Goal: Task Accomplishment & Management: Manage account settings

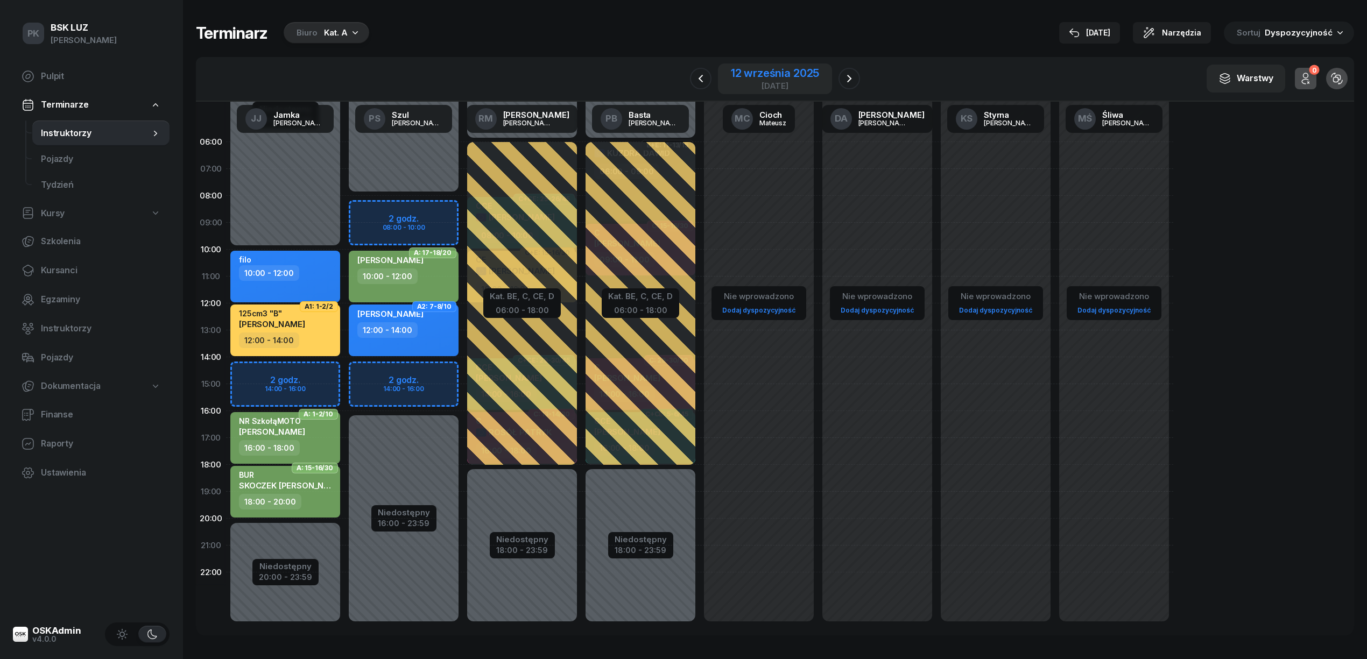
click at [795, 76] on div "12 września 2025" at bounding box center [775, 73] width 88 height 11
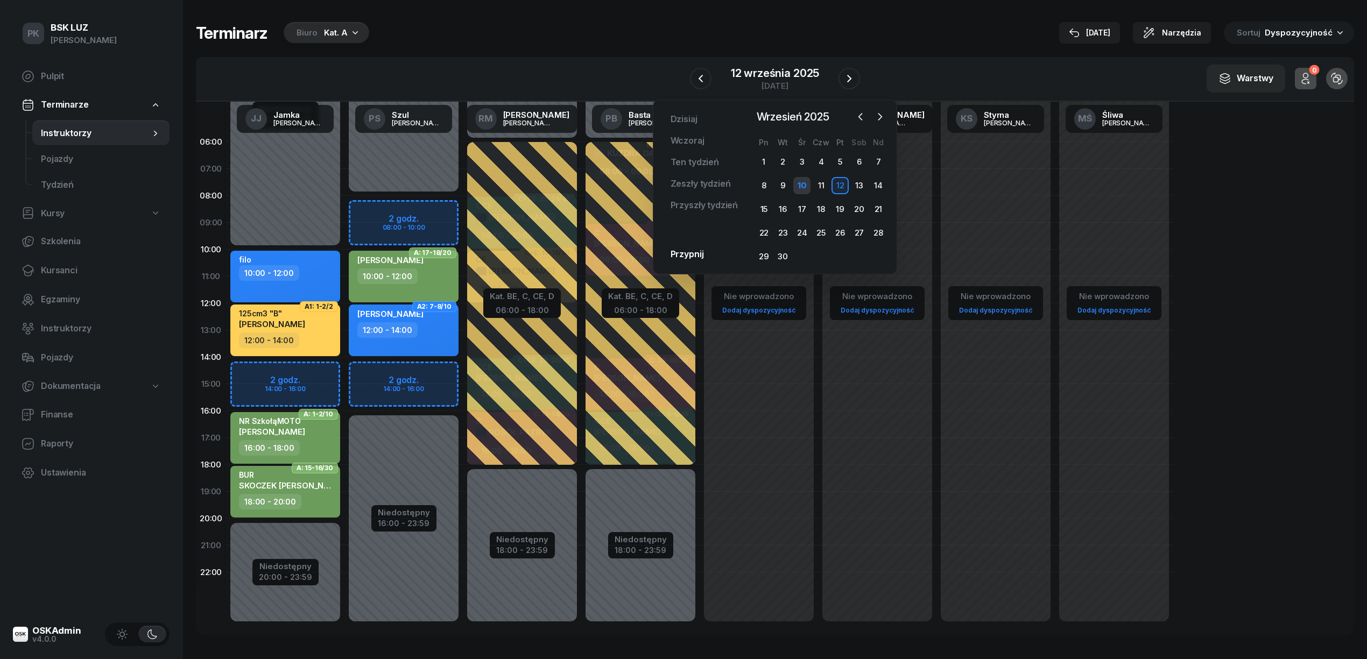
click at [803, 182] on div "10" at bounding box center [801, 185] width 17 height 17
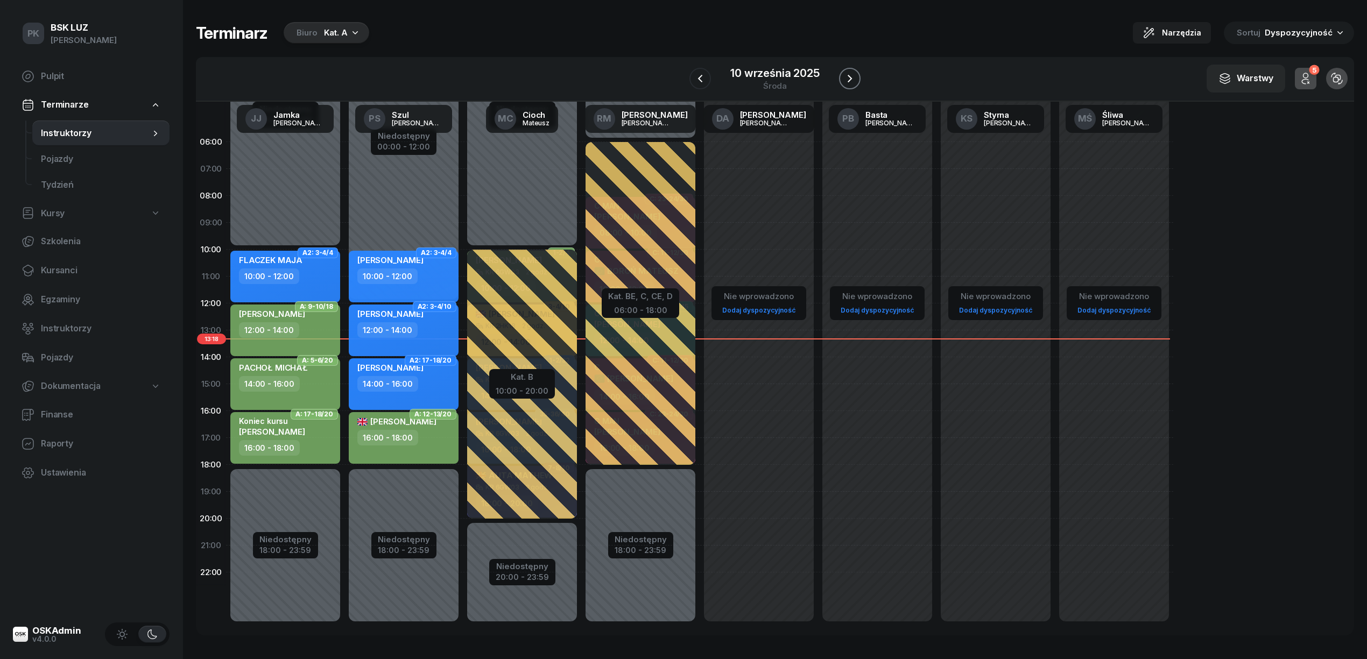
click at [848, 74] on icon "button" at bounding box center [849, 78] width 13 height 13
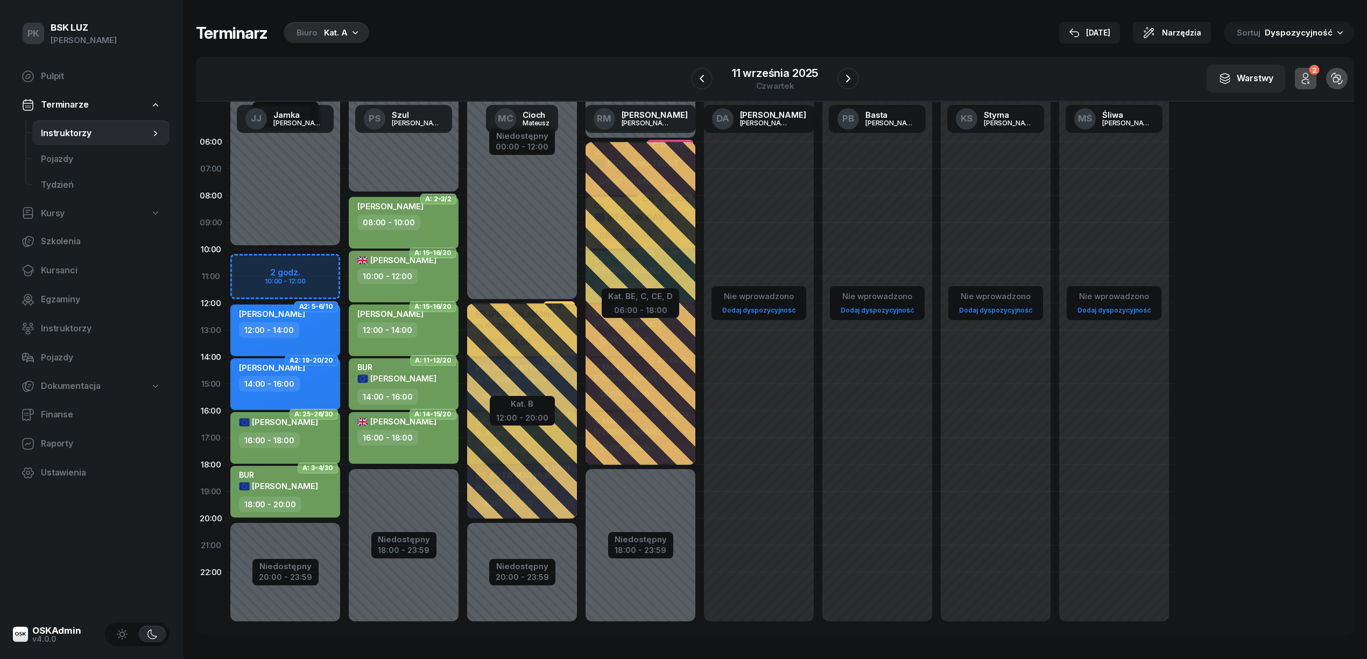
click at [429, 221] on div "08:00 - 10:00" at bounding box center [404, 223] width 95 height 16
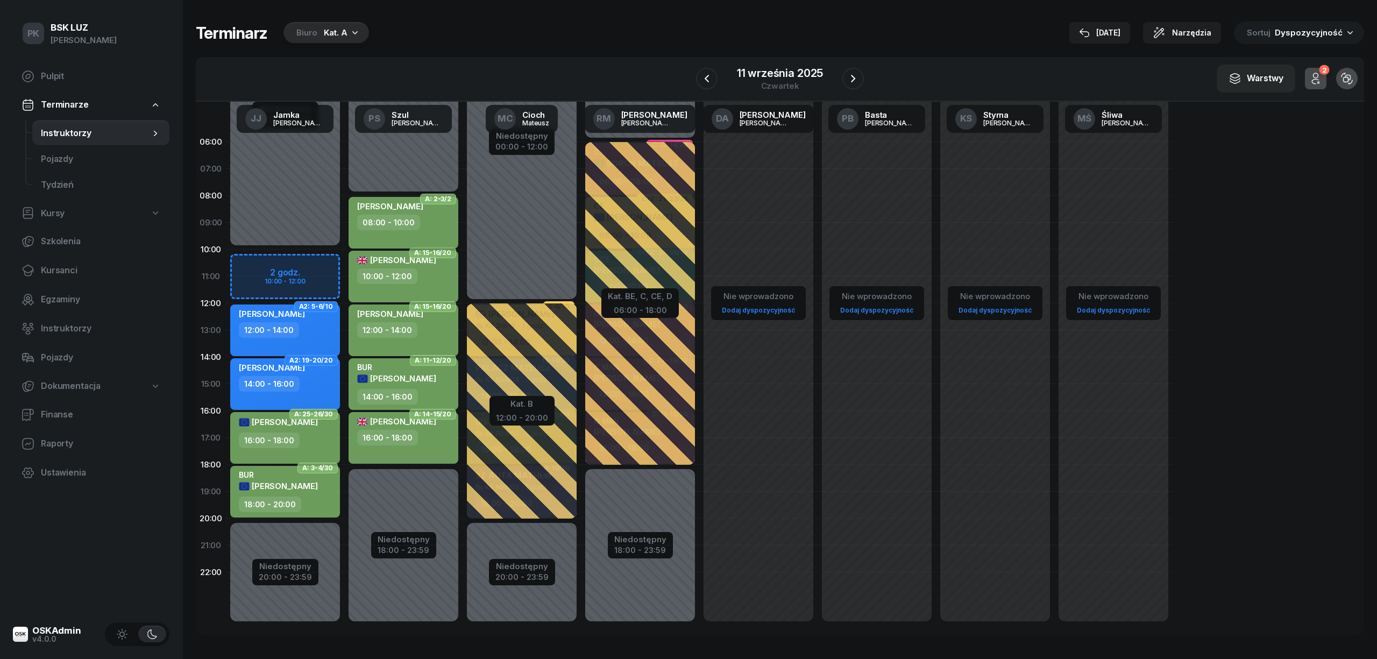
select select "08"
select select "10"
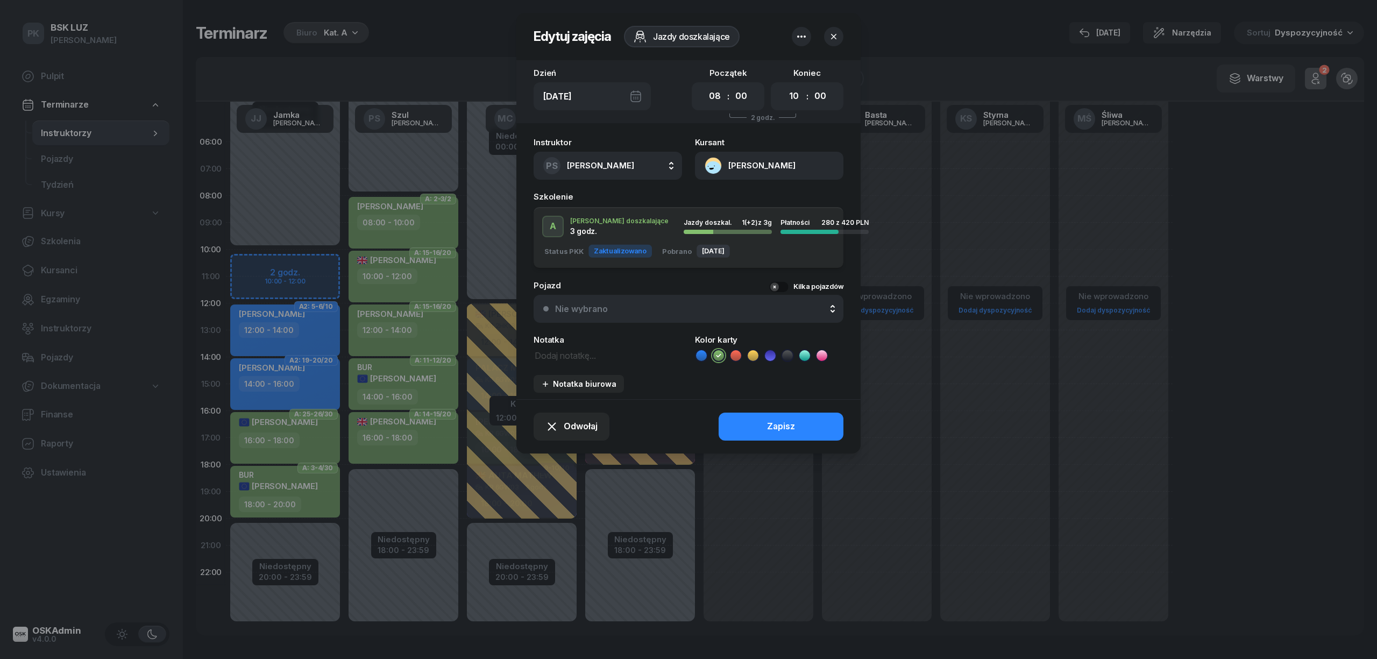
click at [836, 28] on button "button" at bounding box center [833, 36] width 19 height 19
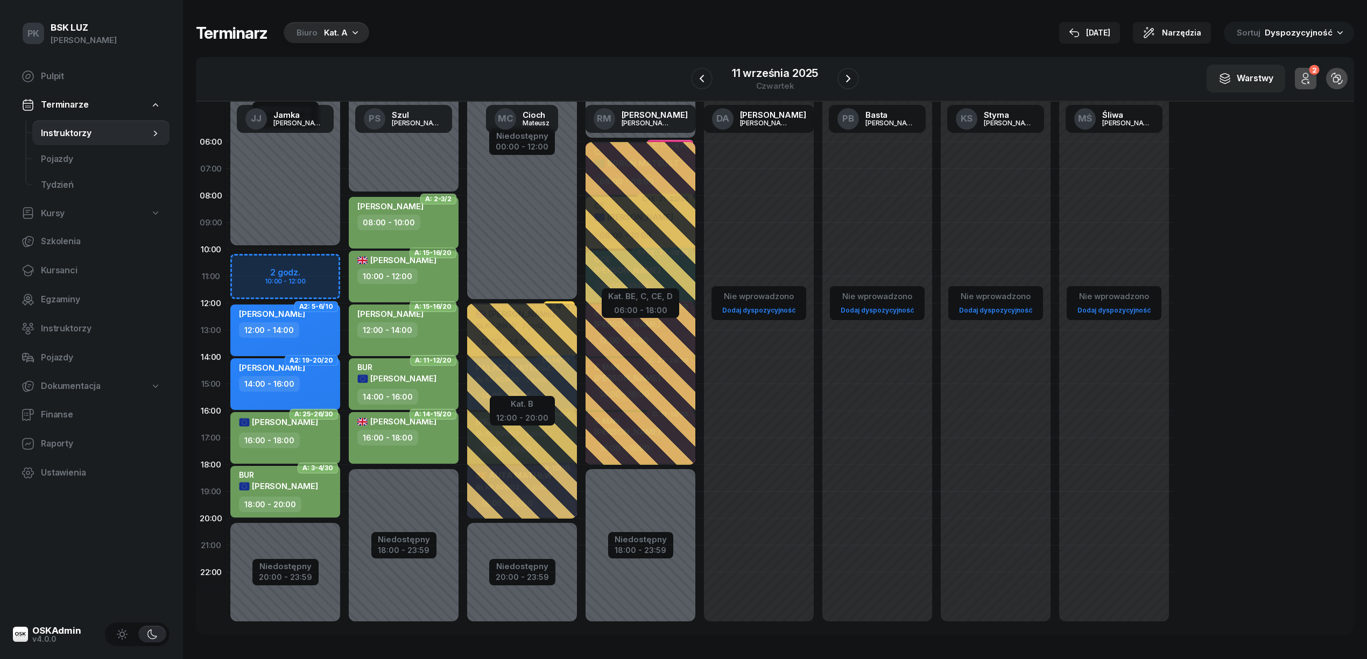
click at [436, 231] on div "SIEKANKA KONRAD 08:00 - 10:00" at bounding box center [404, 223] width 110 height 52
select select "08"
select select "10"
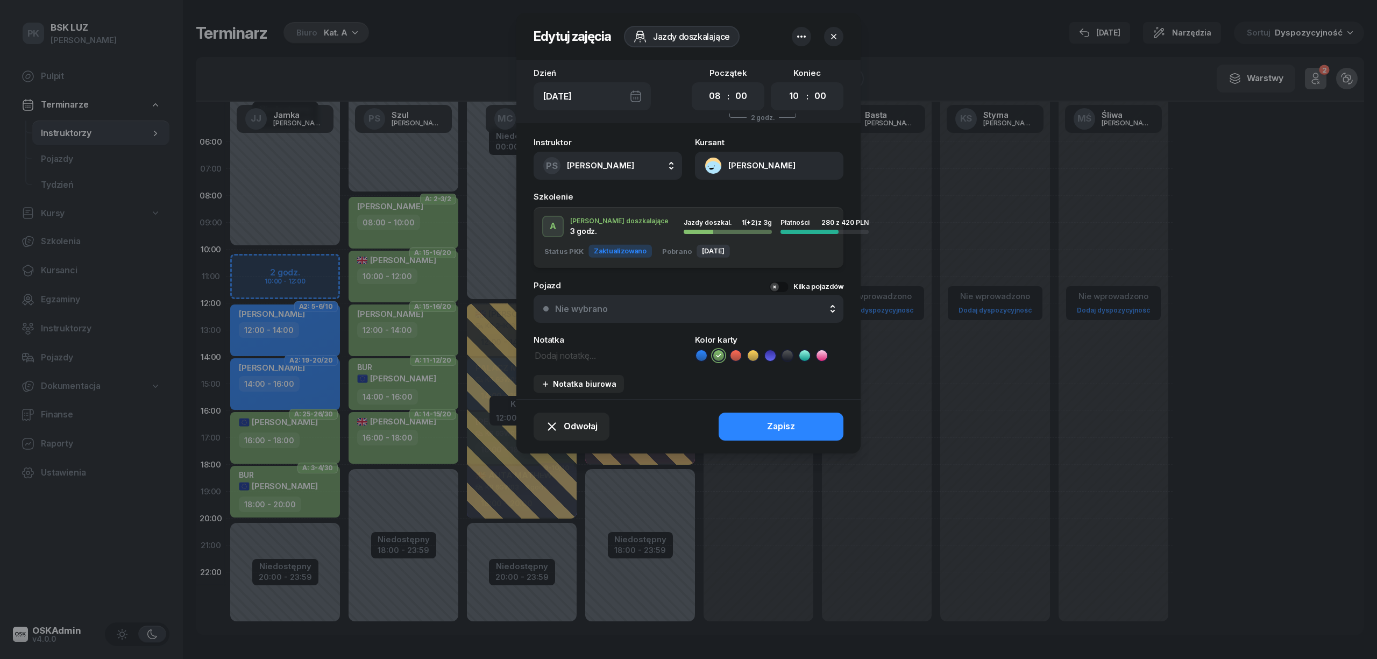
click at [567, 358] on textarea at bounding box center [608, 355] width 148 height 14
type textarea "NR SzkołaMOTO boczny"
click at [754, 415] on button "Zapisz" at bounding box center [781, 427] width 125 height 28
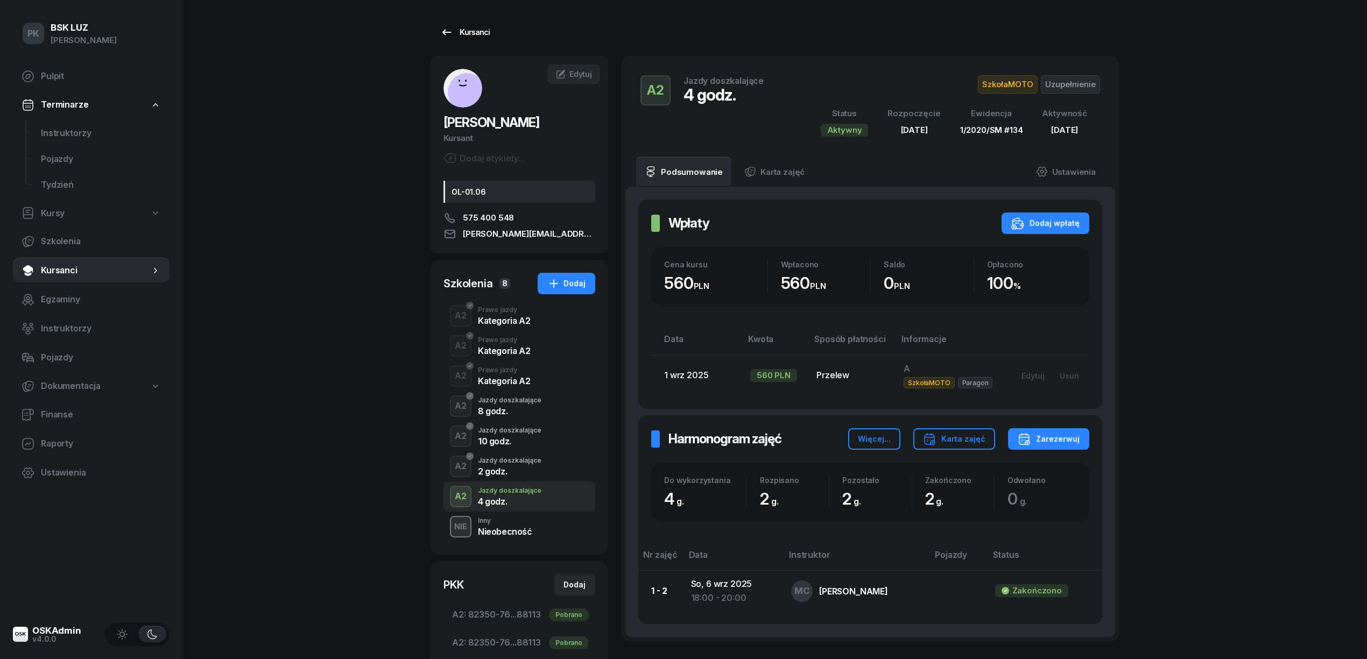
click at [467, 35] on div "Kursanci" at bounding box center [464, 32] width 49 height 13
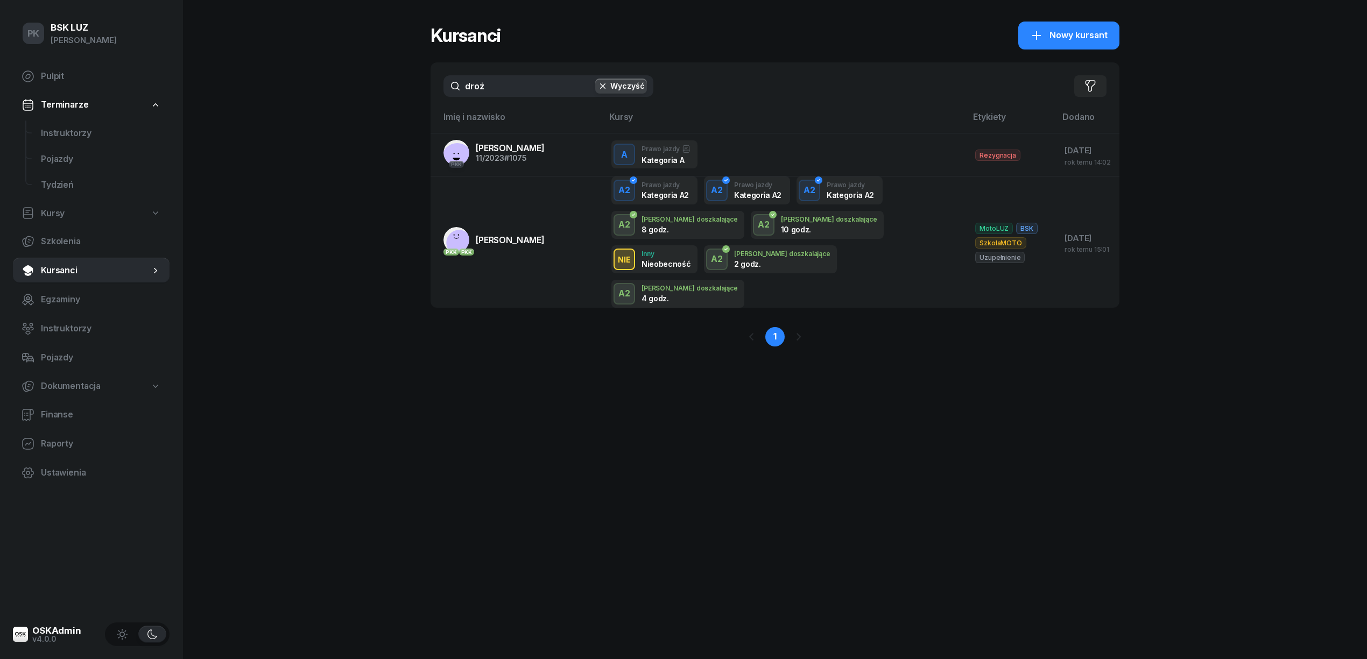
drag, startPoint x: 509, startPoint y: 87, endPoint x: 317, endPoint y: 96, distance: 191.7
click at [317, 96] on div "PK BSK LUZ Piotr Klimek Pulpit Terminarze Instruktorzy Pojazdy Tydzień Kursy Sz…" at bounding box center [683, 329] width 1367 height 659
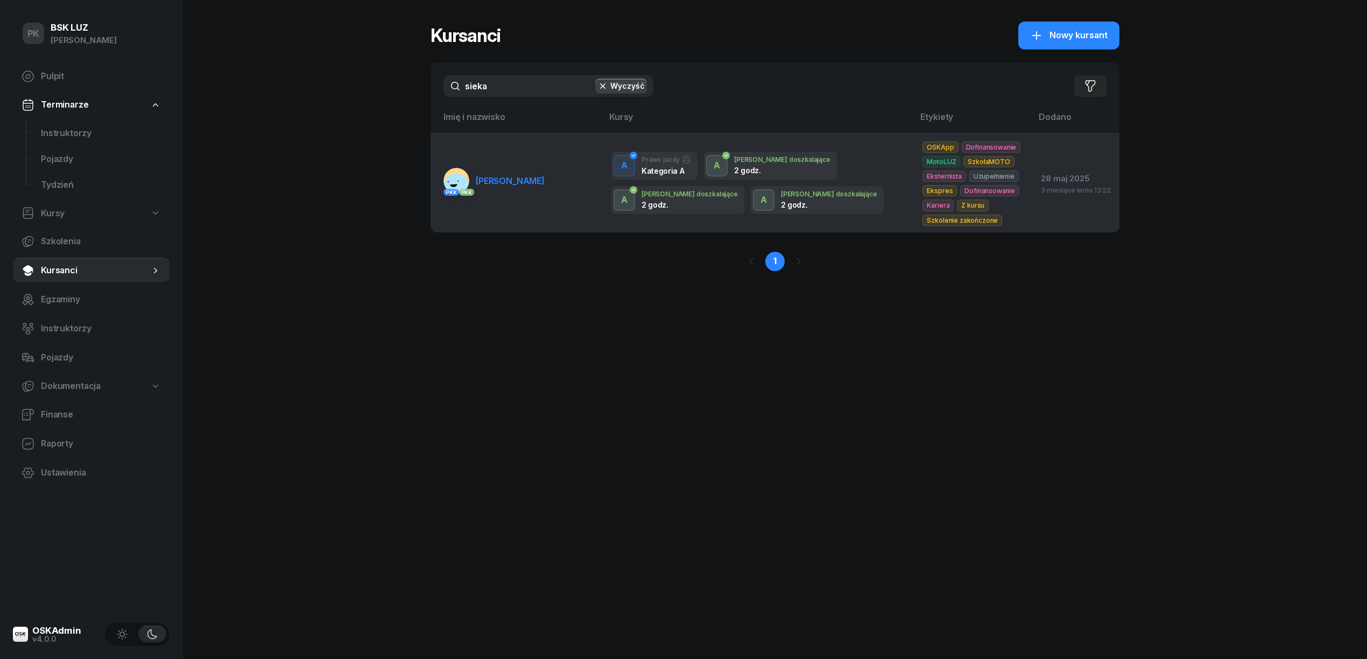
type input "sieka"
click at [544, 183] on span "[PERSON_NAME]" at bounding box center [510, 180] width 69 height 11
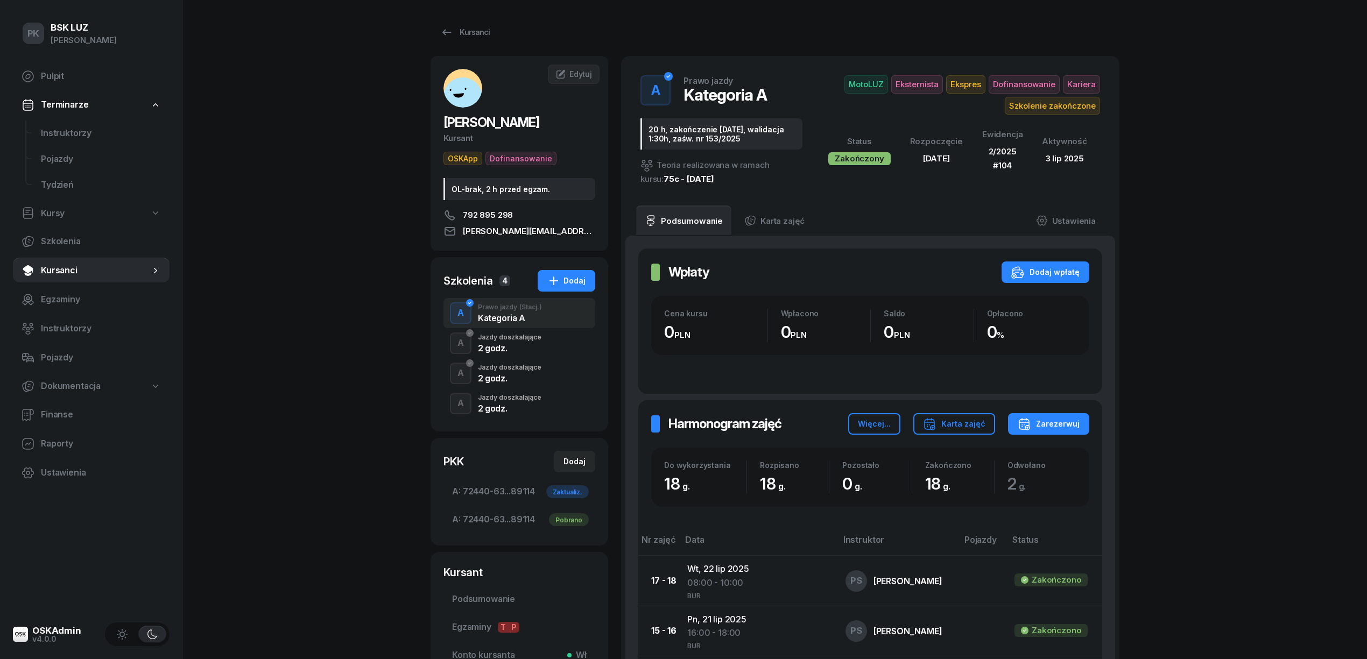
click at [528, 327] on div "A Prawo jazdy (Stacj.) Kategoria A" at bounding box center [519, 313] width 152 height 30
click at [533, 342] on div "2 godz." at bounding box center [509, 347] width 63 height 12
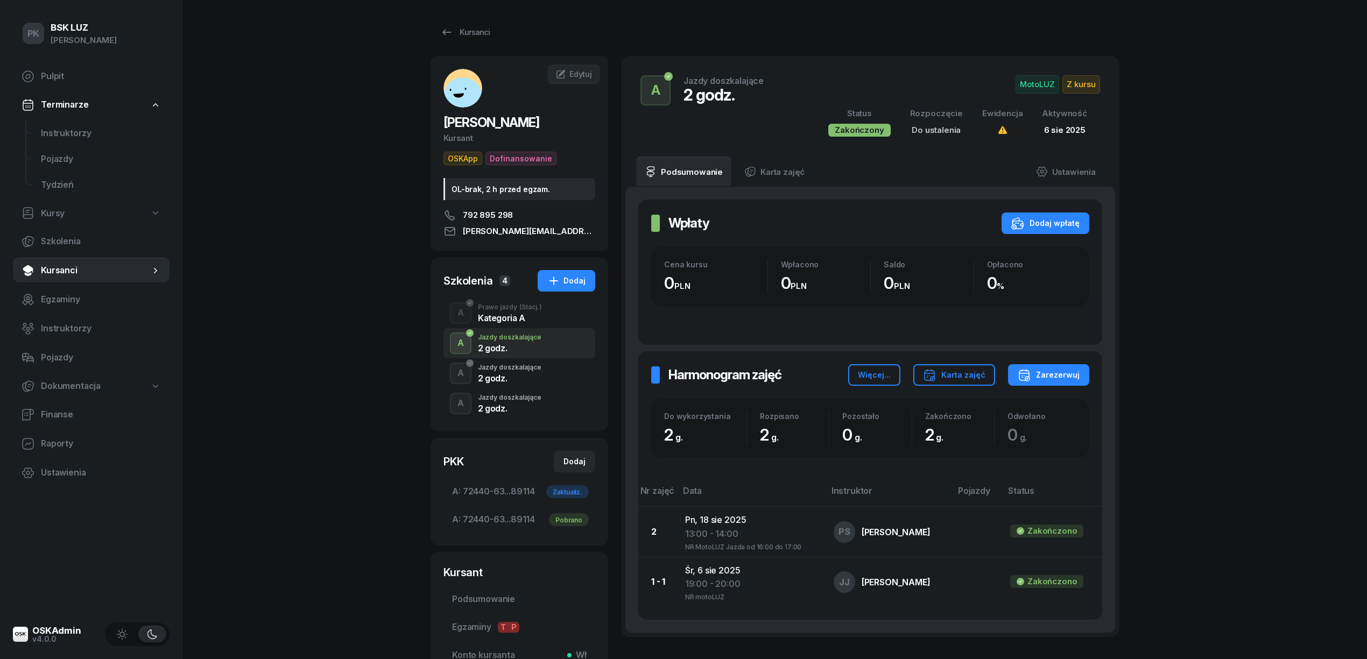
click at [537, 374] on div "2 godz." at bounding box center [509, 378] width 63 height 9
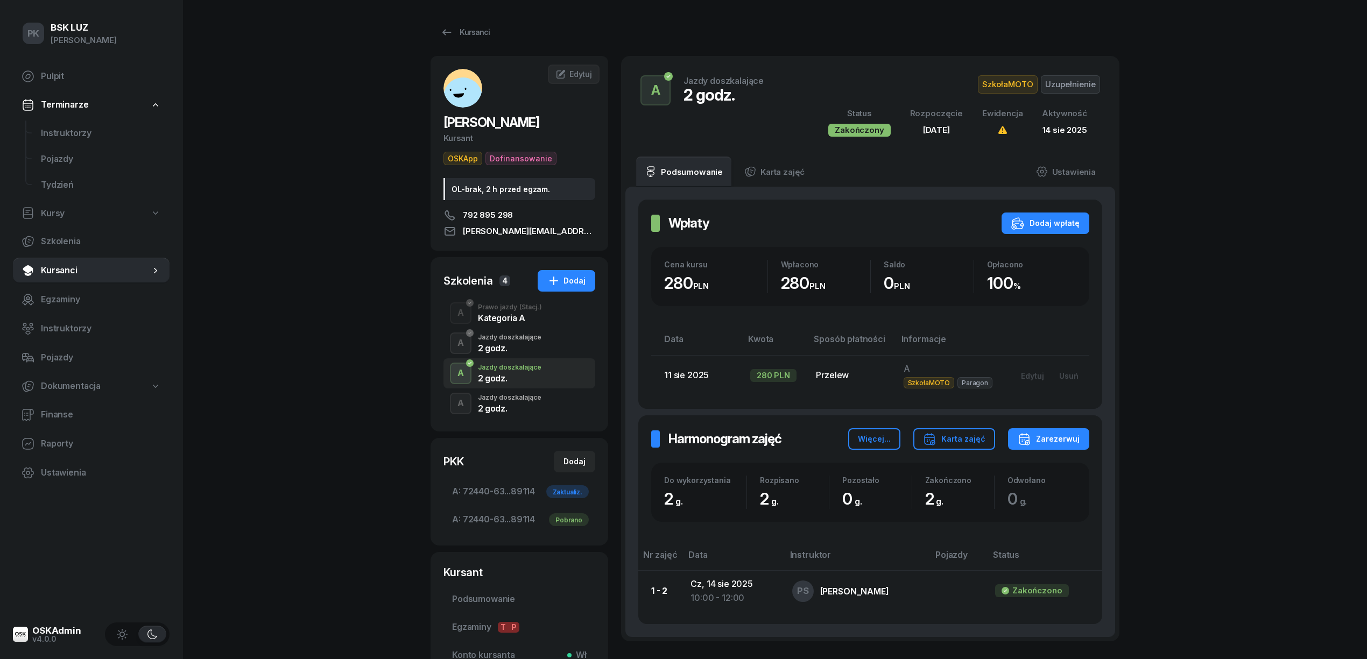
click at [539, 401] on div "Jazdy doszkalające" at bounding box center [509, 397] width 63 height 6
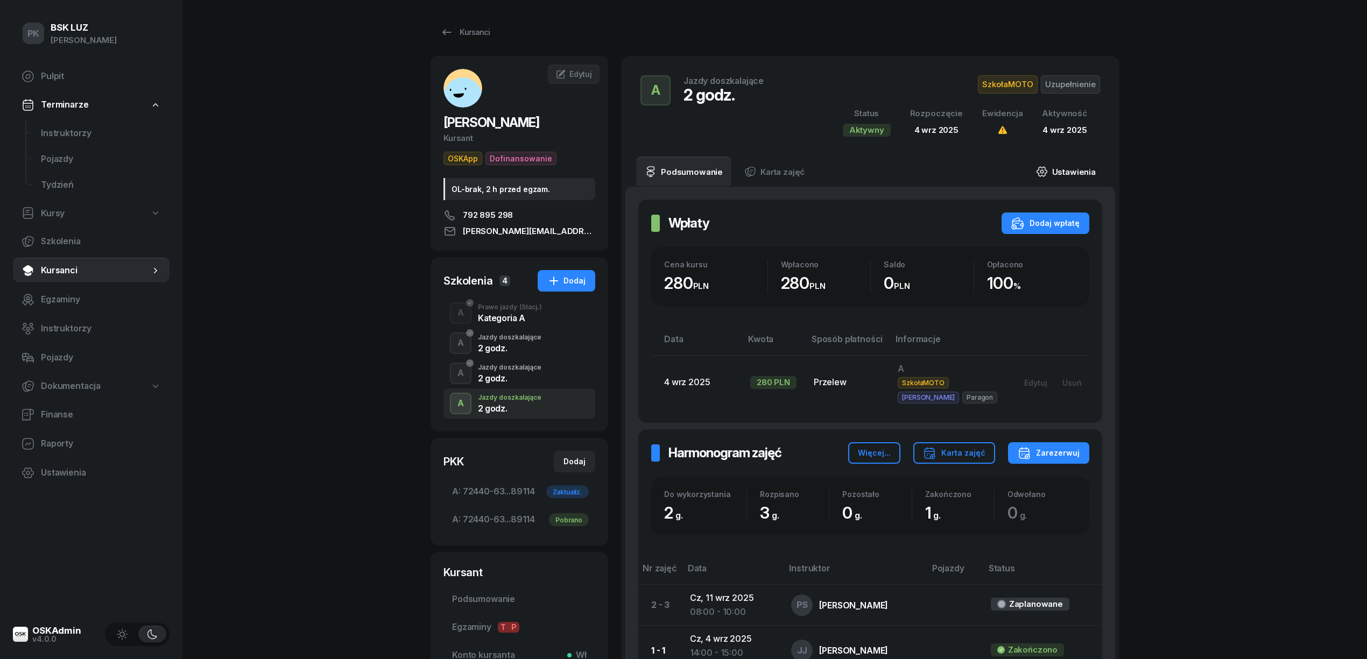
click at [1070, 164] on link "Ustawienia" at bounding box center [1065, 172] width 77 height 30
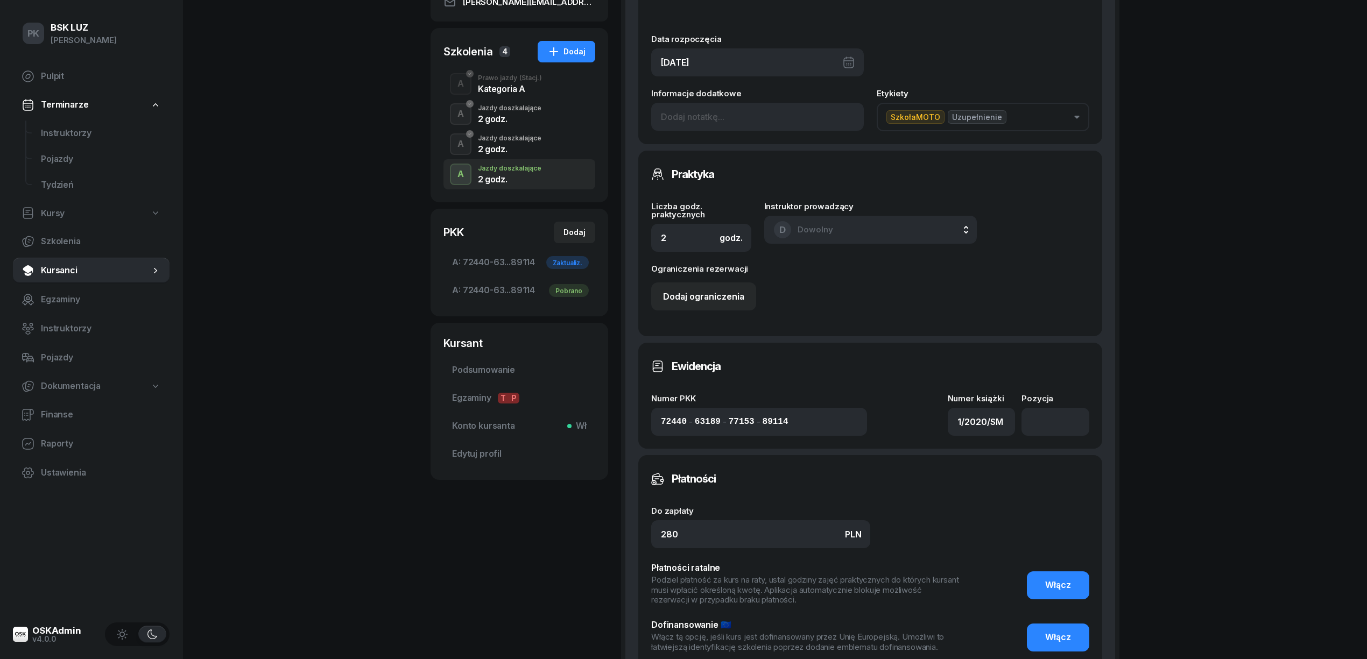
scroll to position [196, 0]
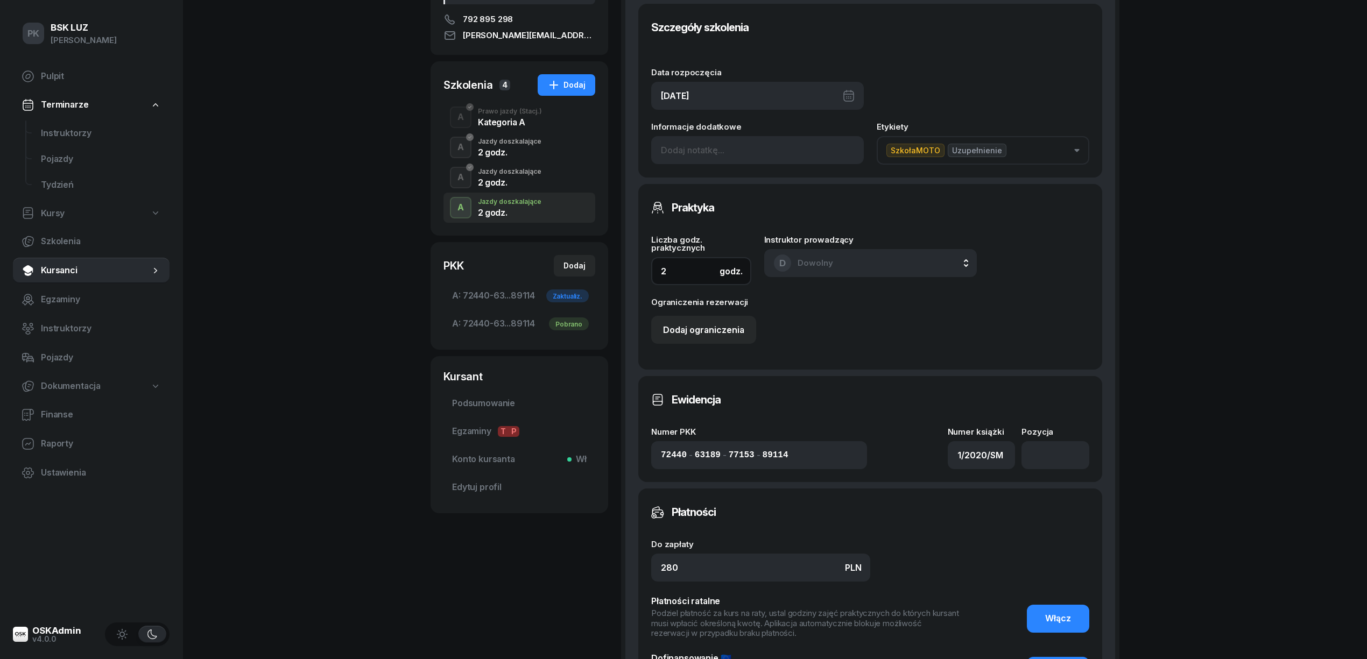
drag, startPoint x: 628, startPoint y: 272, endPoint x: 600, endPoint y: 275, distance: 28.2
click at [607, 275] on div "SIEKANKA KONRAD Kursant OSKApp Dofinansowanie OL-brak, 2 h przed egzam. 792 895…" at bounding box center [774, 331] width 689 height 942
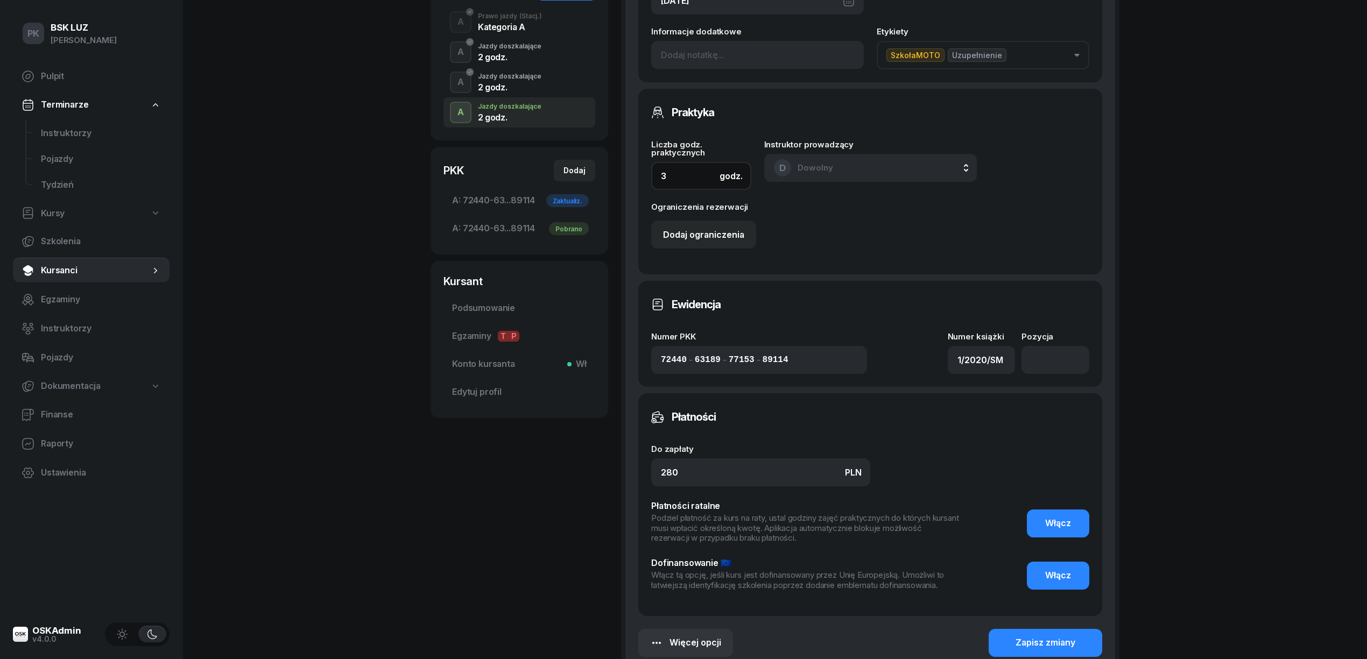
scroll to position [411, 0]
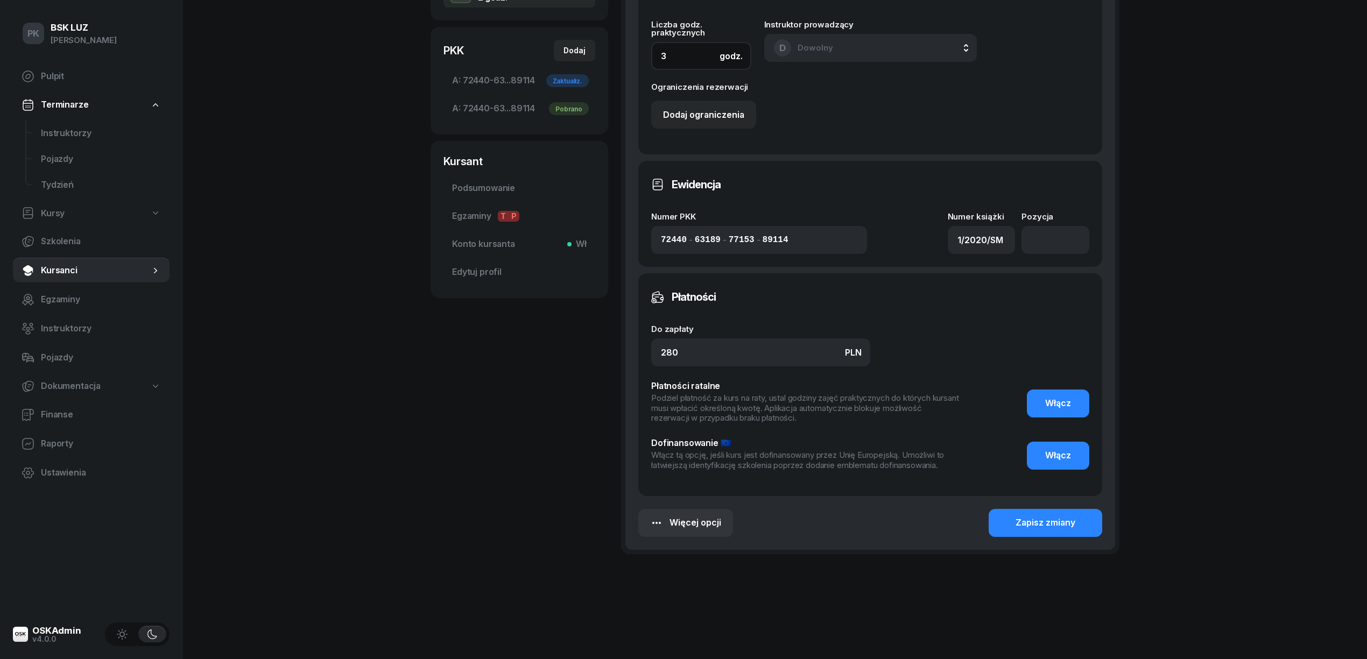
type input "3"
click at [524, 349] on div "SIEKANKA KONRAD Kursant OSKApp Dofinansowanie OL-brak, 2 h przed egzam. 792 895…" at bounding box center [774, 116] width 689 height 942
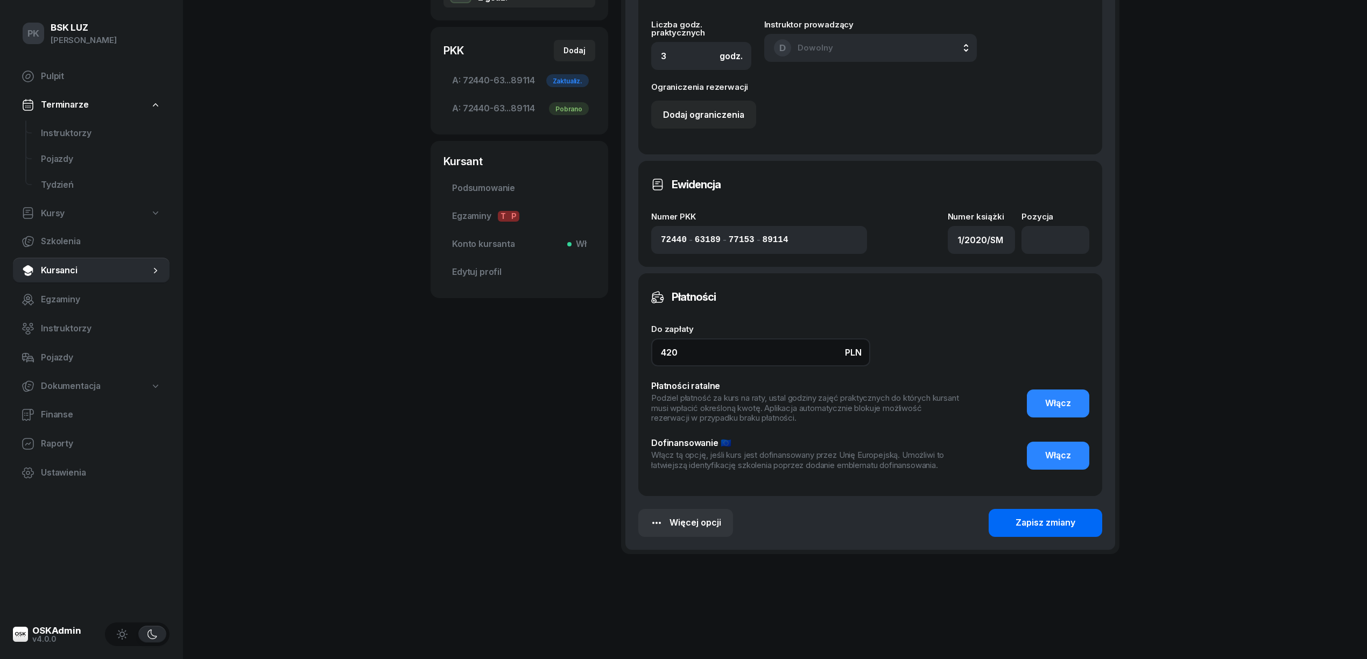
type input "420"
click at [1019, 520] on div "Zapisz zmiany" at bounding box center [1045, 523] width 60 height 14
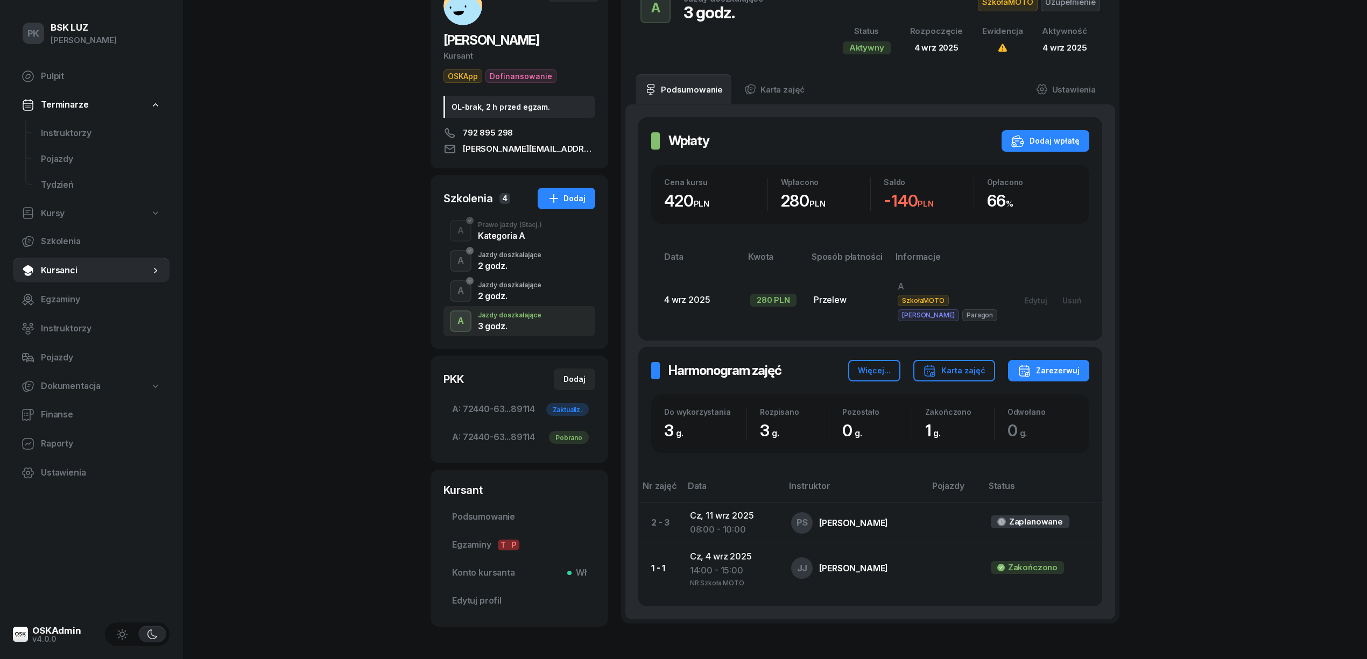
scroll to position [0, 0]
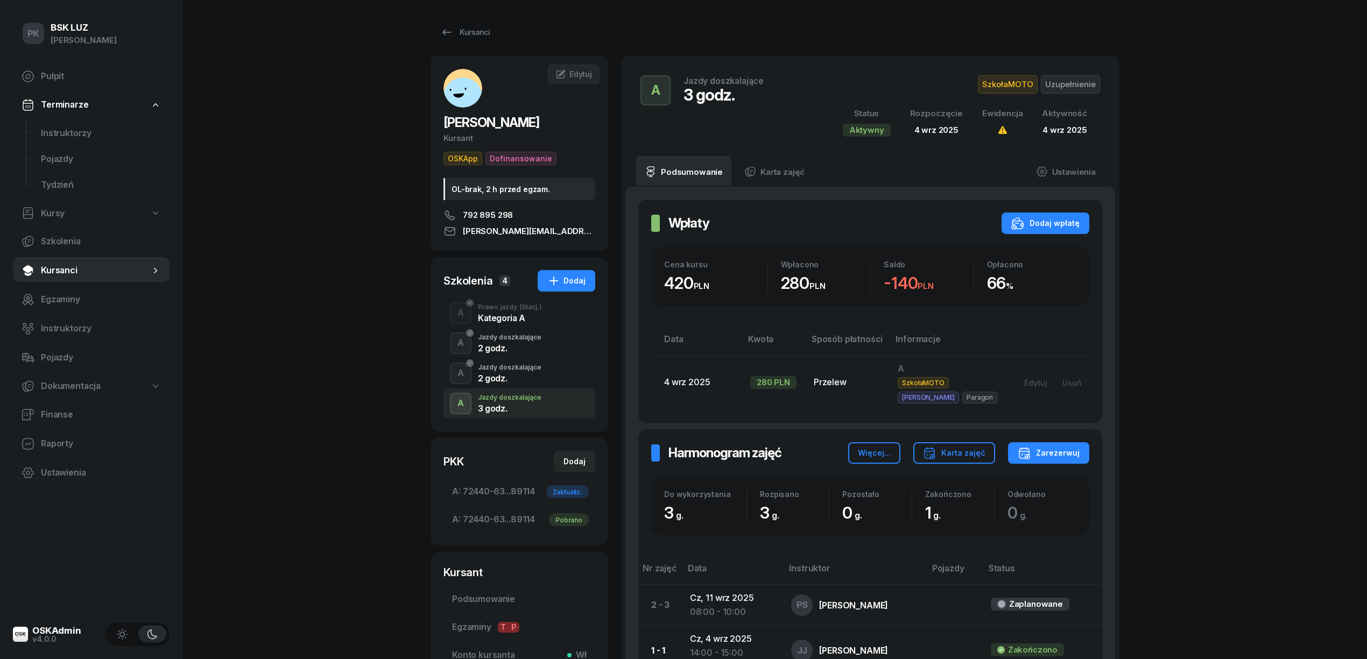
click at [448, 7] on div "Kursanci SIEKANKA KONRAD Kursant OSKApp Dofinansowanie OL-brak, 2 h przed egzam…" at bounding box center [774, 380] width 689 height 760
click at [458, 24] on link "Kursanci" at bounding box center [464, 33] width 69 height 22
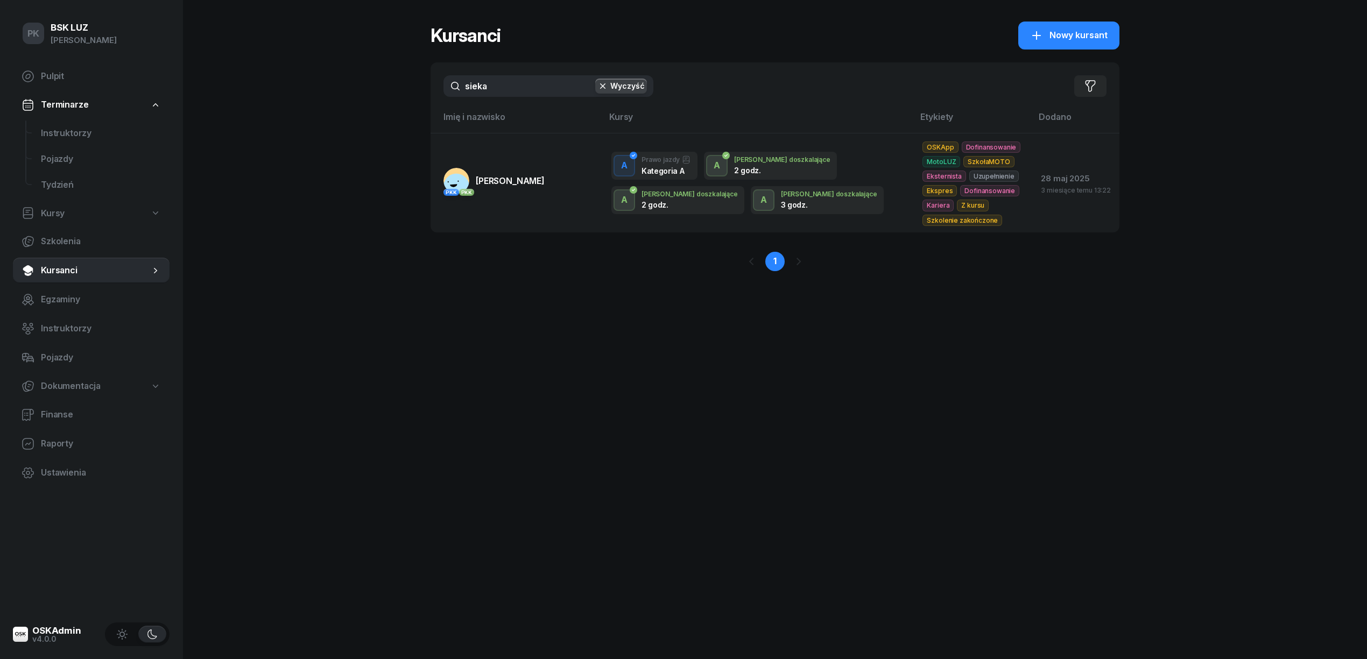
drag, startPoint x: 455, startPoint y: 87, endPoint x: 444, endPoint y: 90, distance: 10.7
click at [444, 90] on input "sieka" at bounding box center [548, 86] width 210 height 22
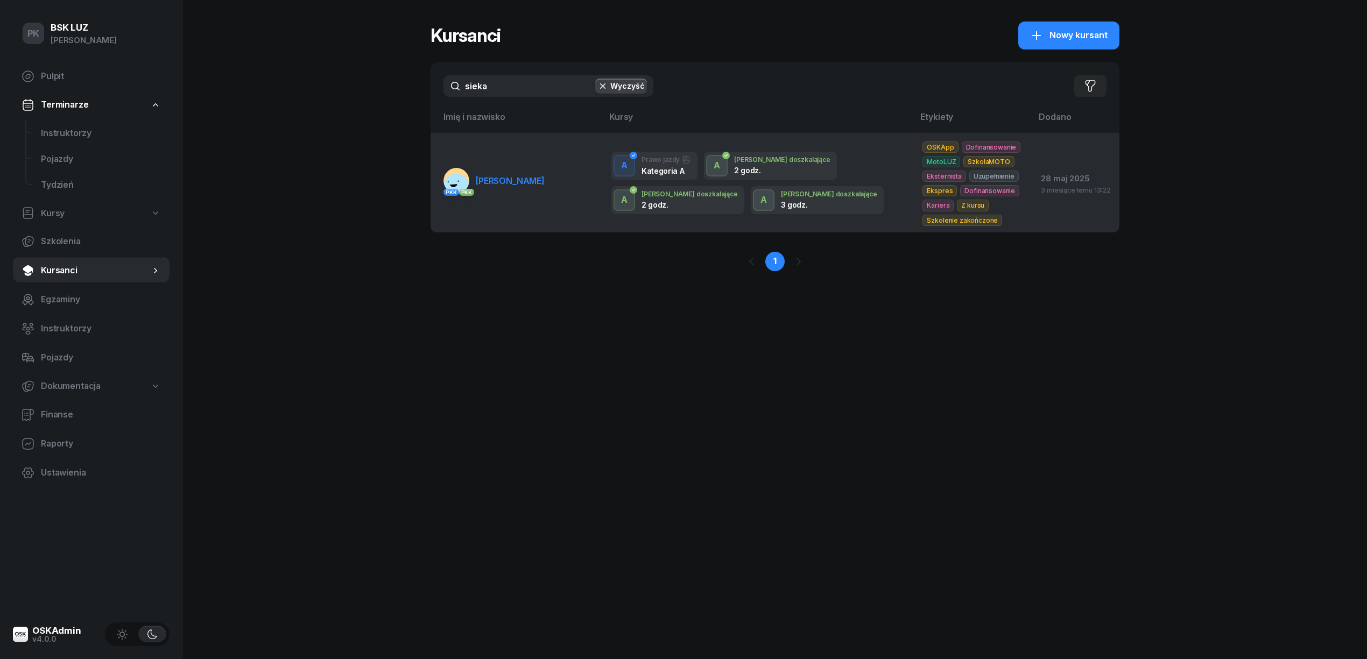
click at [547, 198] on td "PKK PKK SIEKANKA KONRAD" at bounding box center [516, 183] width 172 height 100
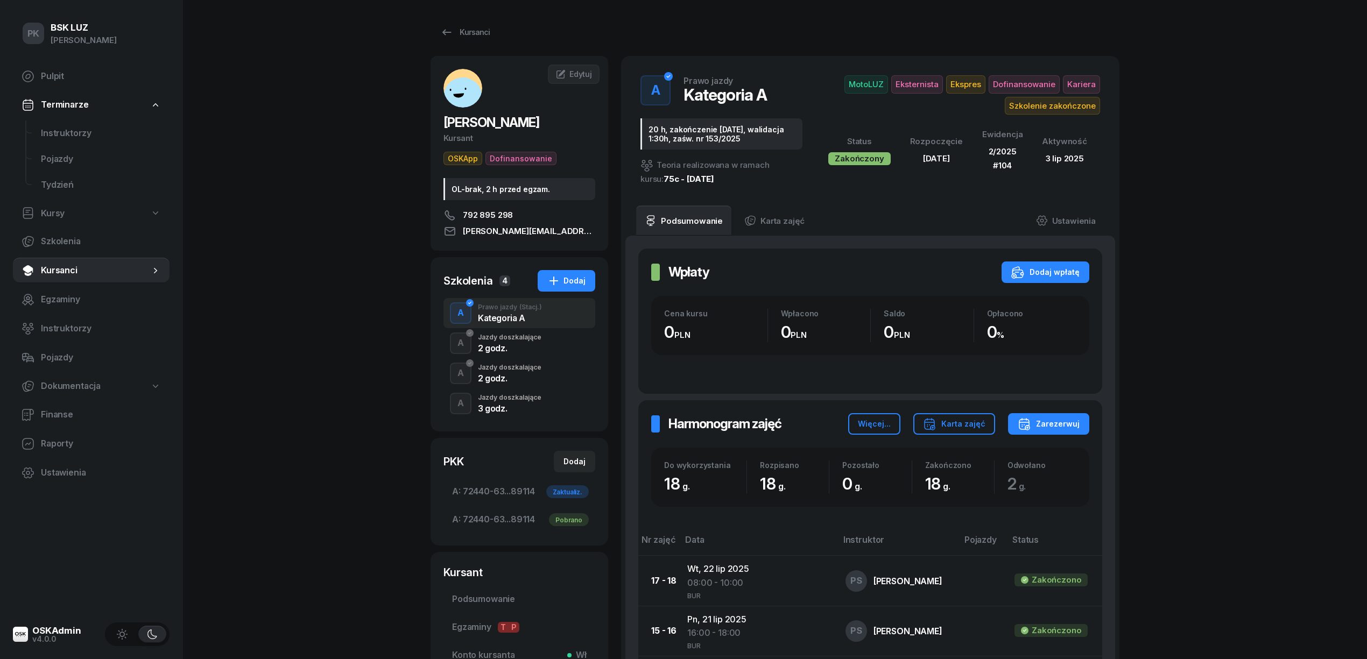
click at [511, 409] on div "3 godz." at bounding box center [509, 408] width 63 height 9
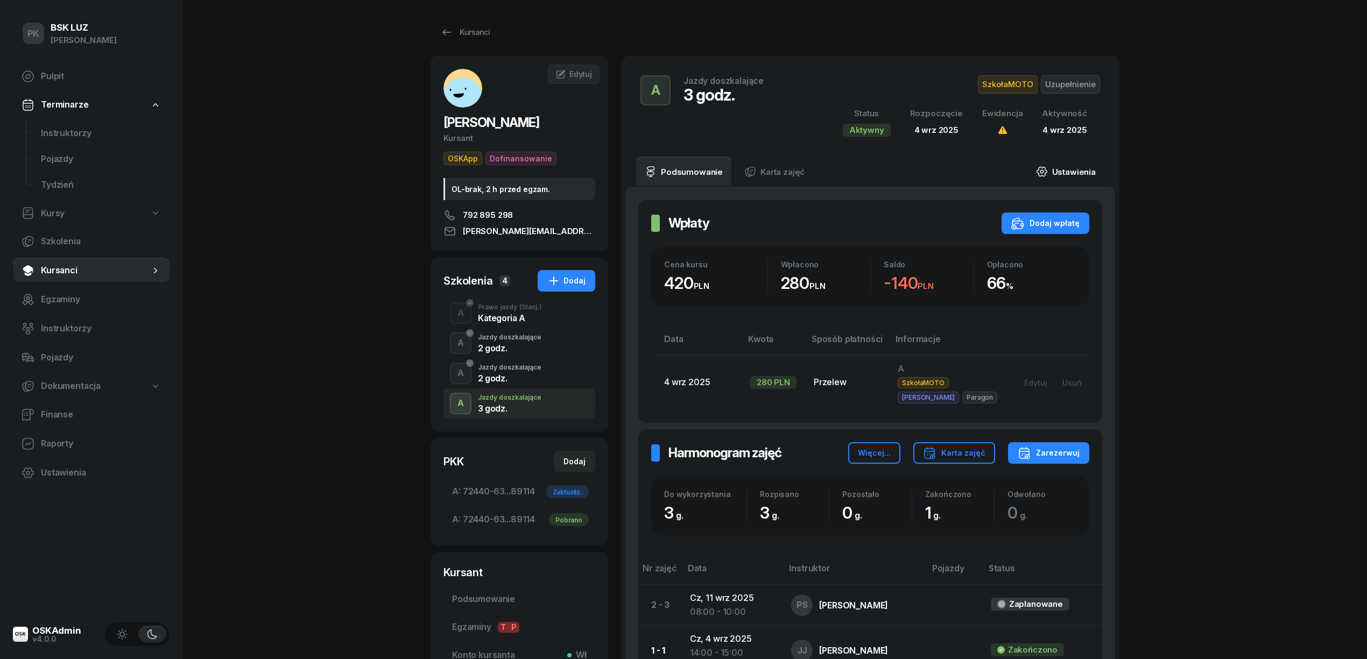
scroll to position [72, 0]
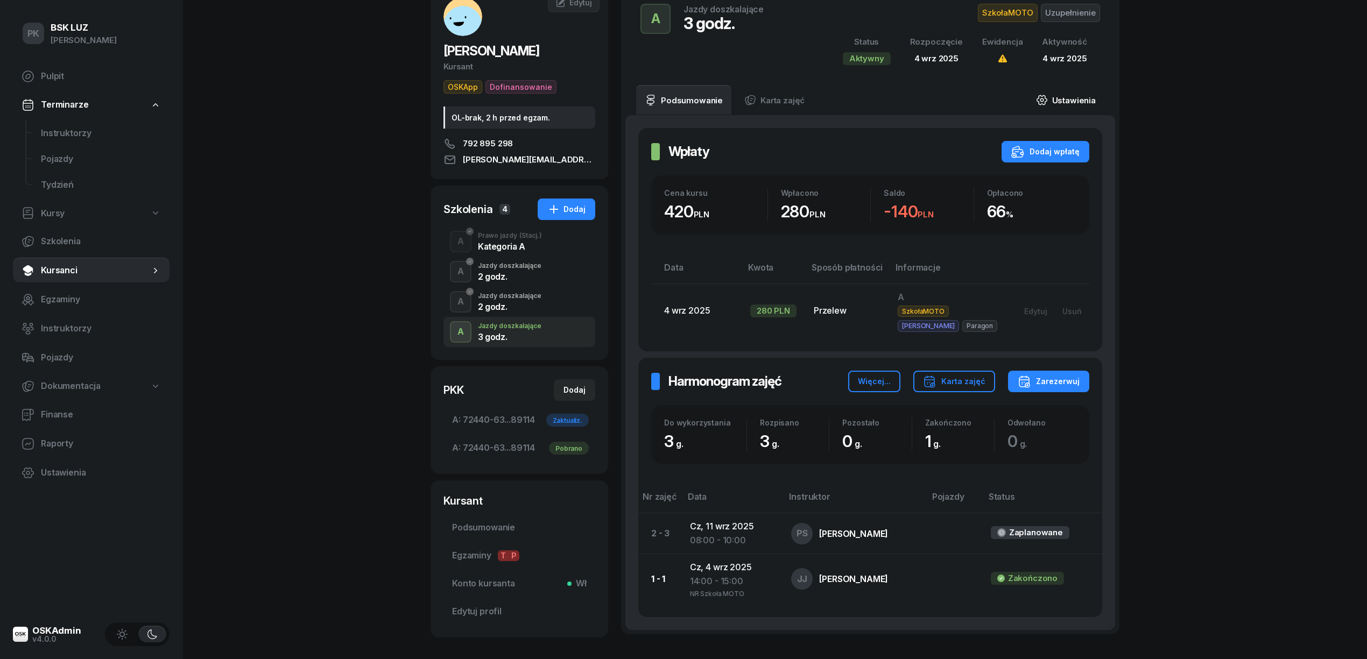
click at [1068, 102] on link "Ustawienia" at bounding box center [1065, 100] width 77 height 30
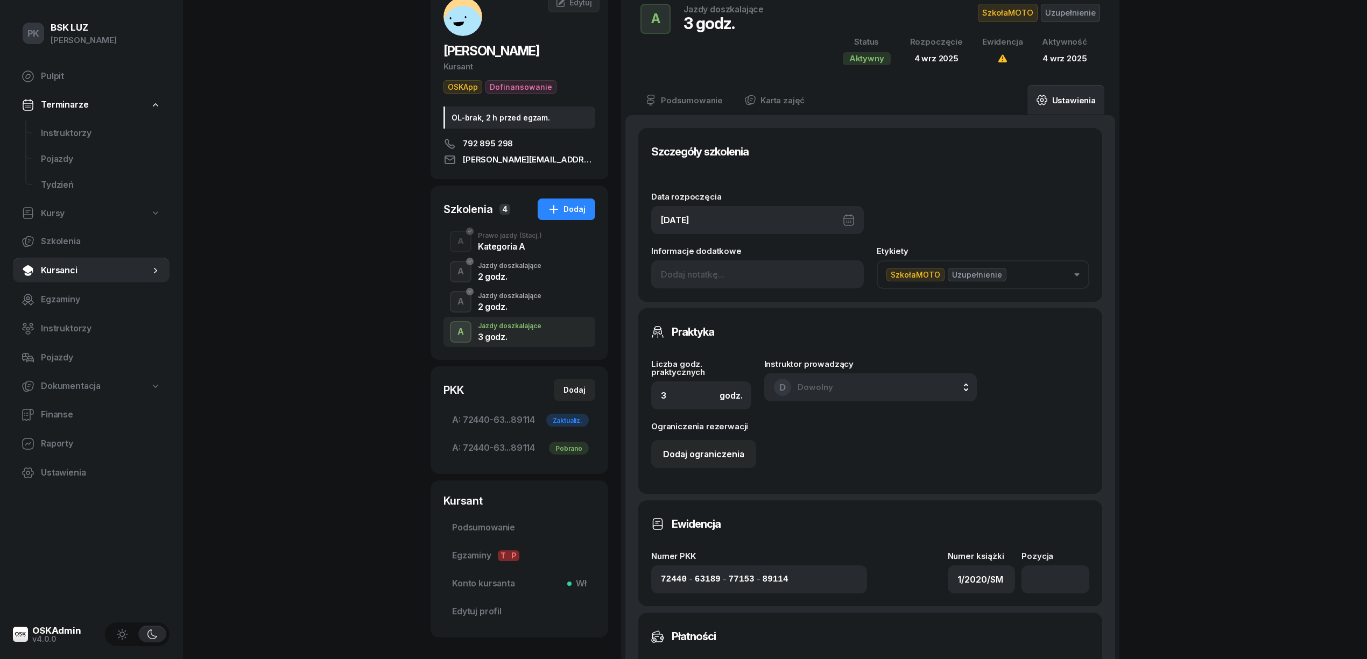
click at [698, 211] on div "04/09/2025" at bounding box center [757, 220] width 213 height 28
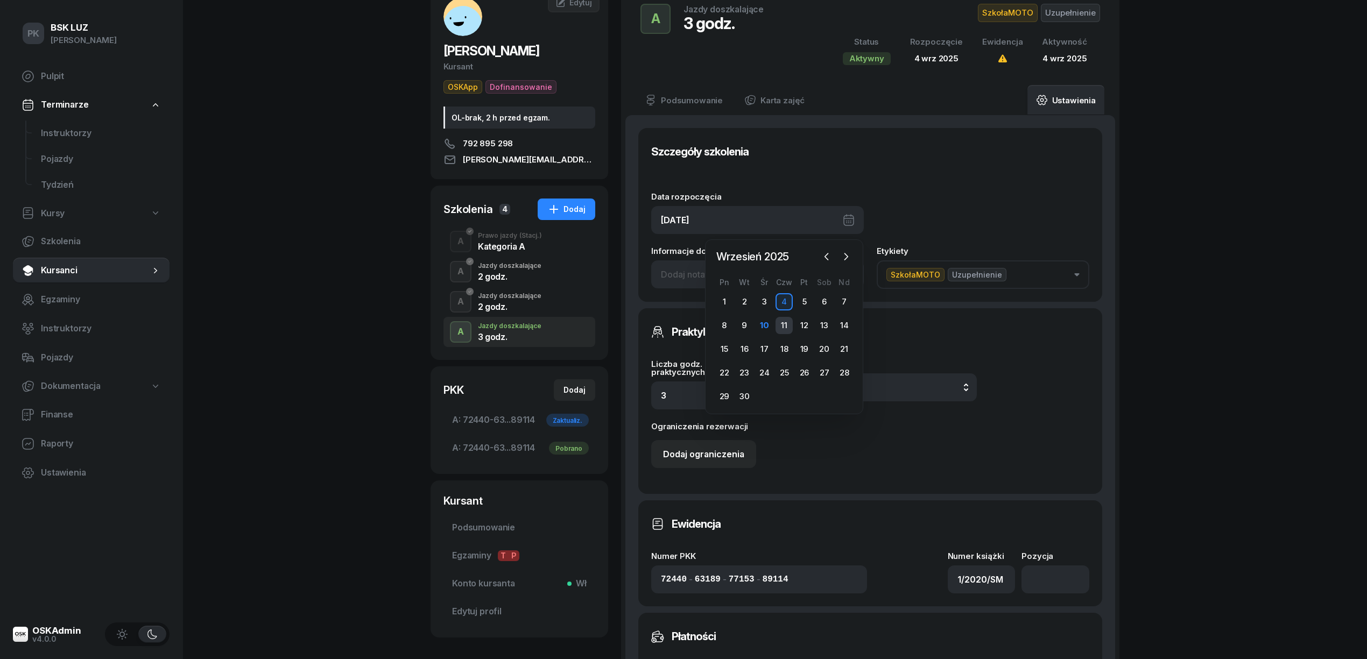
click at [788, 329] on div "11" at bounding box center [783, 325] width 17 height 17
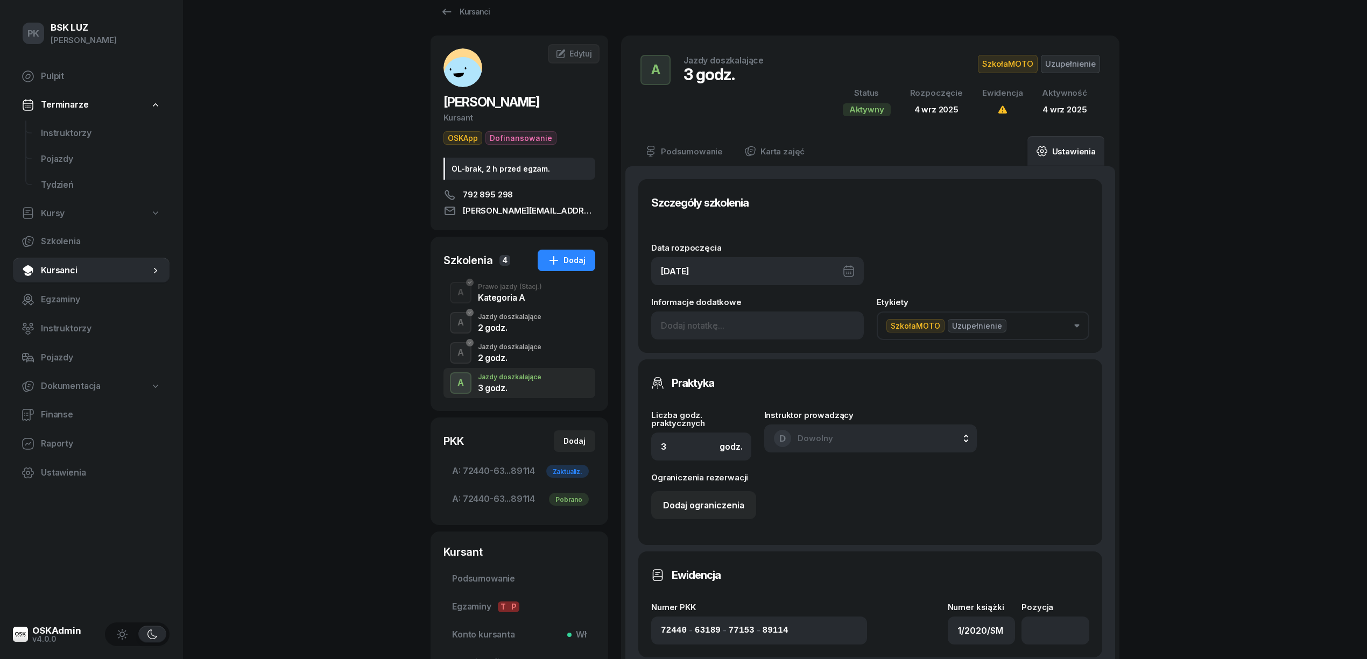
scroll to position [0, 0]
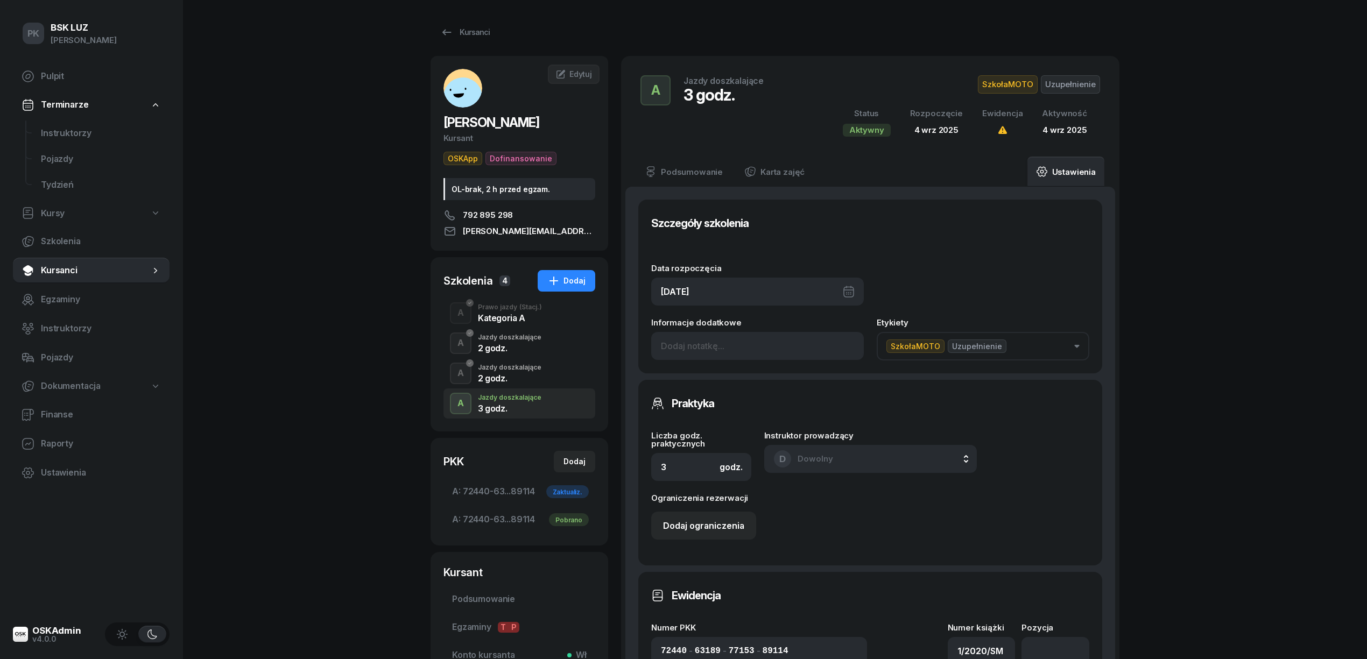
click at [769, 300] on div "11/09/2025" at bounding box center [757, 292] width 213 height 28
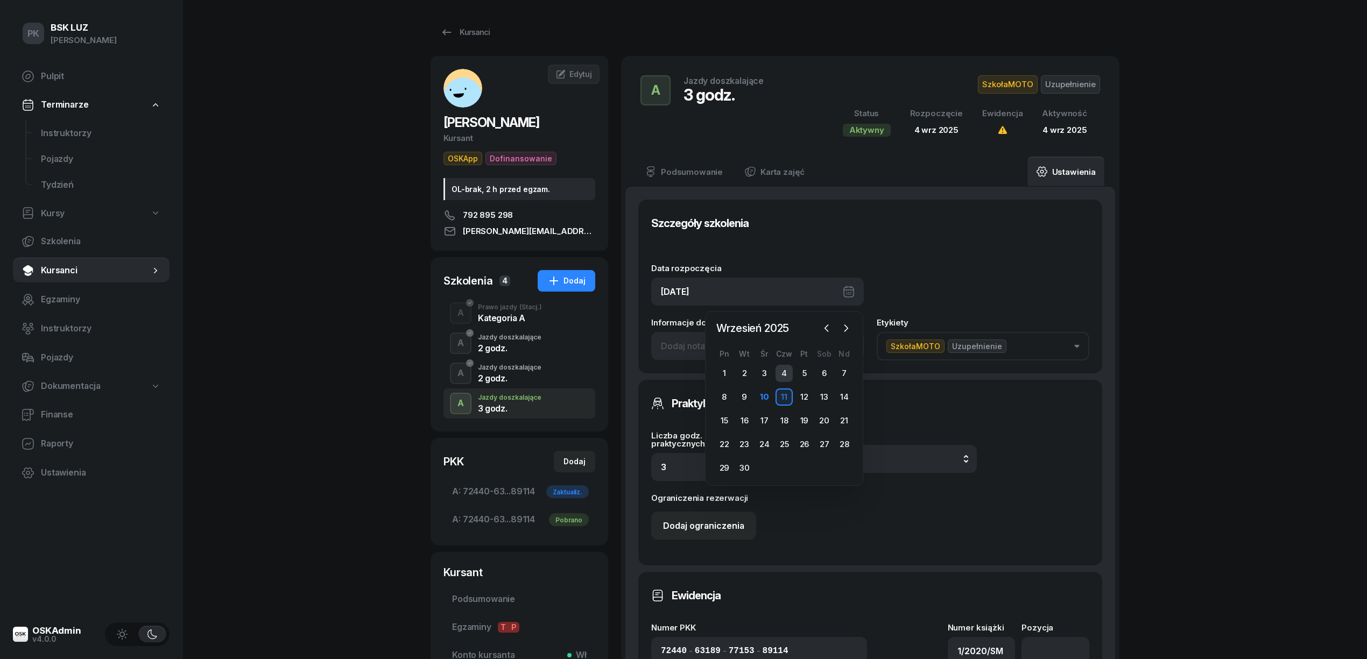
click at [789, 374] on div "4" at bounding box center [783, 373] width 17 height 17
type input "04/09/2025"
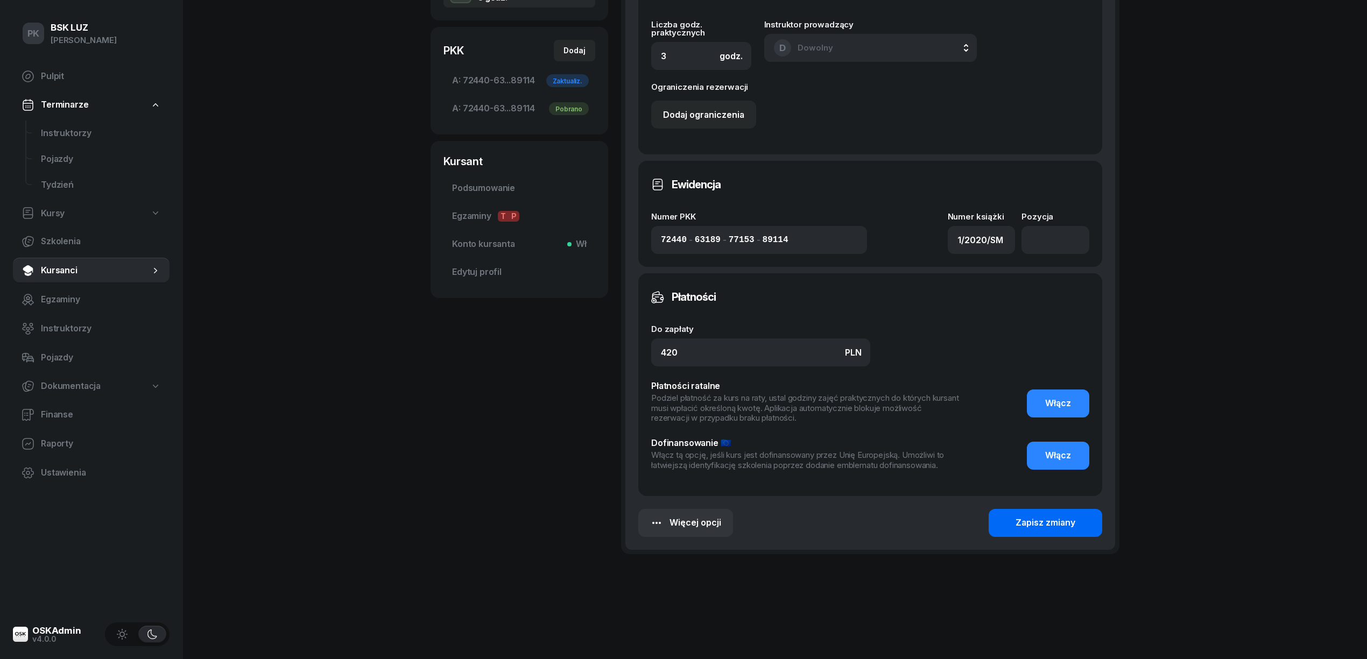
click at [1042, 526] on div "Zapisz zmiany" at bounding box center [1045, 523] width 60 height 14
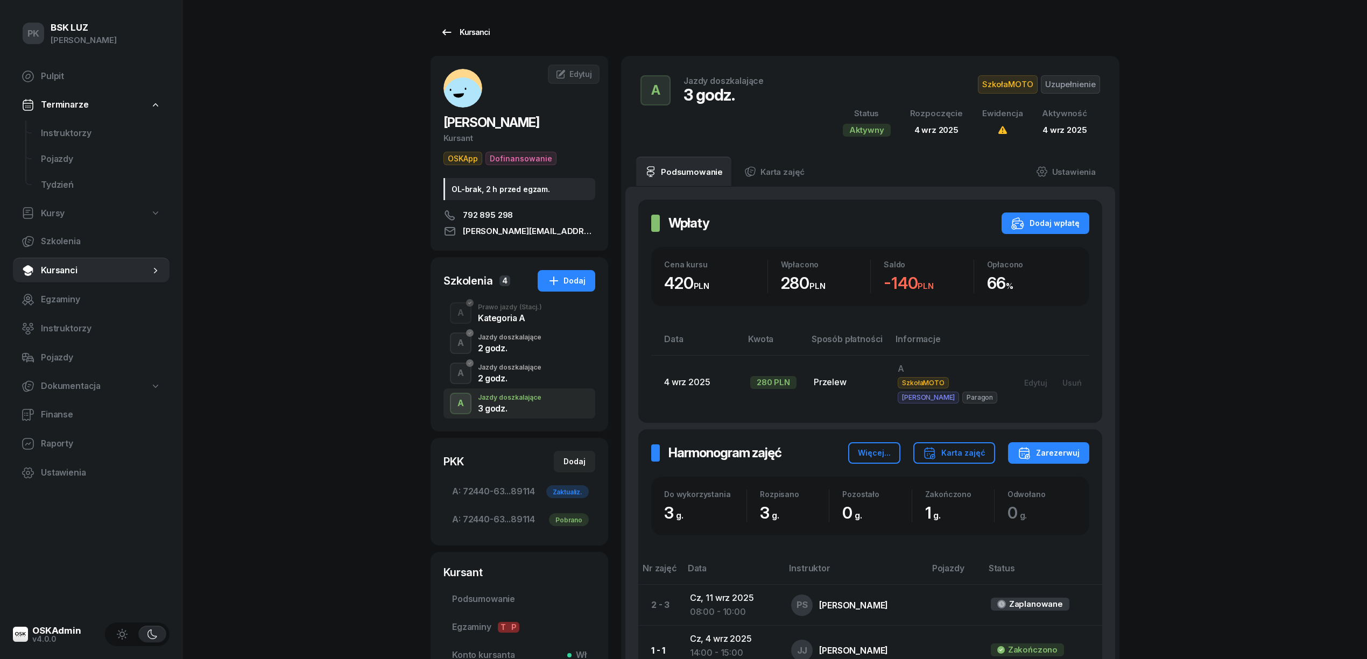
click at [481, 35] on div "Kursanci" at bounding box center [464, 32] width 49 height 13
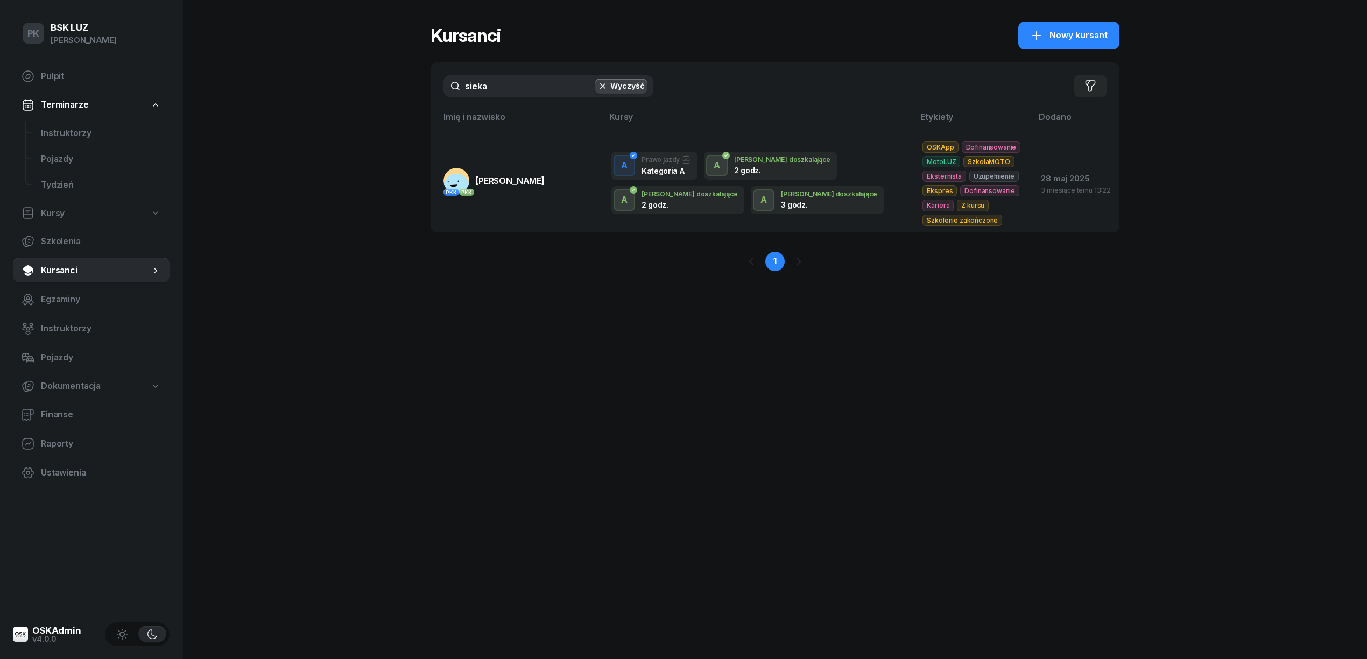
drag, startPoint x: 401, startPoint y: 95, endPoint x: 388, endPoint y: 100, distance: 14.5
click at [388, 100] on div "PK BSK LUZ Piotr Klimek Pulpit Terminarze Instruktorzy Pojazdy Tydzień Kursy Sz…" at bounding box center [683, 329] width 1367 height 659
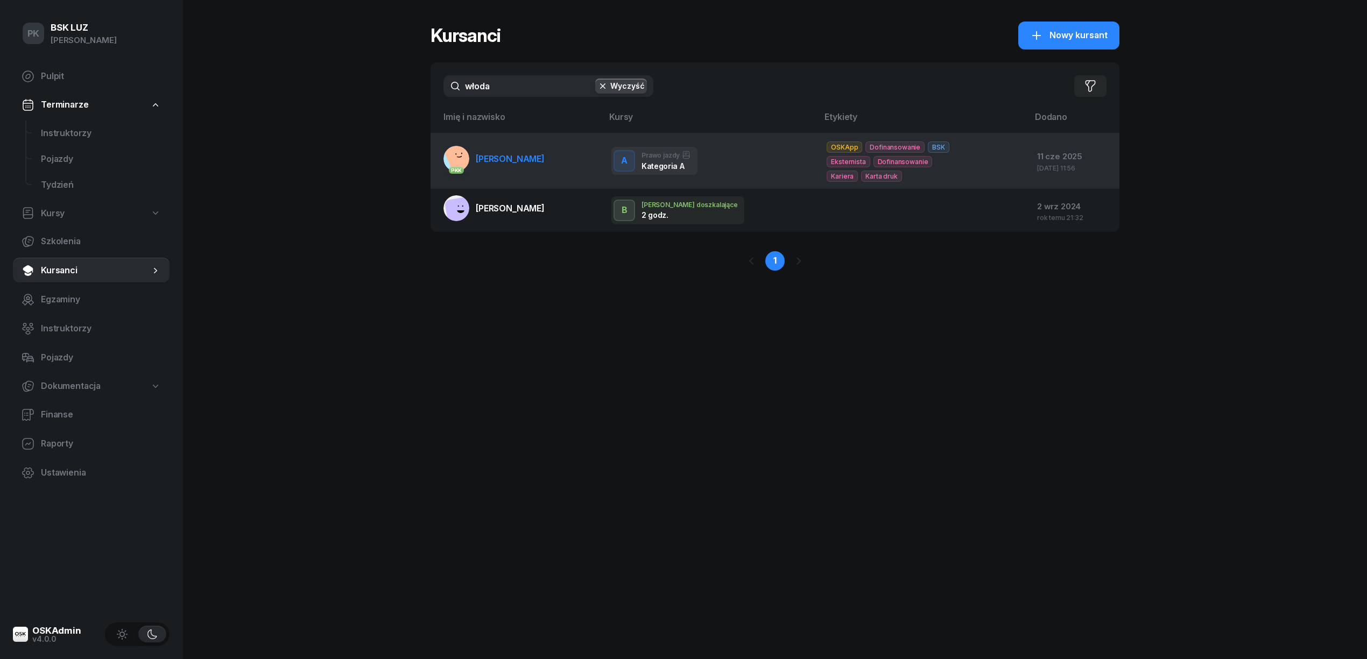
type input "włoda"
click at [526, 171] on link "PKK WŁODARCZYK DAWID" at bounding box center [493, 159] width 101 height 26
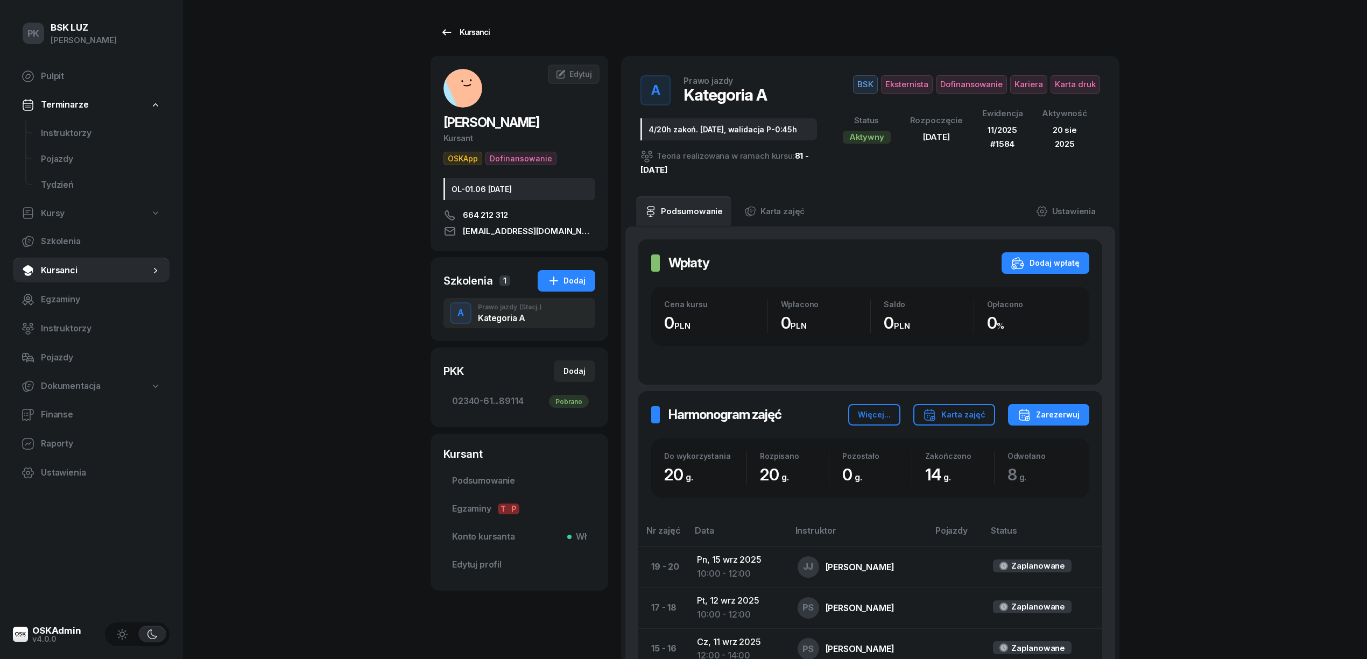
click at [457, 41] on link "Kursanci" at bounding box center [464, 33] width 69 height 22
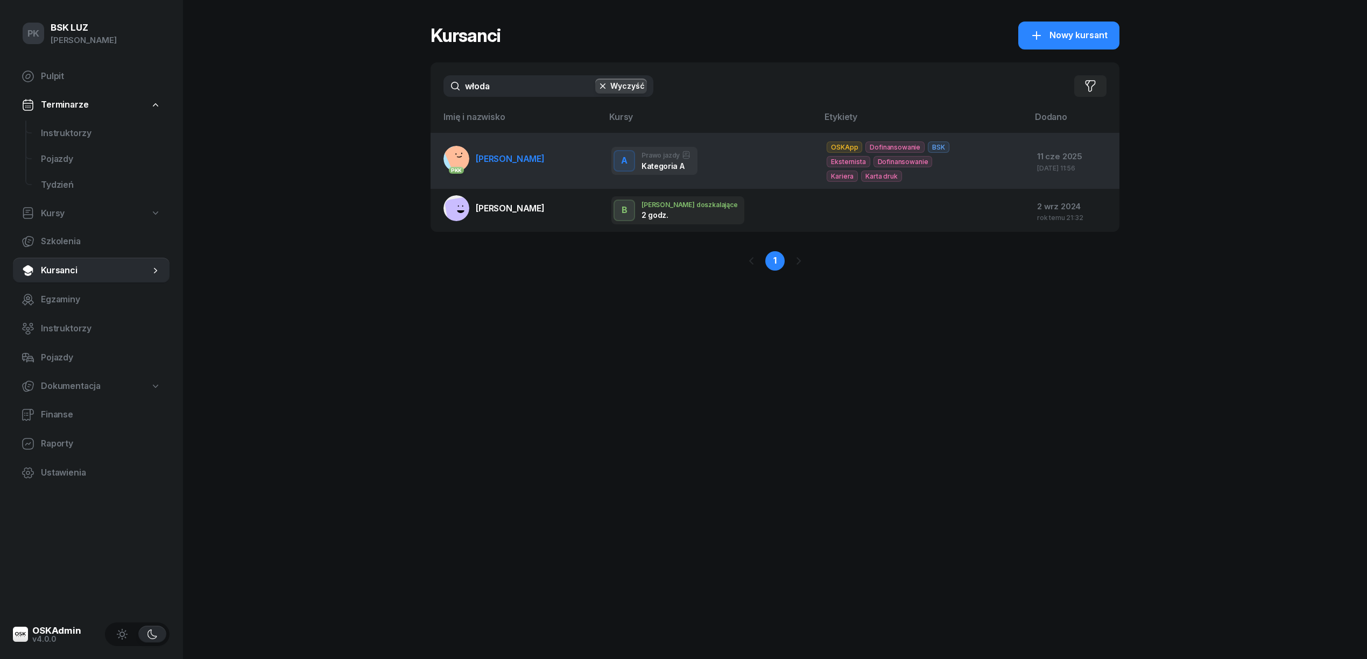
click at [513, 170] on link "PKK WŁODARCZYK DAWID" at bounding box center [493, 159] width 101 height 26
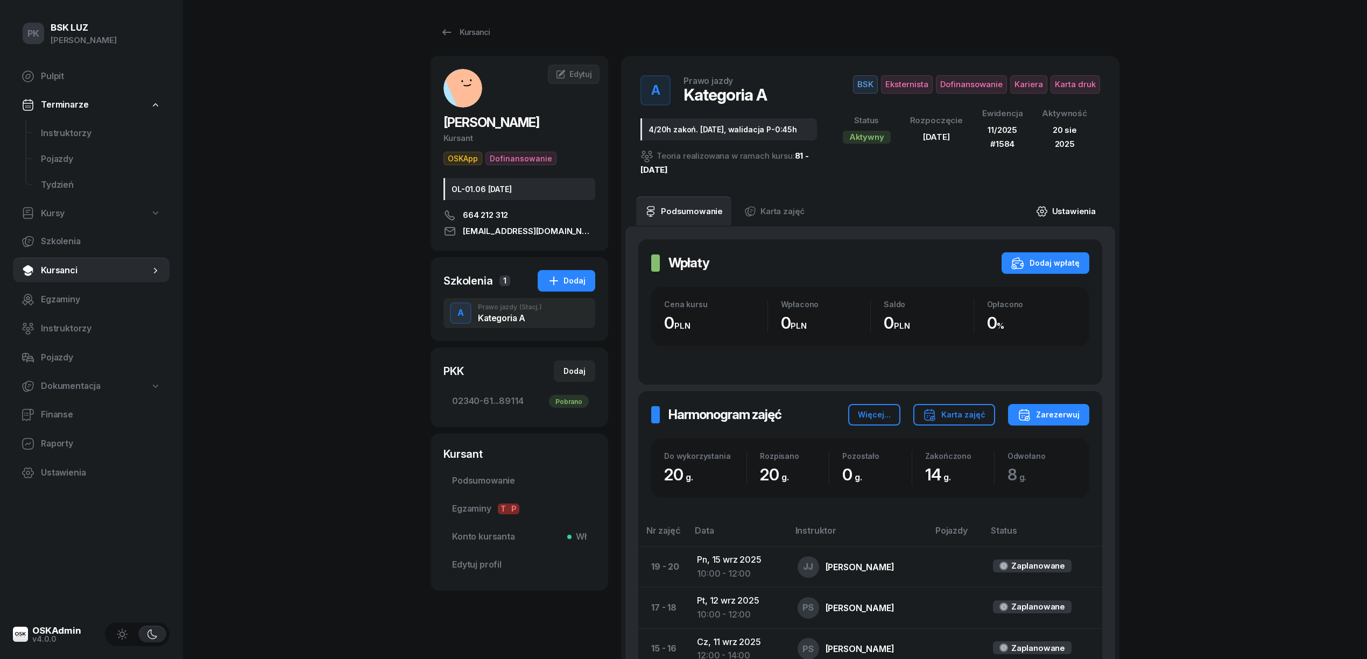
click at [1072, 207] on link "Ustawienia" at bounding box center [1065, 211] width 77 height 30
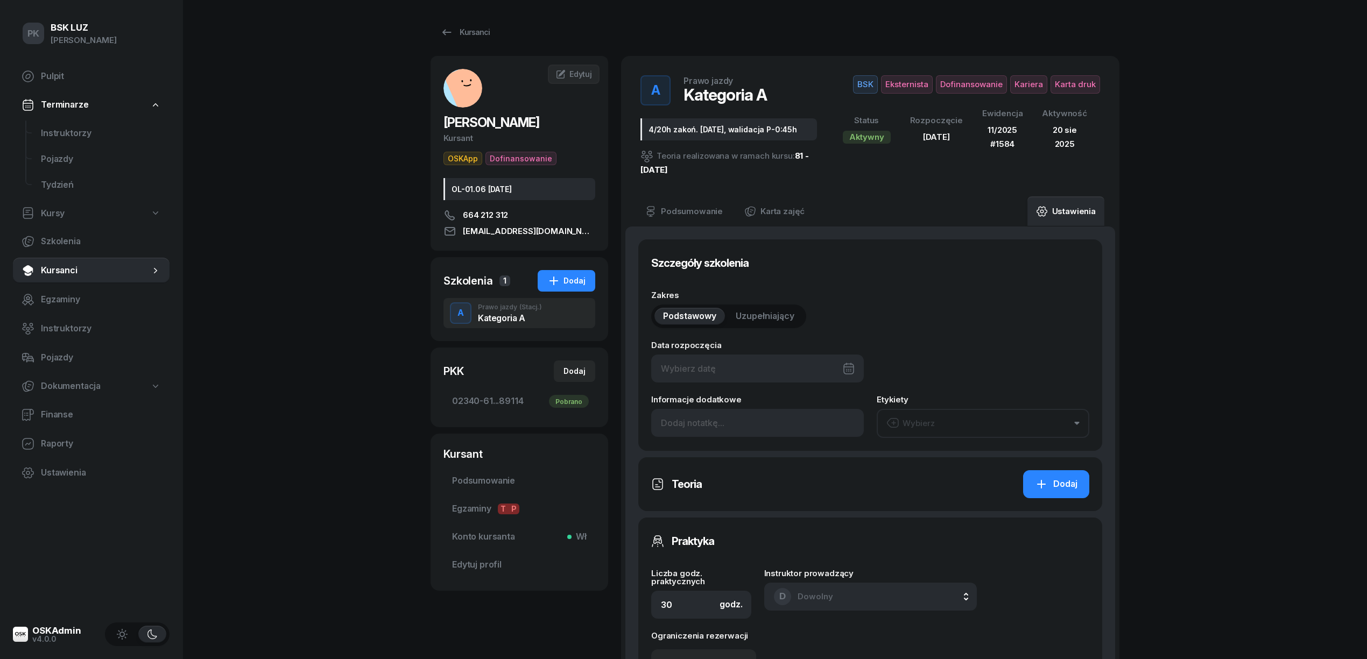
type input "22/06/2025"
type input "4/20h zakoń. 31.10.2025, walidacja P-0:45h"
type input "20"
type input "02340"
type input "61209"
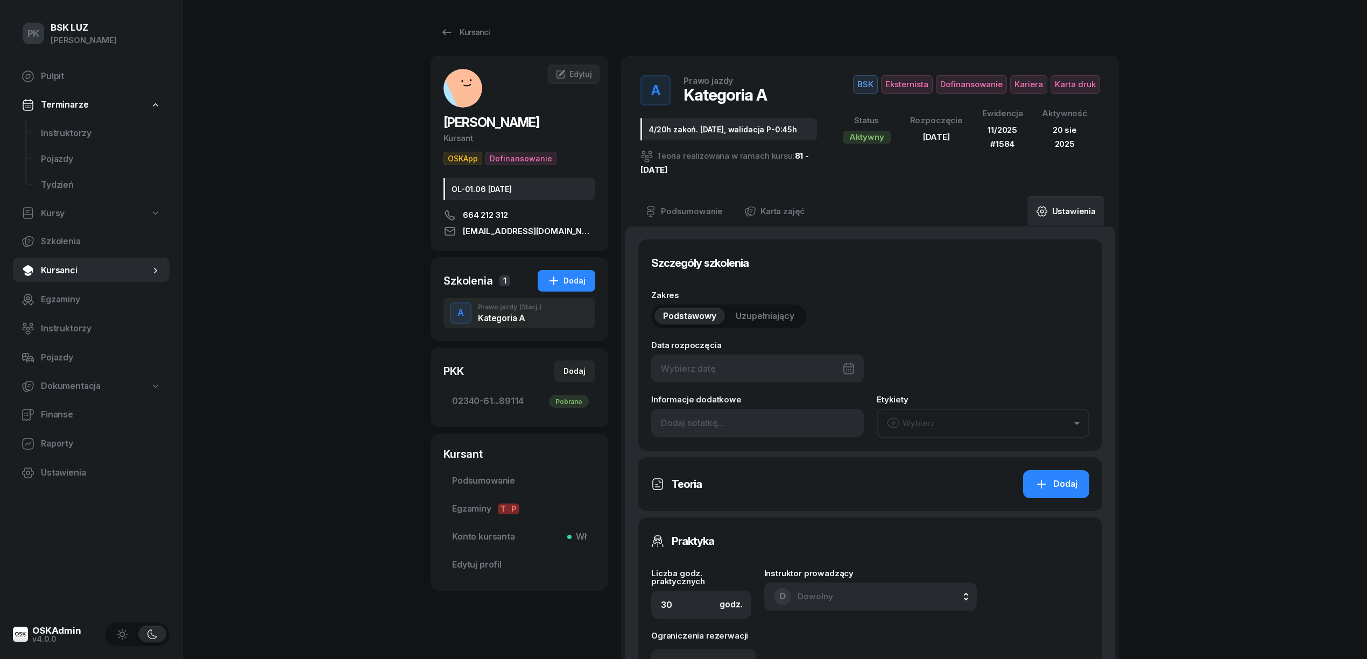
type input "35893"
type input "89114"
type input "11/2025"
type input "1584"
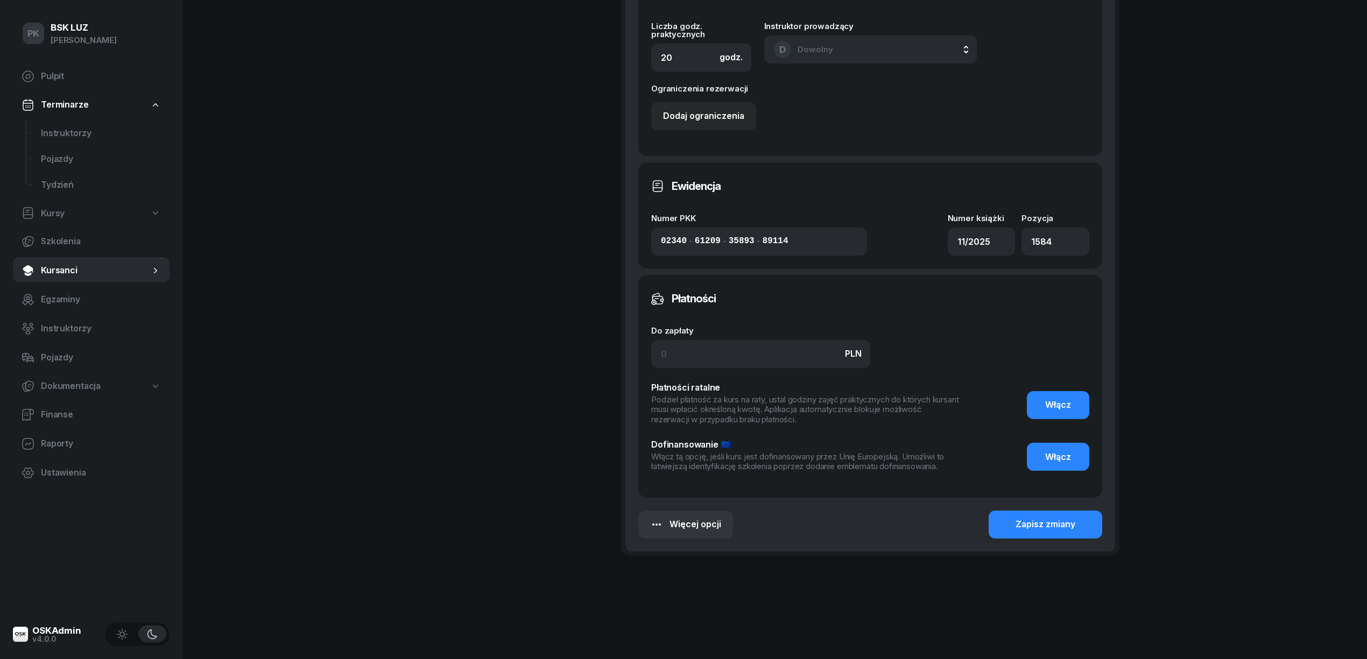
scroll to position [697, 0]
drag, startPoint x: 1071, startPoint y: 468, endPoint x: 1023, endPoint y: 463, distance: 47.6
click at [1066, 468] on button "Włącz" at bounding box center [1058, 456] width 62 height 28
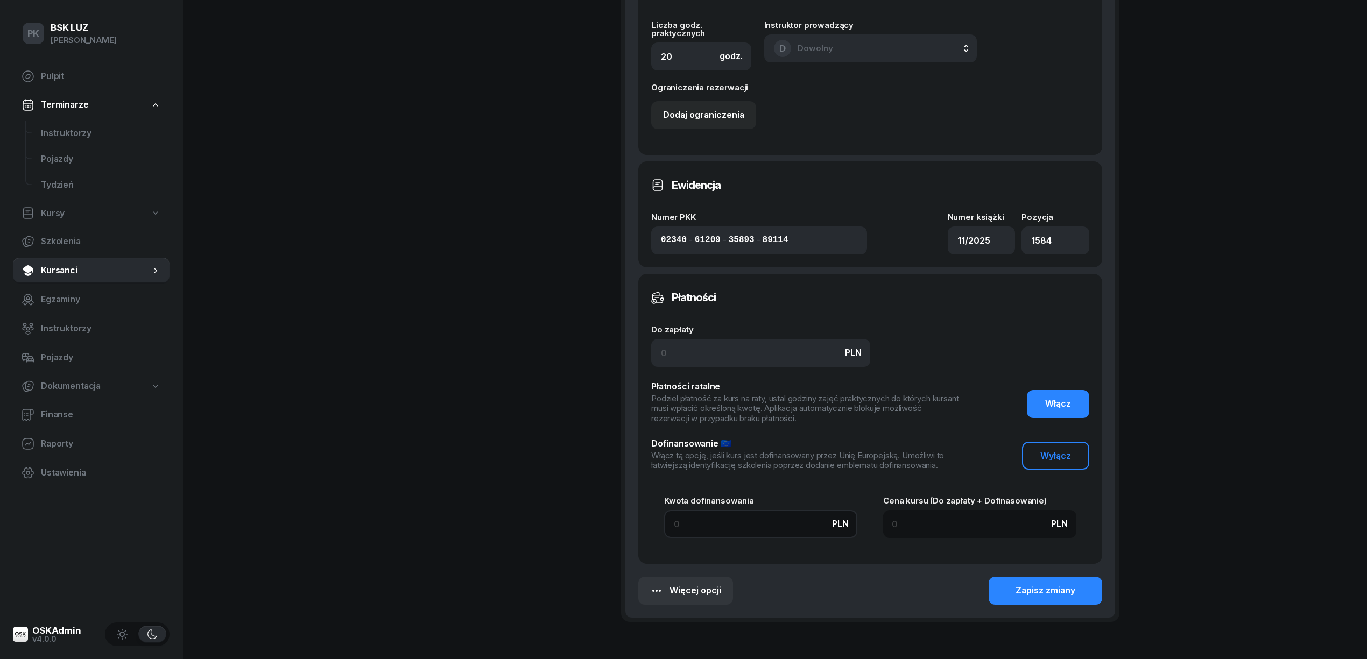
drag, startPoint x: 756, startPoint y: 535, endPoint x: 745, endPoint y: 532, distance: 11.8
click at [756, 535] on input at bounding box center [760, 524] width 193 height 28
type input "3"
type input "37"
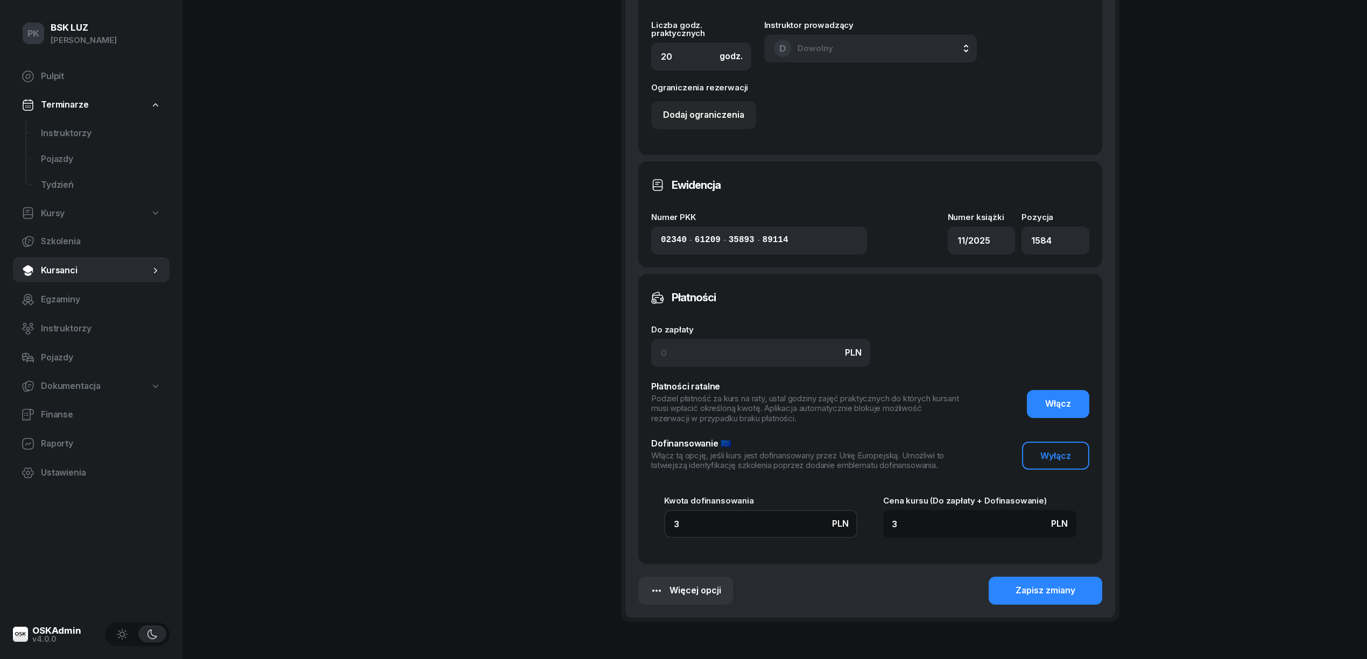
type input "37"
type input "372"
type input "3720"
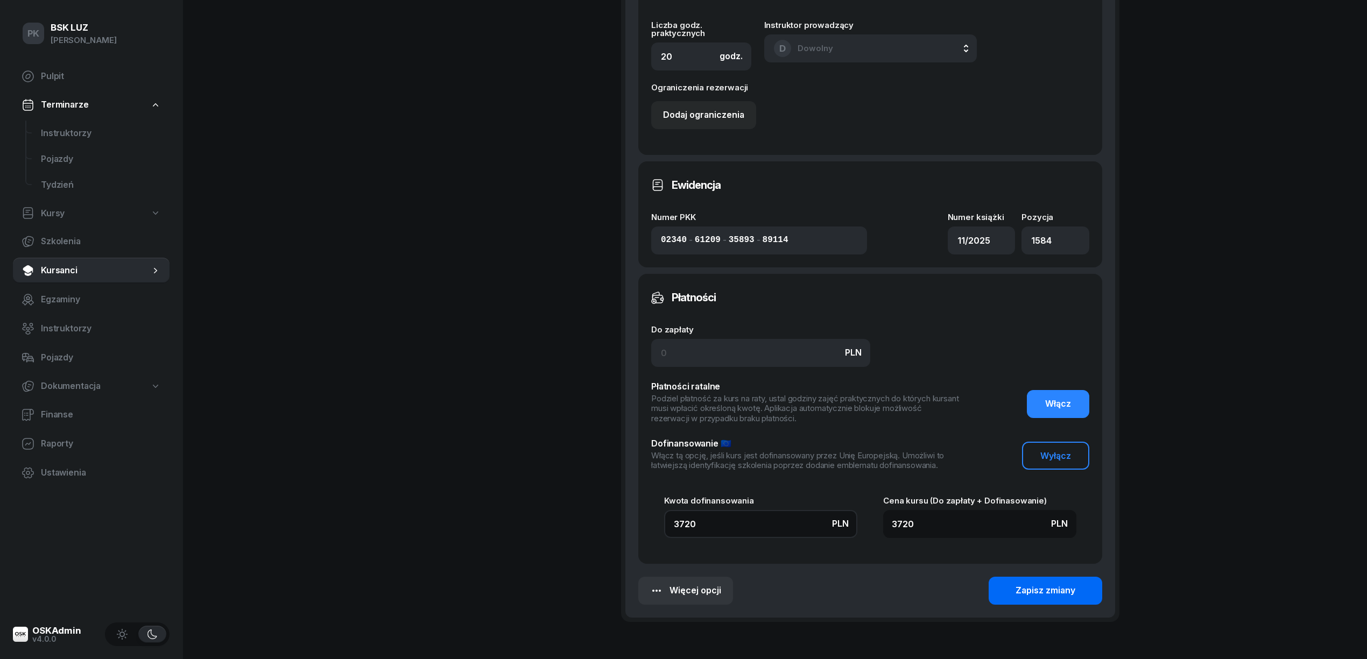
type input "3720"
click at [1036, 586] on div "Zapisz zmiany" at bounding box center [1045, 591] width 60 height 14
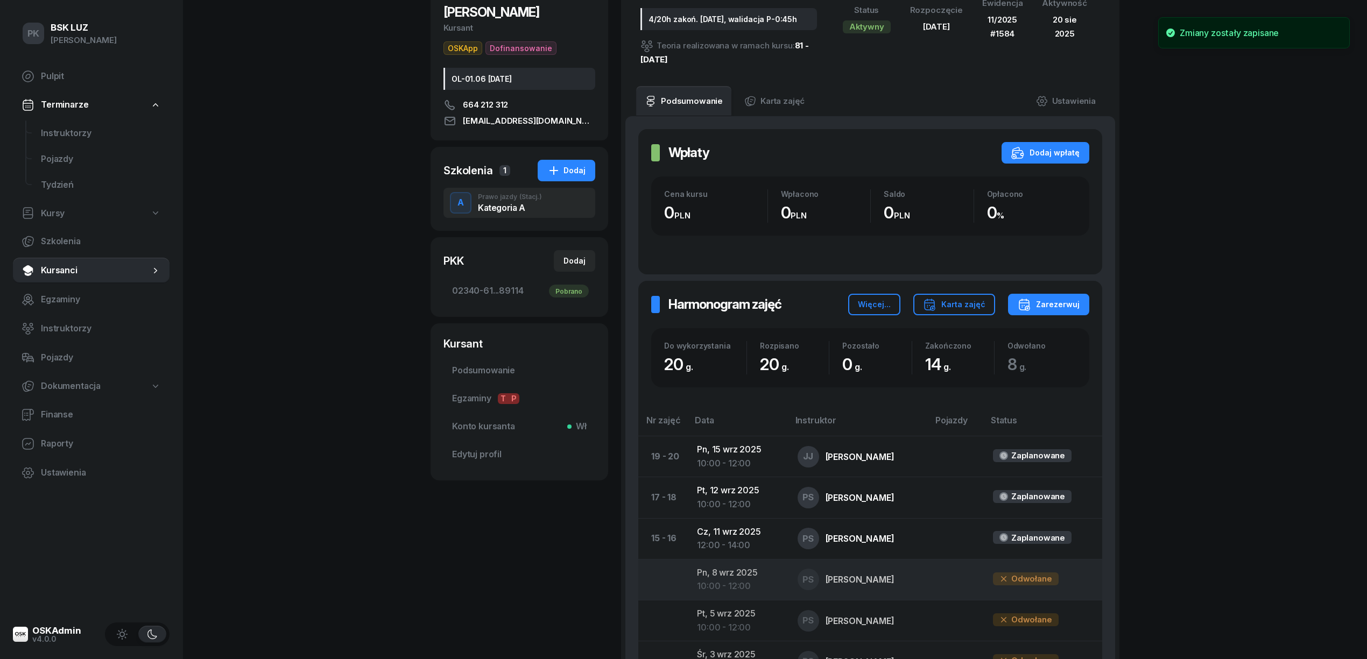
scroll to position [0, 0]
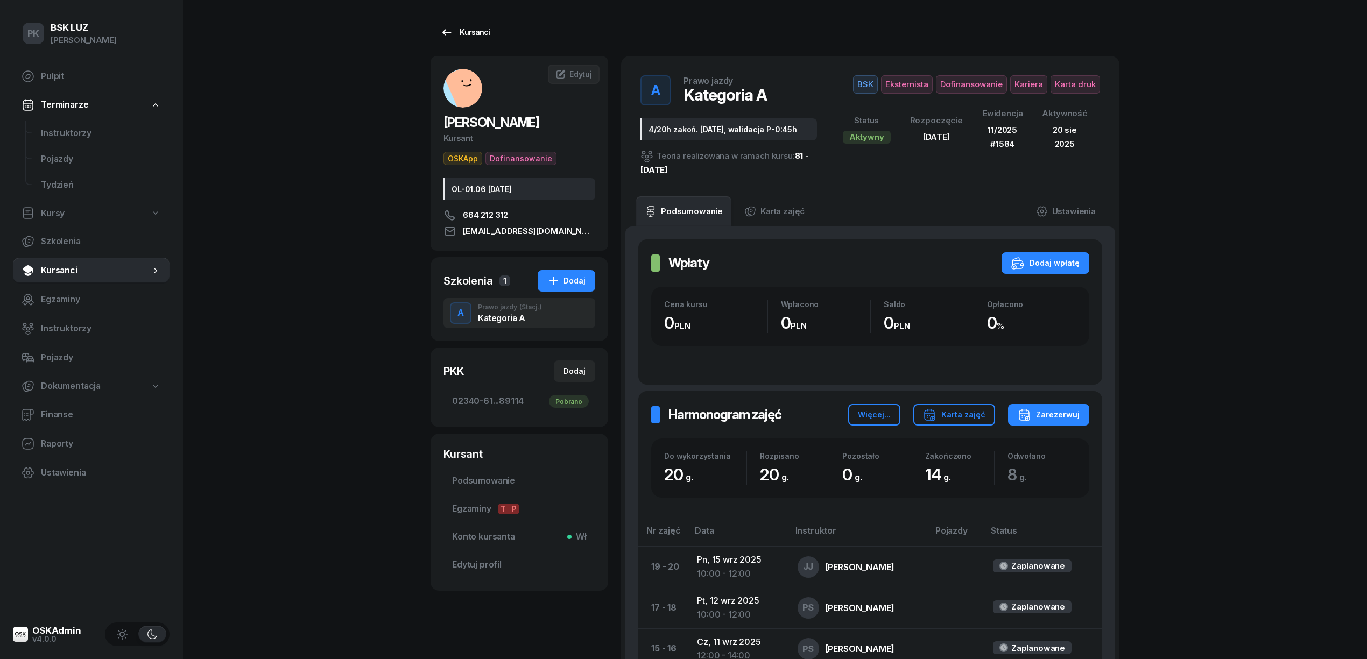
click at [466, 38] on div "Kursanci" at bounding box center [464, 32] width 49 height 13
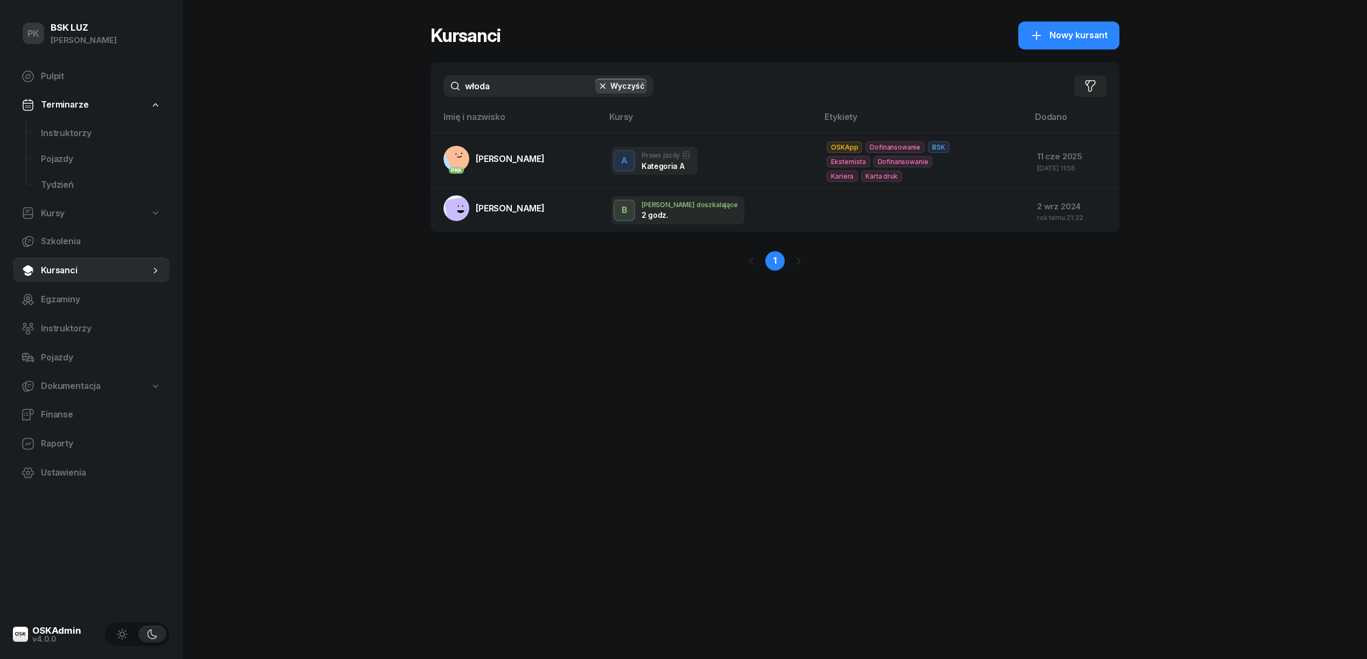
click at [419, 91] on div "PK BSK LUZ Piotr Klimek Pulpit Terminarze Instruktorzy Pojazdy Tydzień Kursy Sz…" at bounding box center [683, 329] width 1367 height 659
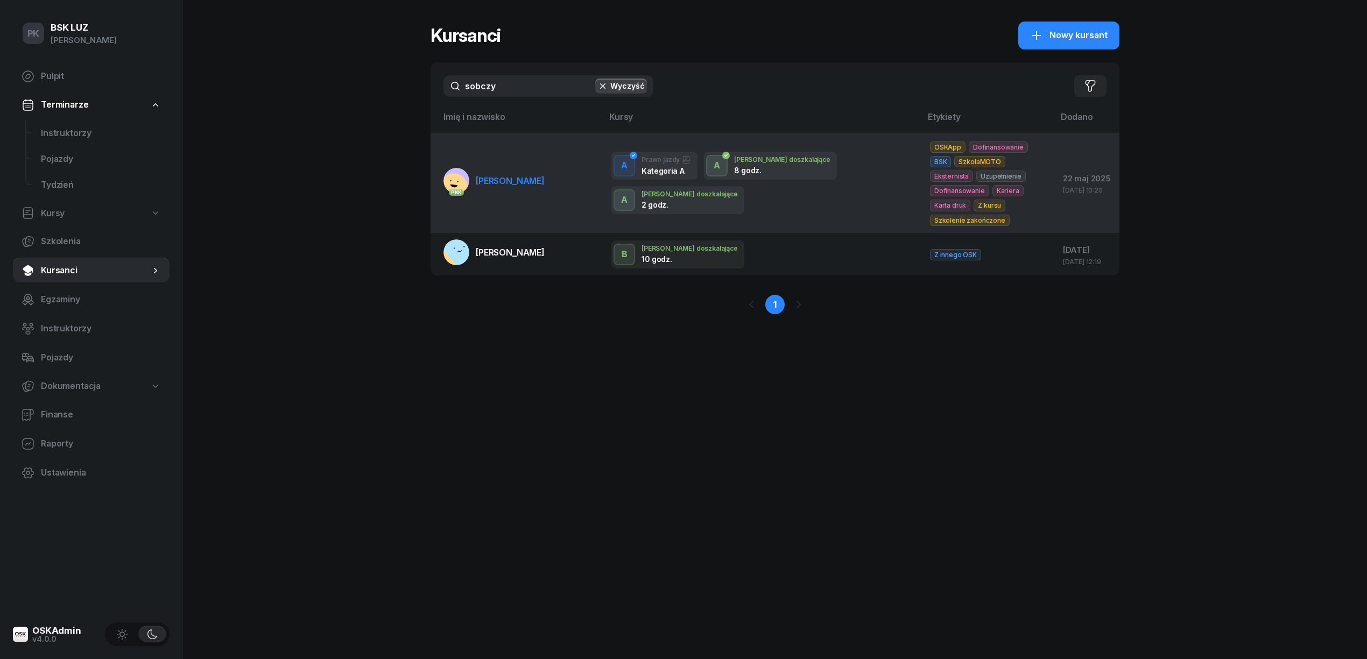
type input "sobczy"
click at [532, 190] on td "PKK SOBCZYK ALEKSANDRA" at bounding box center [516, 183] width 172 height 100
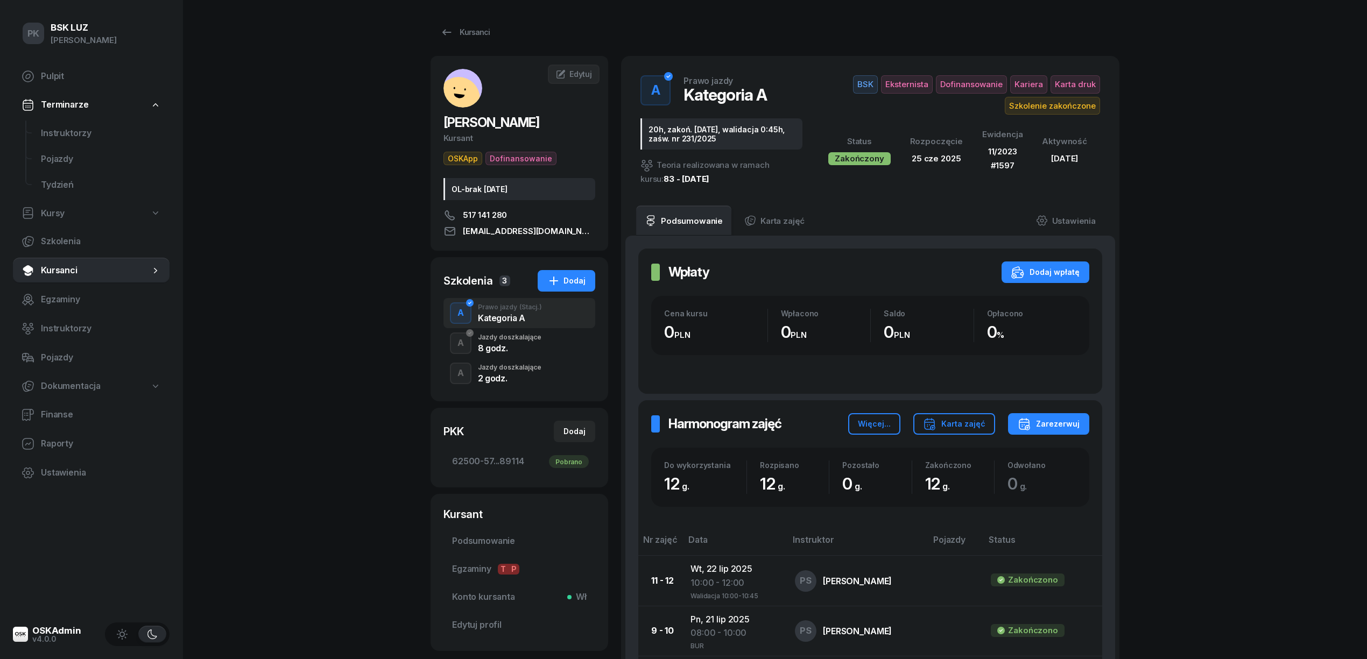
click at [519, 379] on div "2 godz." at bounding box center [509, 378] width 63 height 9
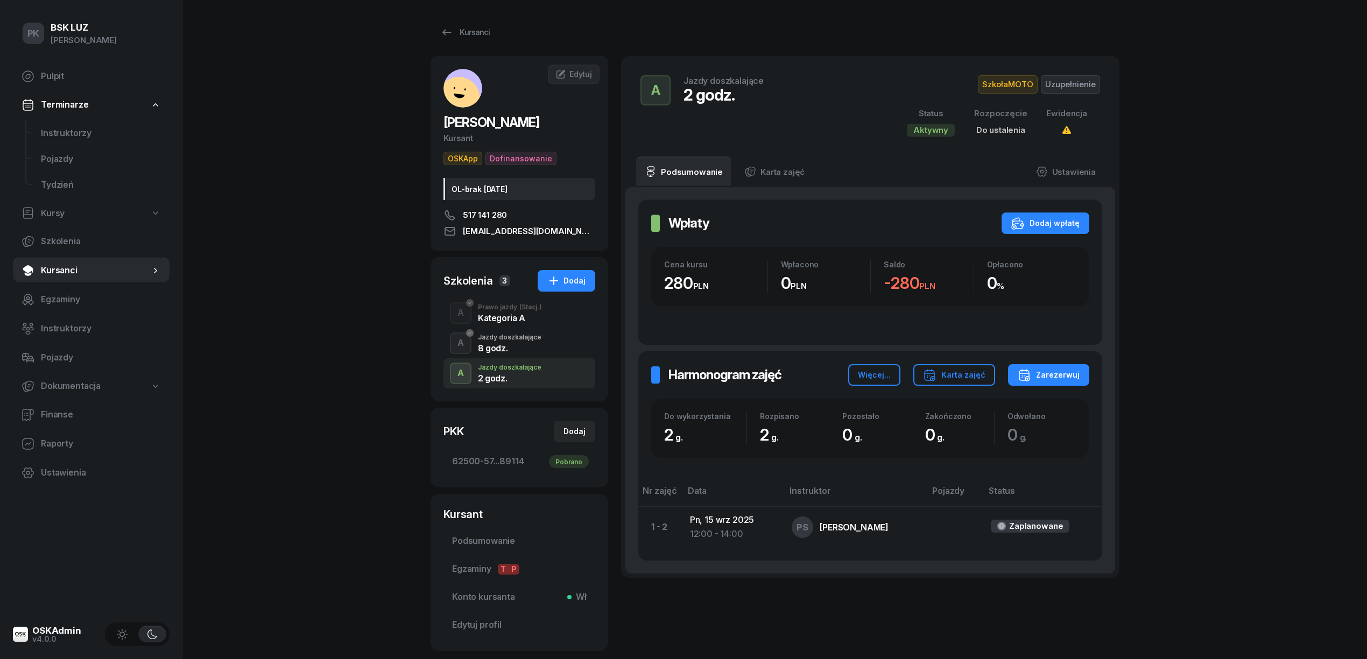
click at [521, 356] on div "A Jazdy doszkalające 8 godz." at bounding box center [519, 343] width 152 height 30
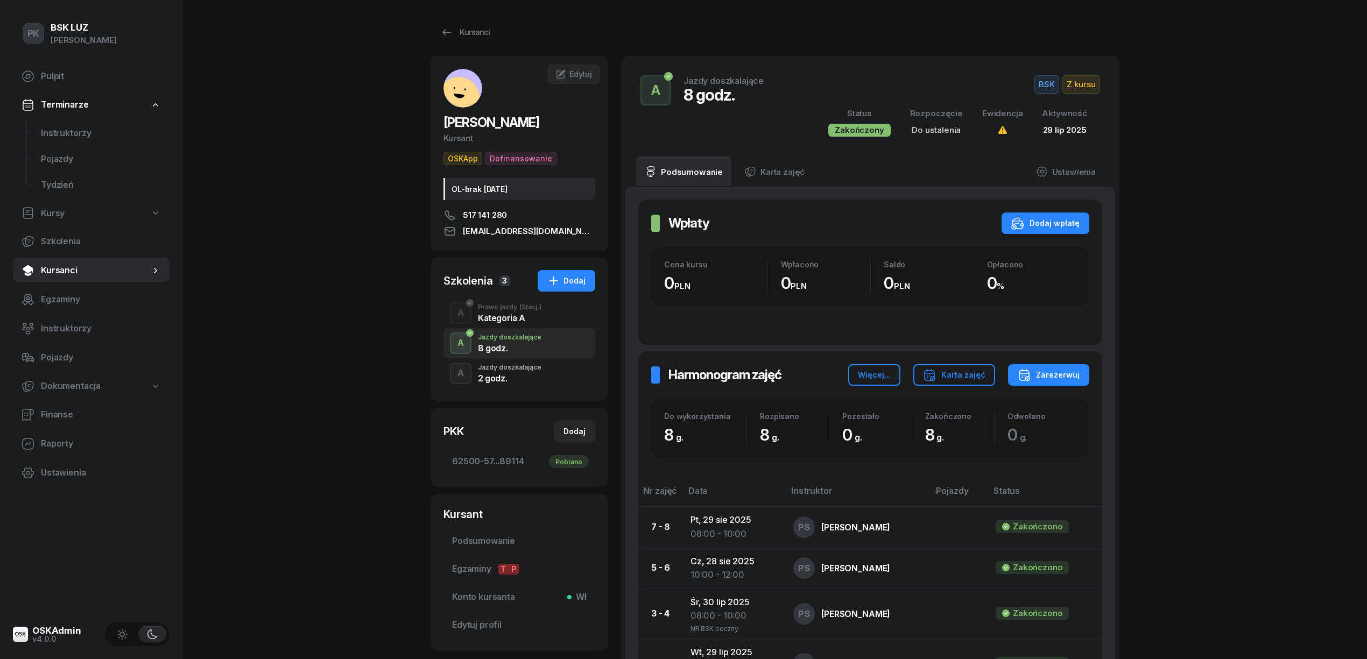
click at [506, 378] on div "2 godz." at bounding box center [509, 378] width 63 height 9
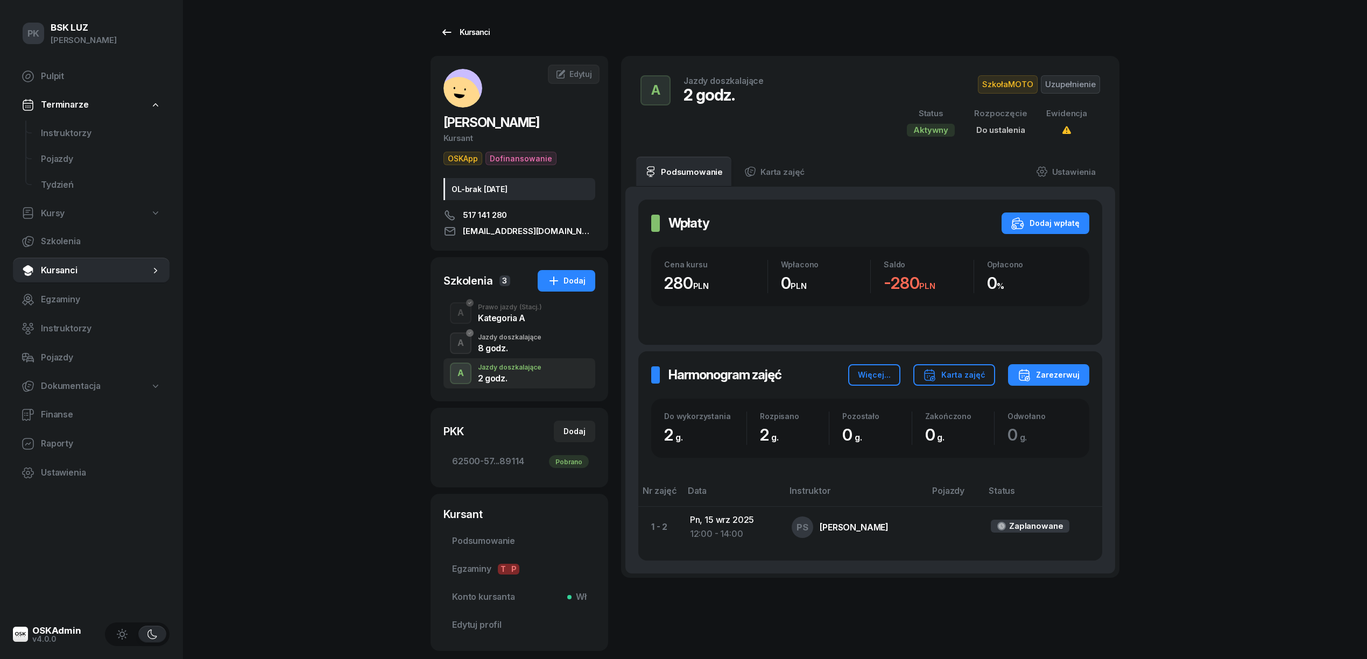
click at [455, 35] on div "Kursanci" at bounding box center [464, 32] width 49 height 13
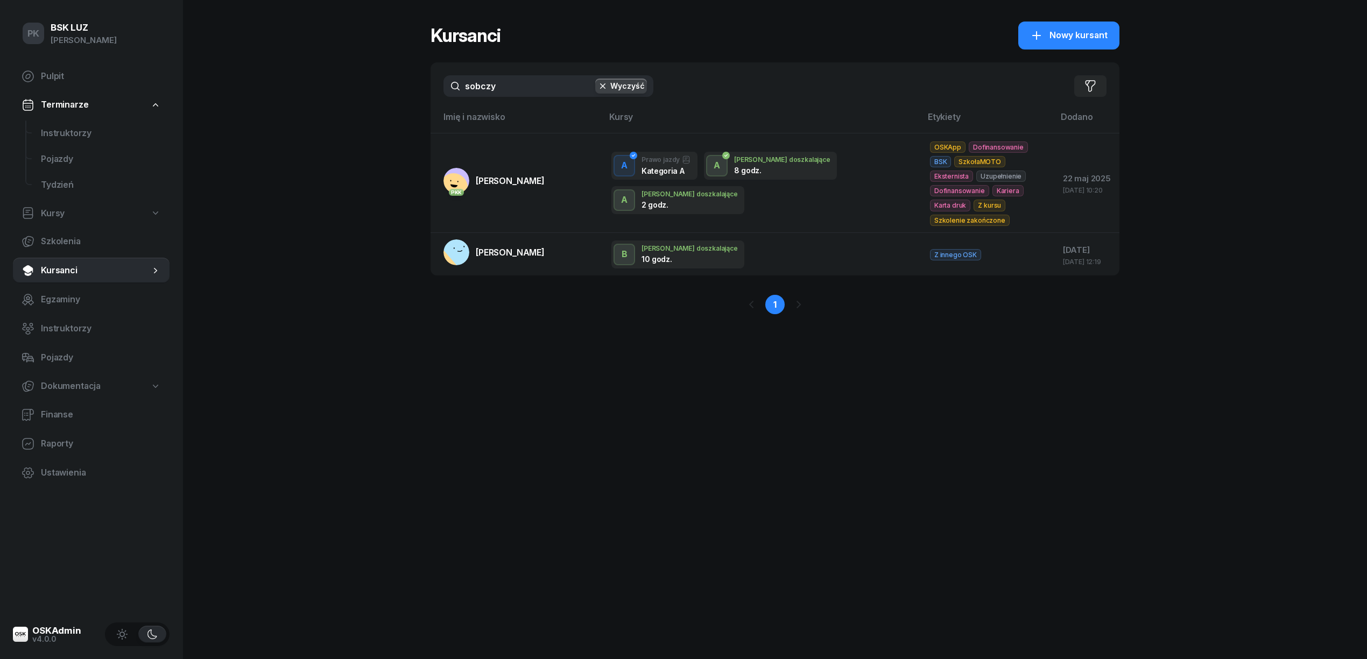
drag, startPoint x: 512, startPoint y: 95, endPoint x: 453, endPoint y: 98, distance: 59.3
click at [458, 97] on div "sobczy Wyczyść Filtruj" at bounding box center [774, 85] width 689 height 47
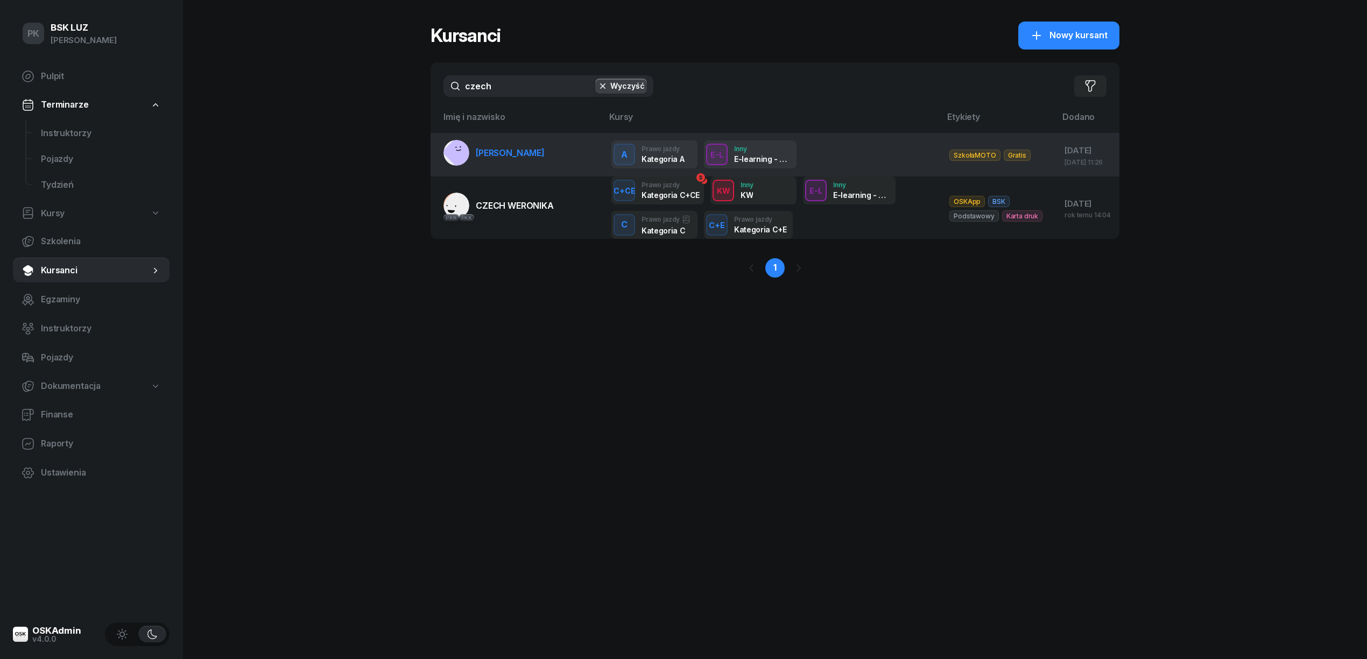
type input "czech"
click at [500, 143] on link "CZECH PAWEŁ" at bounding box center [493, 153] width 101 height 26
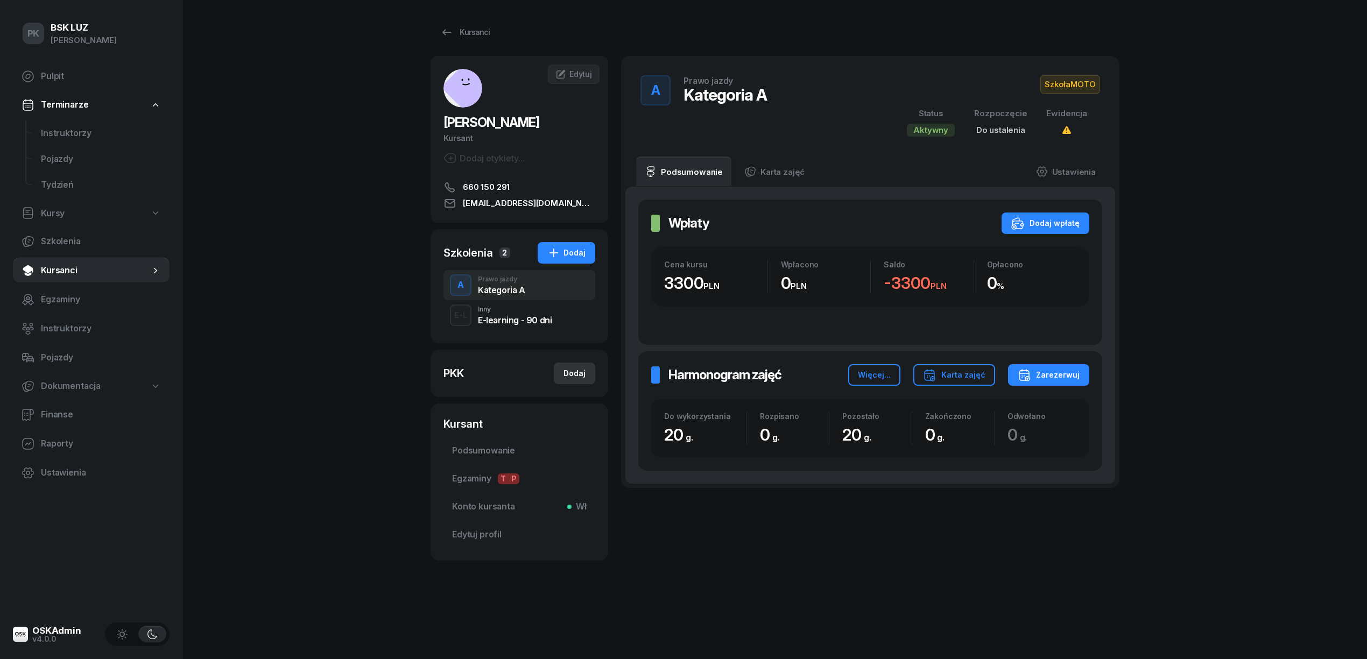
click at [577, 382] on button "Dodaj" at bounding box center [574, 374] width 41 height 22
select select
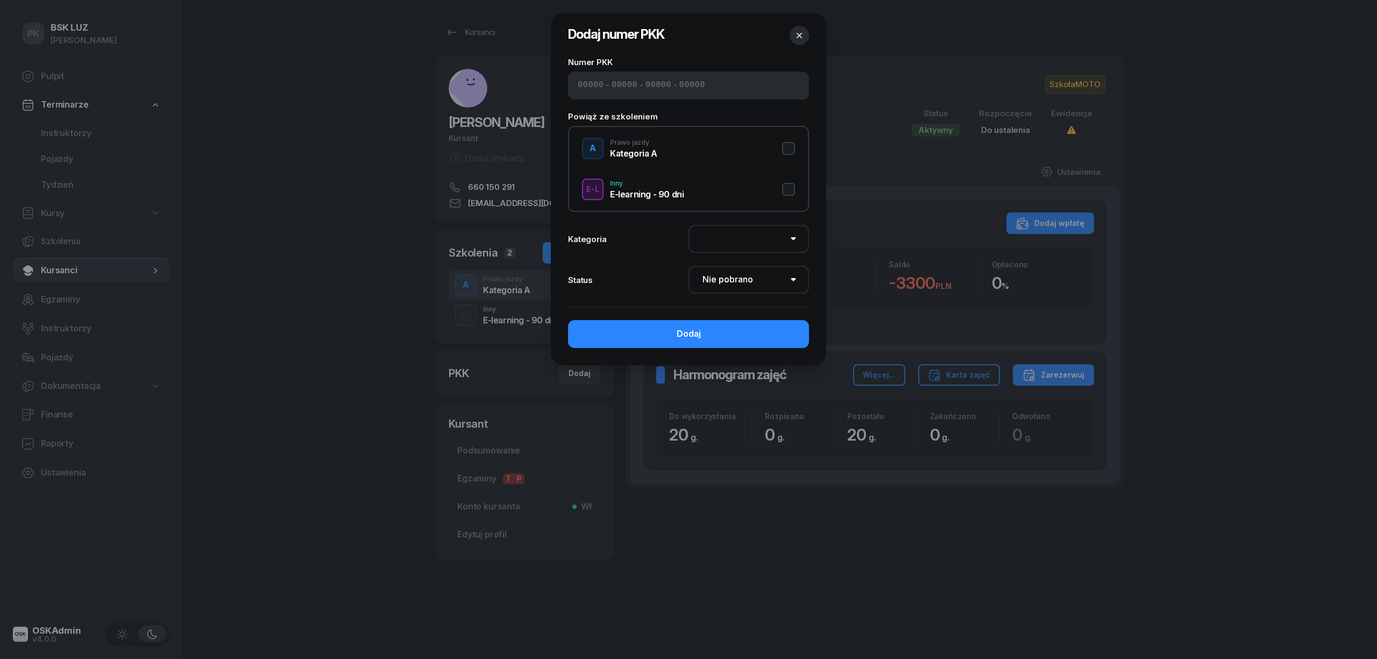
click at [592, 82] on input at bounding box center [591, 86] width 26 height 14
type input "82560"
type input "98105"
type input "94823"
type input "89114"
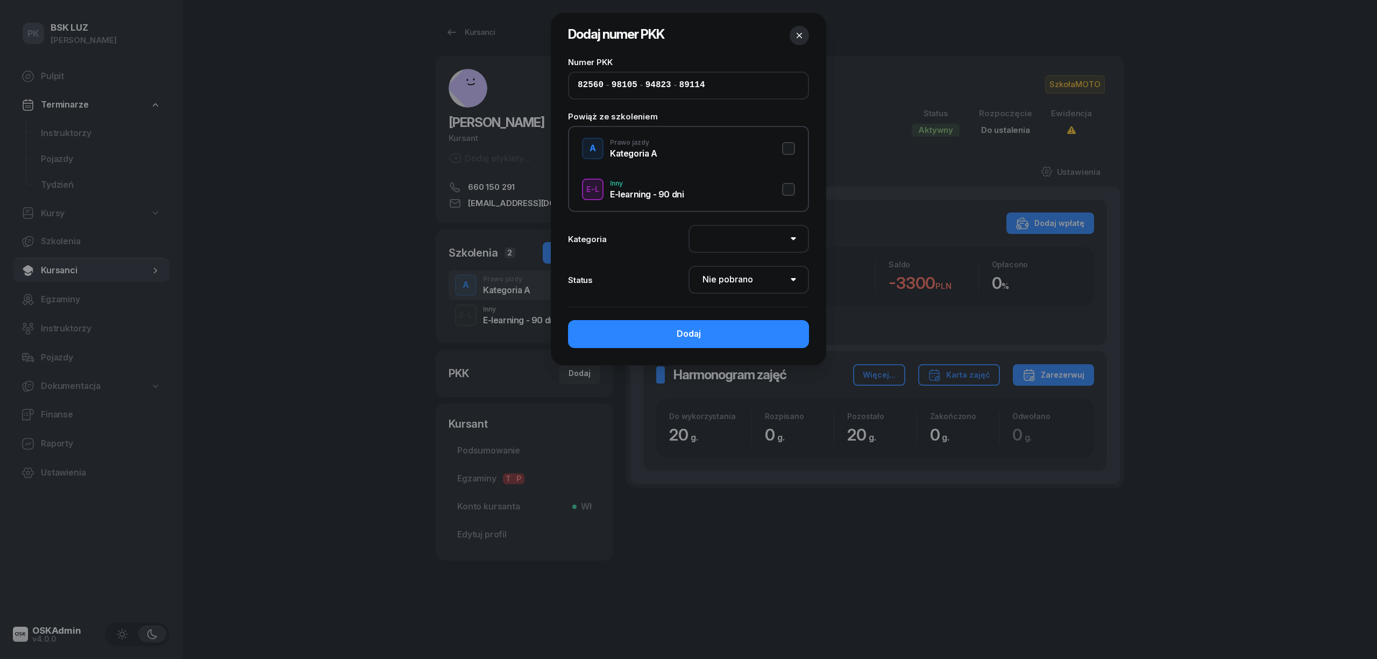
drag, startPoint x: 788, startPoint y: 141, endPoint x: 790, endPoint y: 151, distance: 9.9
click at [790, 146] on button "A Prawo jazdy Kategoria A" at bounding box center [688, 149] width 213 height 22
select select "A"
click at [736, 283] on select "Nie pobrano Pobrano Zwrócono Zaktualizowano" at bounding box center [749, 280] width 121 height 28
click at [736, 280] on select "Nie pobrano Pobrano Zwrócono Zaktualizowano" at bounding box center [749, 280] width 121 height 28
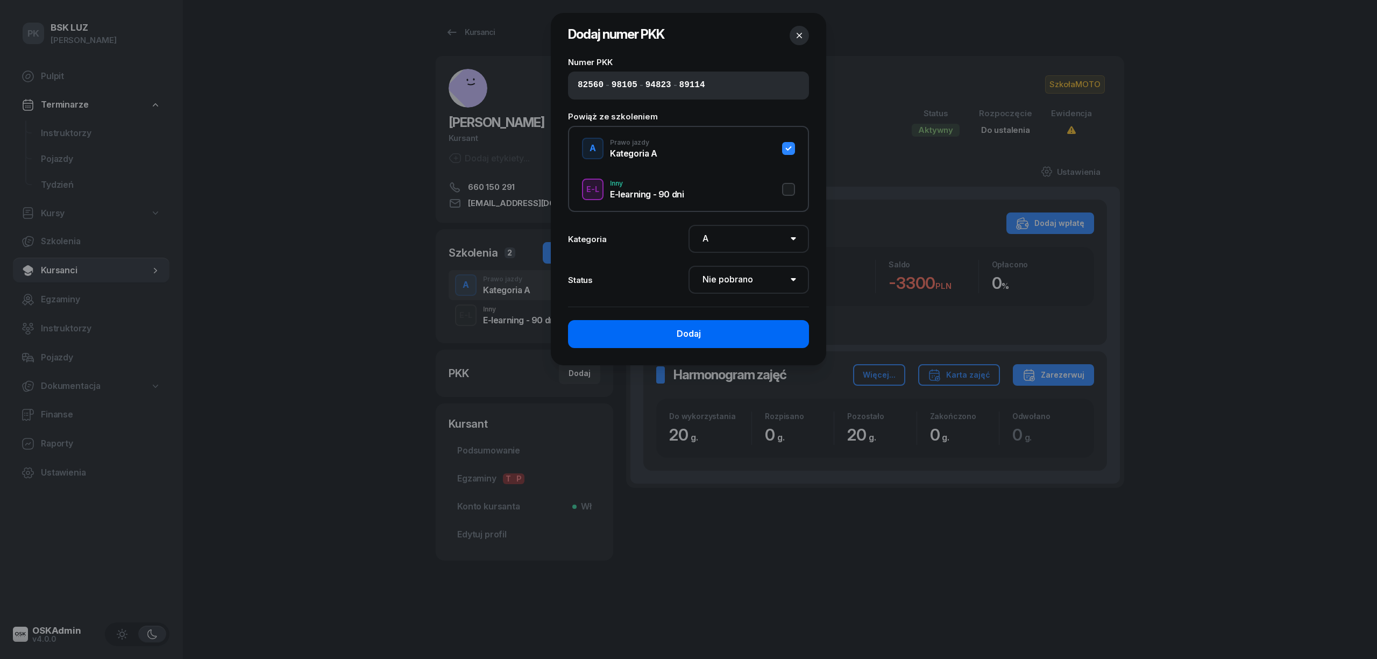
click at [710, 326] on button "Dodaj" at bounding box center [688, 334] width 241 height 28
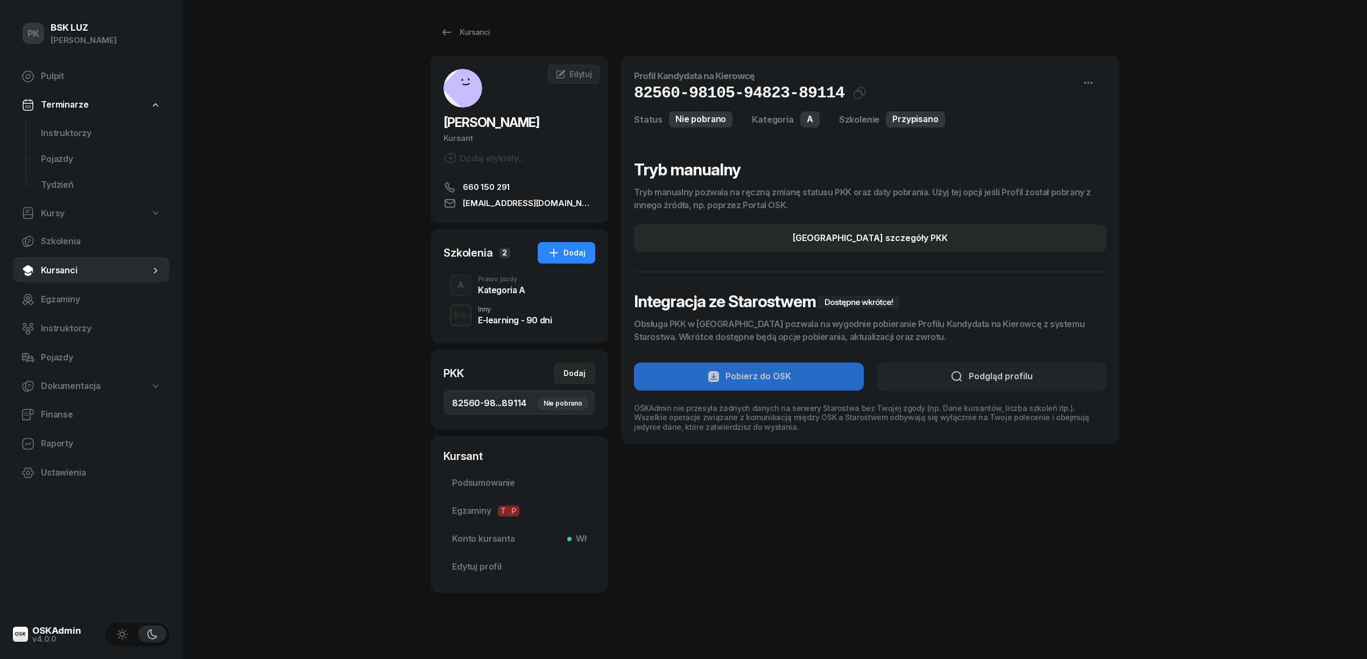
click at [756, 558] on div "Profil Kandydata na Kierowcę 82560-98105-94823-89114 Kat.A Status Nie pobrano K…" at bounding box center [870, 324] width 498 height 537
click at [489, 286] on div "Kategoria A" at bounding box center [501, 290] width 47 height 9
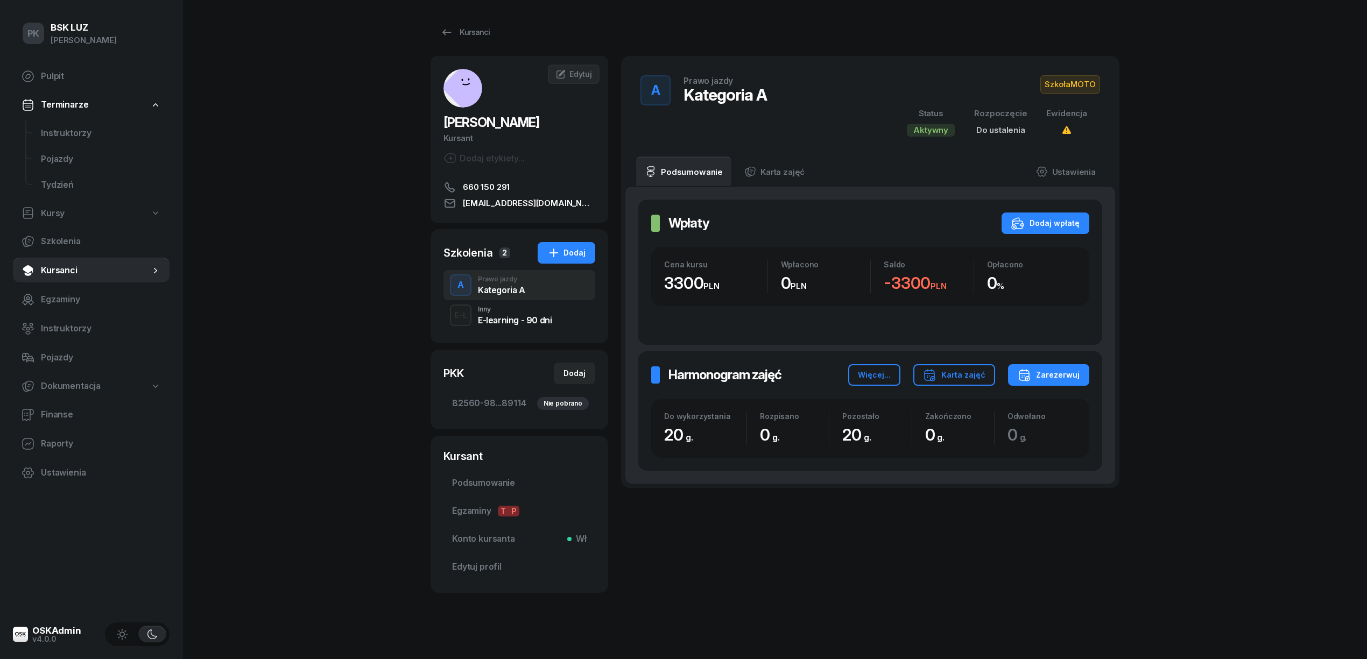
click at [345, 192] on div "PK BSK LUZ Piotr Klimek Pulpit Terminarze Instruktorzy Pojazdy Tydzień Kursy Sz…" at bounding box center [683, 333] width 1367 height 666
click at [470, 30] on div "Kursanci" at bounding box center [464, 32] width 49 height 13
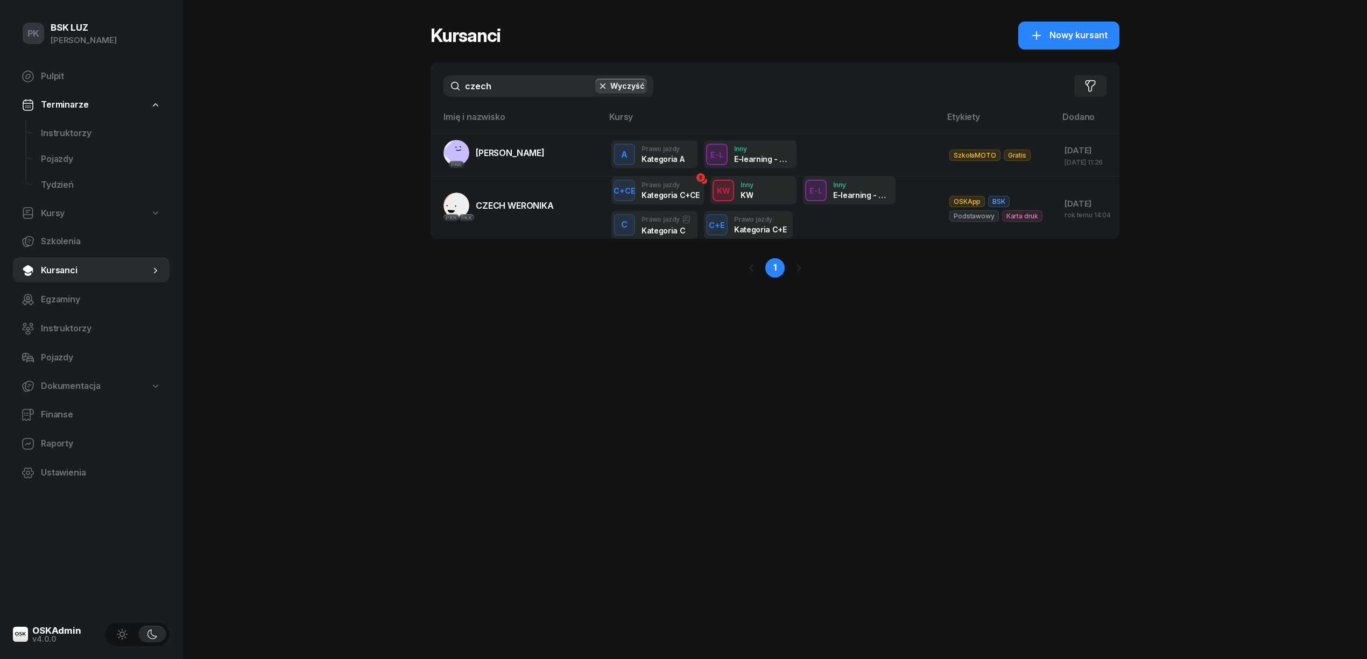
drag, startPoint x: 418, startPoint y: 87, endPoint x: 371, endPoint y: 87, distance: 46.8
click at [371, 87] on div "PK BSK LUZ Piotr Klimek Pulpit Terminarze Instruktorzy Pojazdy Tydzień Kursy Sz…" at bounding box center [683, 329] width 1367 height 659
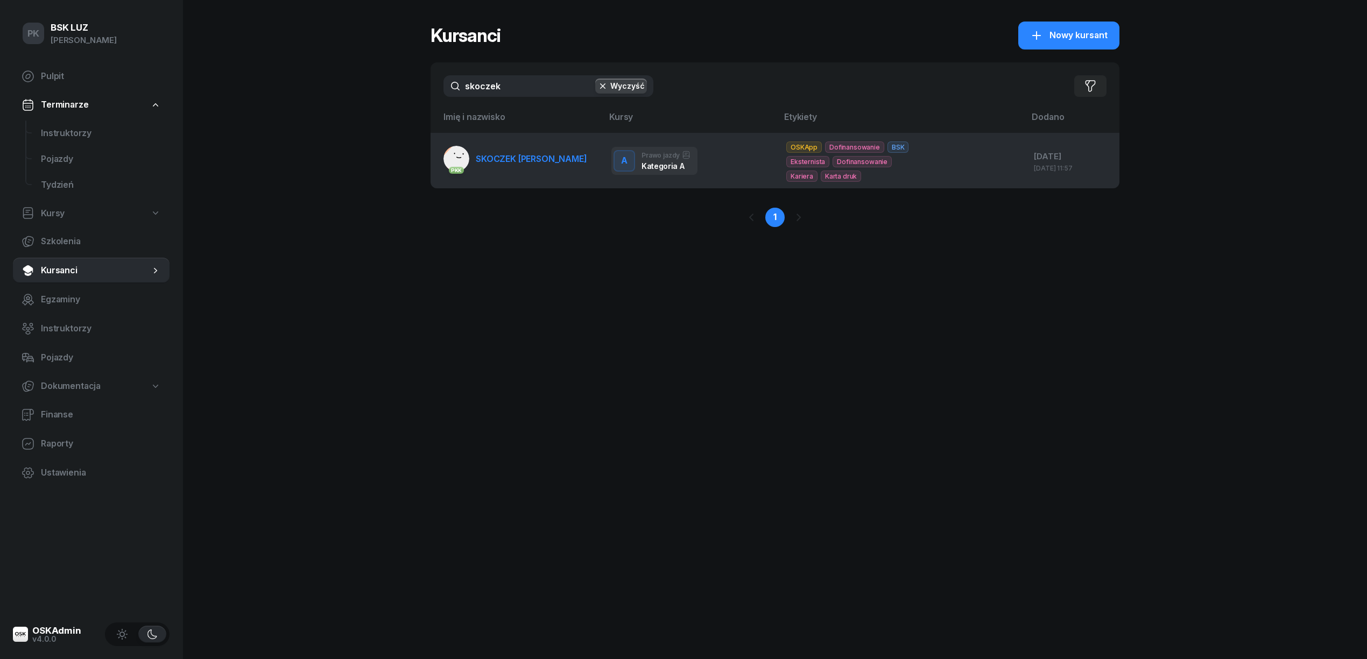
type input "skoczek"
click at [527, 173] on td "PKK SKOCZEK ŁUKASZ" at bounding box center [516, 160] width 172 height 55
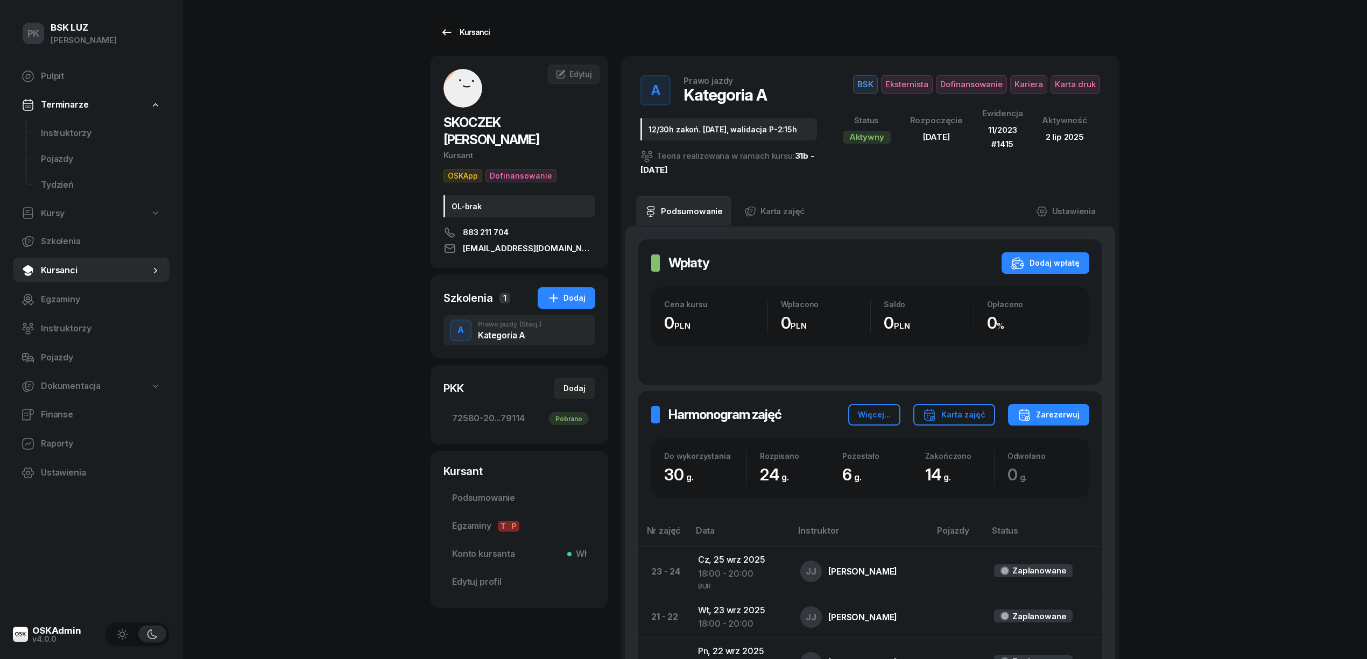
click at [476, 29] on div "Kursanci" at bounding box center [464, 32] width 49 height 13
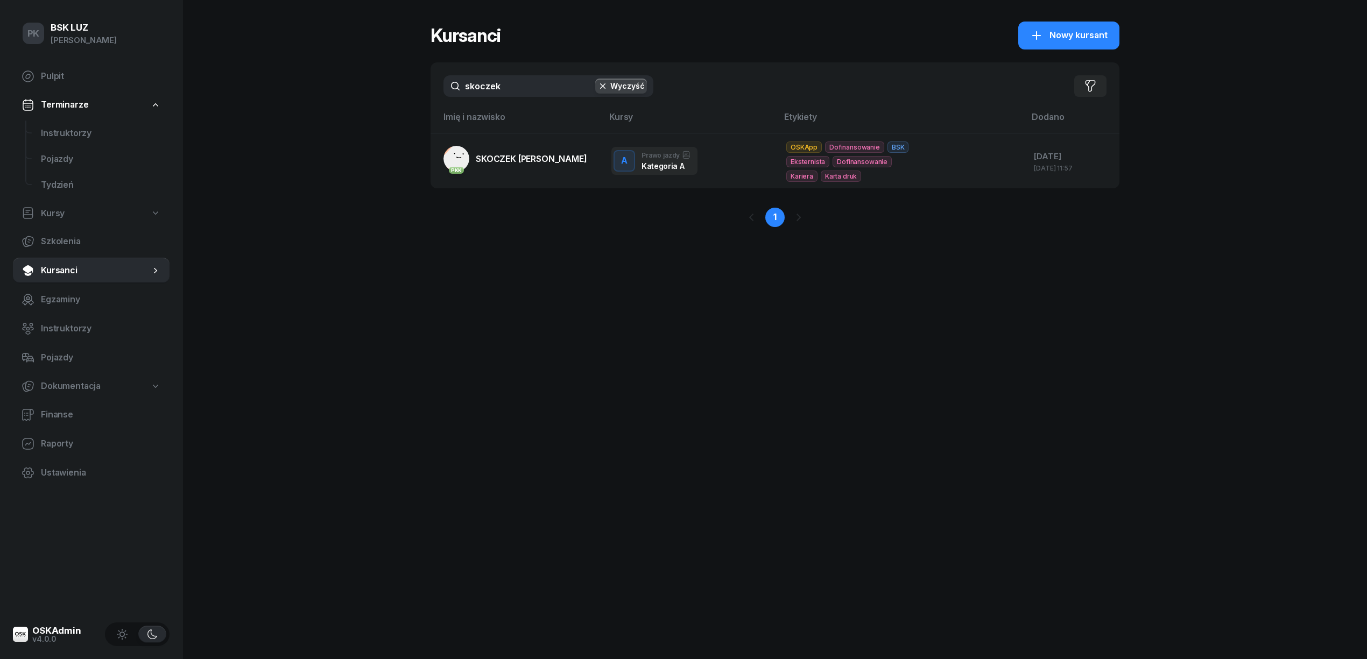
click at [310, 128] on div "PK BSK LUZ Piotr Klimek Pulpit Terminarze Instruktorzy Pojazdy Tydzień Kursy Sz…" at bounding box center [683, 329] width 1367 height 659
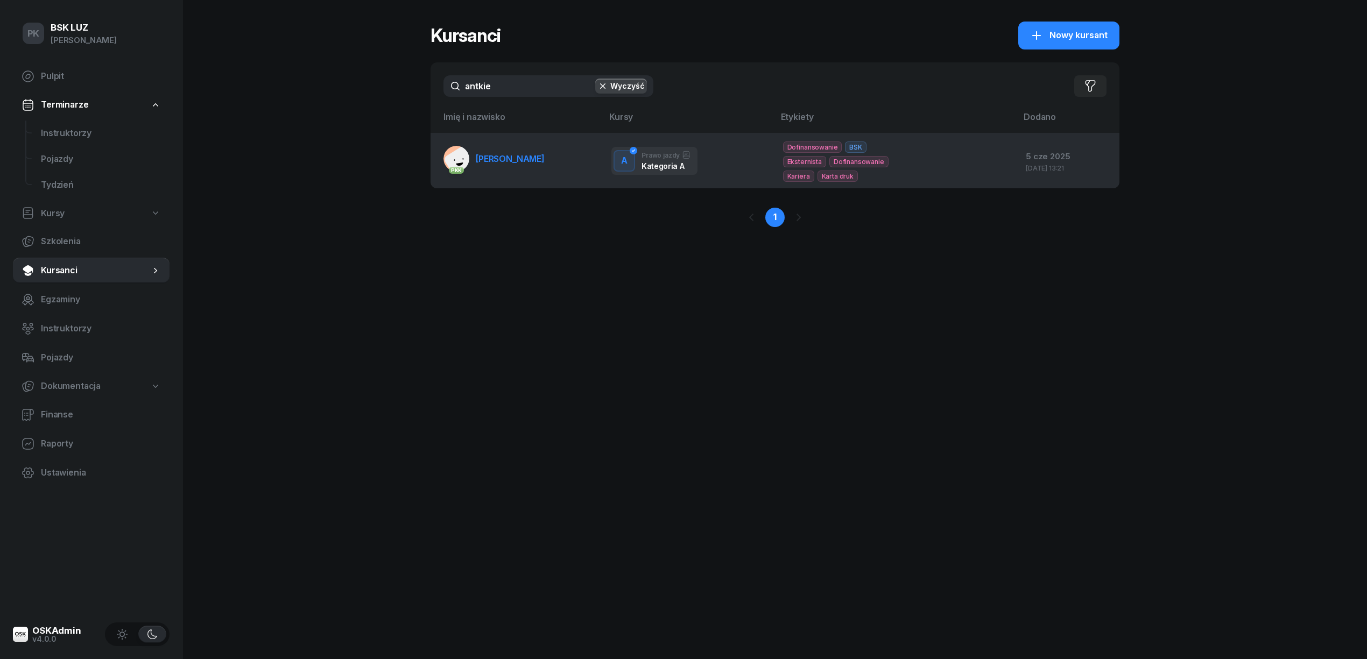
type input "antkie"
click at [544, 164] on span "ANTKIEWICZ MACIEJ" at bounding box center [510, 158] width 69 height 11
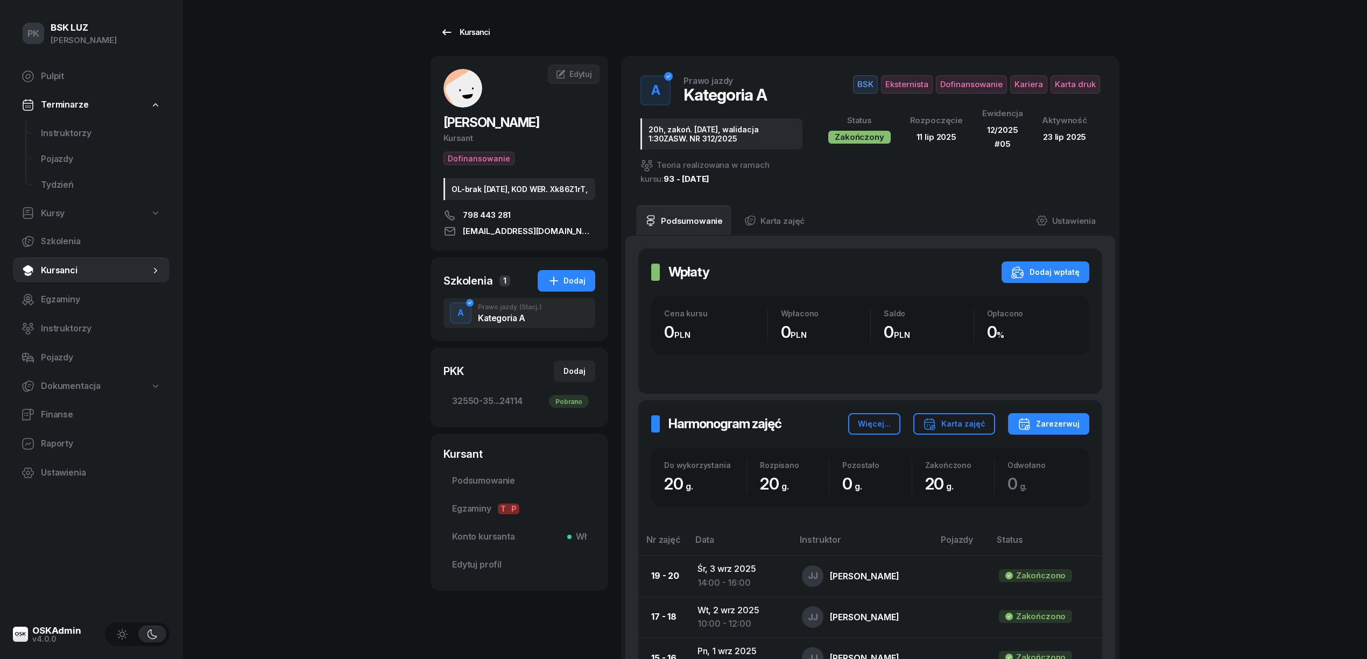
click at [450, 29] on icon at bounding box center [446, 32] width 13 height 13
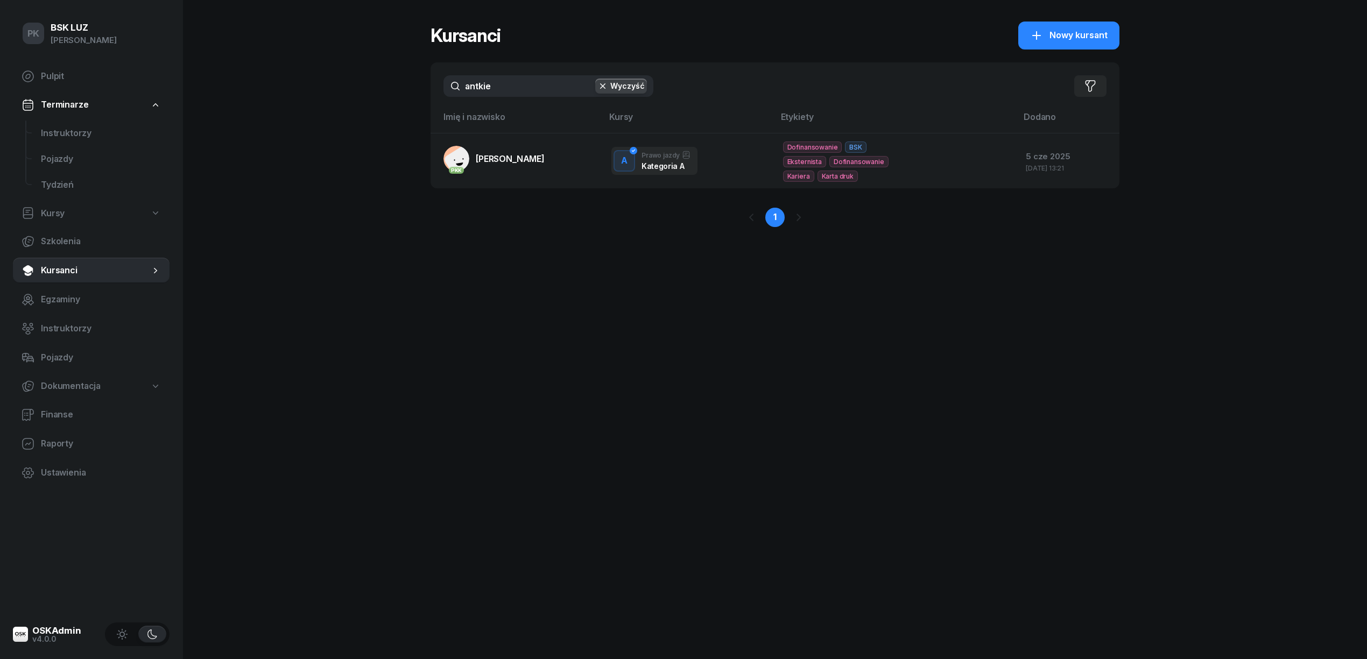
drag, startPoint x: 506, startPoint y: 89, endPoint x: 408, endPoint y: 97, distance: 98.3
click at [408, 97] on div "PK BSK LUZ Piotr Klimek Pulpit Terminarze Instruktorzy Pojazdy Tydzień Kursy Sz…" at bounding box center [683, 329] width 1367 height 659
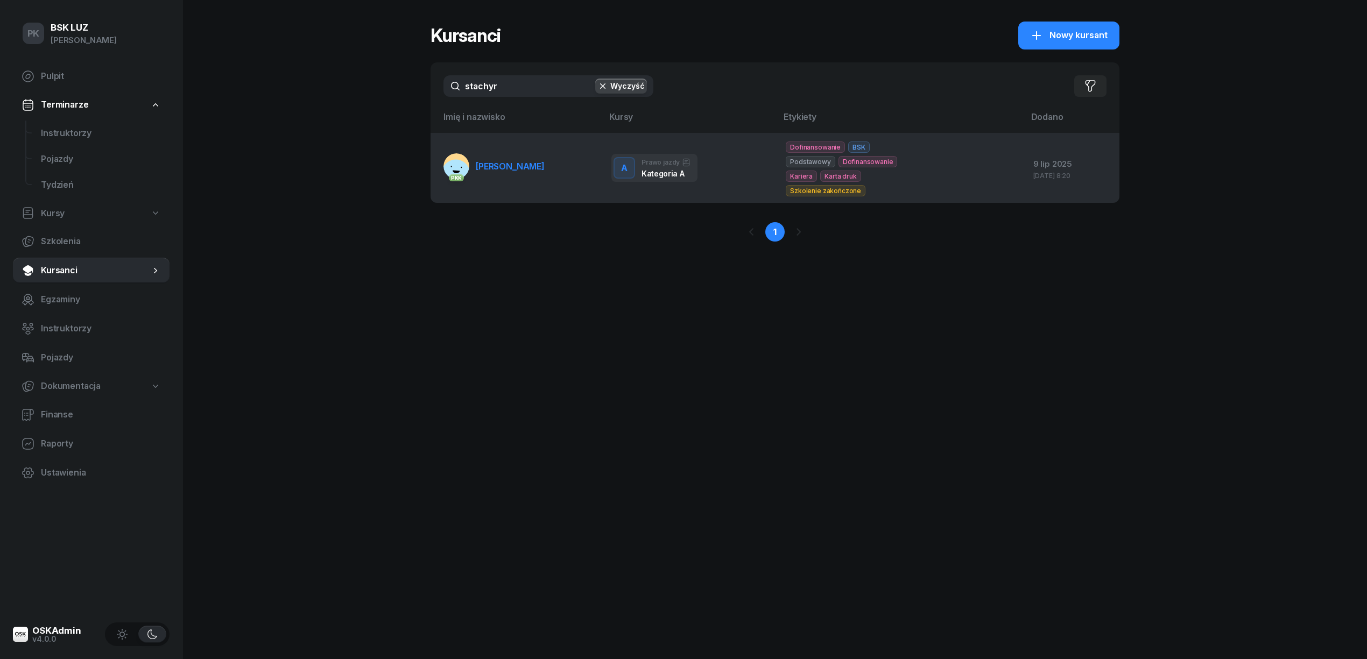
type input "stachyr"
click at [479, 172] on link "PKK STACHYRA WIOLETTA" at bounding box center [493, 166] width 101 height 26
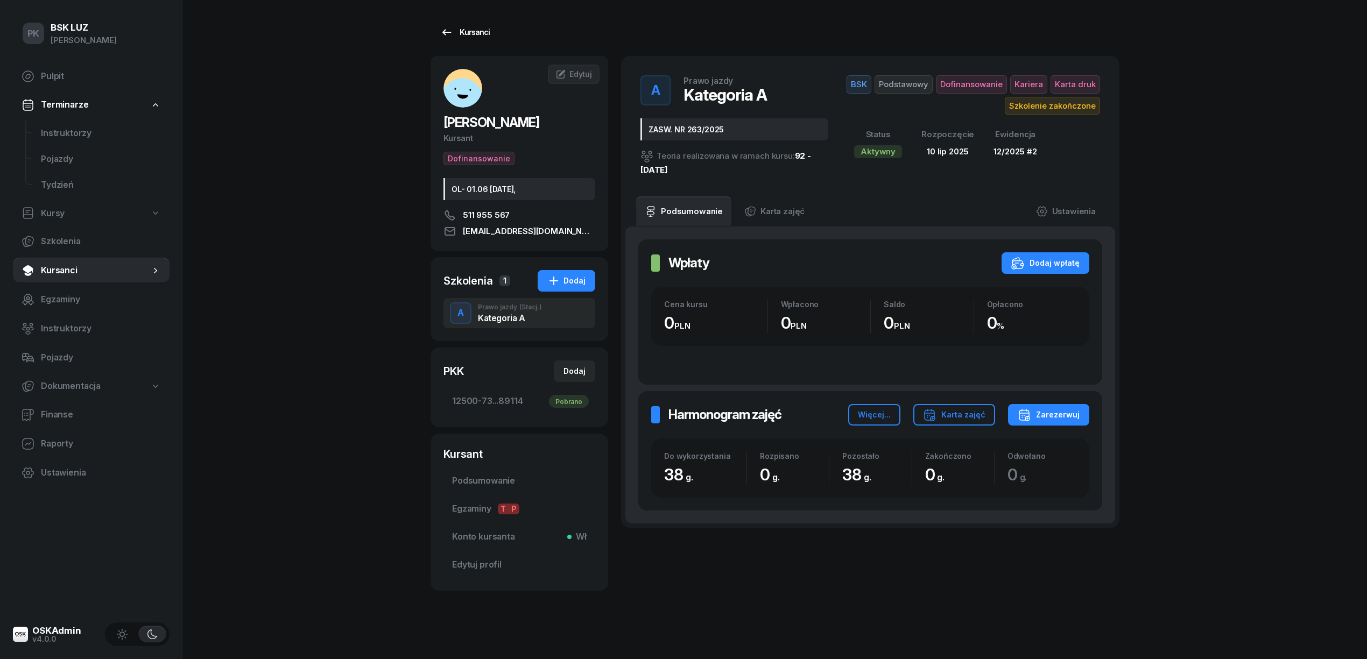
click at [468, 30] on div "Kursanci" at bounding box center [464, 32] width 49 height 13
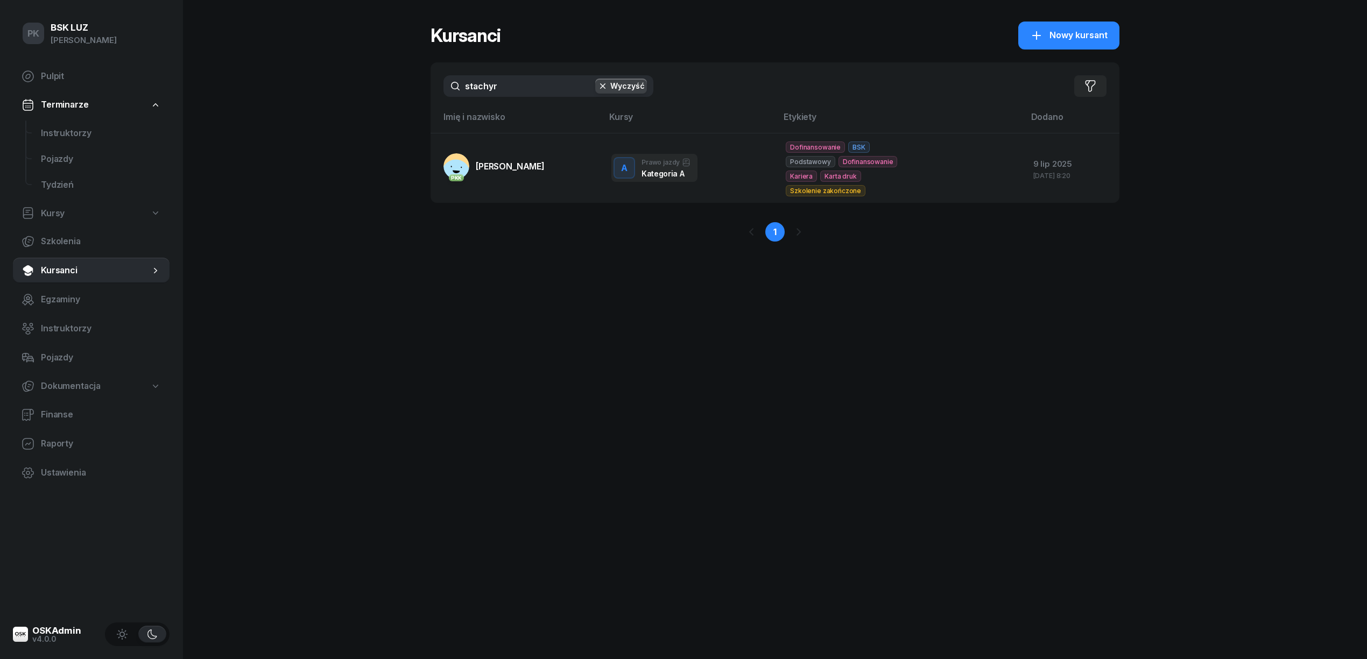
drag, startPoint x: 474, startPoint y: 90, endPoint x: 381, endPoint y: 102, distance: 93.8
click at [381, 102] on div "PK BSK LUZ Piotr Klimek Pulpit Terminarze Instruktorzy Pojazdy Tydzień Kursy Sz…" at bounding box center [683, 329] width 1367 height 659
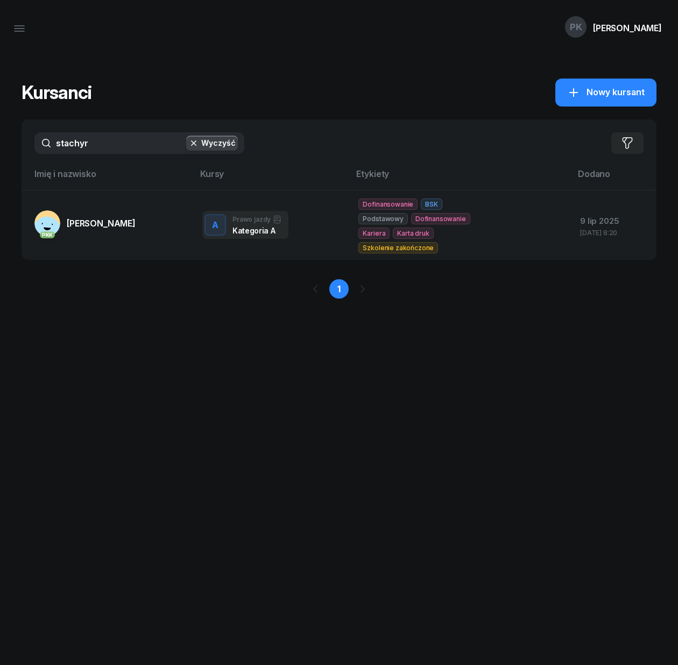
click at [244, 132] on input "stachyr" at bounding box center [139, 143] width 210 height 22
drag, startPoint x: 295, startPoint y: 84, endPoint x: 206, endPoint y: 95, distance: 90.0
click at [206, 119] on div "stachyr Wyczyść Filtruj" at bounding box center [339, 142] width 635 height 47
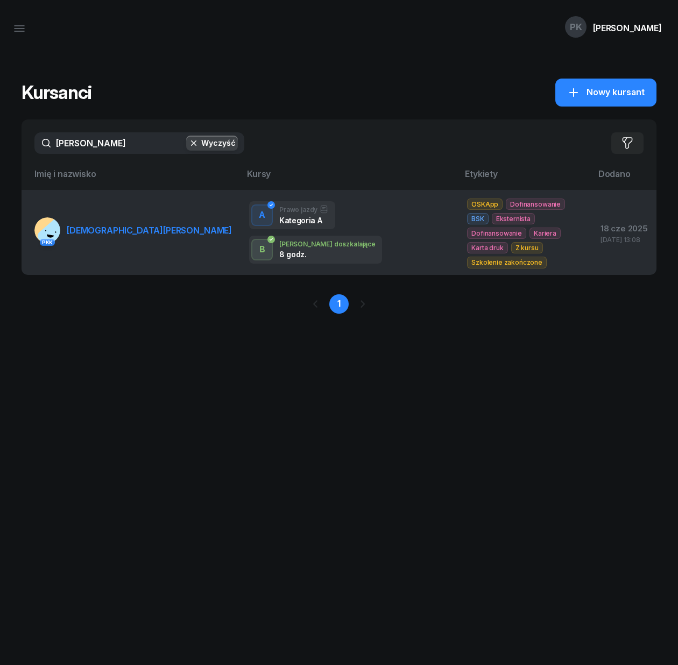
type input "litaw"
click at [232, 225] on span "LITAWIŃSKI JAKUB" at bounding box center [149, 230] width 165 height 11
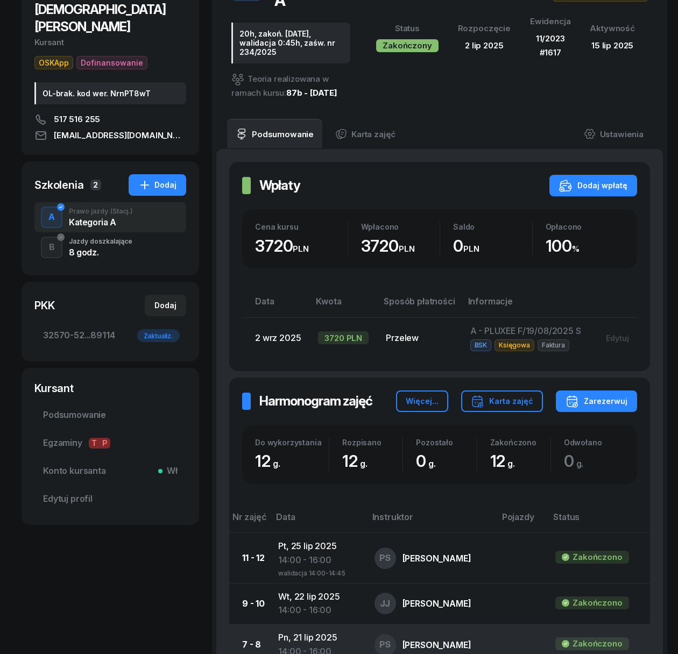
scroll to position [143, 0]
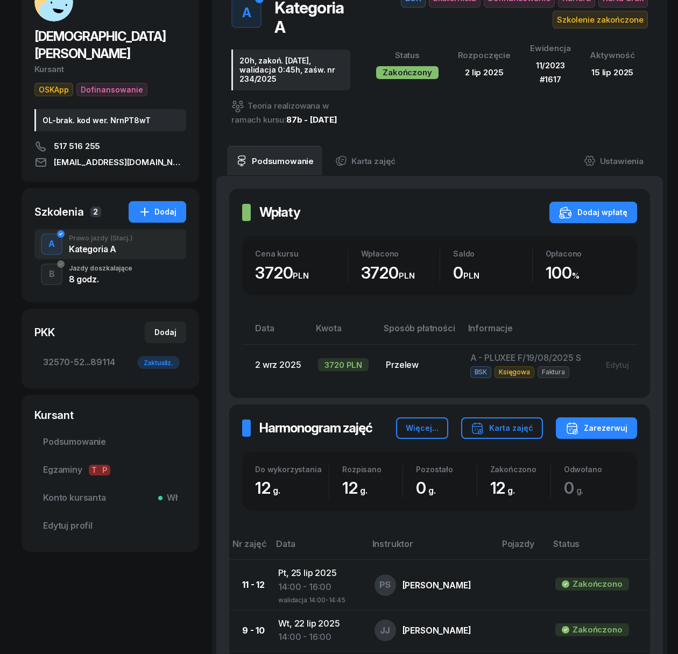
click at [132, 275] on div "8 godz." at bounding box center [100, 279] width 63 height 9
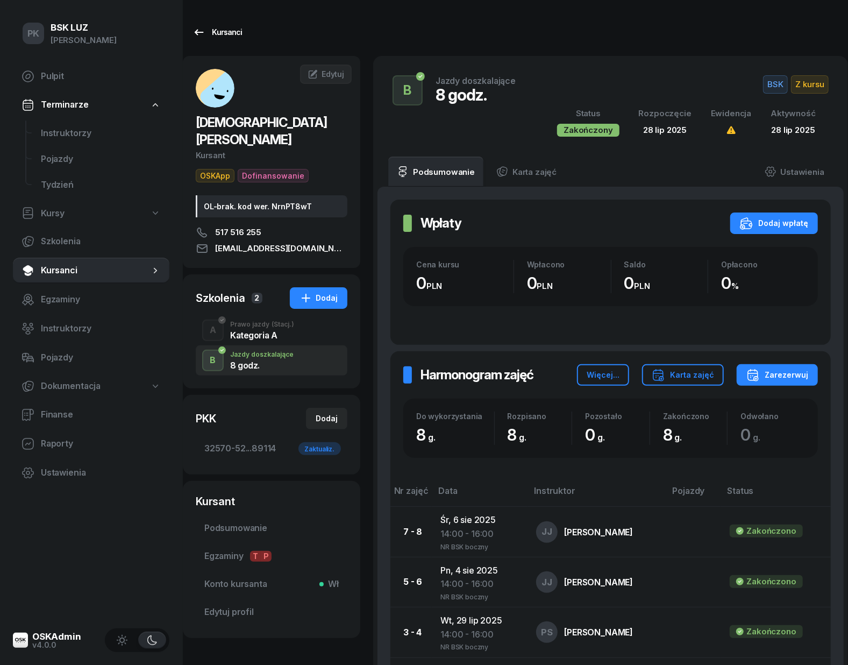
click at [216, 23] on link "Kursanci" at bounding box center [217, 33] width 69 height 22
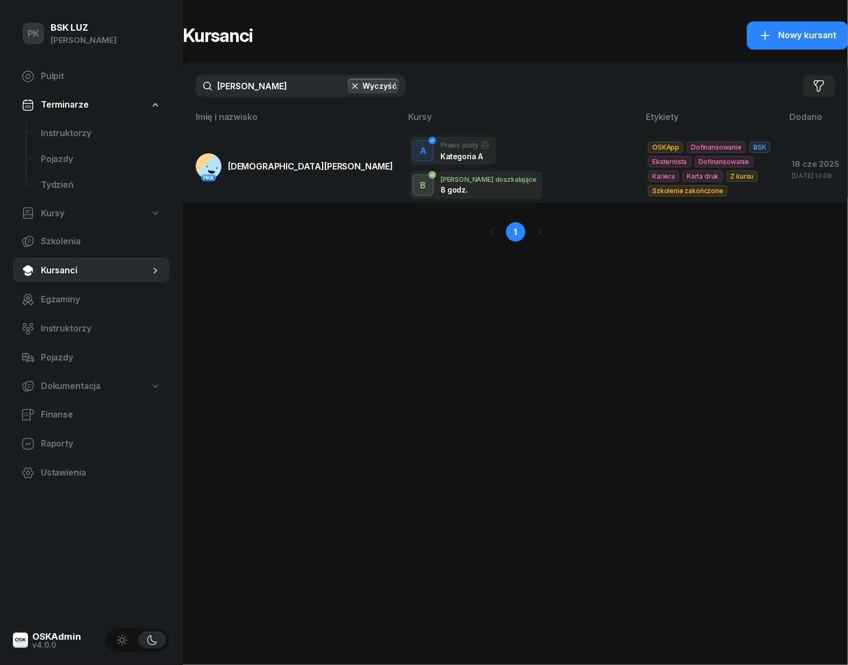
drag, startPoint x: 199, startPoint y: 89, endPoint x: 175, endPoint y: 91, distance: 23.2
click at [175, 91] on div "PK BSK LUZ Piotr Klimek Pulpit Terminarze Instruktorzy Pojazdy Tydzień Kursy Sz…" at bounding box center [424, 332] width 848 height 665
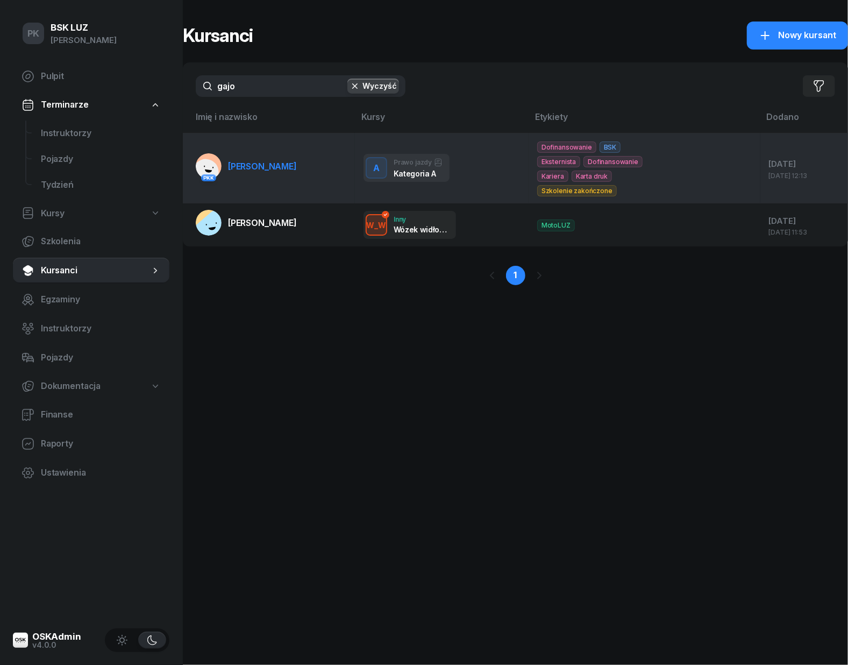
type input "gajo"
click at [244, 170] on link "PKK GAJOCH KAZIMIERZ" at bounding box center [246, 166] width 101 height 26
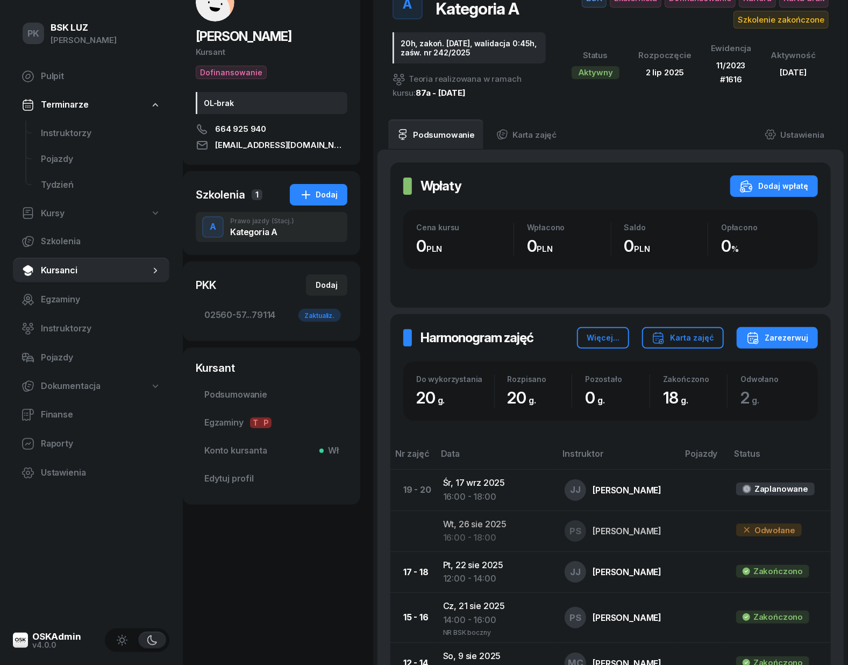
scroll to position [72, 0]
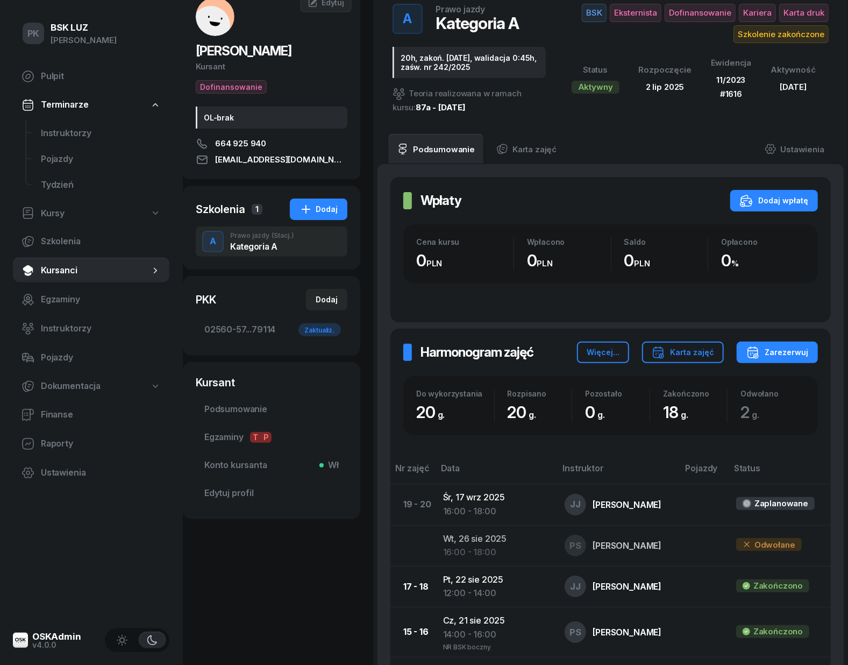
click at [320, 546] on div "GAJOCH KAZIMIERZ Kursant Dofinansowanie OL-brak 664 925 940 KAZIMIERZGAJOCH@OP.…" at bounding box center [272, 488] width 178 height 1009
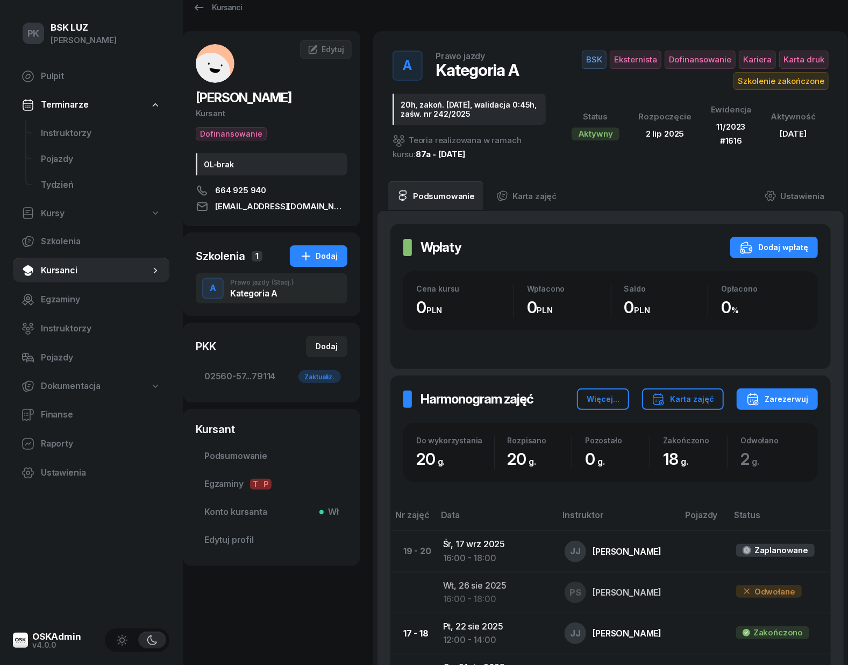
scroll to position [0, 0]
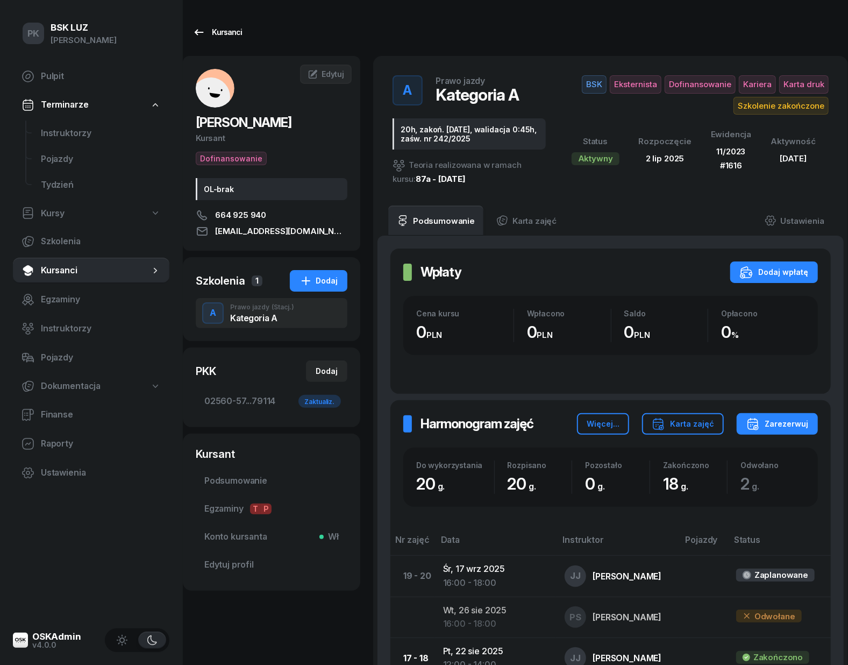
click at [230, 26] on div "Kursanci" at bounding box center [217, 32] width 49 height 13
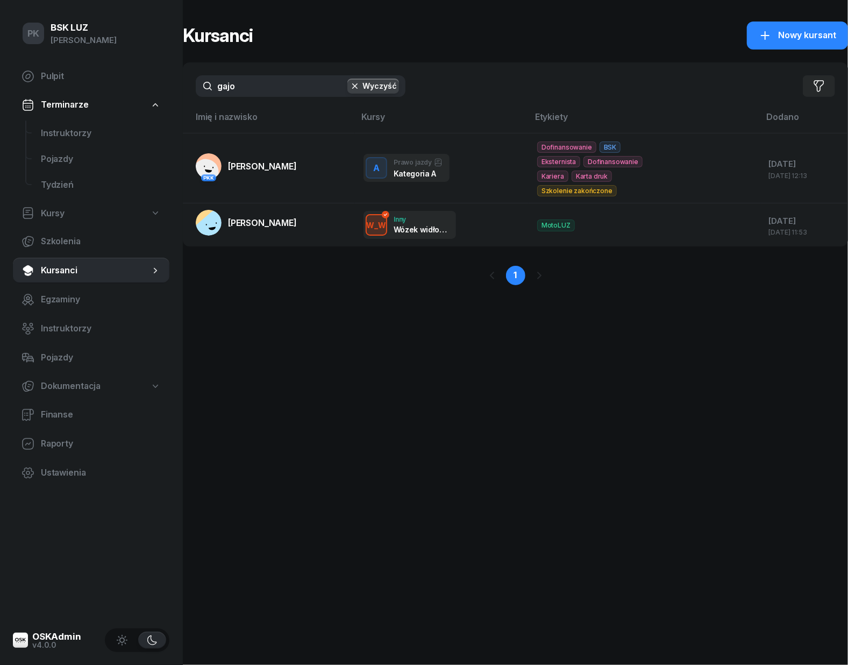
drag, startPoint x: 285, startPoint y: 86, endPoint x: 100, endPoint y: 95, distance: 185.3
click at [100, 95] on div "PK BSK LUZ Piotr Klimek Pulpit Terminarze Instruktorzy Pojazdy Tydzień Kursy Sz…" at bounding box center [424, 332] width 848 height 665
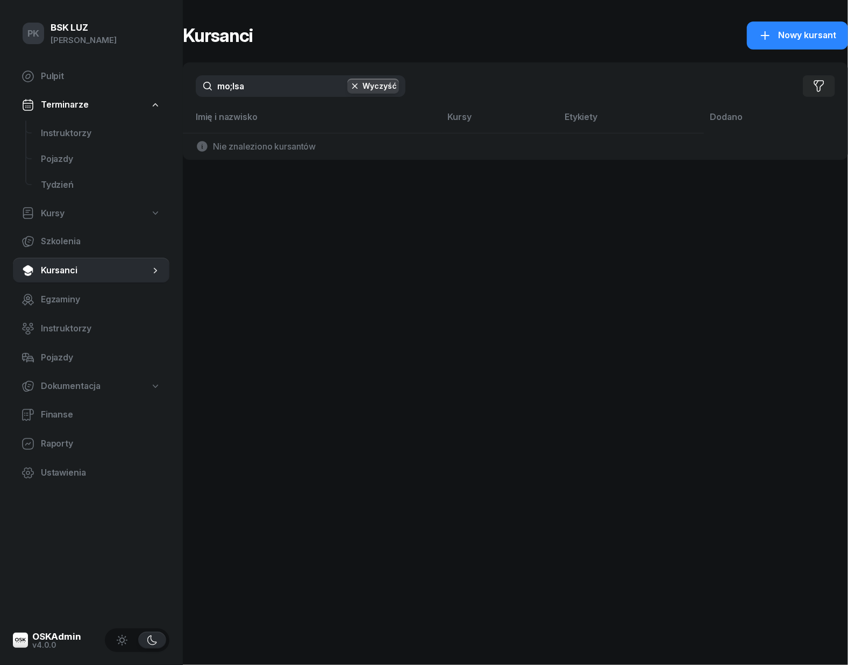
drag, startPoint x: 261, startPoint y: 90, endPoint x: 183, endPoint y: 89, distance: 77.5
click at [183, 89] on div "mo;lsa Wyczyść Filtruj" at bounding box center [516, 85] width 666 height 47
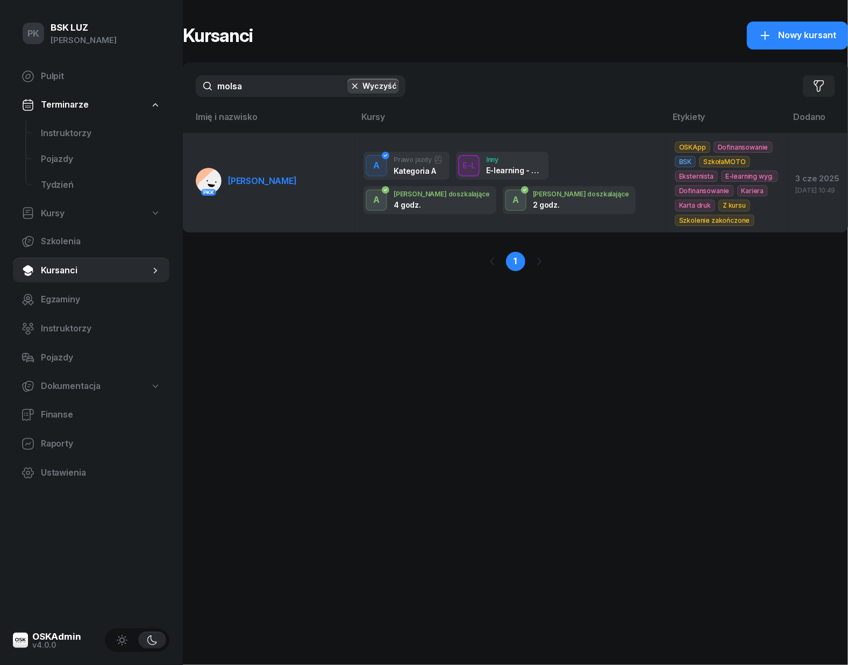
type input "molsa"
click at [307, 199] on td "PKK MOLSA MARCIN" at bounding box center [269, 183] width 172 height 100
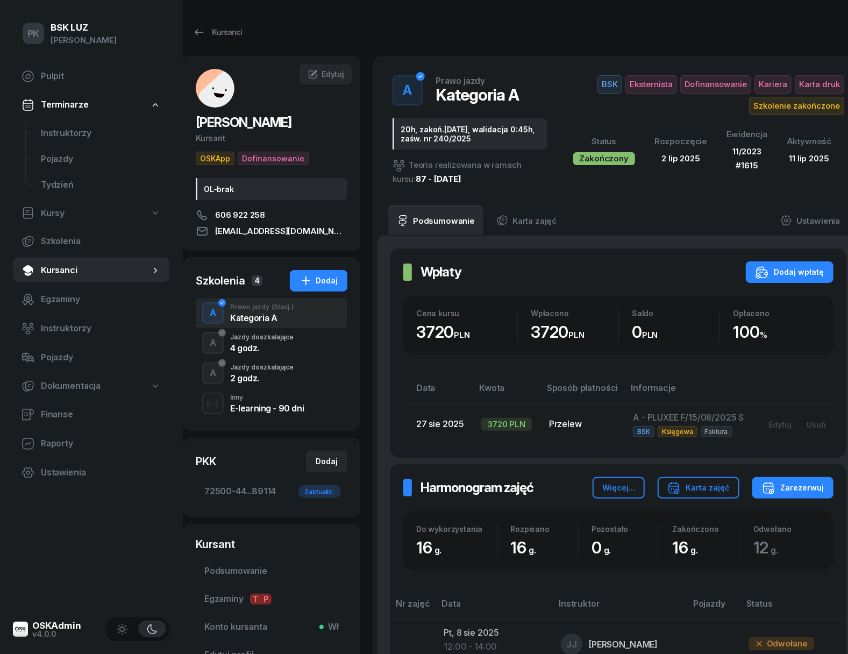
click at [273, 338] on div "Jazdy doszkalające" at bounding box center [261, 337] width 63 height 6
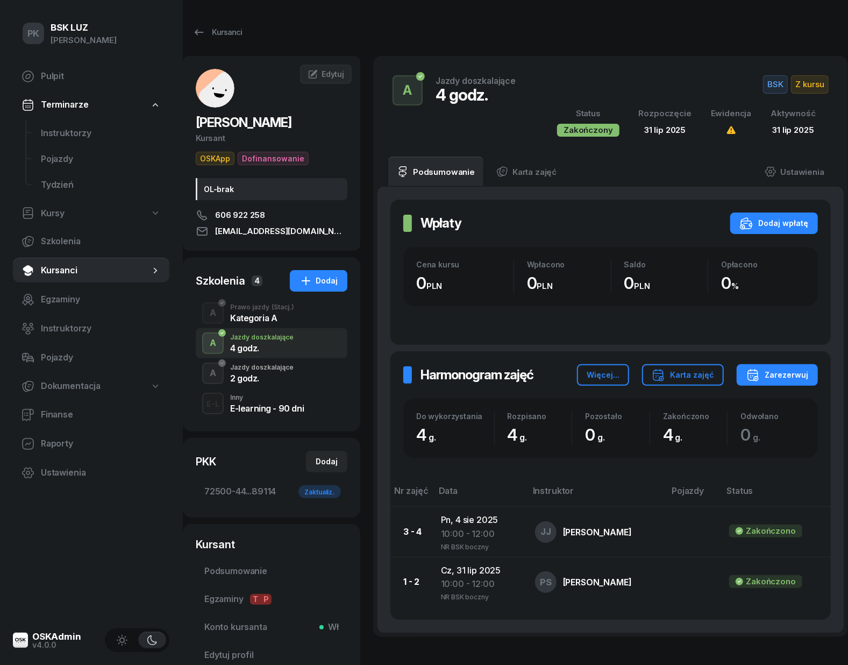
click at [273, 379] on div "2 godz." at bounding box center [261, 378] width 63 height 9
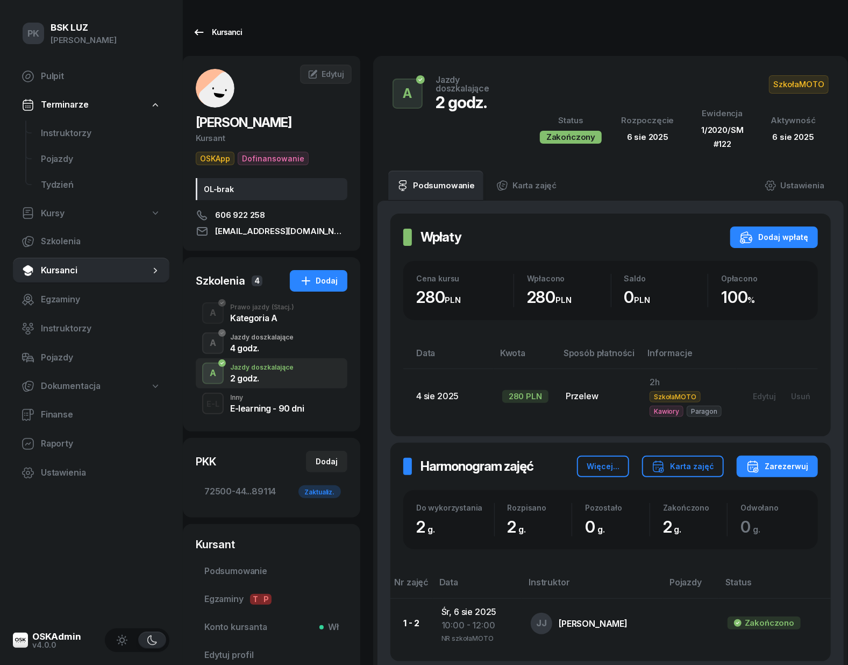
click at [225, 30] on div "Kursanci" at bounding box center [217, 32] width 49 height 13
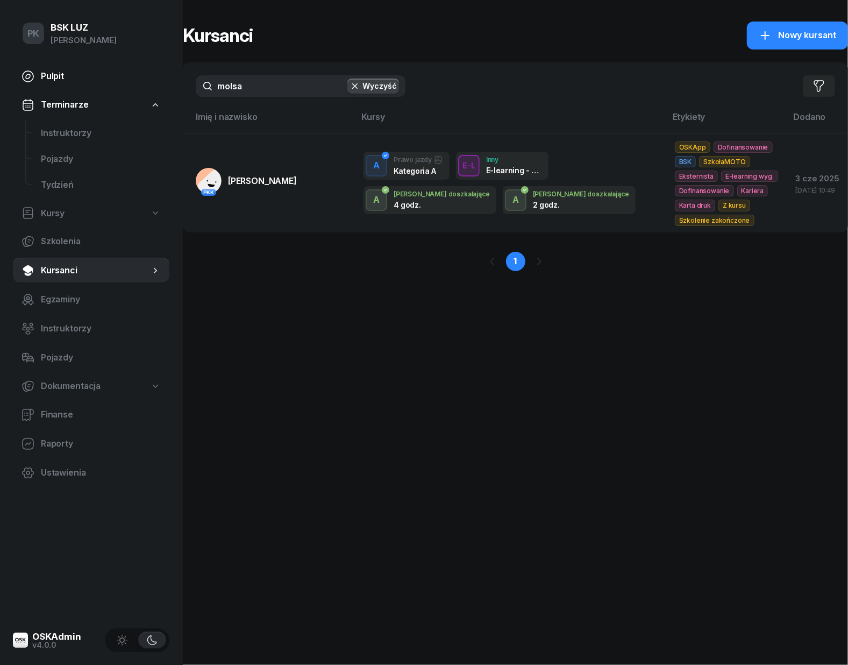
drag, startPoint x: 259, startPoint y: 82, endPoint x: 158, endPoint y: 87, distance: 101.2
click at [158, 87] on div "PK BSK LUZ Piotr Klimek Pulpit Terminarze Instruktorzy Pojazdy Tydzień Kursy Sz…" at bounding box center [424, 332] width 848 height 665
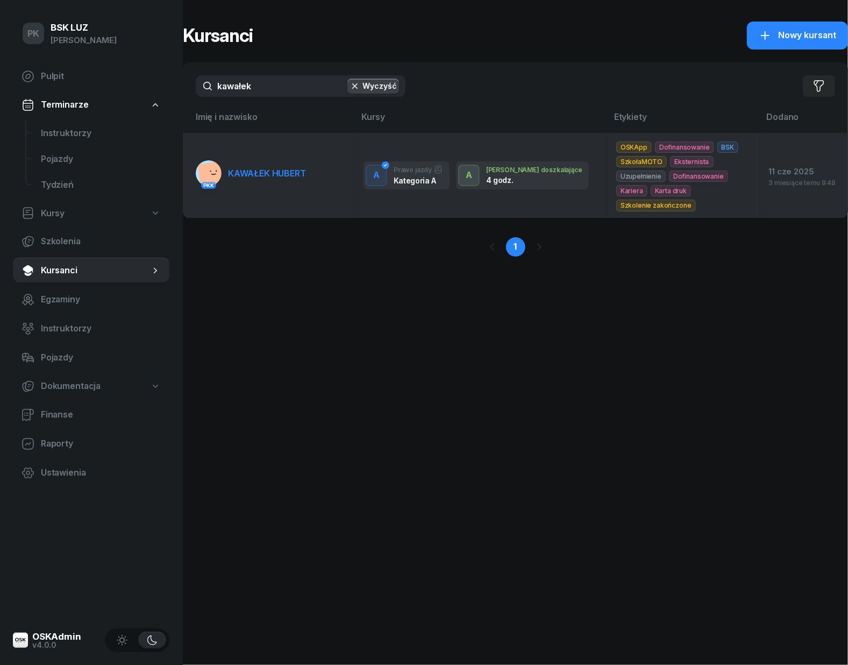
type input "kawałek"
click at [254, 180] on link "PKK KAWAŁEK HUBERT" at bounding box center [251, 173] width 110 height 26
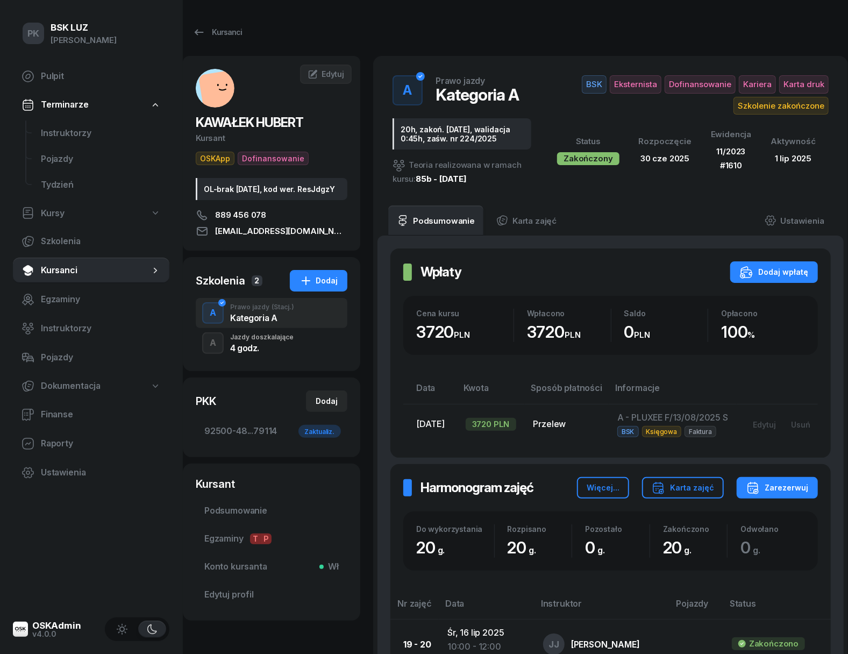
click at [274, 341] on div "Jazdy doszkalające" at bounding box center [261, 337] width 63 height 6
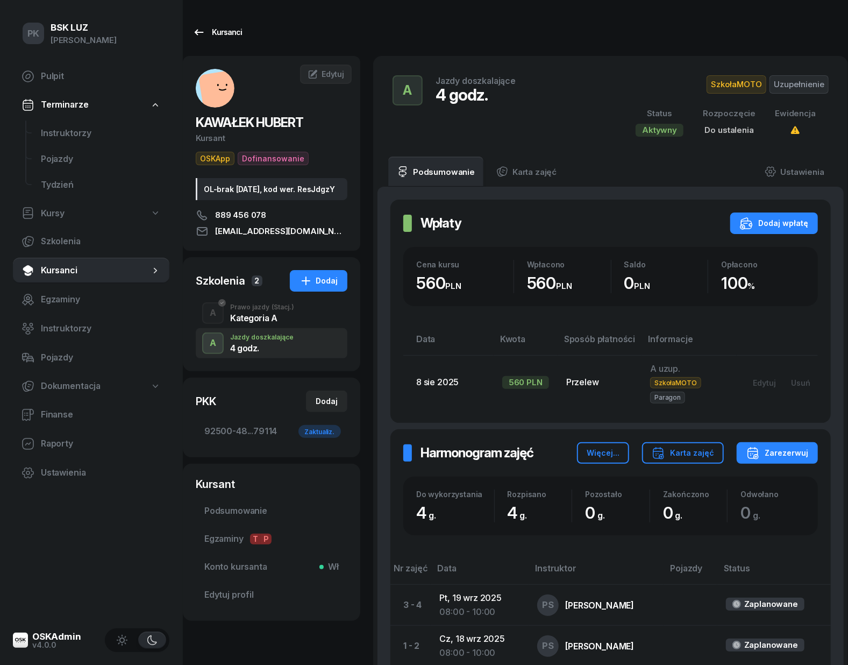
click at [221, 31] on div "Kursanci" at bounding box center [217, 32] width 49 height 13
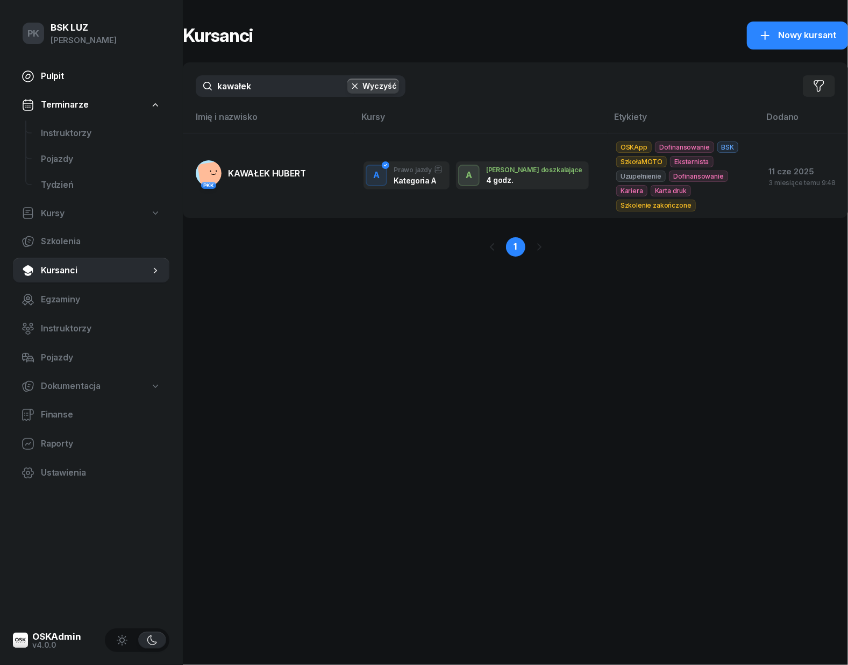
drag, startPoint x: 258, startPoint y: 91, endPoint x: 128, endPoint y: 87, distance: 130.8
click at [128, 87] on div "PK BSK LUZ Piotr Klimek Pulpit Terminarze Instruktorzy Pojazdy Tydzień Kursy Sz…" at bounding box center [424, 332] width 848 height 665
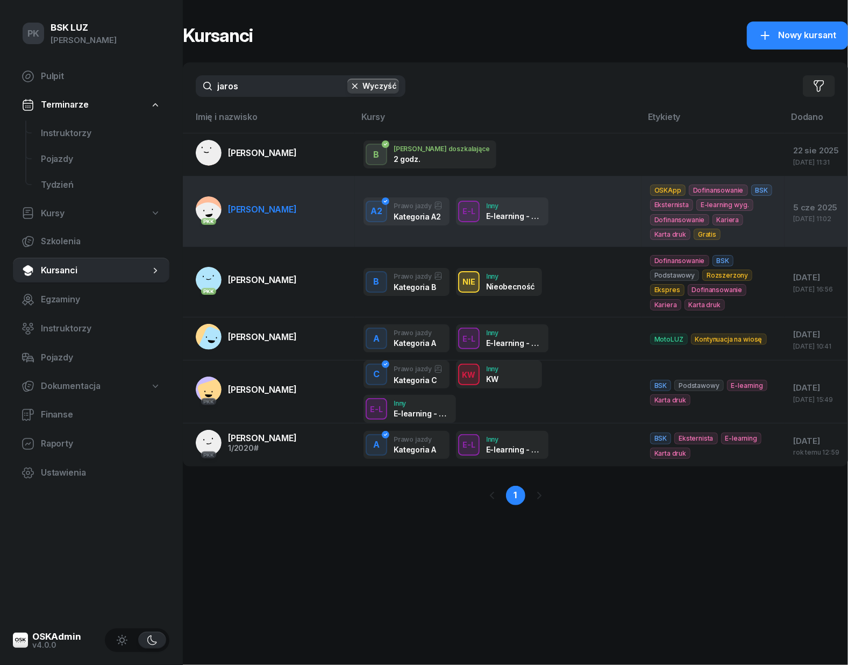
type input "jaros"
click at [261, 214] on span "JAROS JAKUB" at bounding box center [262, 209] width 69 height 11
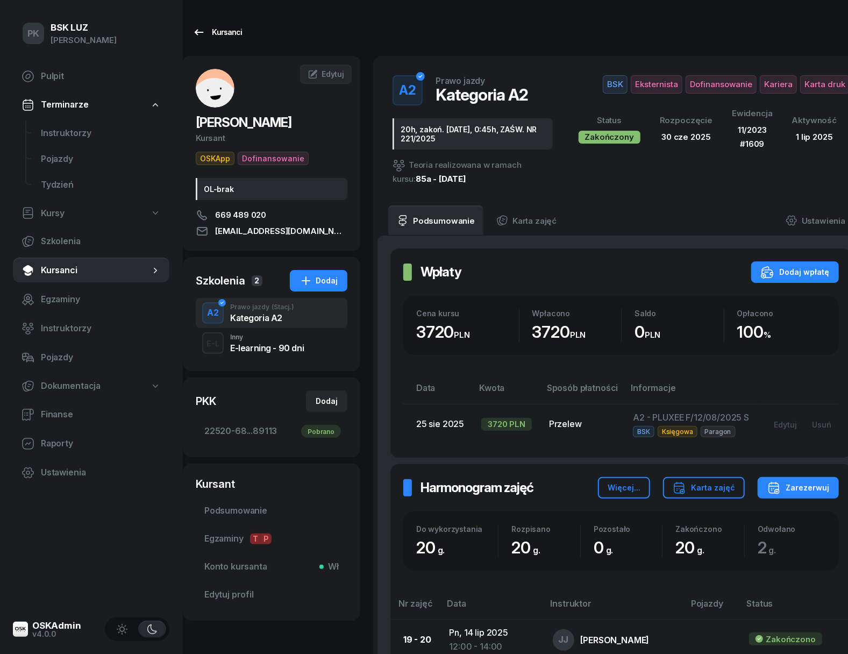
click at [217, 33] on div "Kursanci" at bounding box center [217, 32] width 49 height 13
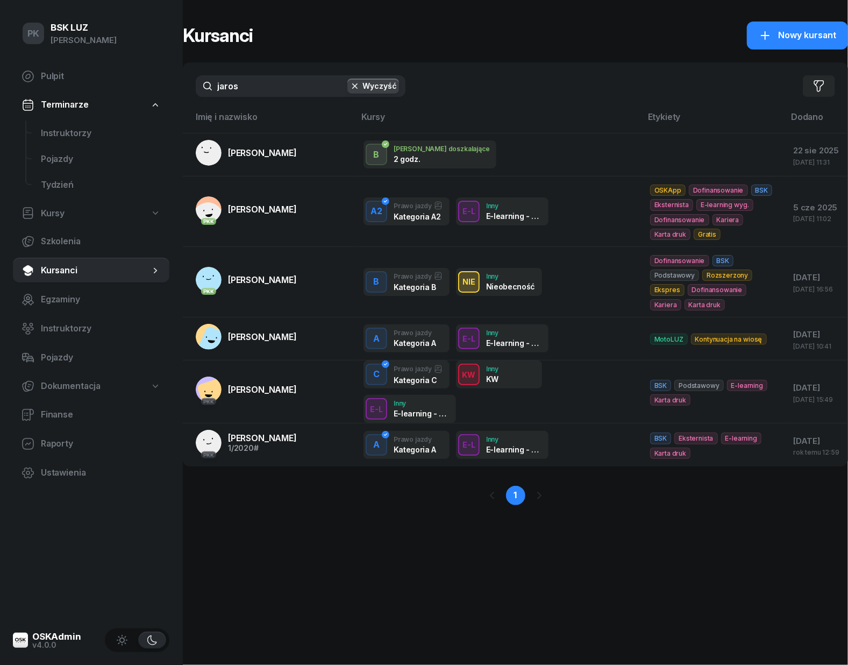
drag, startPoint x: 266, startPoint y: 83, endPoint x: 170, endPoint y: 93, distance: 96.3
click at [170, 93] on div "PK BSK LUZ Piotr Klimek Pulpit Terminarze Instruktorzy Pojazdy Tydzień Kursy Sz…" at bounding box center [424, 332] width 848 height 665
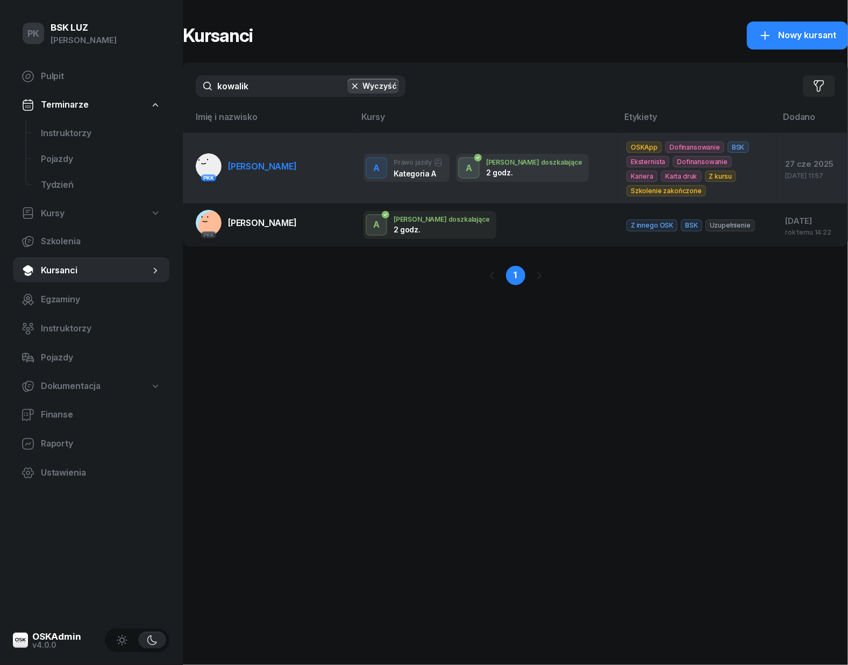
type input "kowalik"
click at [283, 183] on td "PKK KOWALIK MICHAŁ" at bounding box center [269, 168] width 172 height 70
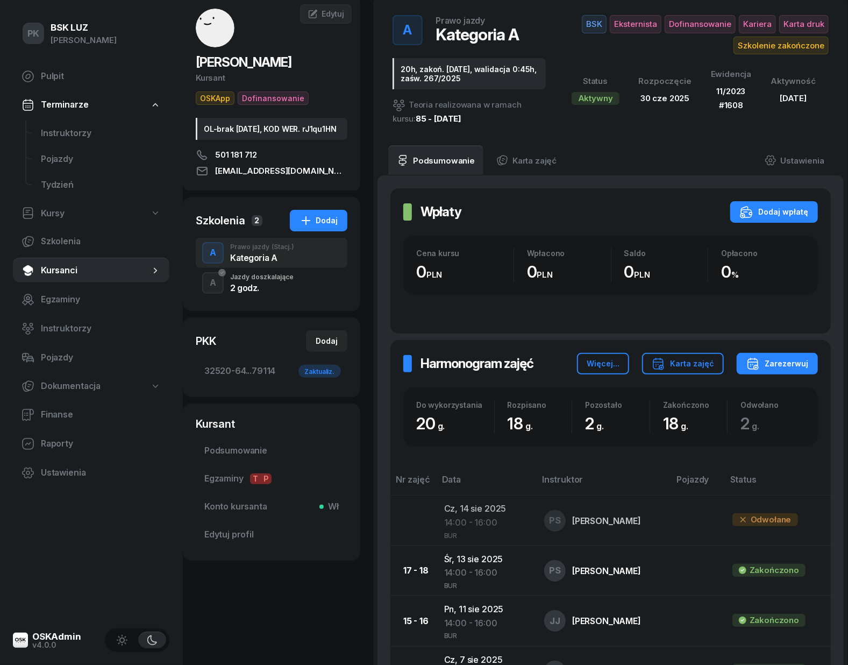
scroll to position [143, 0]
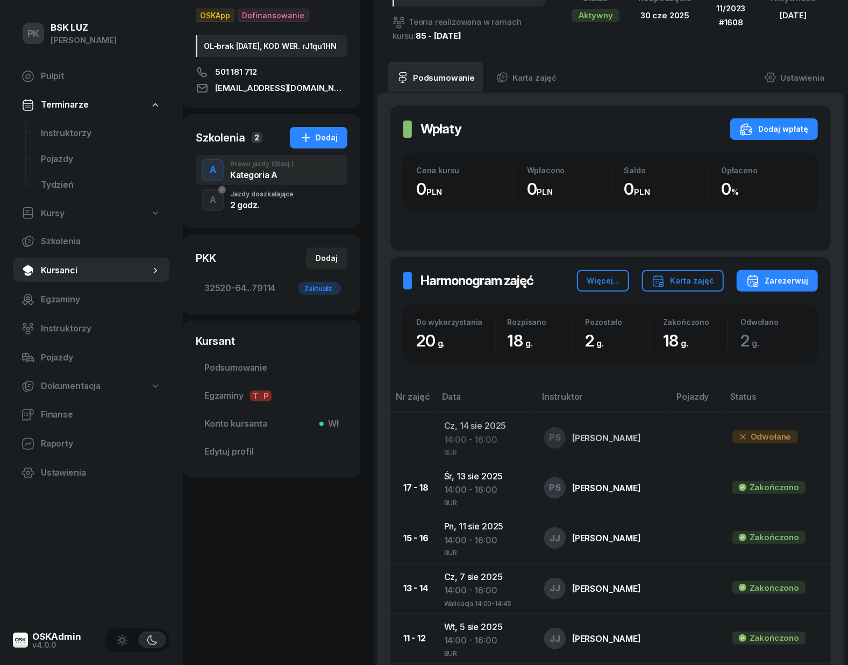
click at [271, 215] on div "A Jazdy doszkalające 2 godz." at bounding box center [272, 200] width 152 height 30
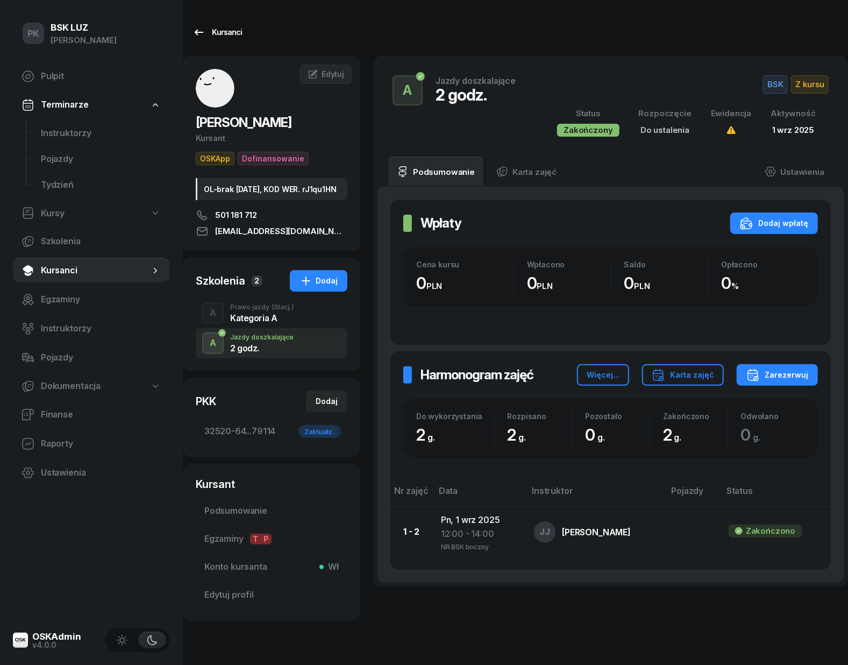
click at [220, 33] on div "Kursanci" at bounding box center [217, 32] width 49 height 13
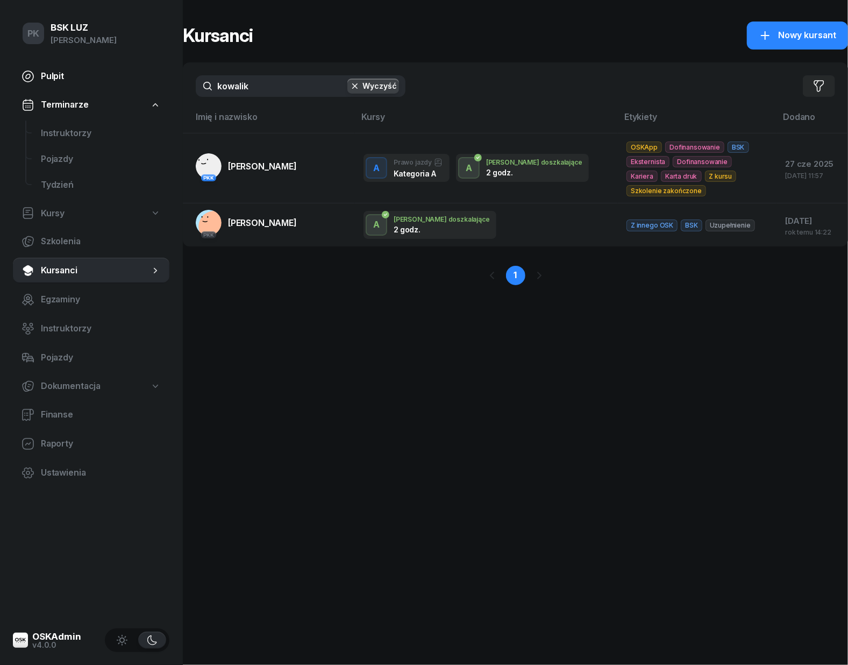
drag, startPoint x: 276, startPoint y: 87, endPoint x: 158, endPoint y: 87, distance: 118.4
click at [158, 87] on div "PK BSK LUZ Piotr Klimek Pulpit Terminarze Instruktorzy Pojazdy Tydzień Kursy Sz…" at bounding box center [424, 332] width 848 height 665
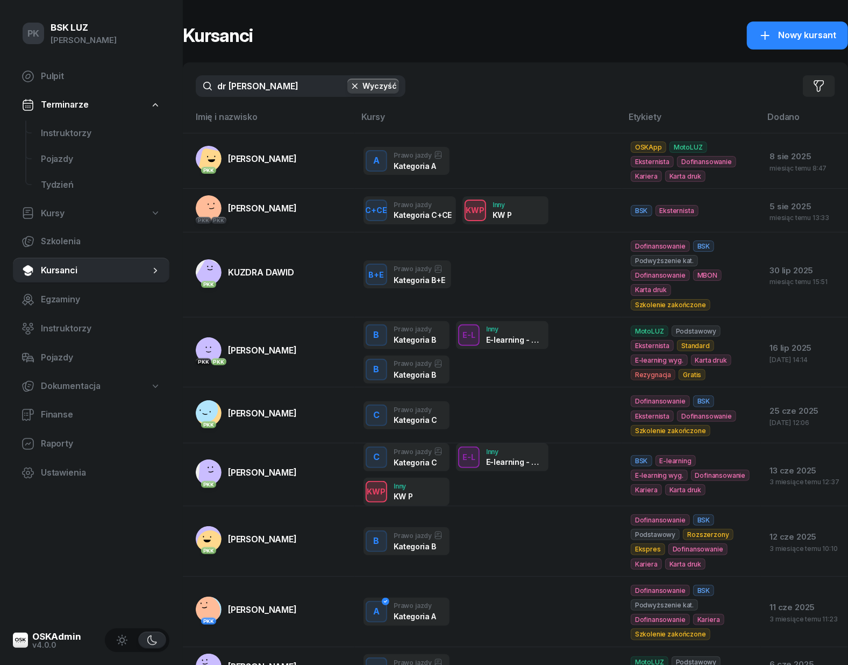
click at [233, 87] on input "dr obek" at bounding box center [301, 86] width 210 height 22
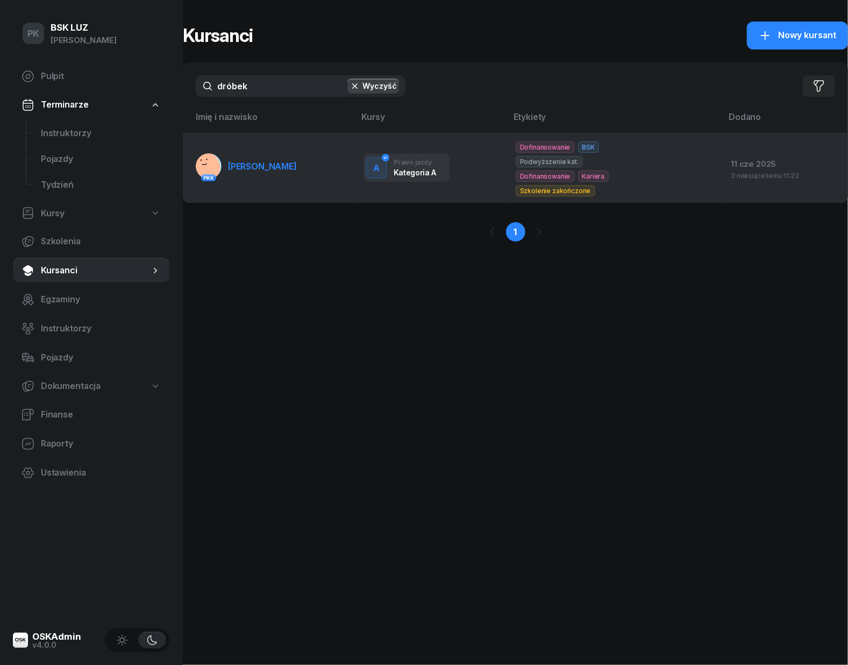
type input "dróbek"
click at [277, 171] on link "PKK DRÓBEK JAKUB" at bounding box center [246, 166] width 101 height 26
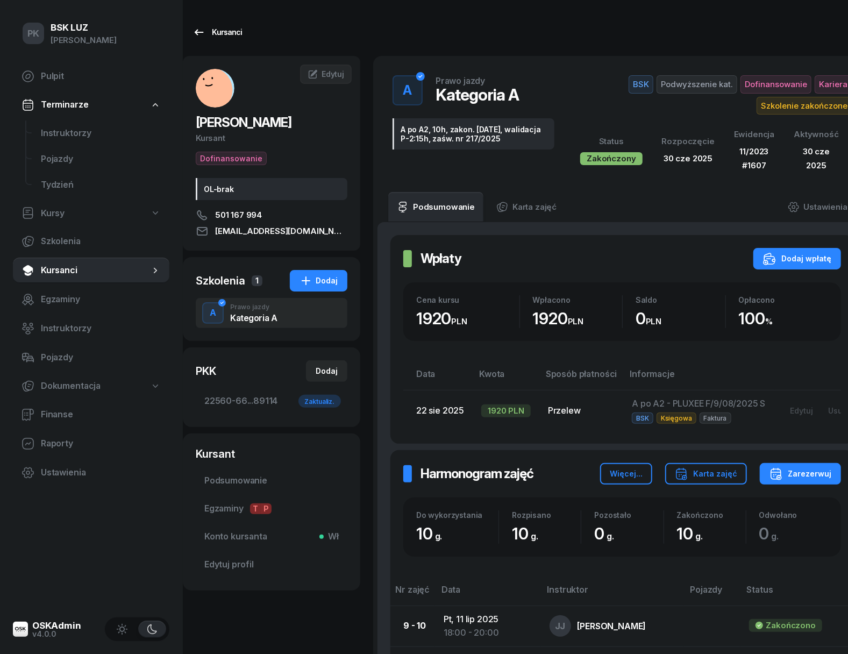
click at [234, 33] on div "Kursanci" at bounding box center [217, 32] width 49 height 13
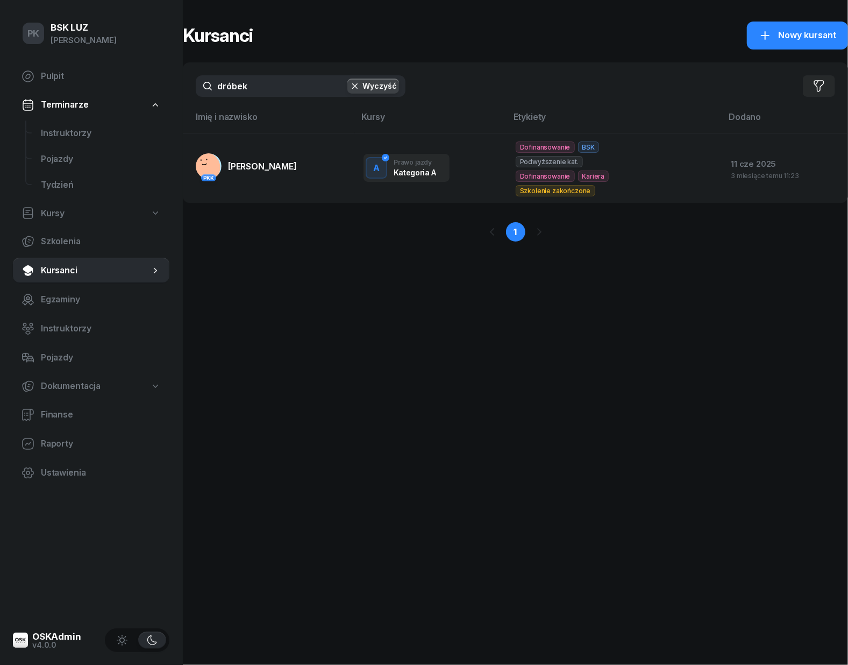
drag, startPoint x: 202, startPoint y: 91, endPoint x: 159, endPoint y: 95, distance: 43.2
click at [159, 95] on div "PK BSK LUZ Piotr Klimek Pulpit Terminarze Instruktorzy Pojazdy Tydzień Kursy Sz…" at bounding box center [424, 332] width 848 height 665
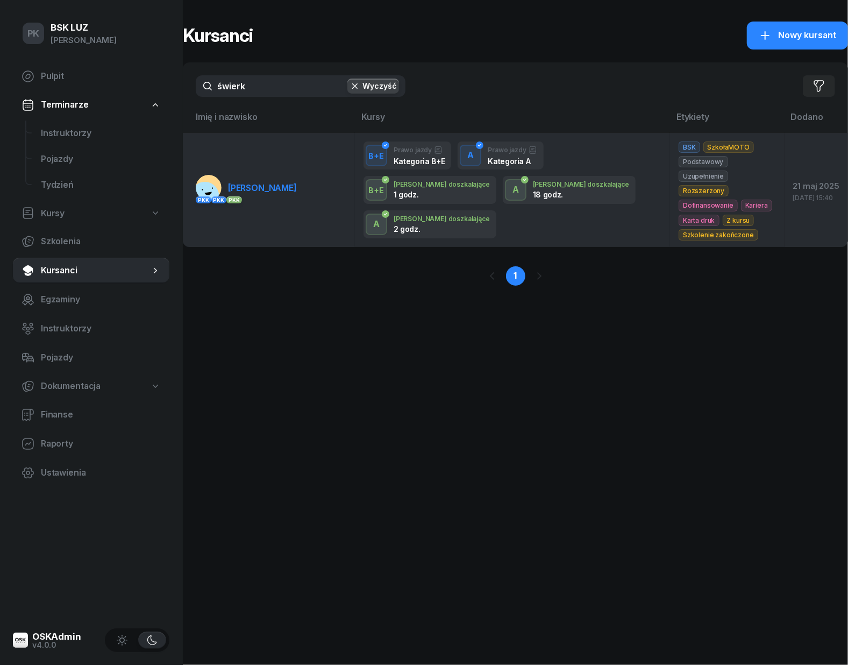
type input "świerk"
click at [297, 190] on link "PKK PKK PKK ŚWIERK MARIOLA" at bounding box center [246, 188] width 101 height 26
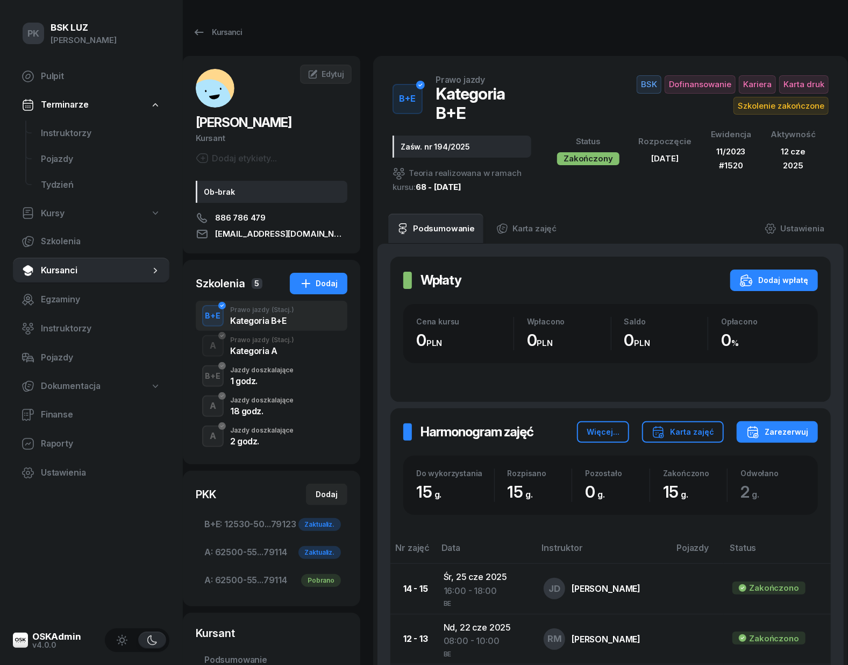
click at [257, 352] on div "Kategoria A" at bounding box center [262, 350] width 64 height 9
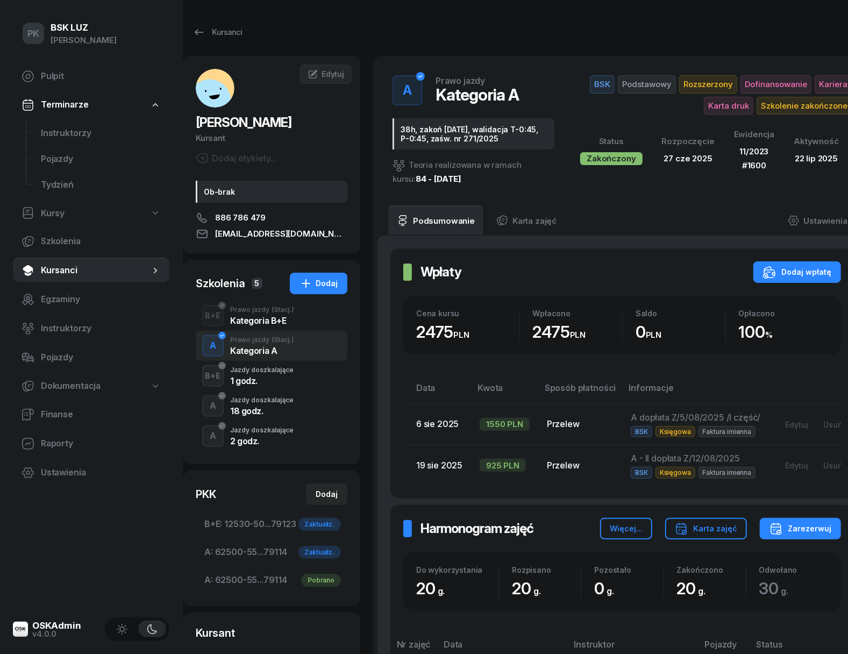
click at [263, 399] on div "Jazdy doszkalające" at bounding box center [261, 400] width 63 height 6
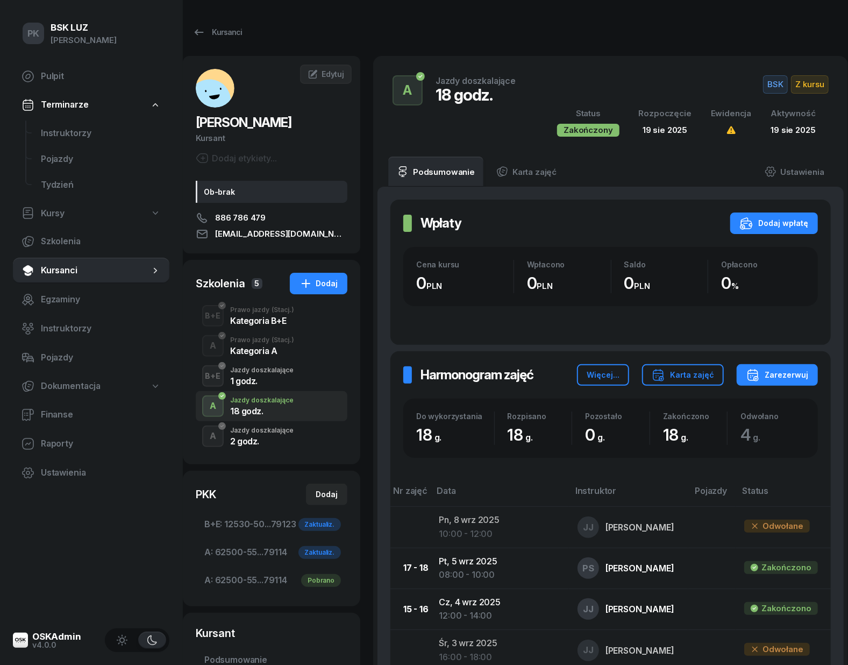
click at [270, 440] on div "2 godz." at bounding box center [261, 441] width 63 height 9
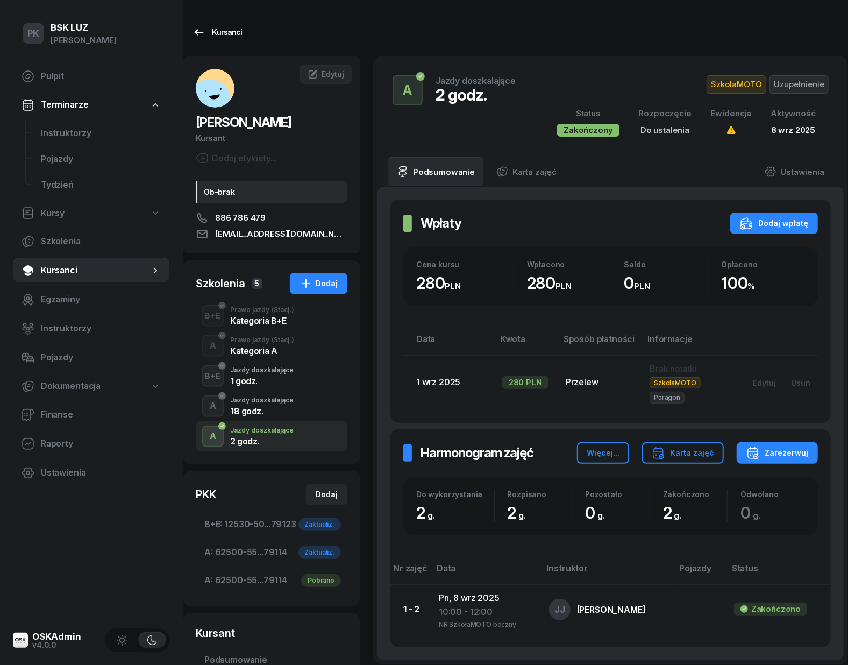
click at [214, 31] on div "Kursanci" at bounding box center [217, 32] width 49 height 13
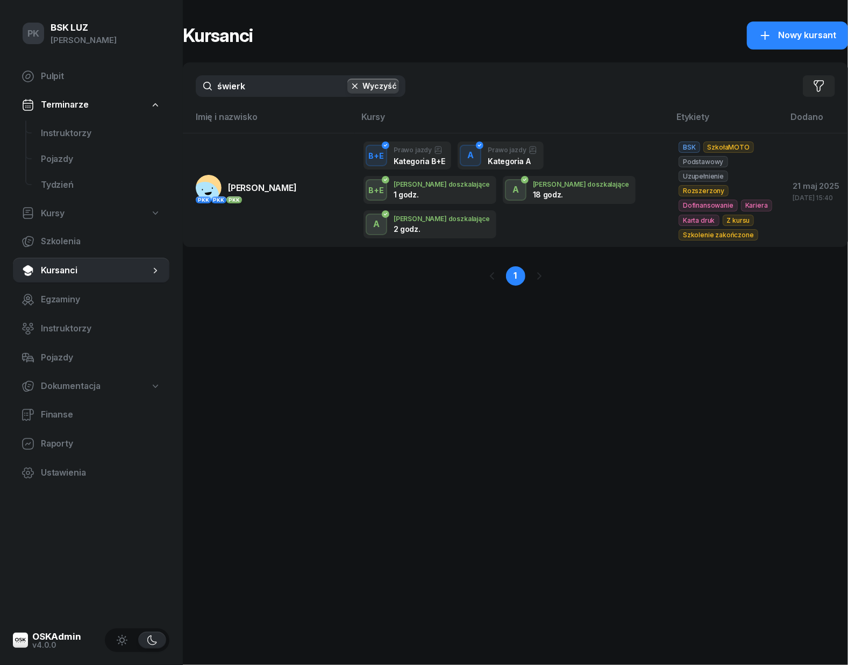
drag, startPoint x: 274, startPoint y: 82, endPoint x: 128, endPoint y: 100, distance: 148.0
click at [128, 100] on div "PK BSK LUZ Piotr Klimek Pulpit Terminarze Instruktorzy Pojazdy Tydzień Kursy Sz…" at bounding box center [424, 332] width 848 height 665
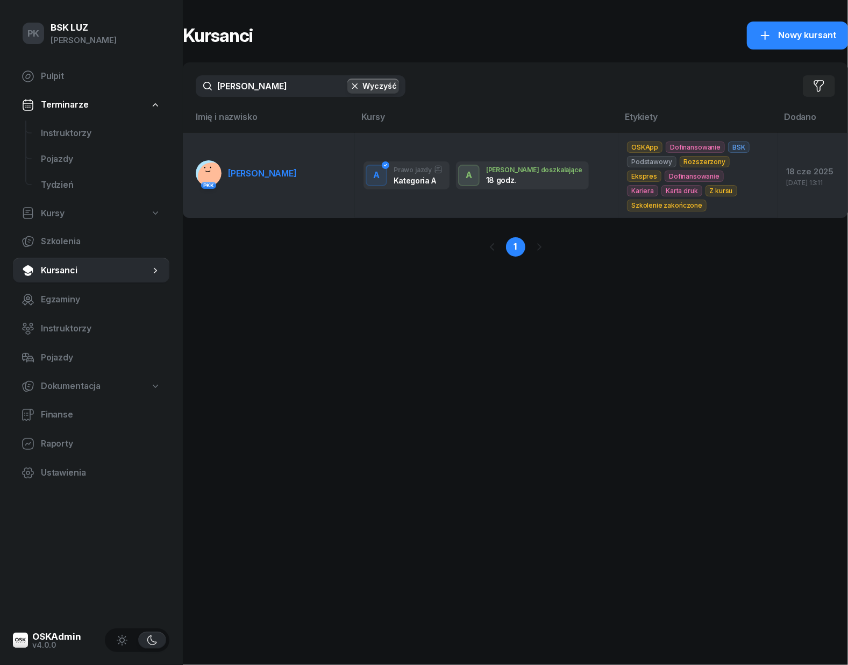
type input "maciejasz"
click at [239, 187] on td "PKK MACIEJASZ KRZYSZTOF" at bounding box center [269, 175] width 172 height 84
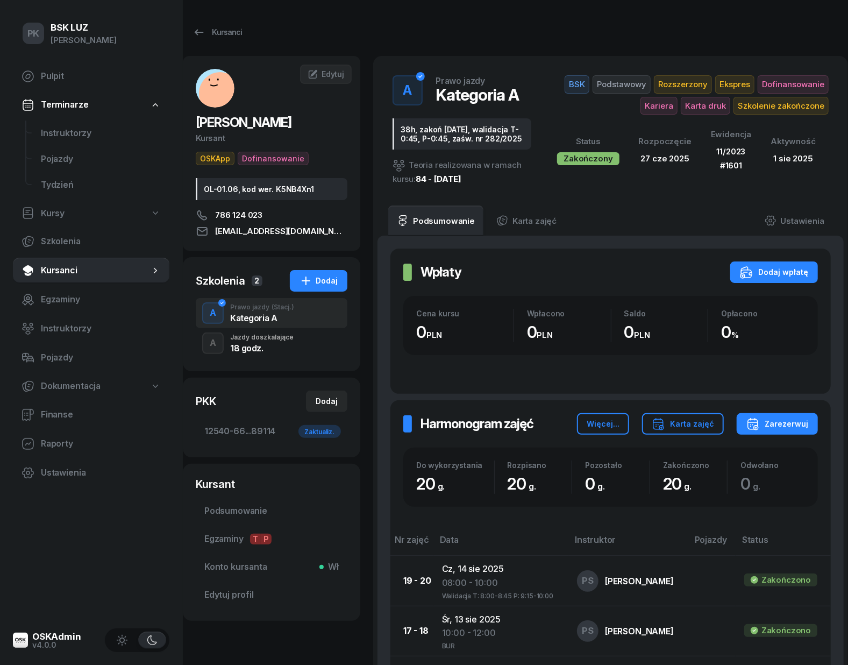
click at [280, 345] on div "18 godz." at bounding box center [261, 348] width 63 height 9
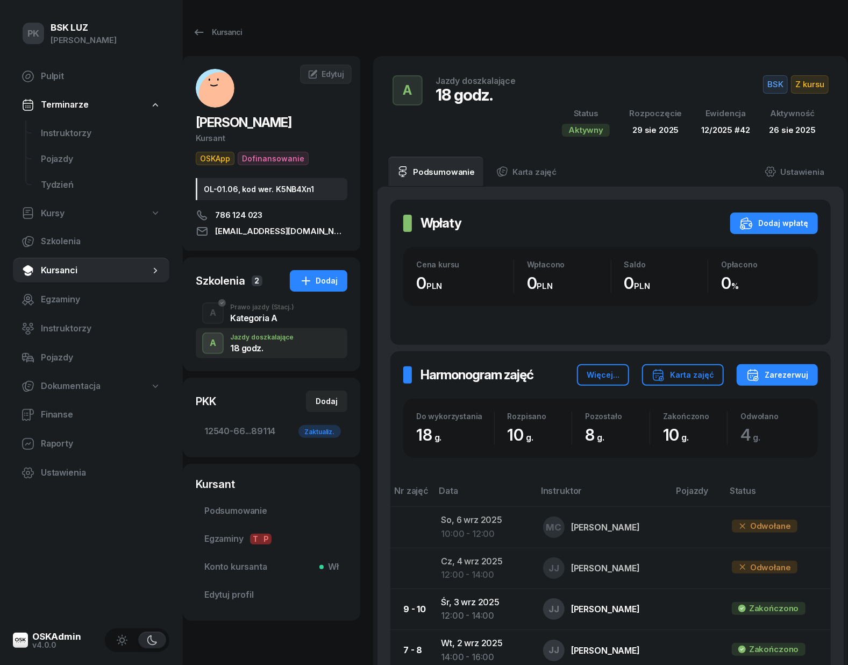
click at [278, 319] on div "Kategoria A" at bounding box center [262, 318] width 64 height 9
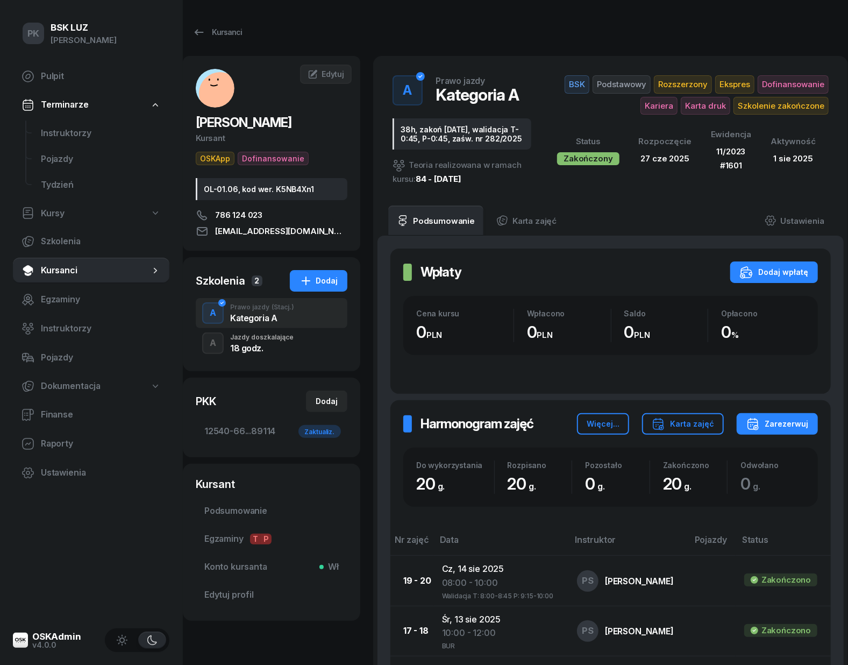
click at [287, 355] on div "A Jazdy doszkalające 18 godz." at bounding box center [272, 343] width 152 height 30
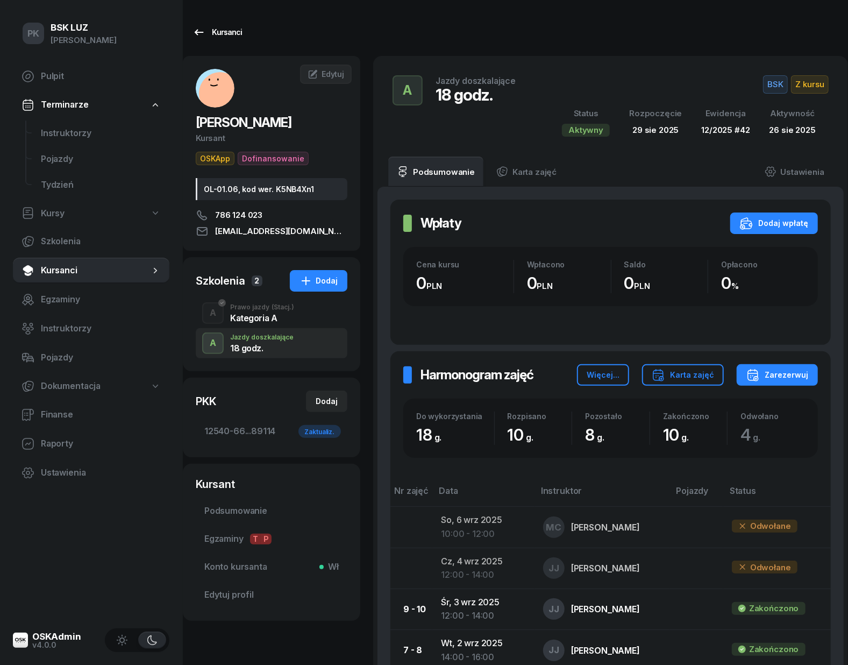
click at [216, 39] on link "Kursanci" at bounding box center [217, 33] width 69 height 22
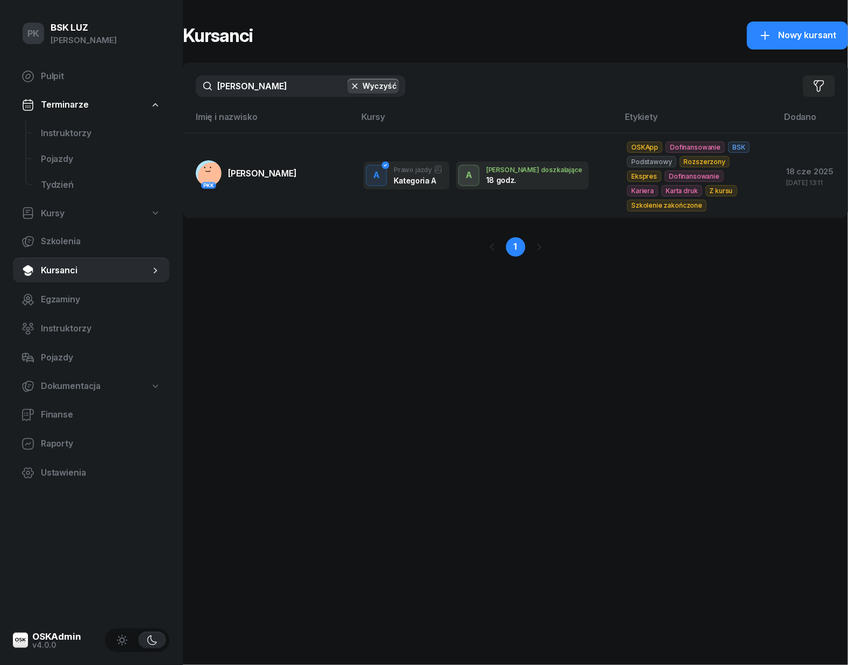
click at [271, 86] on input "maciejasz" at bounding box center [301, 86] width 210 height 22
click at [185, 94] on div "maciejasz Wyczyść Filtruj" at bounding box center [516, 85] width 666 height 47
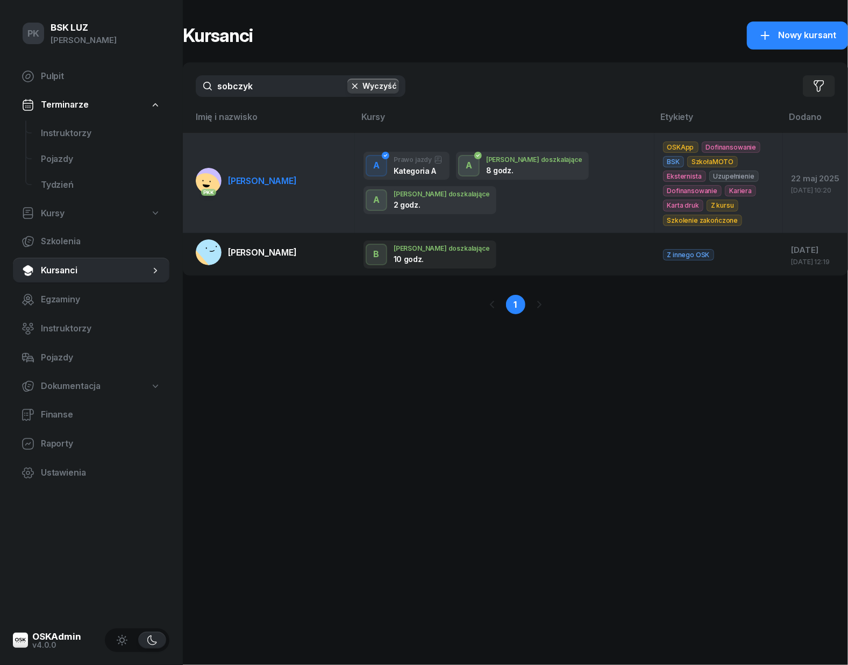
type input "sobczyk"
click at [232, 175] on span "SOBCZYK ALEKSANDRA" at bounding box center [262, 180] width 69 height 11
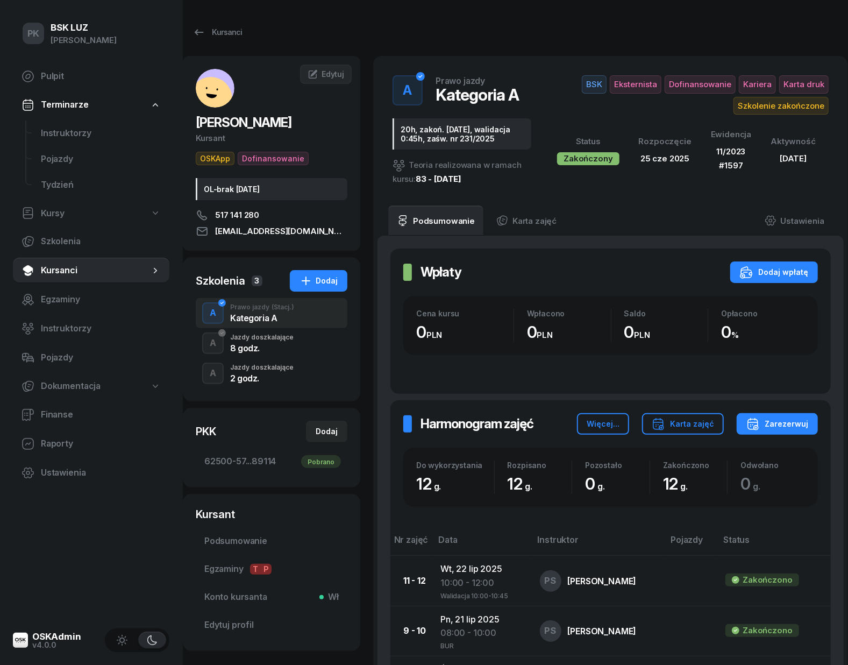
click at [276, 351] on div "8 godz." at bounding box center [261, 348] width 63 height 9
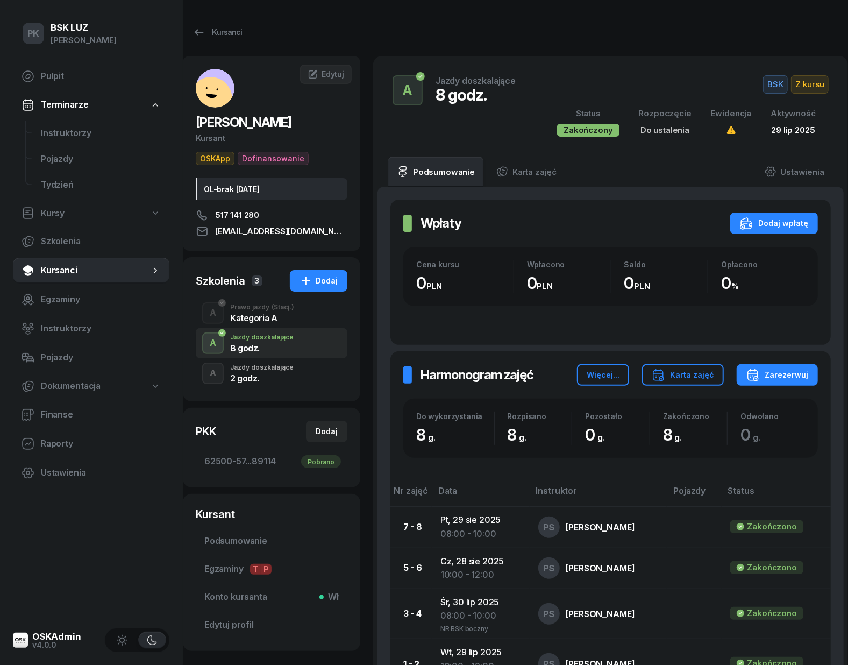
click at [278, 374] on div "2 godz." at bounding box center [261, 378] width 63 height 9
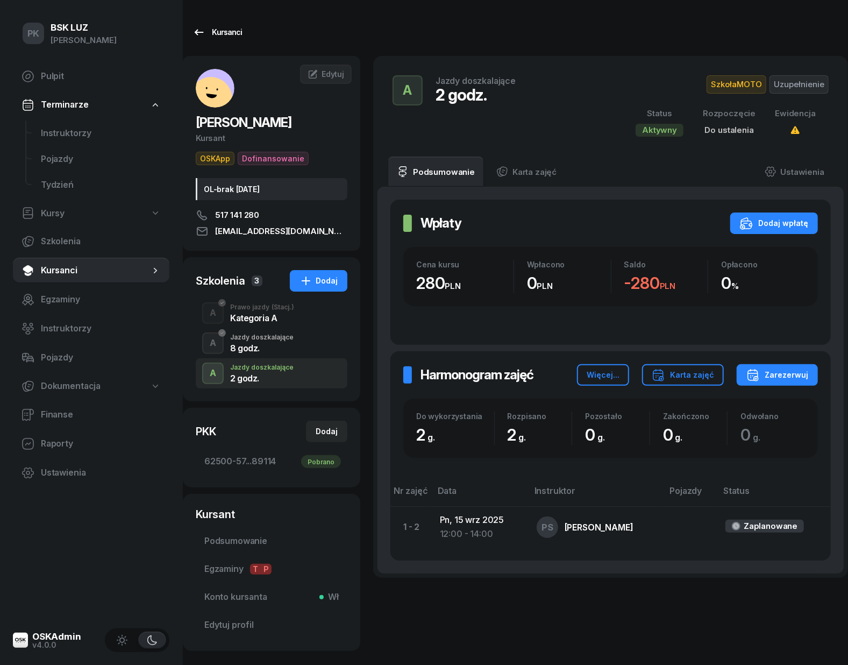
click at [207, 27] on div "Kursanci" at bounding box center [217, 32] width 49 height 13
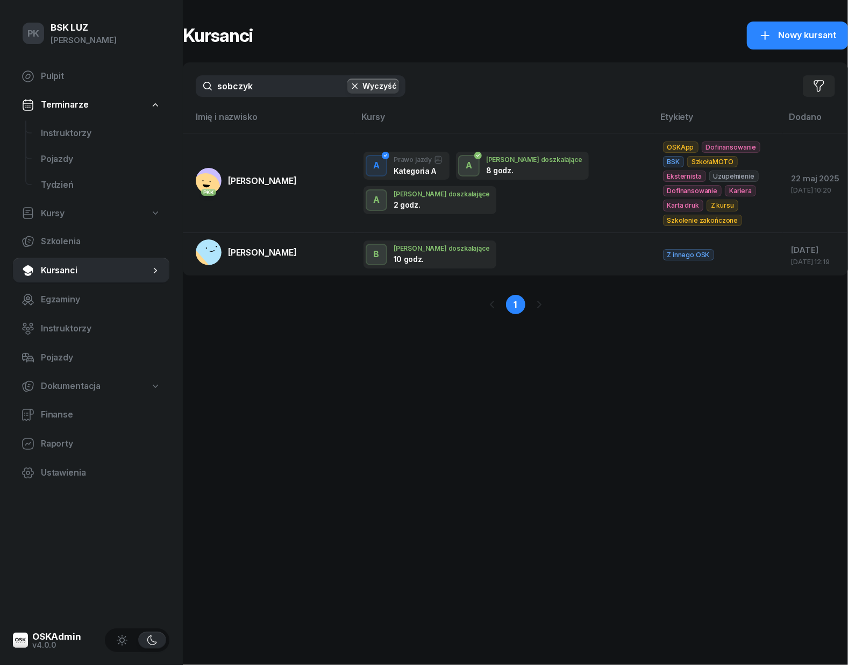
drag, startPoint x: 194, startPoint y: 89, endPoint x: 179, endPoint y: 82, distance: 17.3
click at [179, 82] on div "PK BSK LUZ Piotr Klimek Pulpit Terminarze Instruktorzy Pojazdy Tydzień Kursy Sz…" at bounding box center [424, 332] width 848 height 665
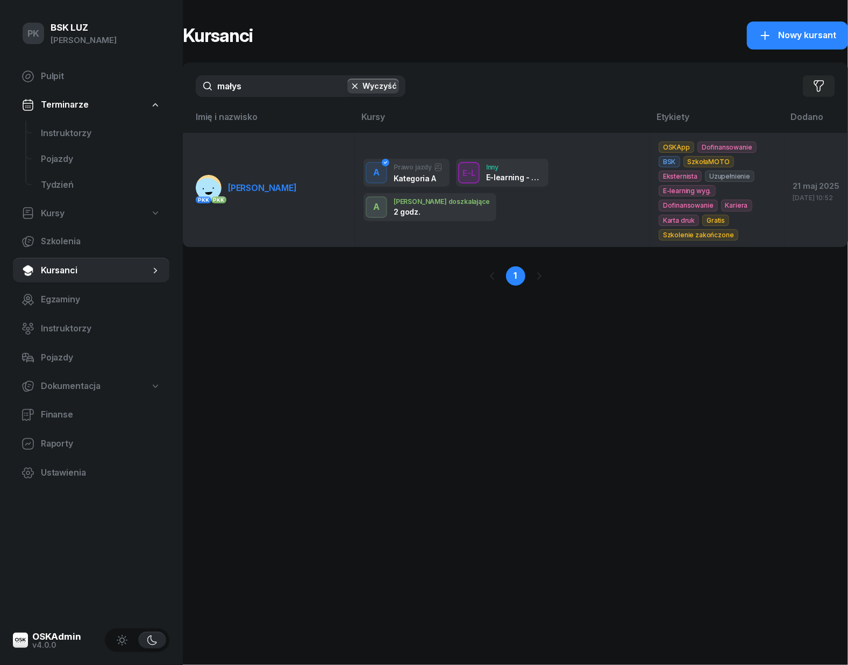
type input "małys"
click at [257, 182] on span "MAŁYSA MARCIN" at bounding box center [262, 187] width 69 height 11
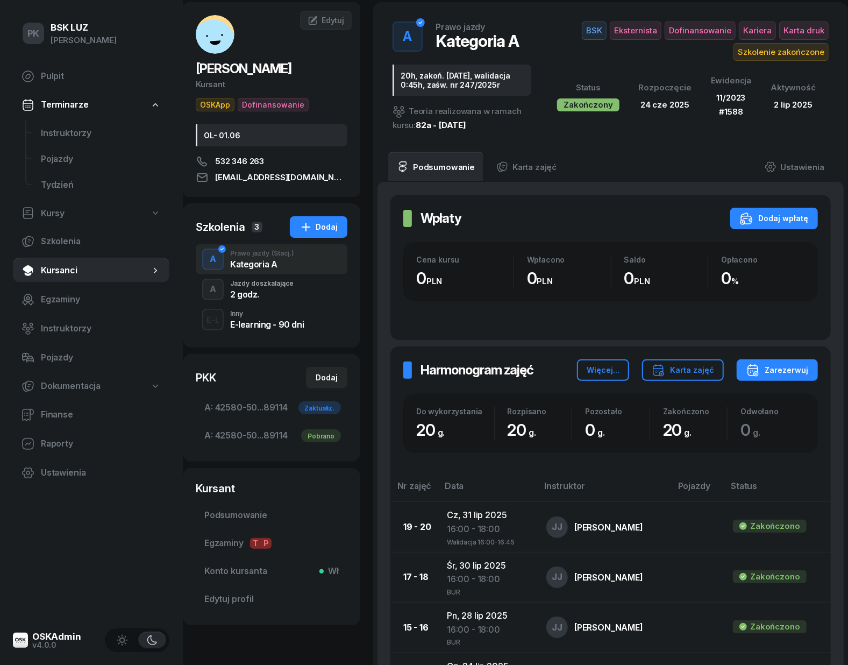
scroll to position [143, 0]
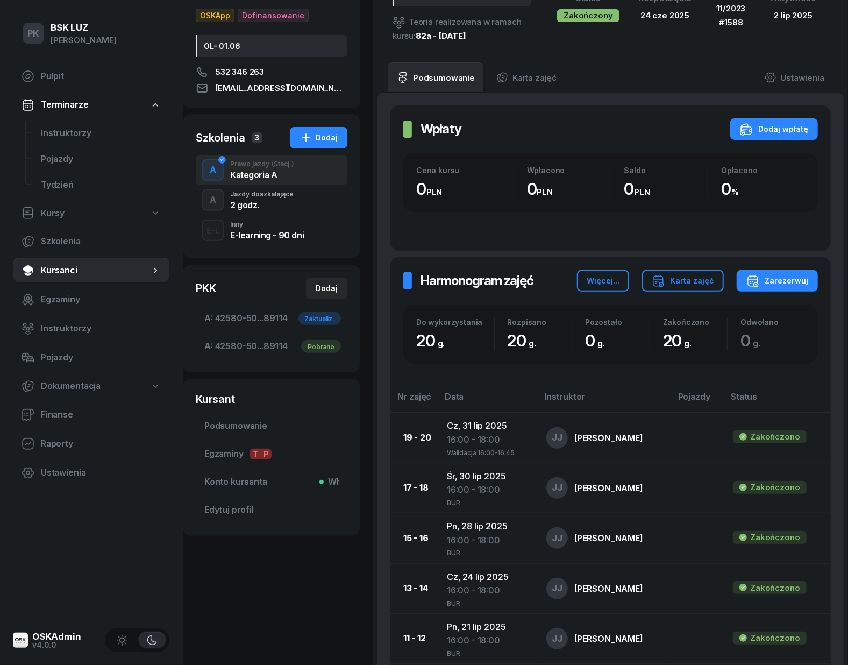
click at [254, 210] on div "A Jazdy doszkalające 2 godz." at bounding box center [272, 200] width 152 height 30
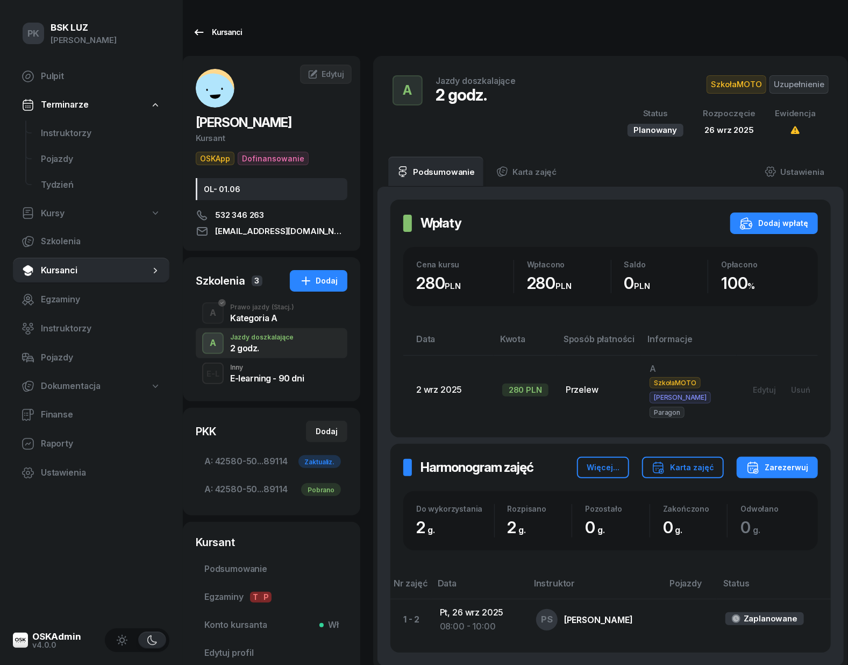
click at [234, 27] on div "Kursanci" at bounding box center [217, 32] width 49 height 13
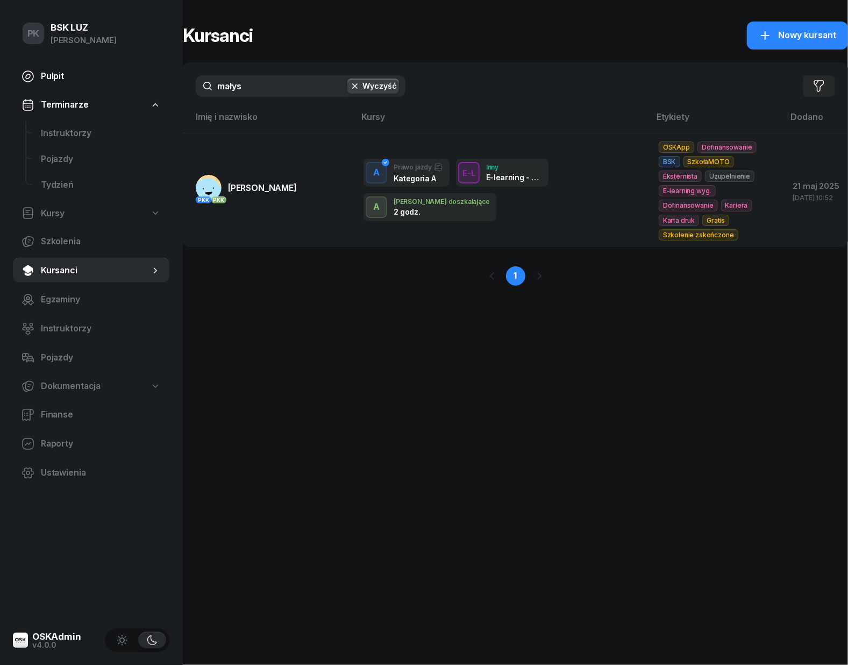
drag, startPoint x: 221, startPoint y: 87, endPoint x: 167, endPoint y: 87, distance: 53.8
click at [167, 87] on div "PK BSK LUZ Piotr Klimek Pulpit Terminarze Instruktorzy Pojazdy Tydzień Kursy Sz…" at bounding box center [424, 332] width 848 height 665
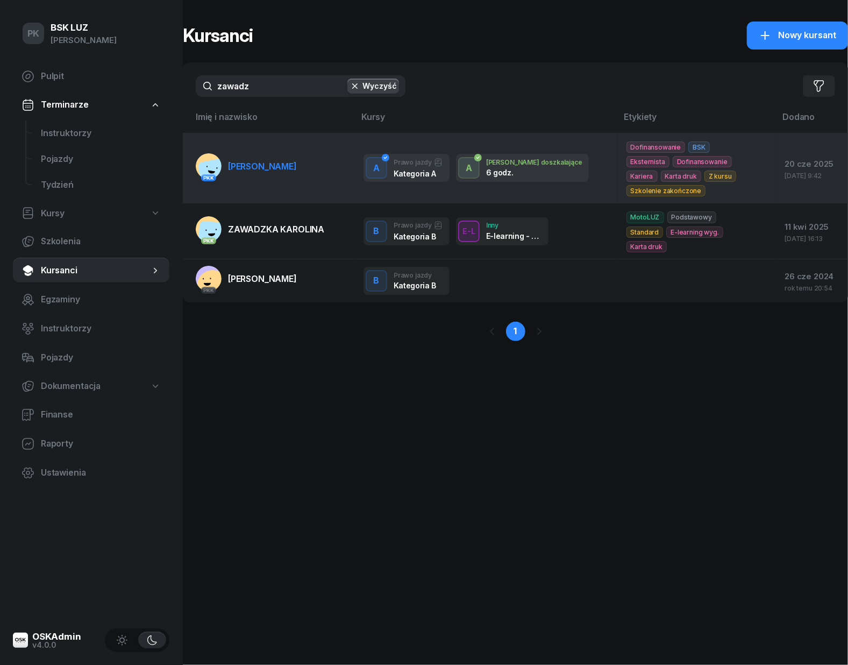
type input "zawadz"
click at [297, 170] on span "ZAWADZKA MAGDALENA" at bounding box center [262, 166] width 69 height 11
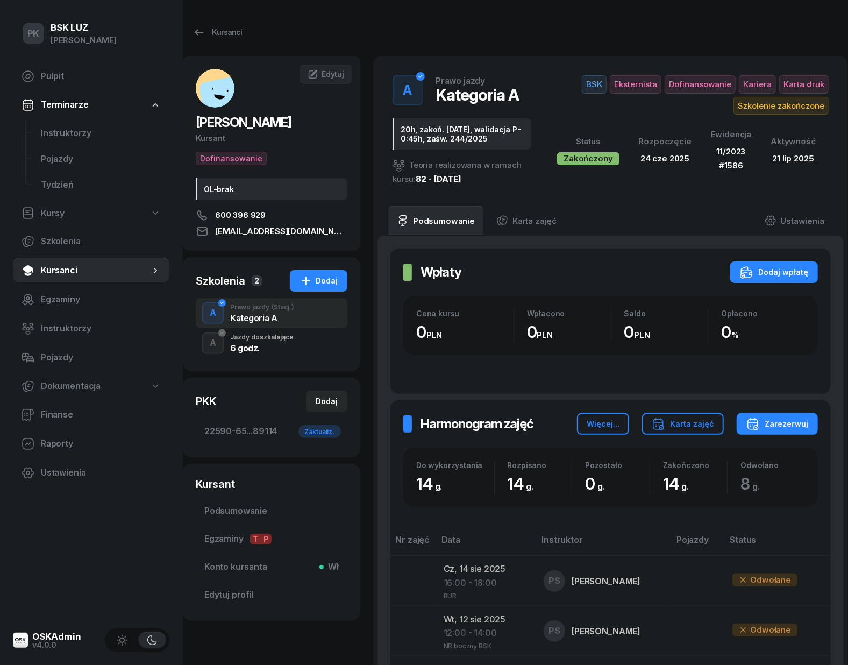
click at [269, 341] on div "Jazdy doszkalające" at bounding box center [261, 337] width 63 height 6
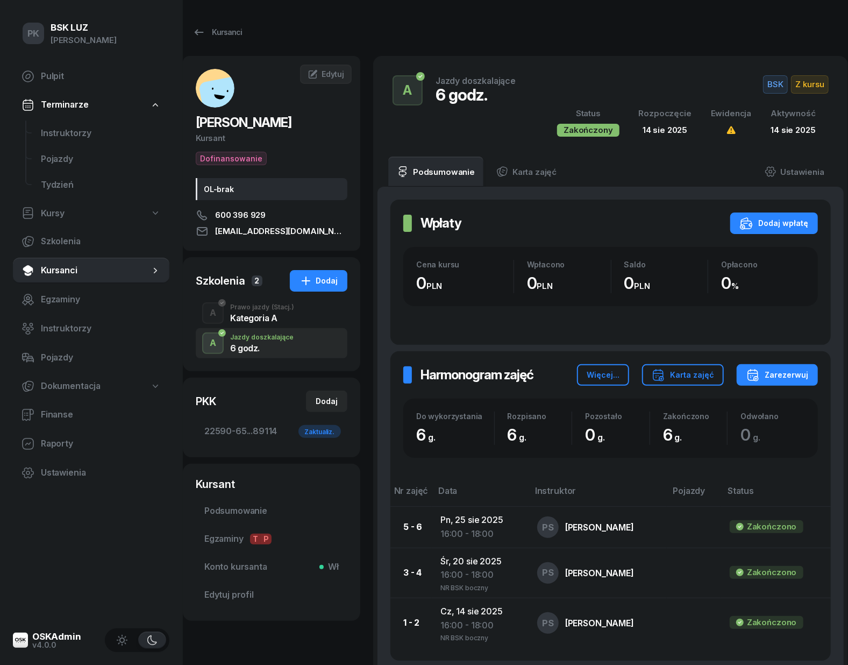
click at [282, 312] on div "Kategoria A" at bounding box center [262, 316] width 64 height 12
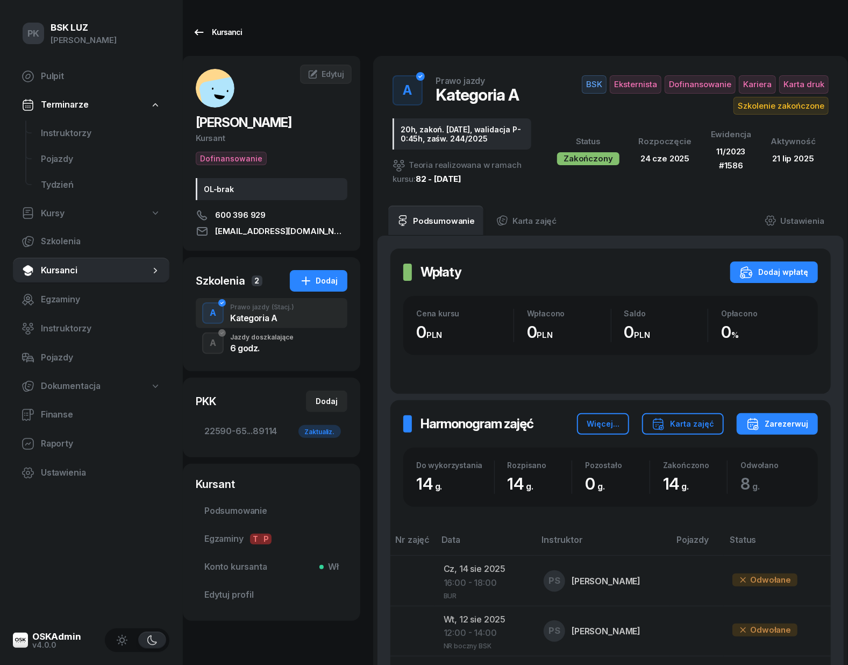
click at [235, 27] on div "Kursanci" at bounding box center [217, 32] width 49 height 13
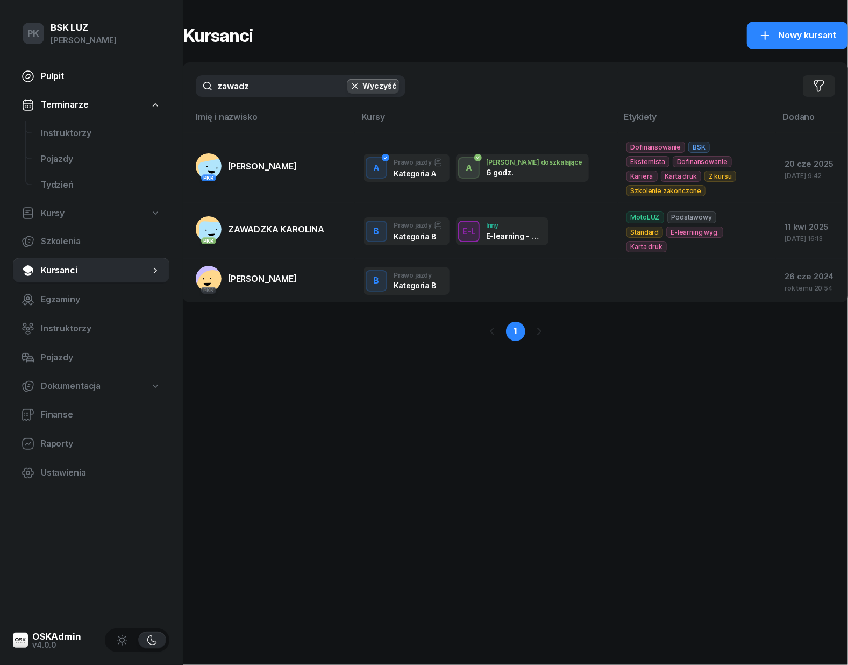
drag, startPoint x: 242, startPoint y: 84, endPoint x: 158, endPoint y: 77, distance: 83.6
click at [156, 77] on div "PK BSK LUZ Piotr Klimek Pulpit Terminarze Instruktorzy Pojazdy Tydzień Kursy Sz…" at bounding box center [424, 332] width 848 height 665
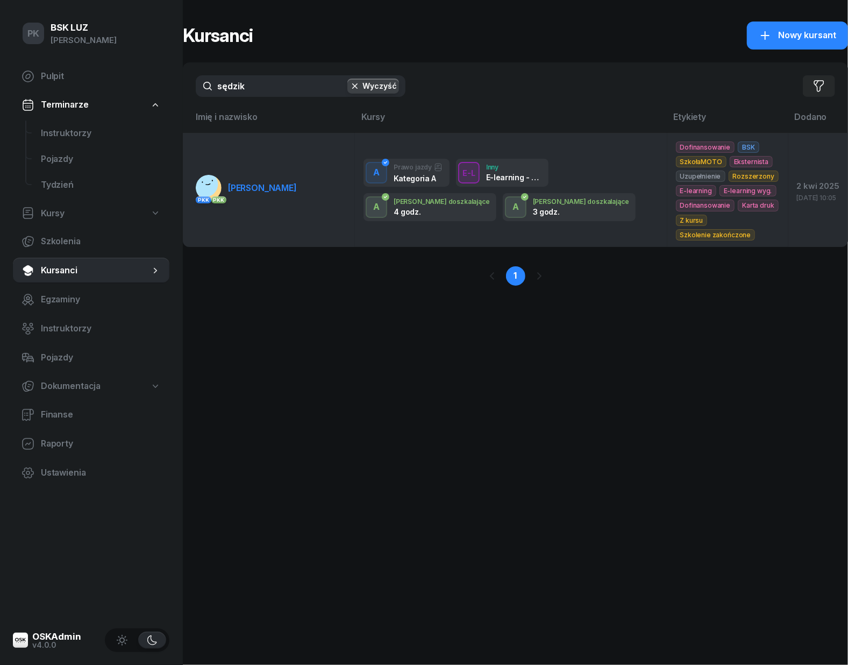
type input "sędzik"
click at [276, 203] on td "PKK PKK SĘDZIK PIOTR" at bounding box center [269, 190] width 172 height 114
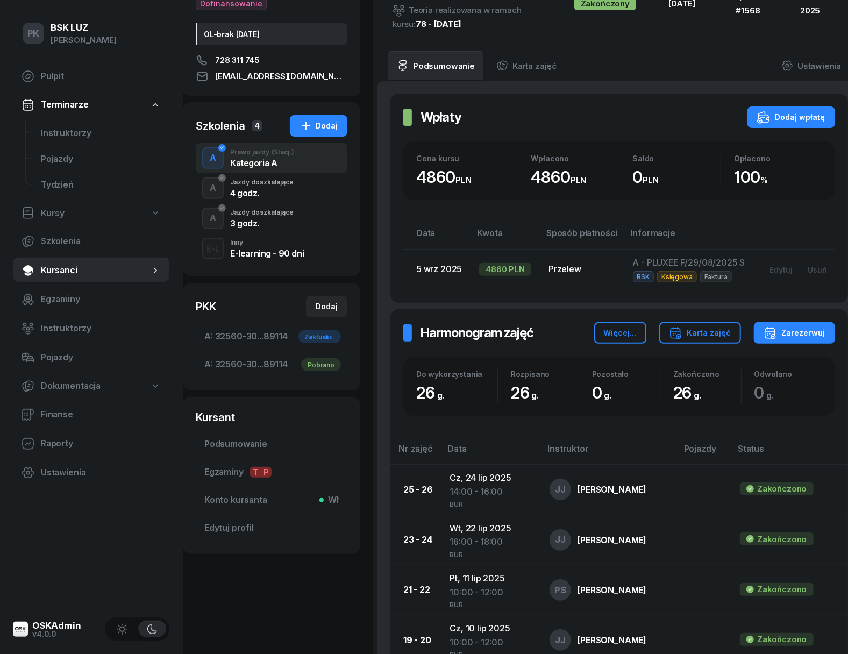
scroll to position [143, 0]
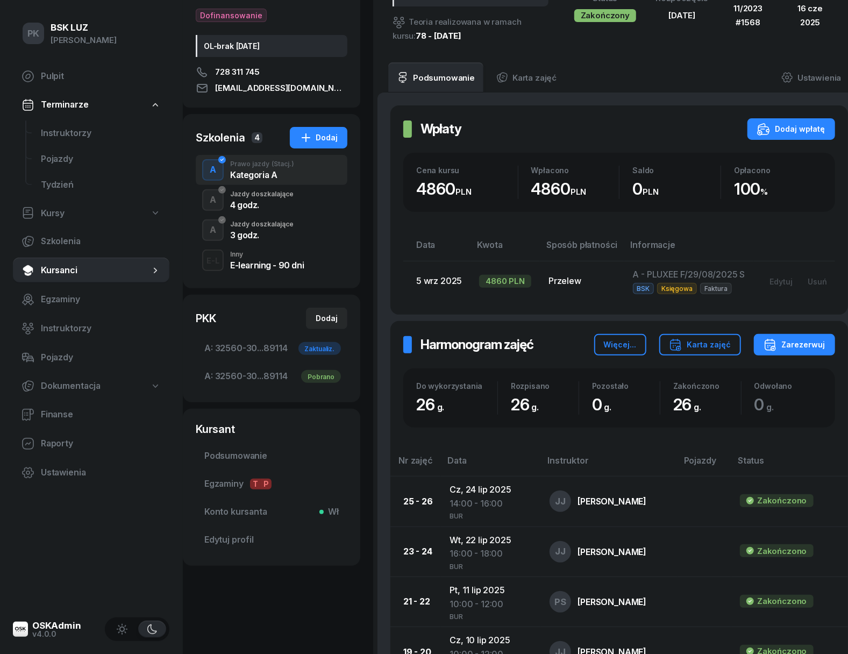
click at [274, 207] on div "4 godz." at bounding box center [261, 205] width 63 height 9
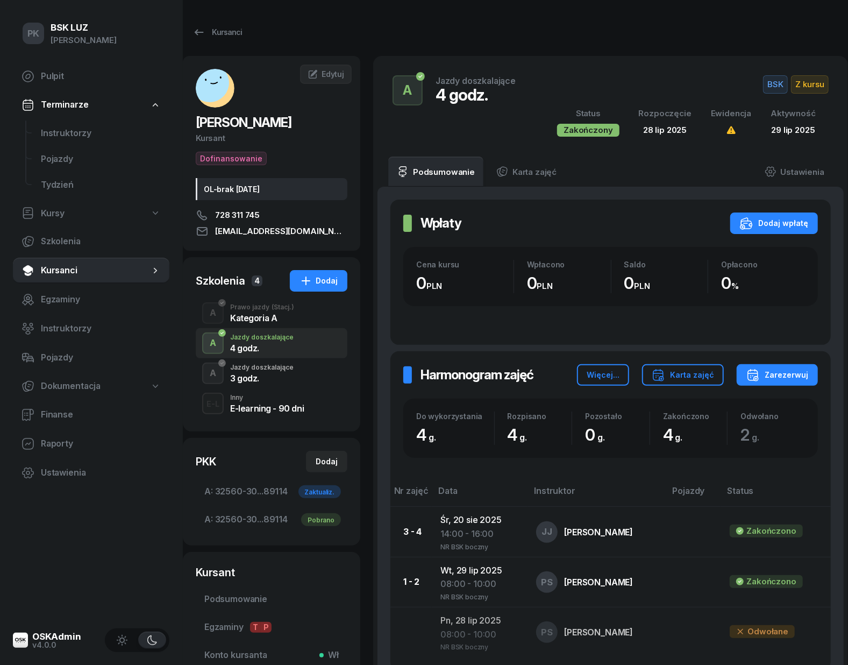
click at [246, 372] on div "3 godz." at bounding box center [261, 377] width 63 height 12
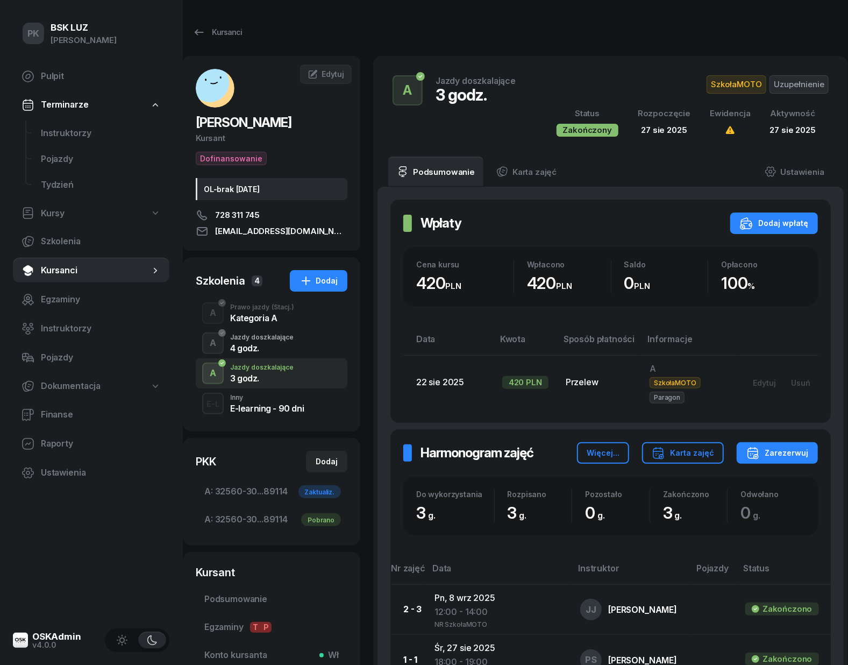
click at [252, 344] on div "4 godz." at bounding box center [261, 348] width 63 height 9
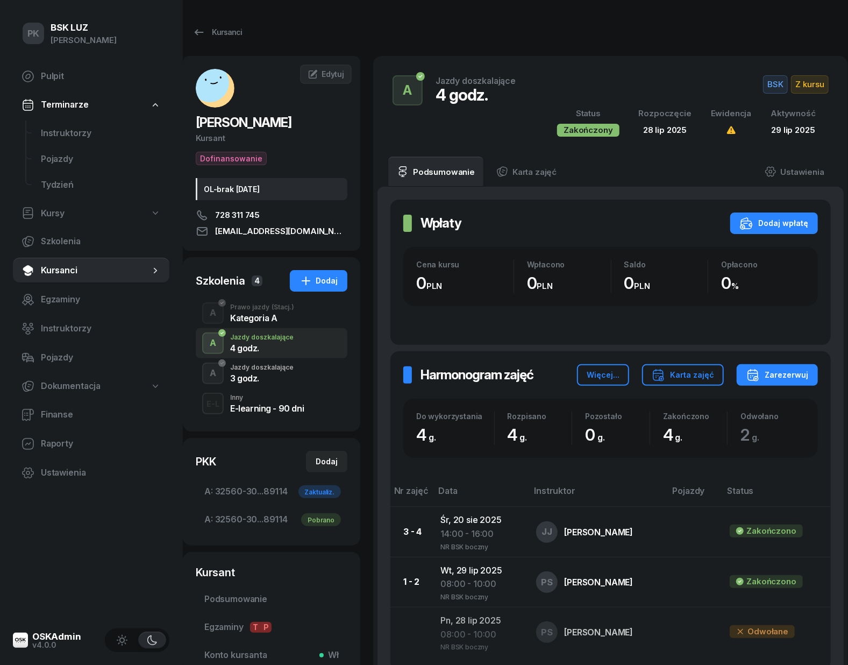
click at [245, 315] on div "Kategoria A" at bounding box center [262, 318] width 64 height 9
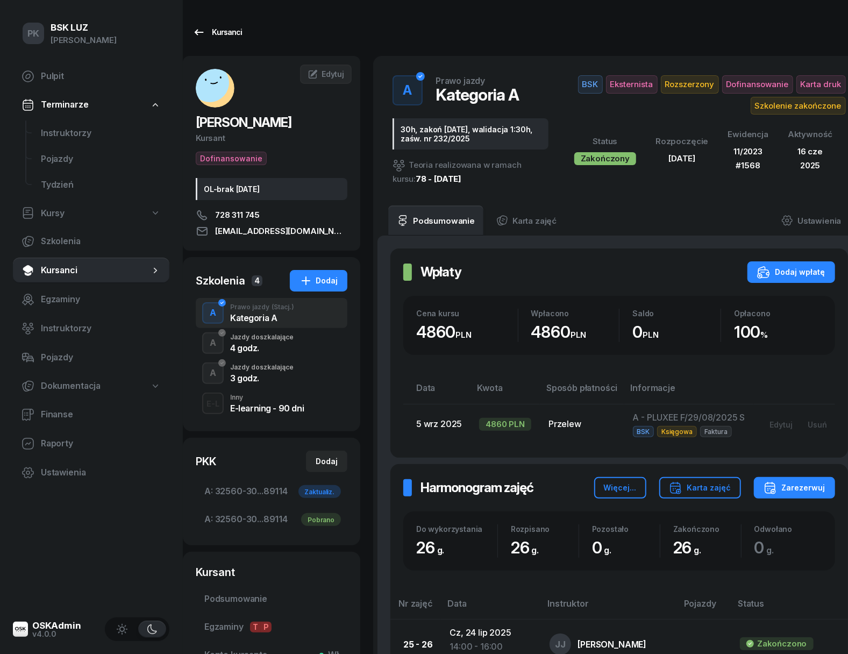
click at [208, 24] on link "Kursanci" at bounding box center [217, 33] width 69 height 22
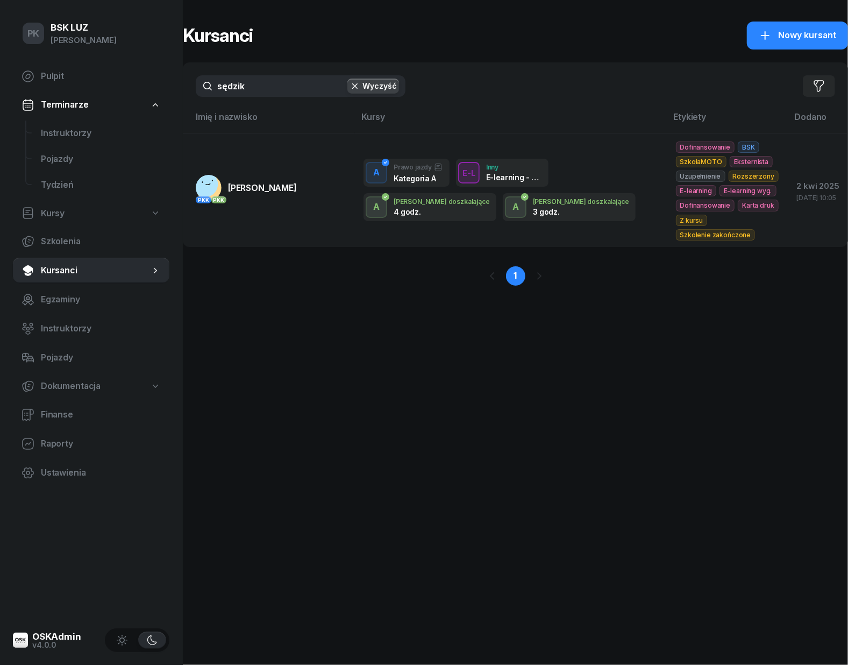
drag, startPoint x: 230, startPoint y: 86, endPoint x: 141, endPoint y: 91, distance: 89.5
click at [141, 91] on div "PK BSK LUZ Piotr Klimek Pulpit Terminarze Instruktorzy Pojazdy Tydzień Kursy Sz…" at bounding box center [424, 332] width 848 height 665
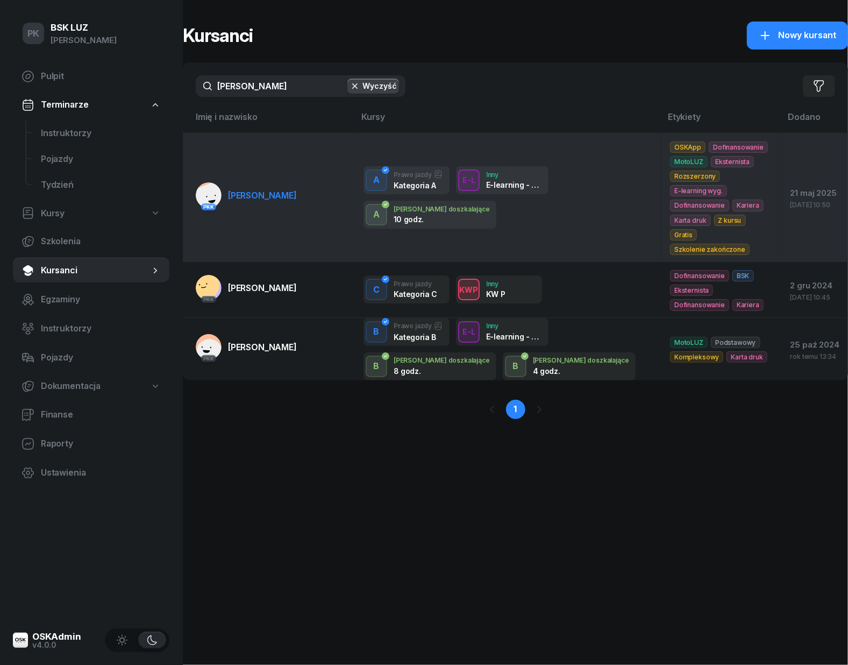
type input "zięba"
click at [280, 189] on link "PKK ZIĘBA KAMIL" at bounding box center [246, 195] width 101 height 26
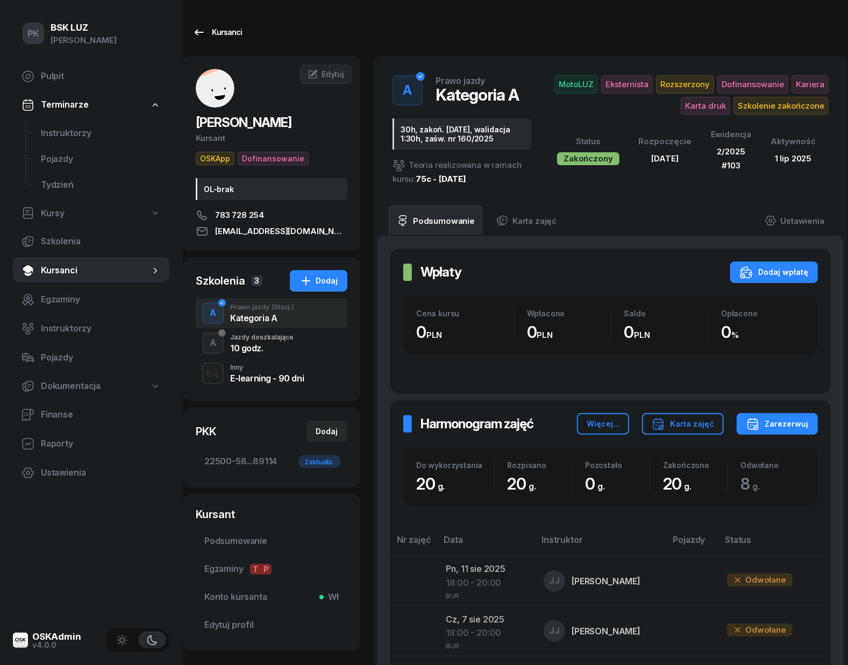
click at [230, 32] on div "Kursanci" at bounding box center [217, 32] width 49 height 13
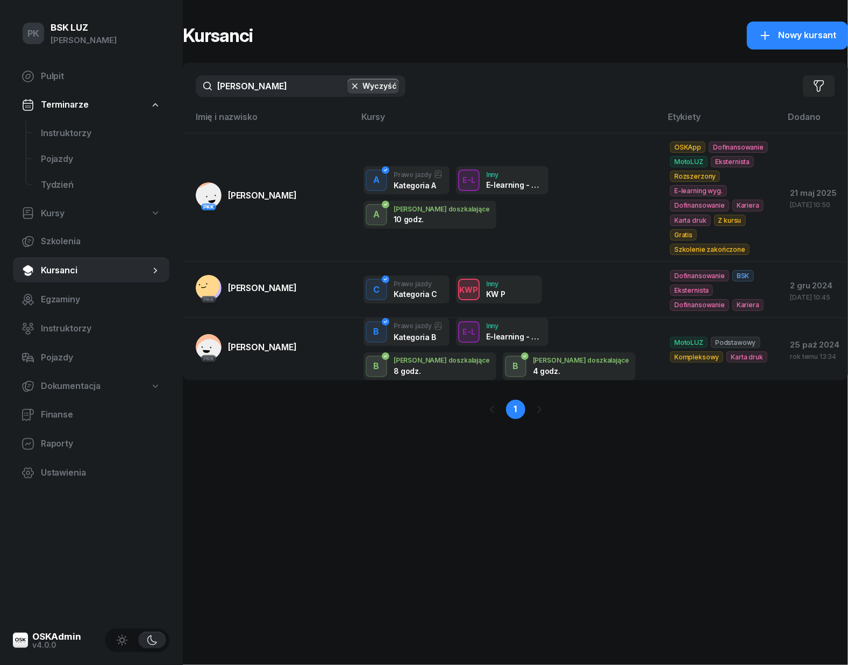
drag, startPoint x: 254, startPoint y: 81, endPoint x: 152, endPoint y: 95, distance: 103.8
click at [152, 95] on div "PK BSK LUZ Piotr Klimek Pulpit Terminarze Instruktorzy Pojazdy Tydzień Kursy Sz…" at bounding box center [424, 332] width 848 height 665
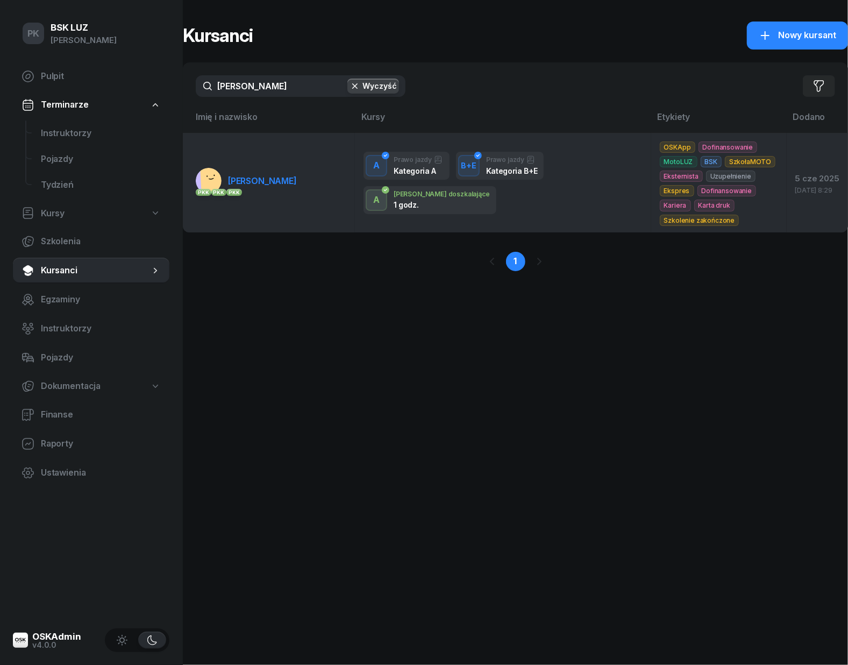
type input "szafraniak"
click at [252, 192] on link "PKK PKK PKK SZAFRANIAK JAKUB" at bounding box center [246, 181] width 101 height 26
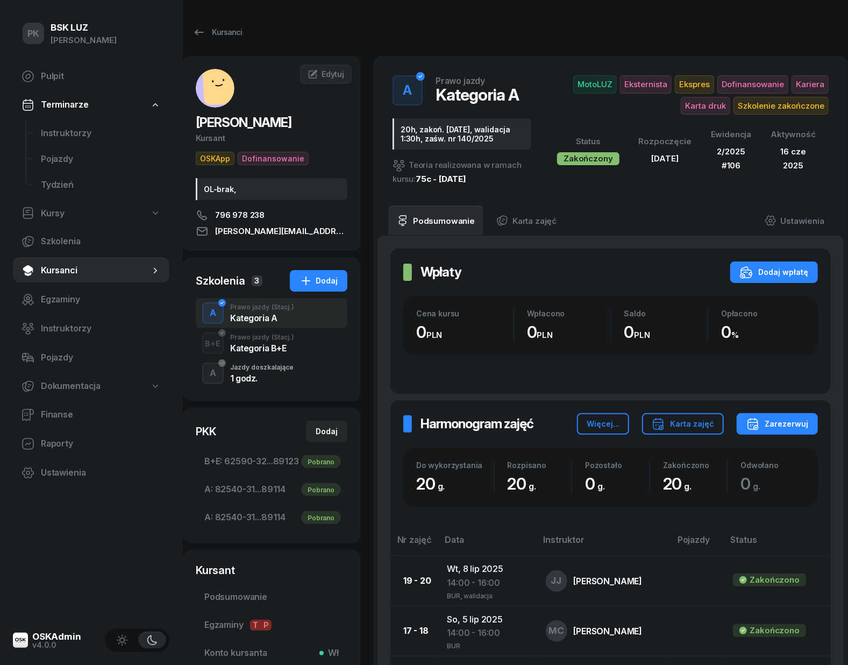
click at [274, 370] on div "Jazdy doszkalające" at bounding box center [261, 367] width 63 height 6
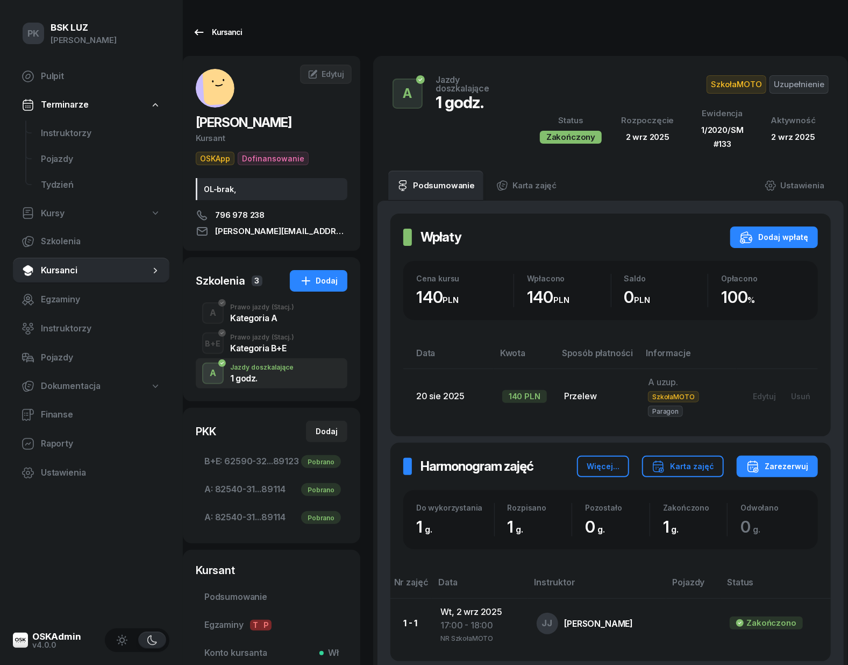
click at [224, 26] on div "Kursanci" at bounding box center [217, 32] width 49 height 13
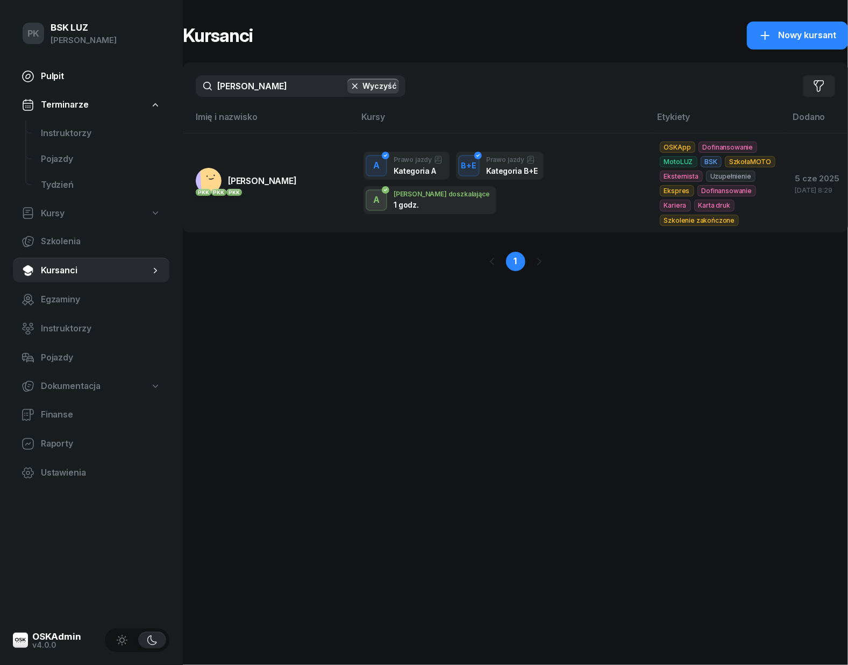
drag, startPoint x: 194, startPoint y: 85, endPoint x: 130, endPoint y: 85, distance: 63.5
click at [130, 85] on div "PK BSK LUZ Piotr Klimek Pulpit Terminarze Instruktorzy Pojazdy Tydzień Kursy Sz…" at bounding box center [424, 332] width 848 height 665
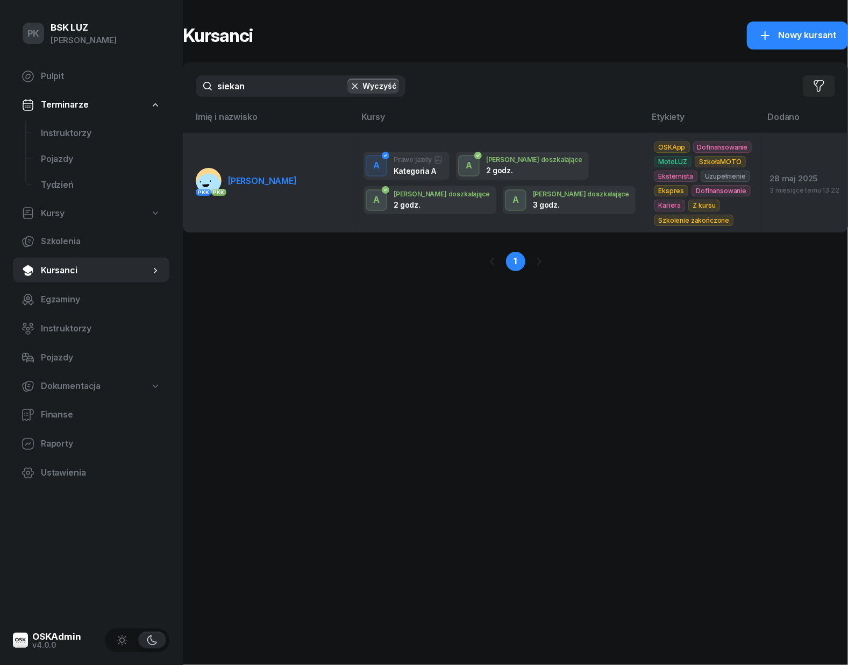
type input "siekan"
click at [311, 179] on td "PKK PKK SIEKANKA KONRAD" at bounding box center [269, 183] width 172 height 100
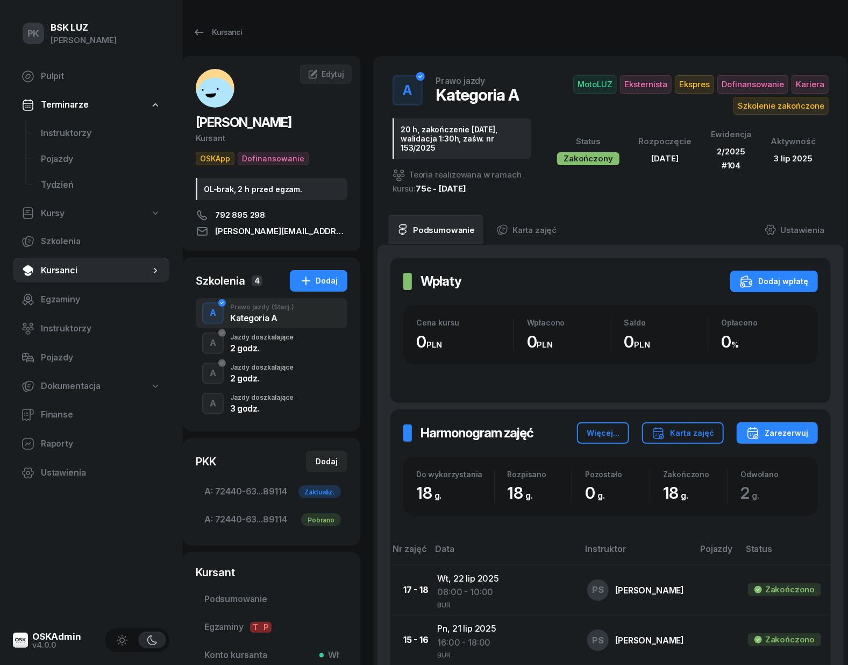
click at [268, 401] on div "Jazdy doszkalające" at bounding box center [261, 397] width 63 height 6
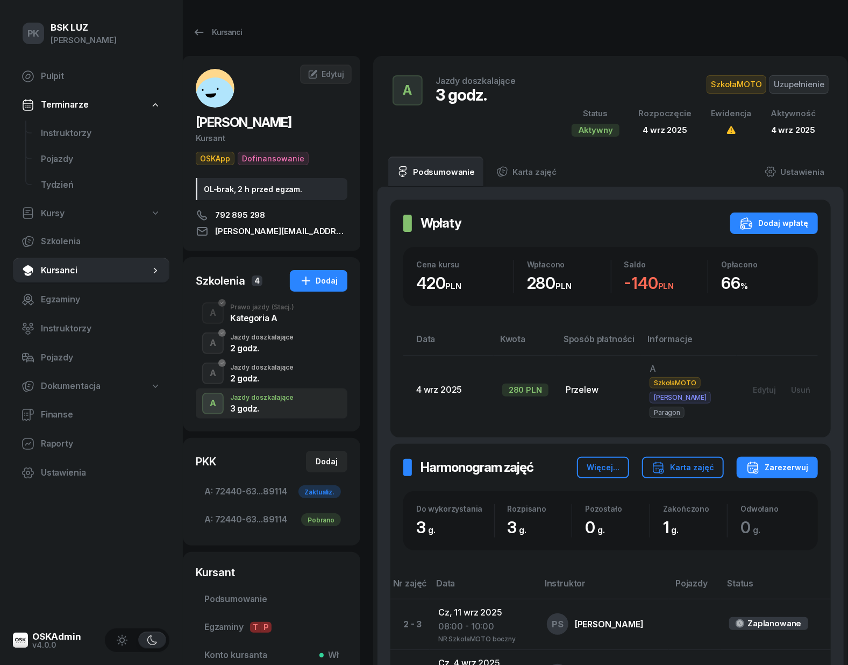
click at [261, 310] on div "Prawo jazdy (Stacj.)" at bounding box center [262, 307] width 64 height 6
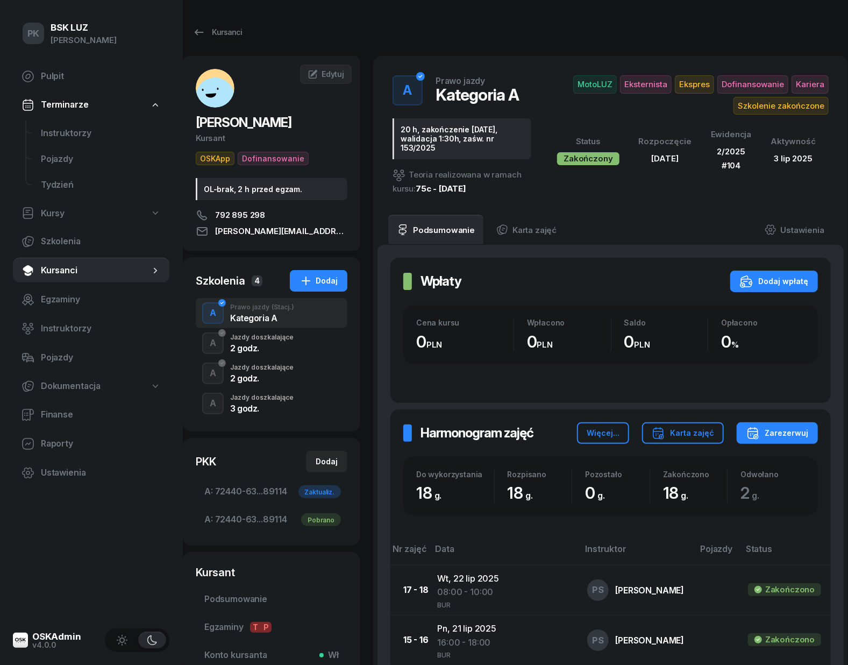
click at [277, 399] on div "Jazdy doszkalające" at bounding box center [261, 397] width 63 height 6
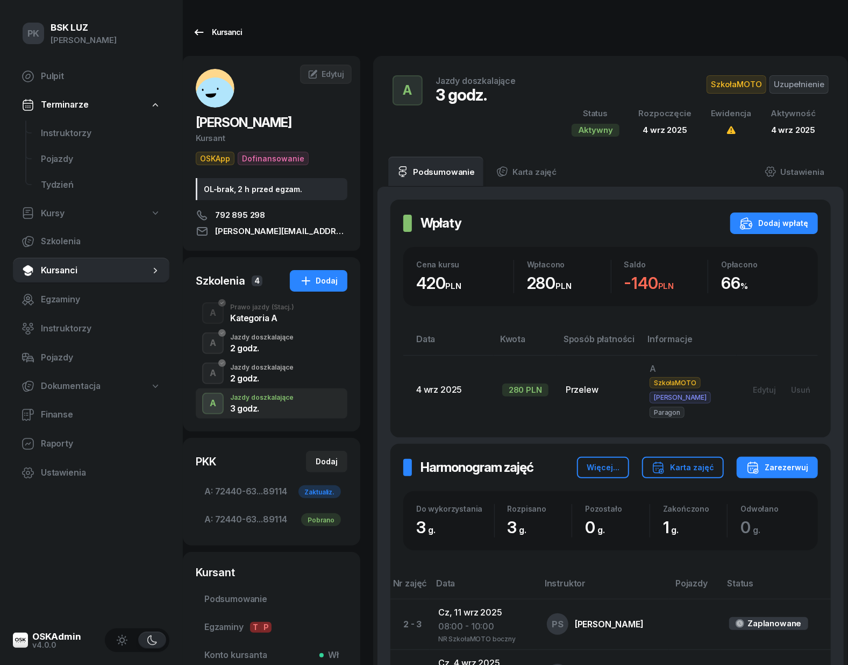
click at [223, 34] on div "Kursanci" at bounding box center [217, 32] width 49 height 13
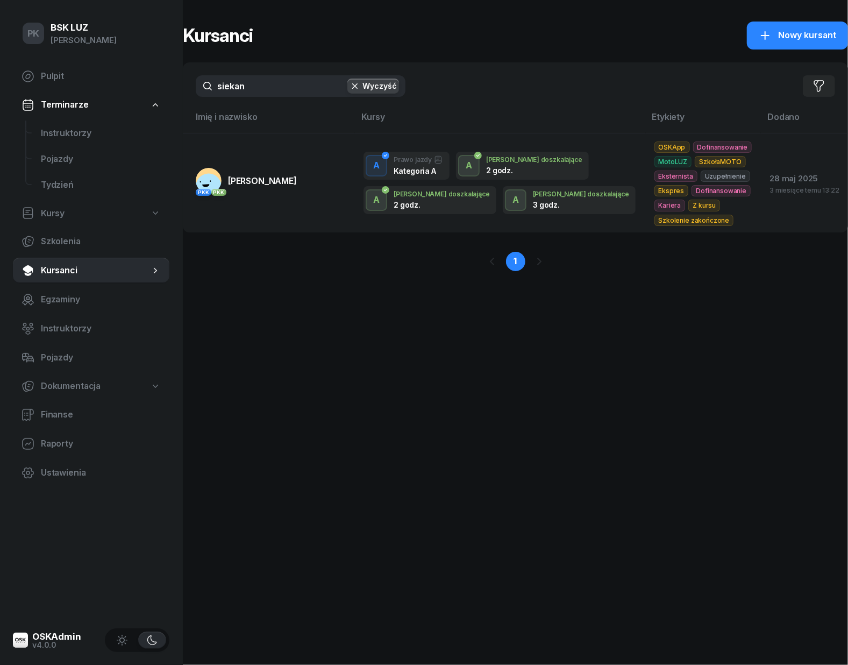
click at [123, 90] on div "PK BSK LUZ Piotr Klimek Pulpit Terminarze Instruktorzy Pojazdy Tydzień Kursy Sz…" at bounding box center [424, 332] width 848 height 665
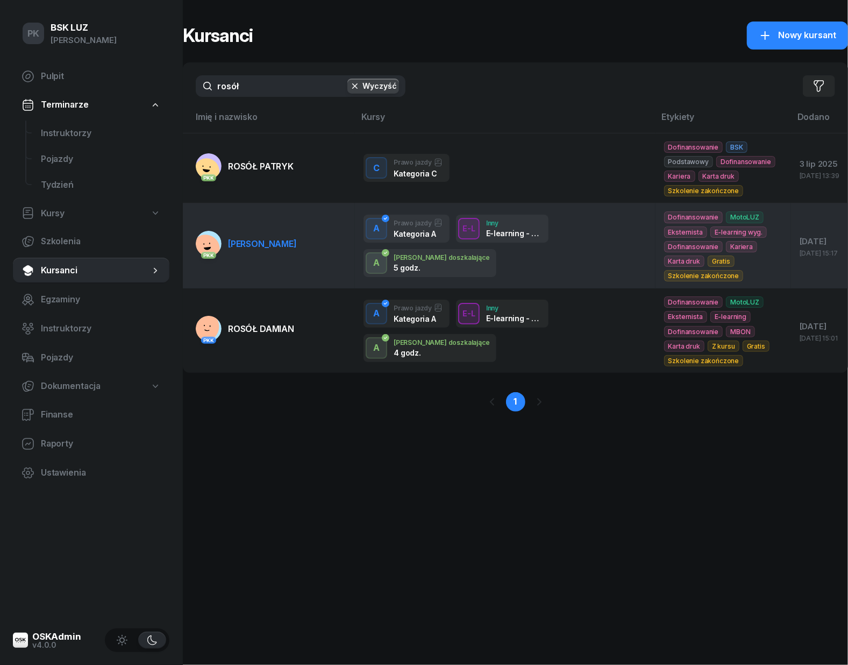
type input "rosół"
click at [283, 255] on link "PKK ROSÓŁ KAMIL" at bounding box center [246, 244] width 101 height 26
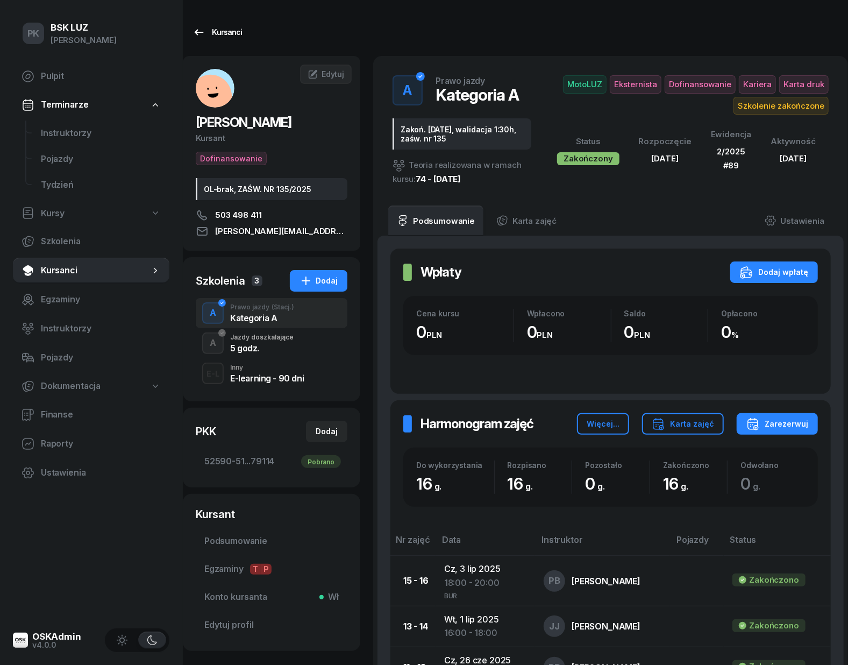
click at [230, 40] on link "Kursanci" at bounding box center [217, 33] width 69 height 22
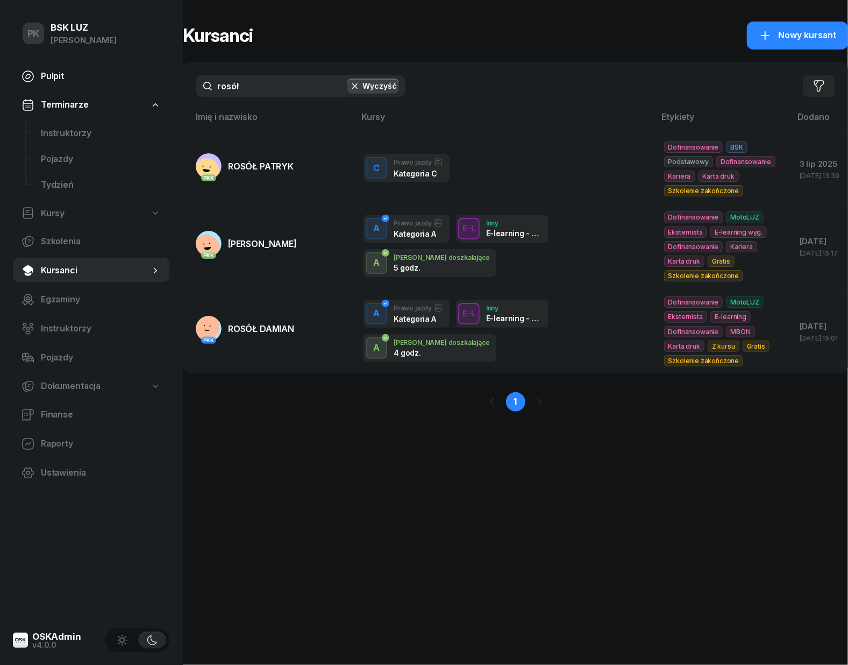
drag, startPoint x: 280, startPoint y: 79, endPoint x: 155, endPoint y: 76, distance: 124.3
click at [155, 76] on div "PK BSK LUZ Piotr Klimek Pulpit Terminarze Instruktorzy Pojazdy Tydzień Kursy Sz…" at bounding box center [424, 332] width 848 height 665
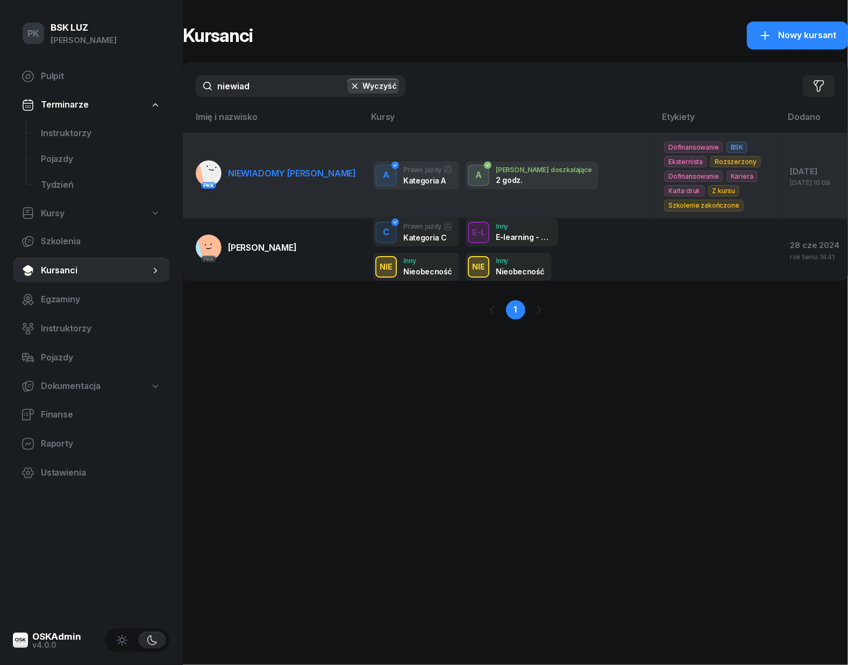
type input "niewiad"
click at [306, 179] on link "PKK NIEWIADOMY GRZEGORZ" at bounding box center [276, 173] width 160 height 26
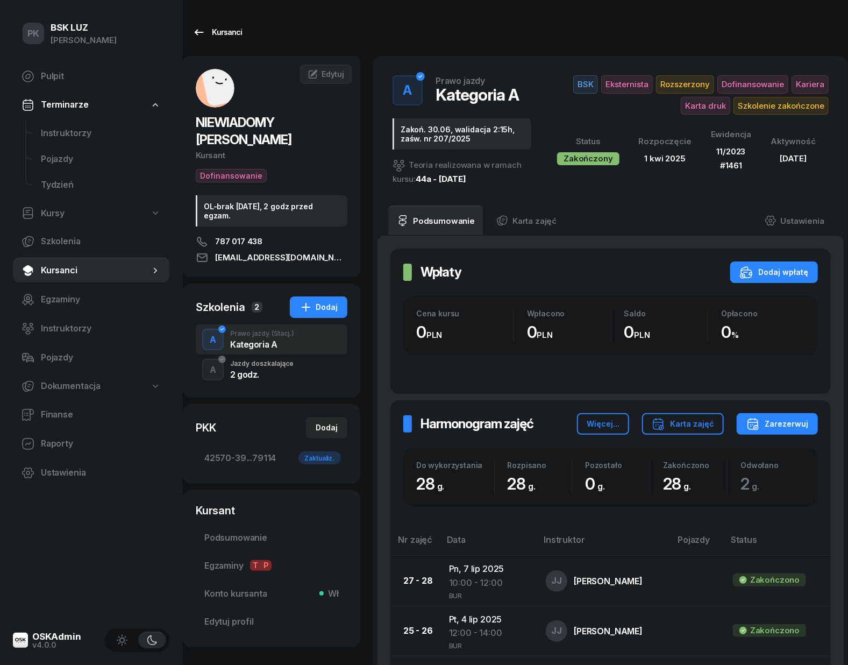
click at [226, 24] on link "Kursanci" at bounding box center [217, 33] width 69 height 22
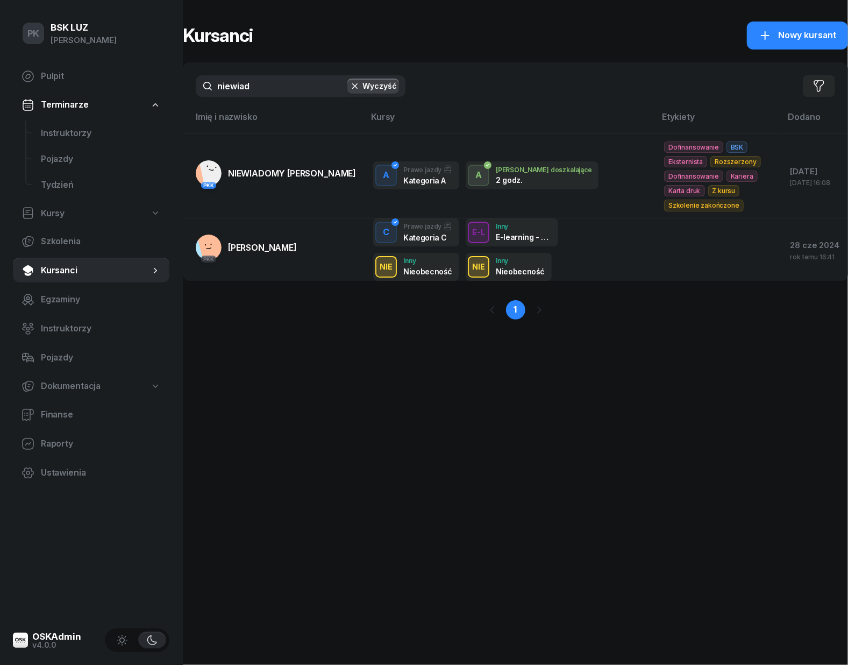
drag, startPoint x: 141, startPoint y: 93, endPoint x: 136, endPoint y: 94, distance: 5.5
click at [136, 94] on div "PK BSK LUZ Piotr Klimek Pulpit Terminarze Instruktorzy Pojazdy Tydzień Kursy Sz…" at bounding box center [424, 332] width 848 height 665
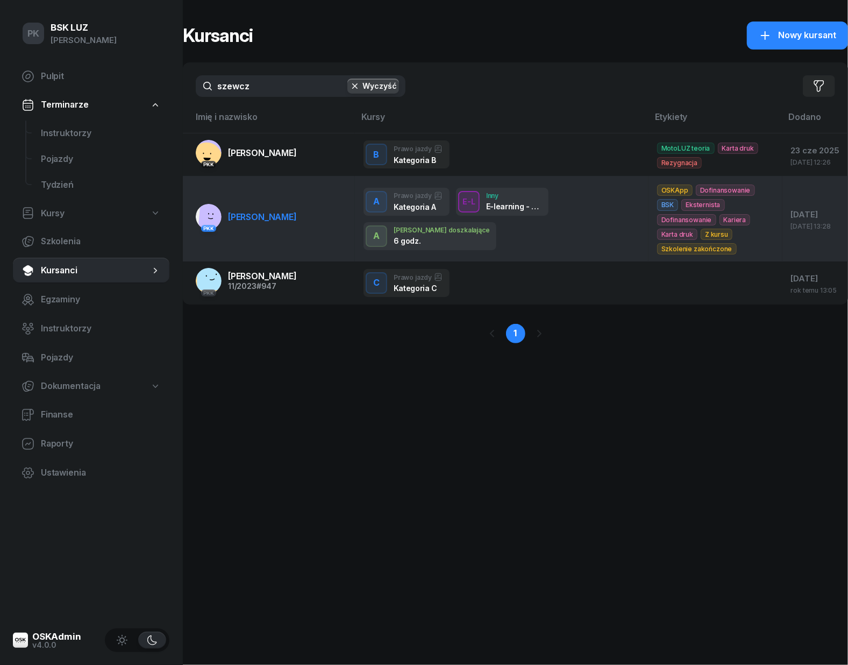
type input "szewcz"
click at [297, 204] on link "PKK SZEWCZYK STANISŁAW" at bounding box center [246, 217] width 101 height 26
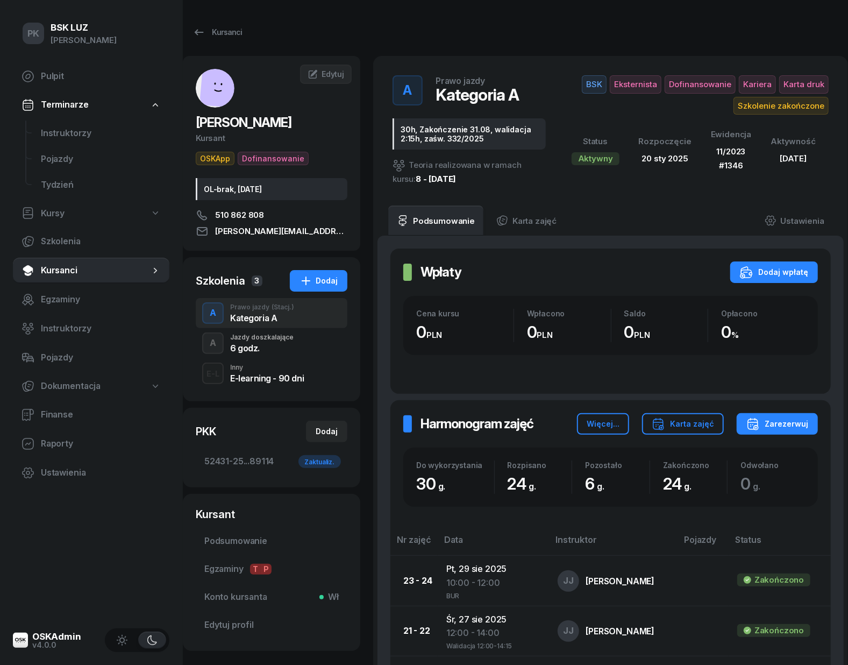
click at [302, 334] on div "A Jazdy doszkalające 6 godz." at bounding box center [272, 343] width 152 height 30
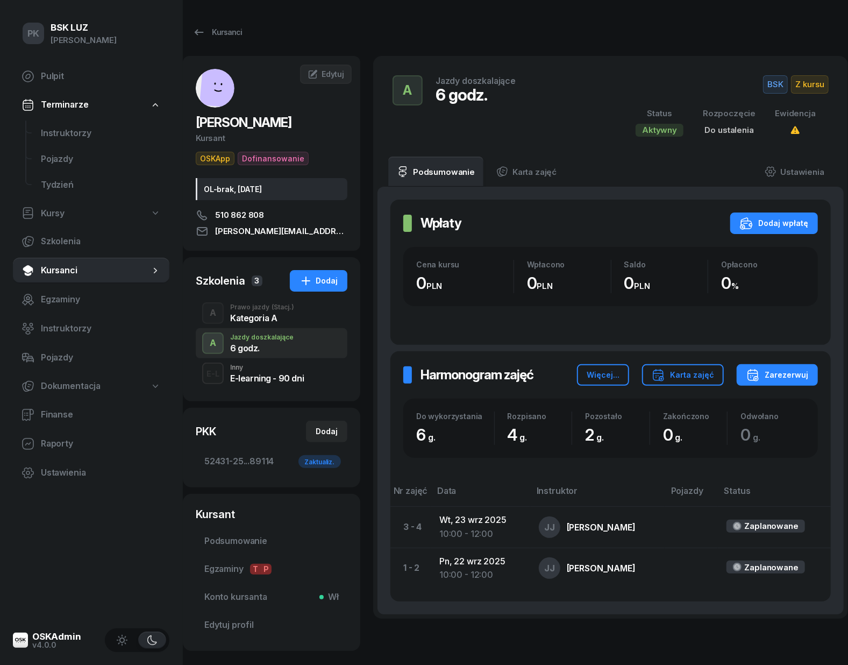
click at [283, 313] on div "Kategoria A" at bounding box center [262, 316] width 64 height 12
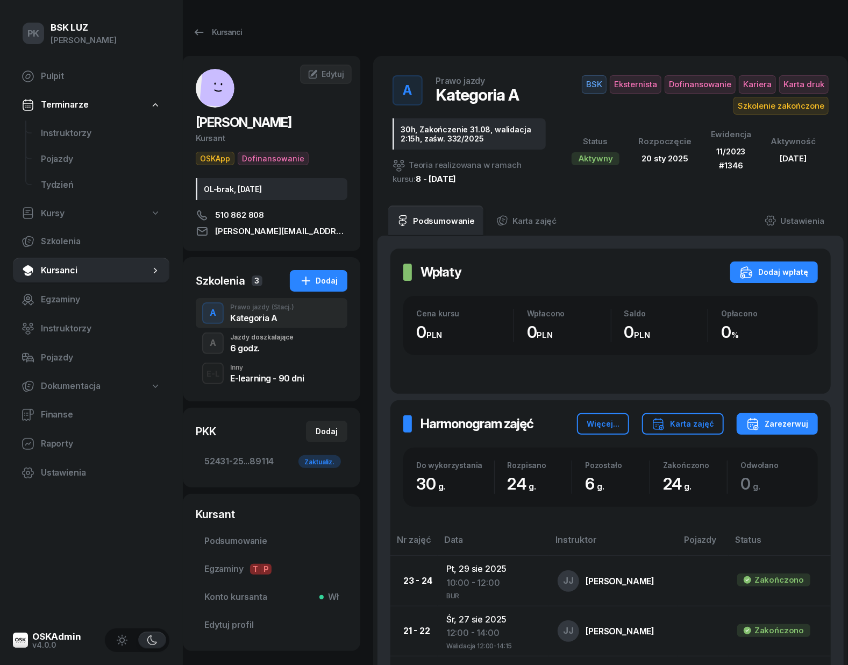
click at [289, 345] on div "6 godz." at bounding box center [261, 348] width 63 height 9
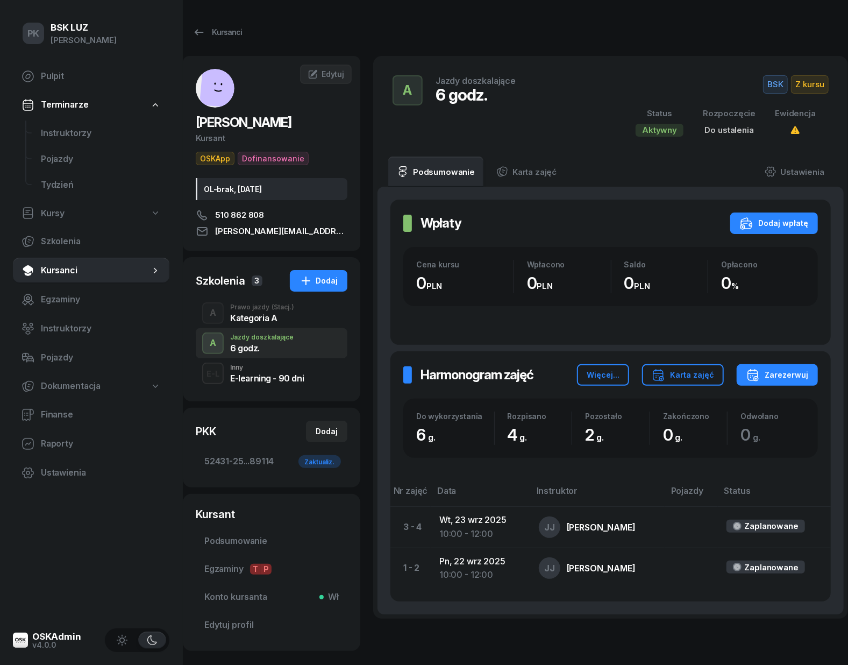
click at [287, 317] on div "Kategoria A" at bounding box center [262, 318] width 64 height 9
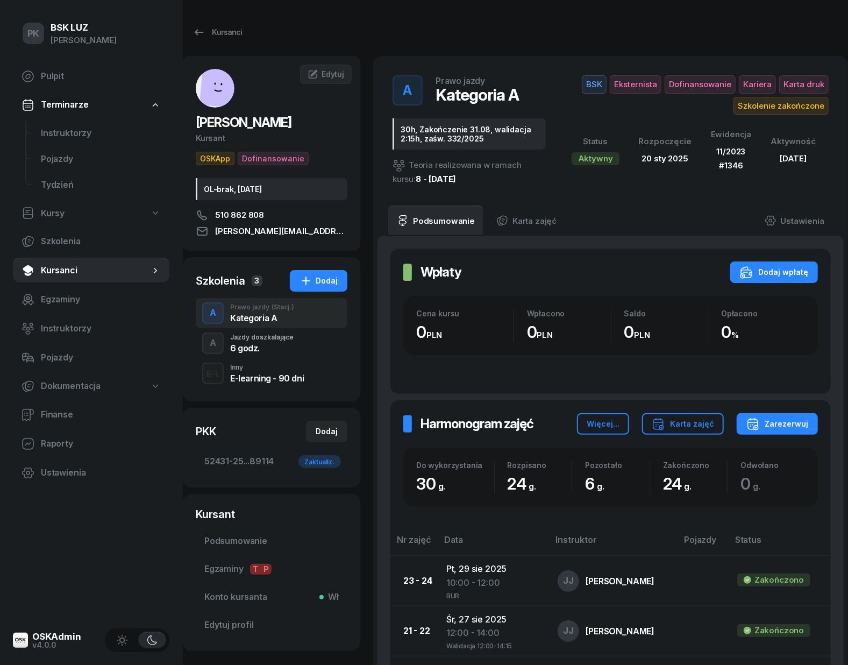
click at [283, 342] on div "6 godz." at bounding box center [261, 347] width 63 height 12
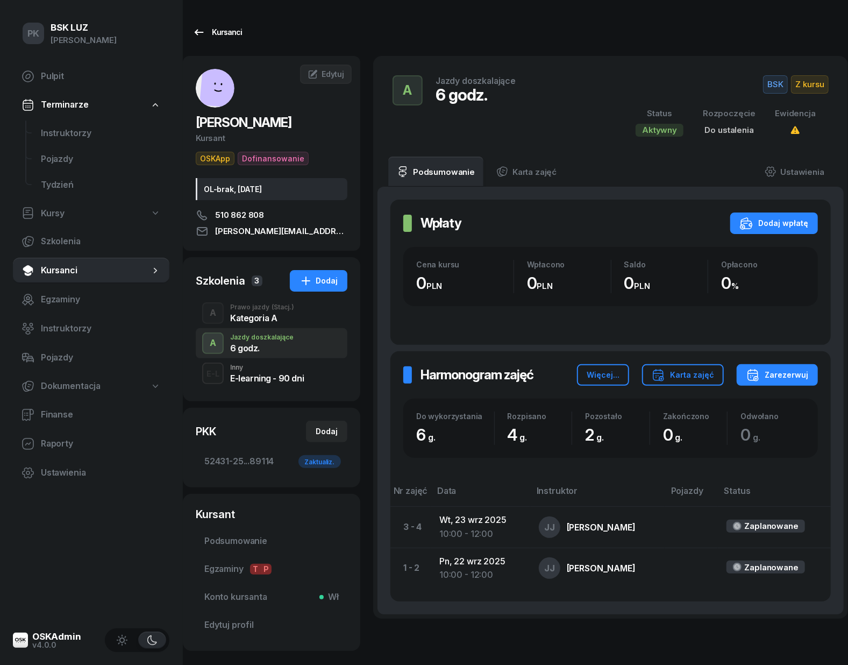
click at [211, 28] on div "Kursanci" at bounding box center [217, 32] width 49 height 13
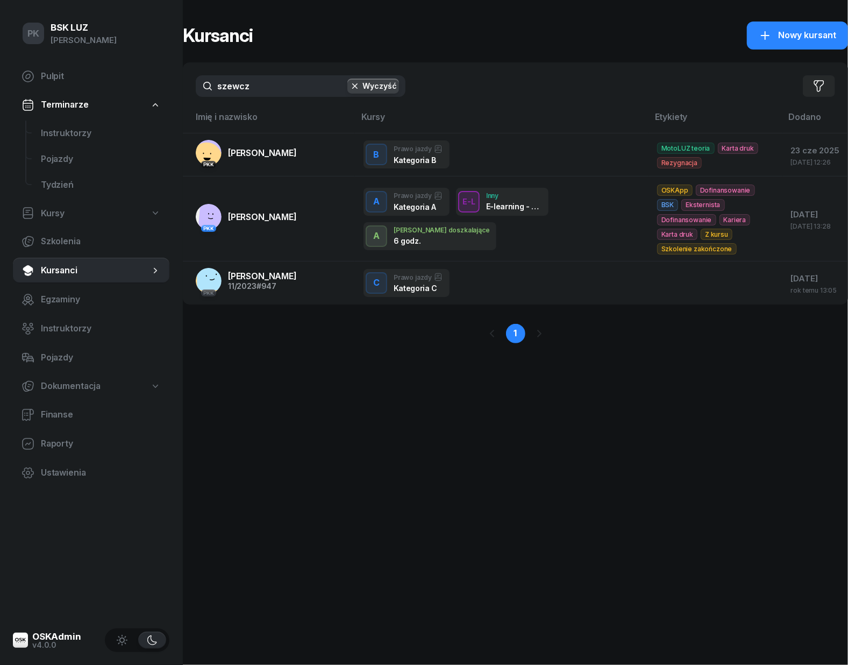
drag, startPoint x: 224, startPoint y: 85, endPoint x: 175, endPoint y: 85, distance: 49.0
click at [175, 85] on div "PK BSK LUZ Piotr Klimek Pulpit Terminarze Instruktorzy Pojazdy Tydzień Kursy Sz…" at bounding box center [424, 332] width 848 height 665
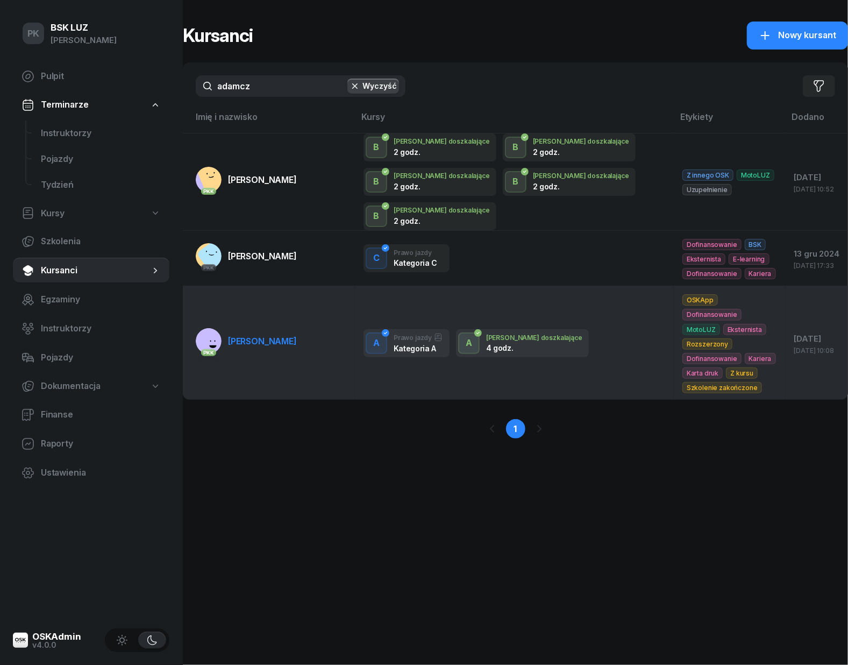
type input "adamcz"
click at [309, 334] on td "PKK ADAMCZUK PAWEŁ" at bounding box center [269, 343] width 172 height 114
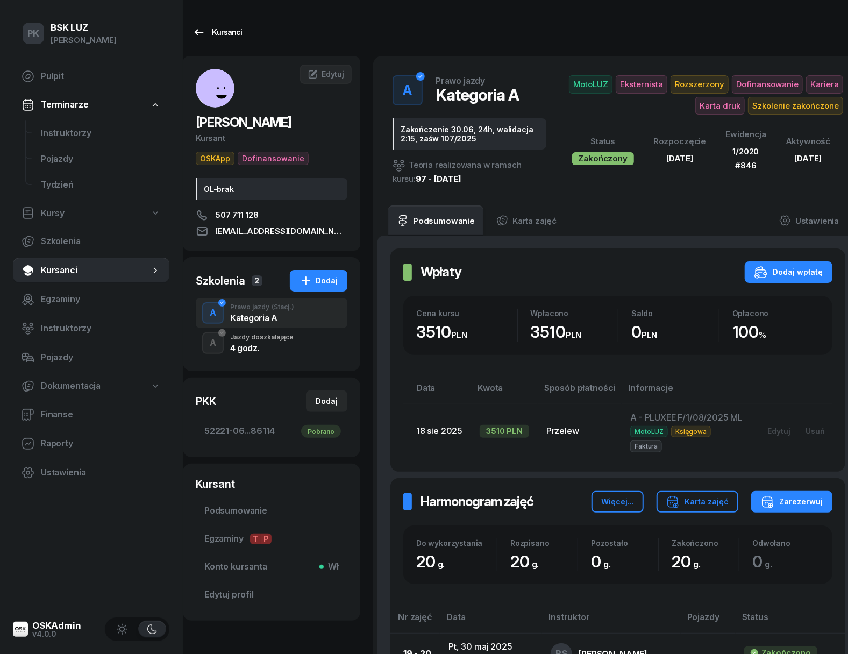
click at [208, 32] on div "Kursanci" at bounding box center [217, 32] width 49 height 13
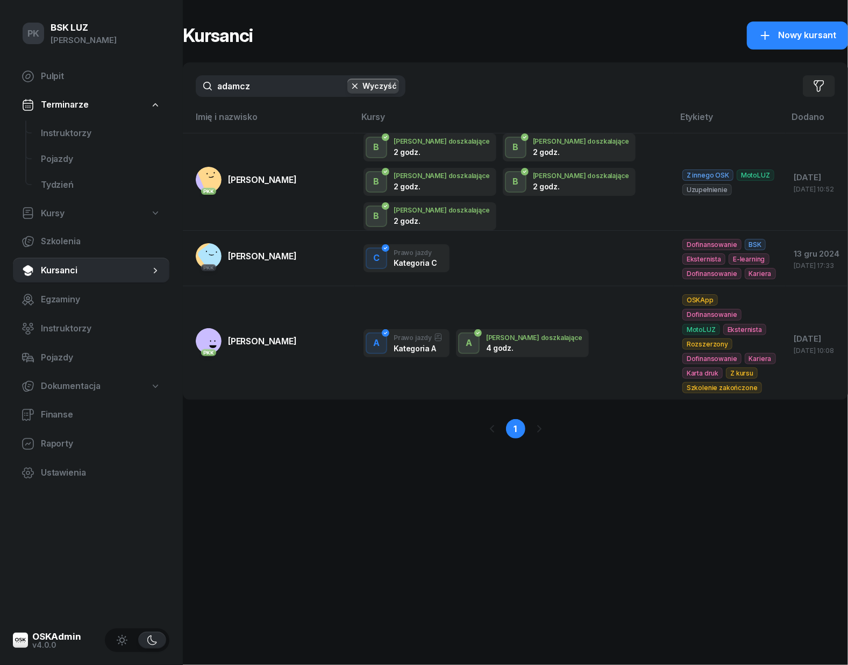
drag, startPoint x: 197, startPoint y: 94, endPoint x: 181, endPoint y: 97, distance: 15.9
click at [181, 97] on div "PK BSK LUZ Piotr Klimek Pulpit Terminarze Instruktorzy Pojazdy Tydzień Kursy Sz…" at bounding box center [424, 332] width 848 height 665
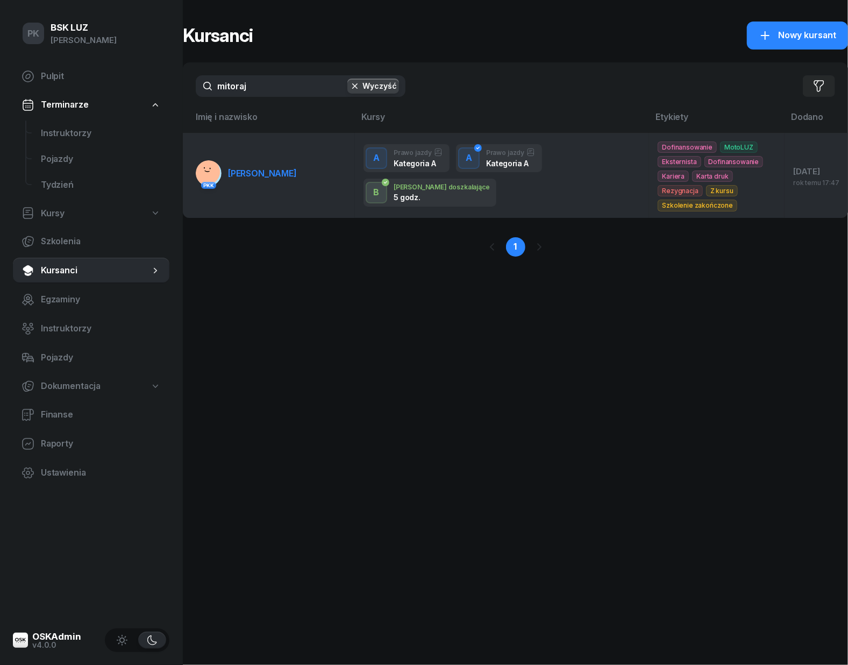
type input "mitoraj"
click at [307, 166] on td "PKK MITORAJ KAMIL" at bounding box center [269, 175] width 172 height 84
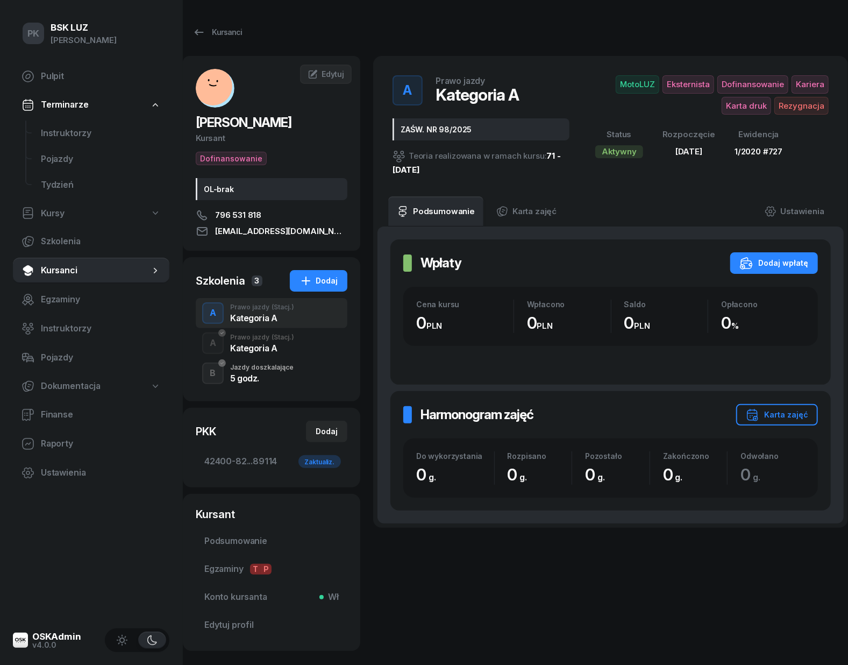
click at [278, 339] on span "(Stacj.)" at bounding box center [283, 337] width 23 height 6
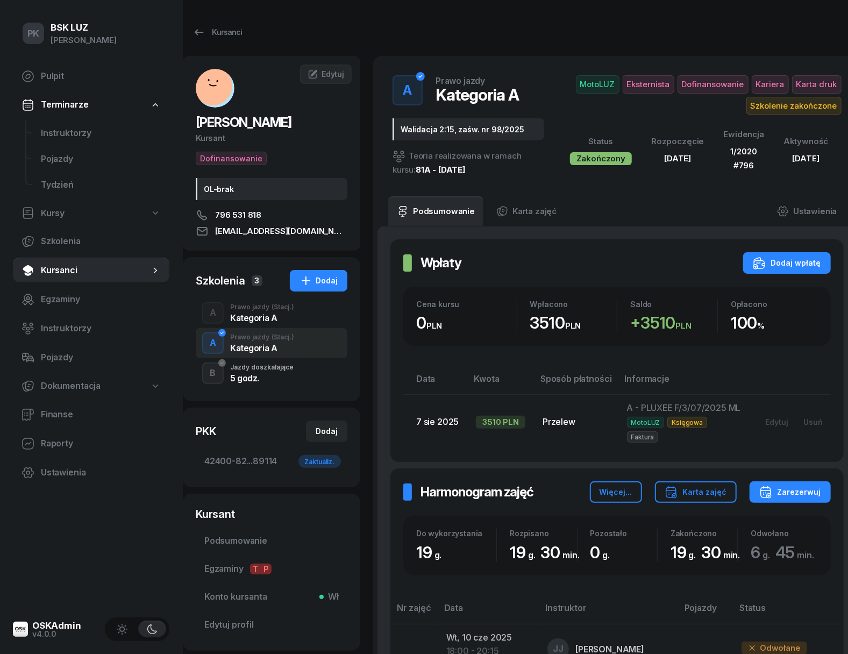
click at [266, 365] on div "Jazdy doszkalające" at bounding box center [261, 367] width 63 height 6
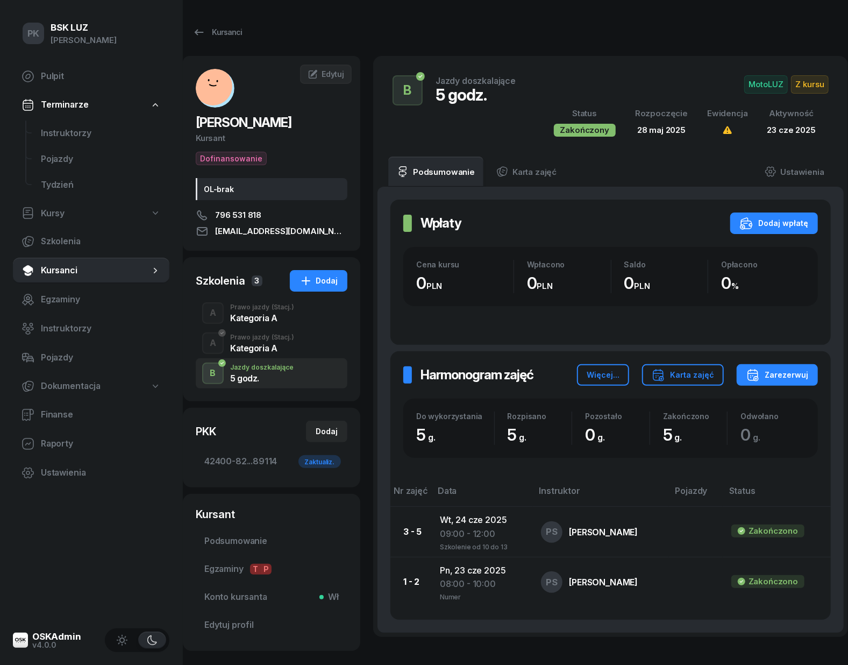
click at [264, 348] on div "Kategoria A" at bounding box center [262, 348] width 64 height 9
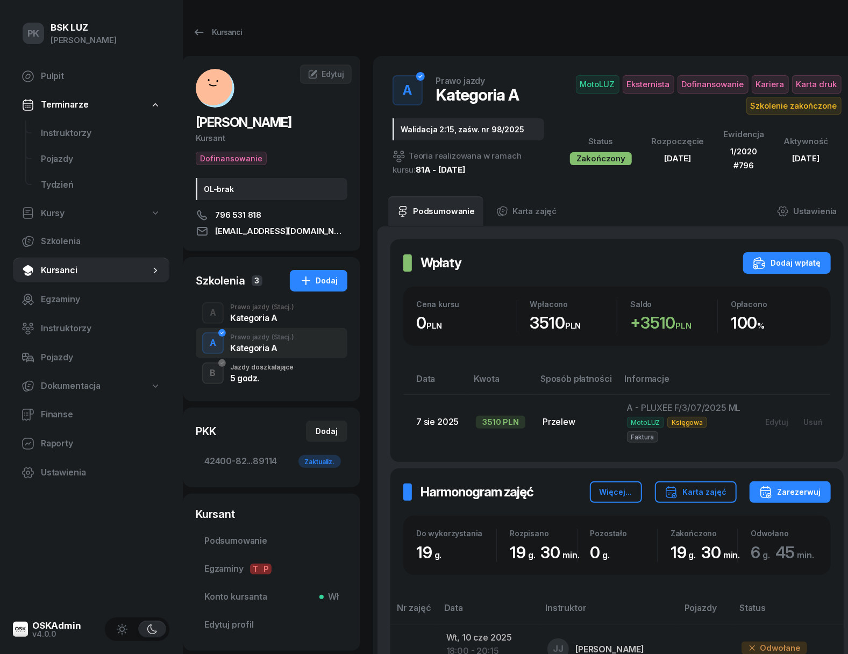
click at [267, 319] on div "Kategoria A" at bounding box center [262, 318] width 64 height 9
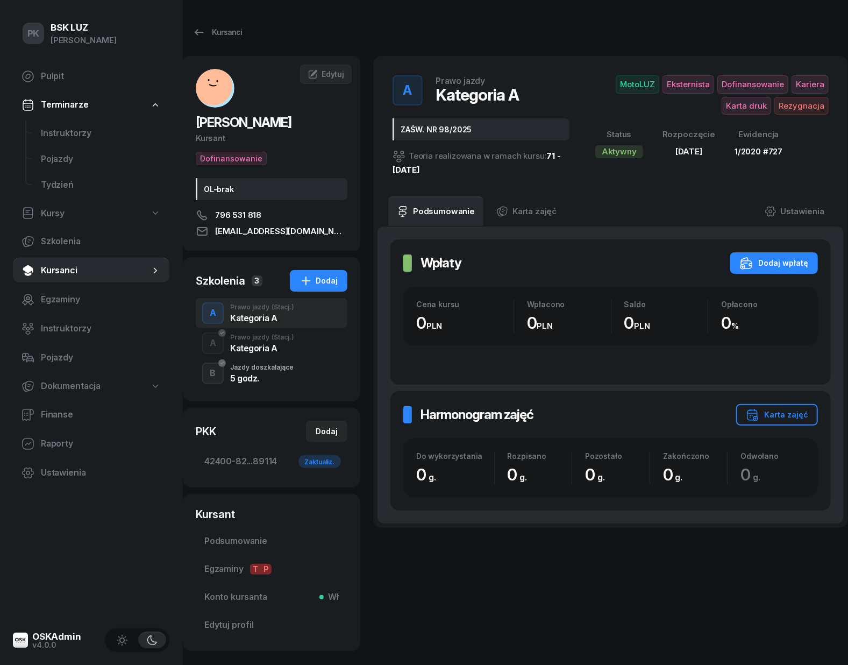
click at [279, 341] on span "(Stacj.)" at bounding box center [283, 337] width 23 height 6
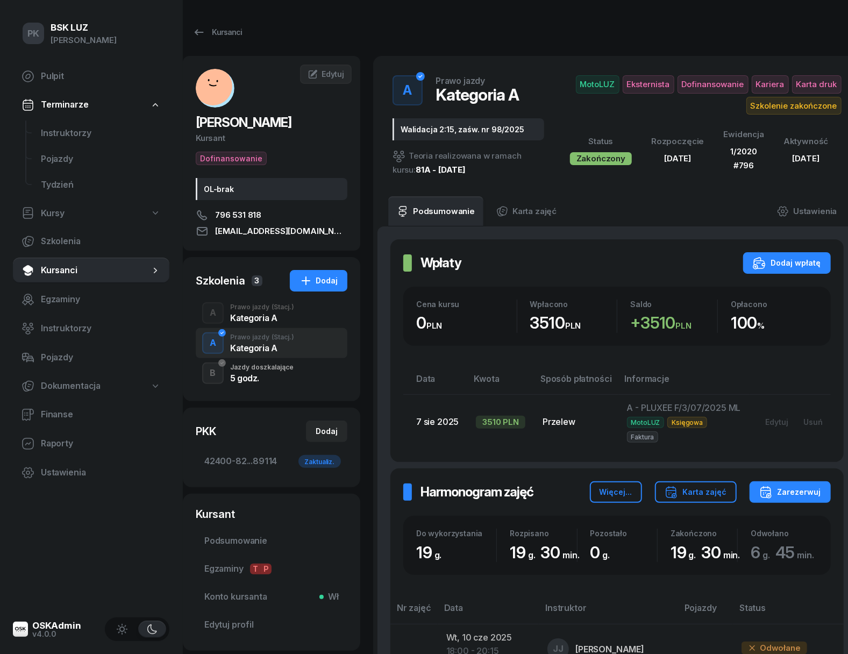
click at [291, 374] on div "5 godz." at bounding box center [261, 378] width 63 height 9
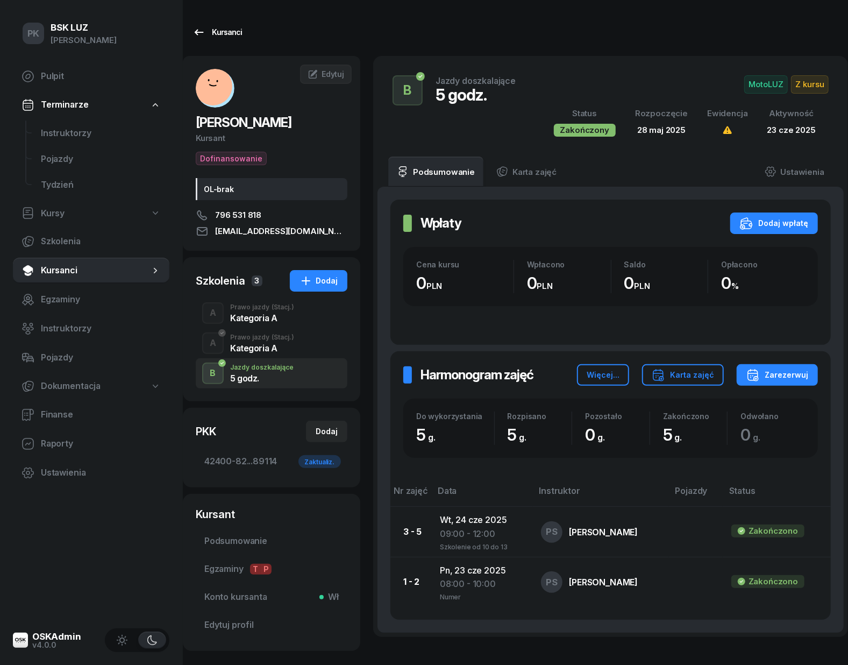
click at [225, 33] on div "Kursanci" at bounding box center [217, 32] width 49 height 13
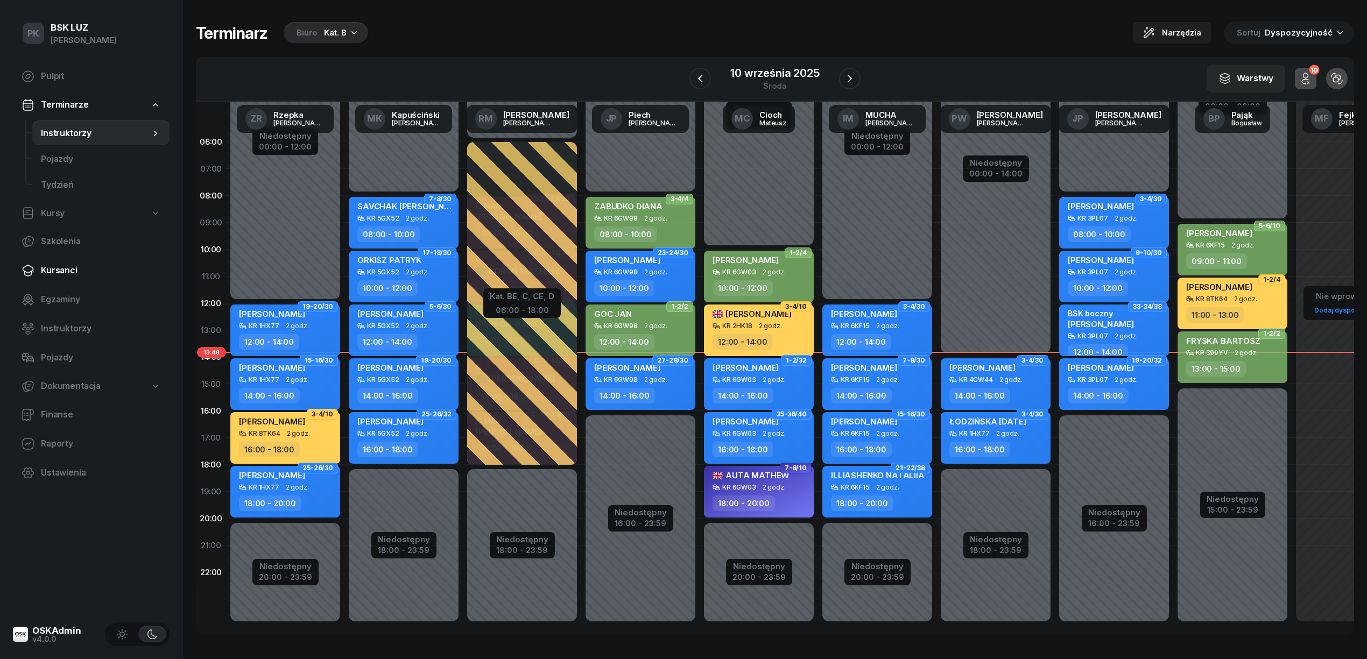
click at [58, 270] on span "Kursanci" at bounding box center [101, 271] width 120 height 14
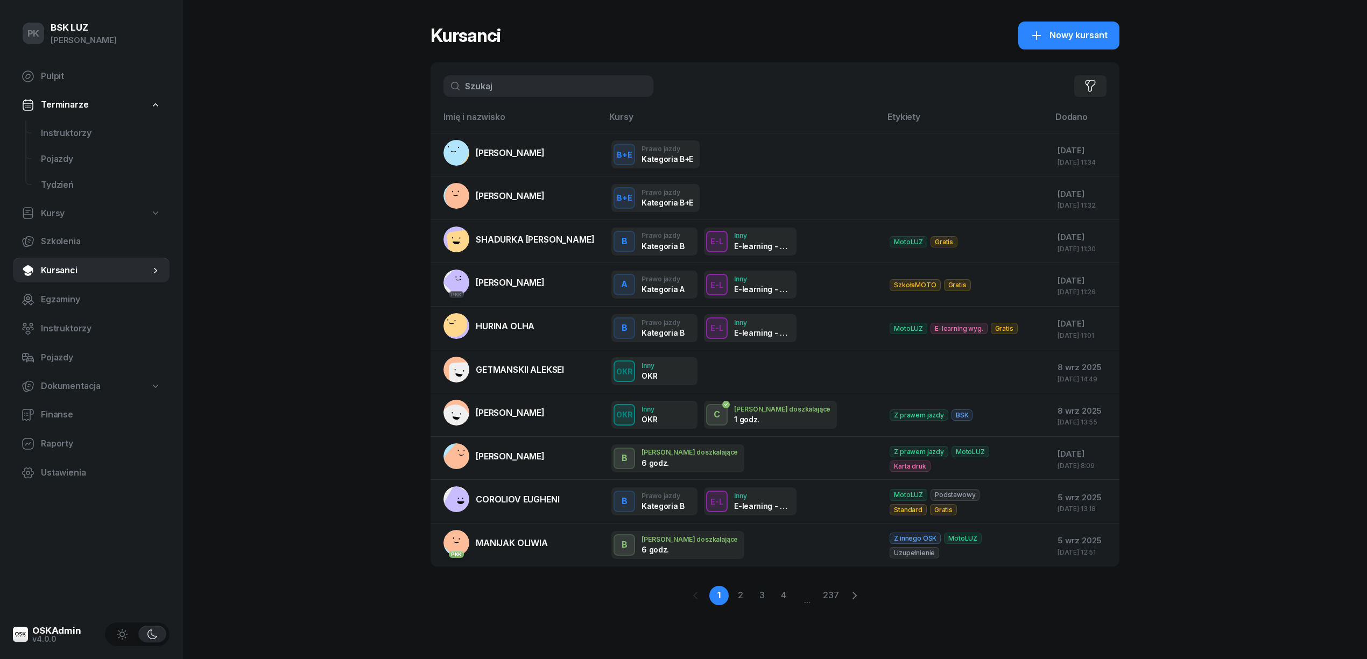
click at [495, 87] on input "text" at bounding box center [548, 86] width 210 height 22
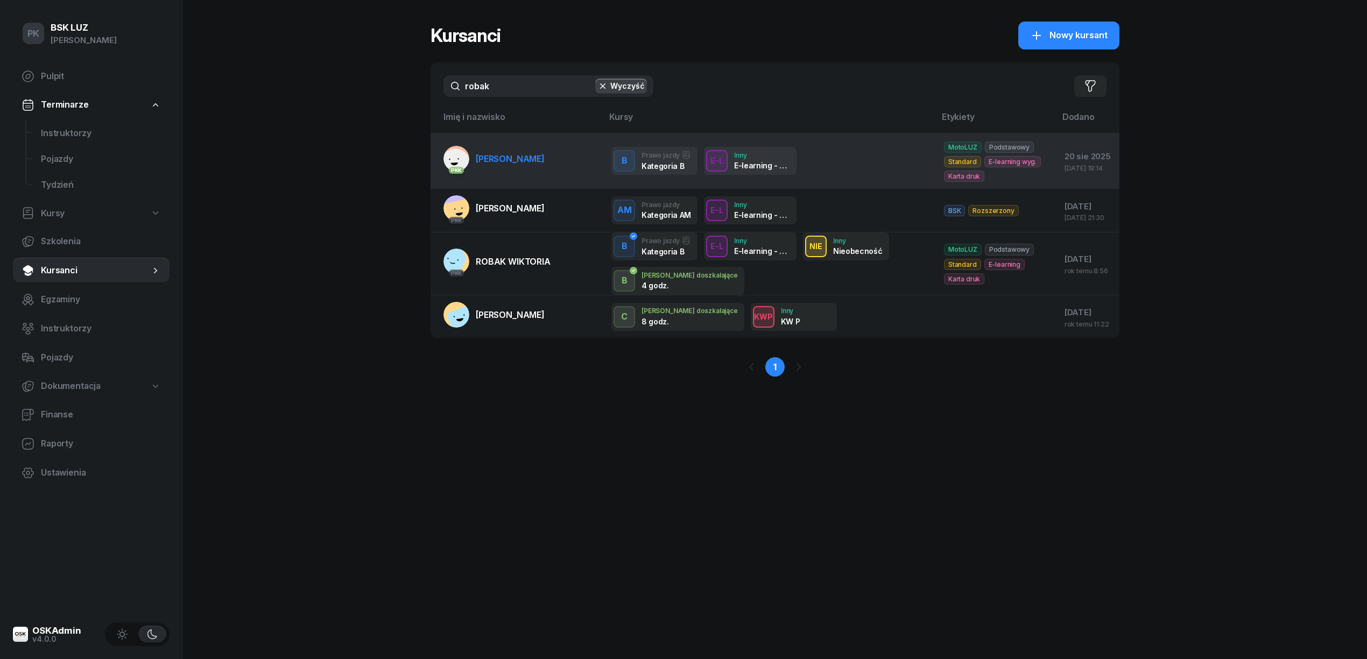
type input "robak"
click at [504, 165] on link "PKK ROBAK PAULINA" at bounding box center [493, 159] width 101 height 26
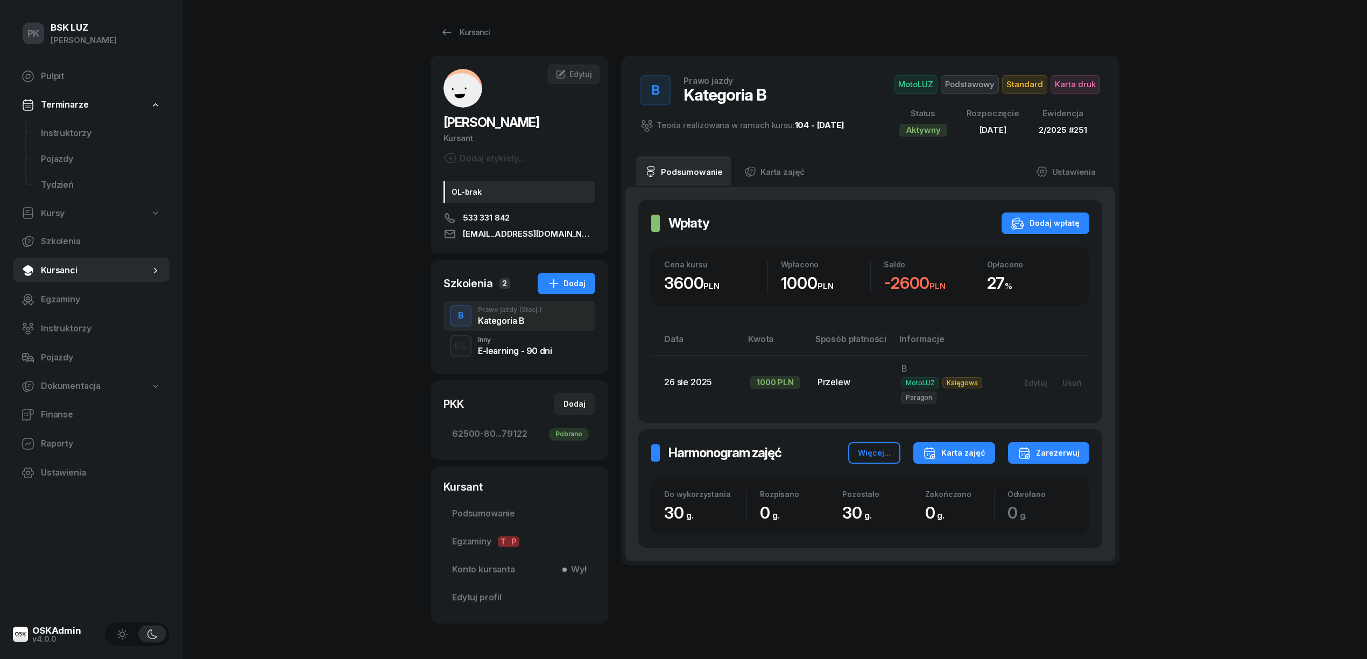
click at [960, 451] on div "Karta zajęć" at bounding box center [954, 453] width 62 height 13
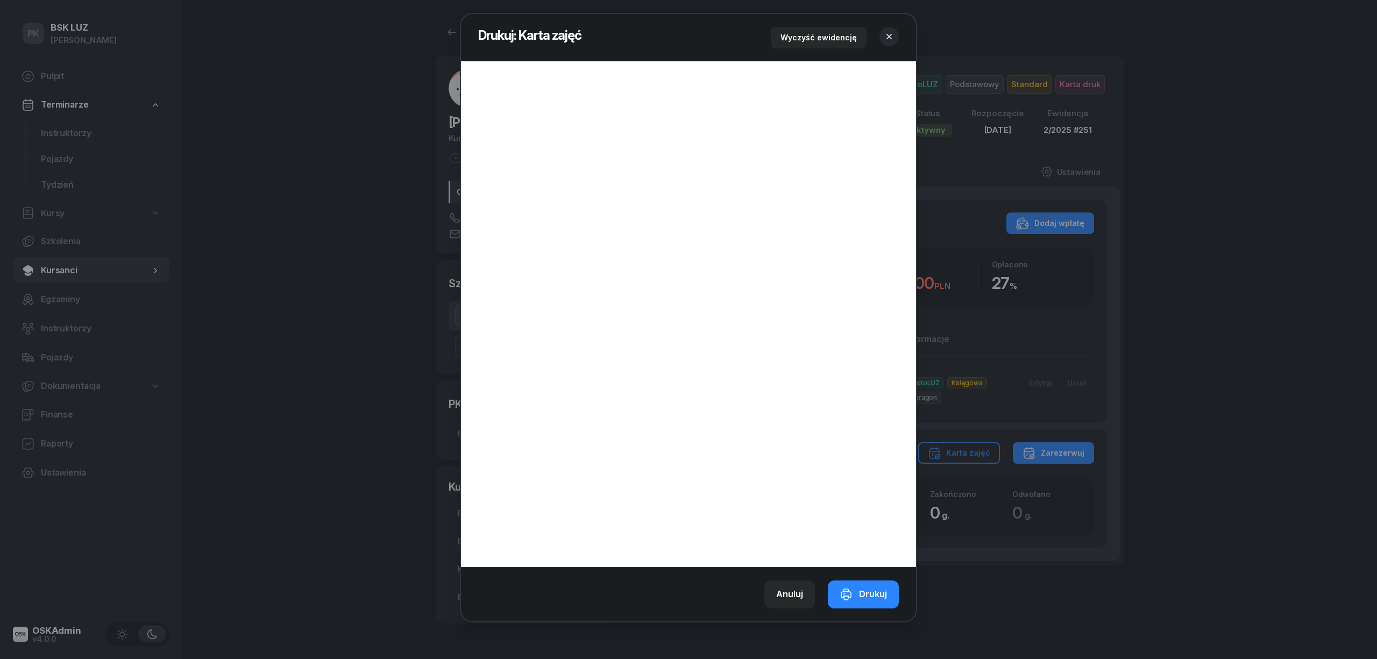
click at [892, 36] on icon "button" at bounding box center [889, 36] width 11 height 11
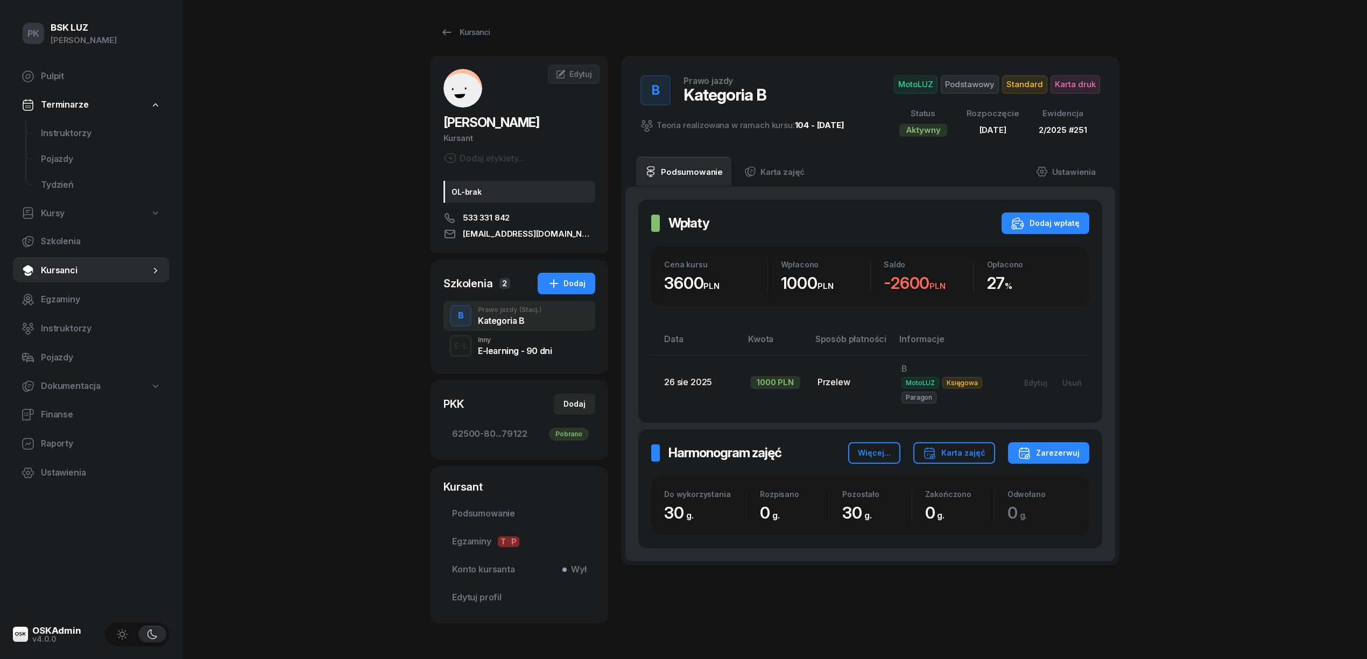
click at [362, 498] on div "PK BSK LUZ Piotr Klimek Pulpit Terminarze Instruktorzy Pojazdy Tydzień Kursy Sz…" at bounding box center [683, 348] width 1367 height 697
click at [526, 346] on div "E-learning - 90 dni" at bounding box center [515, 350] width 74 height 9
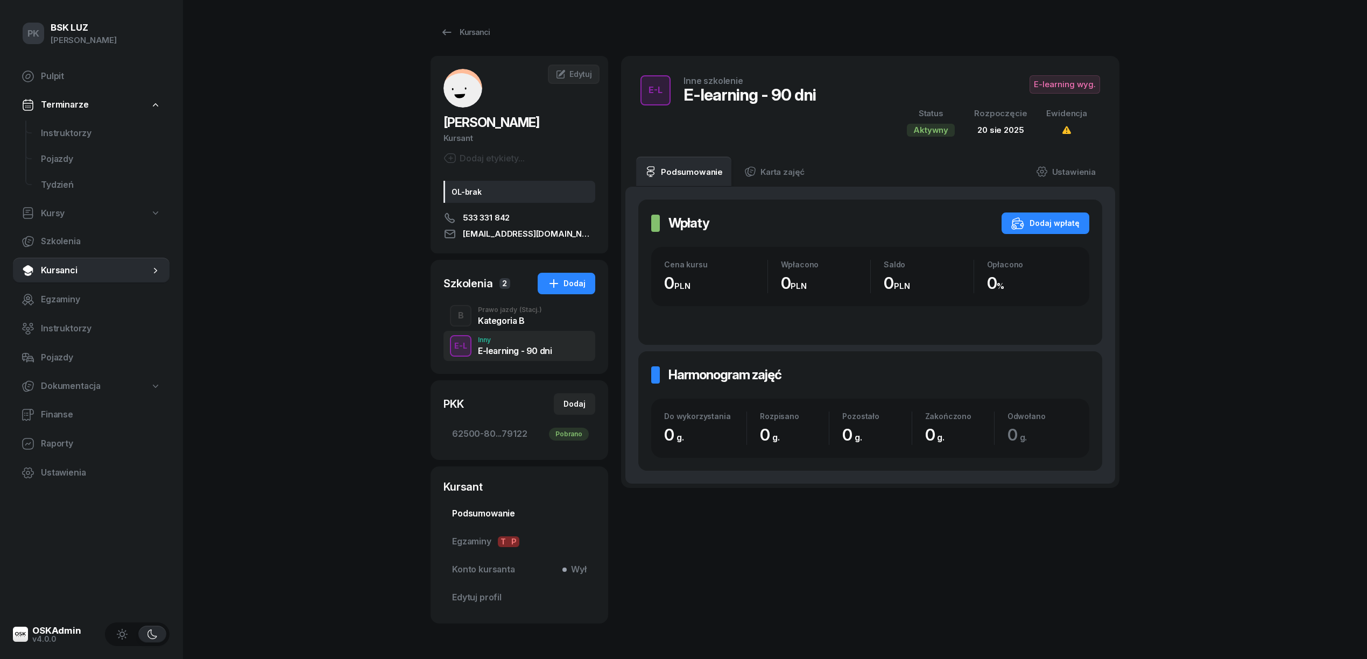
click at [487, 513] on span "Podsumowanie" at bounding box center [519, 514] width 135 height 14
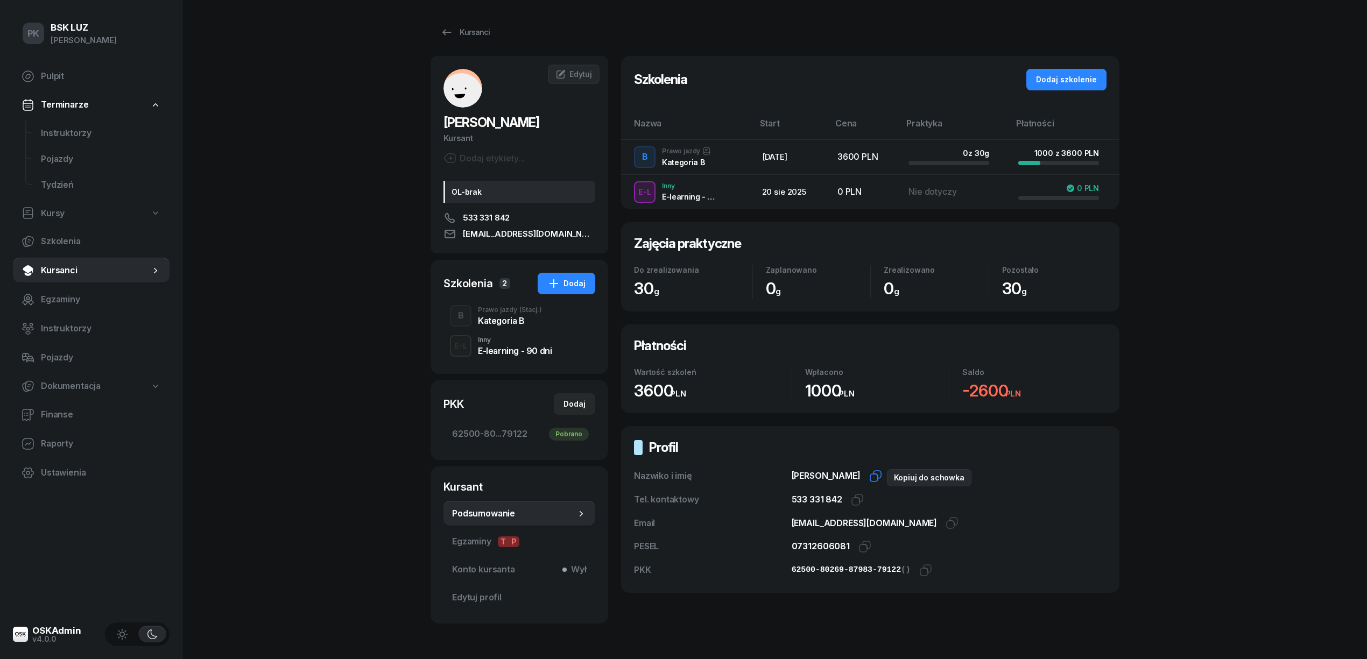
click at [876, 477] on icon "button" at bounding box center [877, 475] width 8 height 8
click at [293, 315] on div "PK BSK LUZ Piotr Klimek Pulpit Terminarze Instruktorzy Pojazdy Tydzień Kursy Sz…" at bounding box center [683, 348] width 1367 height 697
click at [257, 320] on div "PK BSK LUZ Piotr Klimek Pulpit Terminarze Instruktorzy Pojazdy Tydzień Kursy Sz…" at bounding box center [683, 348] width 1367 height 697
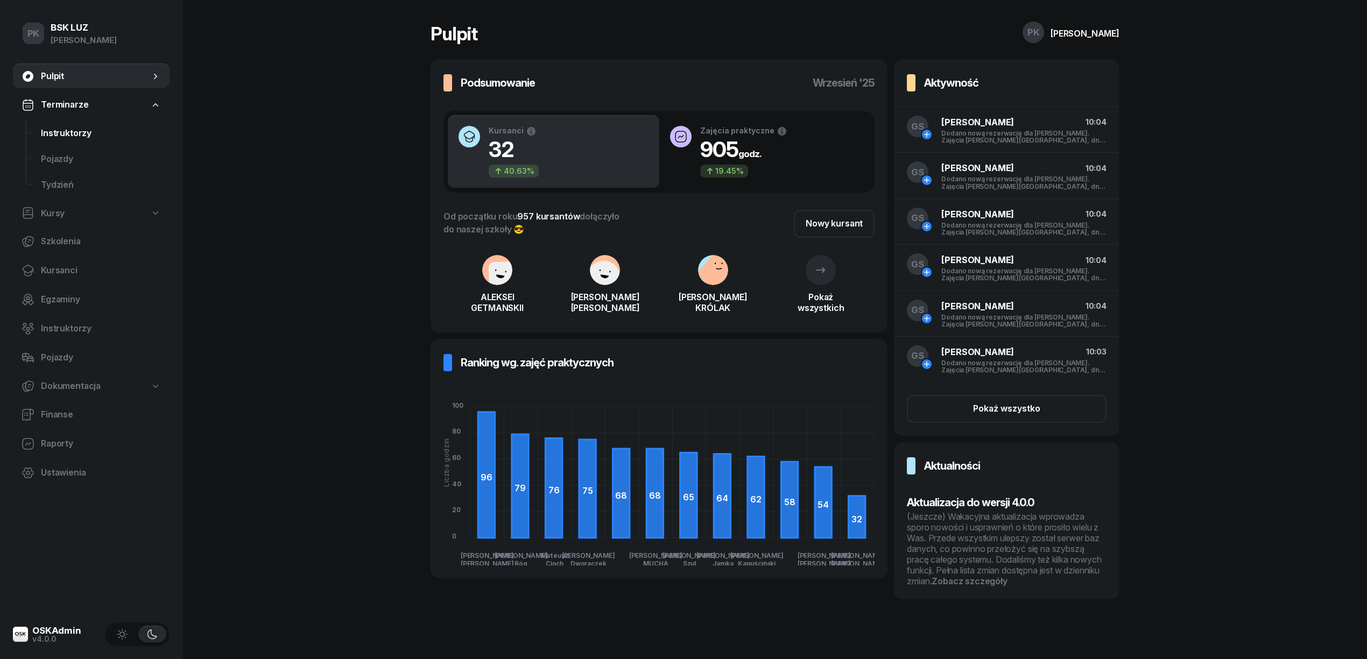
click at [85, 140] on link "Instruktorzy" at bounding box center [100, 134] width 137 height 26
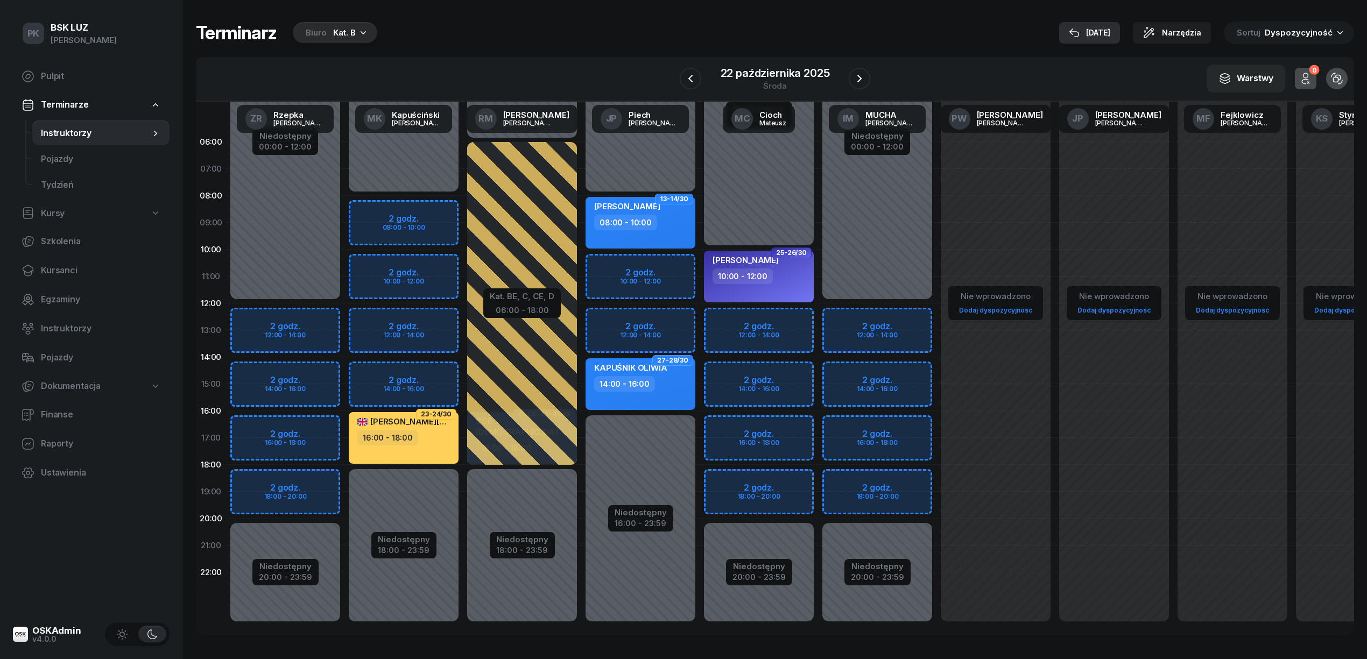
click at [1120, 31] on button "[DATE]" at bounding box center [1089, 33] width 61 height 22
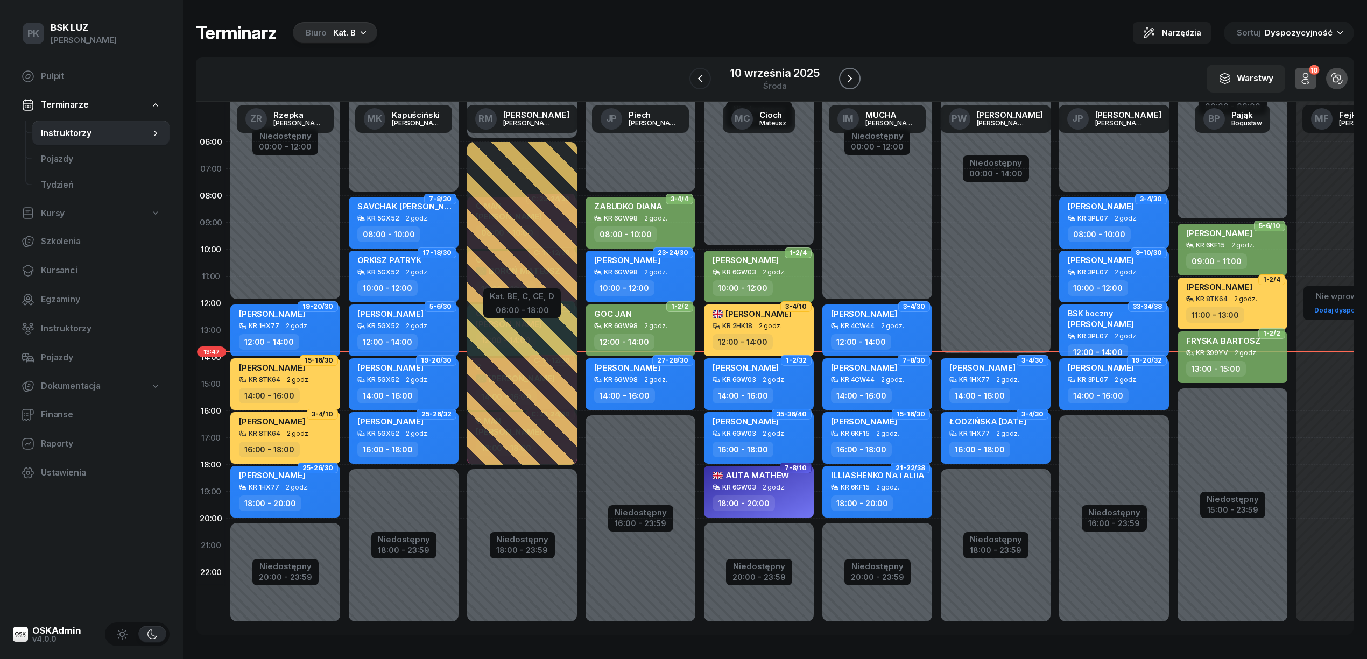
click at [848, 77] on icon "button" at bounding box center [849, 78] width 13 height 13
click at [848, 77] on icon "button" at bounding box center [848, 79] width 4 height 8
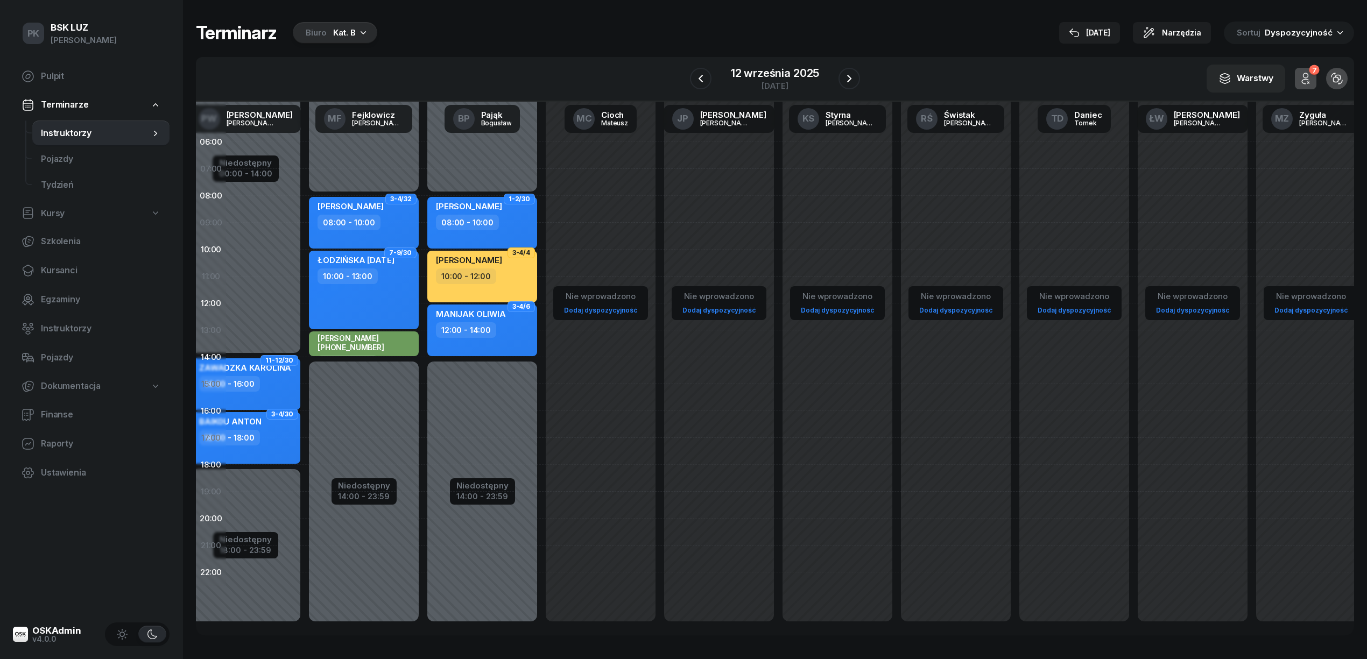
scroll to position [0, 654]
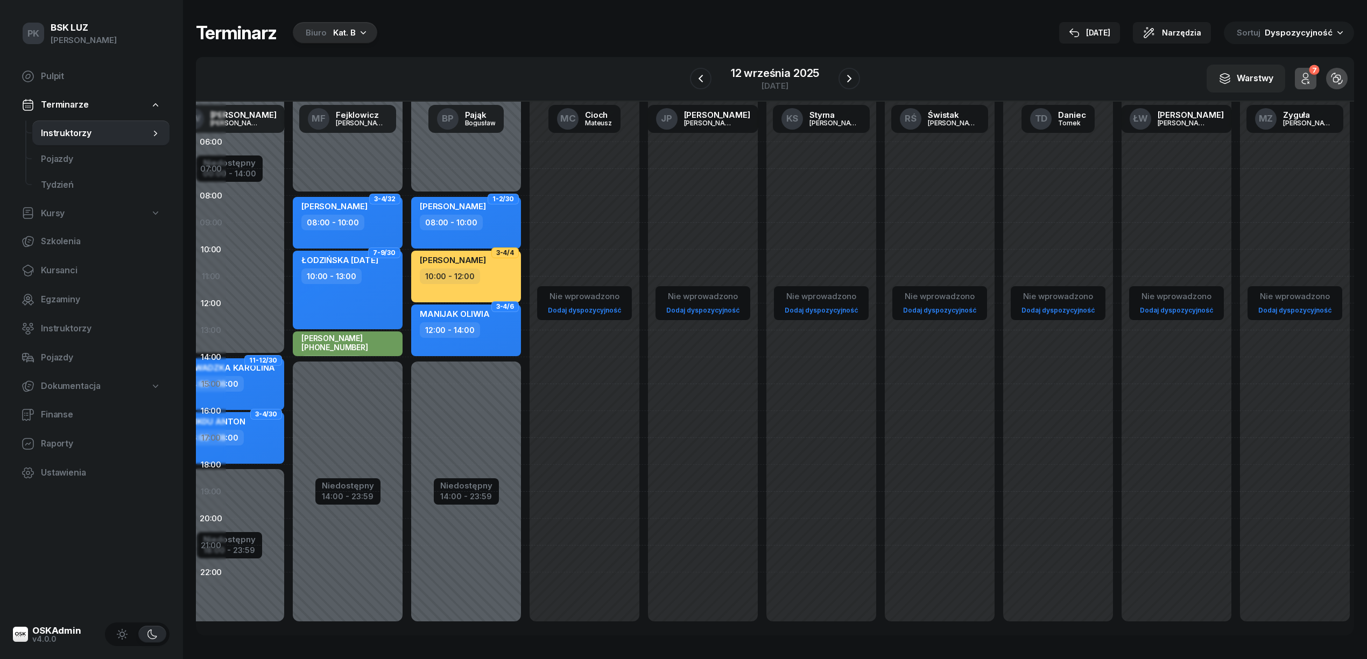
click at [1287, 308] on link "Dodaj dyspozycyjność" at bounding box center [1295, 310] width 82 height 12
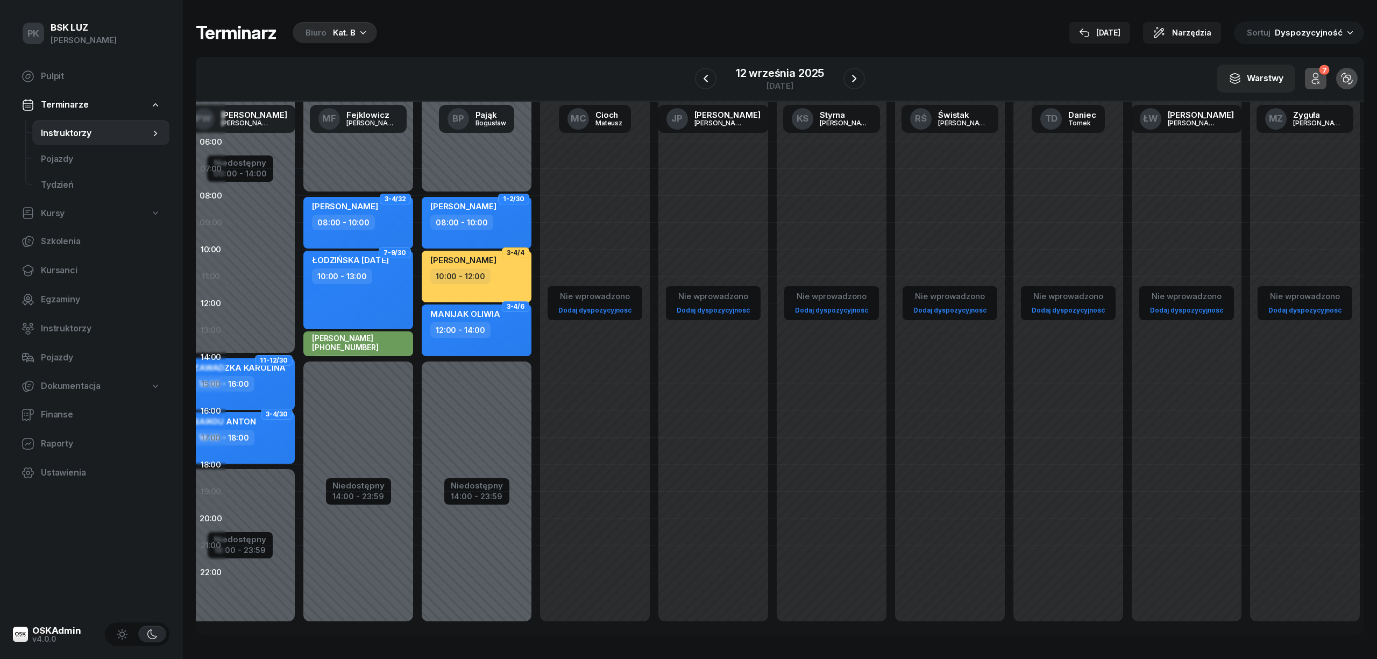
select select "08"
select select "16"
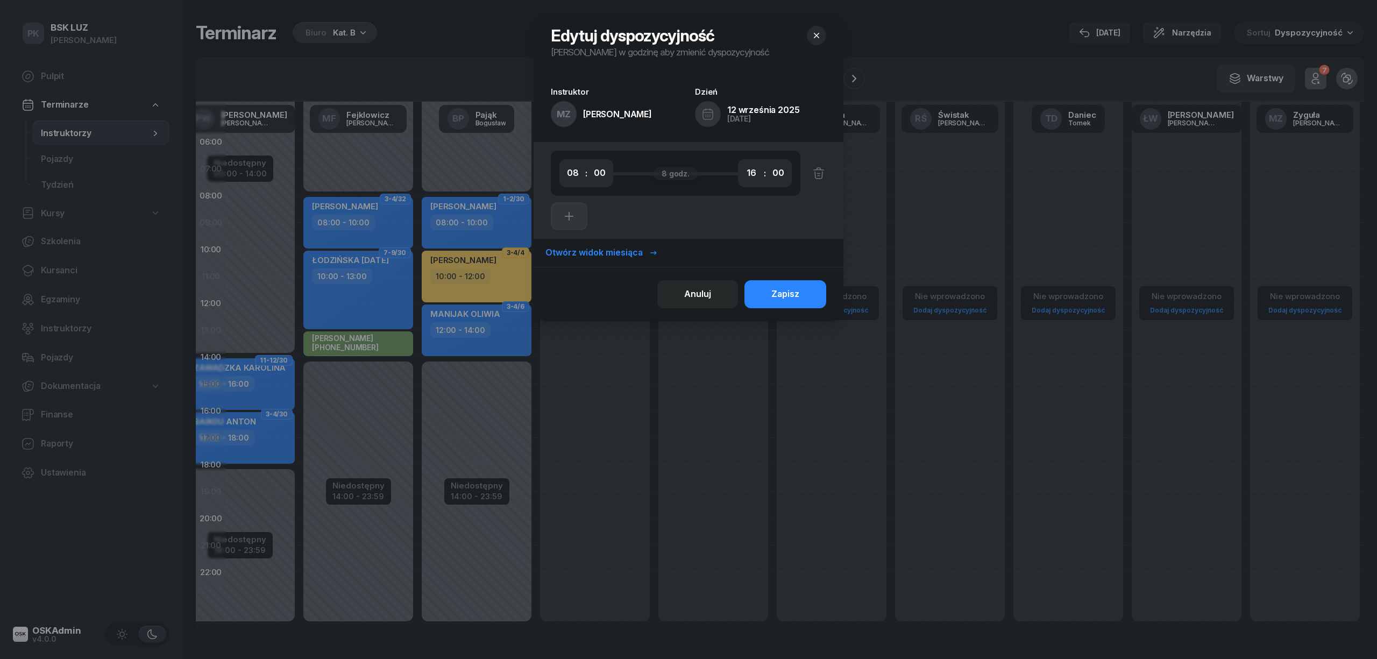
click at [605, 251] on div "Otwórz widok miesiąca" at bounding box center [602, 253] width 112 height 14
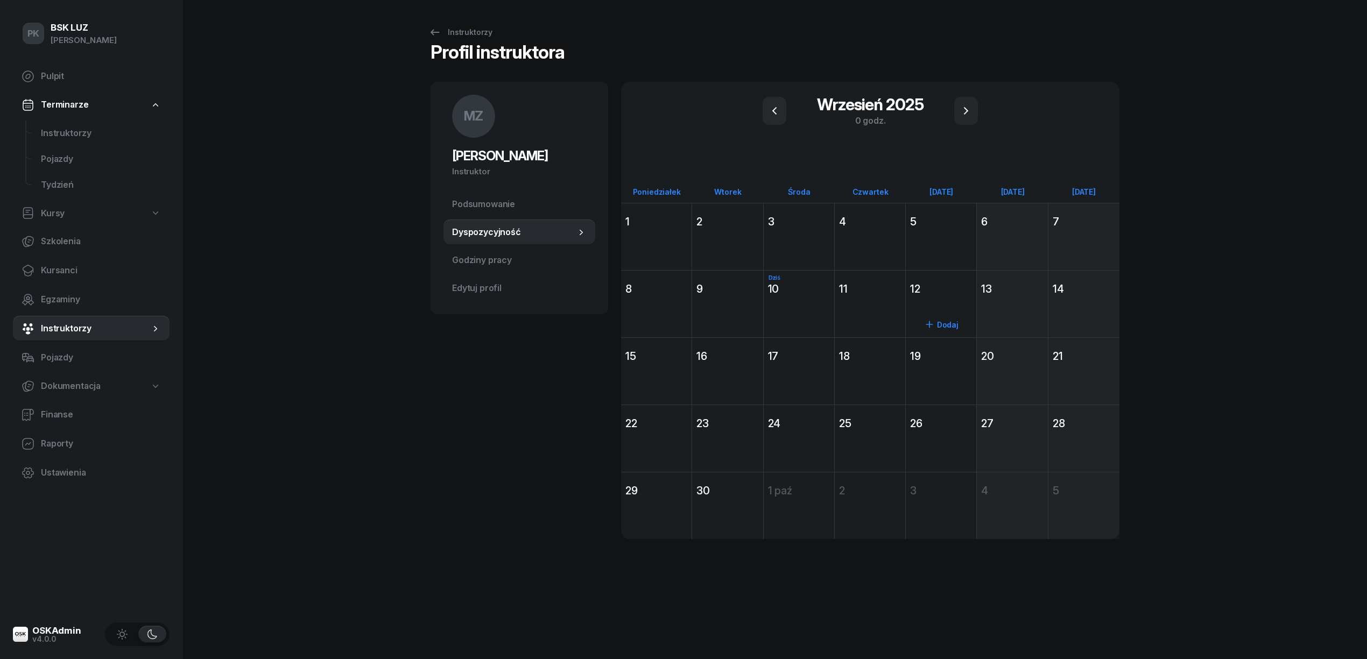
click at [924, 293] on div "12" at bounding box center [941, 288] width 62 height 15
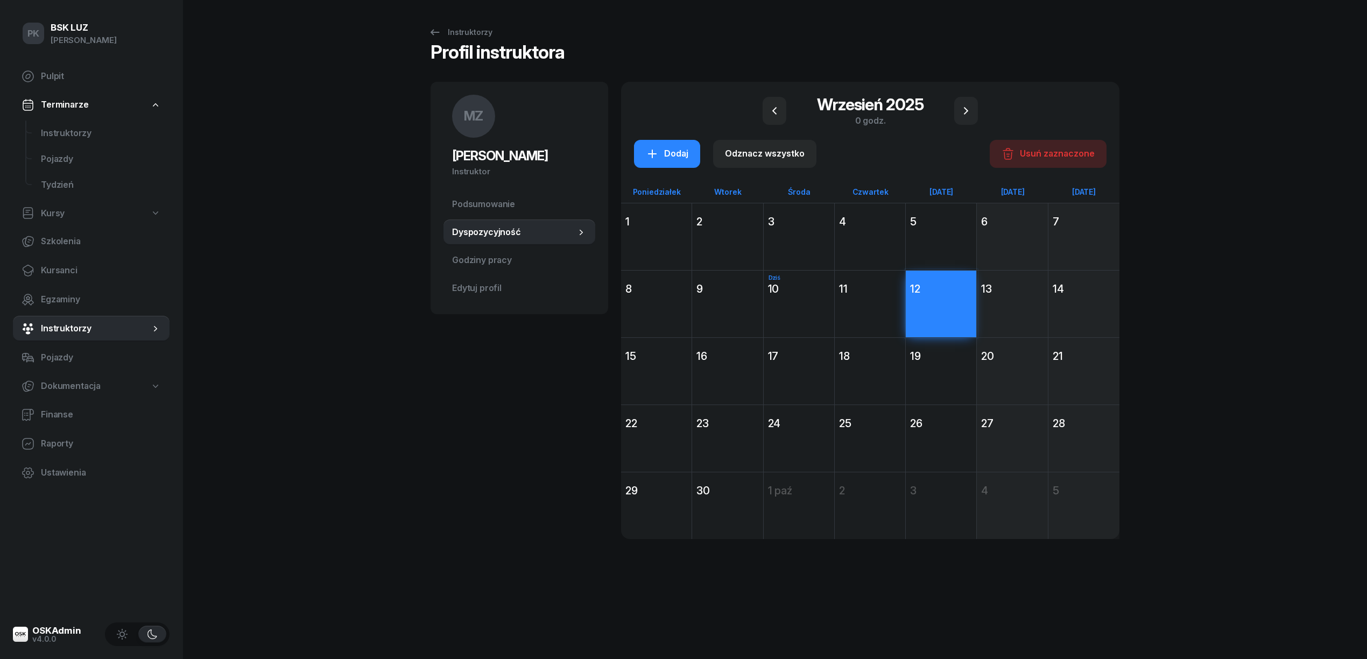
click at [935, 323] on div "Dodaj" at bounding box center [941, 323] width 70 height 49
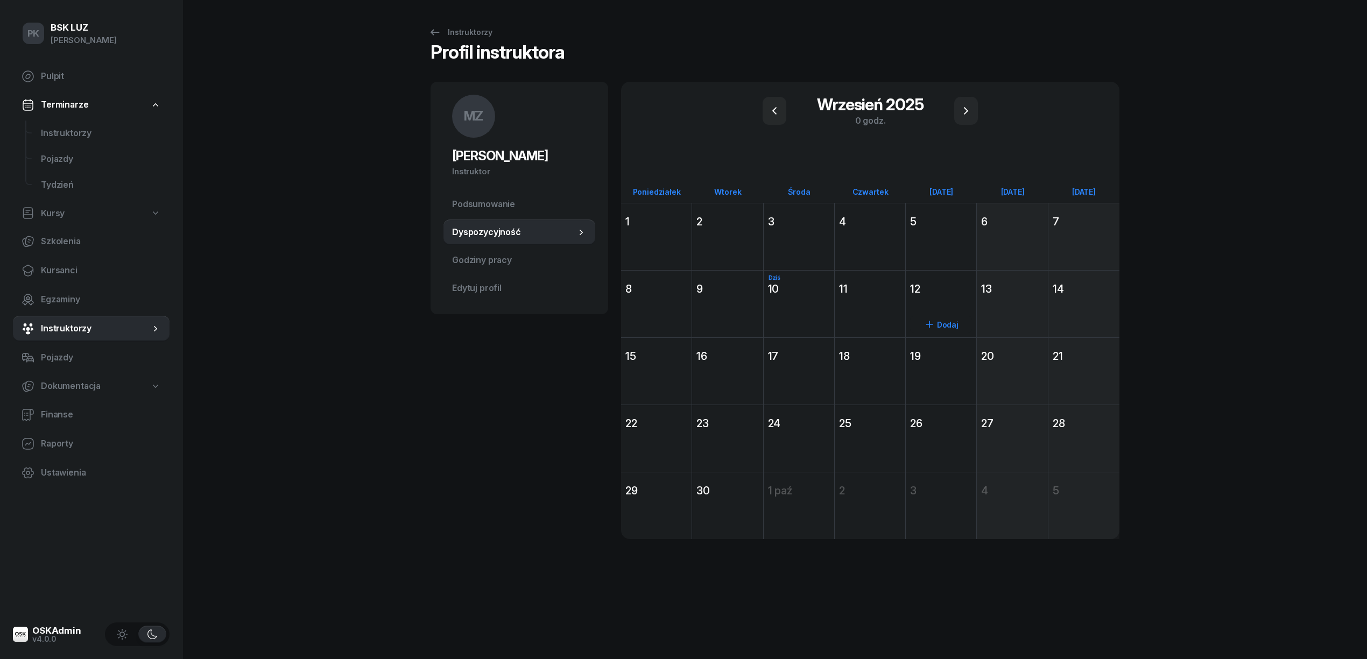
click at [935, 321] on icon at bounding box center [929, 324] width 11 height 11
select select "08"
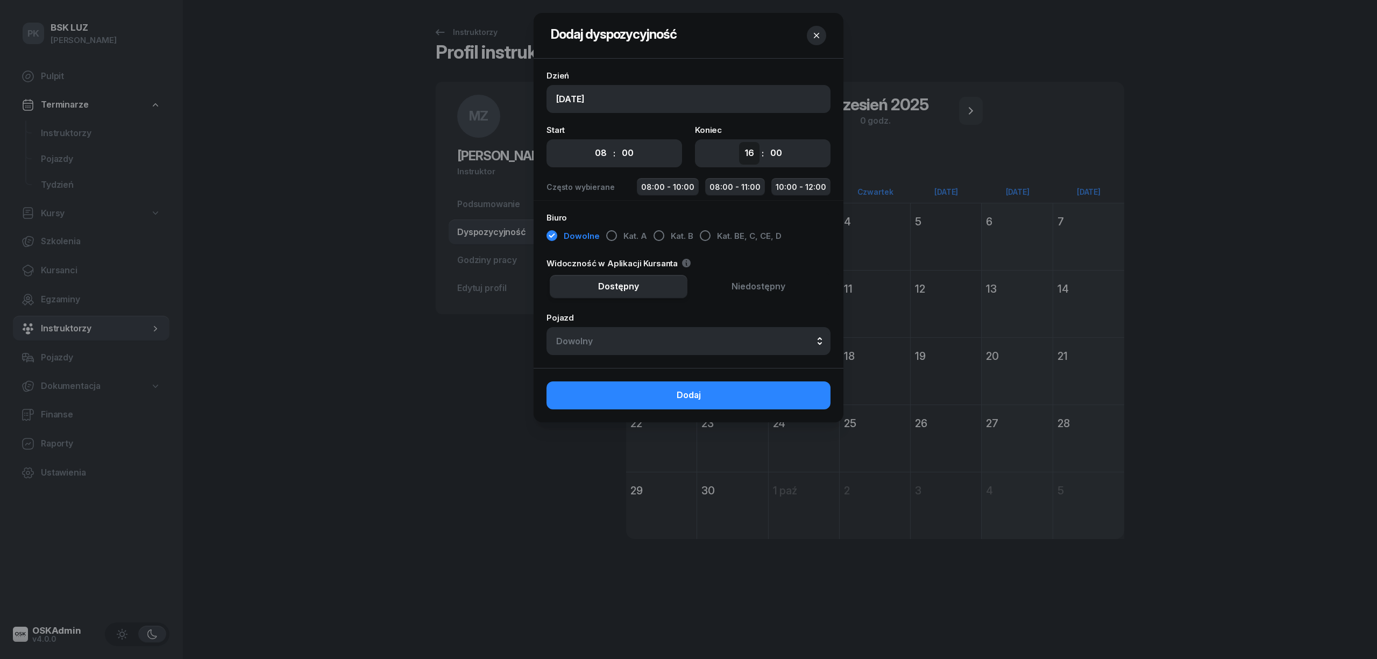
click at [749, 151] on select "00 01 02 03 04 05 06 07 08 09 10 11 12 13 14 15 16 17 18 19 20 21 22 23" at bounding box center [749, 153] width 20 height 23
select select "10"
click at [739, 142] on select "00 01 02 03 04 05 06 07 08 09 10 11 12 13 14 15 16 17 18 19 20 21 22 23" at bounding box center [749, 153] width 20 height 23
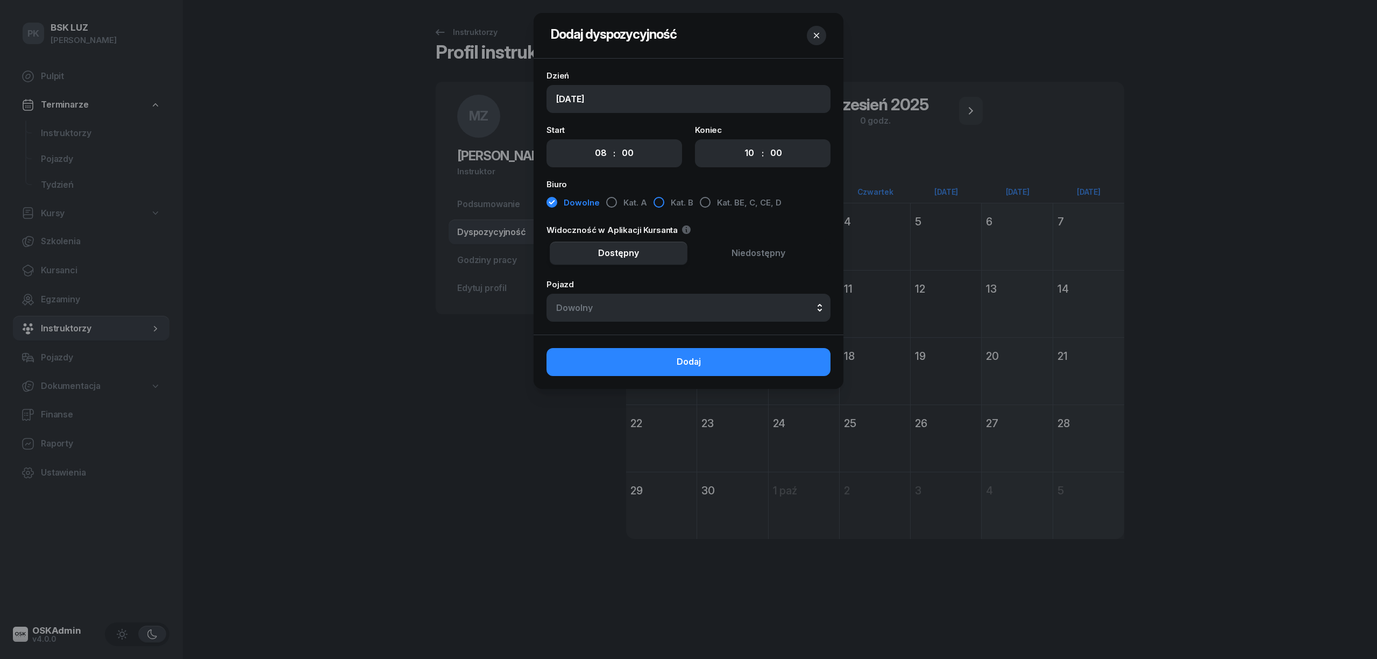
click at [676, 202] on span "Kat. B" at bounding box center [682, 203] width 23 height 14
click at [751, 244] on button "Niedostępny" at bounding box center [759, 254] width 138 height 24
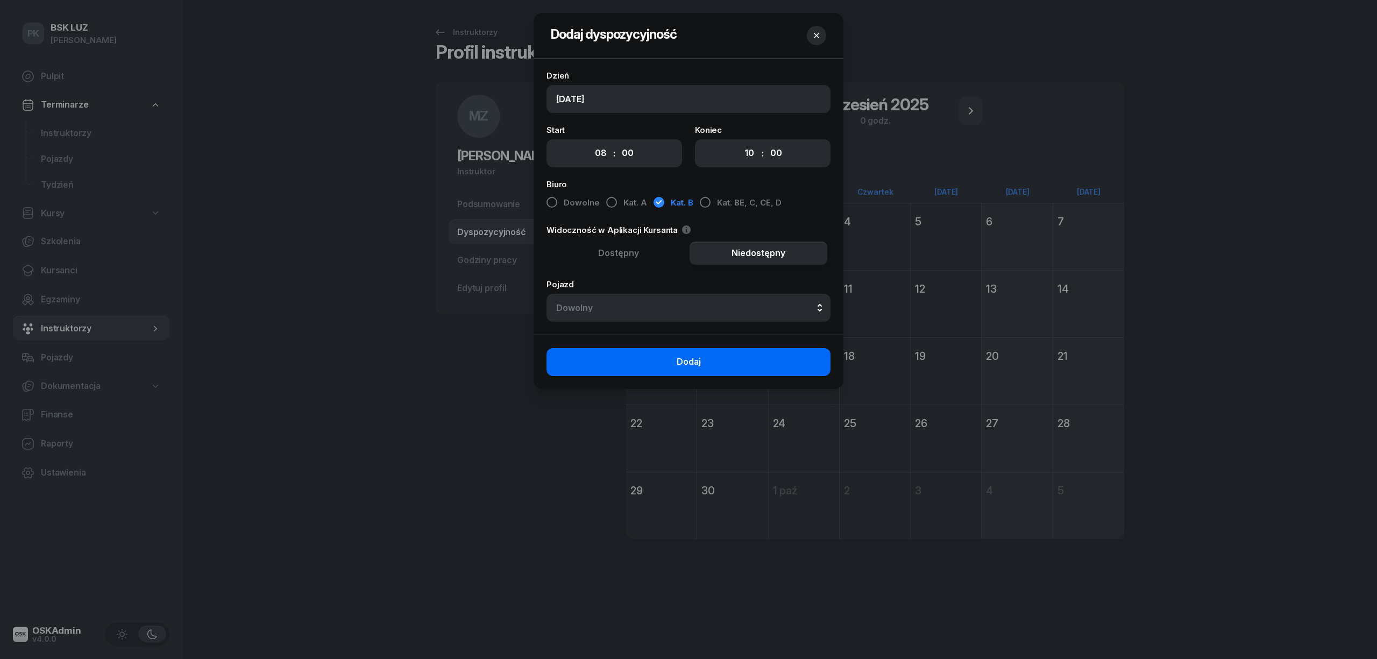
click at [718, 364] on button "Dodaj" at bounding box center [689, 362] width 284 height 28
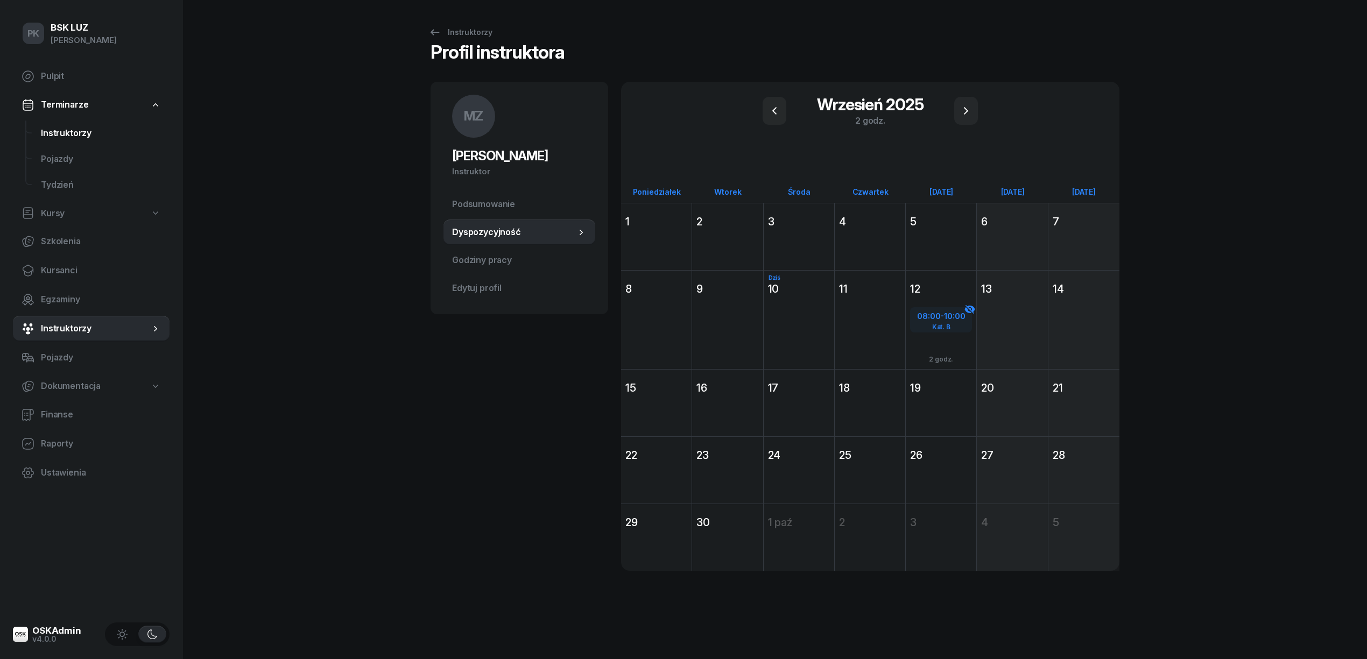
click at [69, 127] on span "Instruktorzy" at bounding box center [101, 133] width 120 height 14
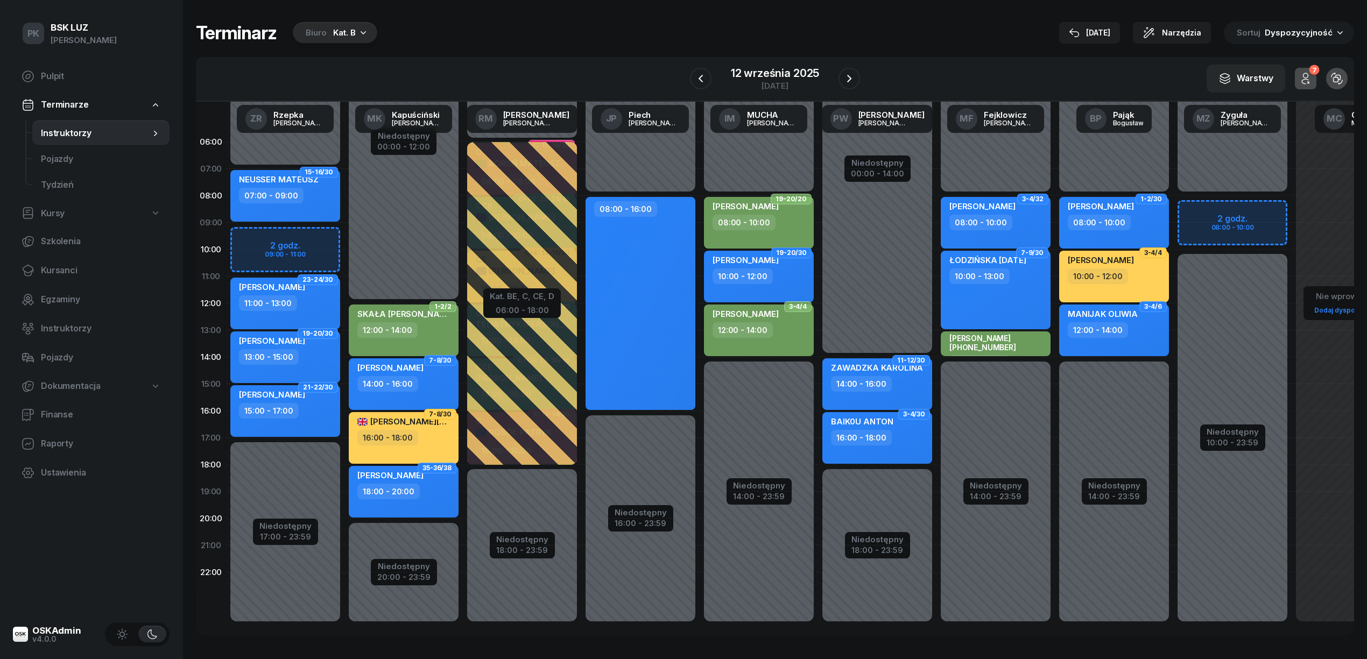
drag, startPoint x: 1113, startPoint y: 32, endPoint x: 1106, endPoint y: 31, distance: 7.2
click at [1110, 31] on div "[DATE]" at bounding box center [1089, 32] width 41 height 13
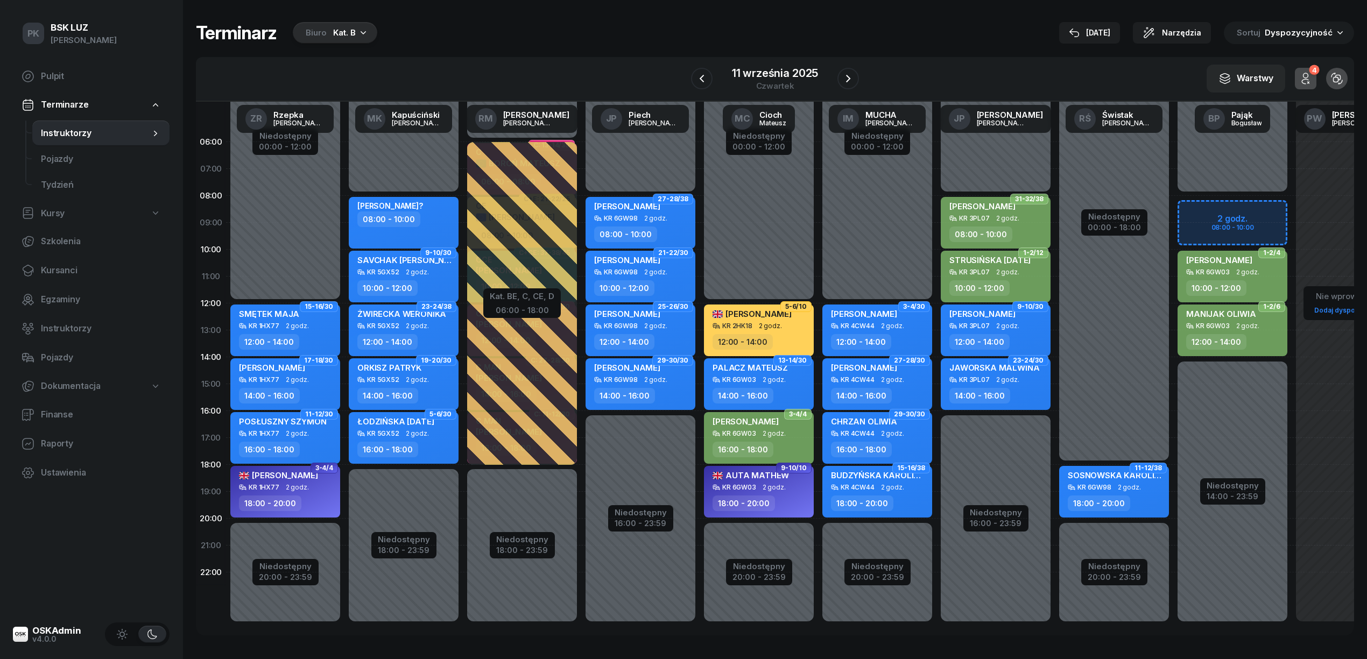
click at [333, 27] on div "Kat. B" at bounding box center [344, 32] width 23 height 13
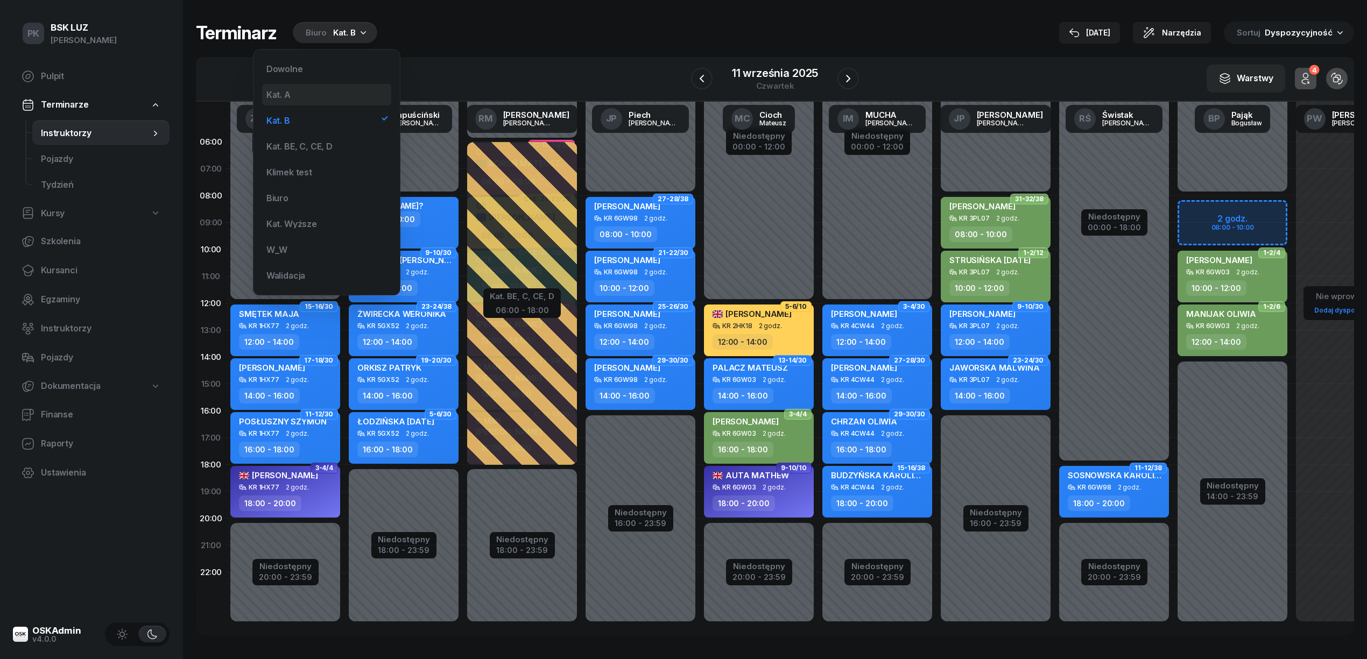
click at [307, 89] on div "Kat. A" at bounding box center [326, 95] width 129 height 22
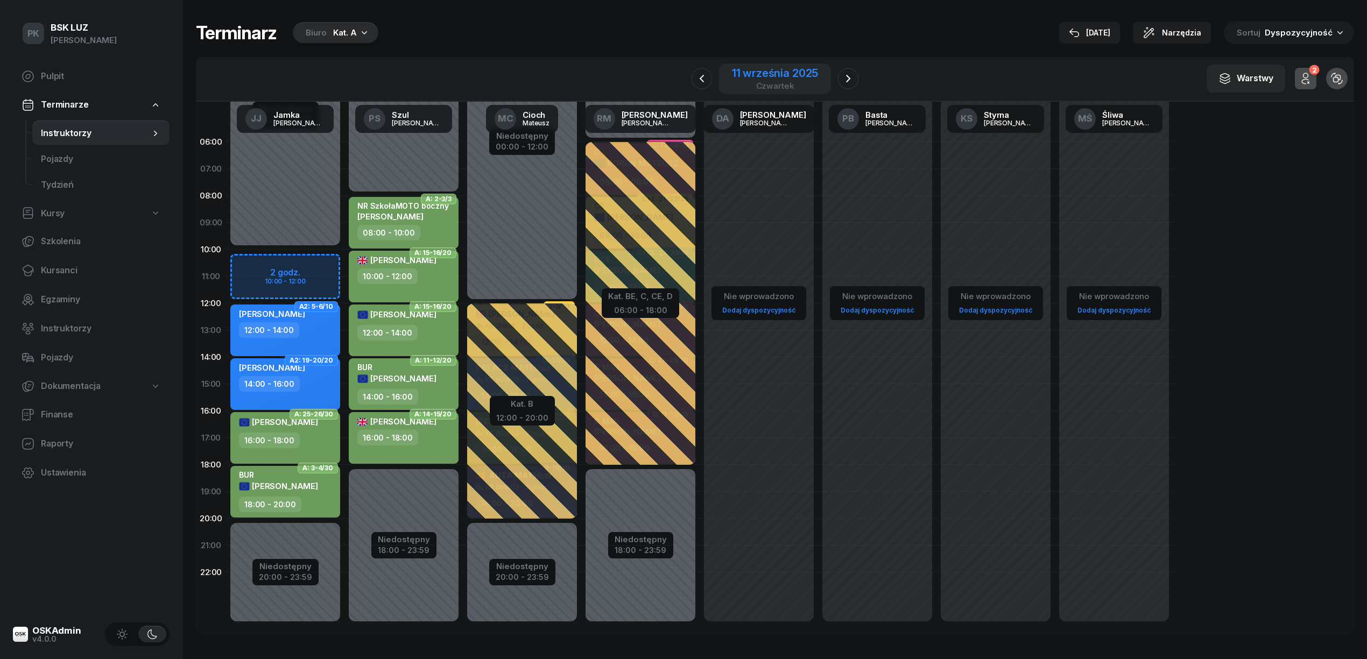
click at [753, 85] on div "czwartek" at bounding box center [775, 86] width 86 height 8
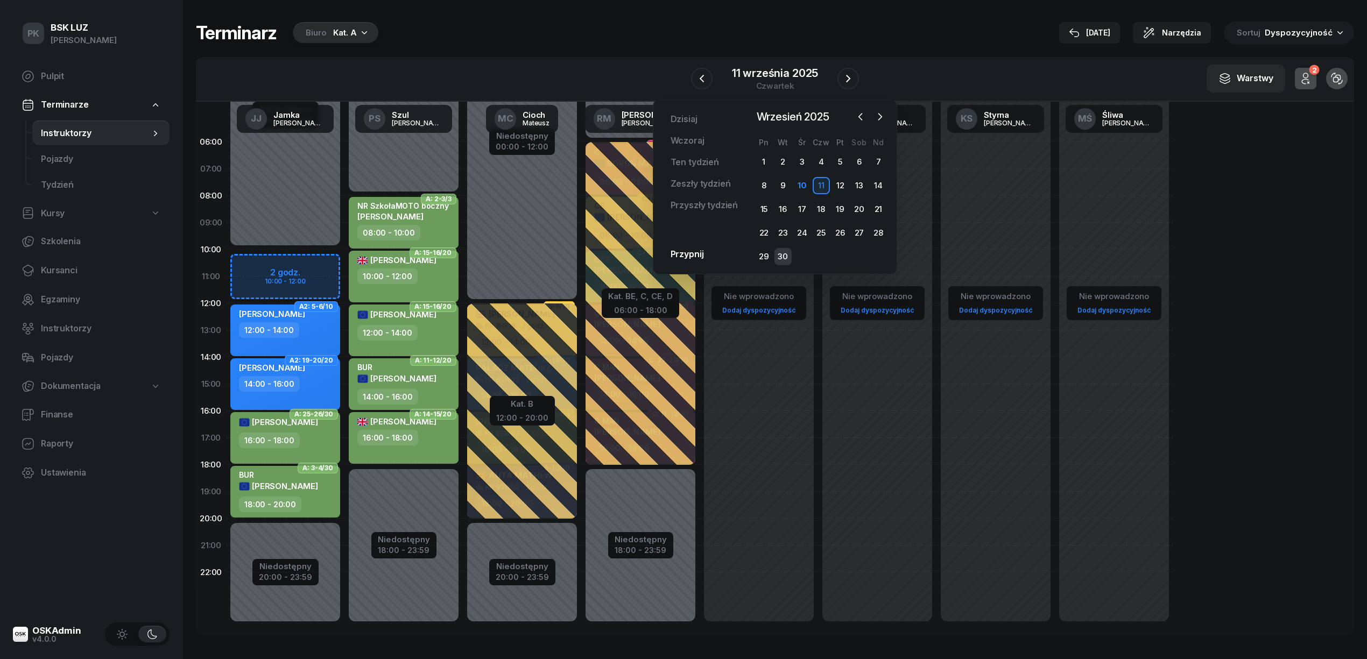
click at [791, 254] on div "30" at bounding box center [782, 256] width 17 height 17
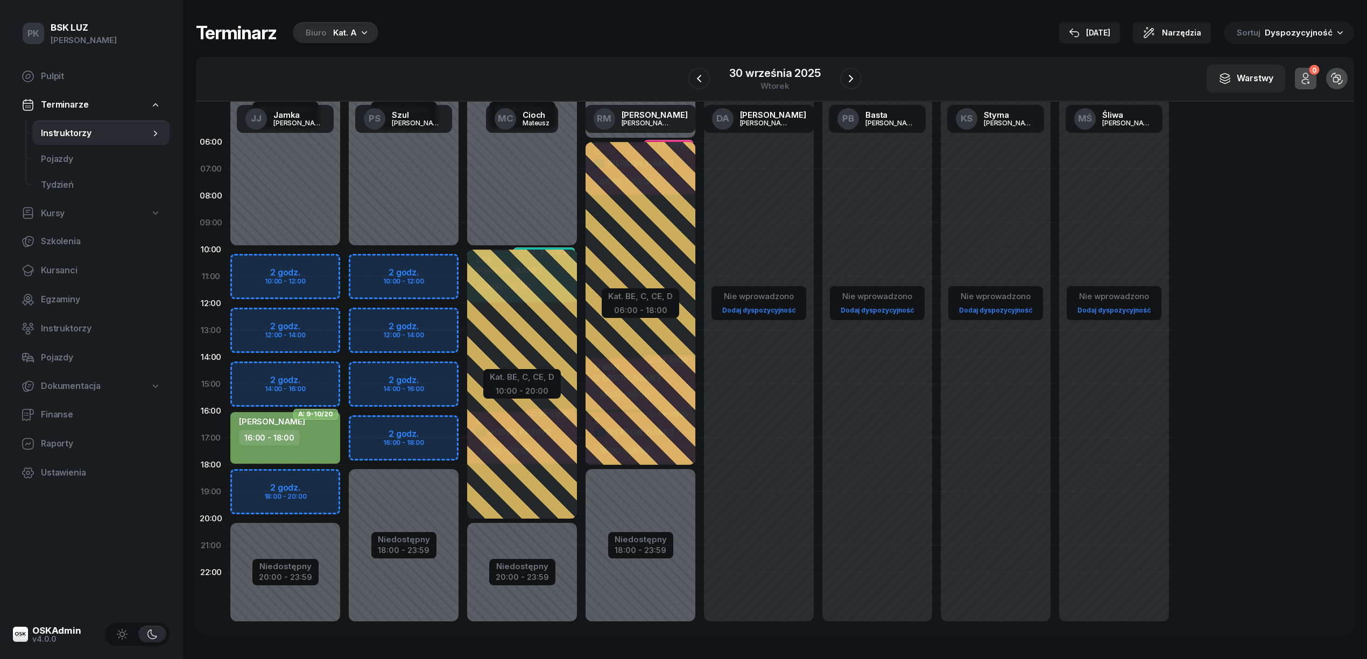
click at [302, 207] on div "Niedostępny 00:00 - 10:00 Niedostępny 20:00 - 23:59 2 godz. 10:00 - 12:00 2 god…" at bounding box center [285, 384] width 118 height 511
select select "08"
select select "10"
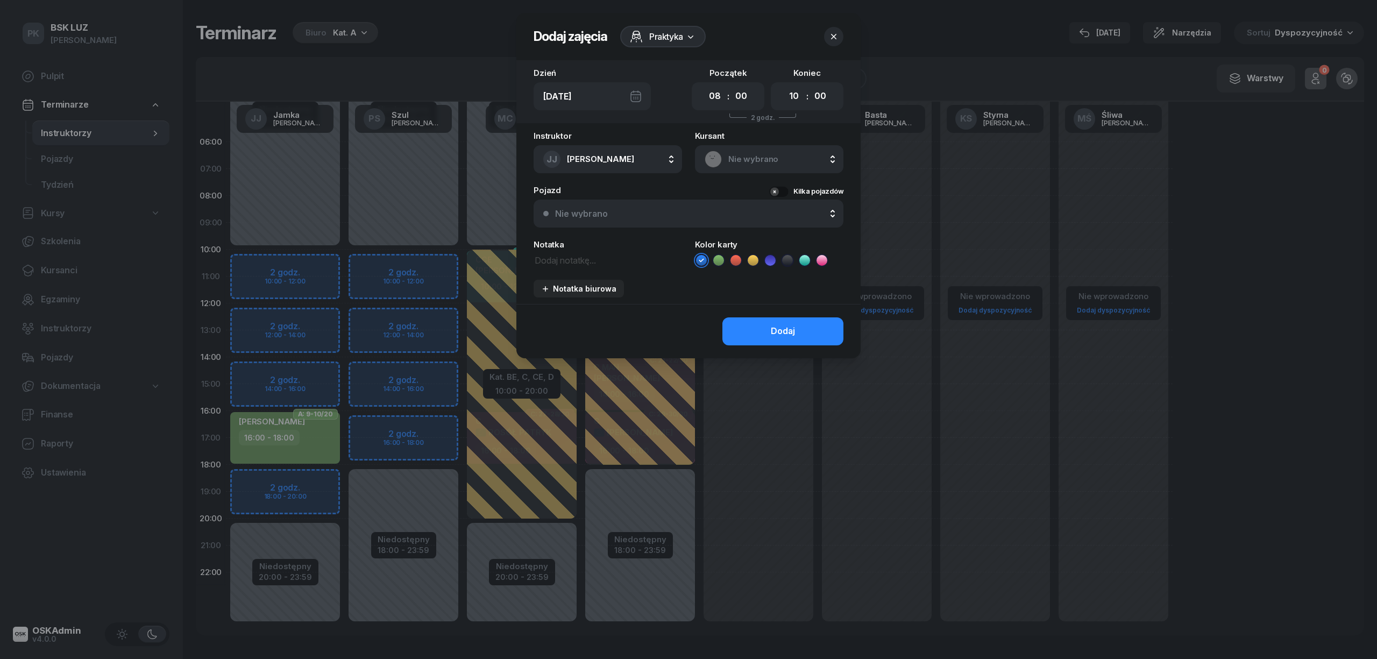
click at [769, 153] on span "Nie wybrano" at bounding box center [781, 159] width 105 height 14
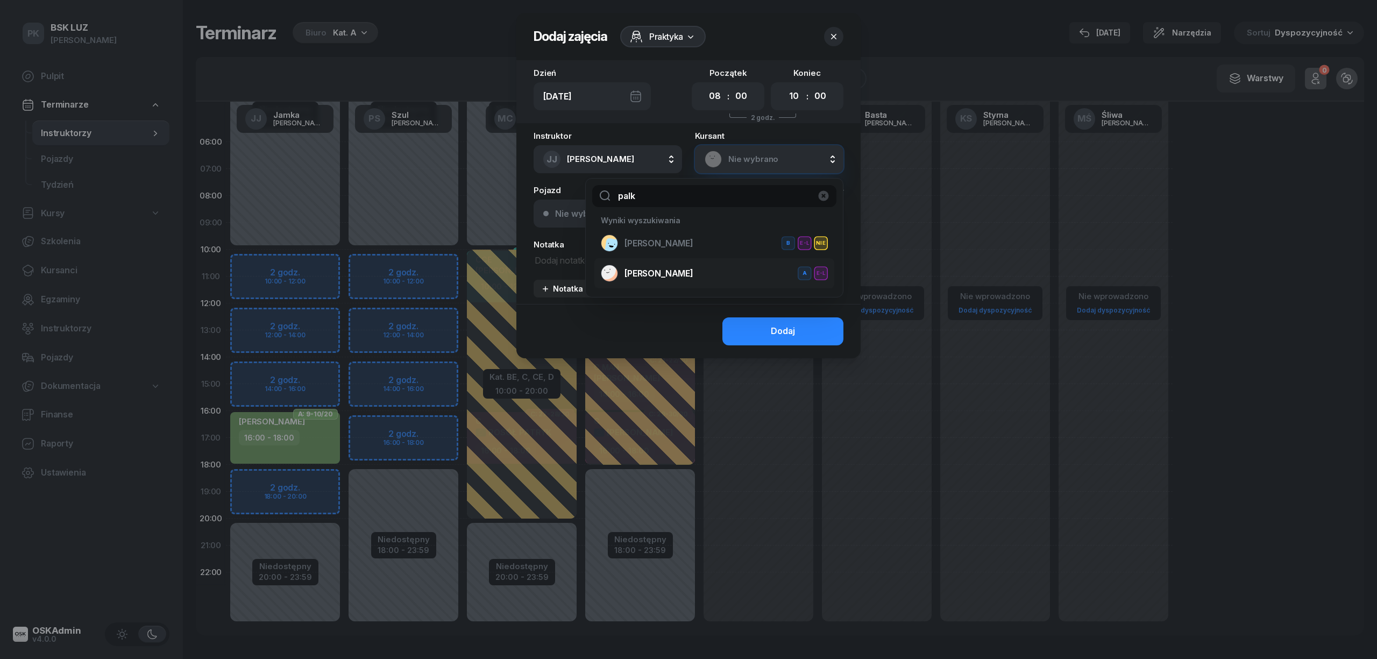
type input "palk"
click at [663, 273] on span "[PERSON_NAME]" at bounding box center [659, 274] width 69 height 14
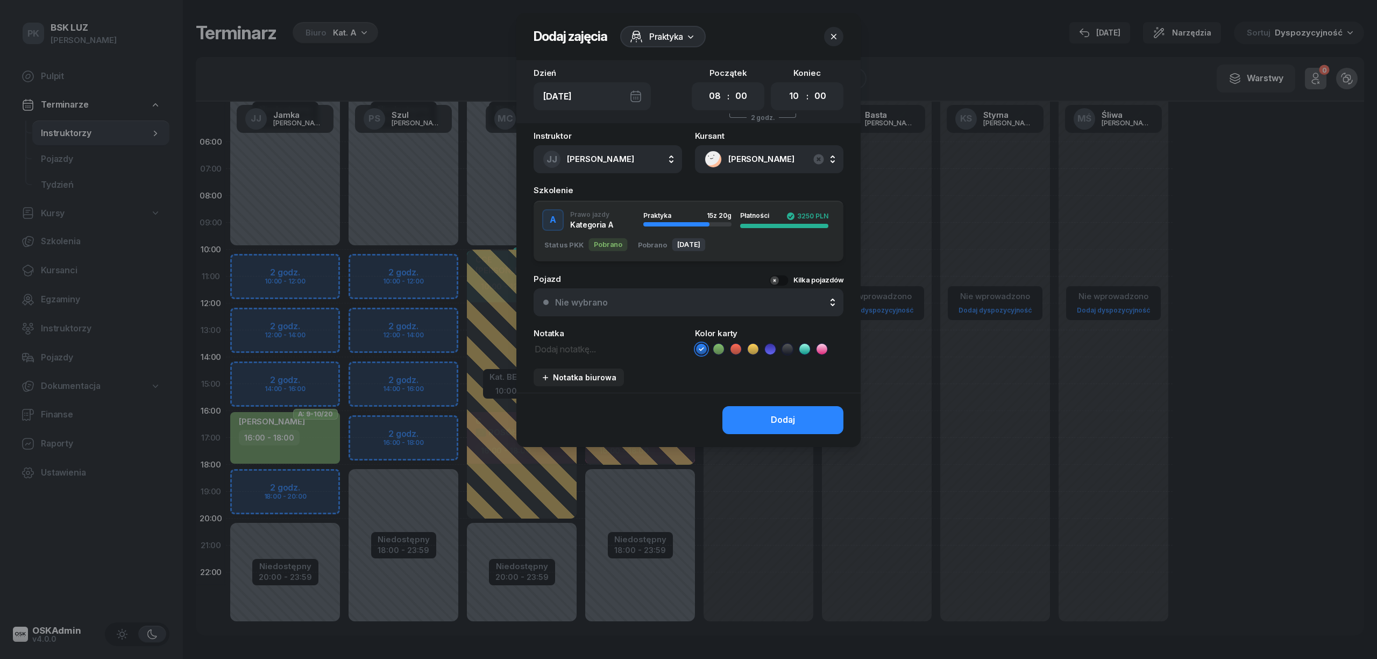
click at [719, 351] on icon at bounding box center [718, 349] width 11 height 11
click at [745, 418] on button "Dodaj" at bounding box center [783, 420] width 121 height 28
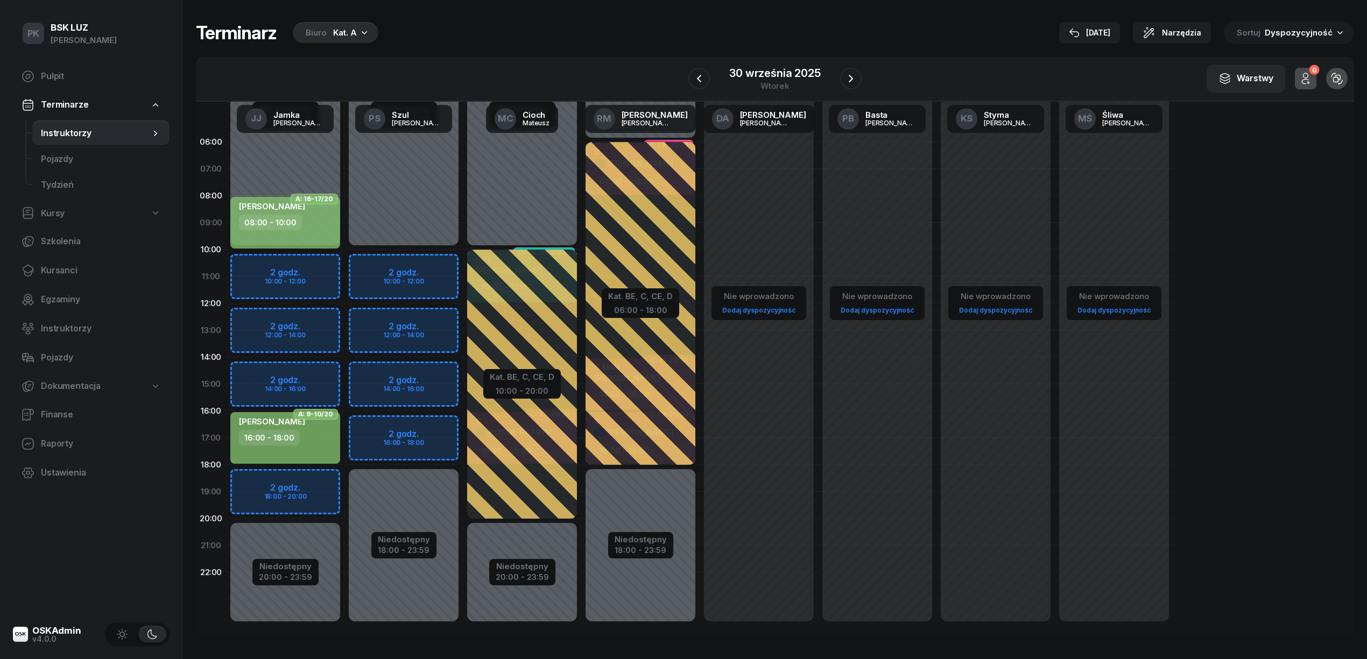
click at [319, 218] on div "08:00 - 10:00" at bounding box center [286, 223] width 95 height 16
select select "08"
select select "10"
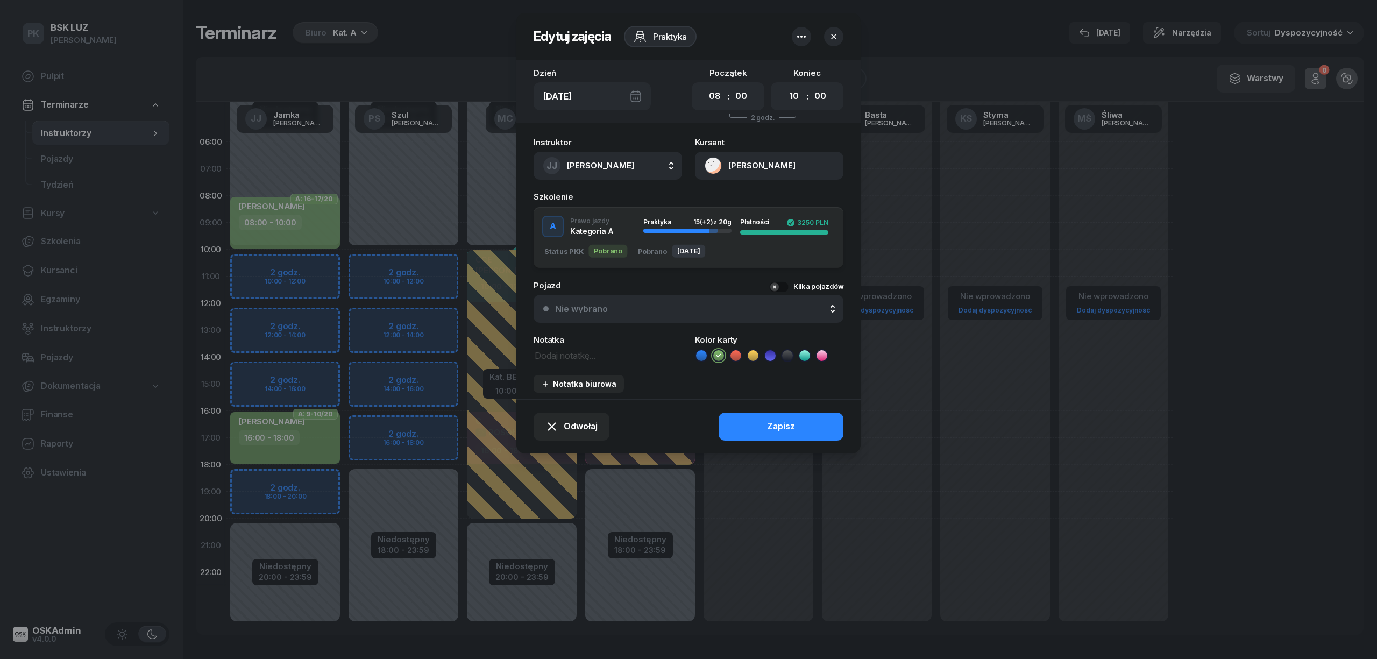
click at [837, 35] on icon "button" at bounding box center [834, 36] width 11 height 11
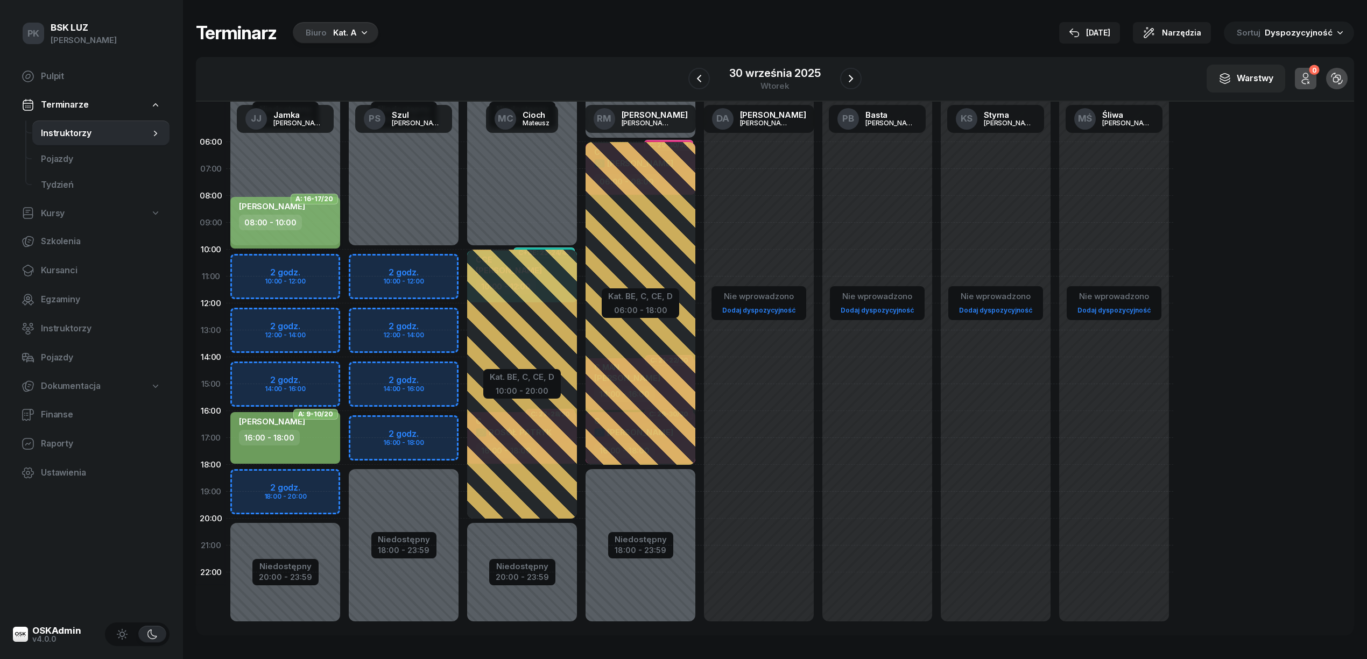
click at [327, 220] on div "08:00 - 10:00" at bounding box center [286, 223] width 95 height 16
select select "08"
select select "10"
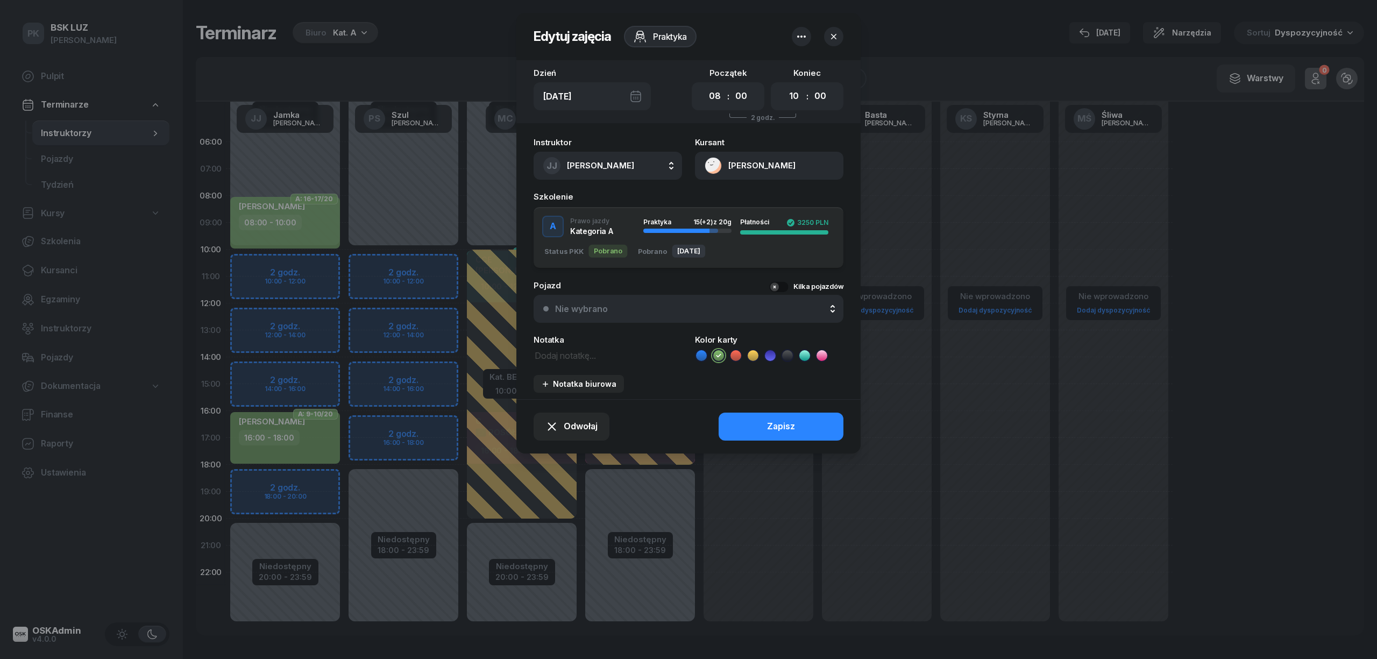
click at [837, 34] on icon "button" at bounding box center [834, 36] width 11 height 11
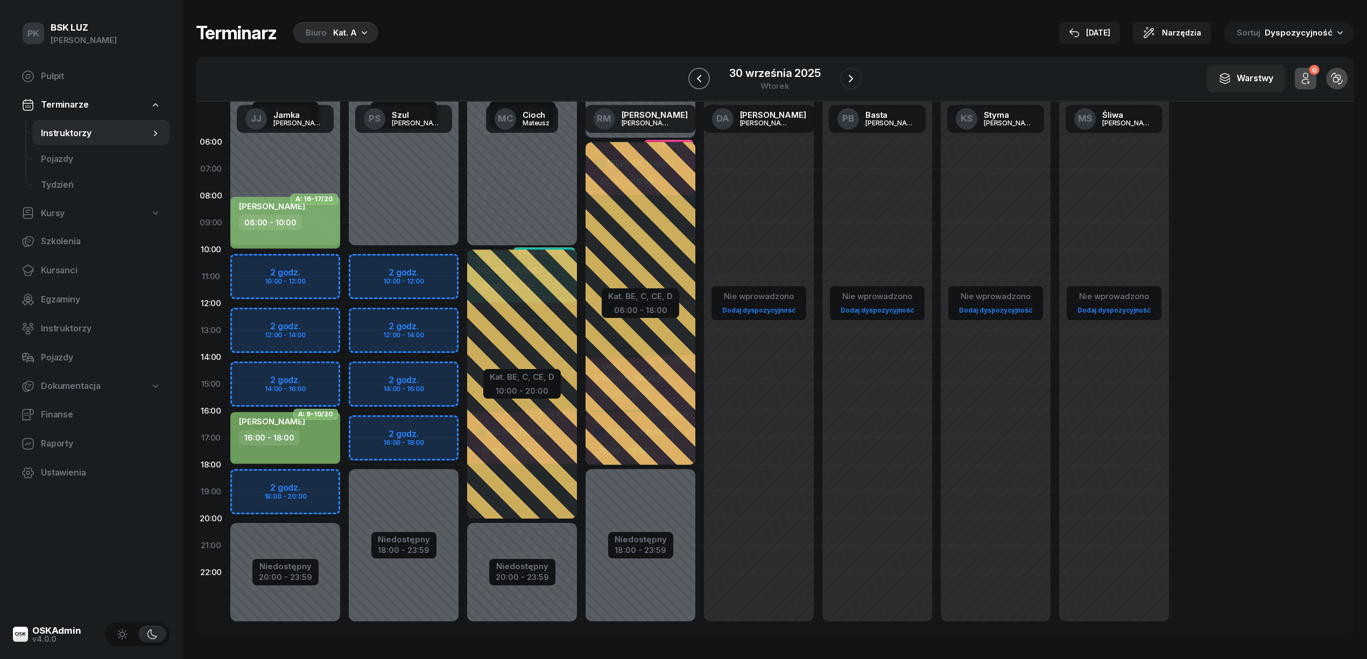
click at [707, 80] on button "button" at bounding box center [699, 79] width 22 height 22
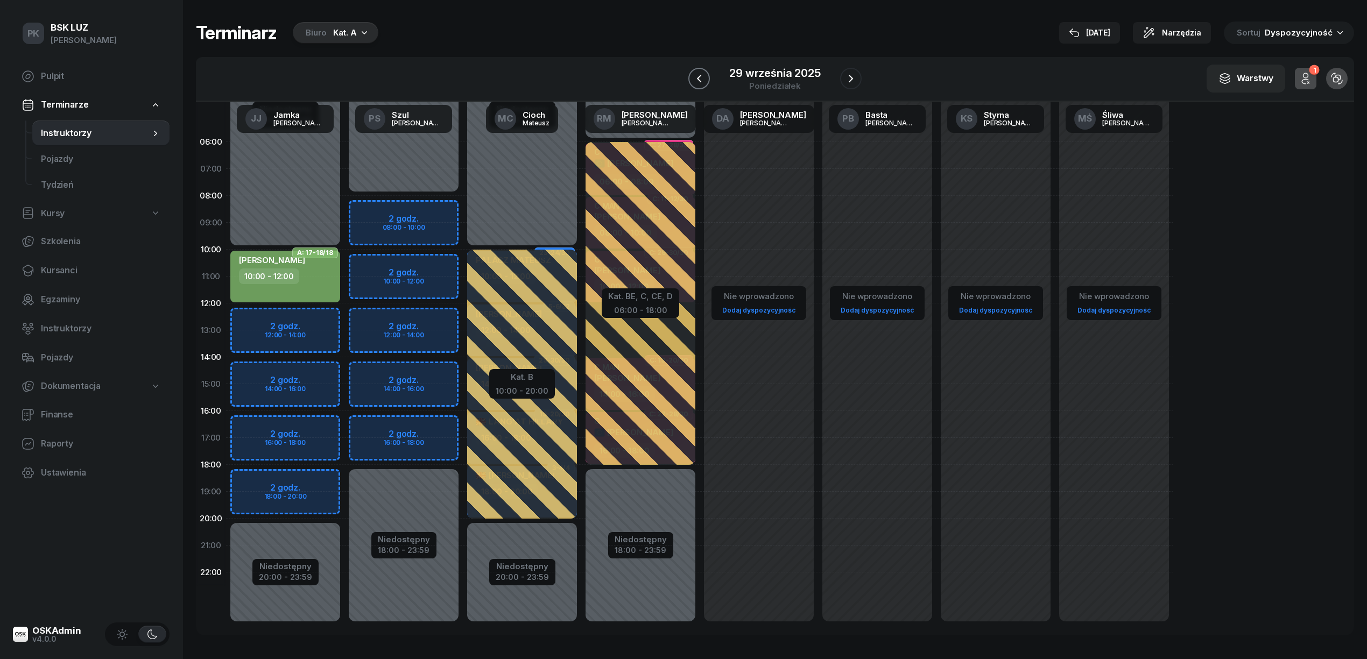
click at [701, 75] on icon "button" at bounding box center [699, 79] width 4 height 8
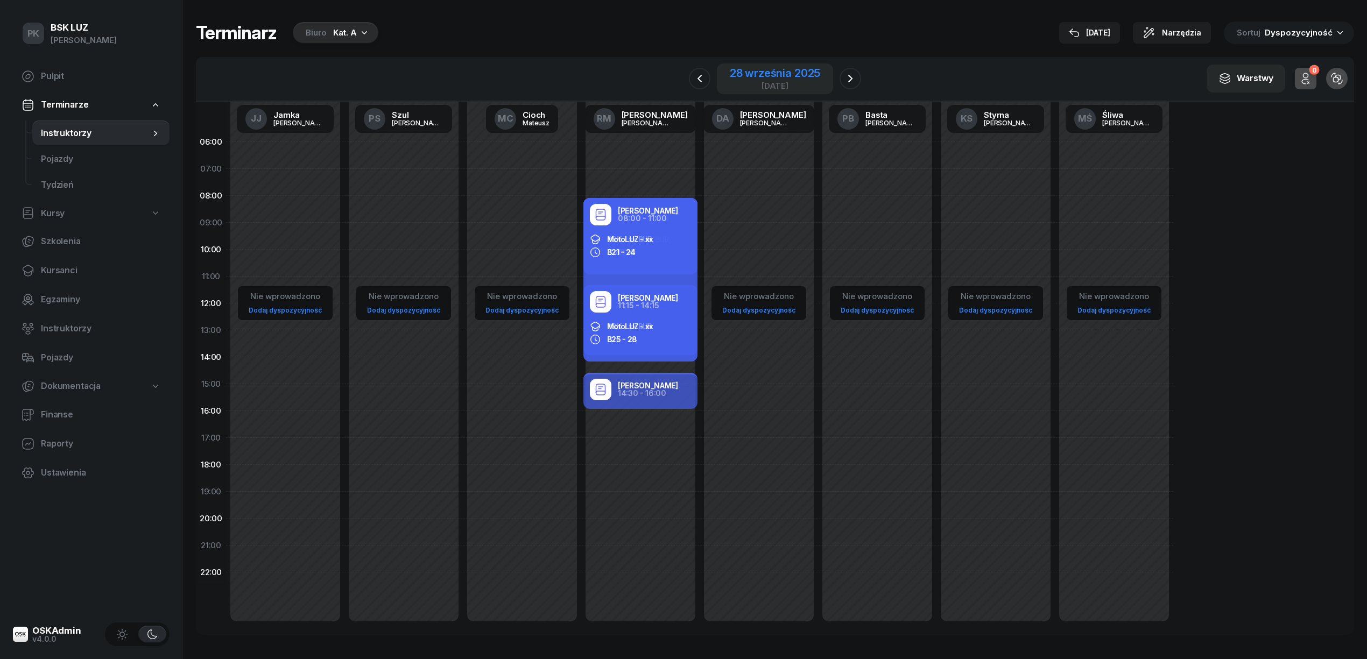
click at [750, 75] on div "28 września 2025" at bounding box center [775, 73] width 90 height 11
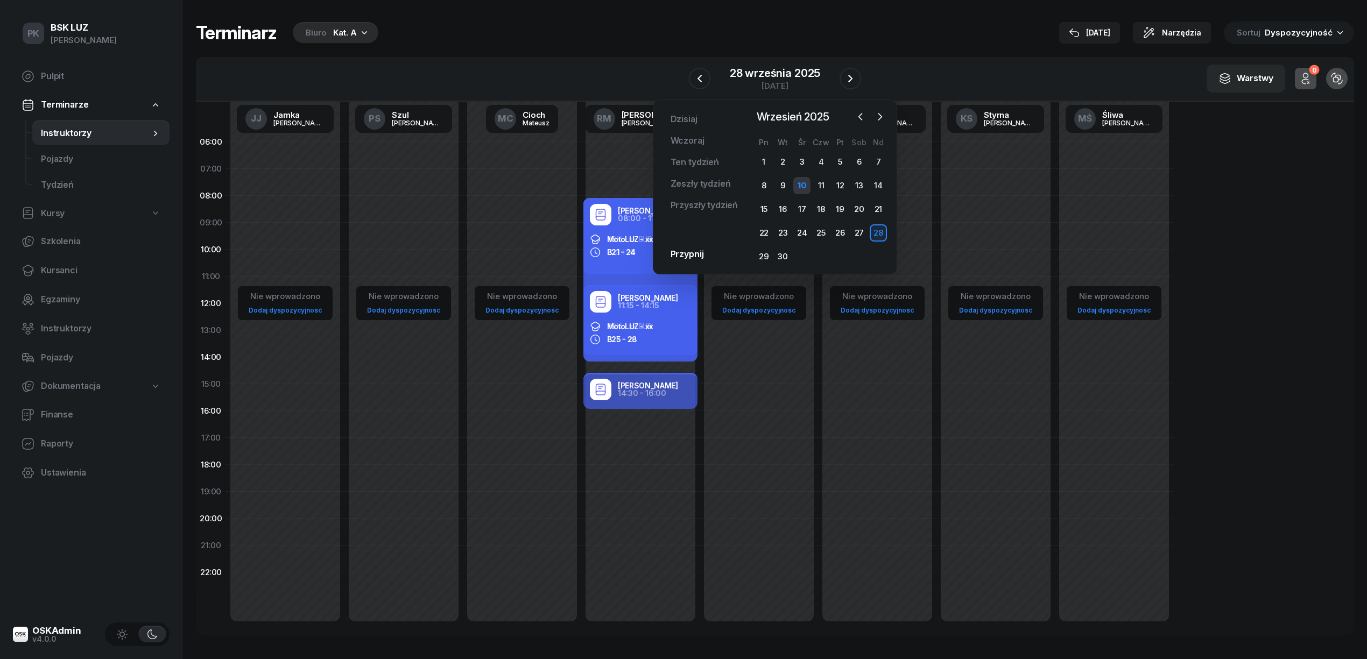
click at [805, 179] on div "10" at bounding box center [801, 185] width 17 height 17
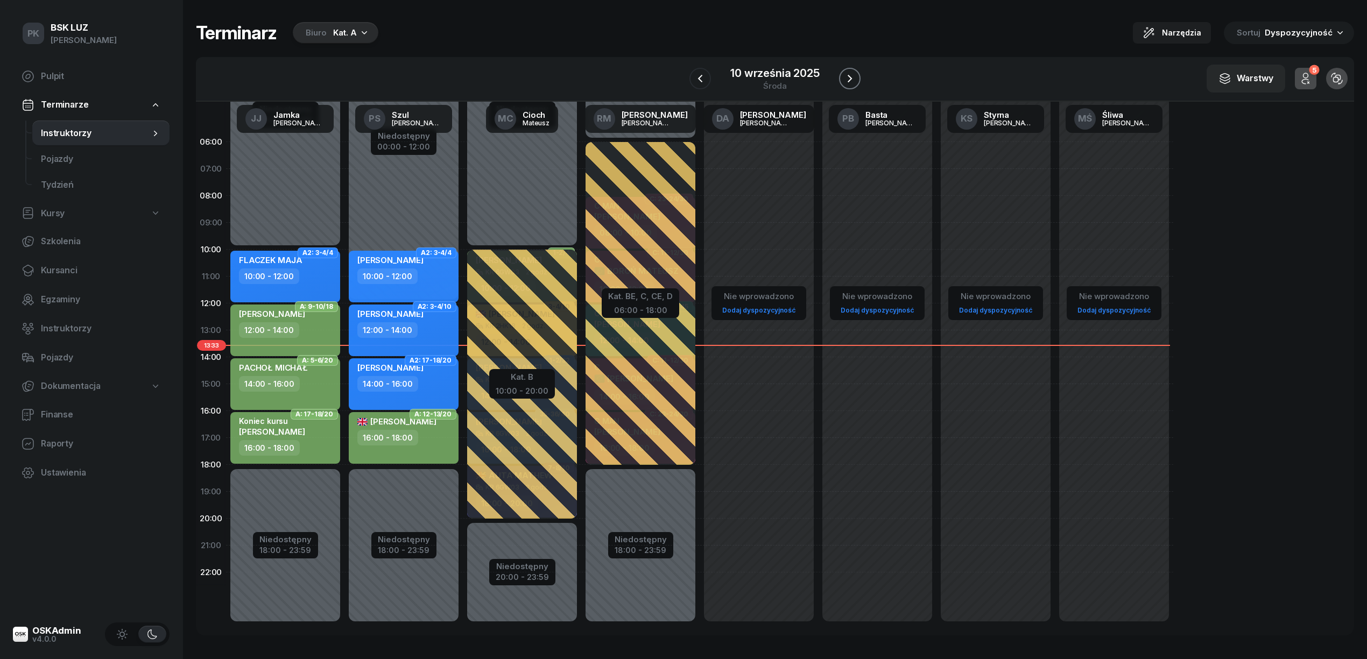
click at [845, 76] on icon "button" at bounding box center [849, 78] width 13 height 13
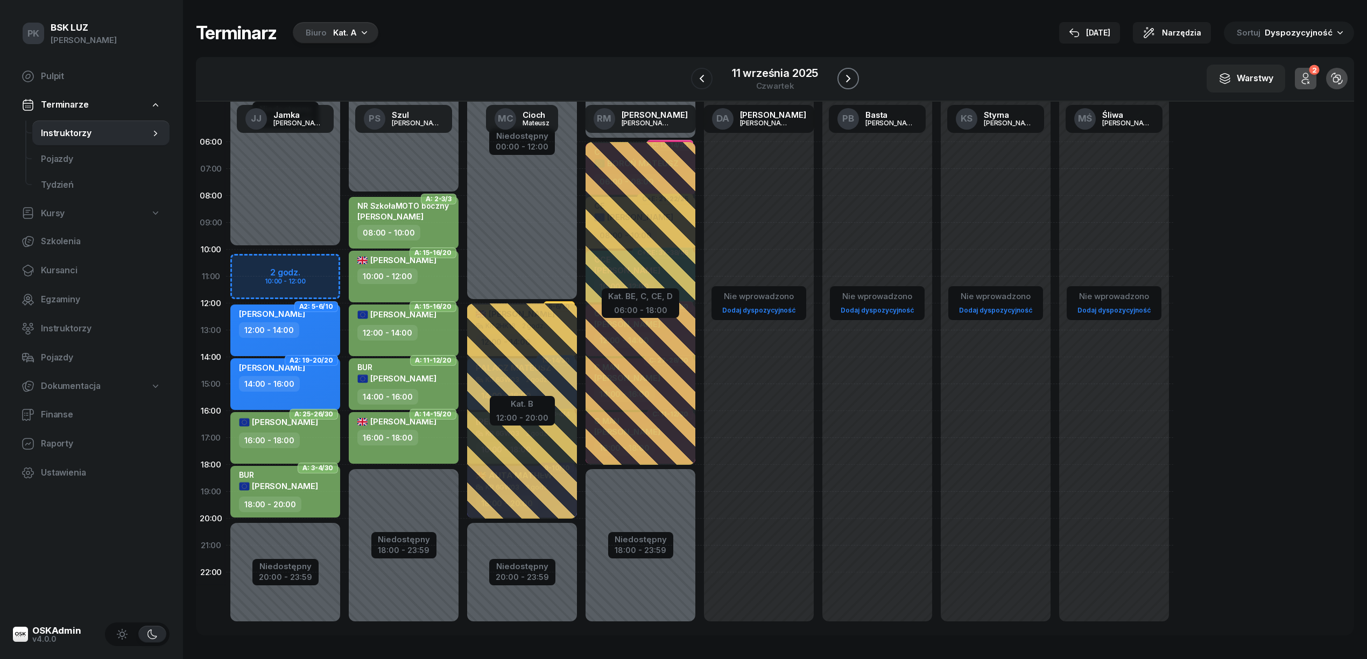
click at [846, 76] on icon "button" at bounding box center [847, 78] width 13 height 13
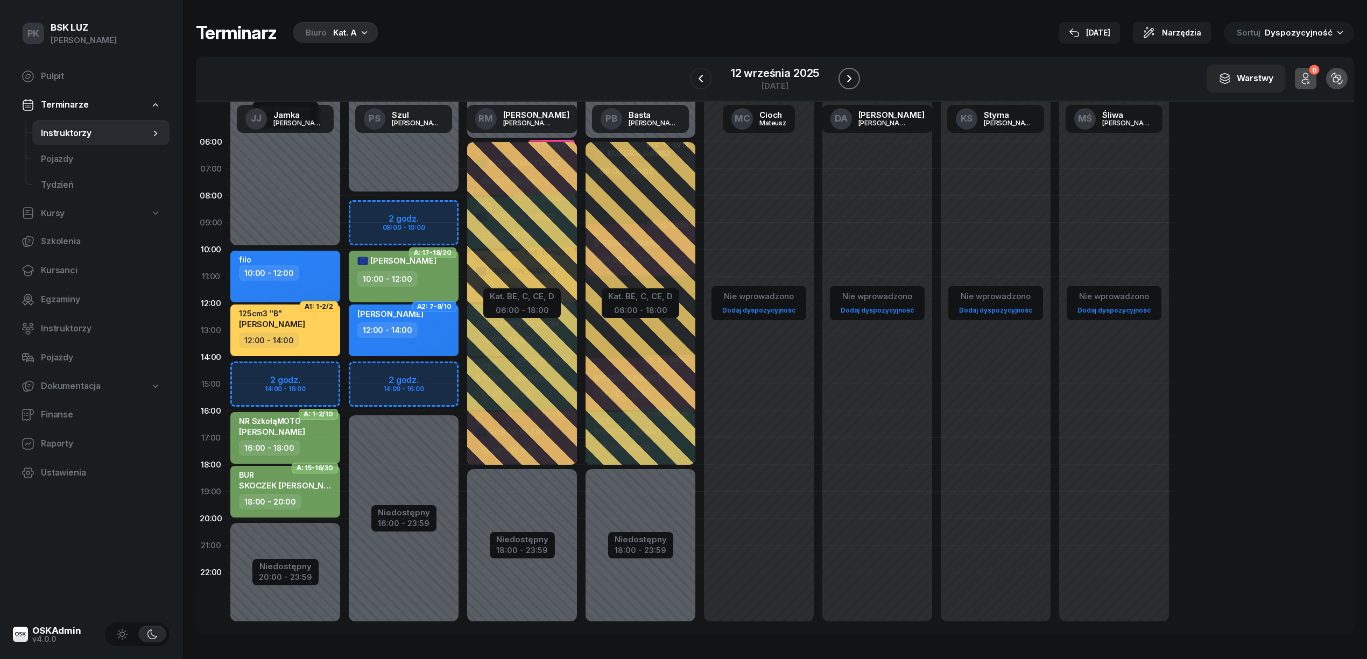
click at [846, 76] on icon "button" at bounding box center [849, 78] width 13 height 13
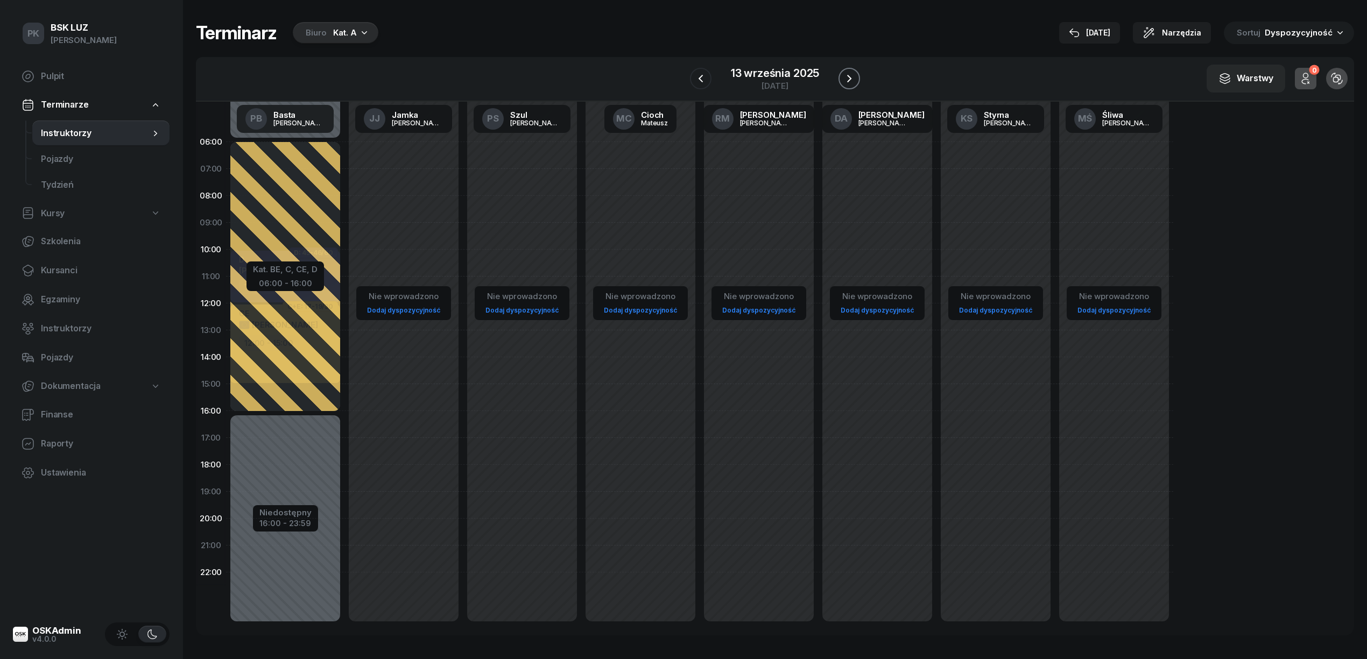
click at [846, 76] on icon "button" at bounding box center [849, 78] width 13 height 13
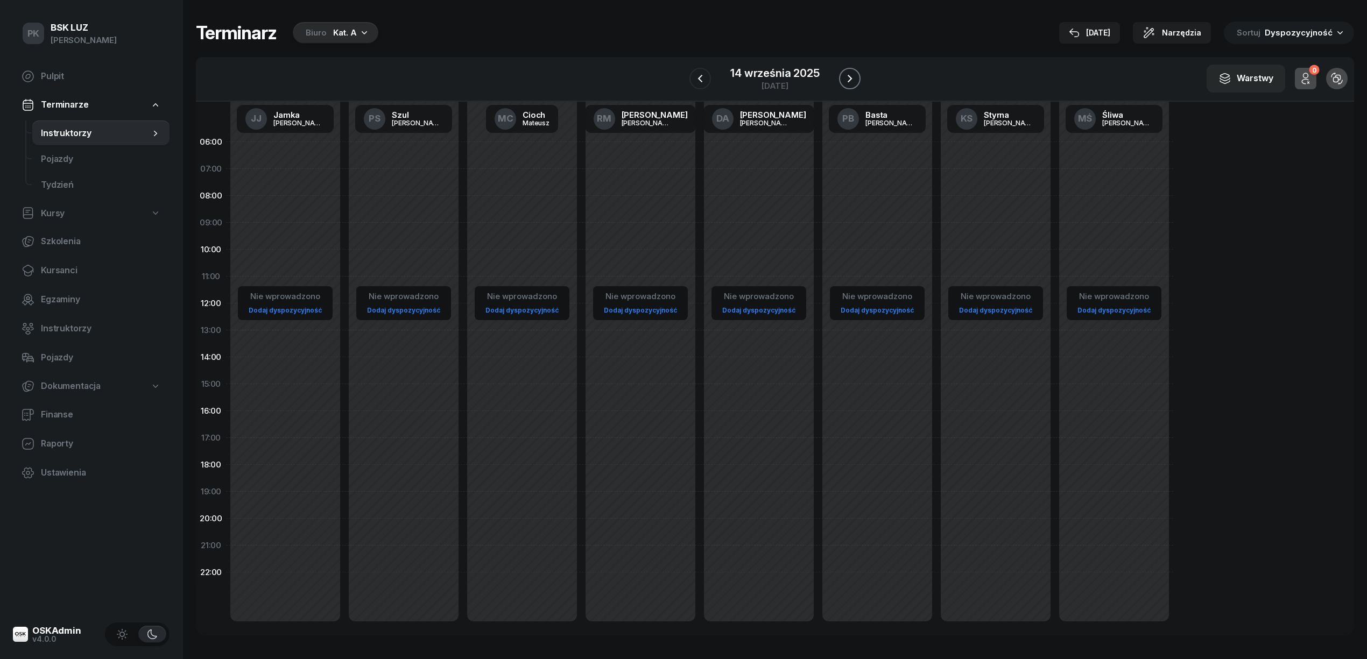
click at [846, 76] on icon "button" at bounding box center [849, 78] width 13 height 13
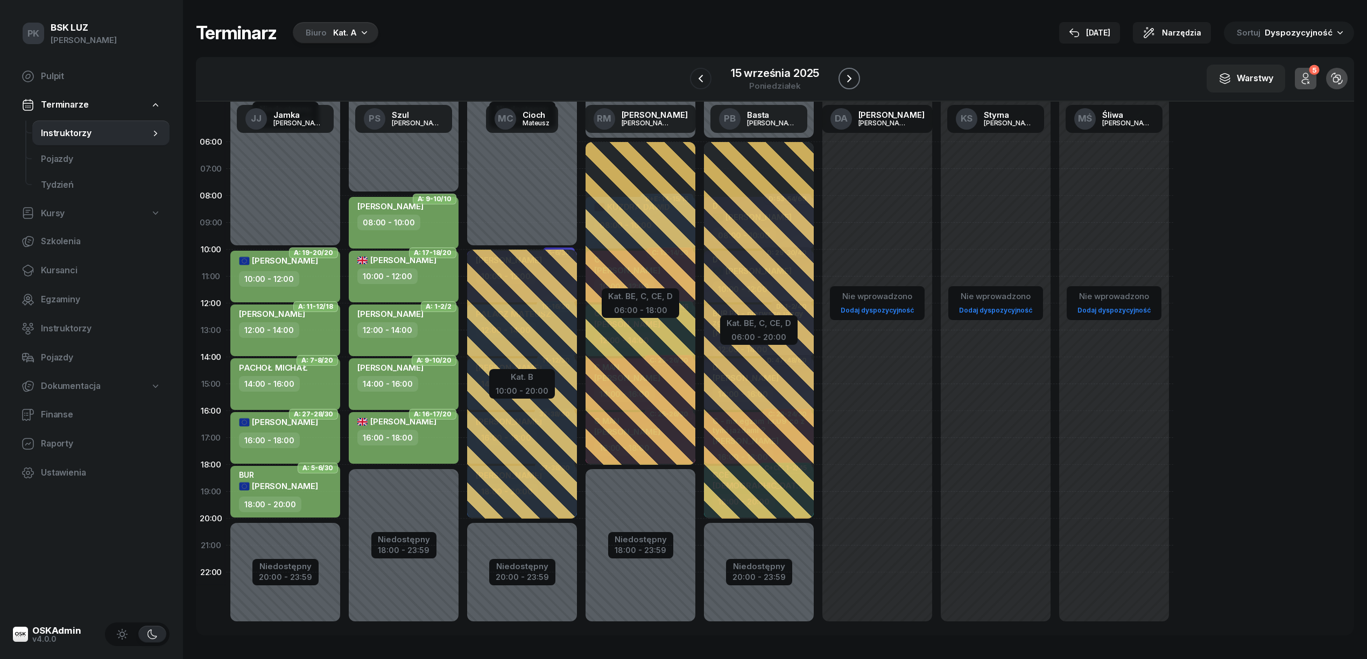
click at [846, 74] on icon "button" at bounding box center [849, 78] width 13 height 13
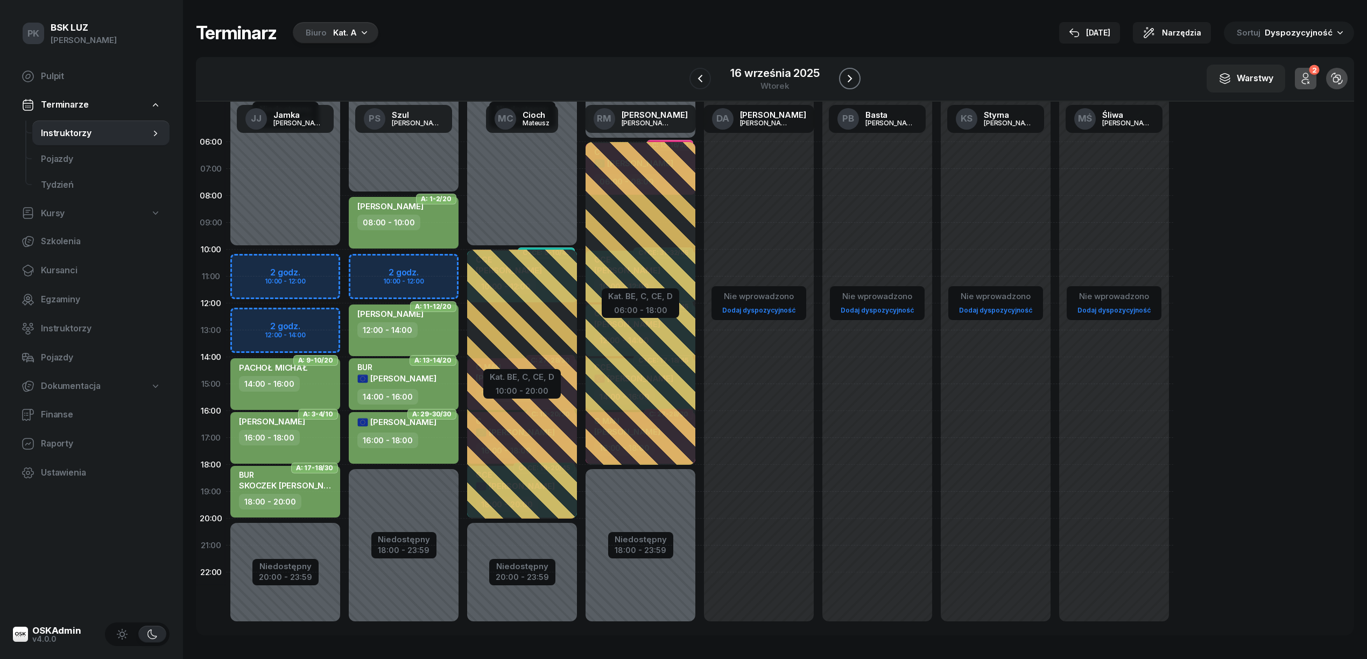
click at [846, 74] on icon "button" at bounding box center [849, 78] width 13 height 13
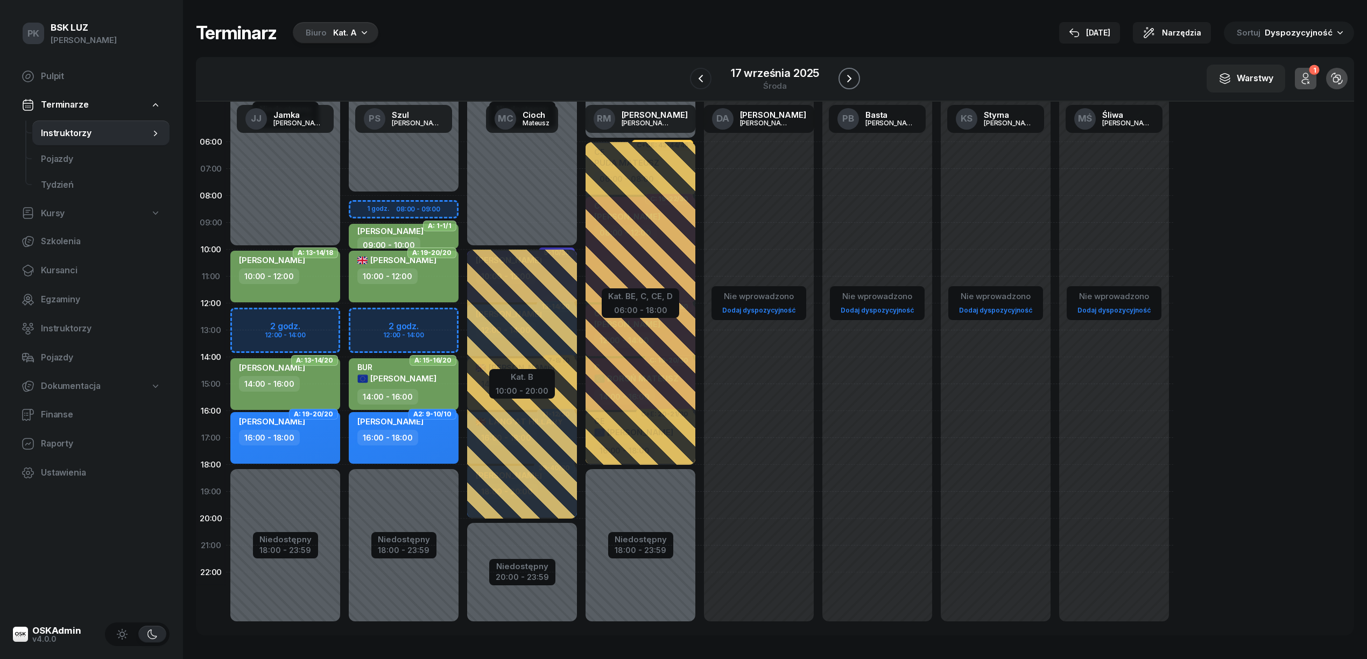
click at [846, 74] on icon "button" at bounding box center [849, 78] width 13 height 13
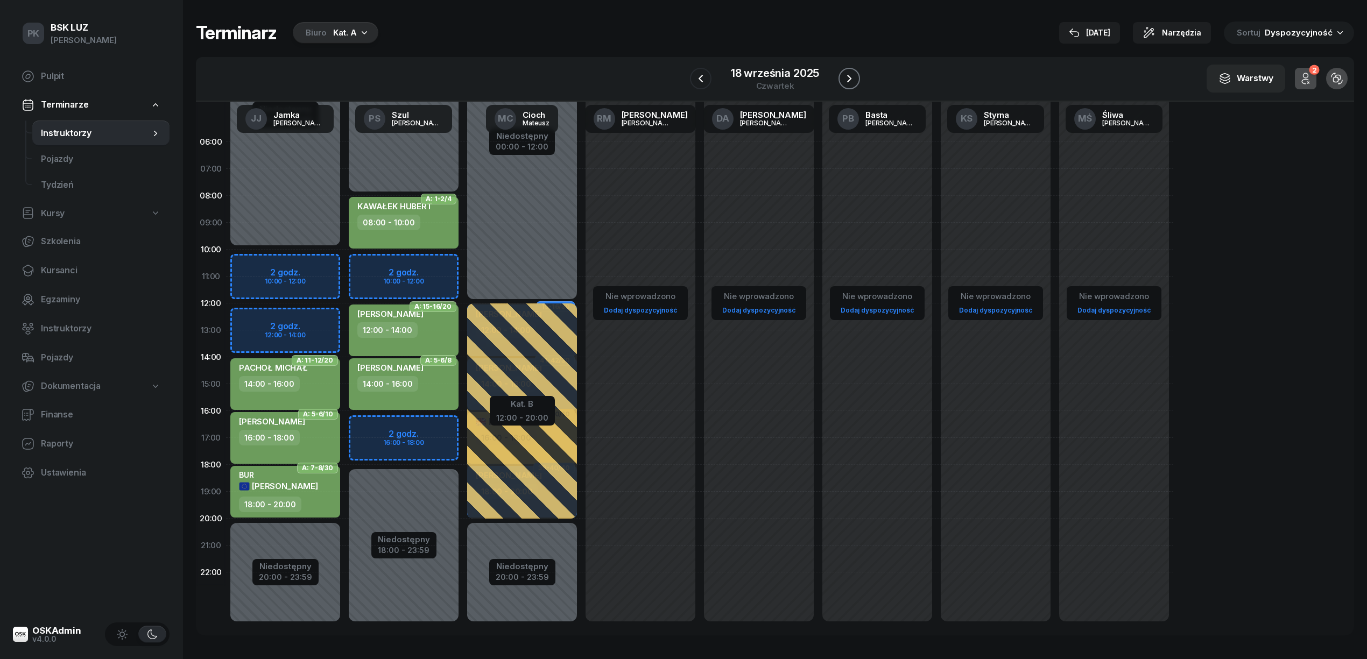
click at [846, 74] on icon "button" at bounding box center [849, 78] width 13 height 13
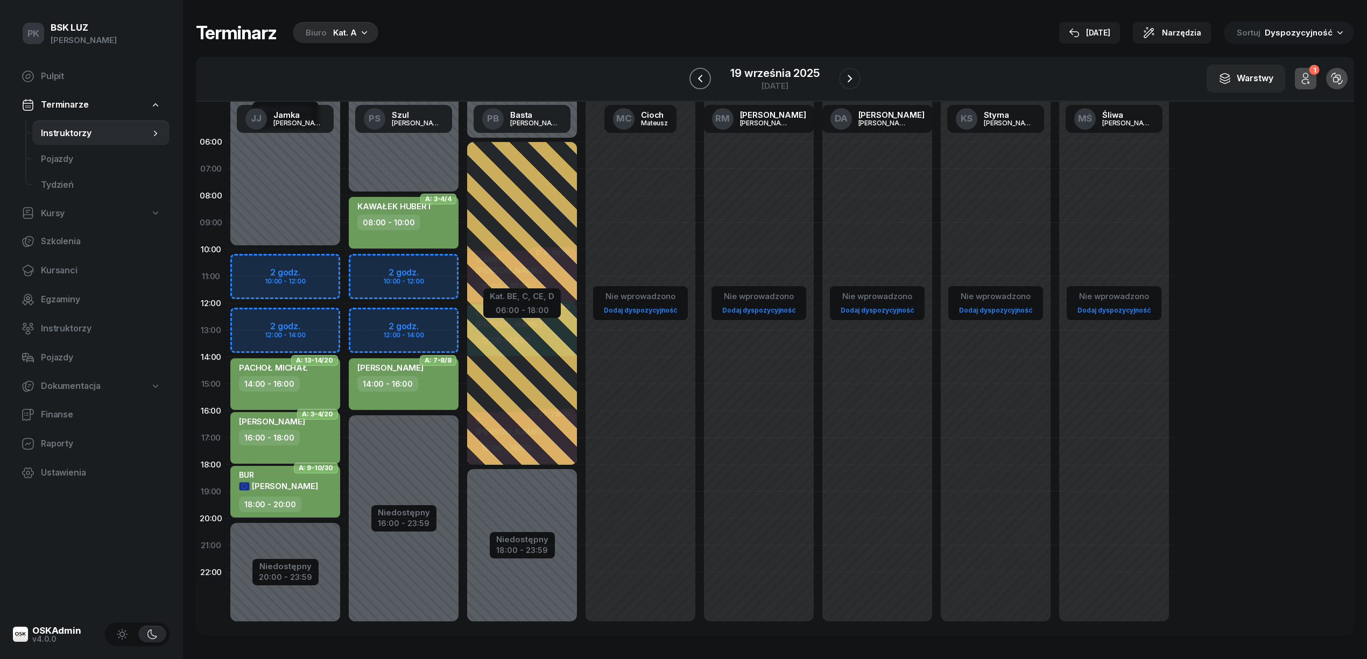
click at [699, 80] on icon "button" at bounding box center [700, 78] width 13 height 13
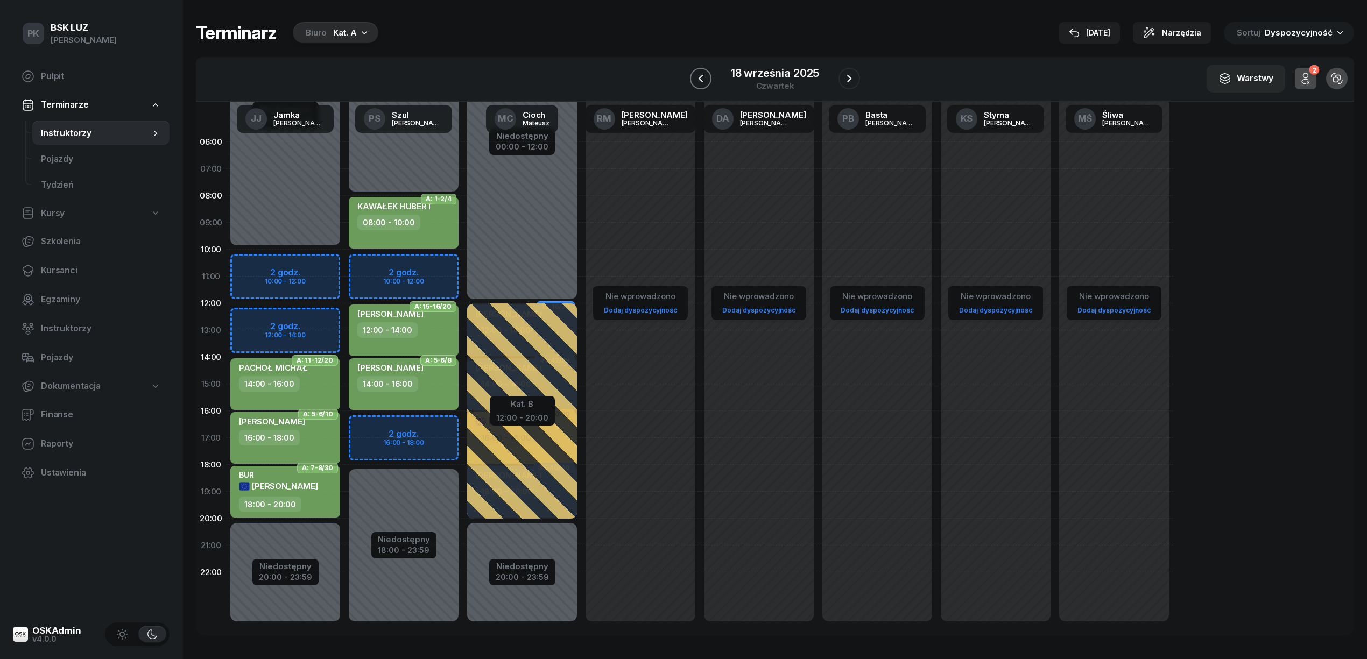
click at [699, 76] on icon "button" at bounding box center [700, 78] width 13 height 13
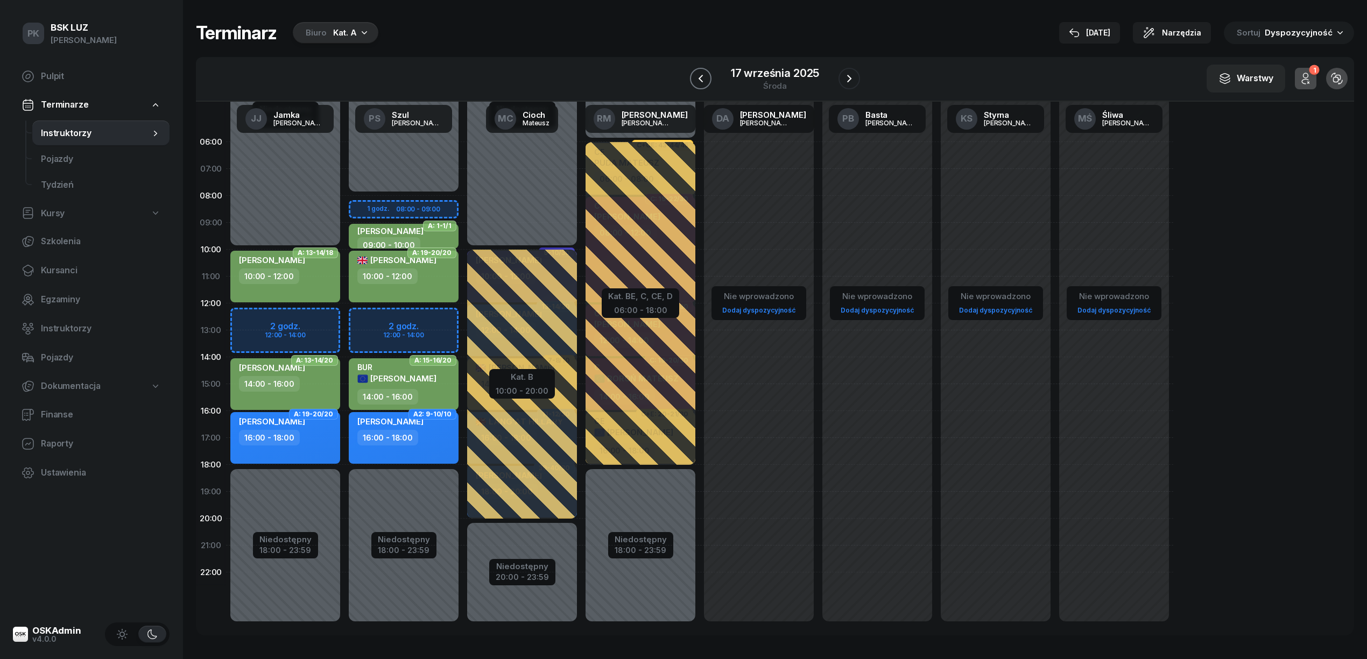
click at [699, 74] on icon "button" at bounding box center [700, 78] width 13 height 13
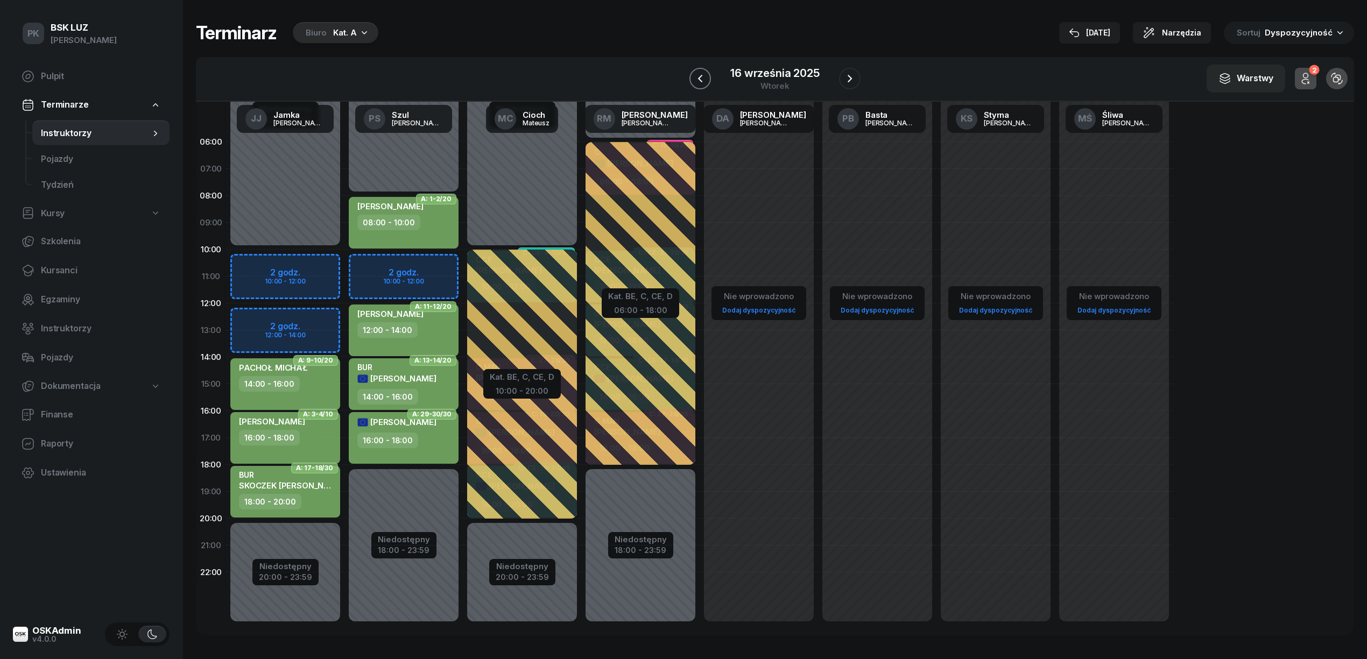
click at [699, 74] on icon "button" at bounding box center [700, 78] width 13 height 13
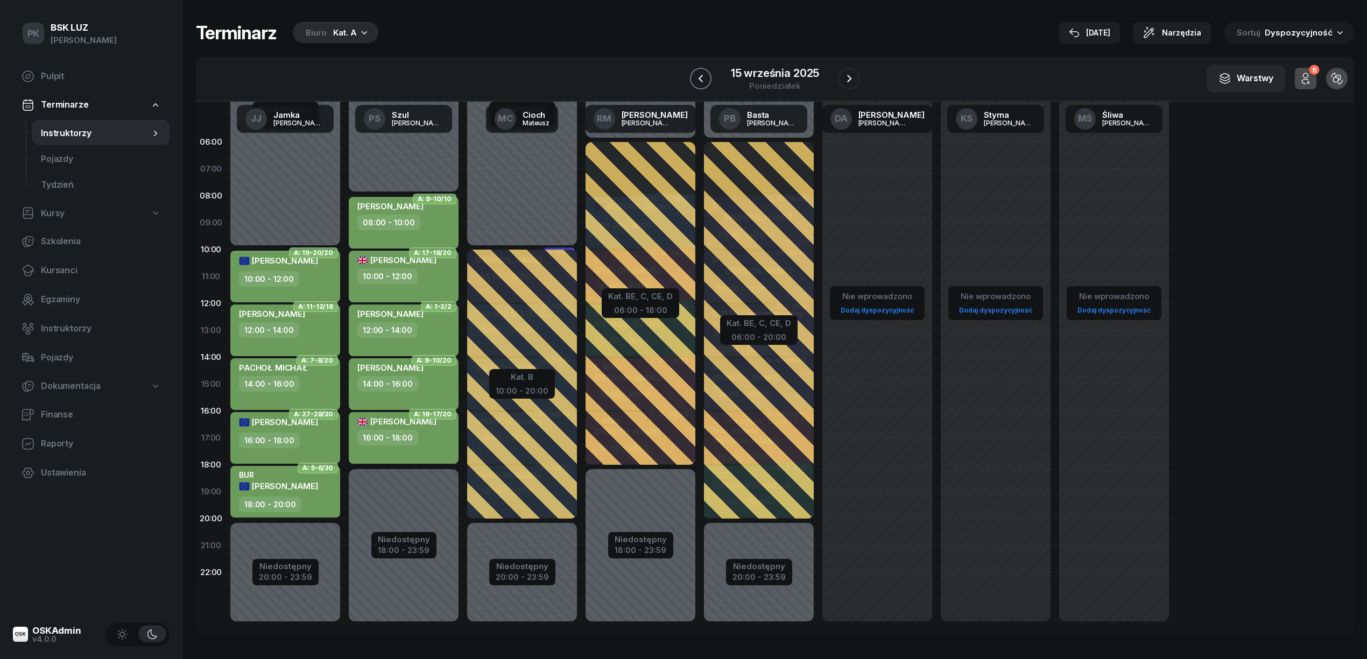
click at [699, 74] on icon "button" at bounding box center [700, 78] width 13 height 13
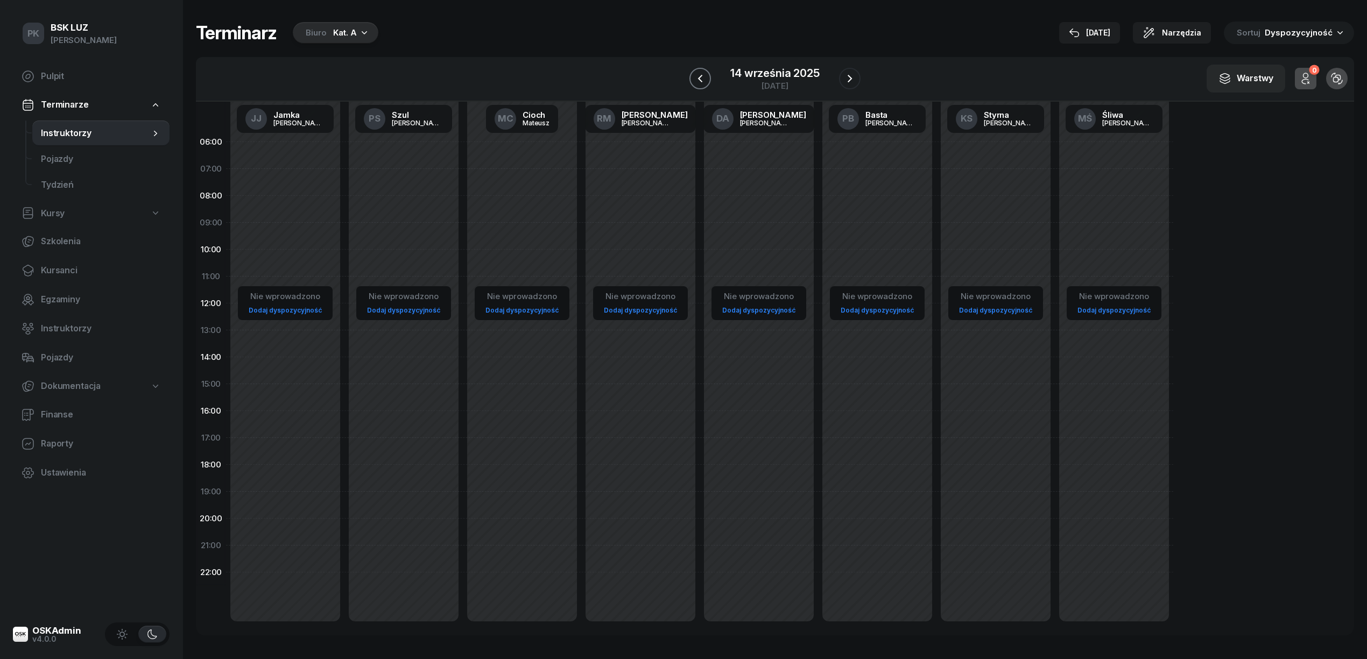
click at [699, 74] on icon "button" at bounding box center [700, 78] width 13 height 13
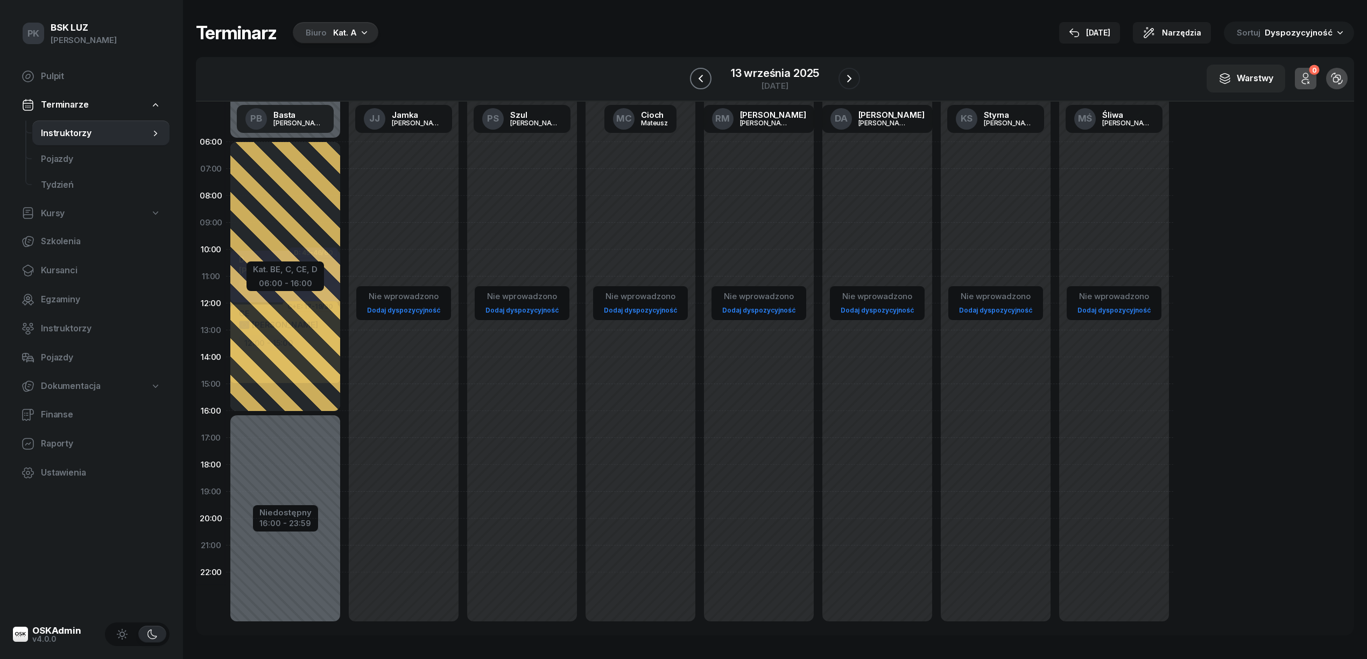
click at [699, 74] on icon "button" at bounding box center [700, 78] width 13 height 13
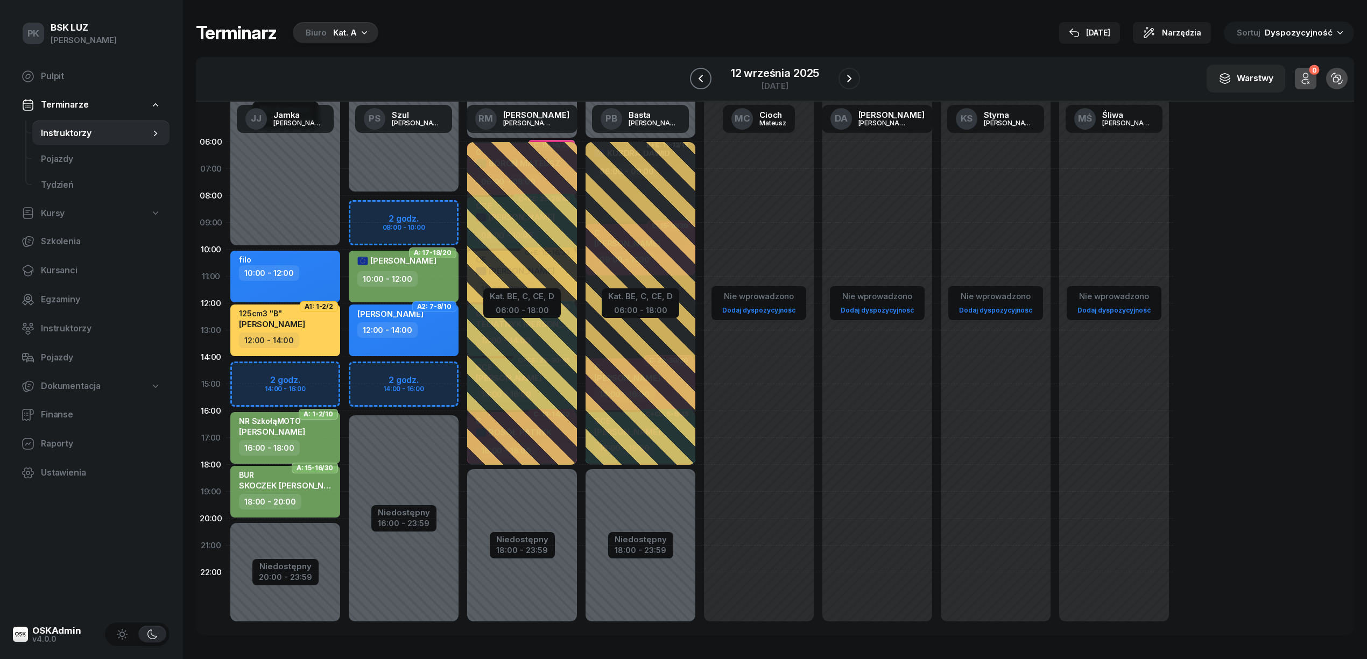
click at [699, 74] on icon "button" at bounding box center [700, 78] width 13 height 13
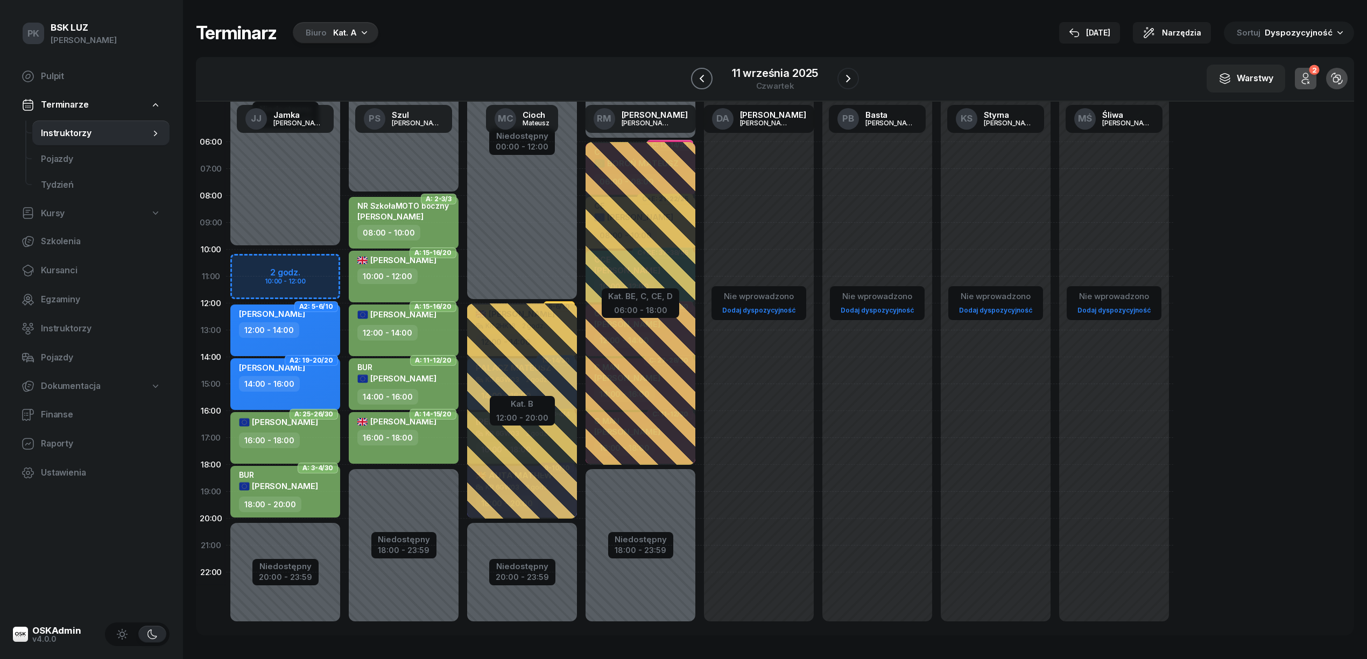
click at [699, 74] on icon "button" at bounding box center [701, 78] width 13 height 13
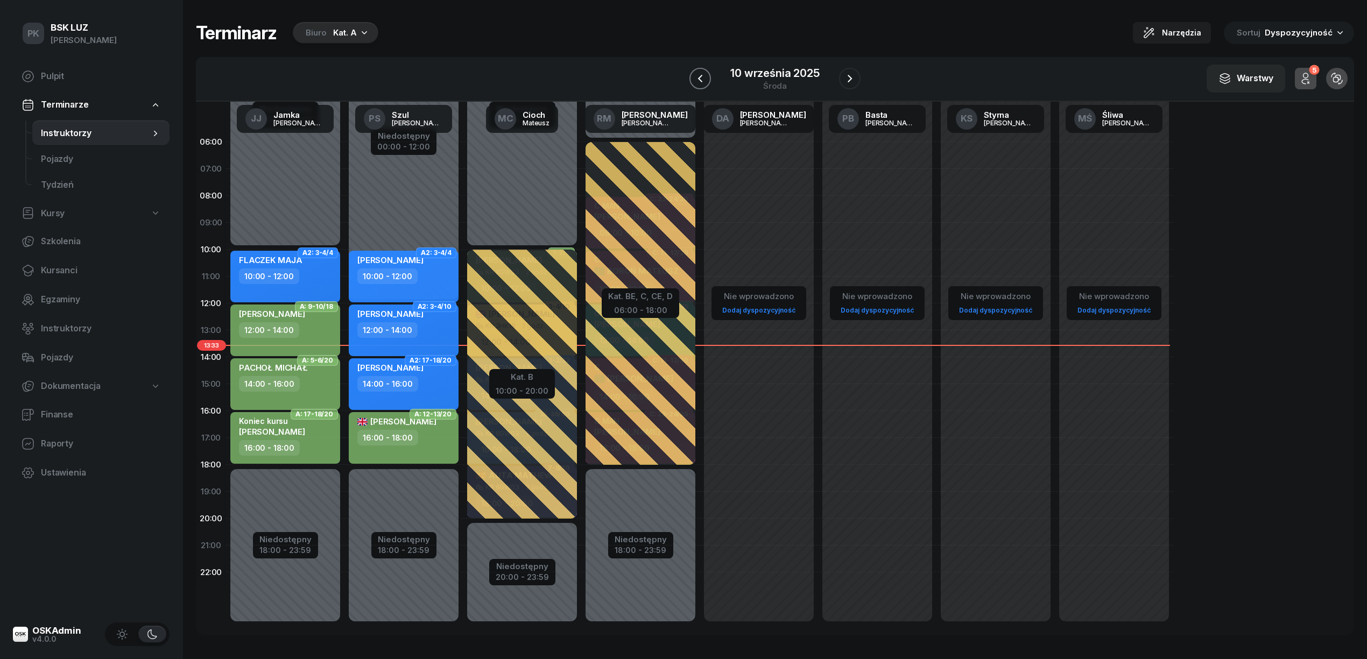
click at [699, 74] on icon "button" at bounding box center [700, 78] width 13 height 13
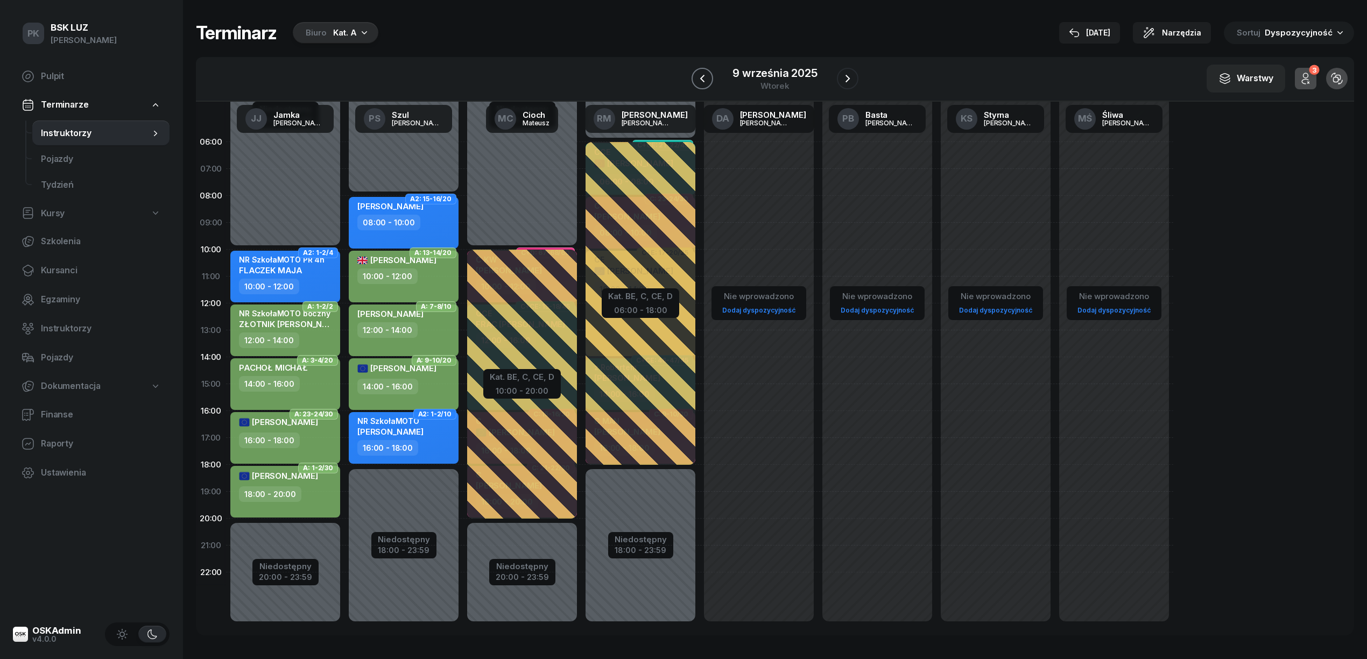
click at [699, 74] on icon "button" at bounding box center [702, 78] width 13 height 13
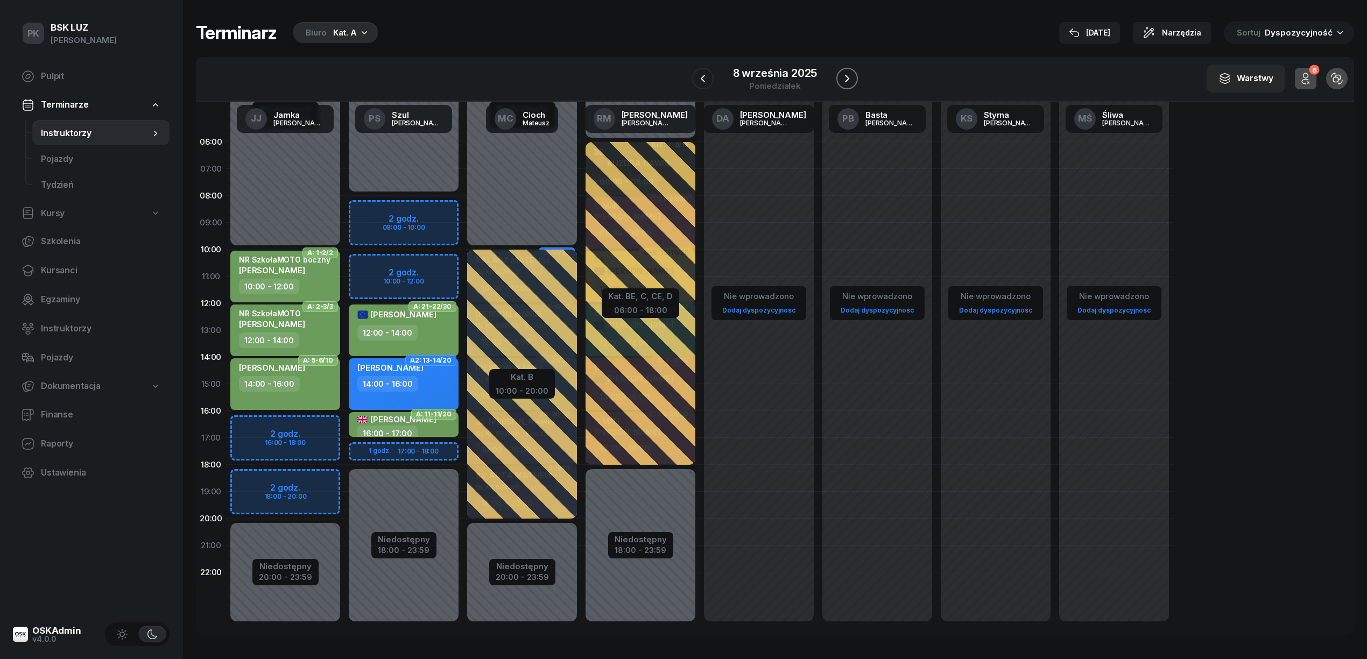
click at [850, 80] on icon "button" at bounding box center [846, 78] width 13 height 13
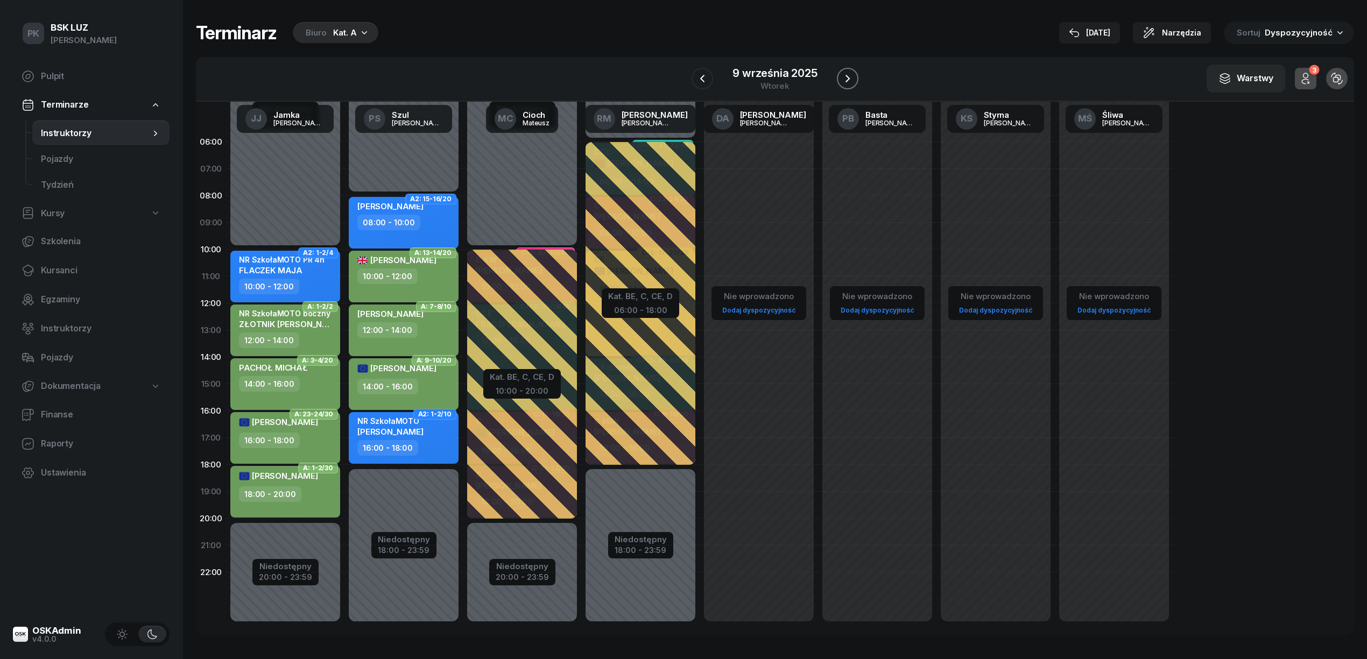
click at [850, 78] on icon "button" at bounding box center [847, 78] width 13 height 13
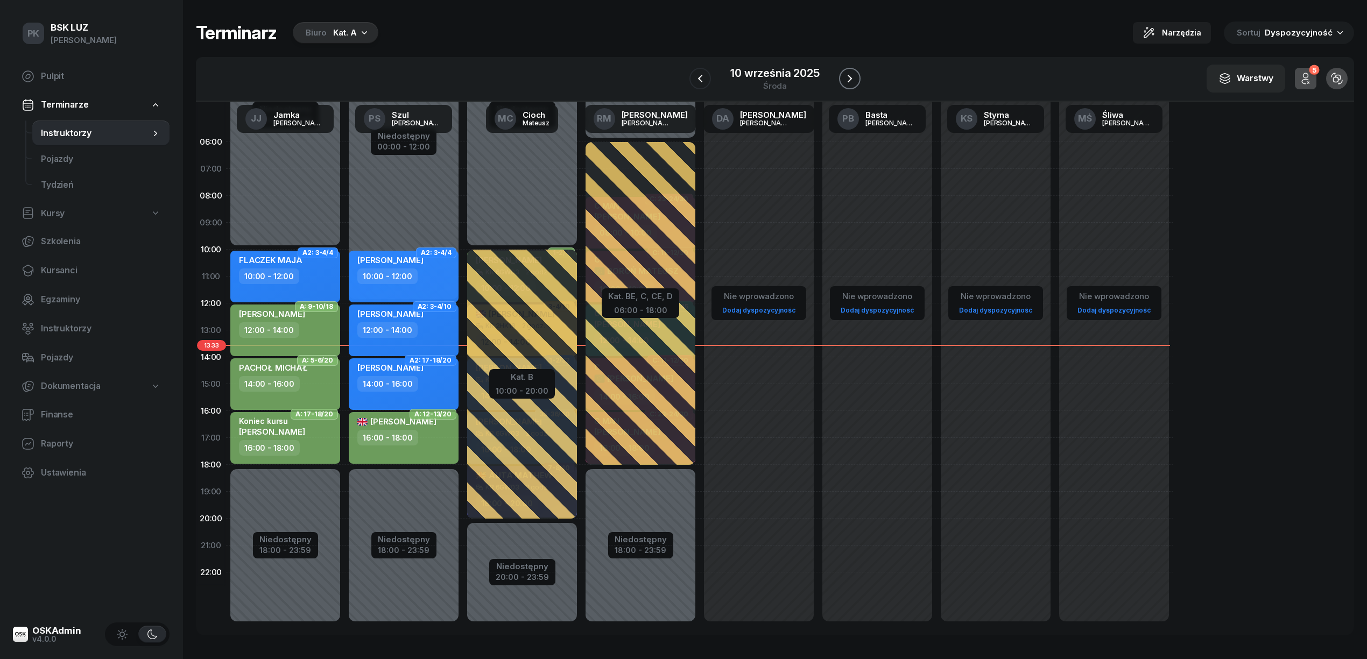
click at [850, 75] on icon "button" at bounding box center [849, 78] width 13 height 13
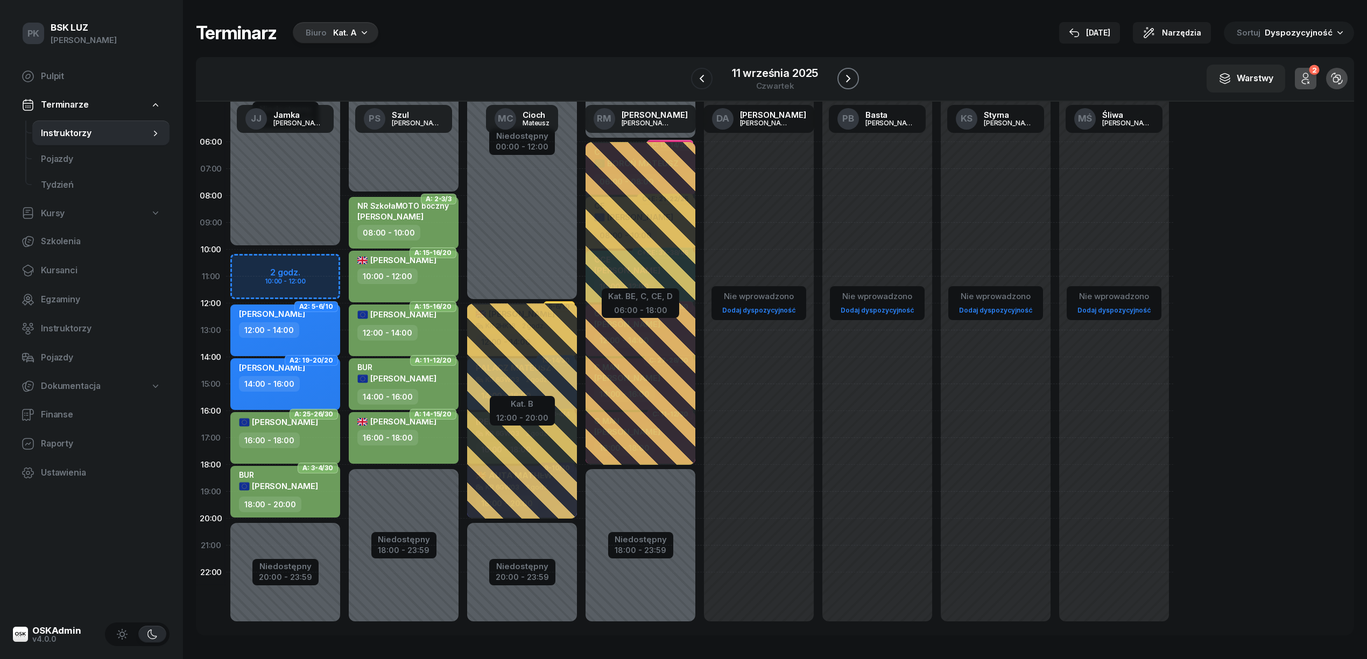
click at [850, 75] on icon "button" at bounding box center [847, 78] width 13 height 13
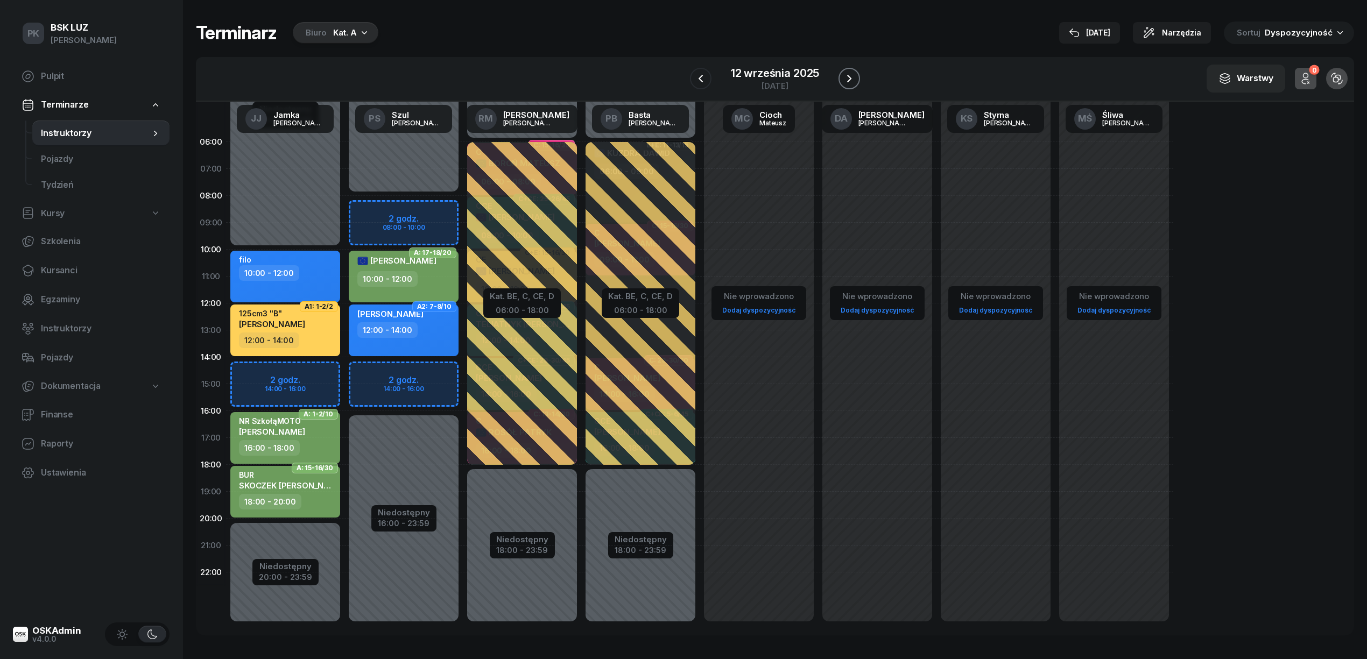
click at [850, 75] on icon "button" at bounding box center [849, 78] width 13 height 13
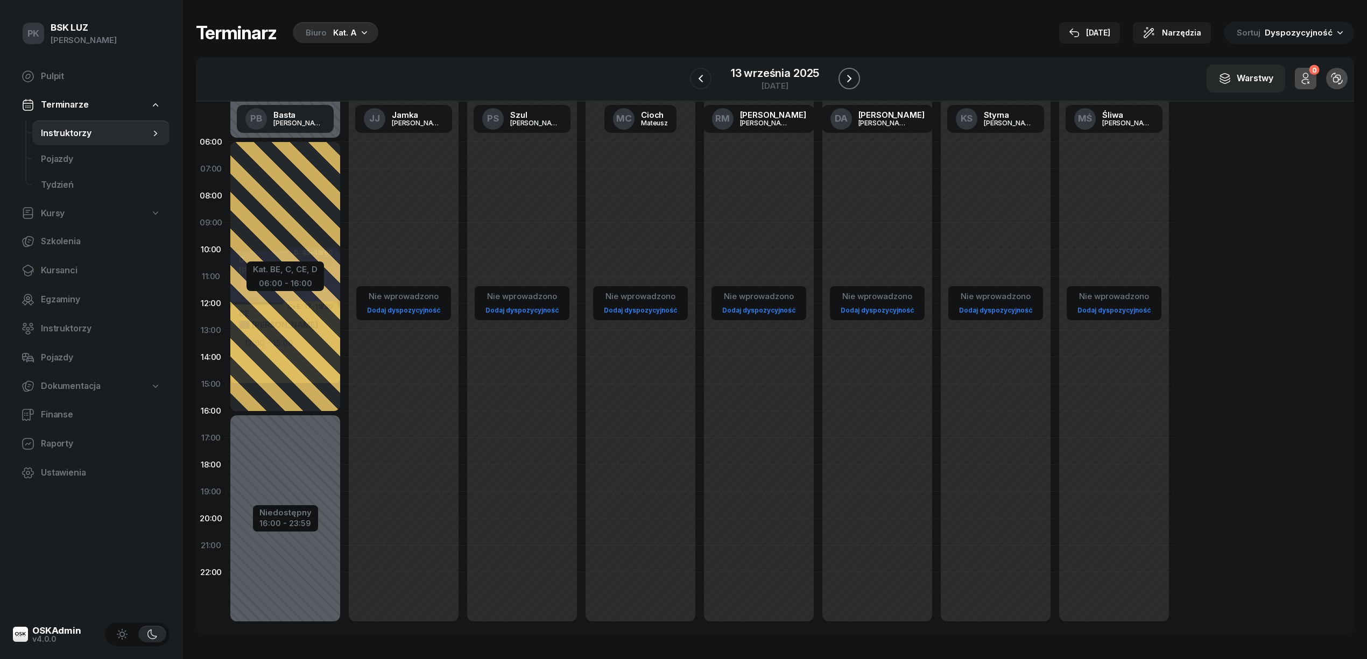
click at [850, 75] on icon "button" at bounding box center [849, 78] width 13 height 13
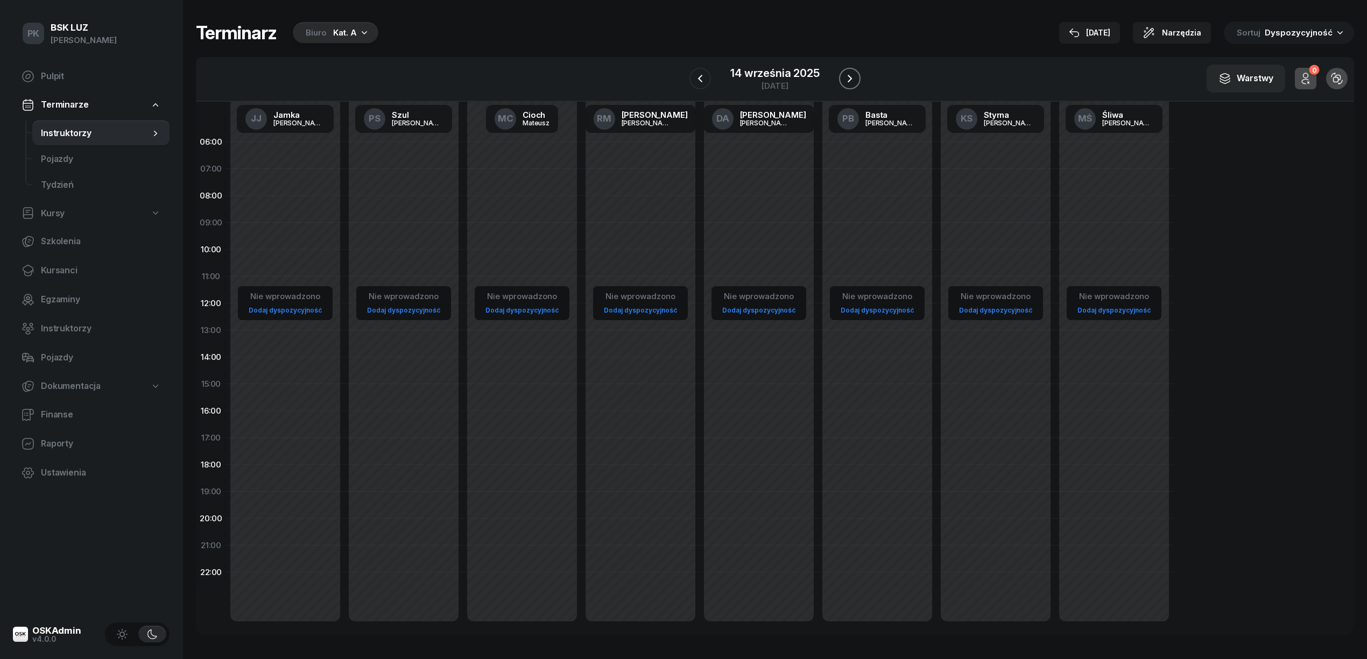
click at [850, 75] on icon "button" at bounding box center [849, 78] width 13 height 13
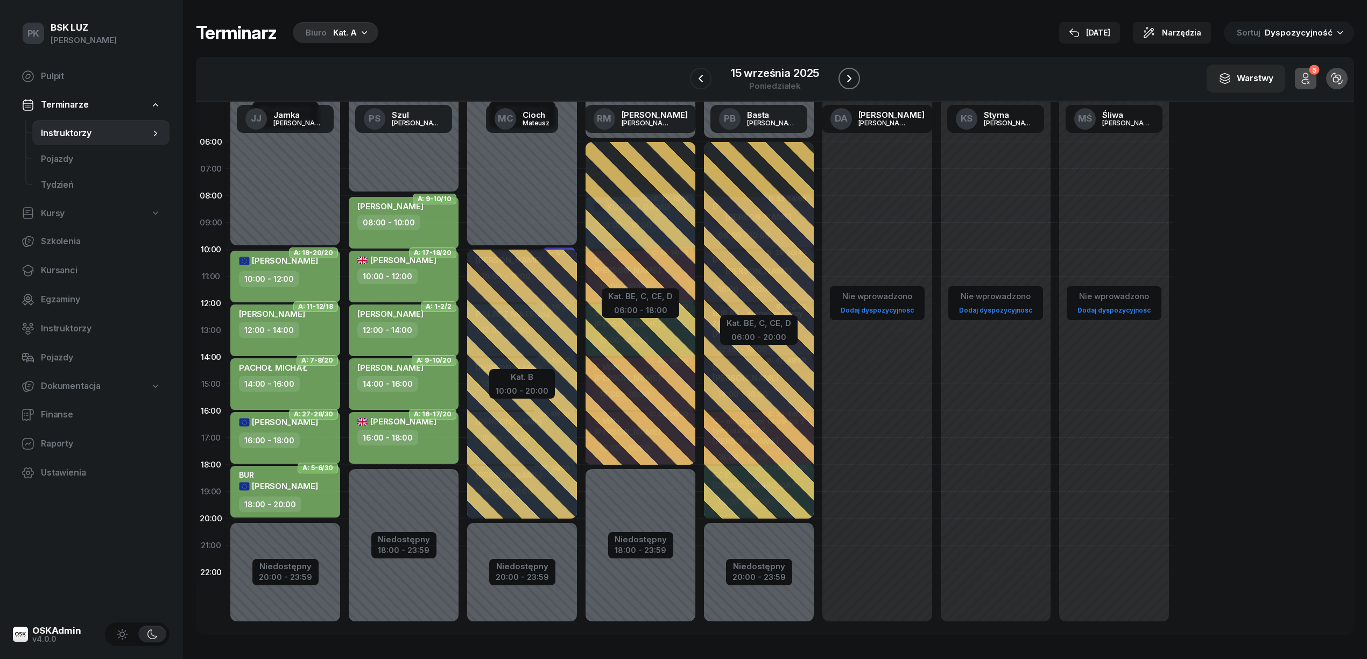
click at [850, 75] on icon "button" at bounding box center [849, 78] width 13 height 13
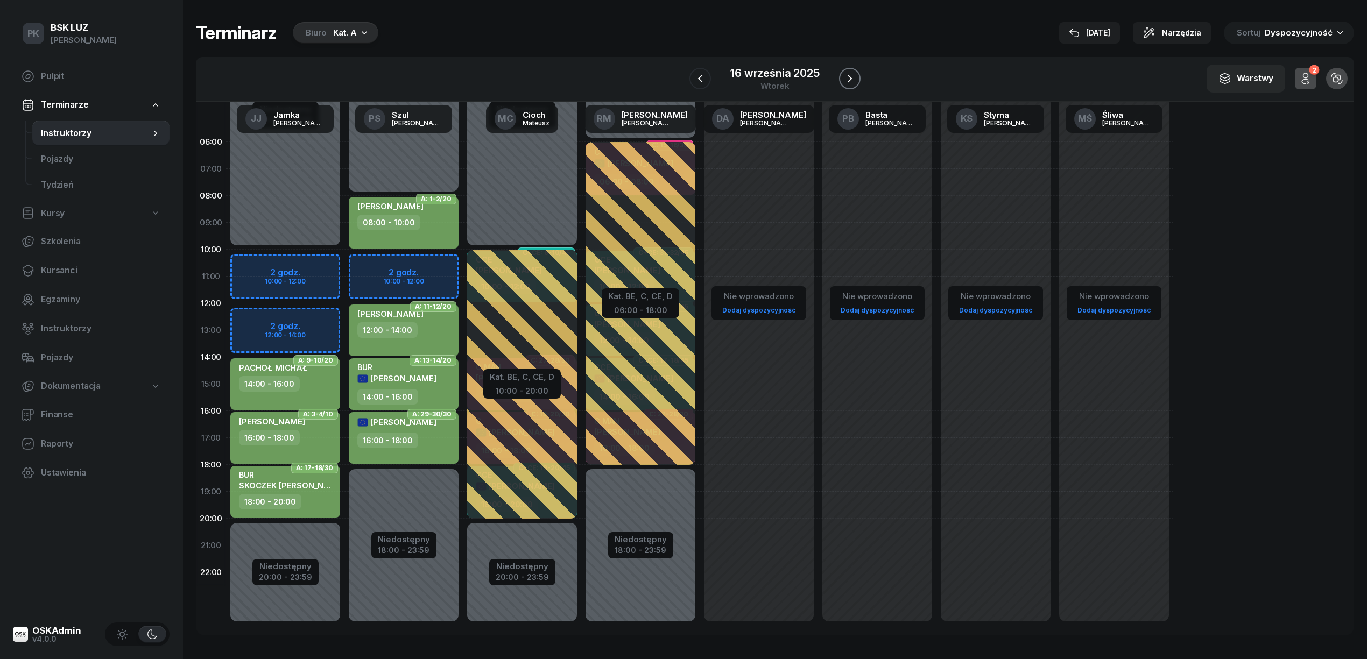
click at [850, 75] on icon "button" at bounding box center [849, 78] width 13 height 13
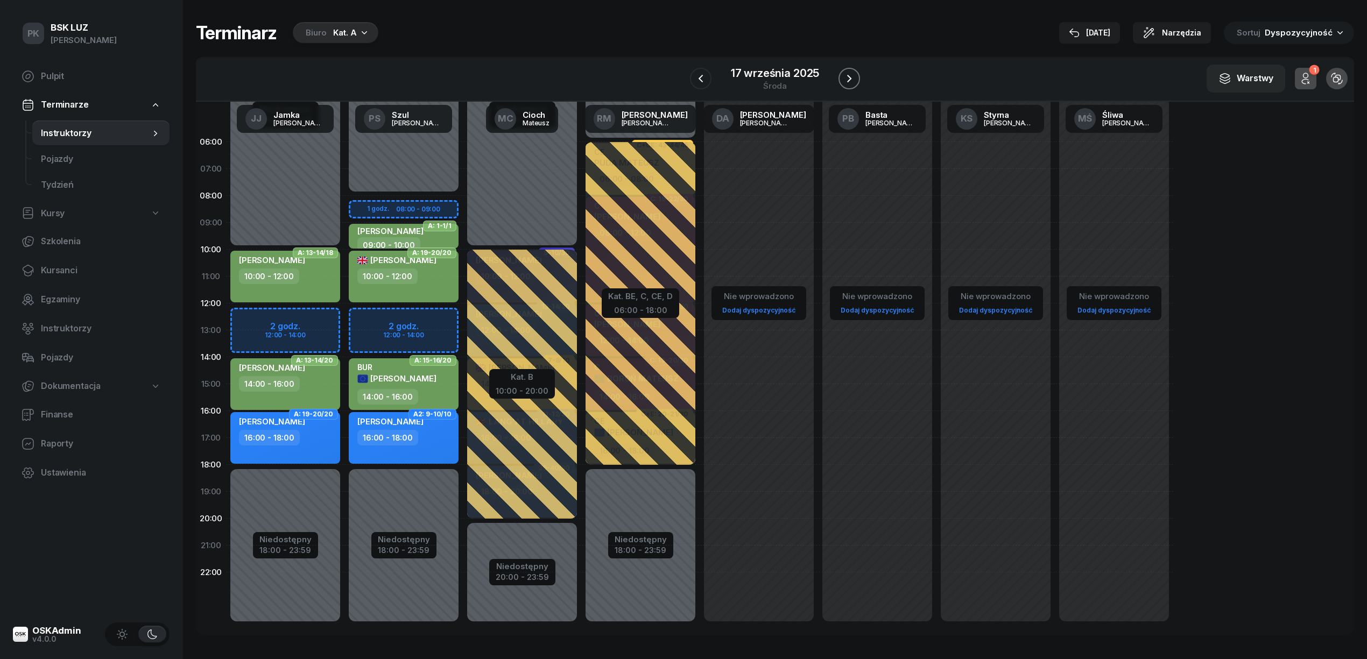
click at [850, 75] on icon "button" at bounding box center [849, 78] width 13 height 13
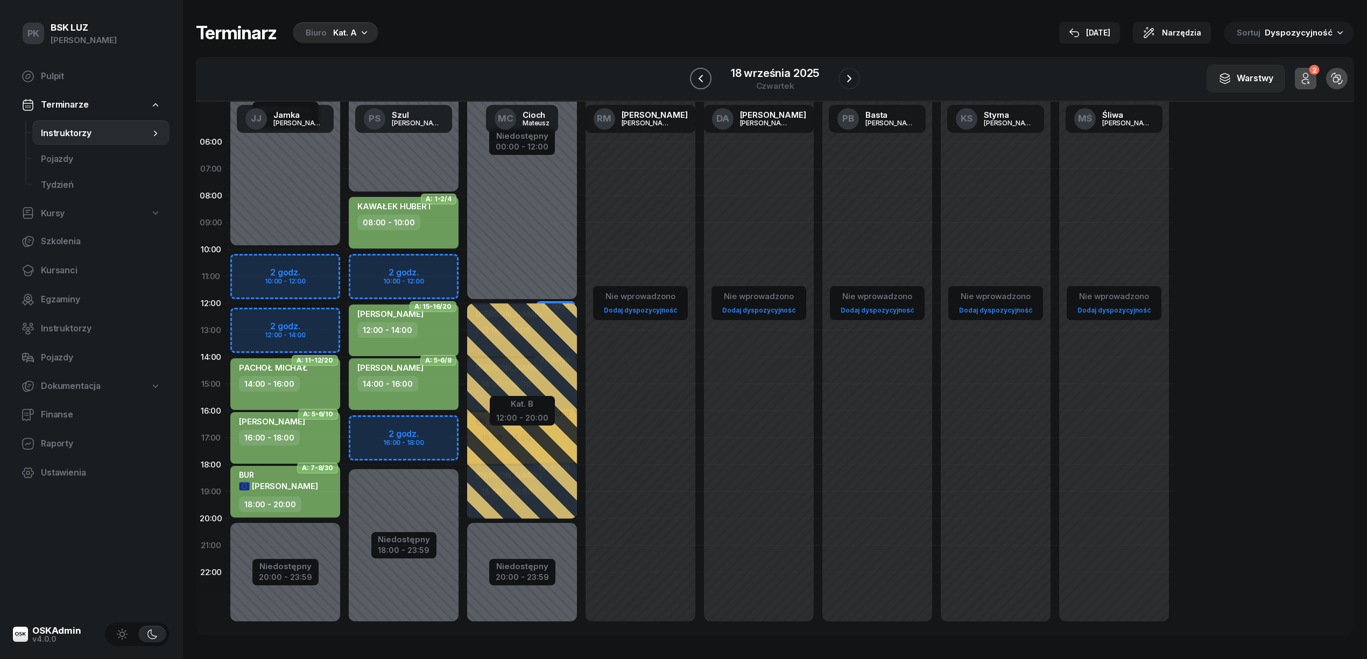
click at [699, 78] on icon "button" at bounding box center [700, 79] width 4 height 8
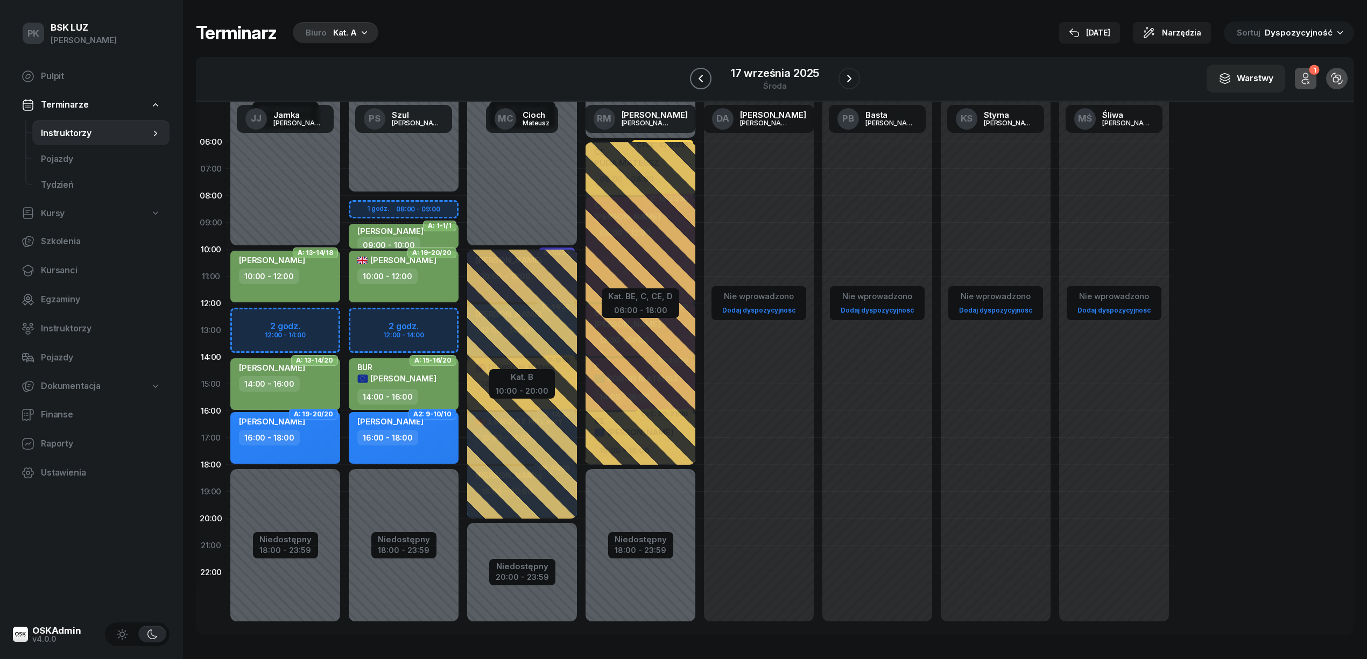
click at [699, 74] on icon "button" at bounding box center [700, 78] width 13 height 13
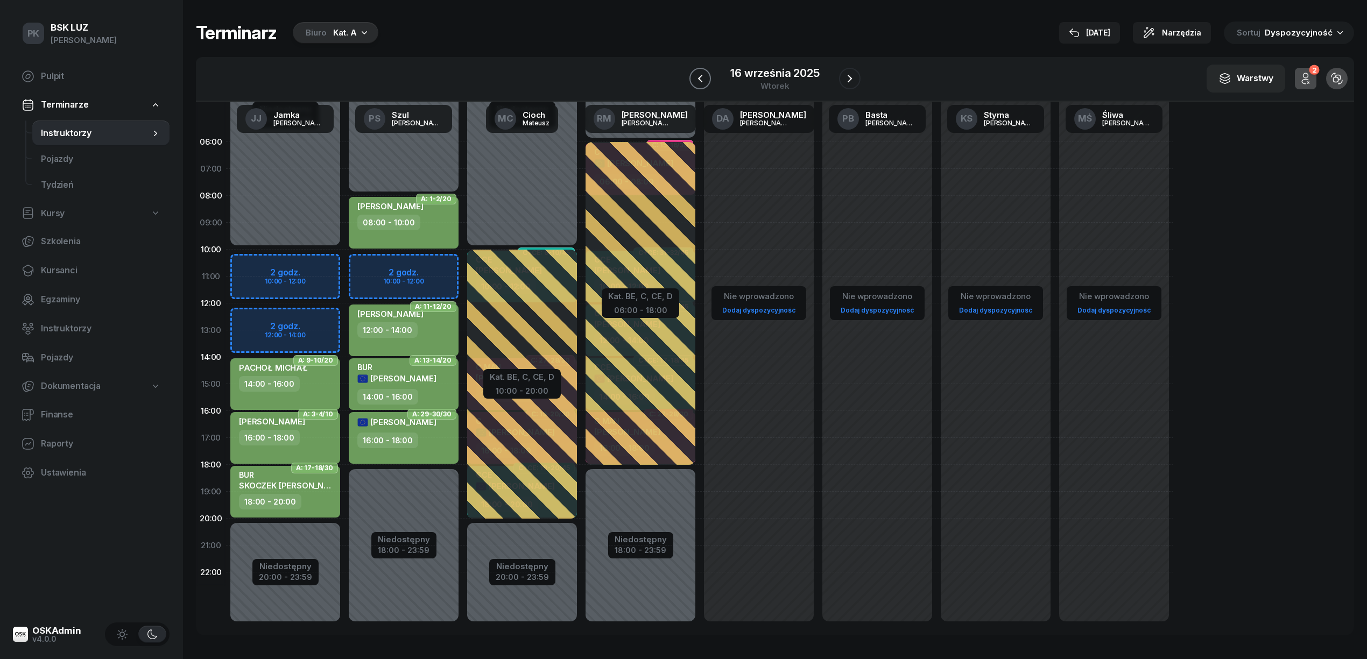
click at [706, 81] on icon "button" at bounding box center [700, 78] width 13 height 13
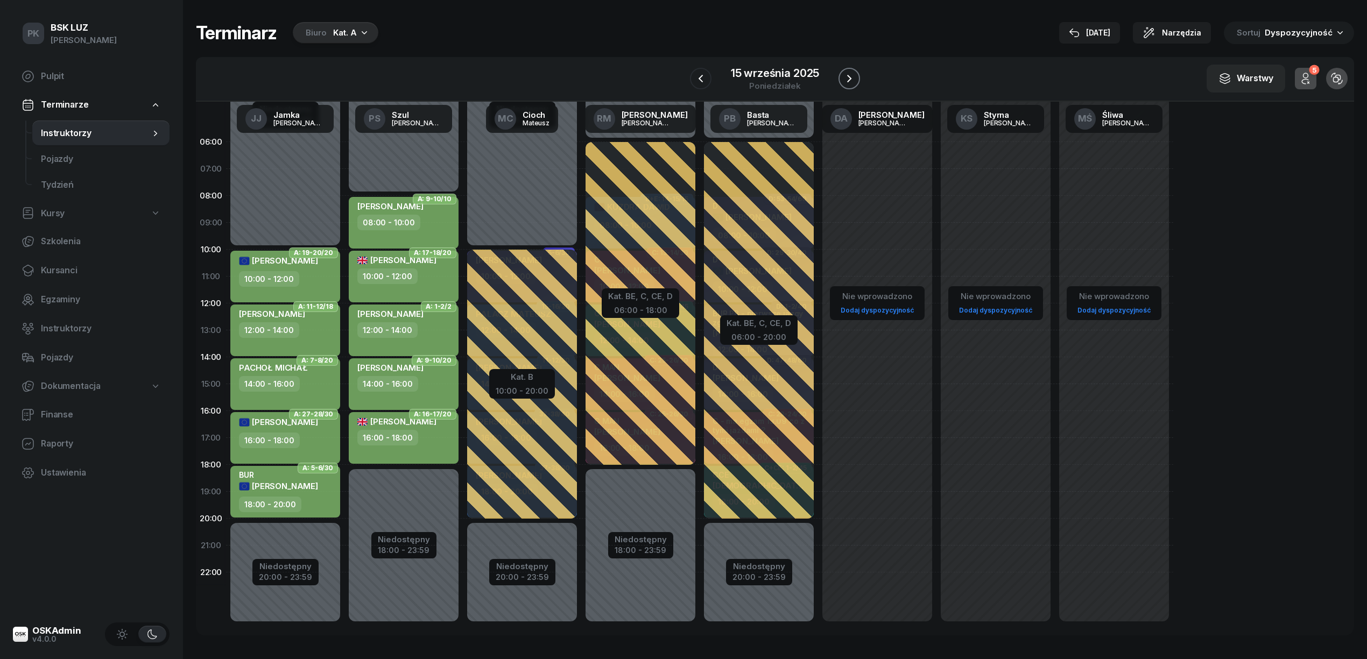
click at [843, 72] on icon "button" at bounding box center [849, 78] width 13 height 13
click at [841, 72] on button "button" at bounding box center [850, 79] width 22 height 22
click at [843, 72] on icon "button" at bounding box center [849, 78] width 13 height 13
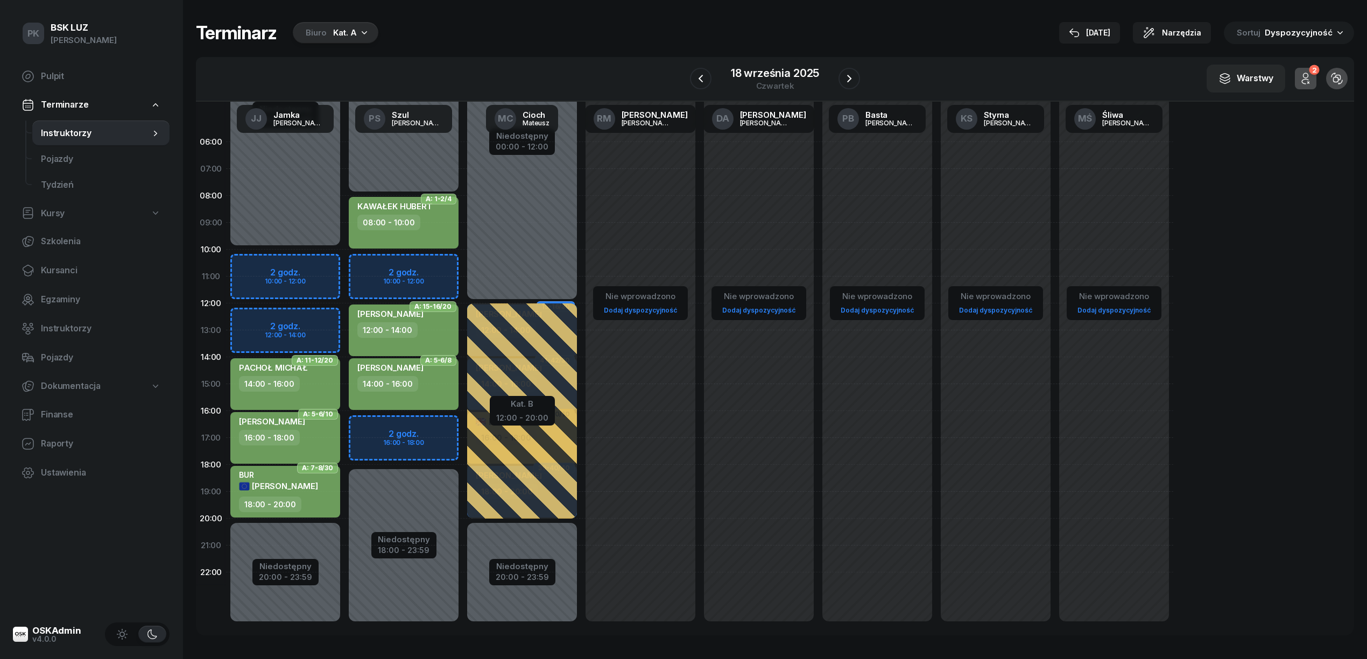
click at [401, 425] on div "Niedostępny 00:00 - 08:00 Niedostępny 18:00 - 23:59 2 godz. 10:00 - 12:00 2 god…" at bounding box center [403, 384] width 118 height 511
select select "16"
select select "18"
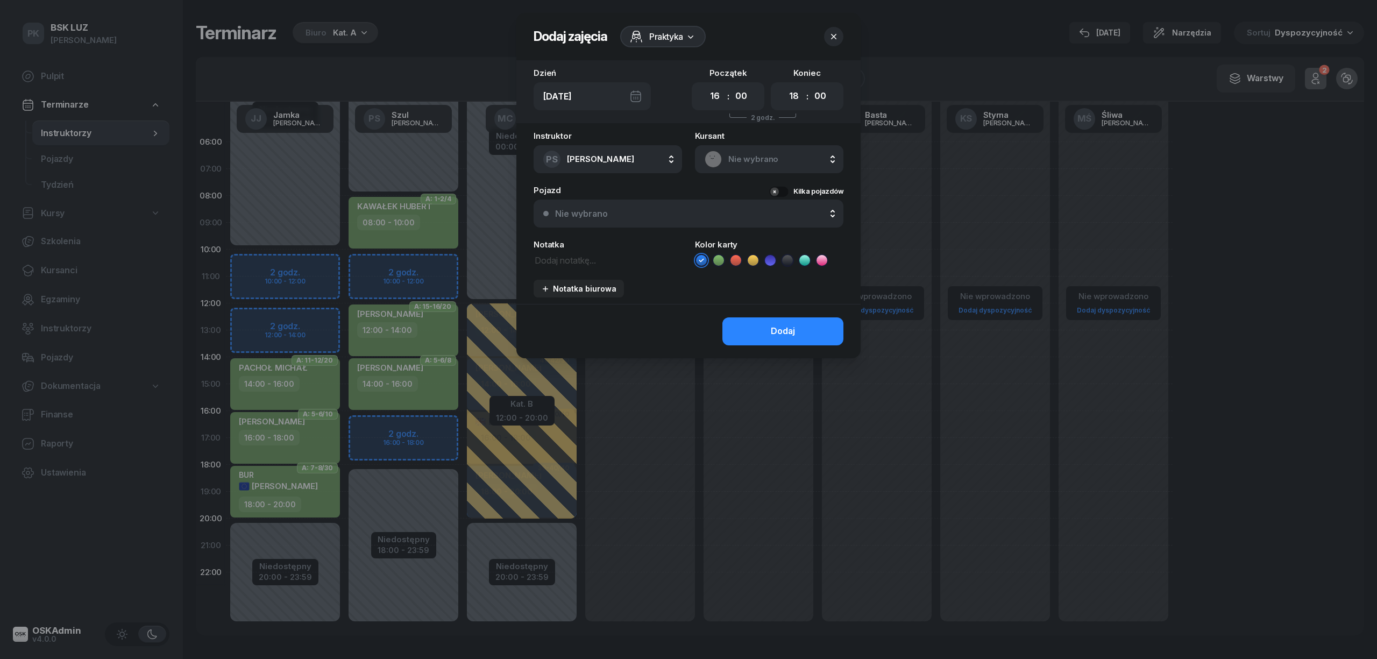
click at [764, 155] on span "Nie wybrano" at bounding box center [781, 159] width 105 height 14
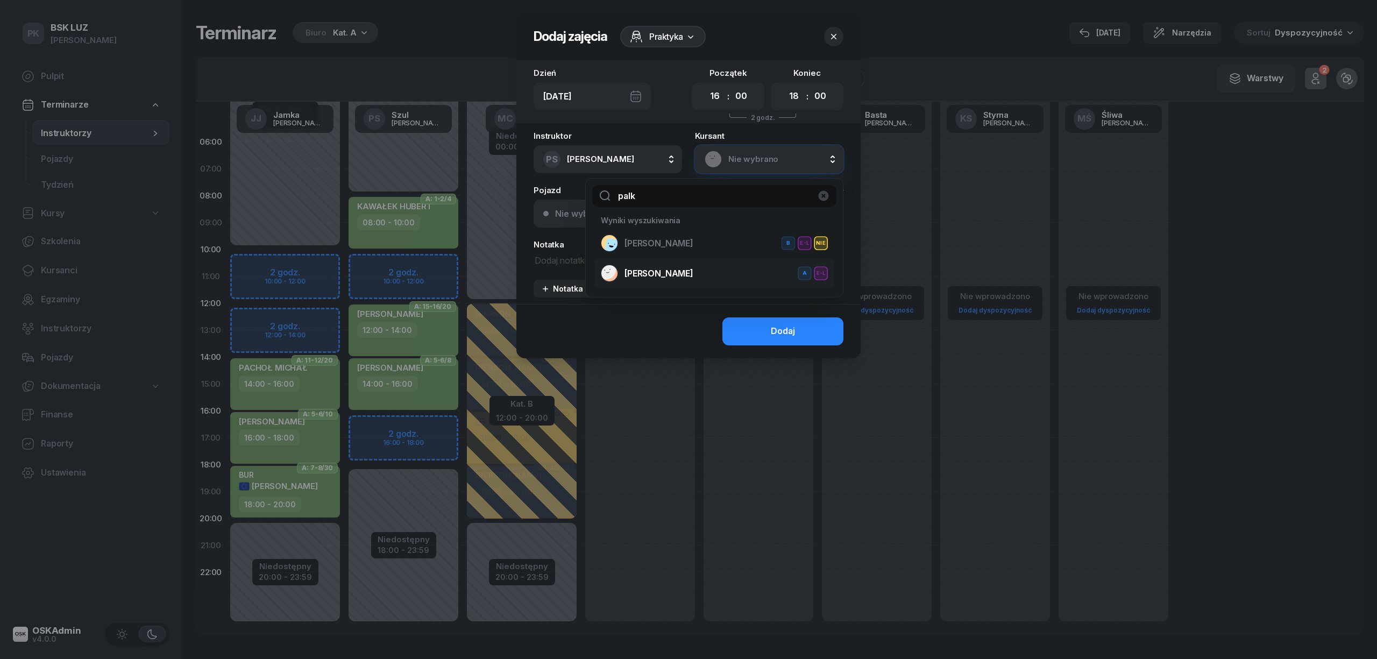
type input "palk"
click at [674, 278] on span "PALKA KONRAD" at bounding box center [659, 274] width 69 height 14
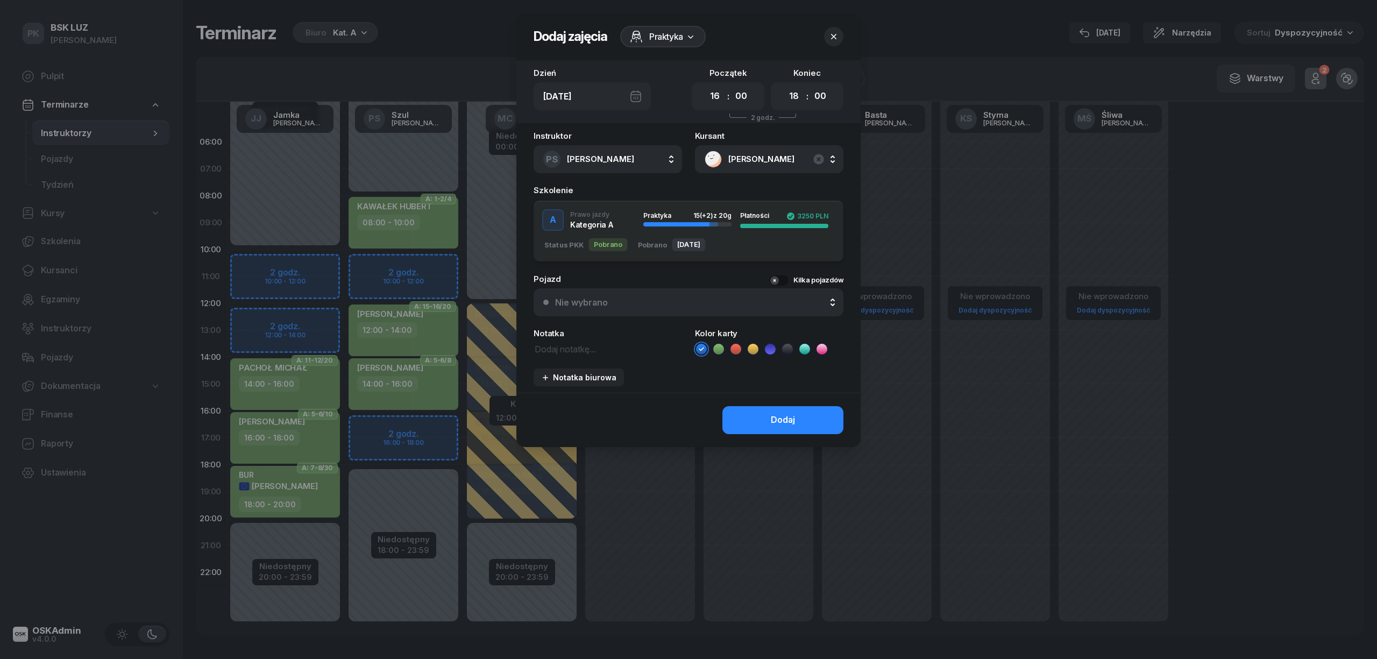
click at [717, 345] on icon at bounding box center [718, 349] width 11 height 11
click at [752, 412] on button "Dodaj" at bounding box center [783, 420] width 121 height 28
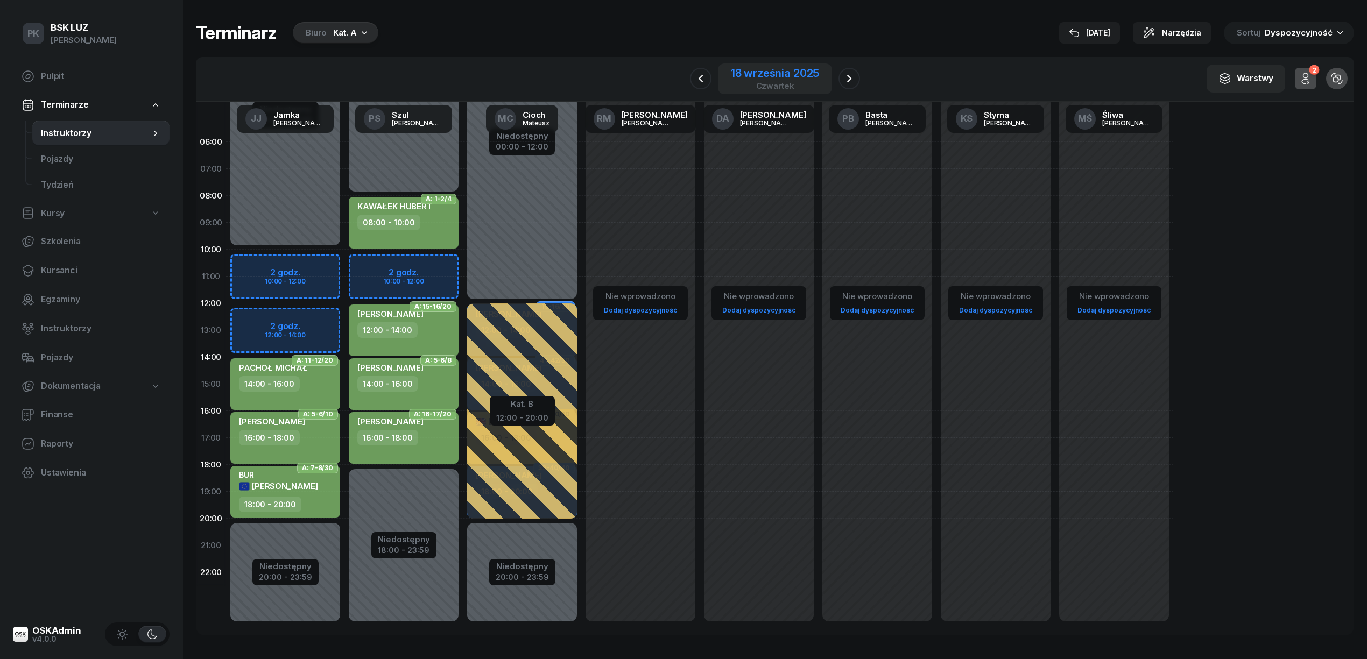
click at [760, 69] on div "18 września 2025" at bounding box center [775, 73] width 88 height 11
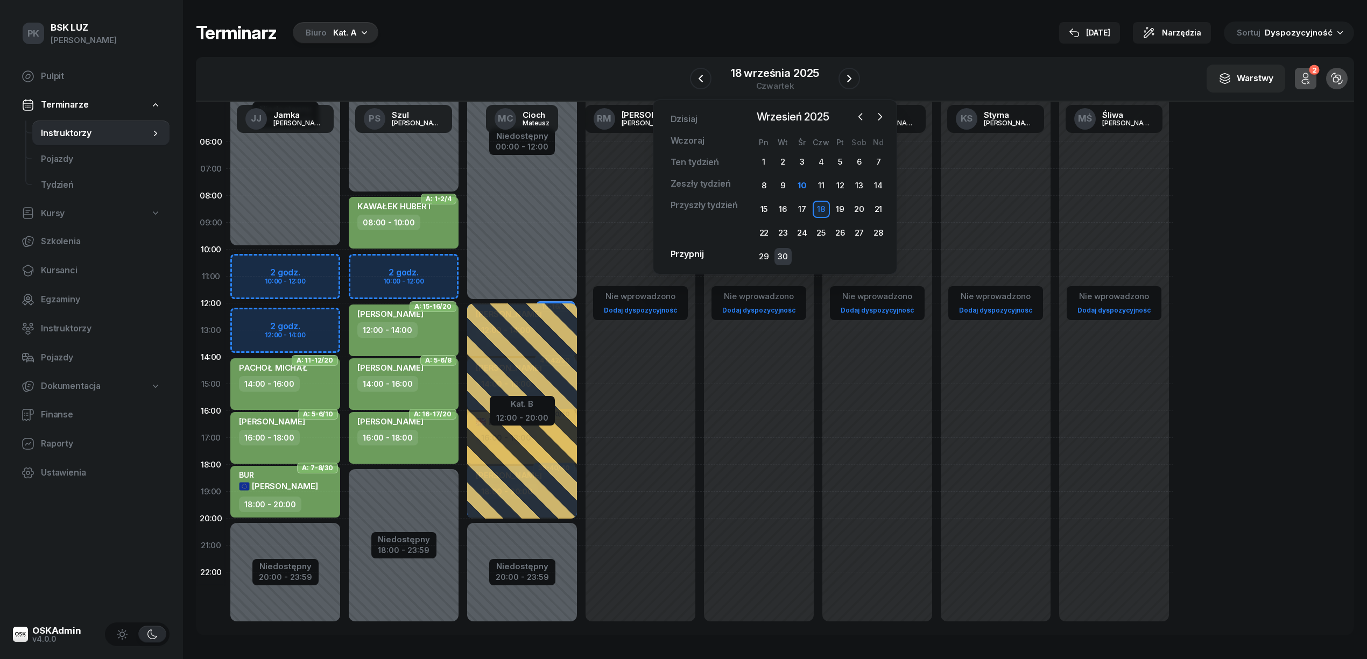
click at [780, 248] on div "30" at bounding box center [782, 256] width 17 height 17
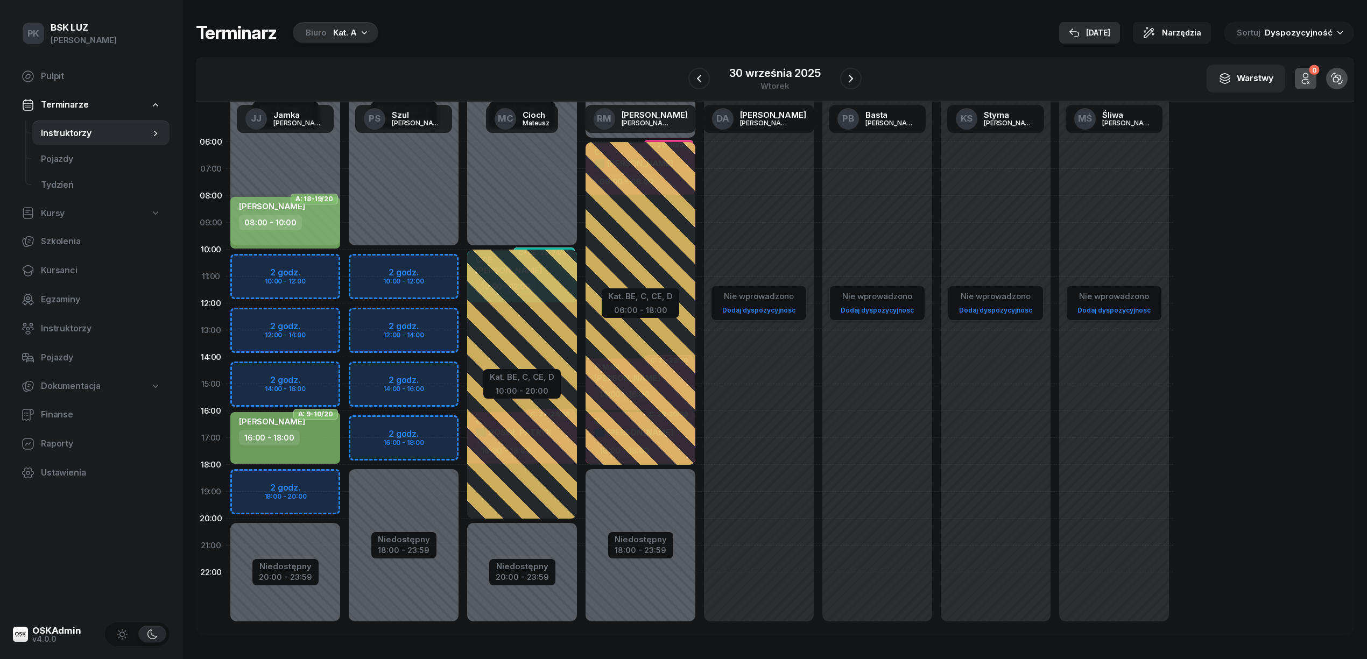
click at [1094, 33] on div "[DATE]" at bounding box center [1089, 32] width 41 height 13
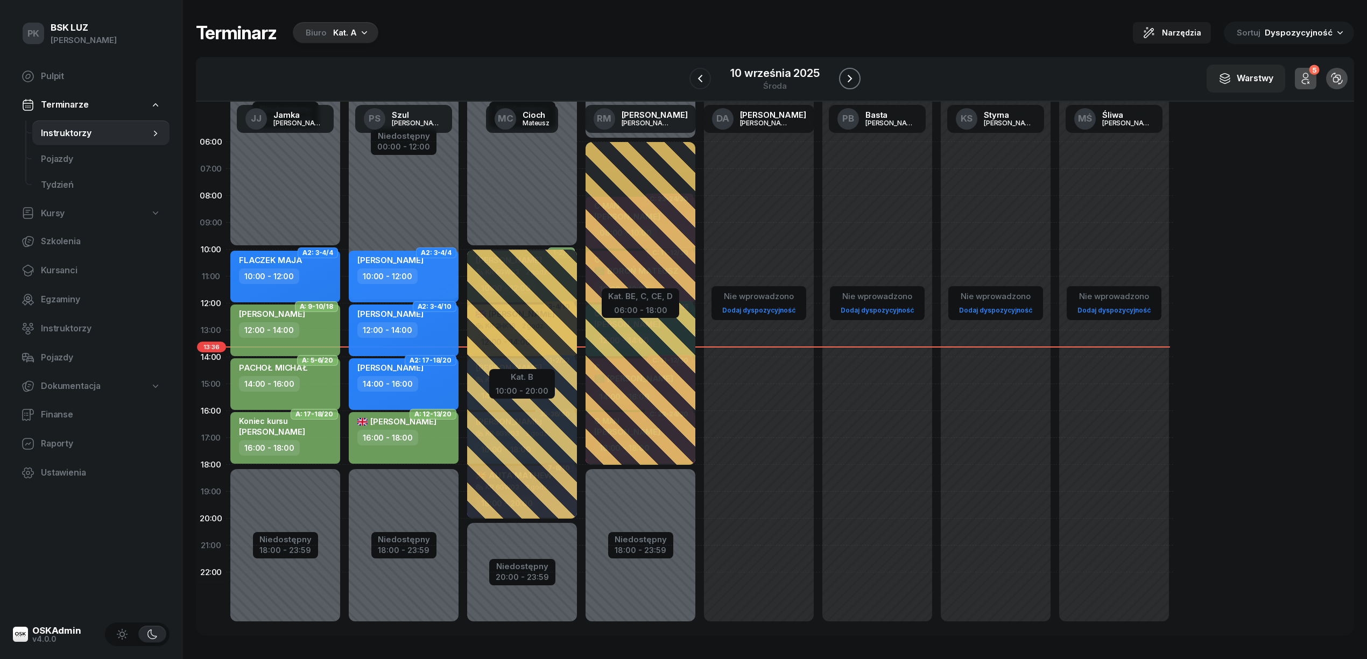
click at [844, 75] on icon "button" at bounding box center [849, 78] width 13 height 13
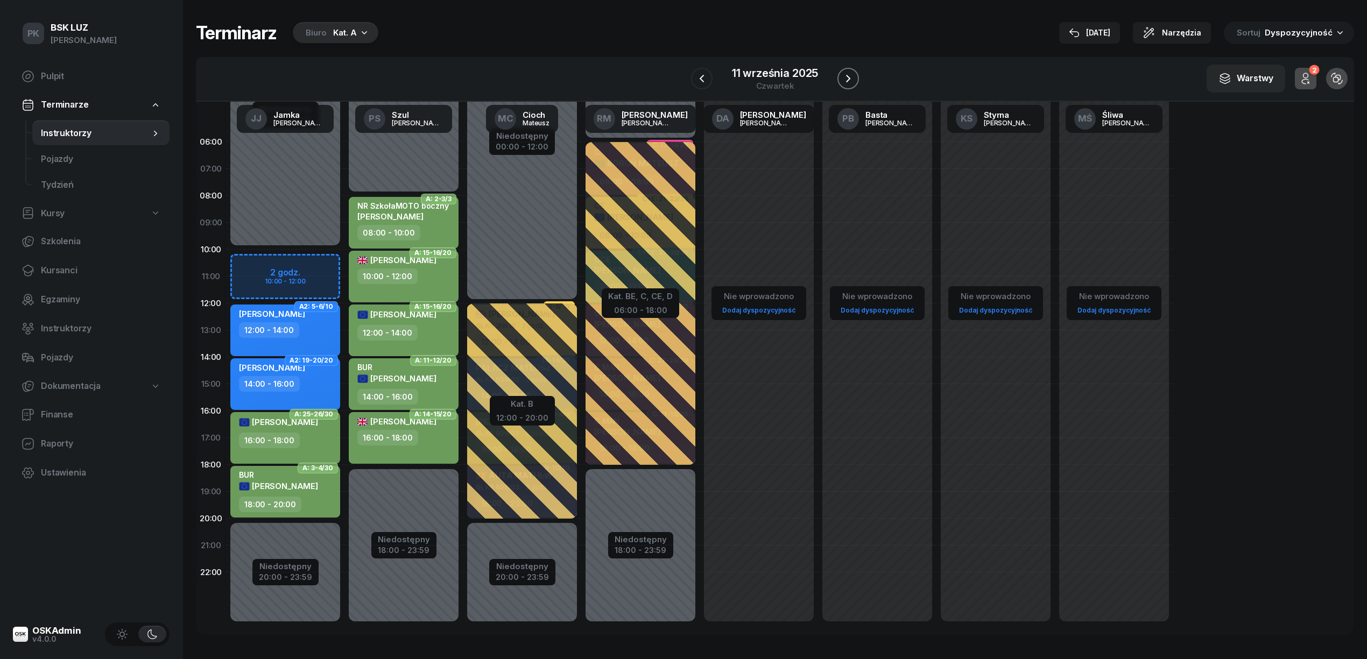
click at [841, 80] on icon "button" at bounding box center [847, 78] width 13 height 13
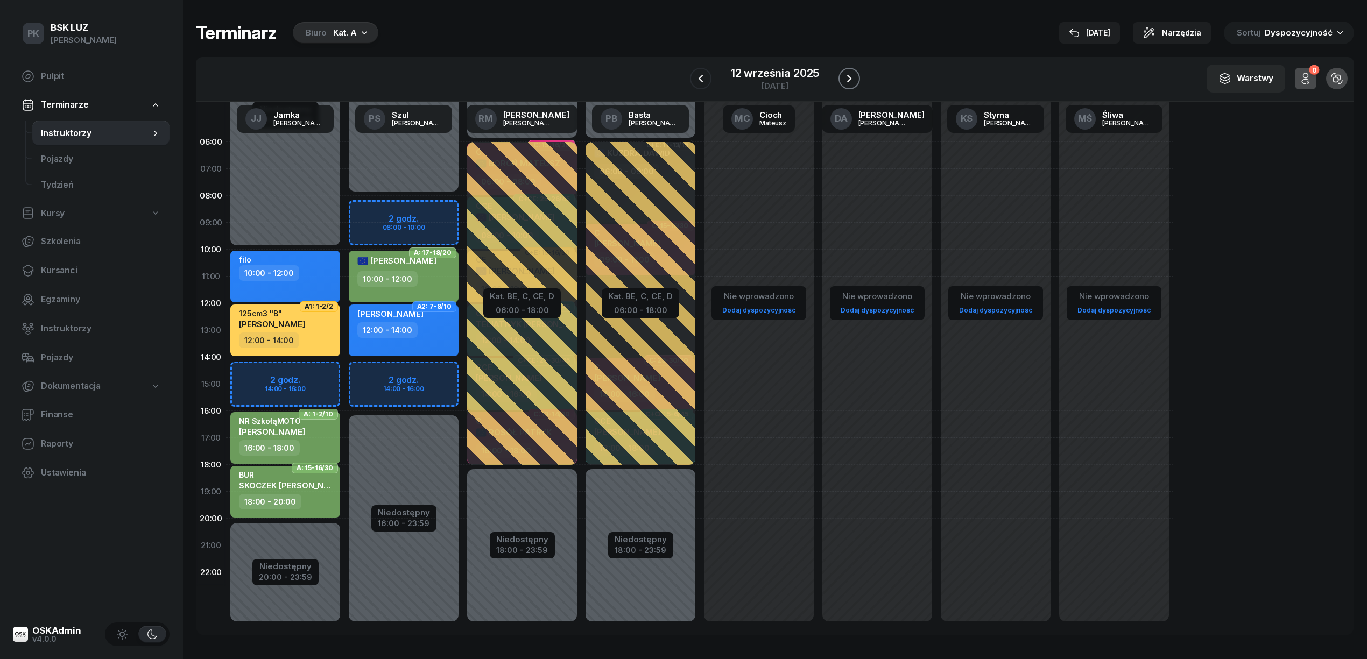
click at [840, 80] on button "button" at bounding box center [849, 79] width 22 height 22
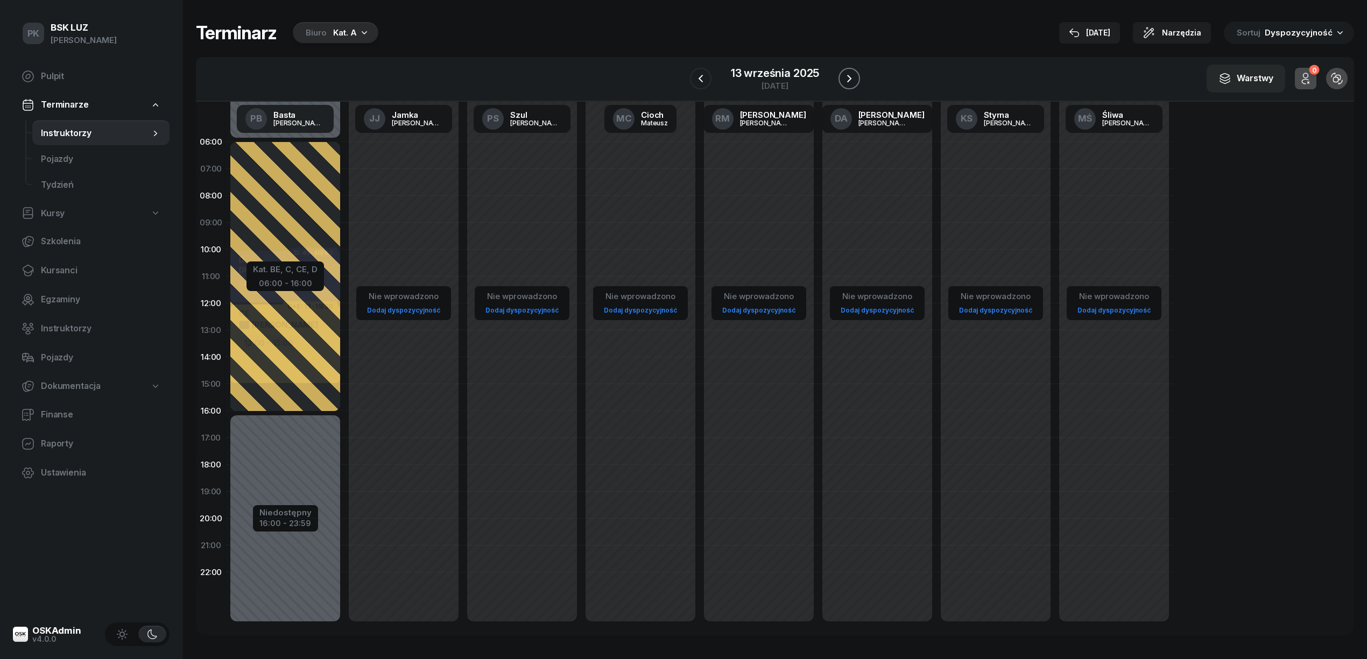
click at [840, 80] on button "button" at bounding box center [849, 79] width 22 height 22
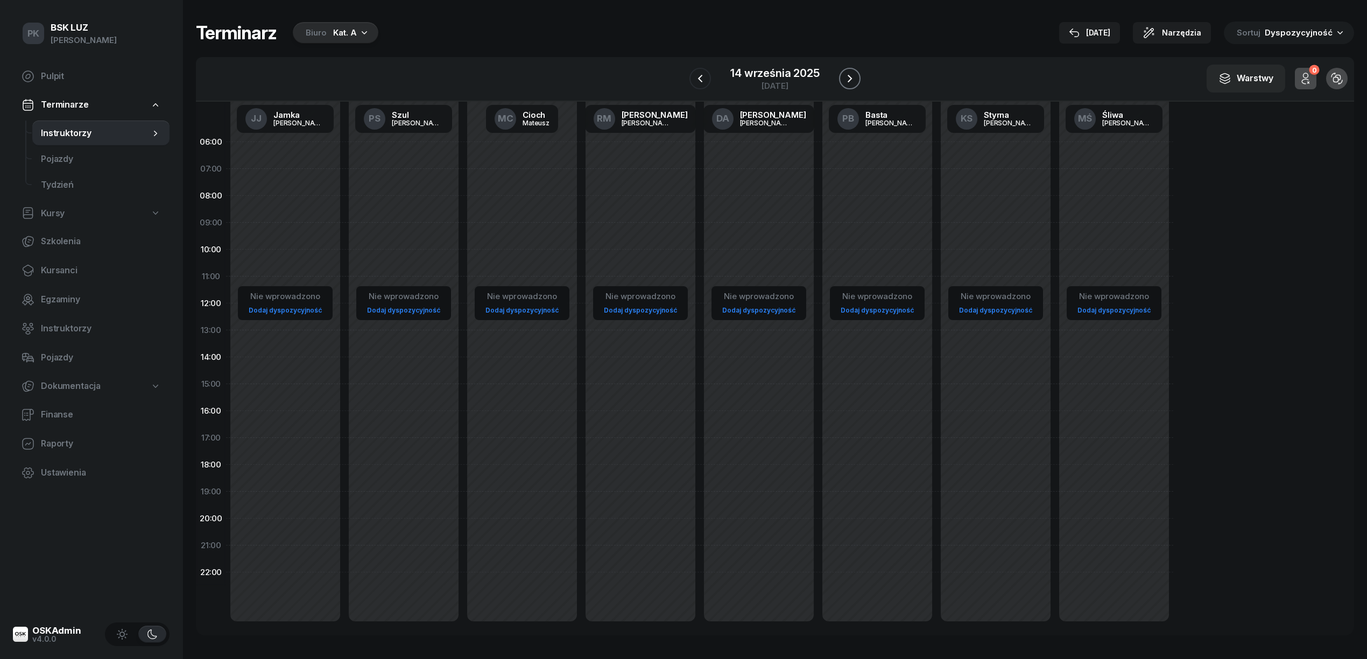
click at [840, 80] on button "button" at bounding box center [850, 79] width 22 height 22
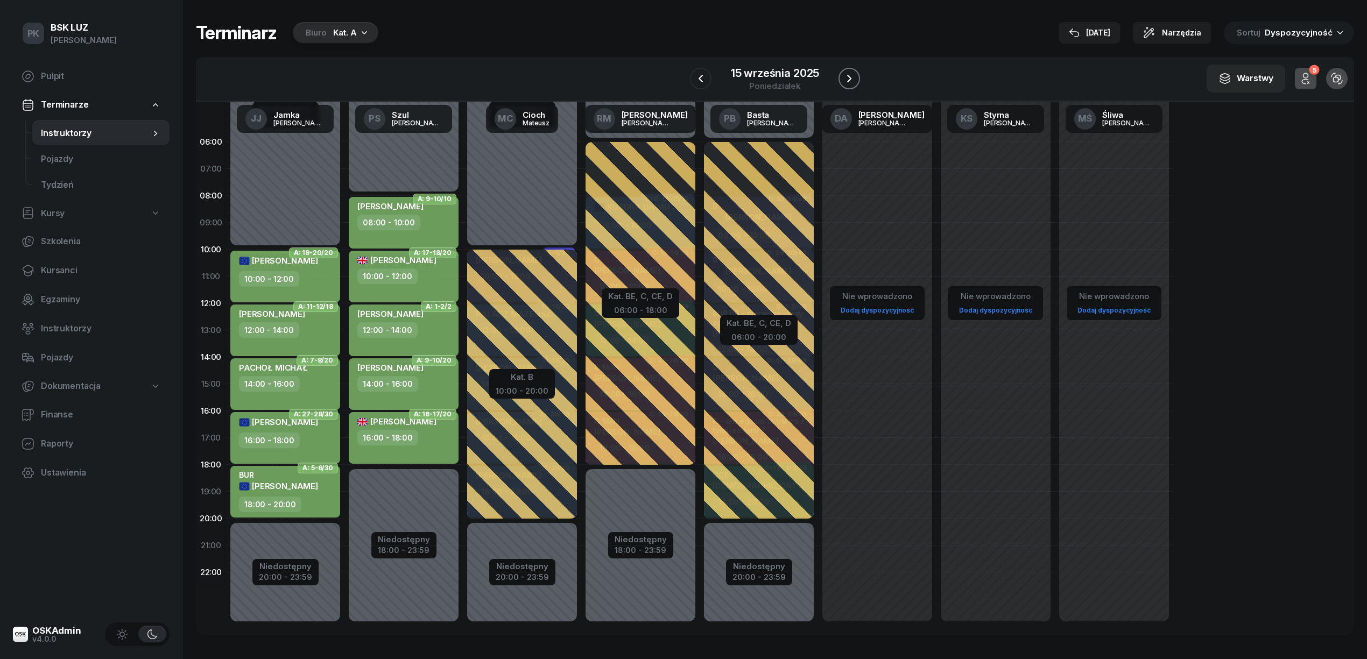
click at [840, 80] on button "button" at bounding box center [849, 79] width 22 height 22
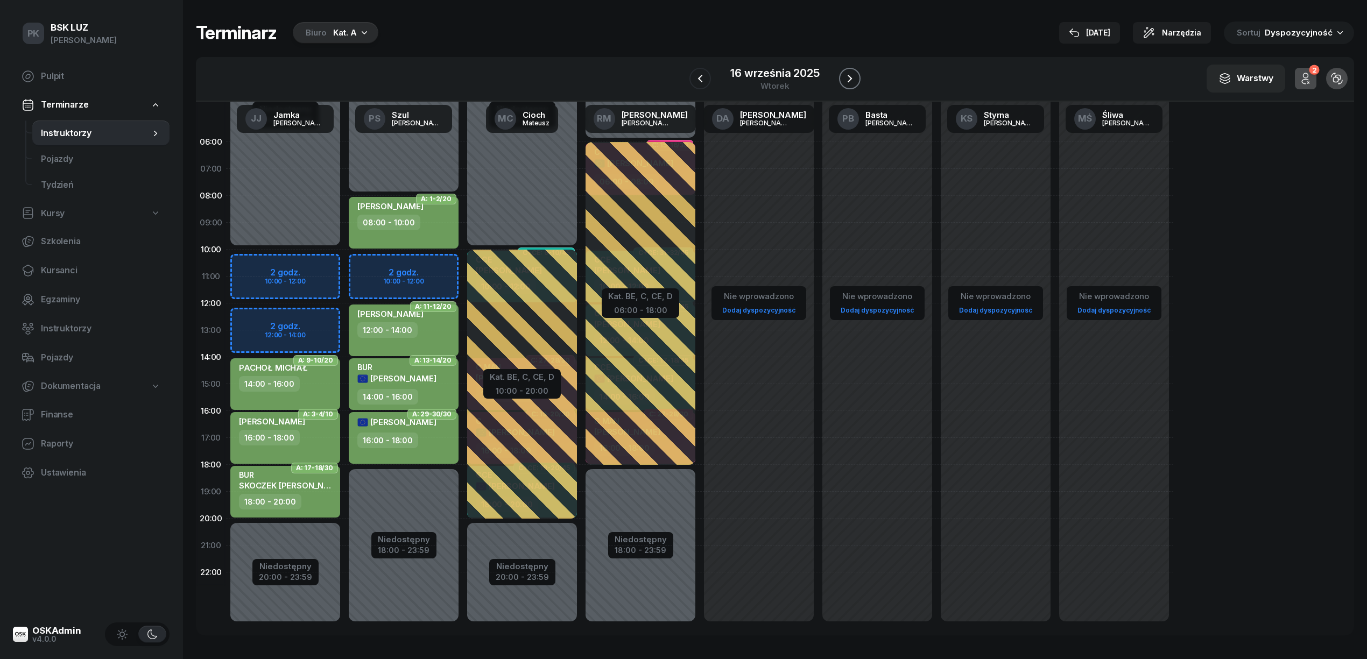
click at [840, 80] on button "button" at bounding box center [850, 79] width 22 height 22
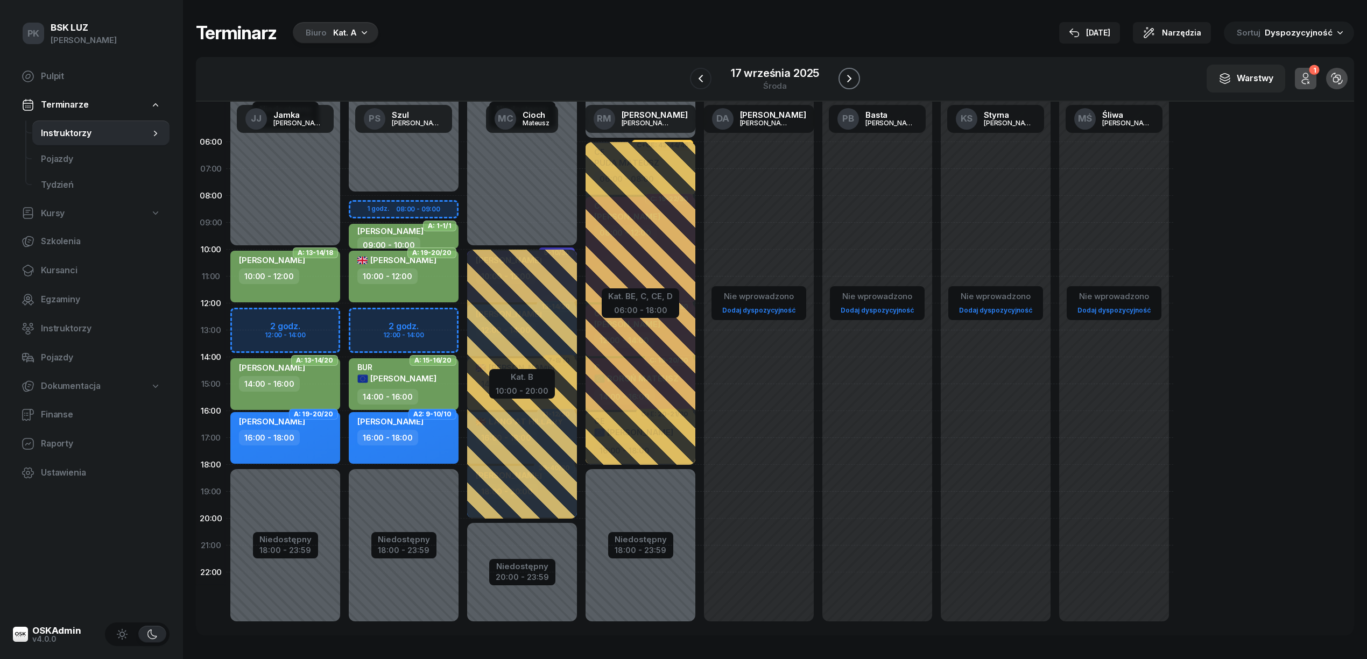
click at [840, 80] on button "button" at bounding box center [849, 79] width 22 height 22
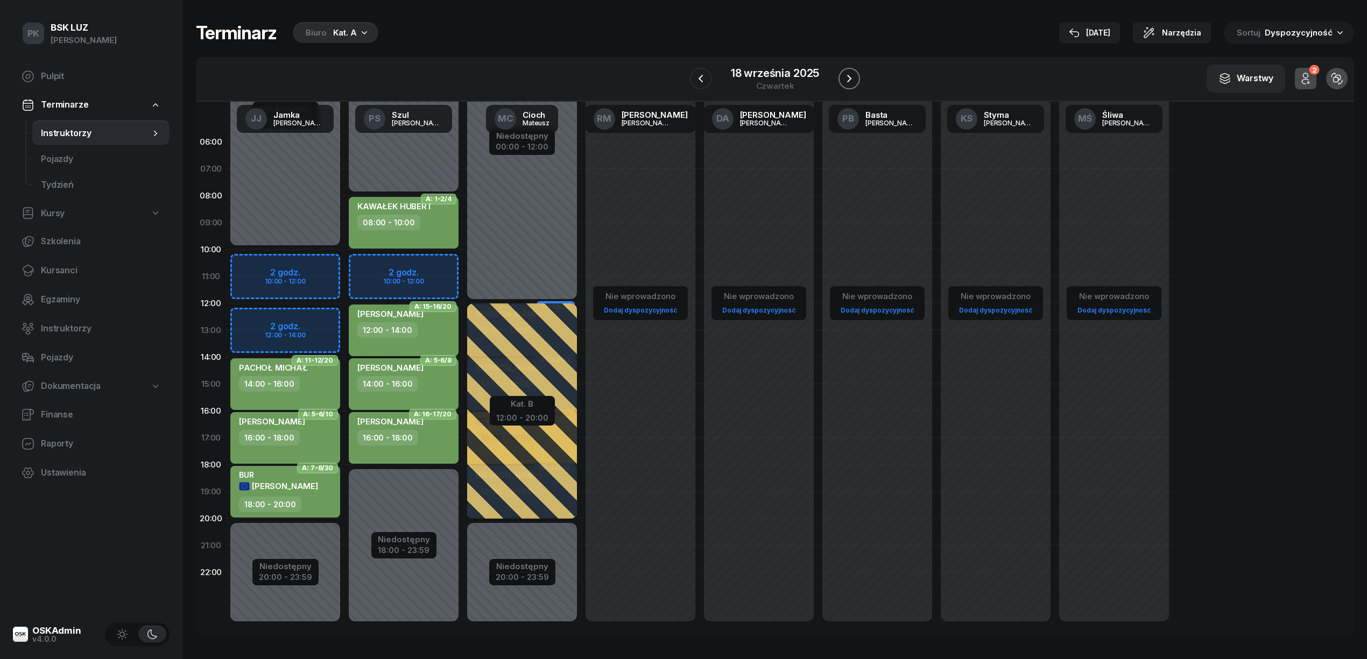
click at [840, 80] on button "button" at bounding box center [849, 79] width 22 height 22
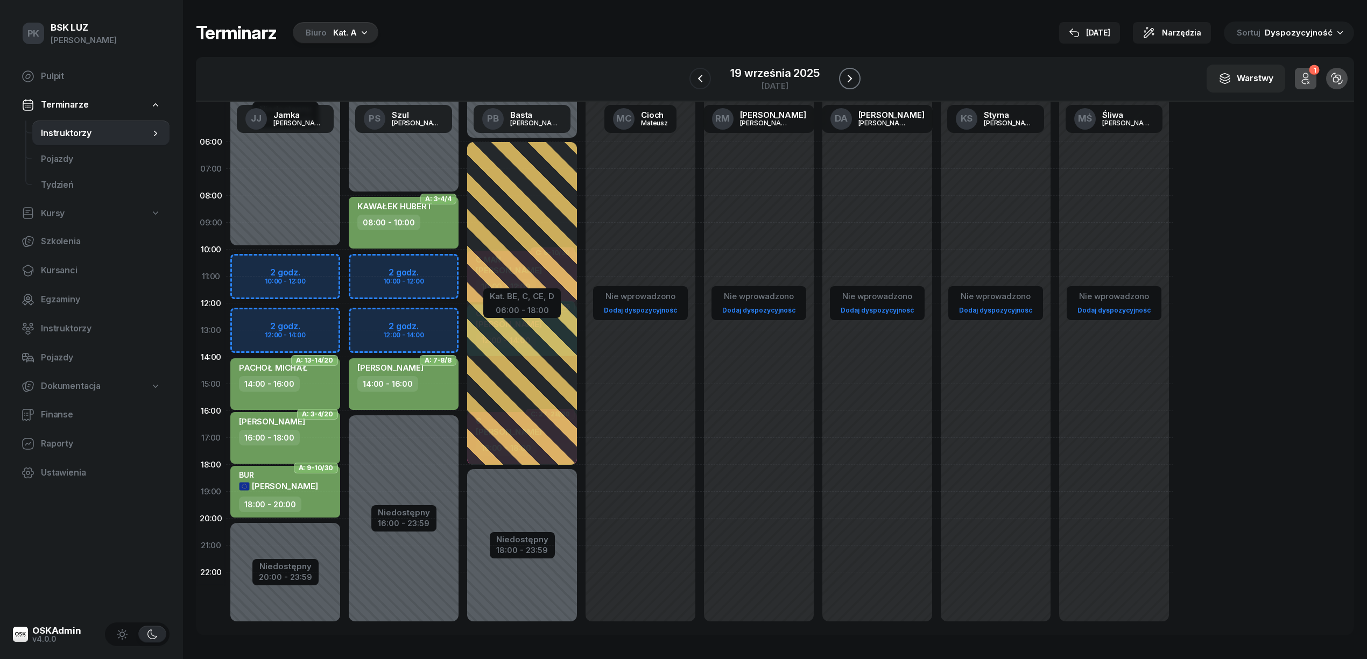
click at [840, 80] on button "button" at bounding box center [850, 79] width 22 height 22
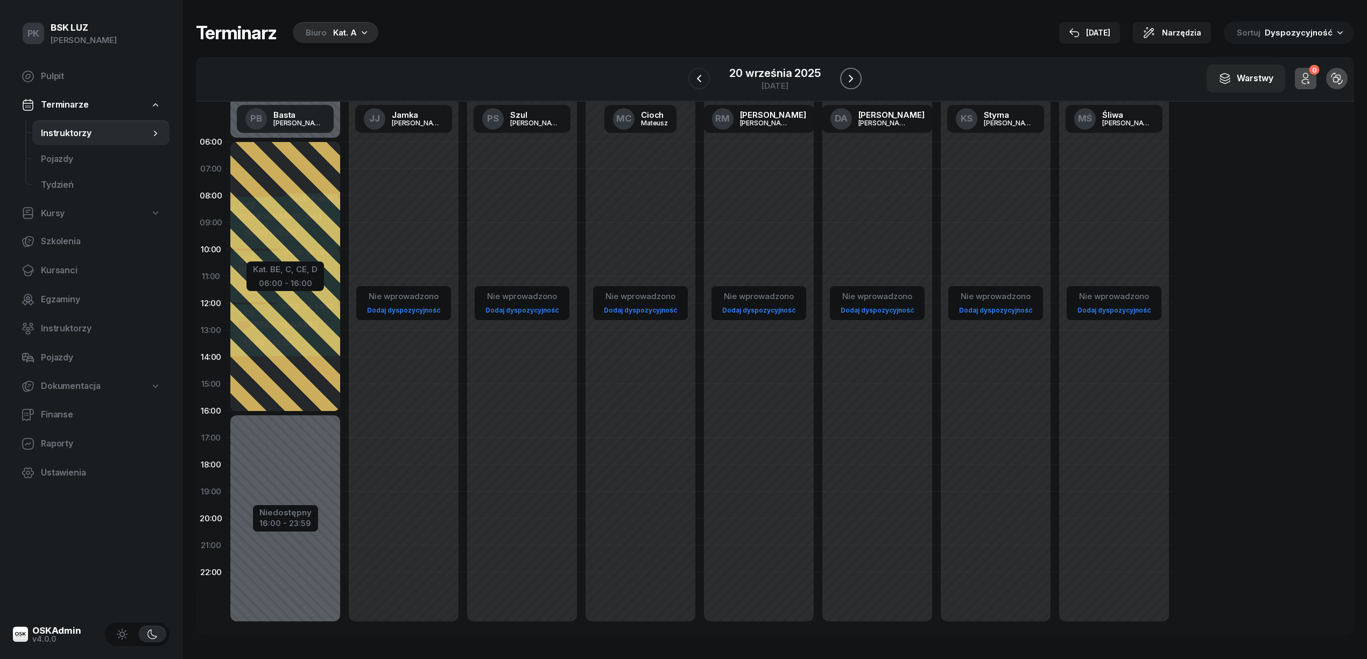
click at [840, 80] on button "button" at bounding box center [851, 79] width 22 height 22
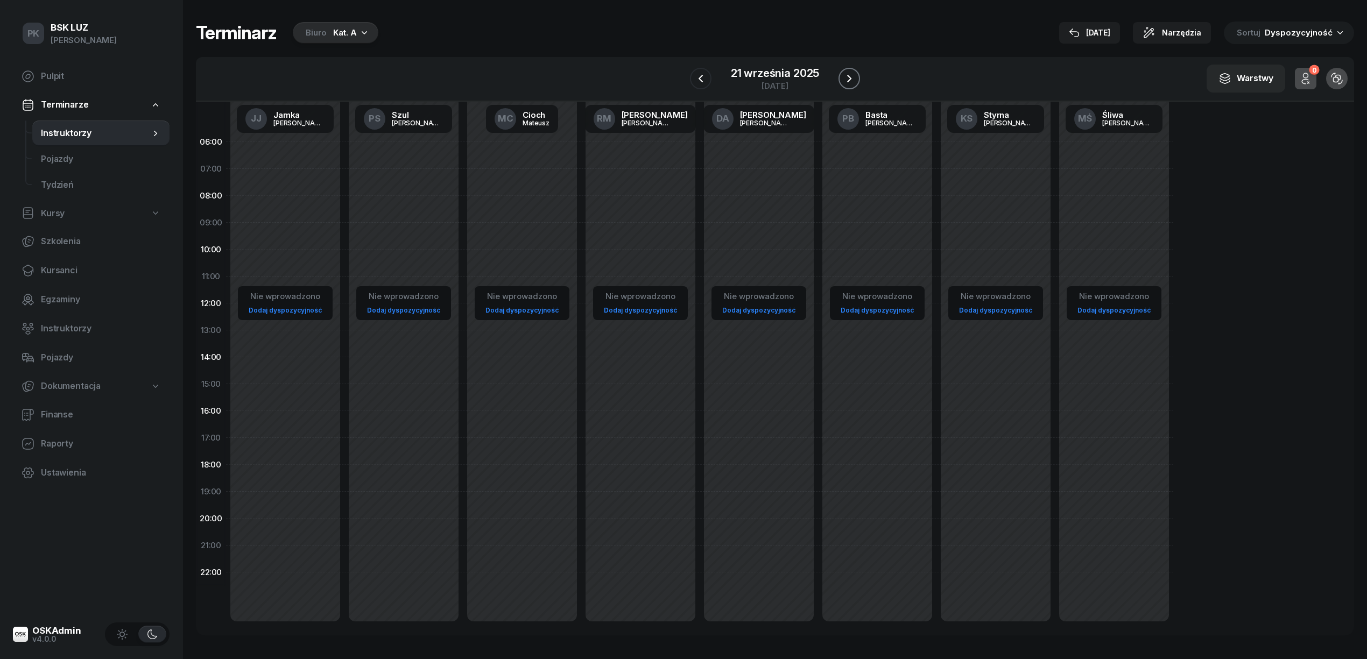
click at [840, 80] on button "button" at bounding box center [849, 79] width 22 height 22
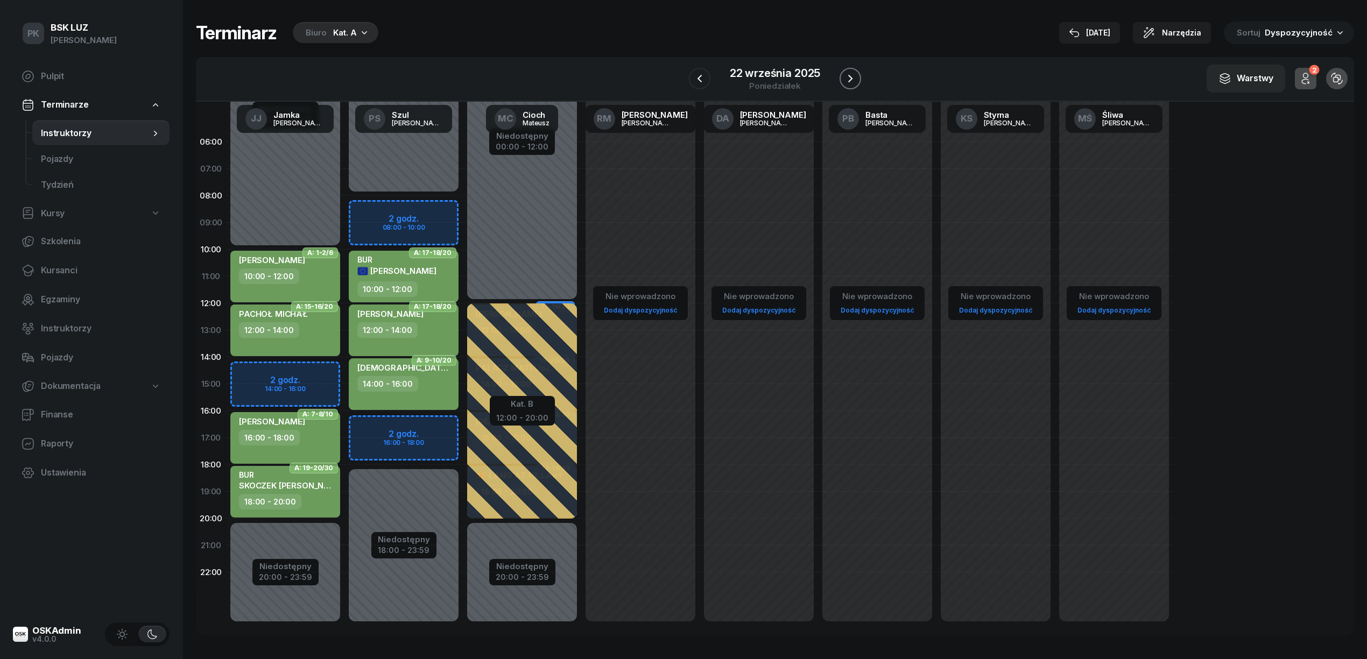
click at [840, 80] on button "button" at bounding box center [850, 79] width 22 height 22
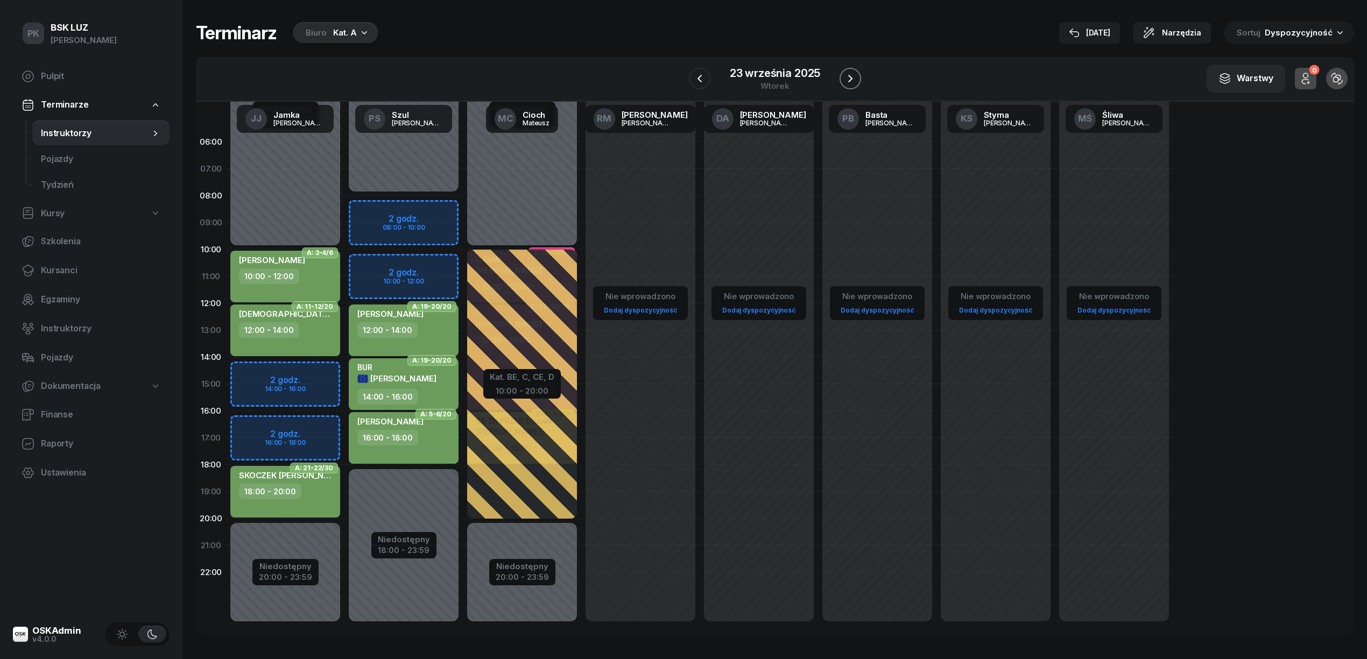
click at [840, 80] on button "button" at bounding box center [850, 79] width 22 height 22
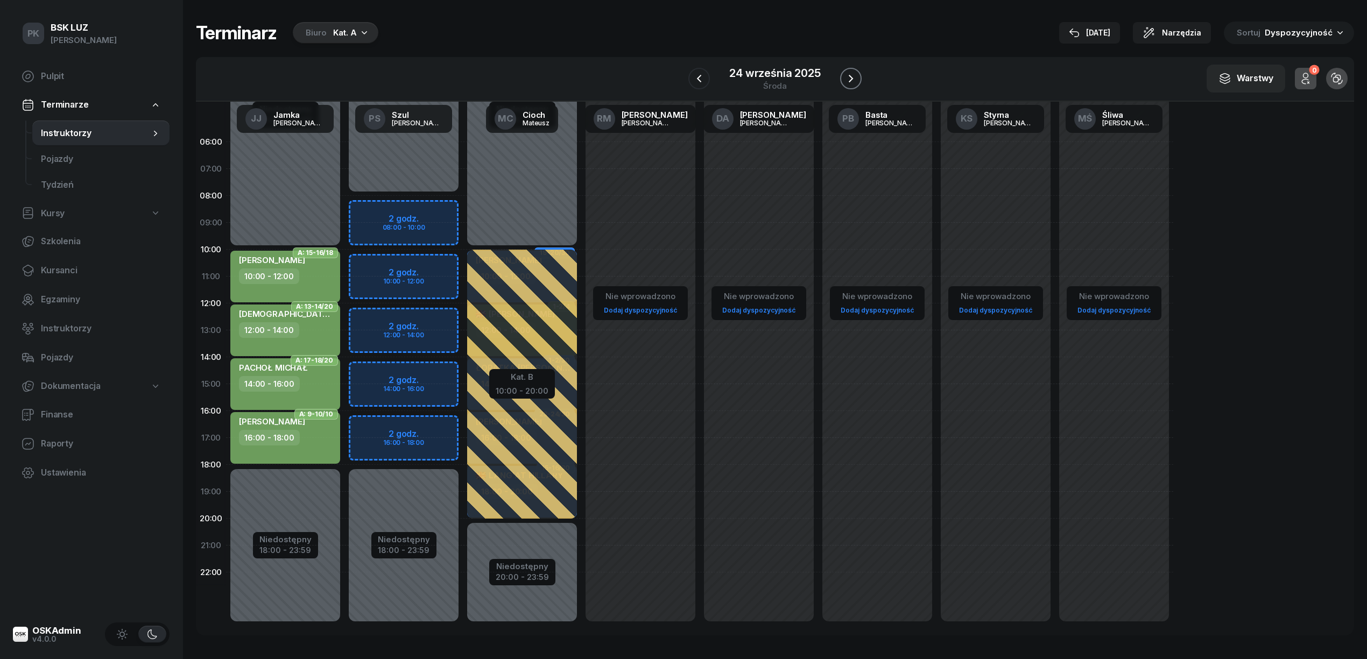
click at [840, 80] on button "button" at bounding box center [851, 79] width 22 height 22
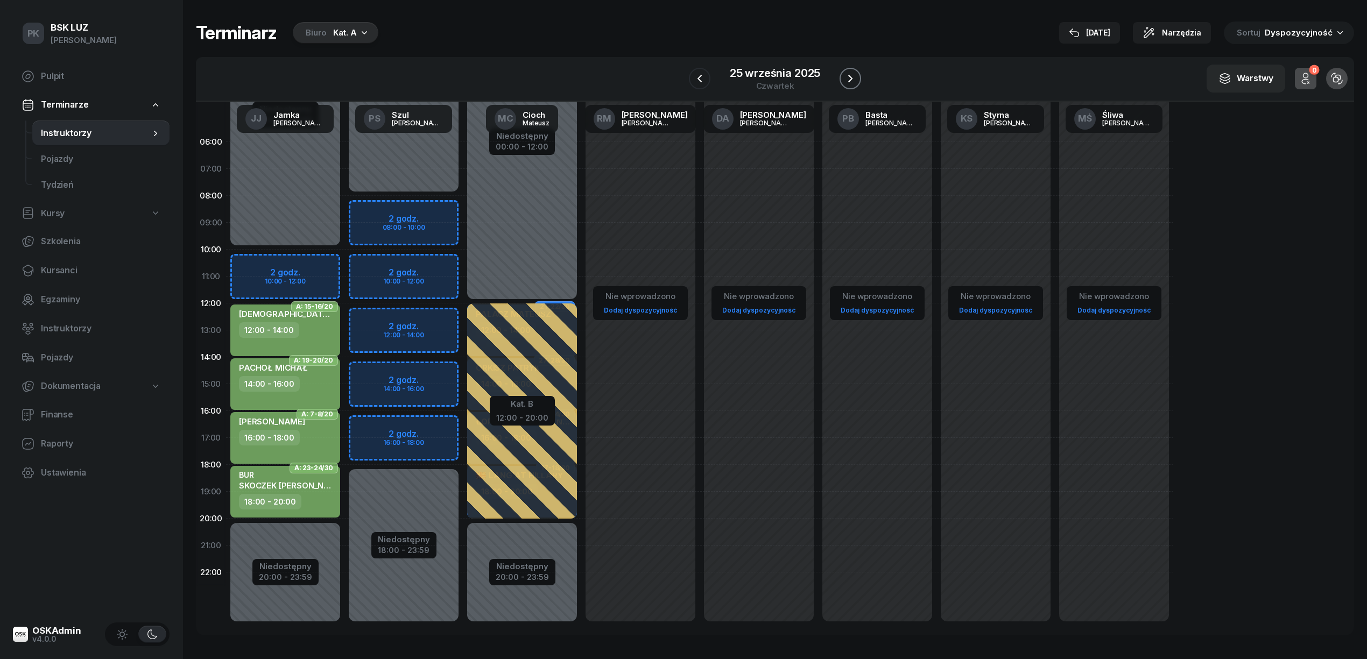
click at [840, 80] on button "button" at bounding box center [850, 79] width 22 height 22
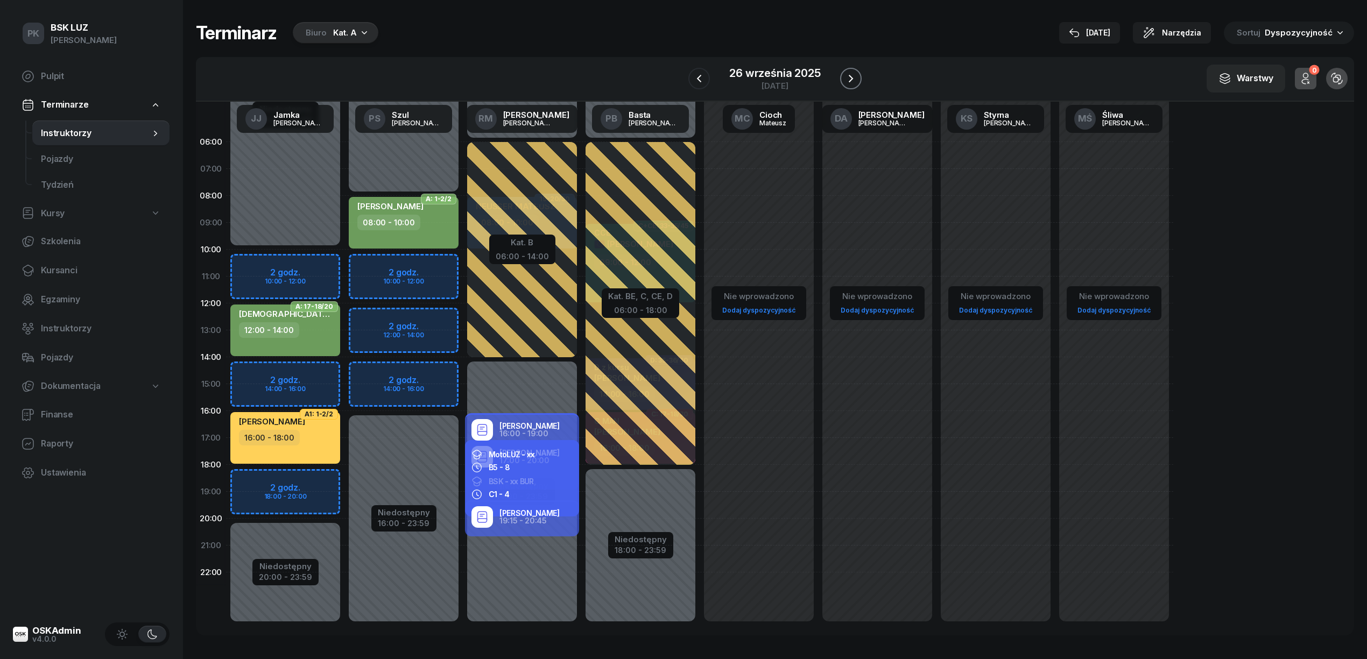
click at [840, 80] on button "button" at bounding box center [851, 79] width 22 height 22
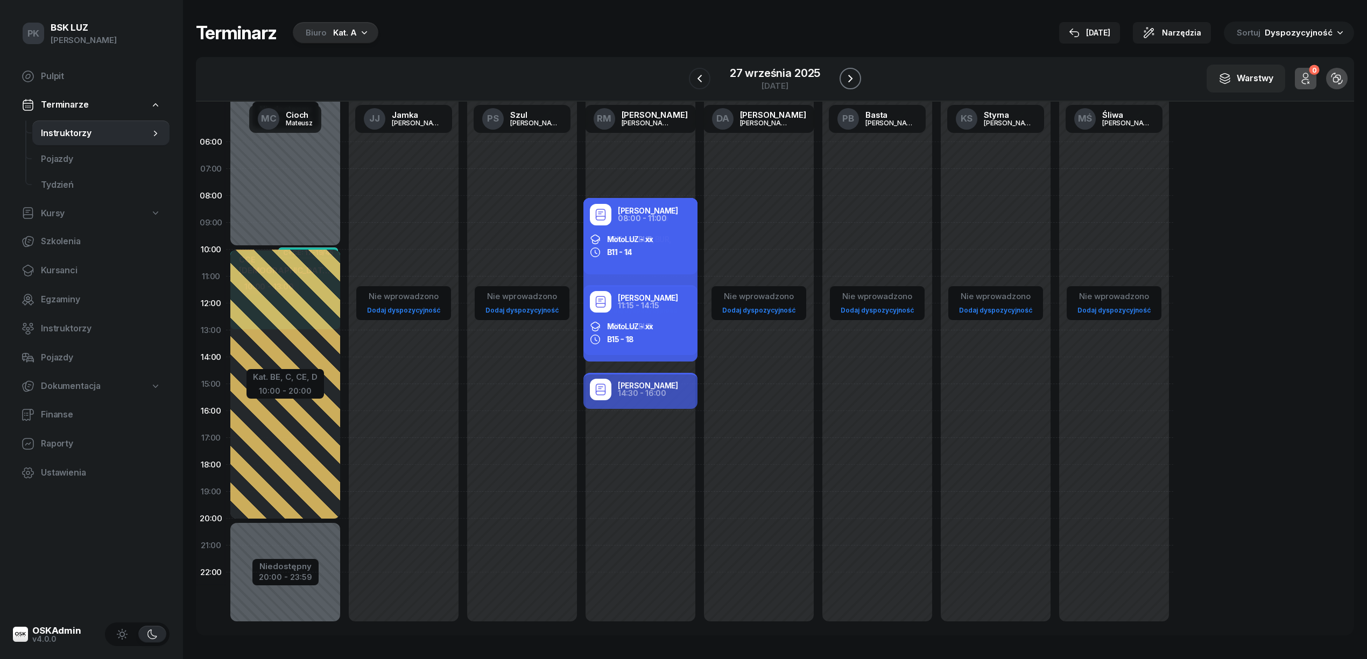
click at [840, 80] on button "button" at bounding box center [850, 79] width 22 height 22
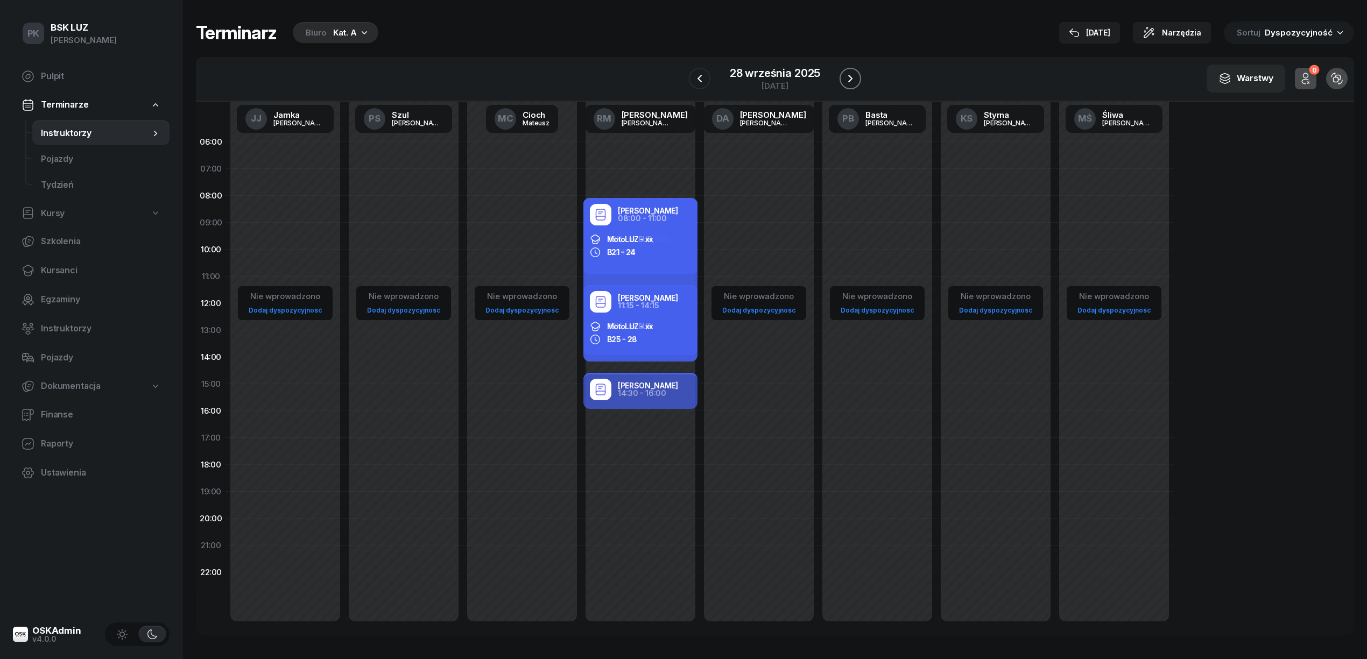
click at [840, 80] on button "button" at bounding box center [850, 79] width 22 height 22
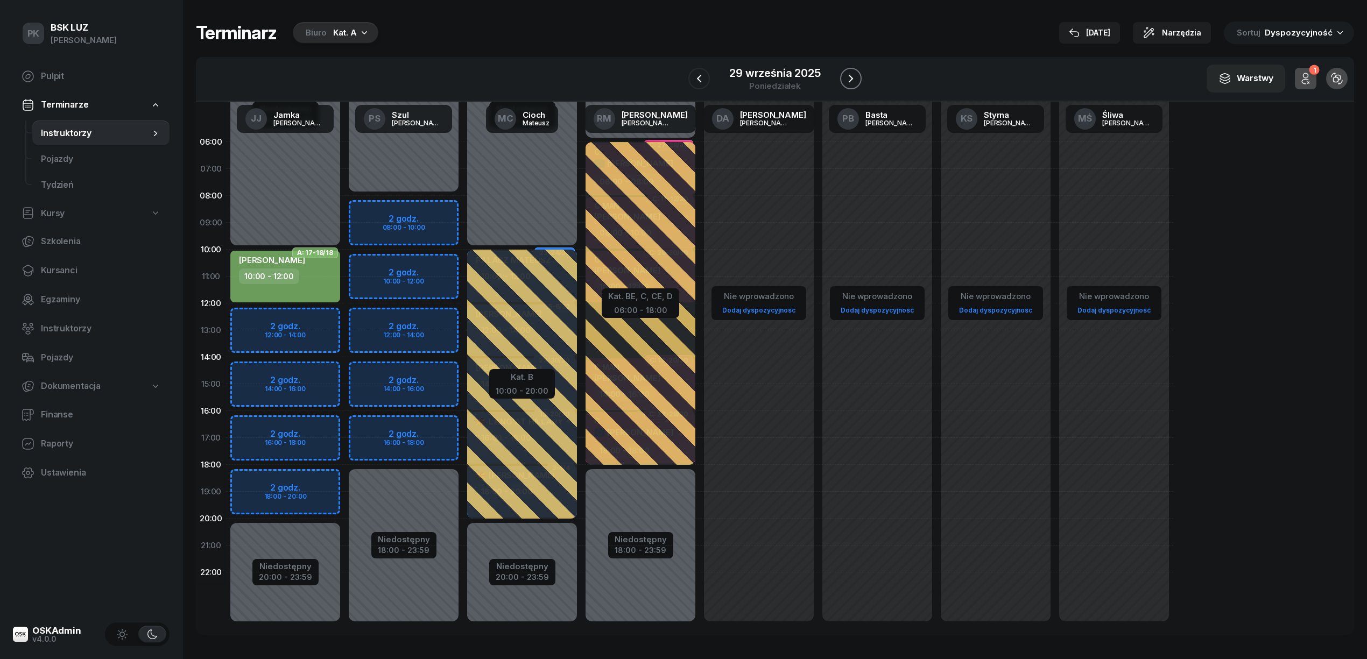
click at [840, 80] on button "button" at bounding box center [851, 79] width 22 height 22
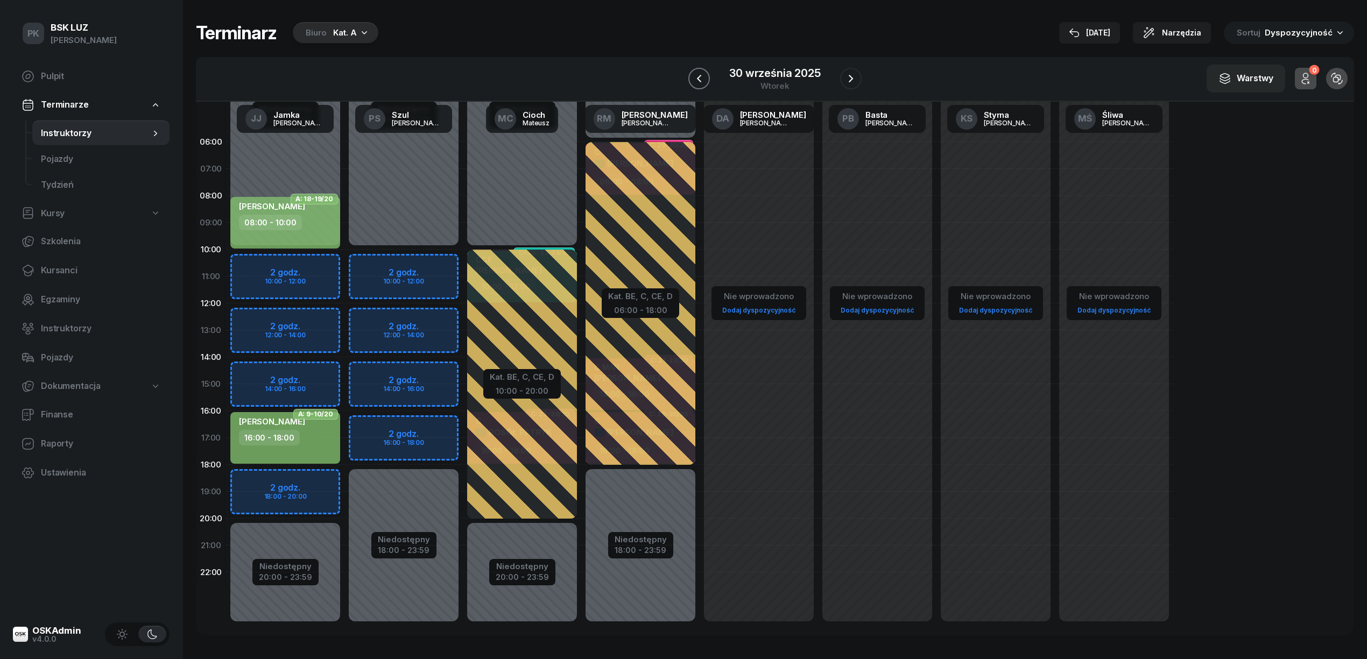
click at [701, 76] on icon "button" at bounding box center [699, 79] width 4 height 8
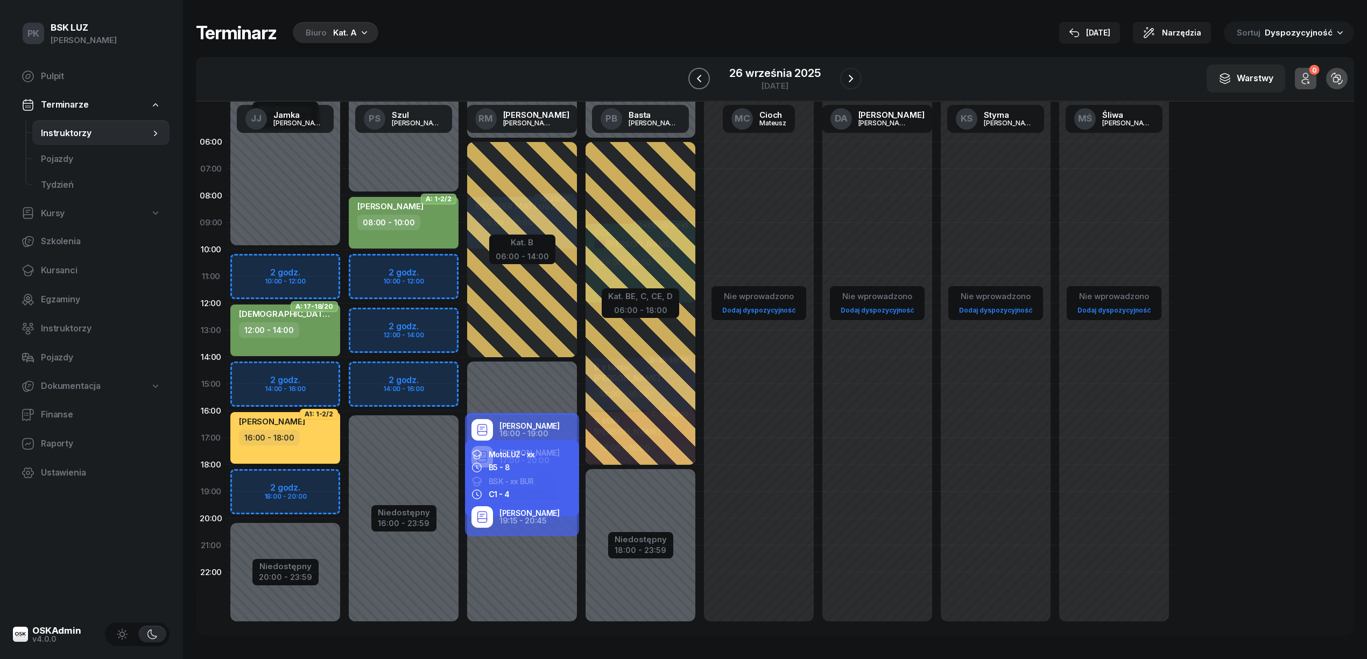
click at [701, 76] on icon "button" at bounding box center [699, 79] width 4 height 8
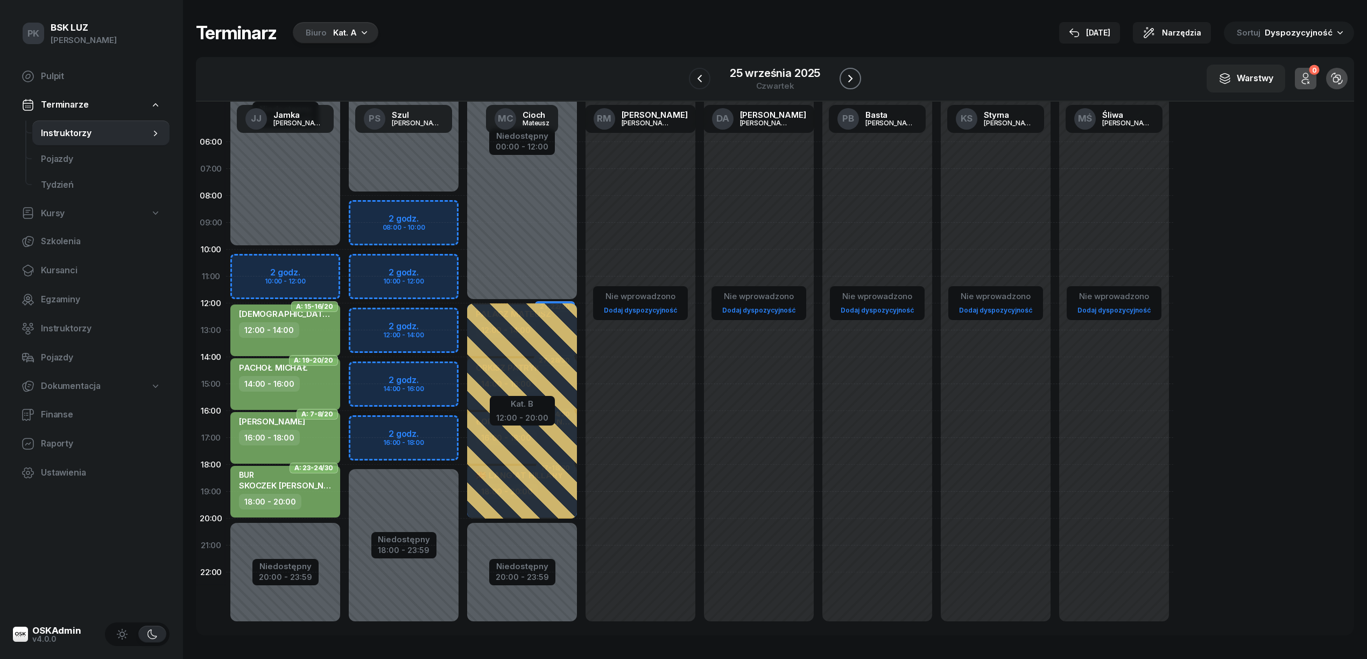
click at [850, 77] on icon "button" at bounding box center [850, 79] width 4 height 8
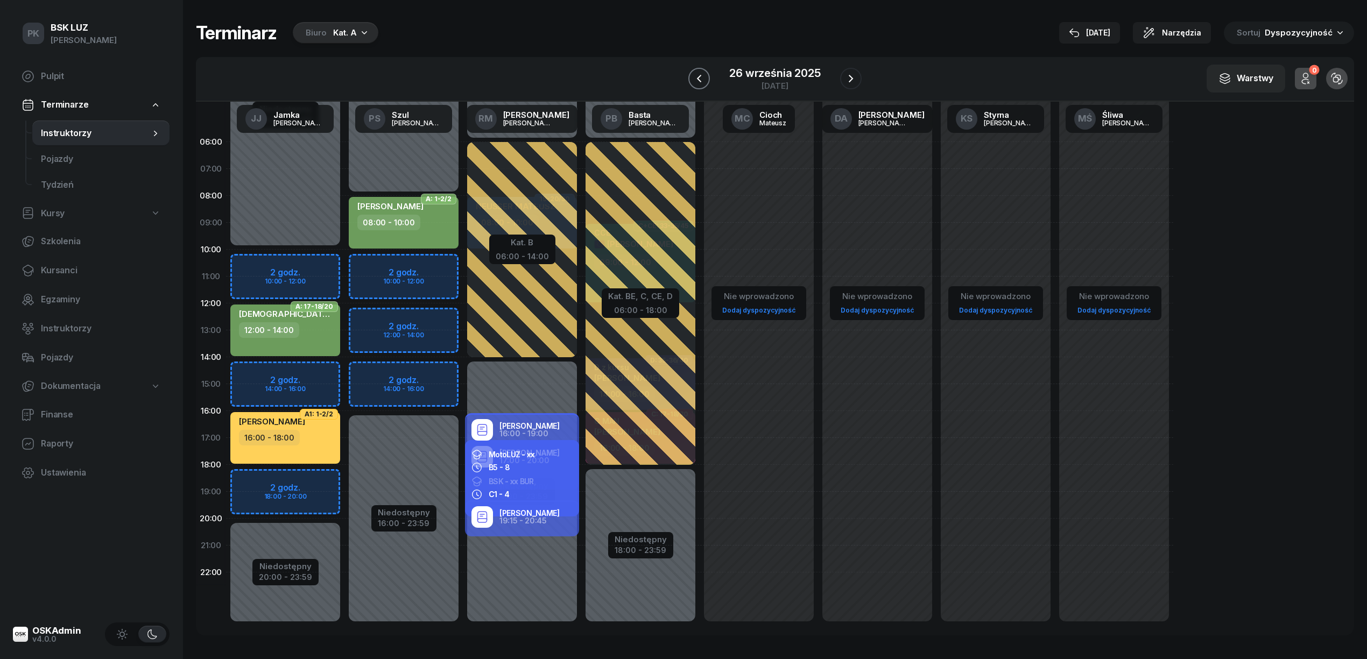
click at [696, 79] on icon "button" at bounding box center [698, 78] width 13 height 13
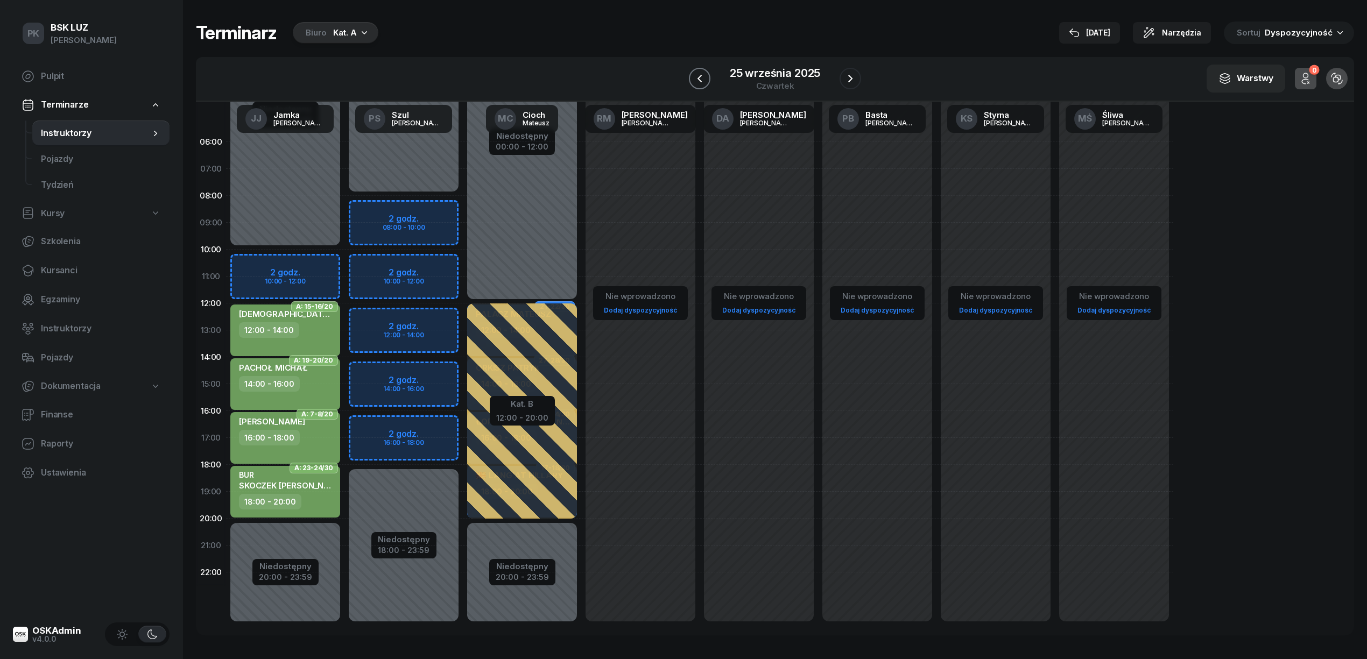
click at [696, 79] on icon "button" at bounding box center [699, 78] width 13 height 13
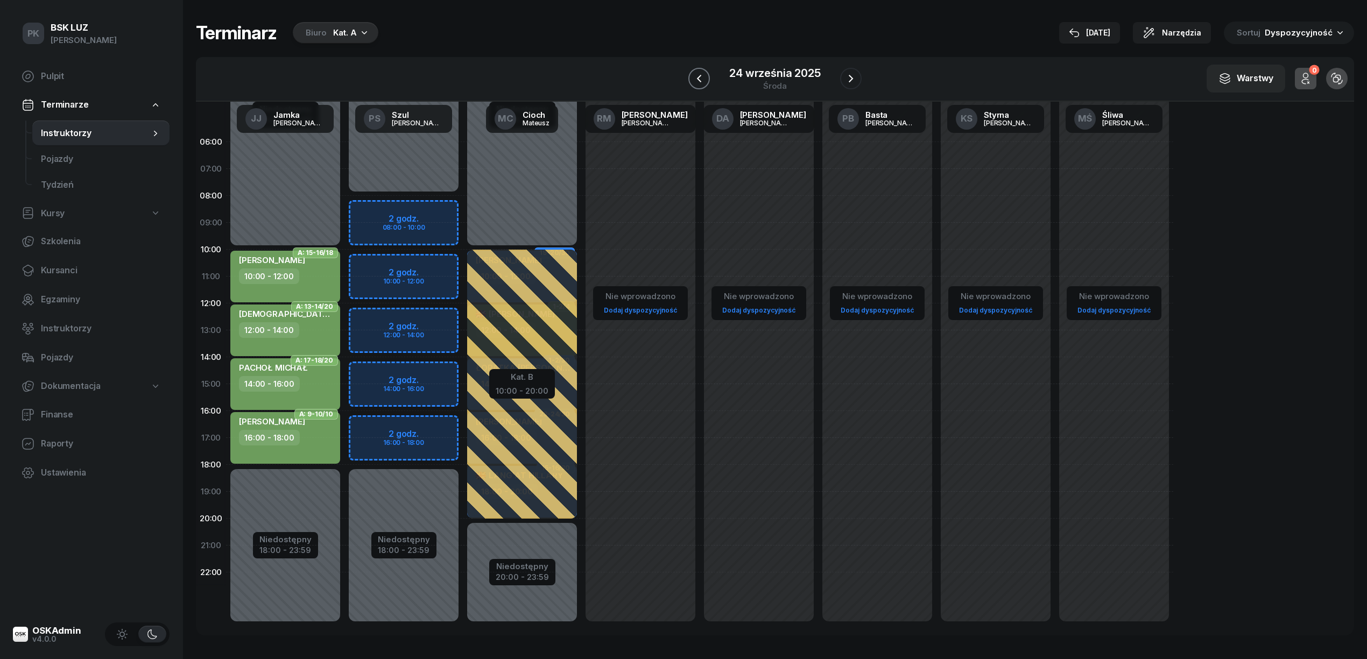
click at [696, 79] on icon "button" at bounding box center [698, 78] width 13 height 13
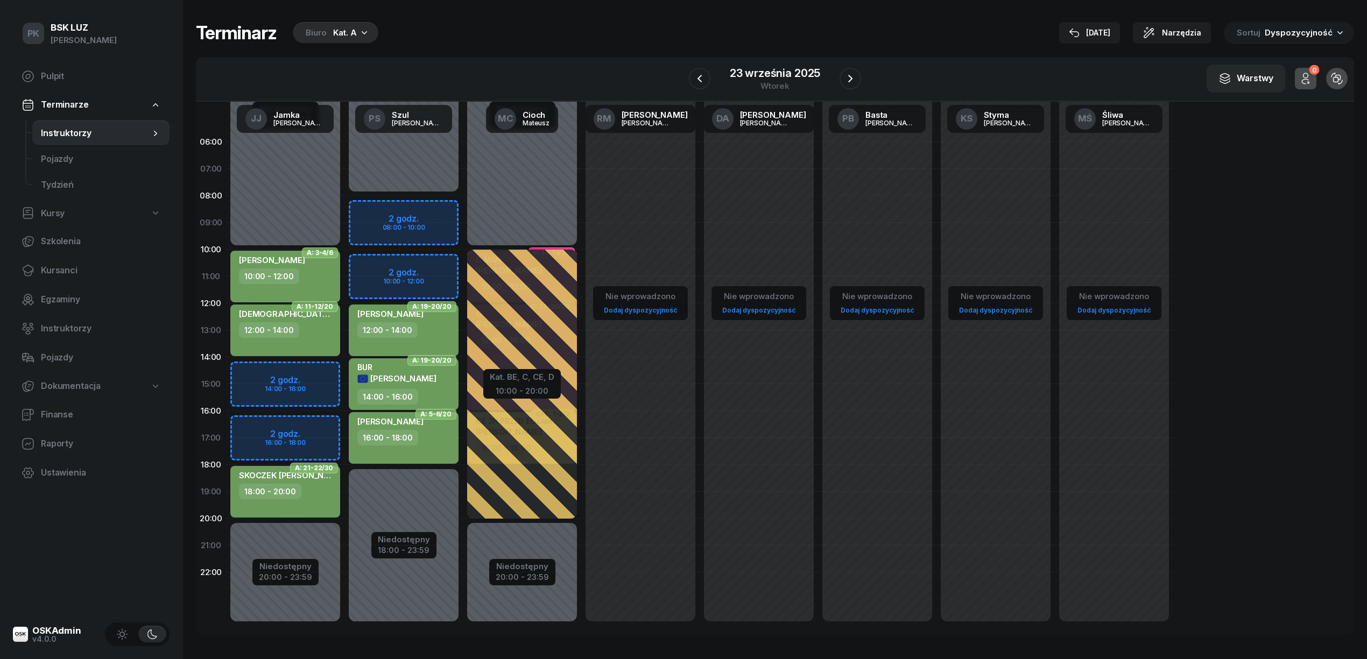
click at [352, 33] on div "Kat. A" at bounding box center [345, 32] width 24 height 13
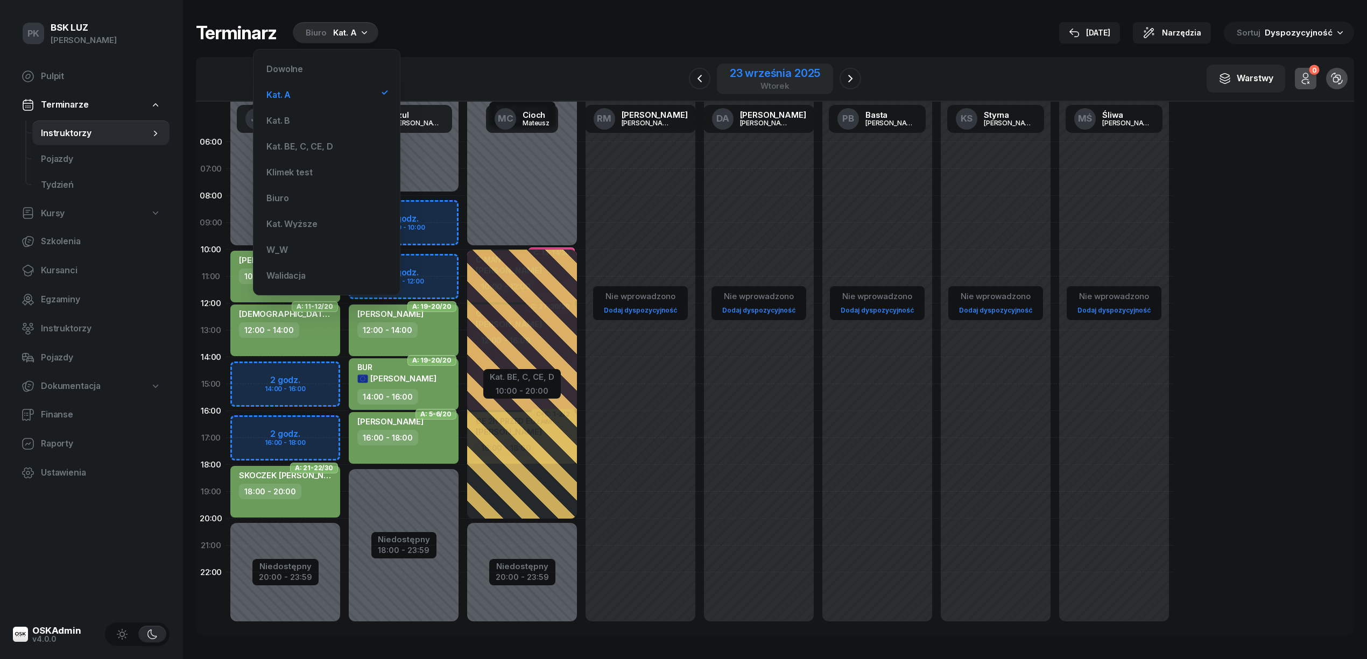
click at [751, 78] on div "23 września 2025" at bounding box center [775, 73] width 90 height 11
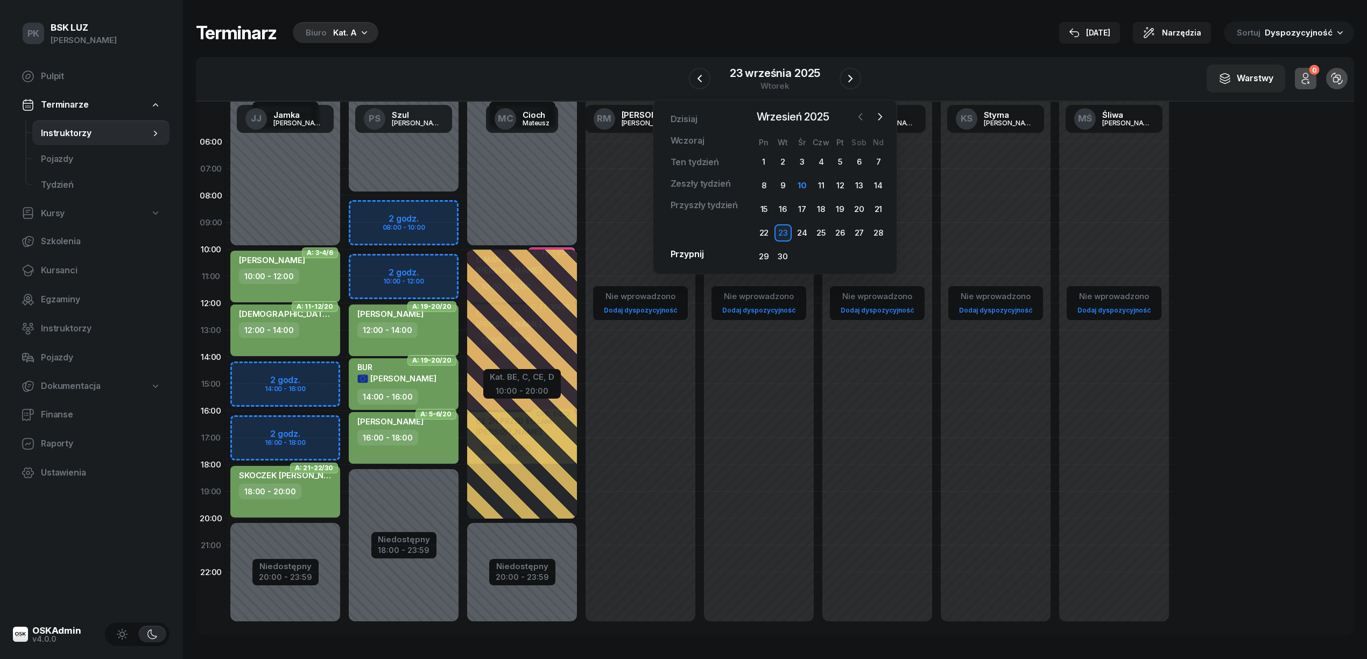
click at [861, 114] on icon "button" at bounding box center [859, 117] width 3 height 6
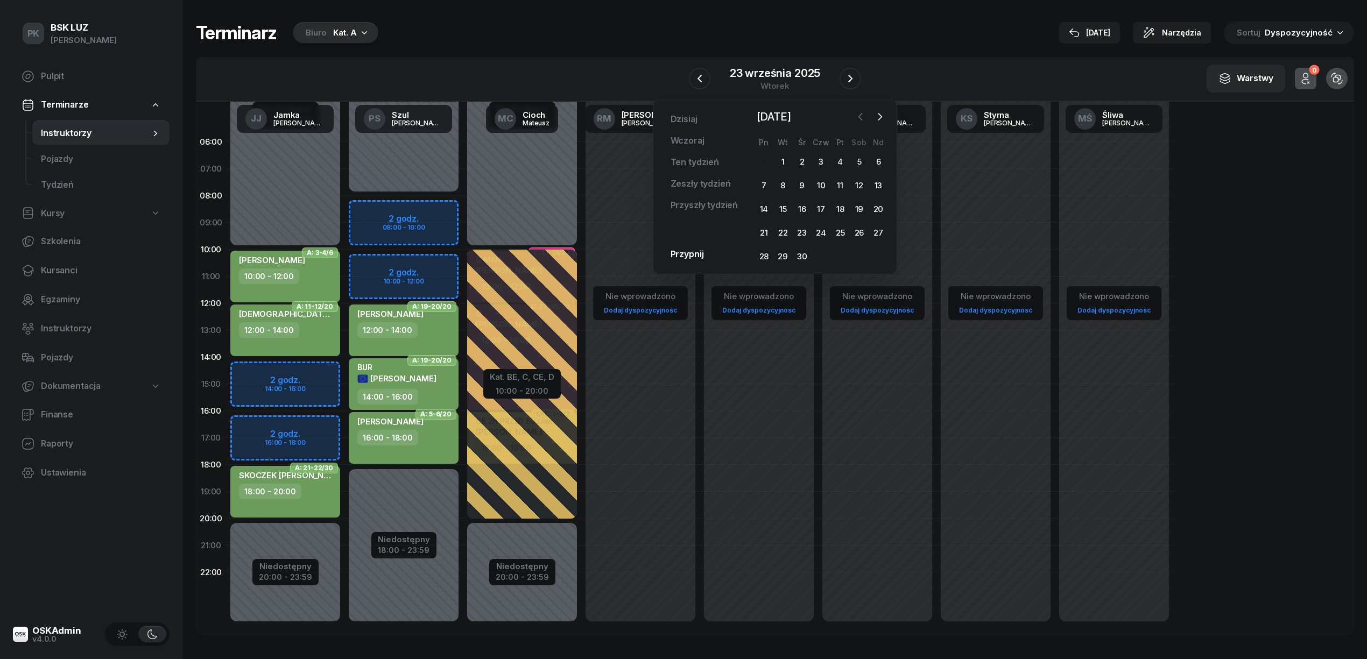
click at [861, 114] on icon "button" at bounding box center [859, 117] width 3 height 6
click at [857, 160] on div "1" at bounding box center [859, 161] width 17 height 17
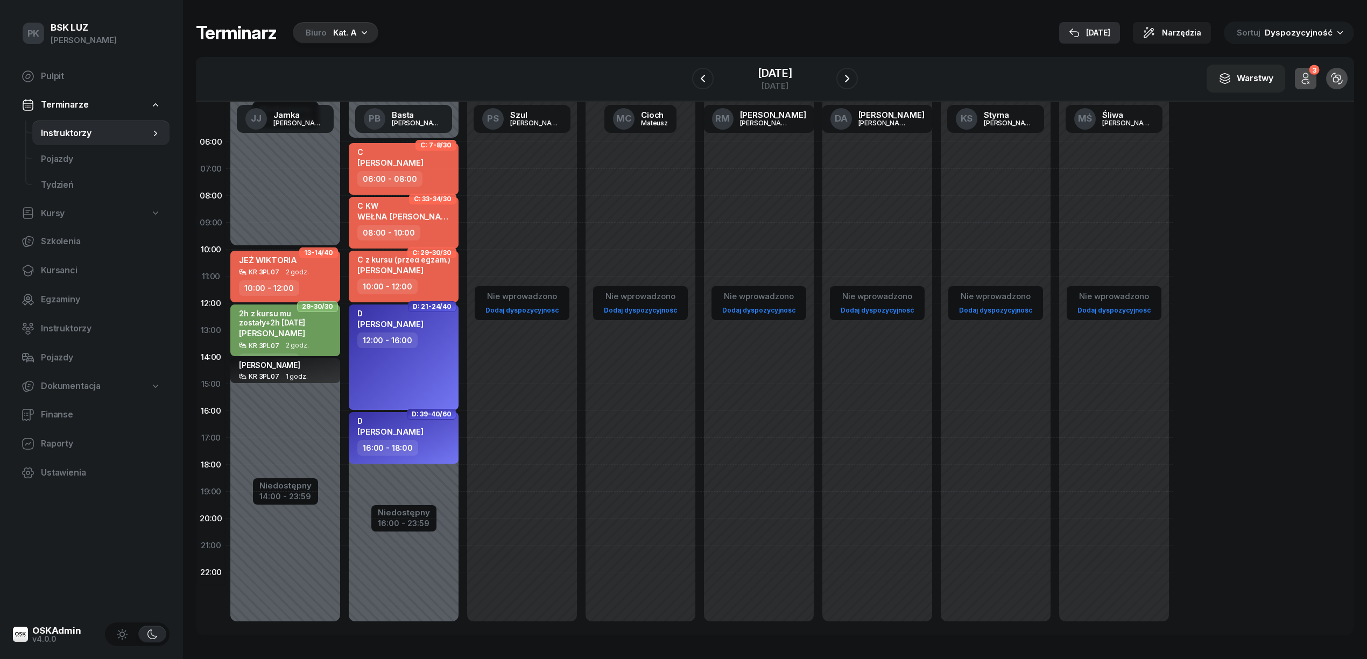
click at [1105, 32] on div "[DATE]" at bounding box center [1089, 32] width 41 height 13
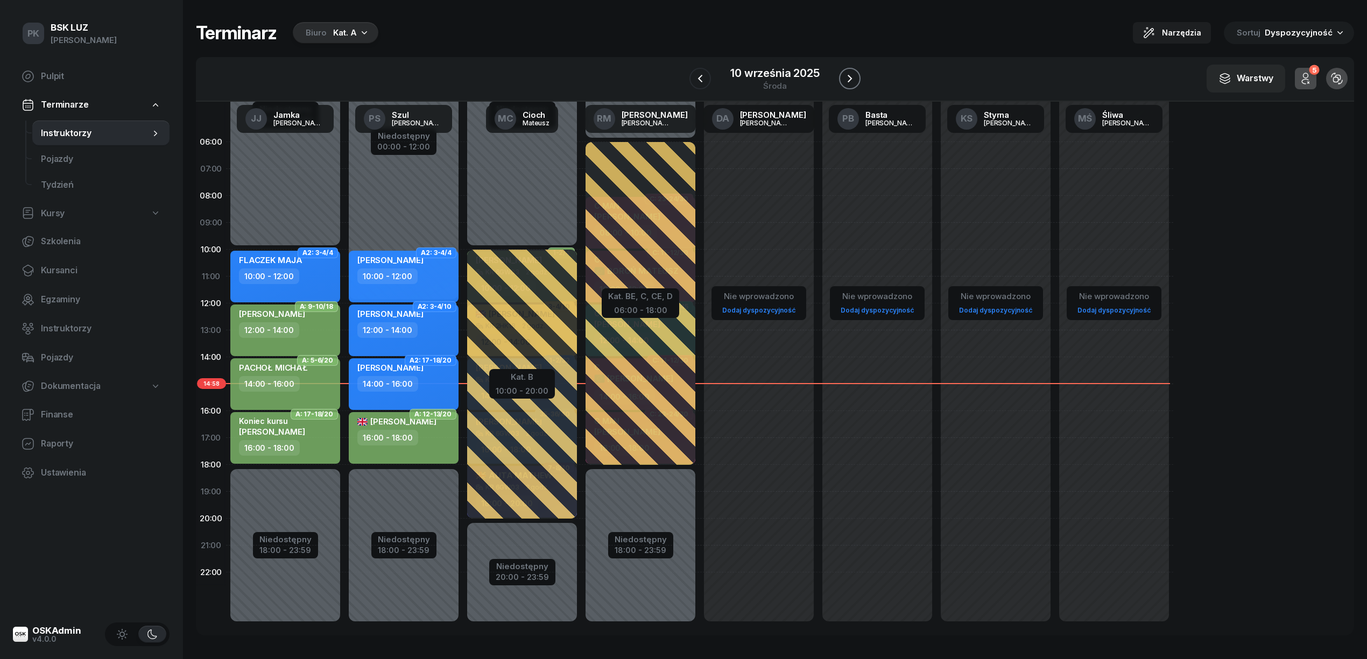
click at [846, 79] on icon "button" at bounding box center [849, 78] width 13 height 13
click at [846, 79] on icon "button" at bounding box center [847, 78] width 13 height 13
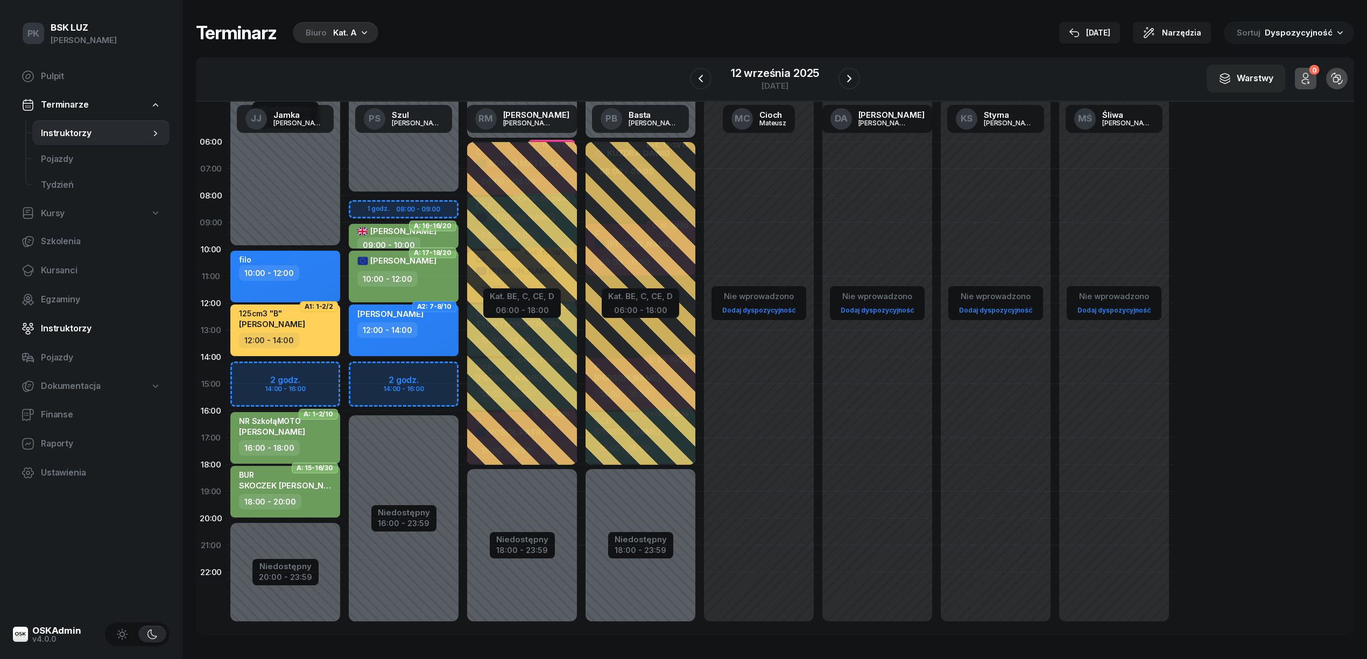
click at [63, 328] on span "Instruktorzy" at bounding box center [101, 329] width 120 height 14
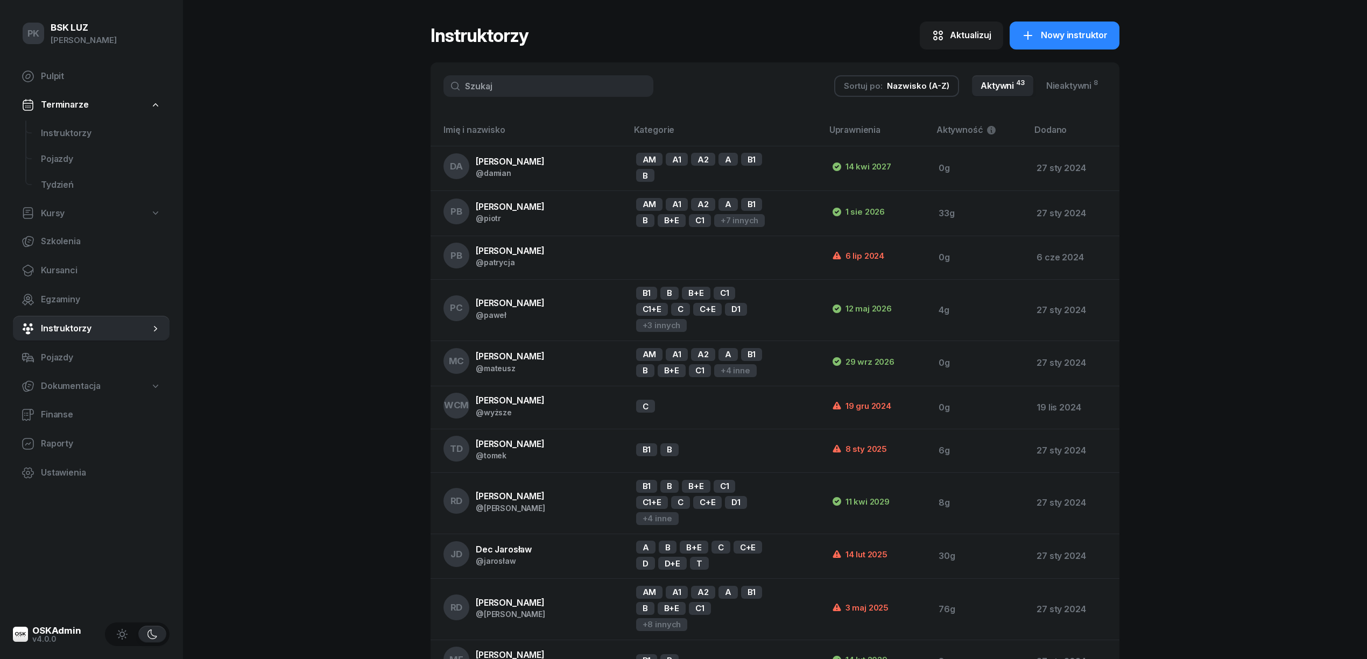
drag, startPoint x: 485, startPoint y: 97, endPoint x: 485, endPoint y: 91, distance: 5.9
click at [485, 96] on div "Sortuj po: Nazwisko (A-Z) Aktywni 43 Nieaktywni 8" at bounding box center [774, 85] width 689 height 47
click at [485, 90] on input "text" at bounding box center [548, 86] width 210 height 22
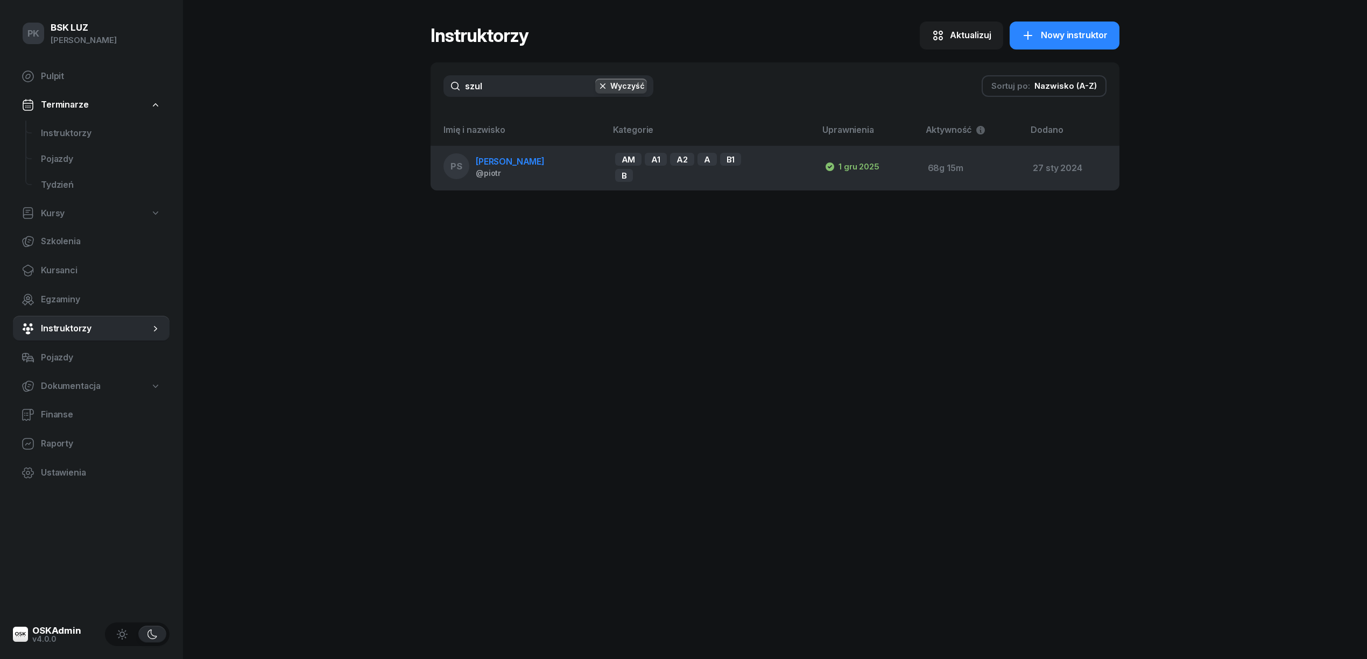
type input "szul"
click at [500, 171] on div "@piotr" at bounding box center [510, 172] width 69 height 9
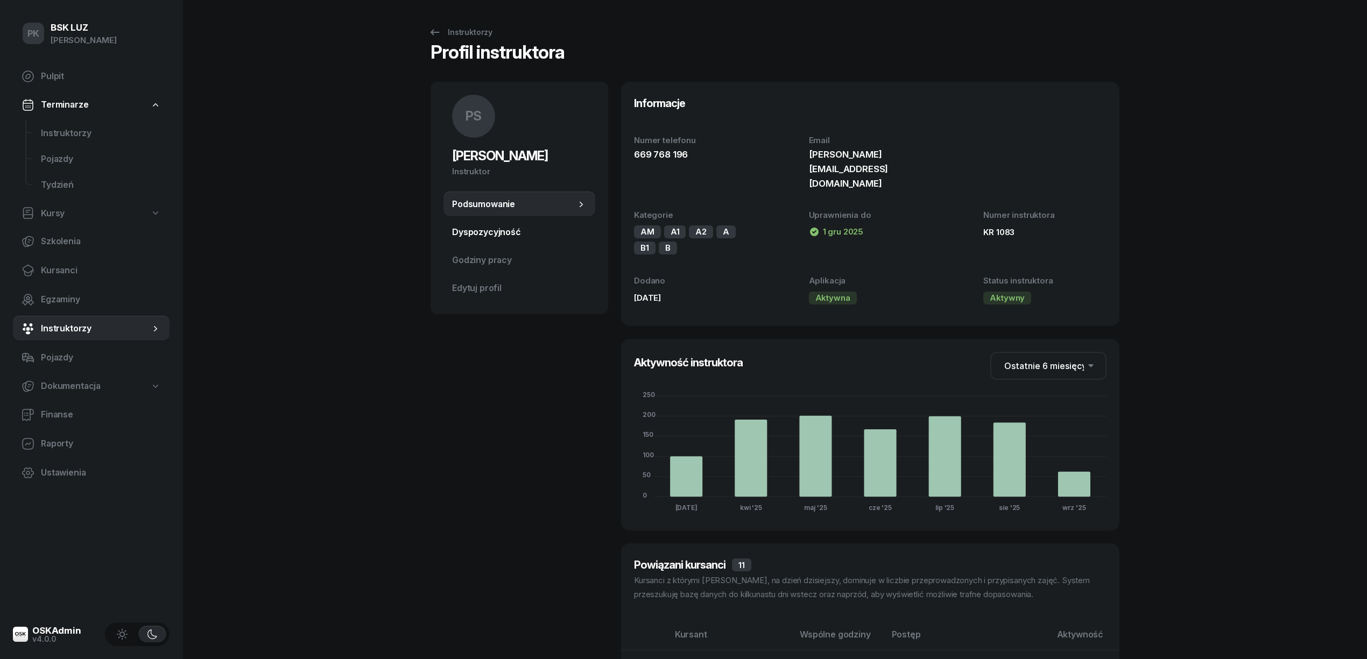
click at [489, 235] on span "Dyspozycyjność" at bounding box center [519, 232] width 135 height 14
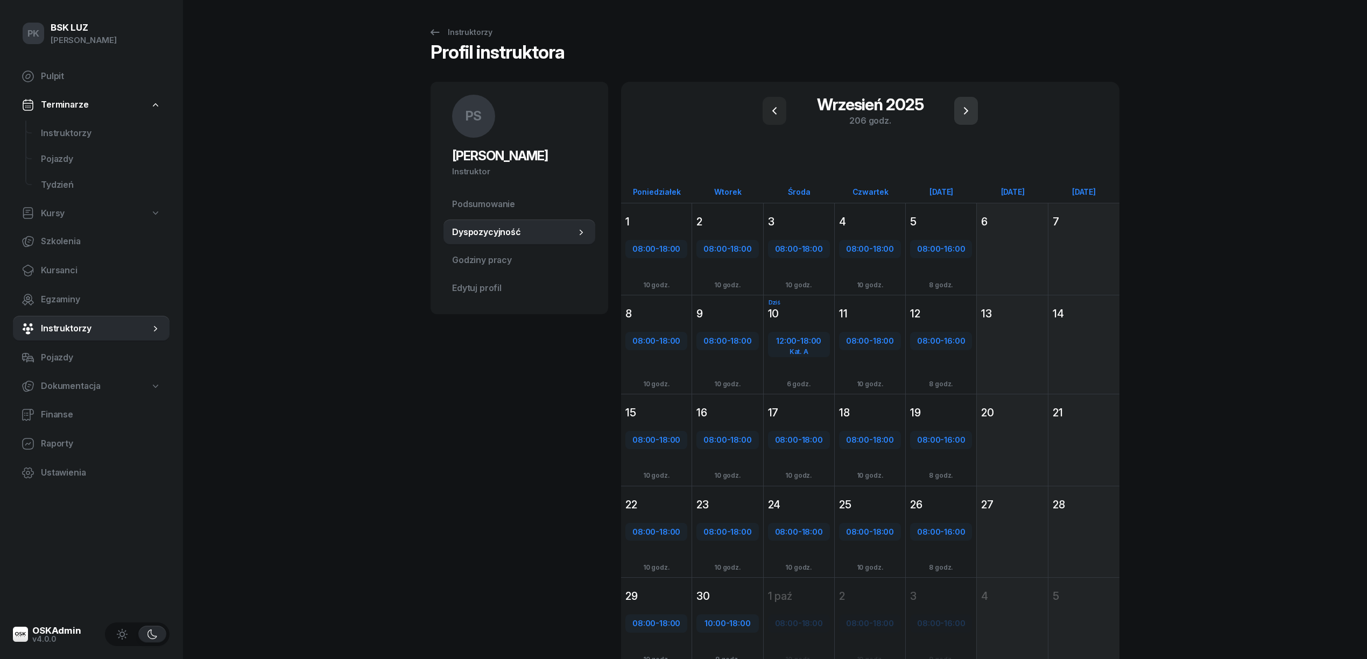
click at [962, 108] on icon "button" at bounding box center [965, 110] width 13 height 13
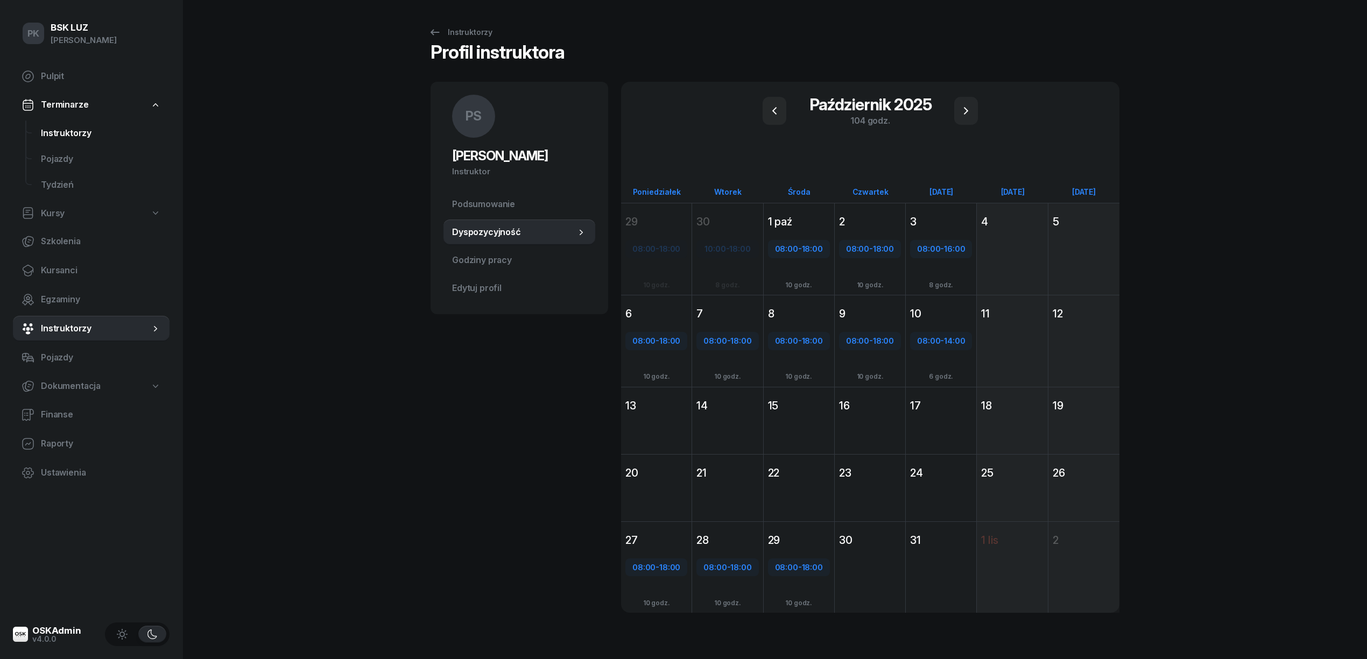
click at [75, 126] on span "Instruktorzy" at bounding box center [101, 133] width 120 height 14
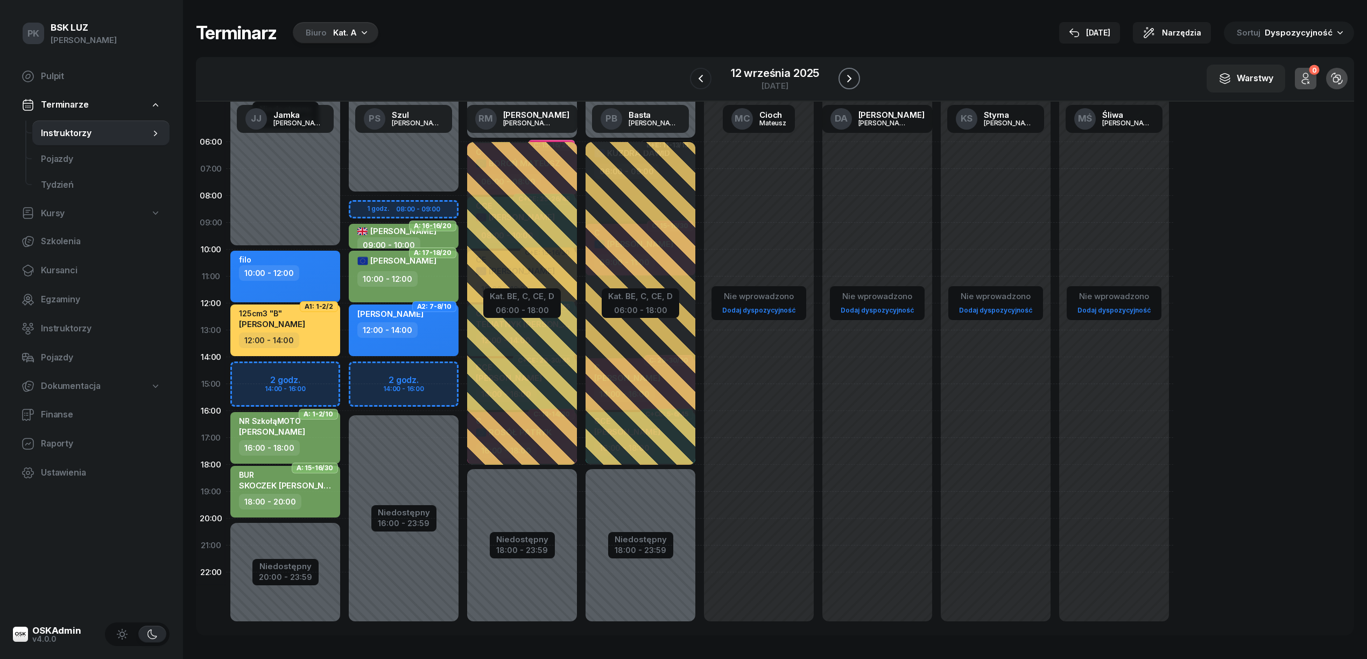
click at [845, 74] on icon "button" at bounding box center [849, 78] width 13 height 13
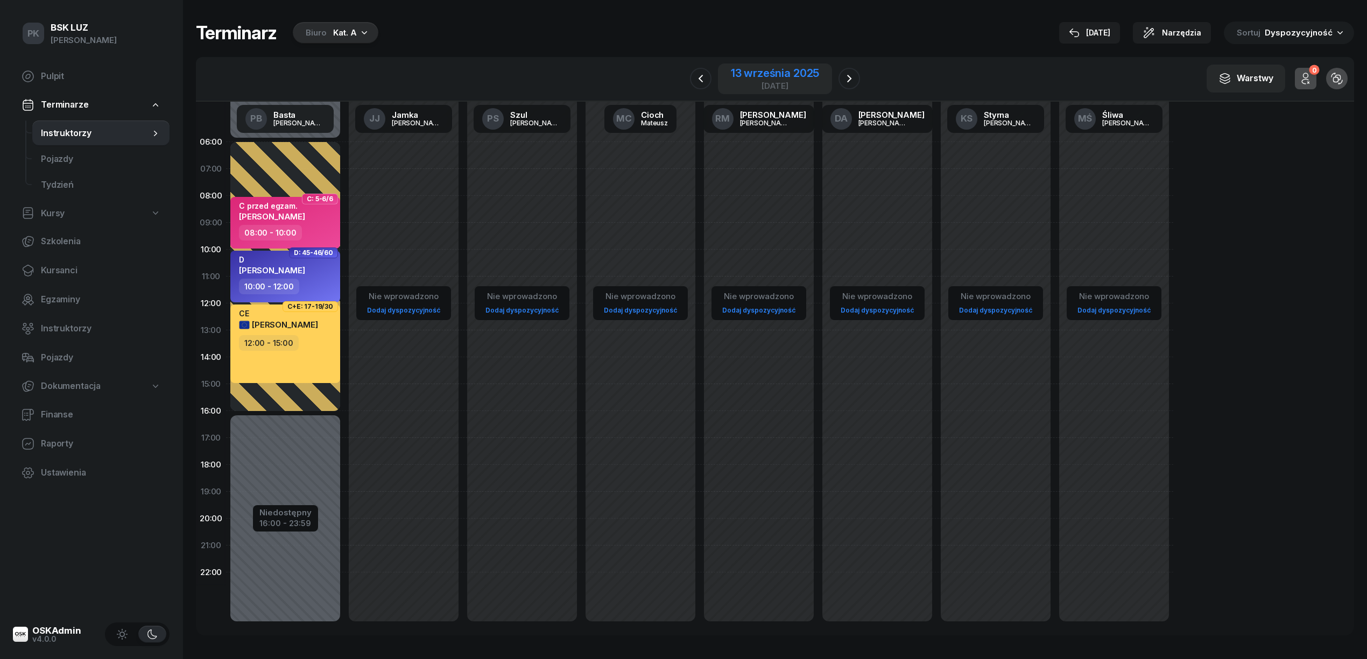
click at [764, 72] on div "13 września 2025" at bounding box center [775, 73] width 88 height 11
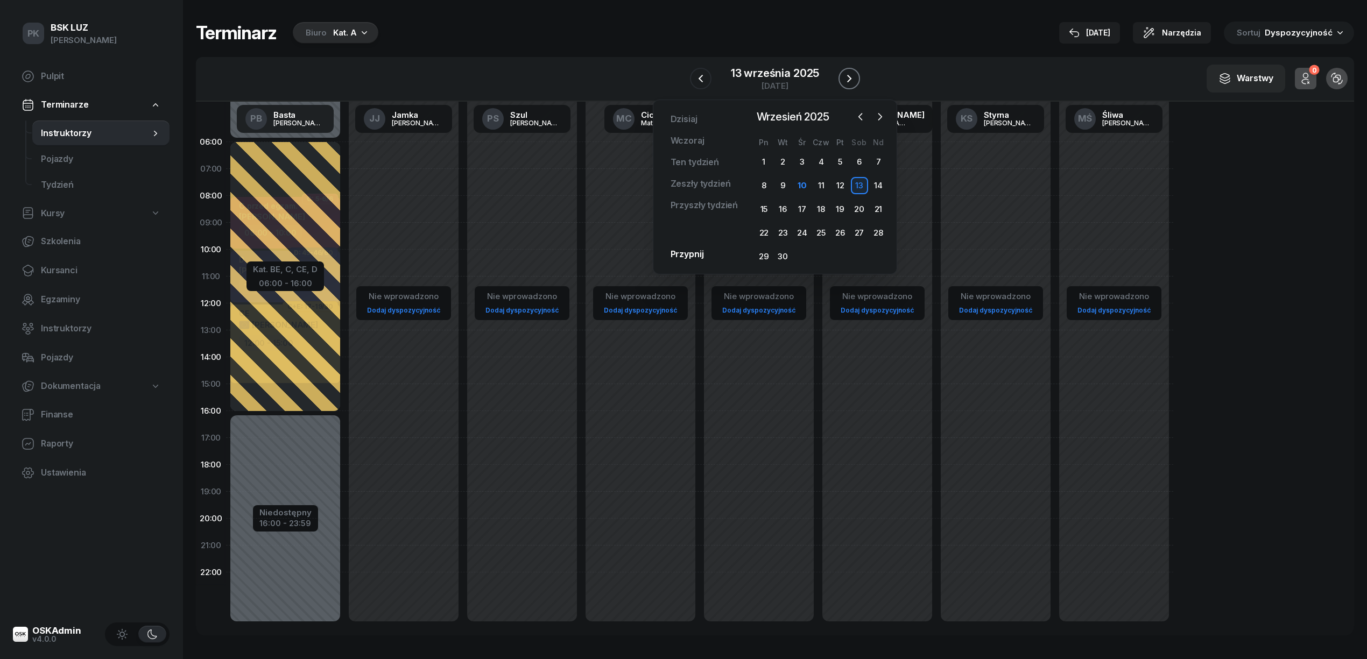
click at [843, 82] on icon "button" at bounding box center [849, 78] width 13 height 13
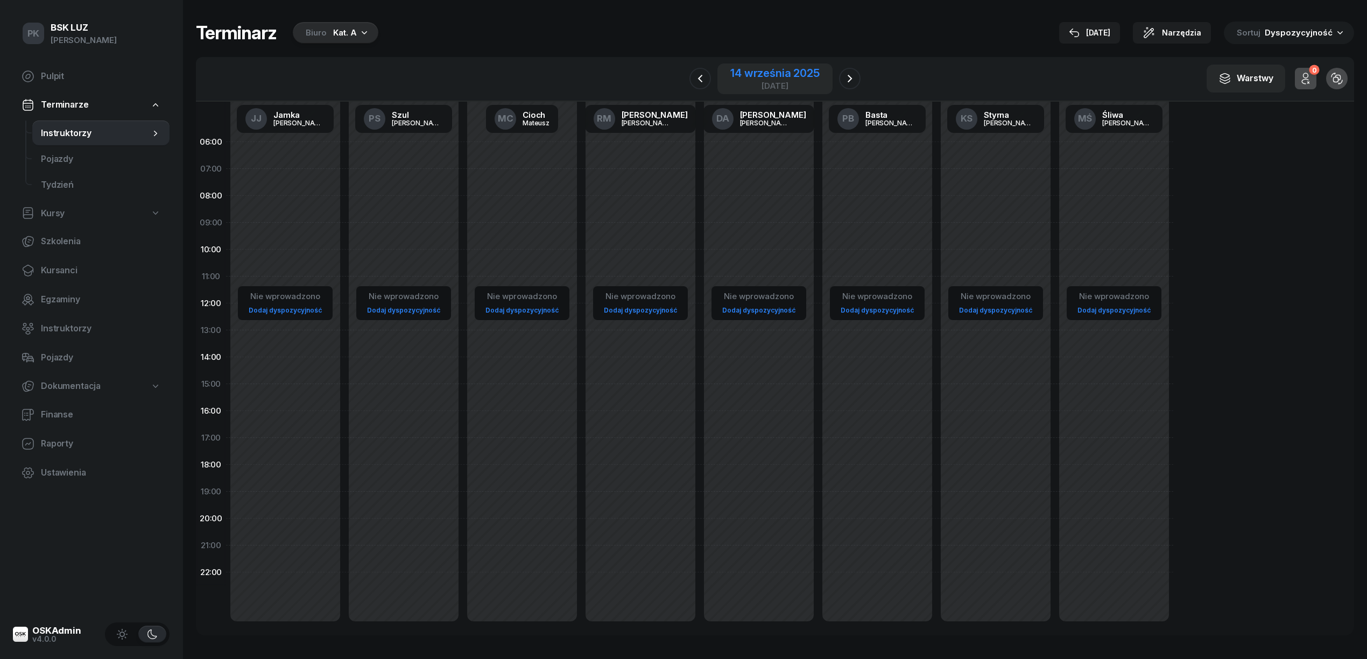
click at [786, 73] on div "14 września 2025" at bounding box center [774, 73] width 89 height 11
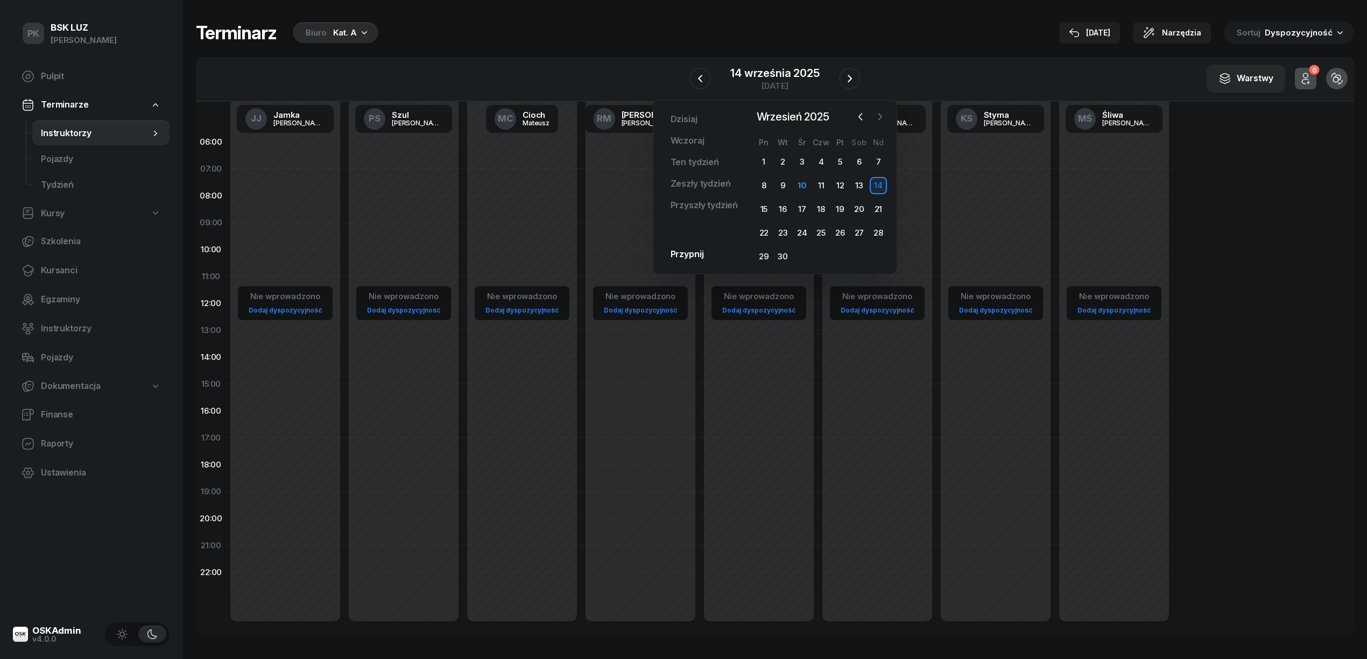
click at [881, 116] on icon "button" at bounding box center [879, 117] width 3 height 6
click at [766, 215] on div "13" at bounding box center [763, 209] width 17 height 17
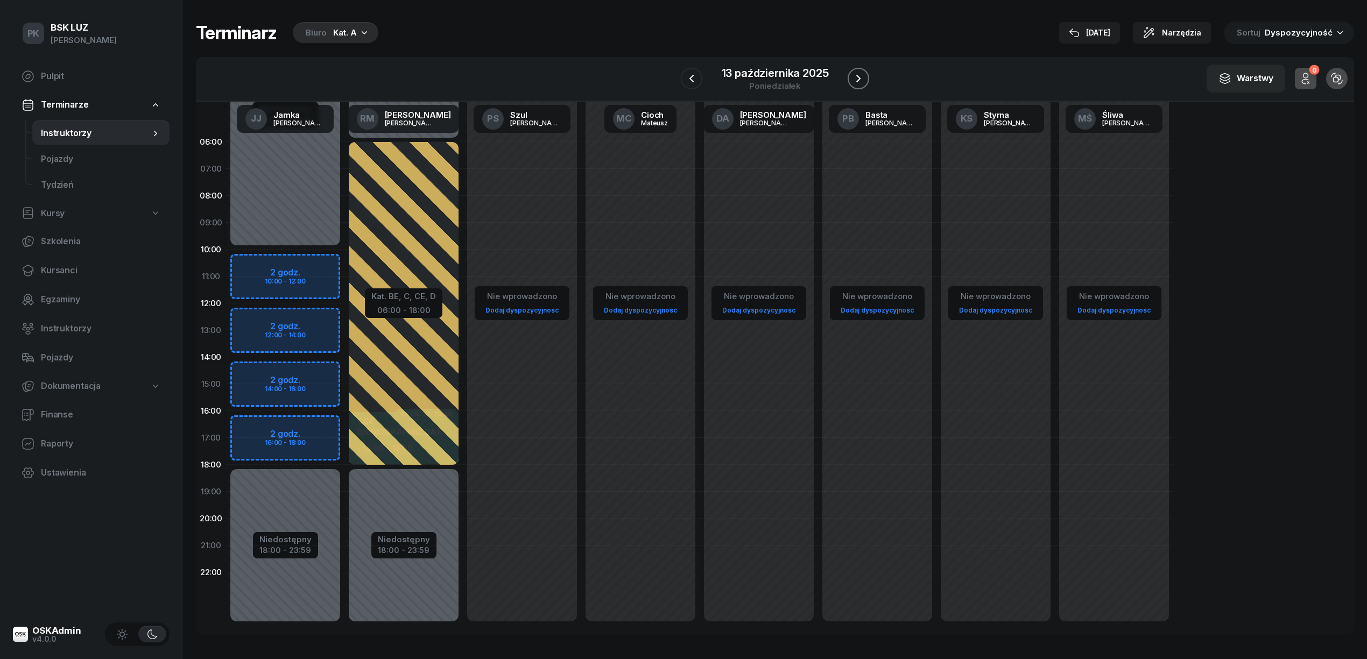
click at [853, 74] on icon "button" at bounding box center [858, 78] width 13 height 13
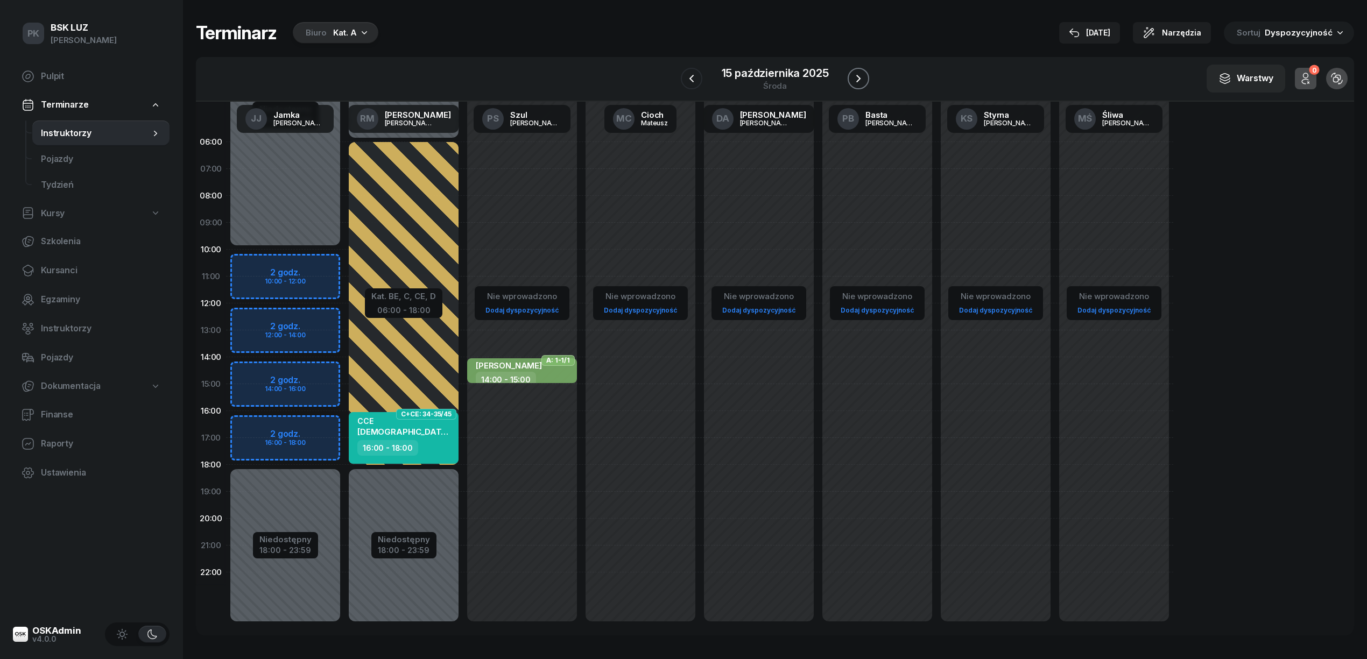
click at [853, 73] on icon "button" at bounding box center [858, 78] width 13 height 13
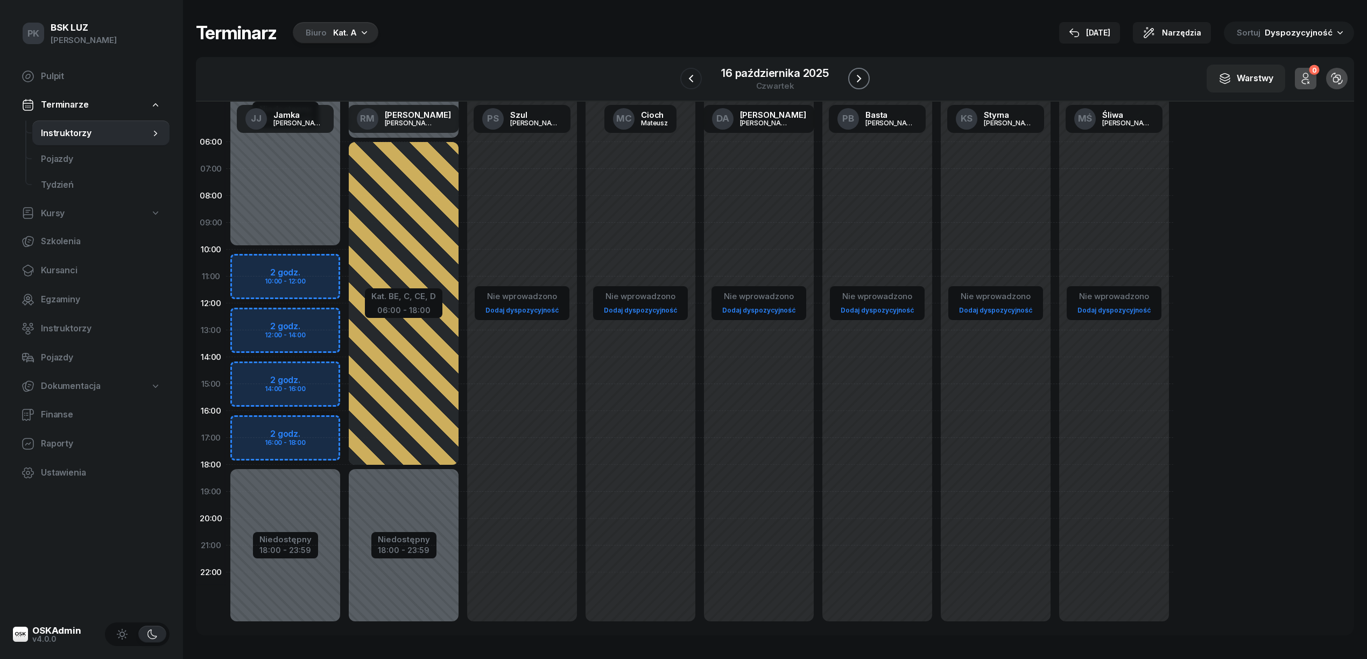
click at [853, 73] on icon "button" at bounding box center [858, 78] width 13 height 13
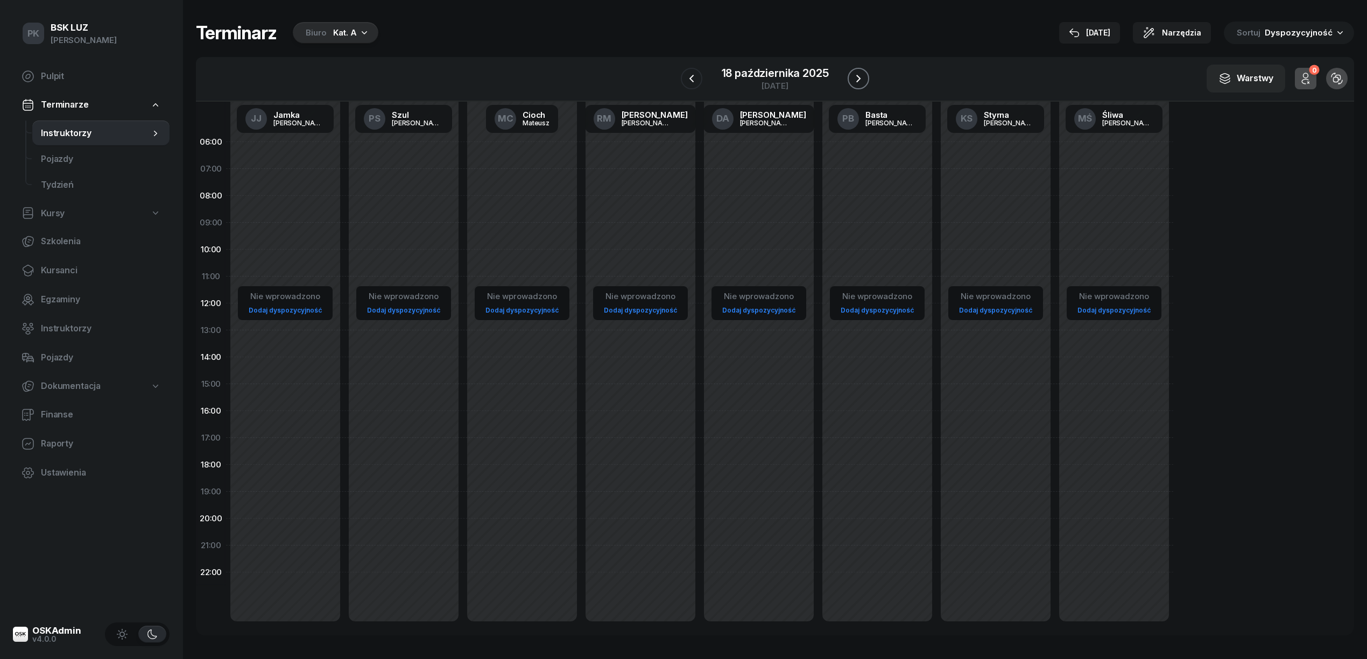
click at [853, 73] on icon "button" at bounding box center [858, 78] width 13 height 13
click at [853, 73] on icon "button" at bounding box center [859, 78] width 13 height 13
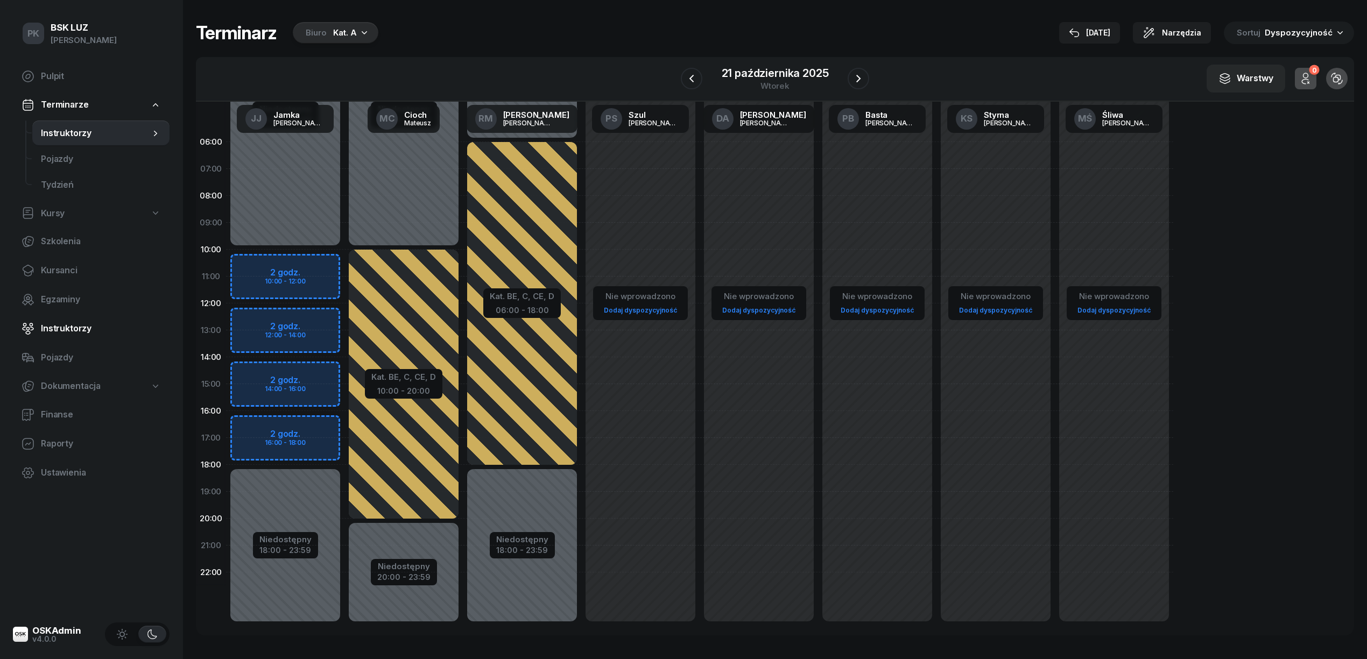
click at [71, 323] on span "Instruktorzy" at bounding box center [101, 329] width 120 height 14
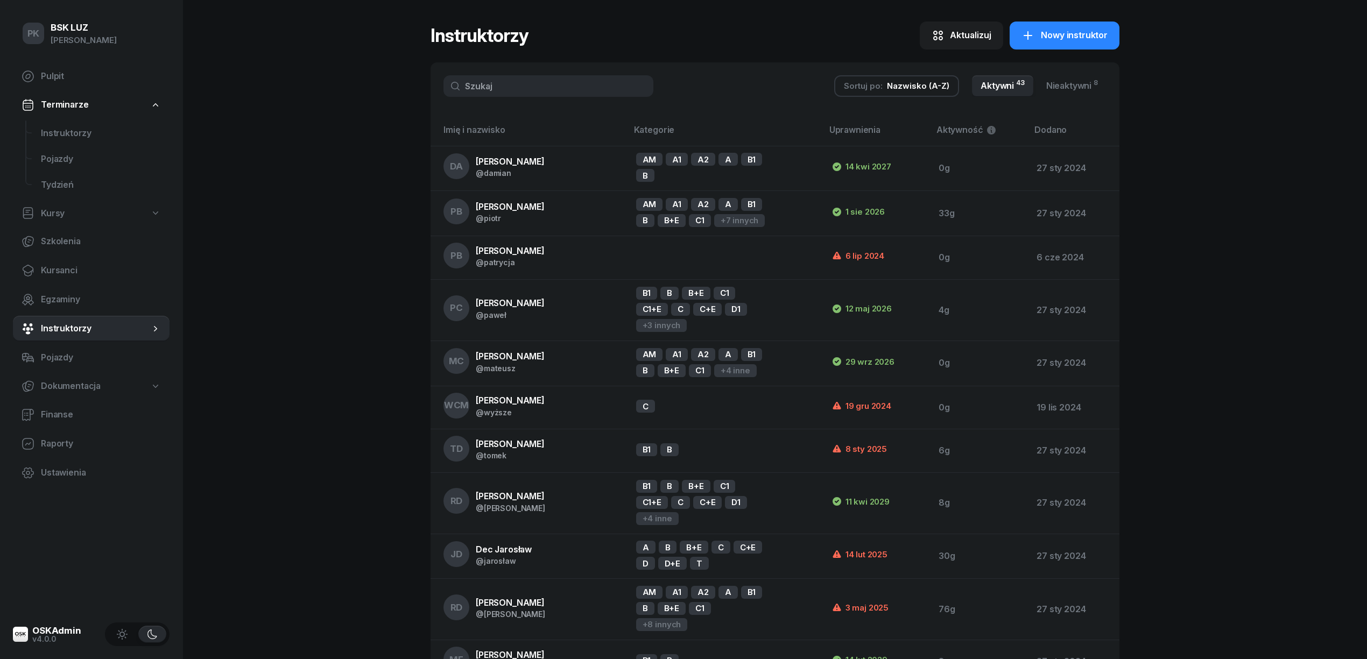
click at [566, 91] on input "text" at bounding box center [548, 86] width 210 height 22
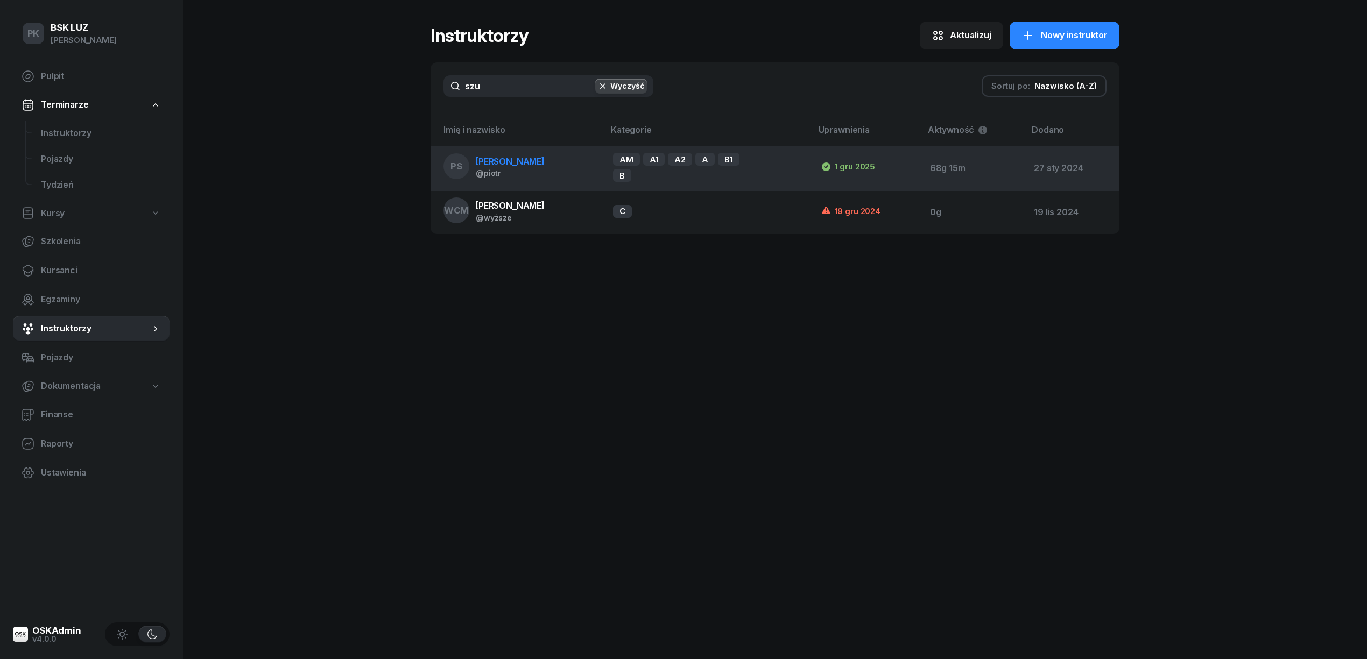
type input "szu"
click at [569, 168] on td "PS [PERSON_NAME] @[PERSON_NAME]" at bounding box center [517, 168] width 174 height 45
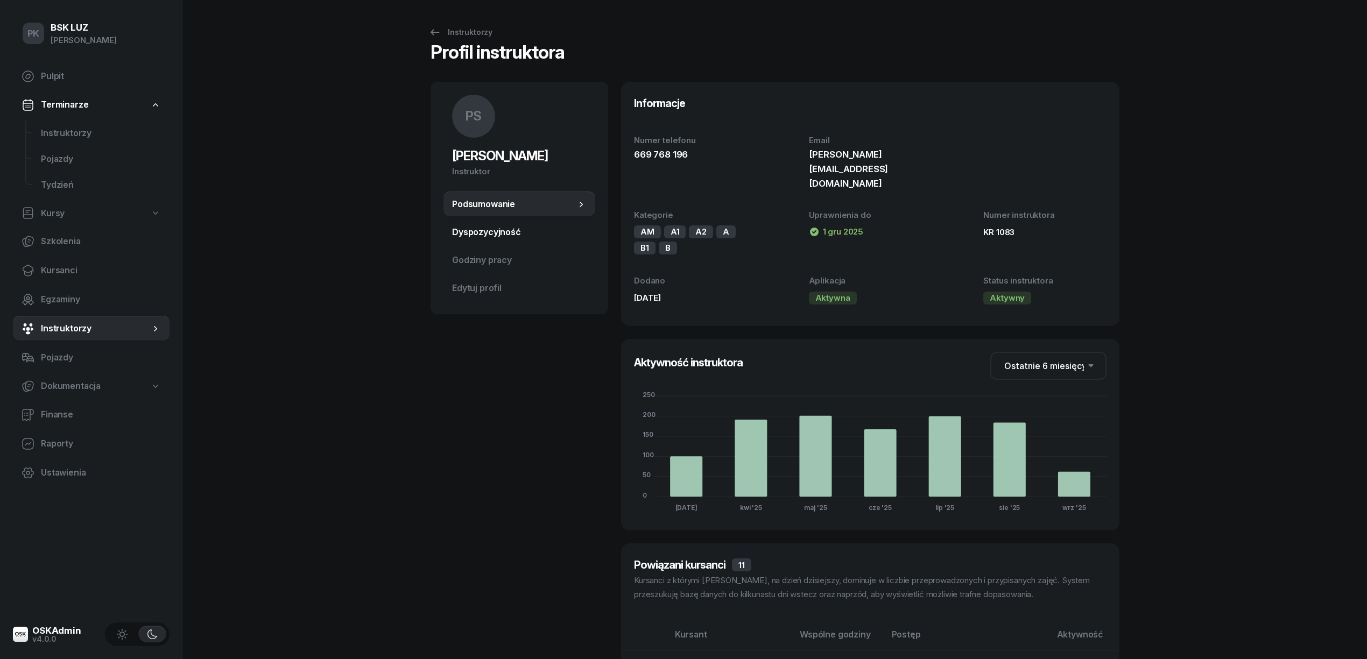
click at [510, 235] on span "Dyspozycyjność" at bounding box center [519, 232] width 135 height 14
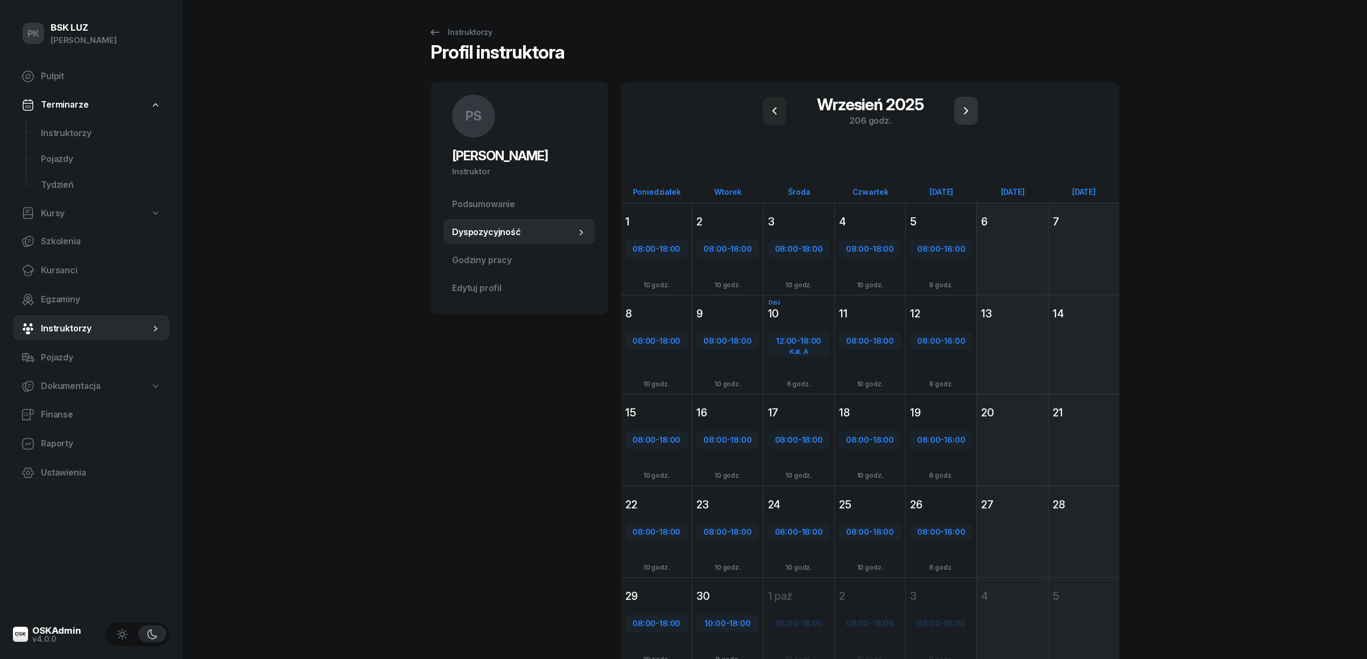
click at [965, 110] on icon "button" at bounding box center [965, 110] width 13 height 13
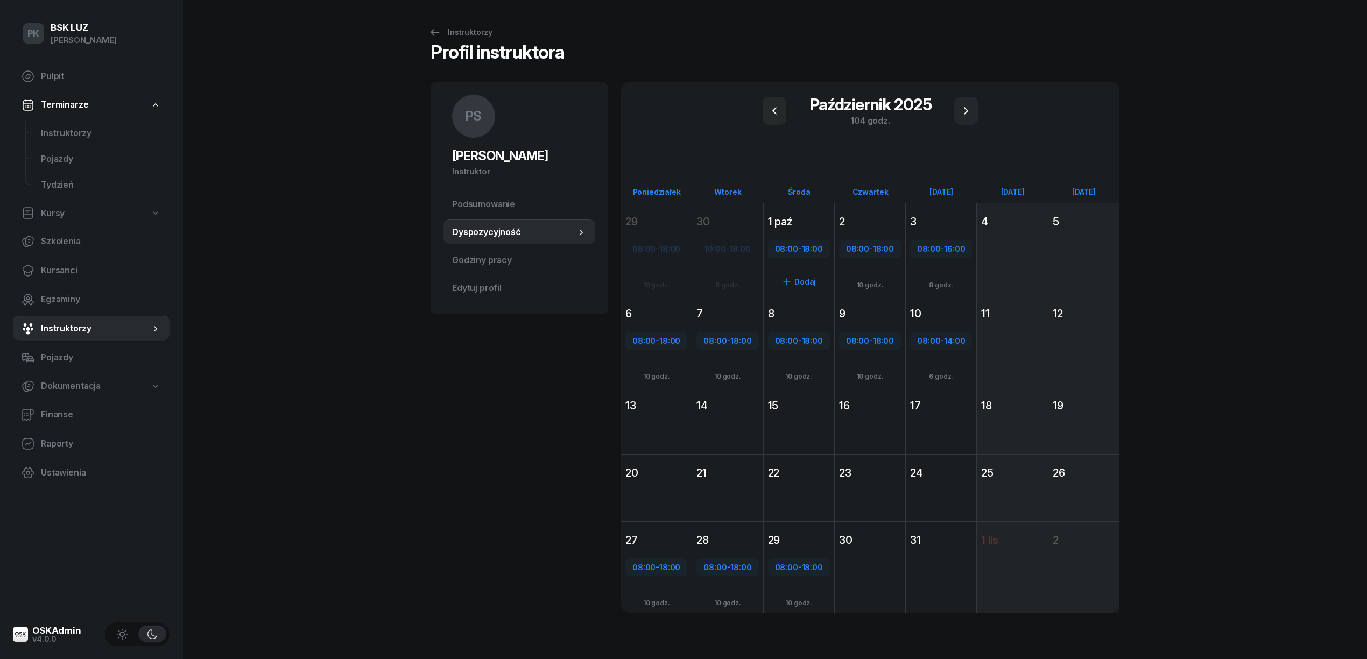
click at [797, 250] on div "08:00 - 18:00" at bounding box center [799, 249] width 60 height 14
select select "08"
select select "18"
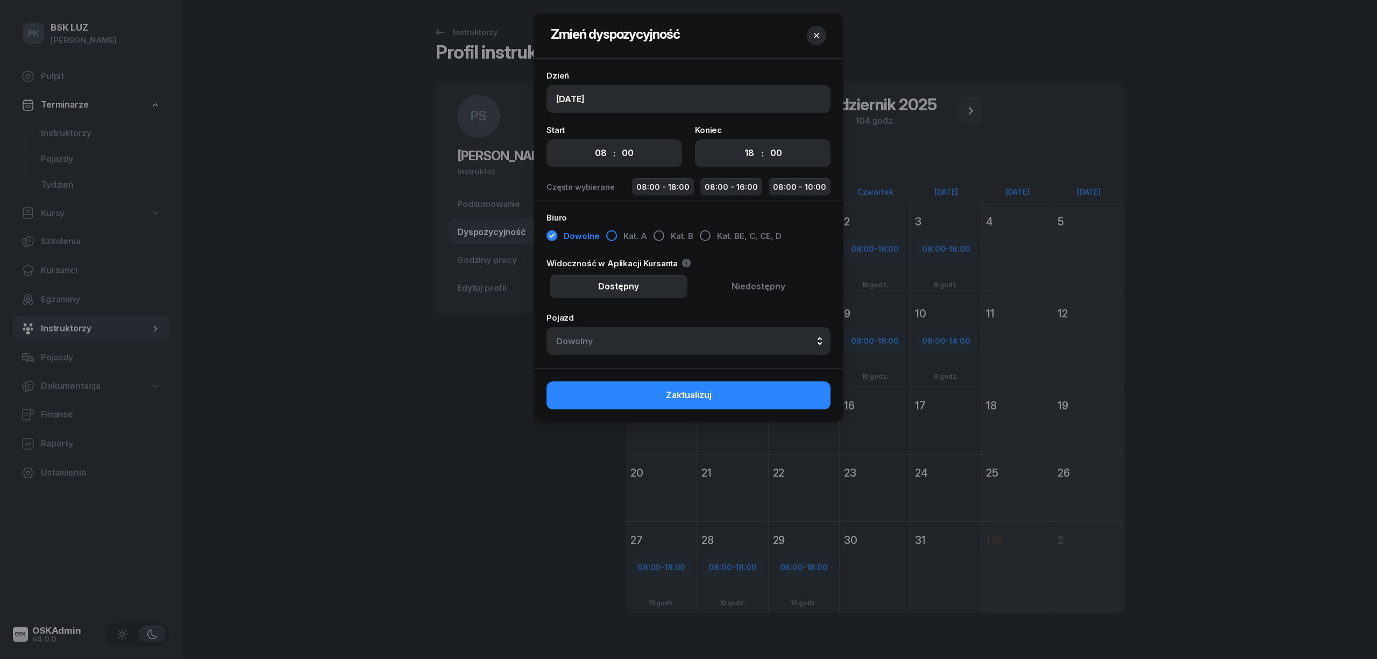
click at [614, 239] on div "button" at bounding box center [611, 235] width 11 height 11
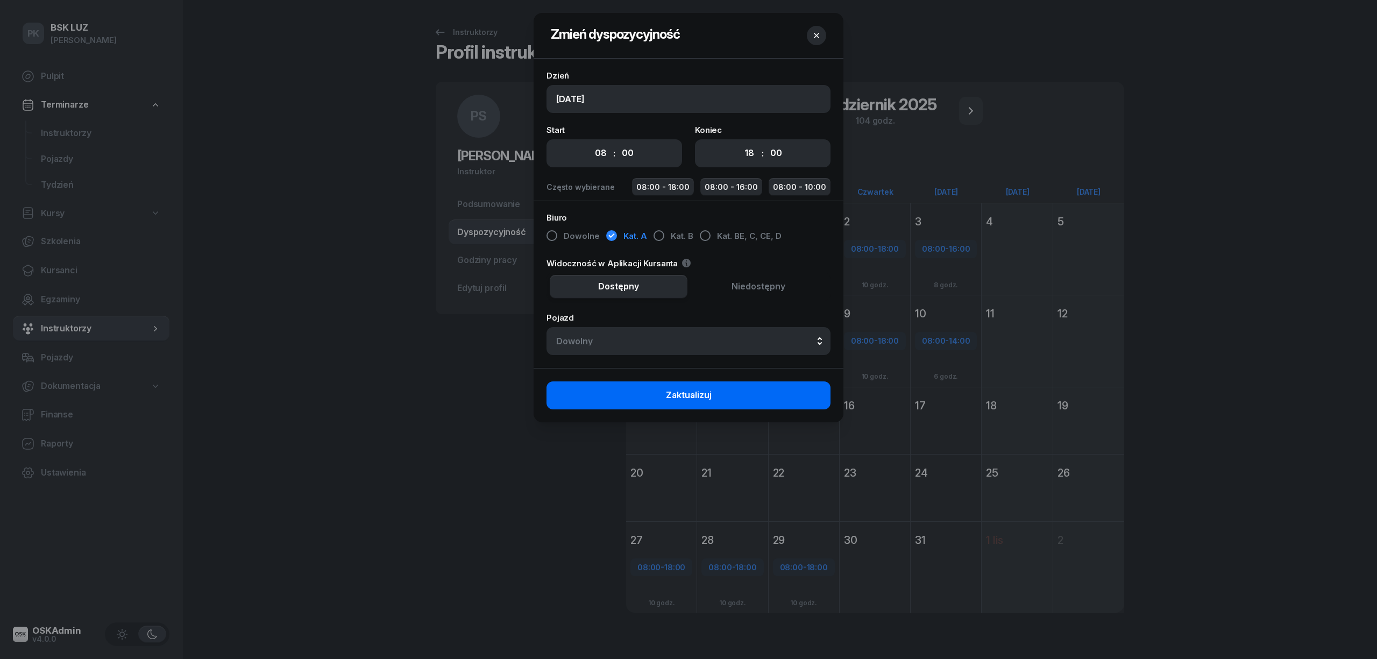
click at [730, 391] on button "Zaktualizuj" at bounding box center [689, 395] width 284 height 28
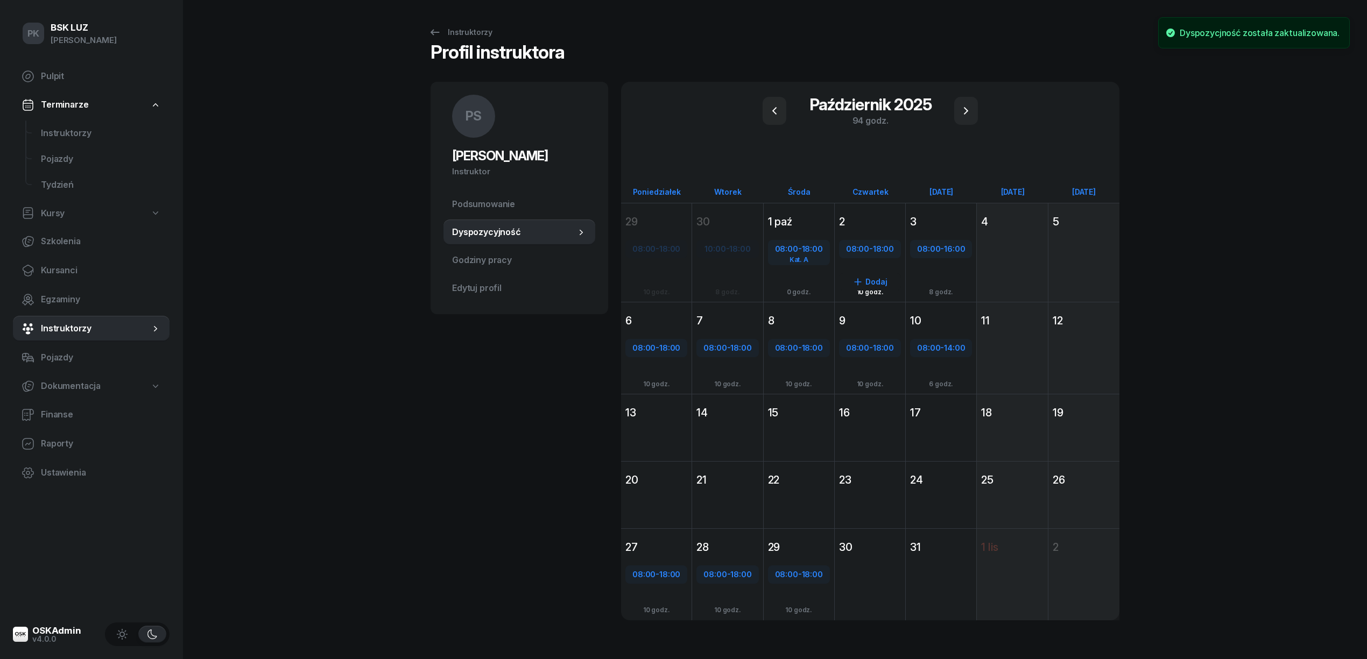
click at [879, 252] on span "18:00" at bounding box center [883, 249] width 21 height 10
select select "08"
select select "18"
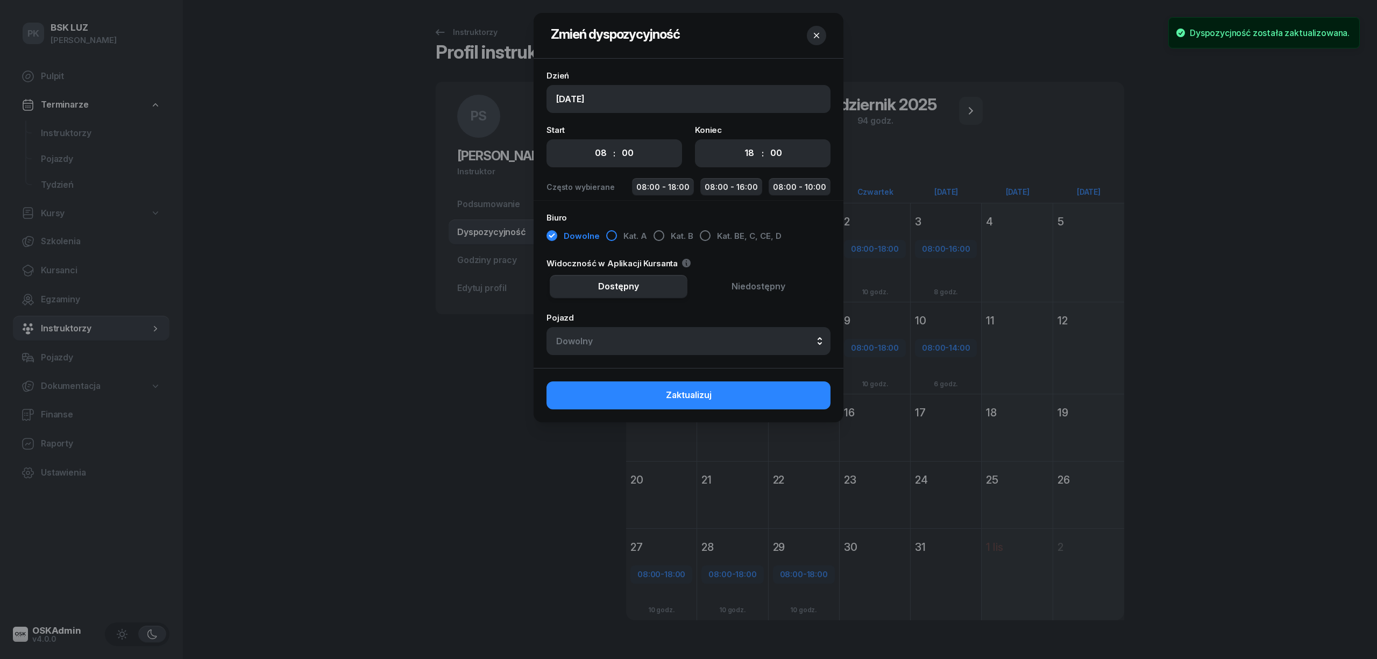
click at [613, 242] on button "Kat. A" at bounding box center [626, 236] width 41 height 19
click at [724, 390] on button "Zaktualizuj" at bounding box center [689, 395] width 284 height 28
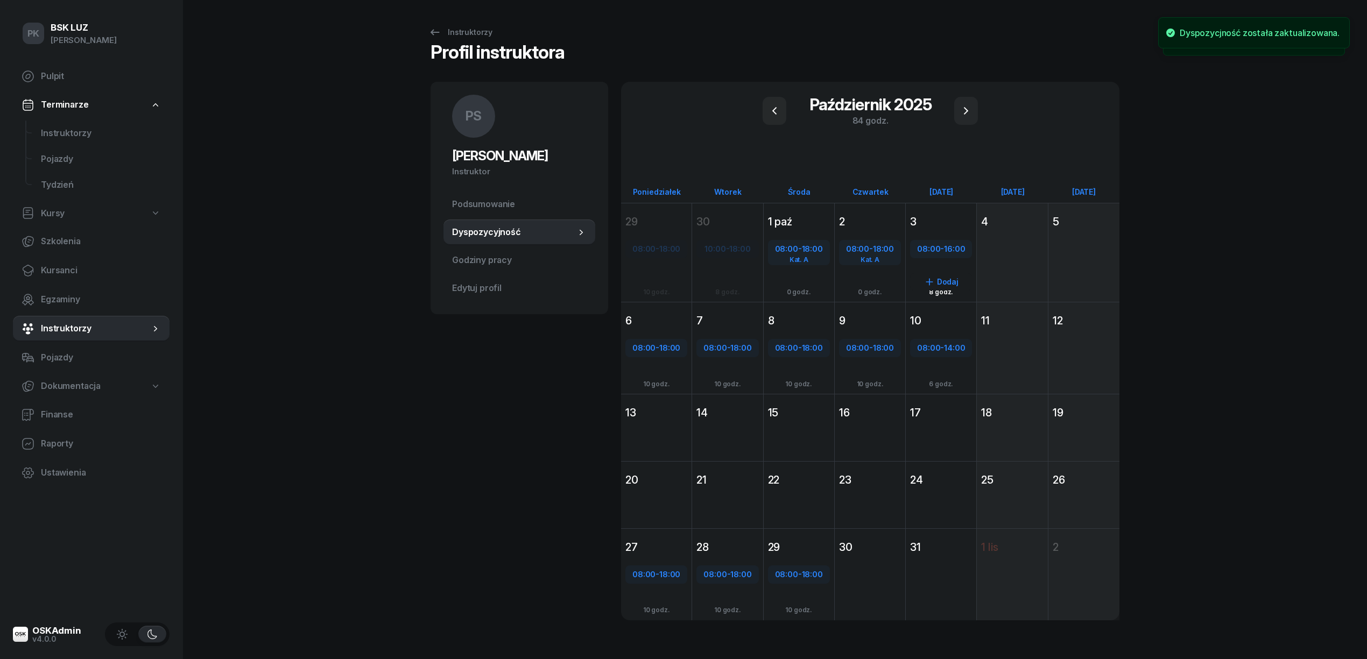
click at [951, 244] on span "16:00" at bounding box center [954, 249] width 21 height 10
select select "08"
select select "16"
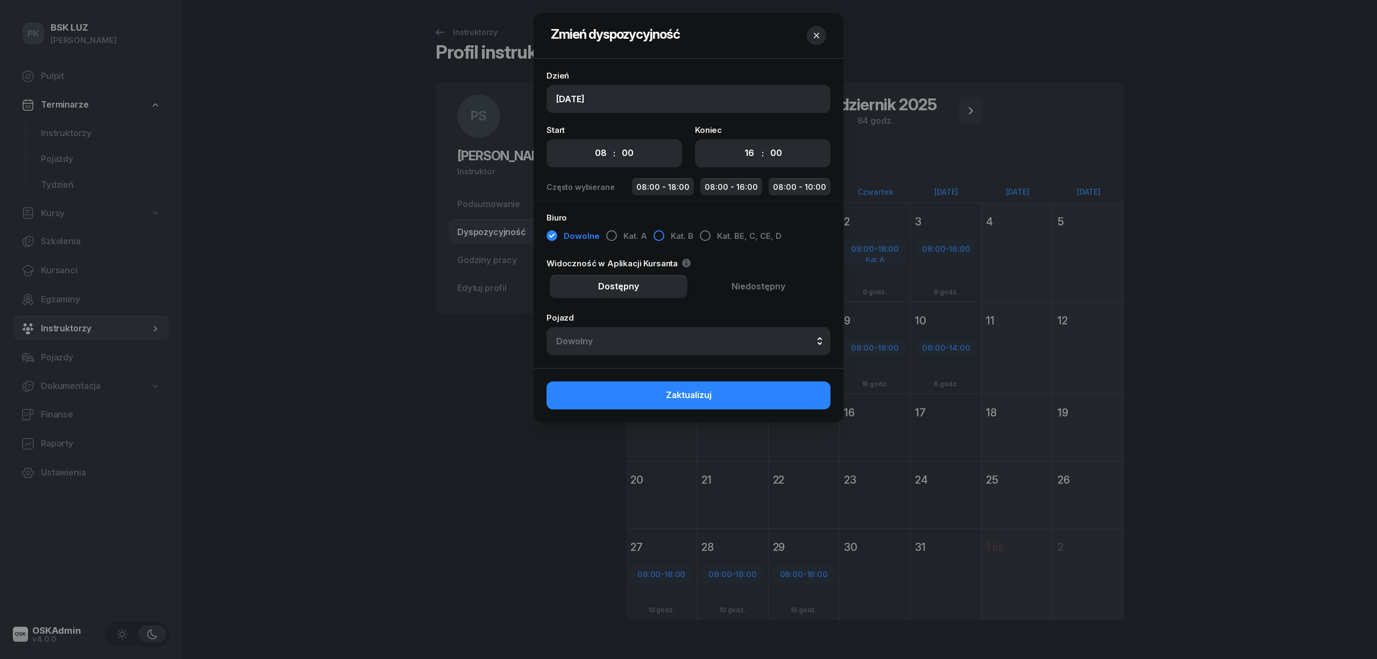
click at [656, 235] on div "button" at bounding box center [659, 235] width 11 height 11
click at [609, 236] on div "button" at bounding box center [611, 235] width 11 height 11
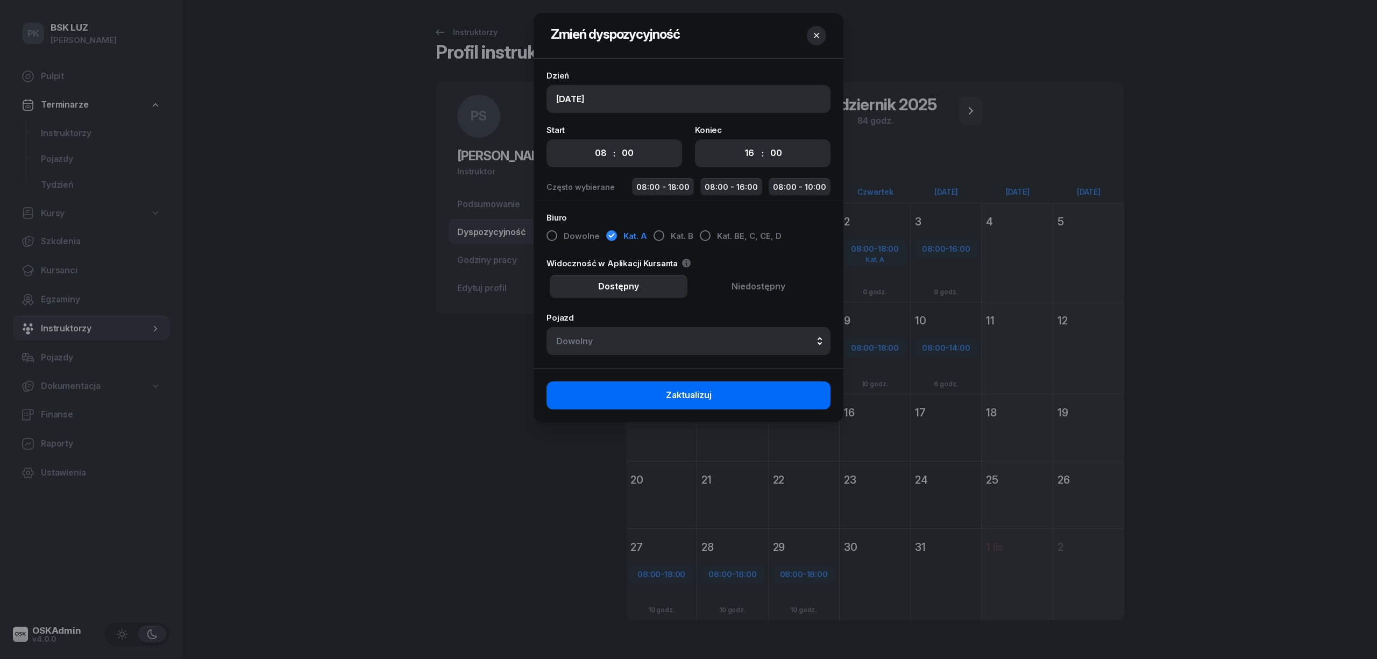
click at [744, 396] on button "Zaktualizuj" at bounding box center [689, 395] width 284 height 28
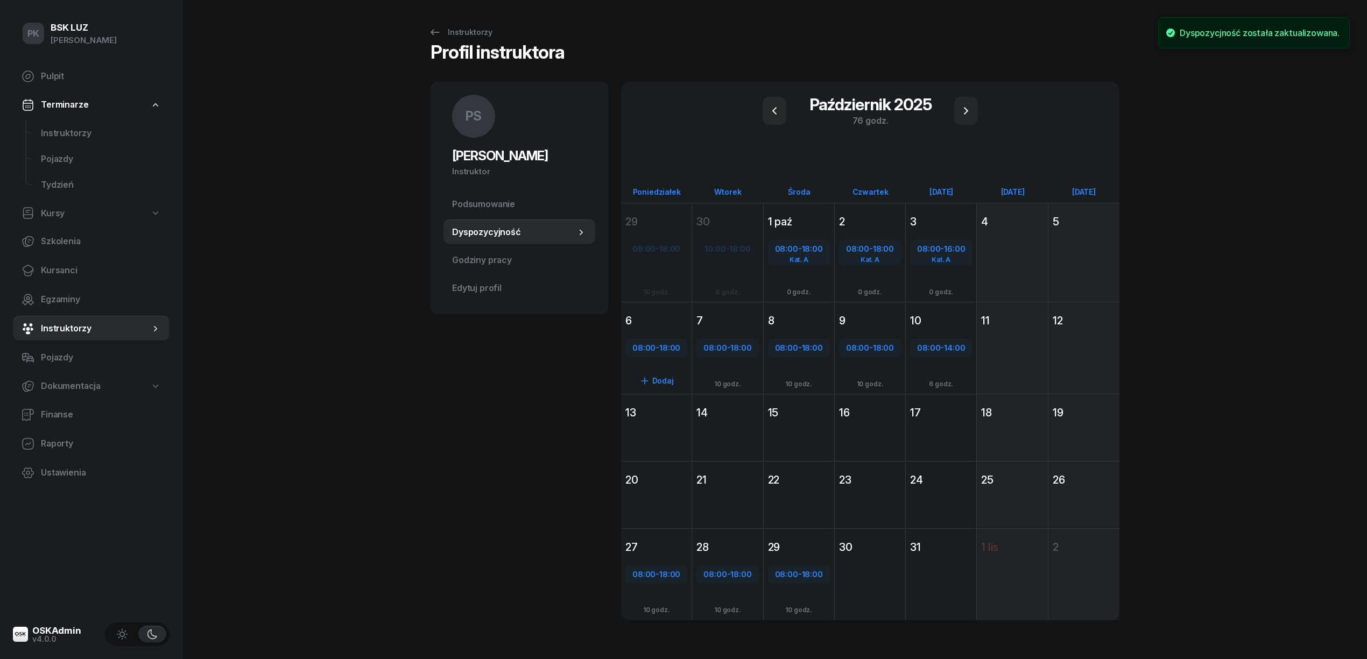
click at [663, 353] on div "08:00 - 18:00" at bounding box center [656, 348] width 60 height 14
select select "08"
select select "18"
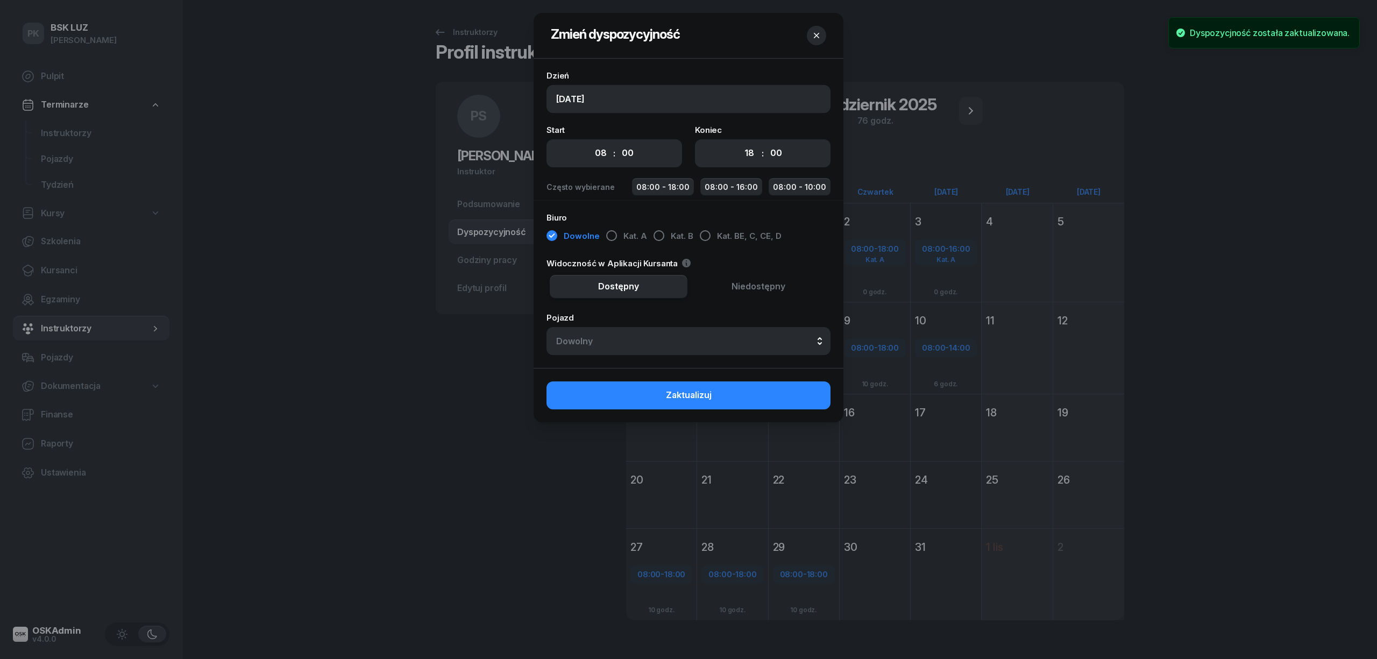
drag, startPoint x: 607, startPoint y: 238, endPoint x: 607, endPoint y: 284, distance: 46.3
click at [608, 239] on div "button" at bounding box center [611, 235] width 11 height 11
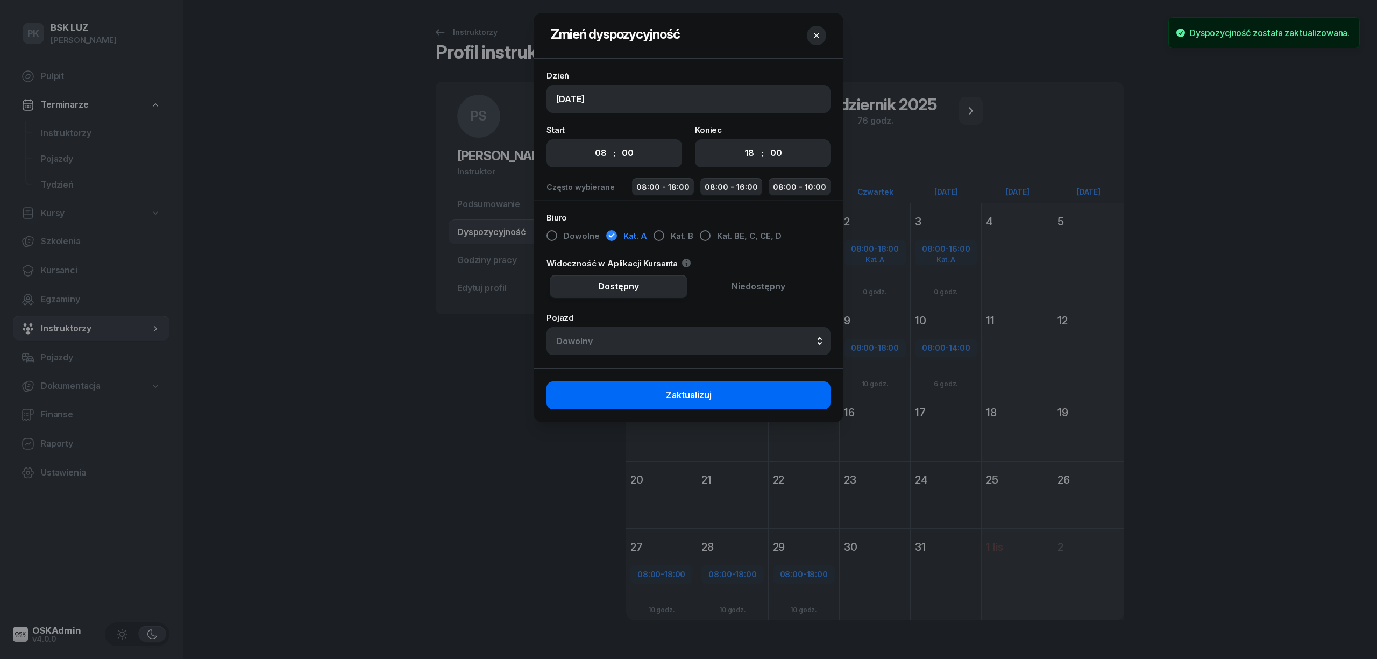
click at [660, 397] on button "Zaktualizuj" at bounding box center [689, 395] width 284 height 28
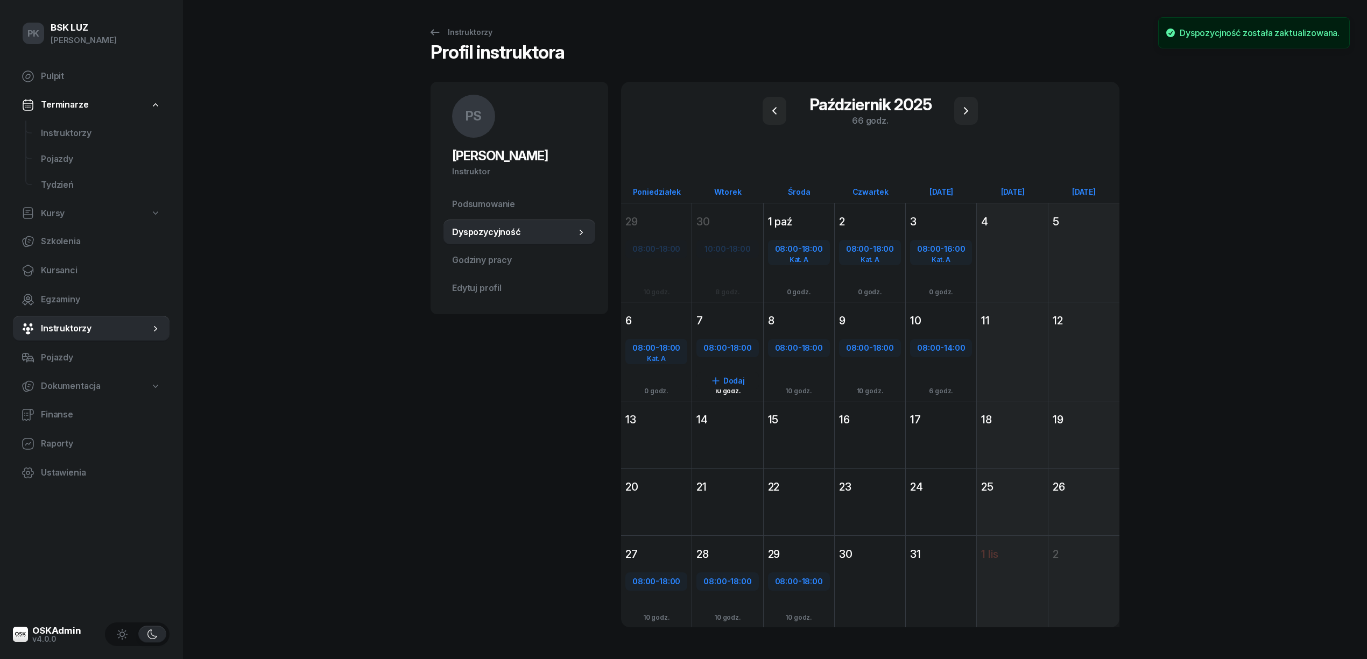
click at [733, 348] on span "18:00" at bounding box center [740, 348] width 21 height 10
select select "08"
select select "18"
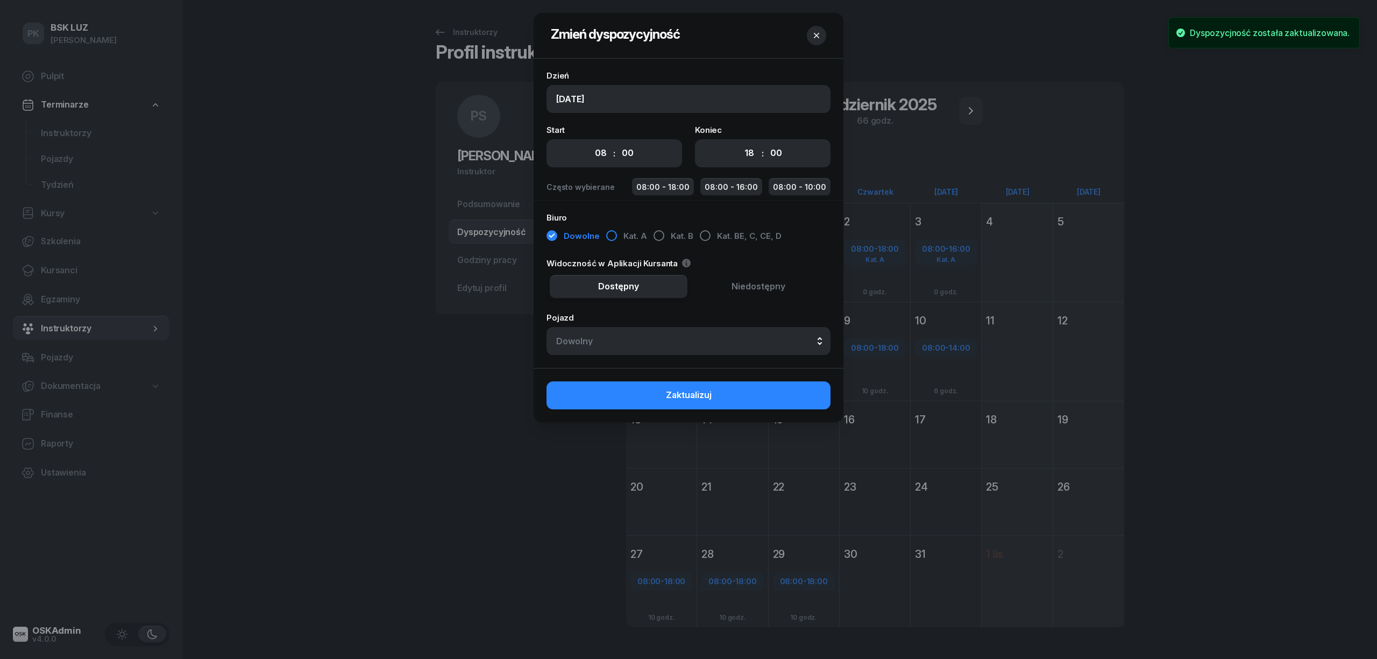
click at [606, 234] on div "button" at bounding box center [611, 235] width 11 height 11
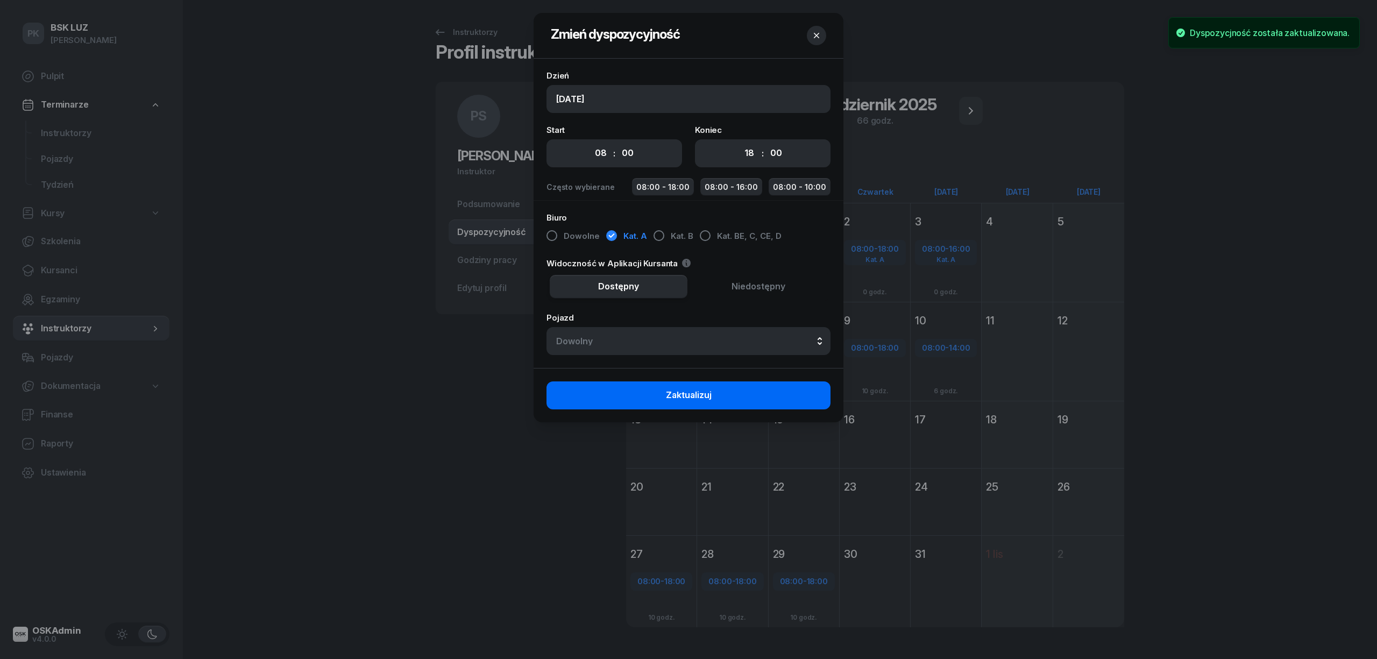
click at [737, 401] on button "Zaktualizuj" at bounding box center [689, 395] width 284 height 28
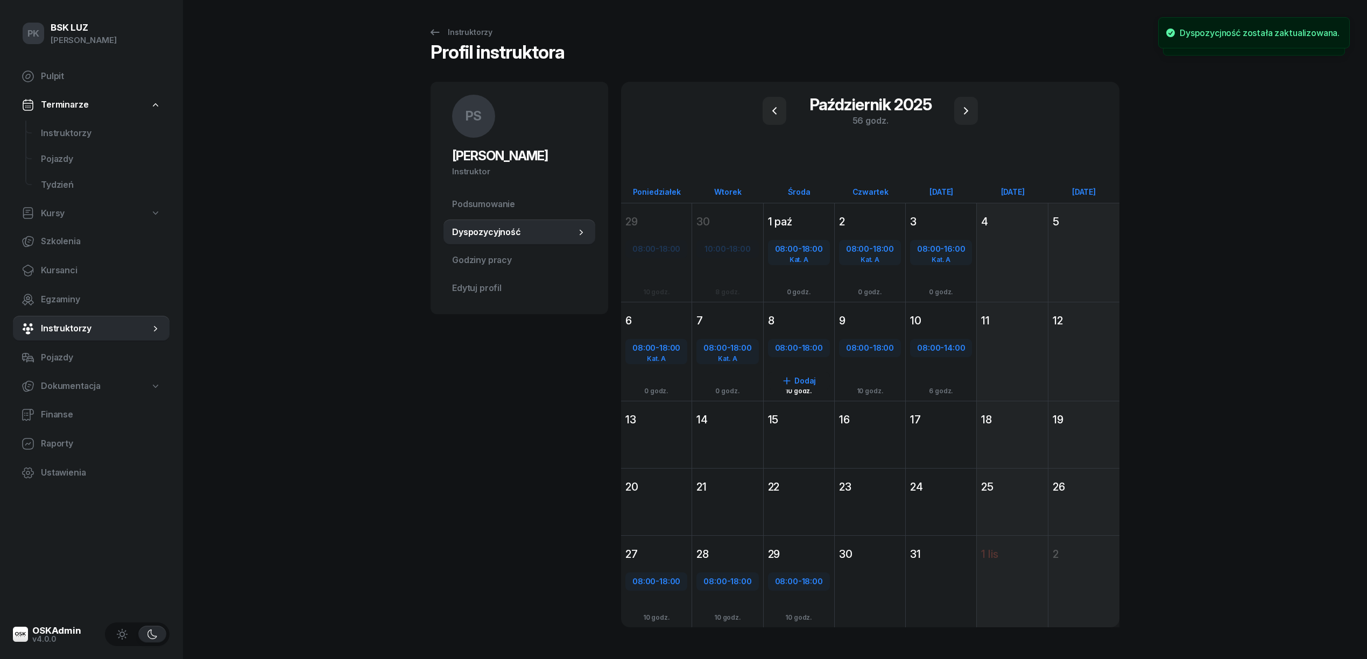
click at [800, 348] on div "08:00 - 18:00" at bounding box center [799, 348] width 60 height 14
select select "08"
select select "18"
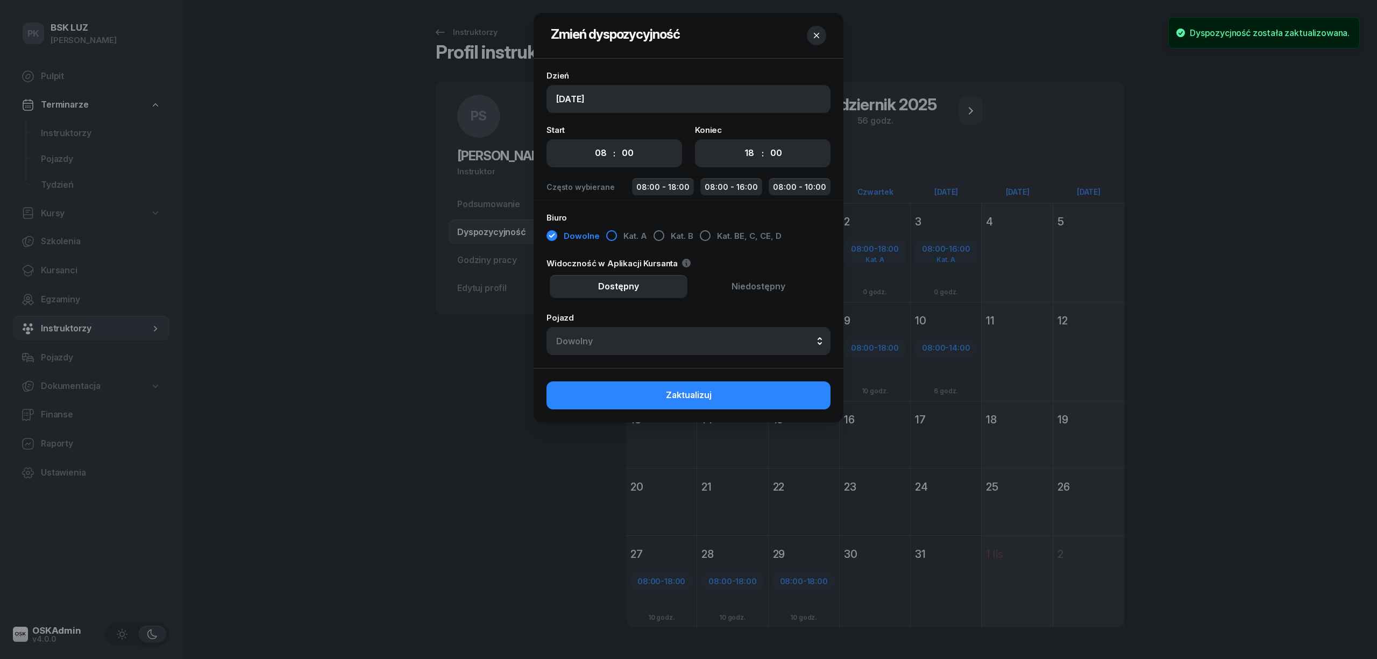
click at [613, 231] on div "button" at bounding box center [611, 235] width 11 height 11
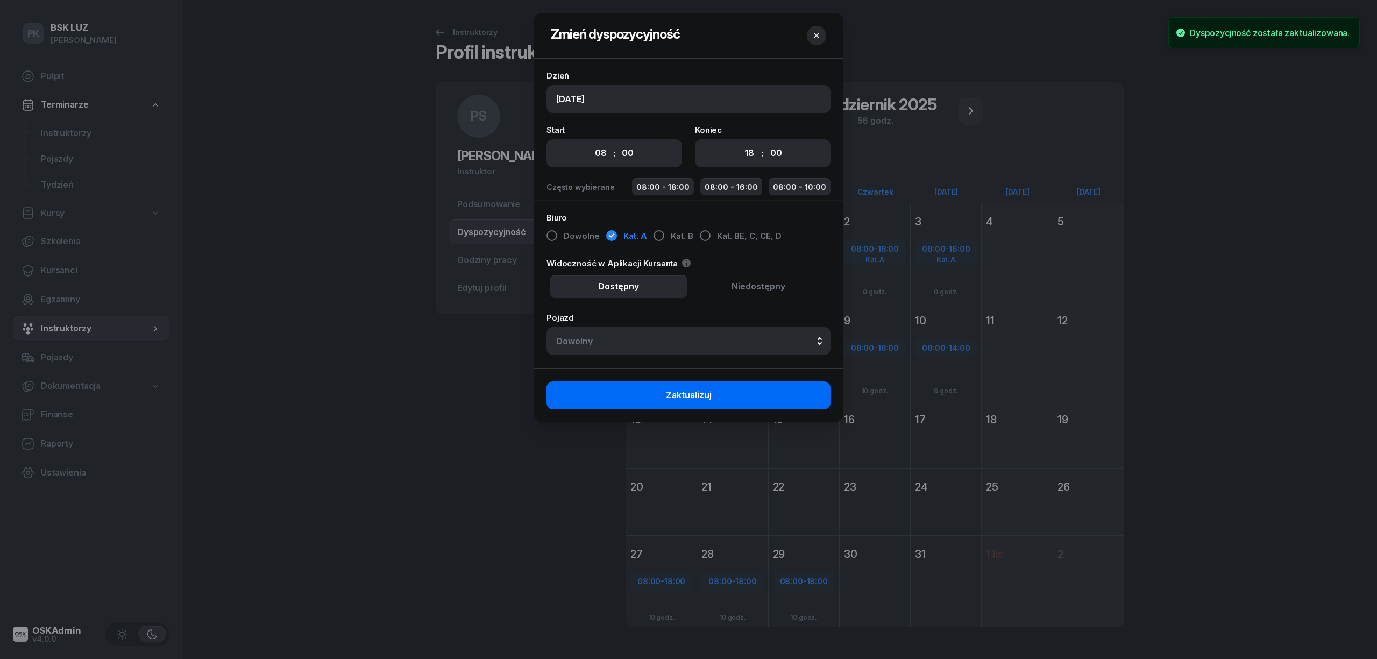
click at [745, 395] on button "Zaktualizuj" at bounding box center [689, 395] width 284 height 28
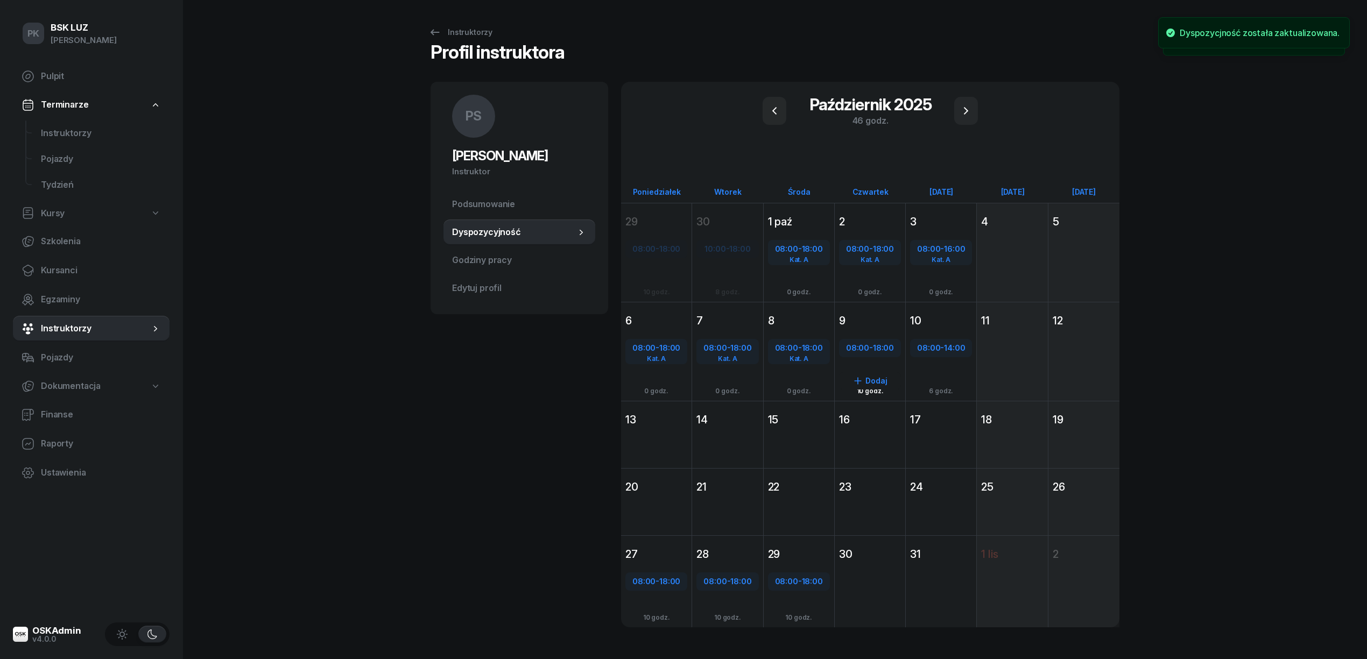
click at [854, 344] on span "08:00" at bounding box center [857, 348] width 23 height 10
select select "08"
select select "18"
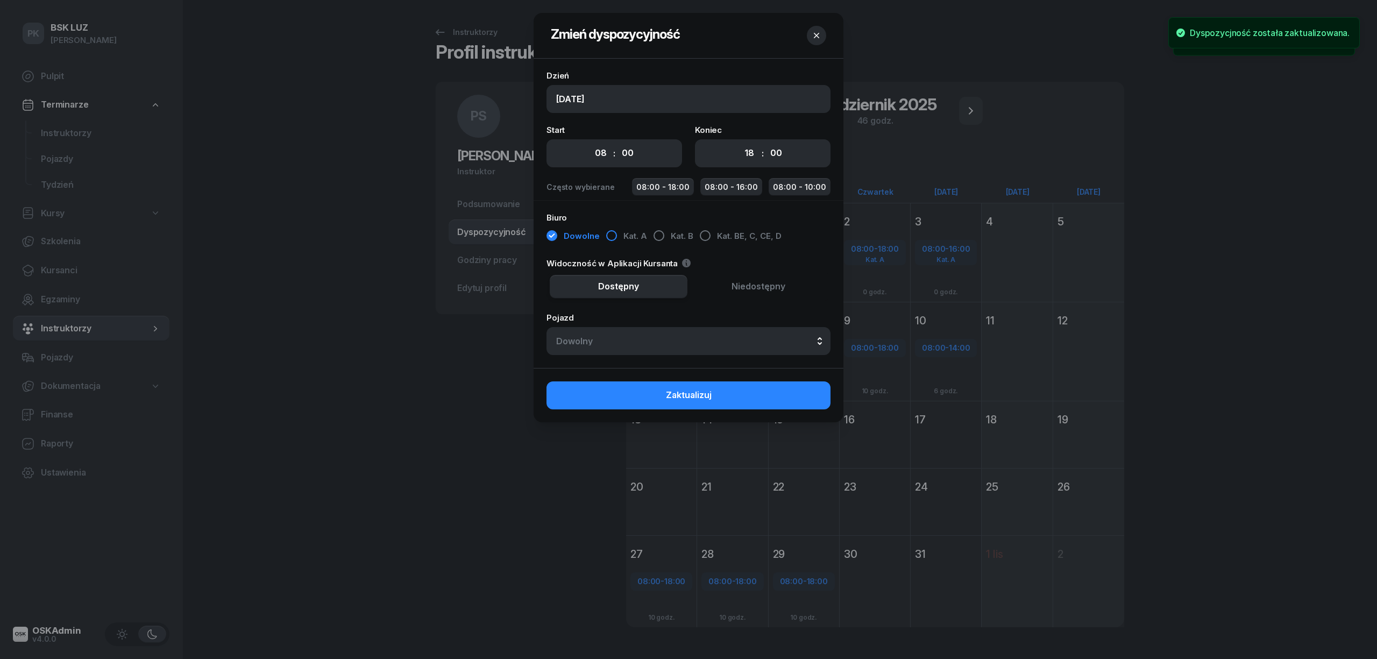
click at [607, 237] on div "button" at bounding box center [611, 235] width 11 height 11
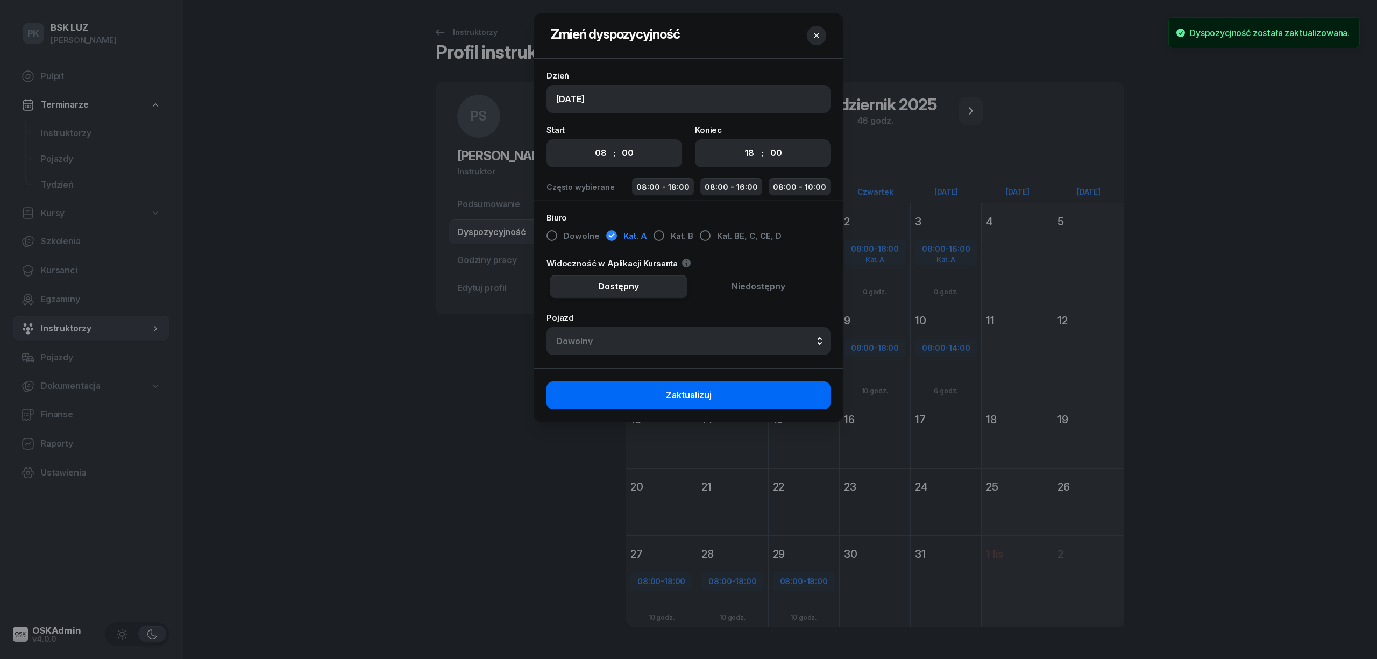
click at [745, 397] on button "Zaktualizuj" at bounding box center [689, 395] width 284 height 28
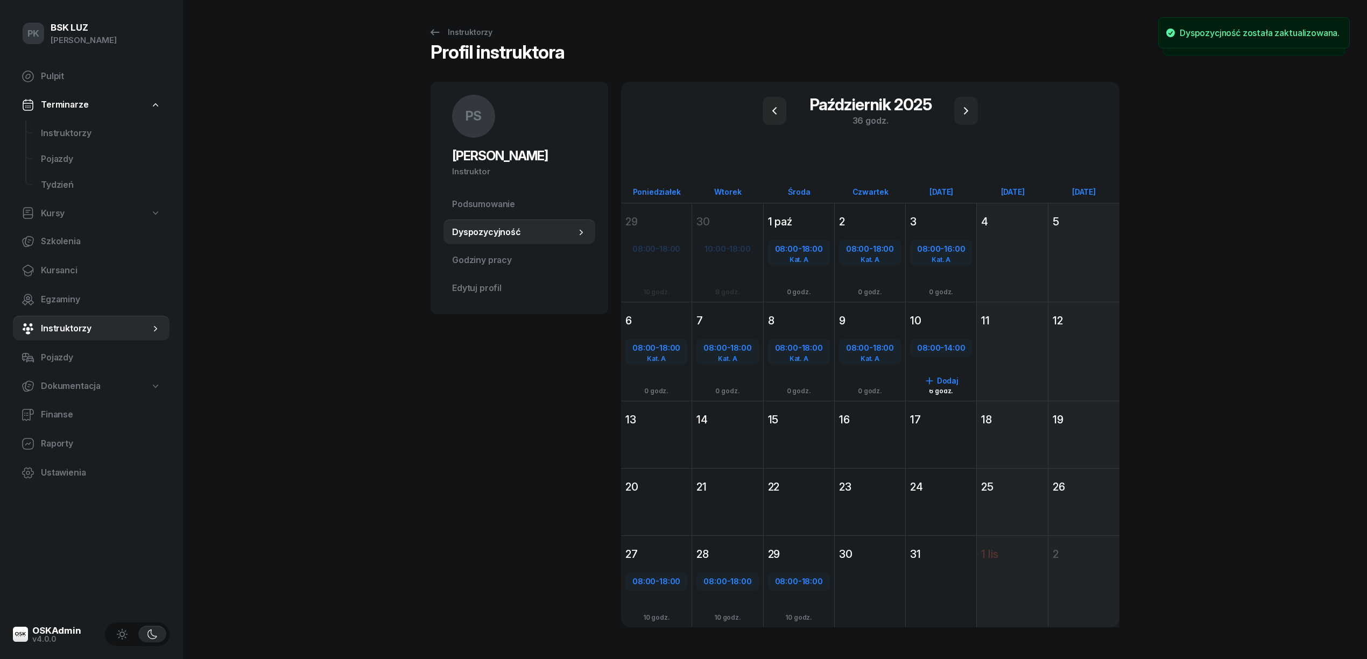
click at [923, 352] on div "08:00 - 14:00" at bounding box center [941, 348] width 60 height 14
select select "08"
select select "14"
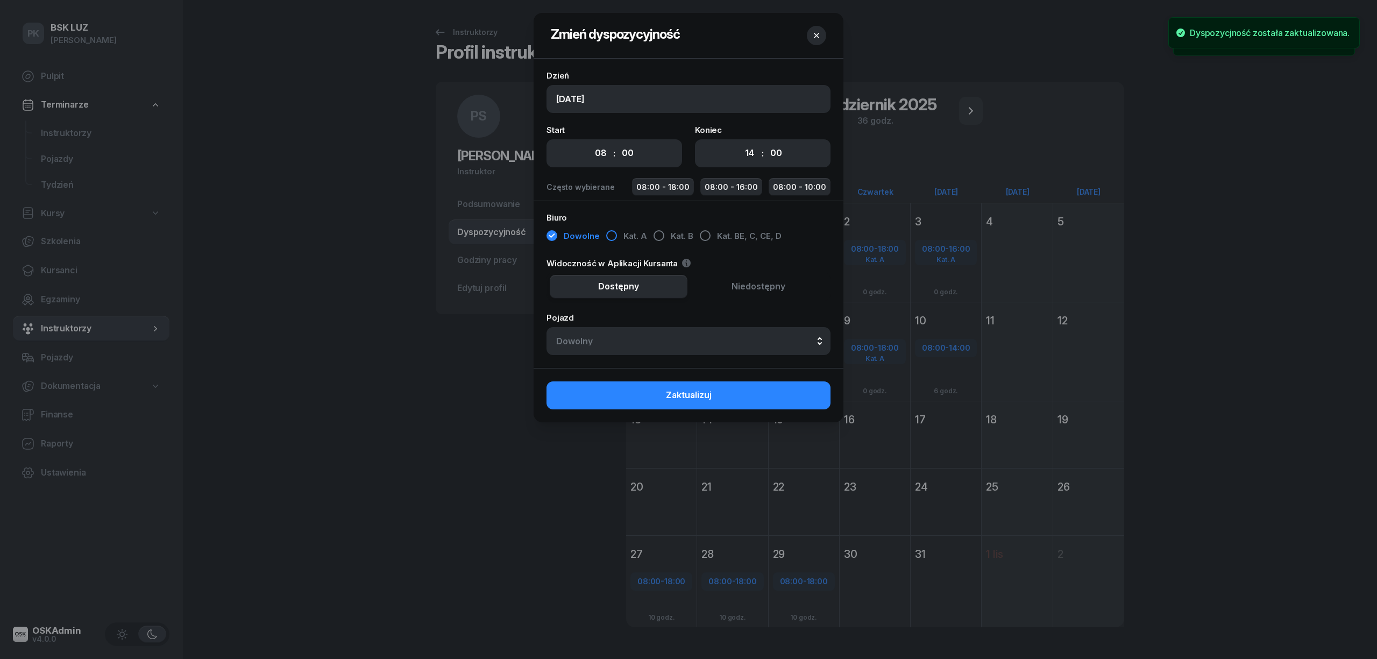
click at [610, 234] on div "button" at bounding box center [611, 235] width 11 height 11
click at [747, 384] on button "Zaktualizuj" at bounding box center [689, 395] width 284 height 28
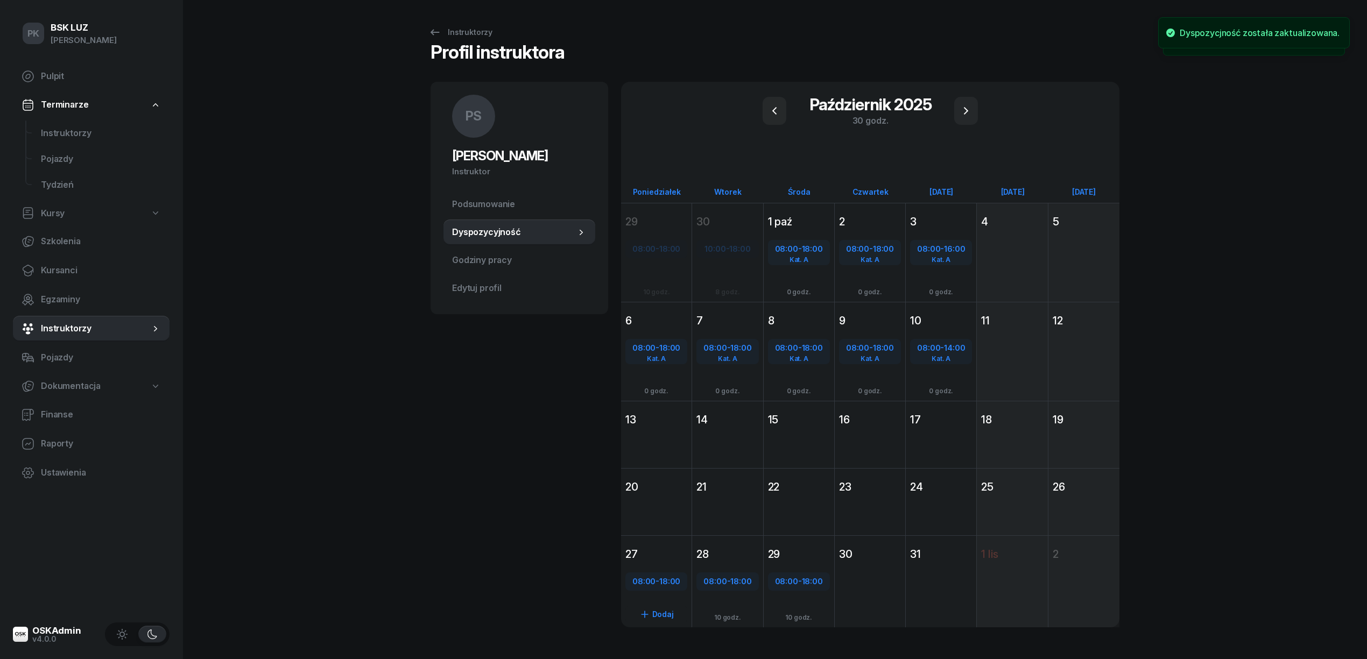
click at [657, 588] on div "08:00 - 18:00" at bounding box center [656, 581] width 62 height 18
select select "08"
select select "18"
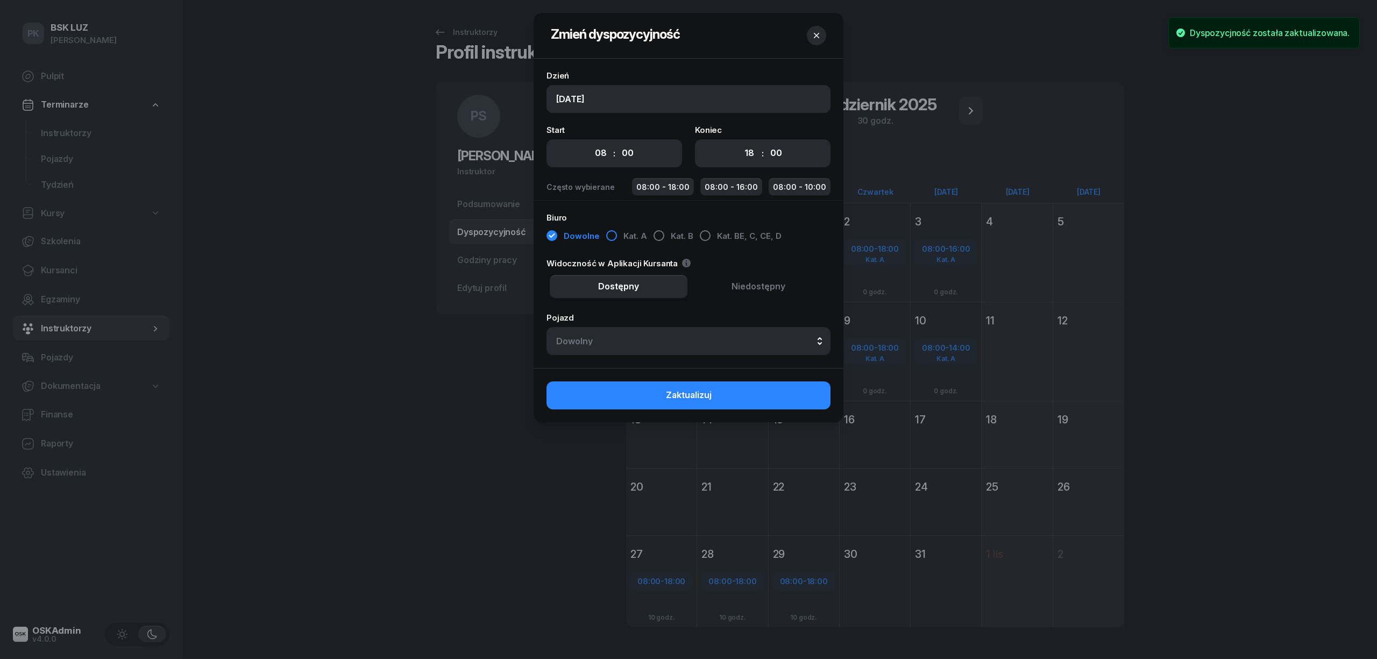
click at [611, 241] on div "button" at bounding box center [611, 235] width 11 height 11
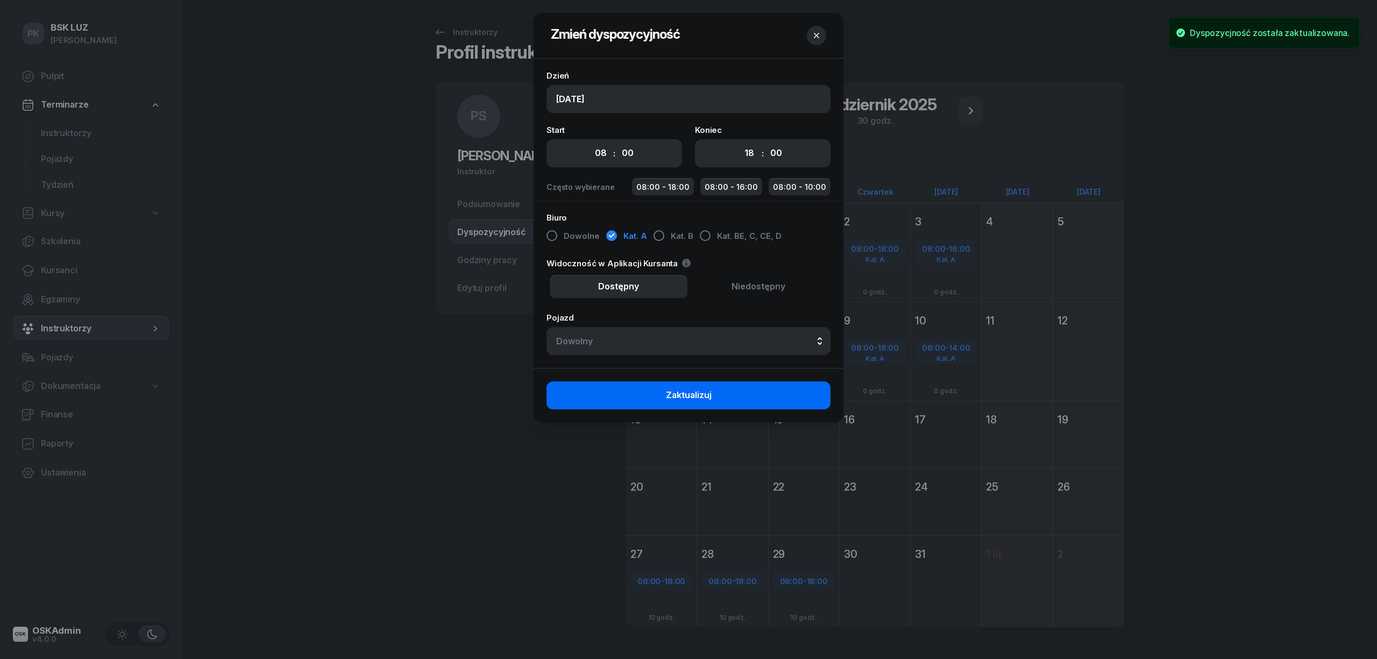
click at [728, 393] on button "Zaktualizuj" at bounding box center [689, 395] width 284 height 28
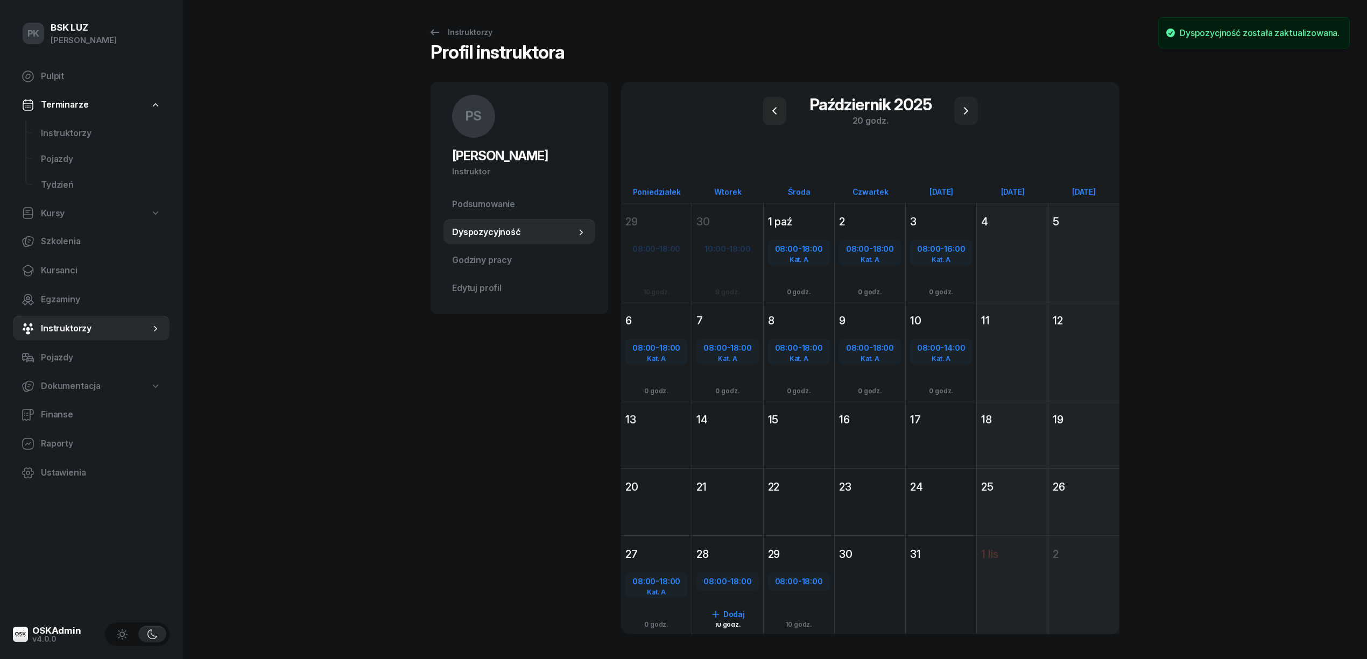
click at [718, 576] on span "08:00" at bounding box center [714, 581] width 23 height 10
select select "08"
select select "18"
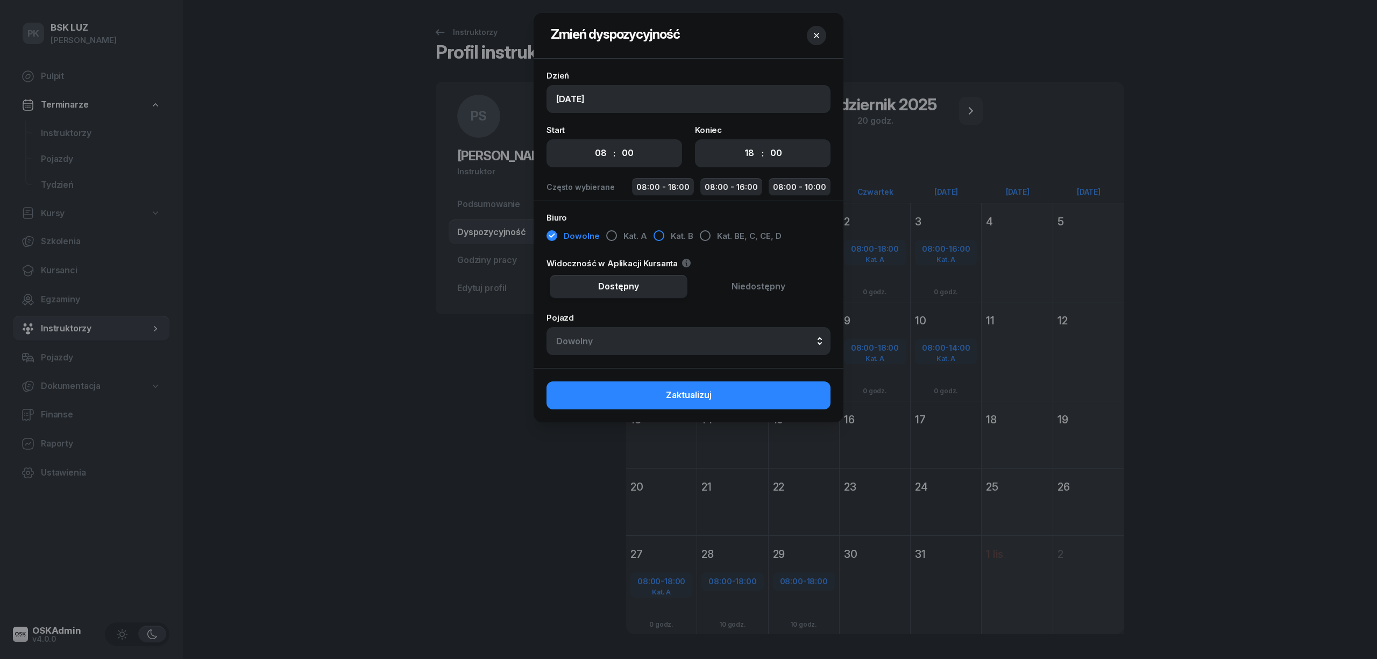
click at [662, 237] on button "Kat. B" at bounding box center [674, 236] width 40 height 19
click at [610, 240] on div "button" at bounding box center [611, 235] width 11 height 11
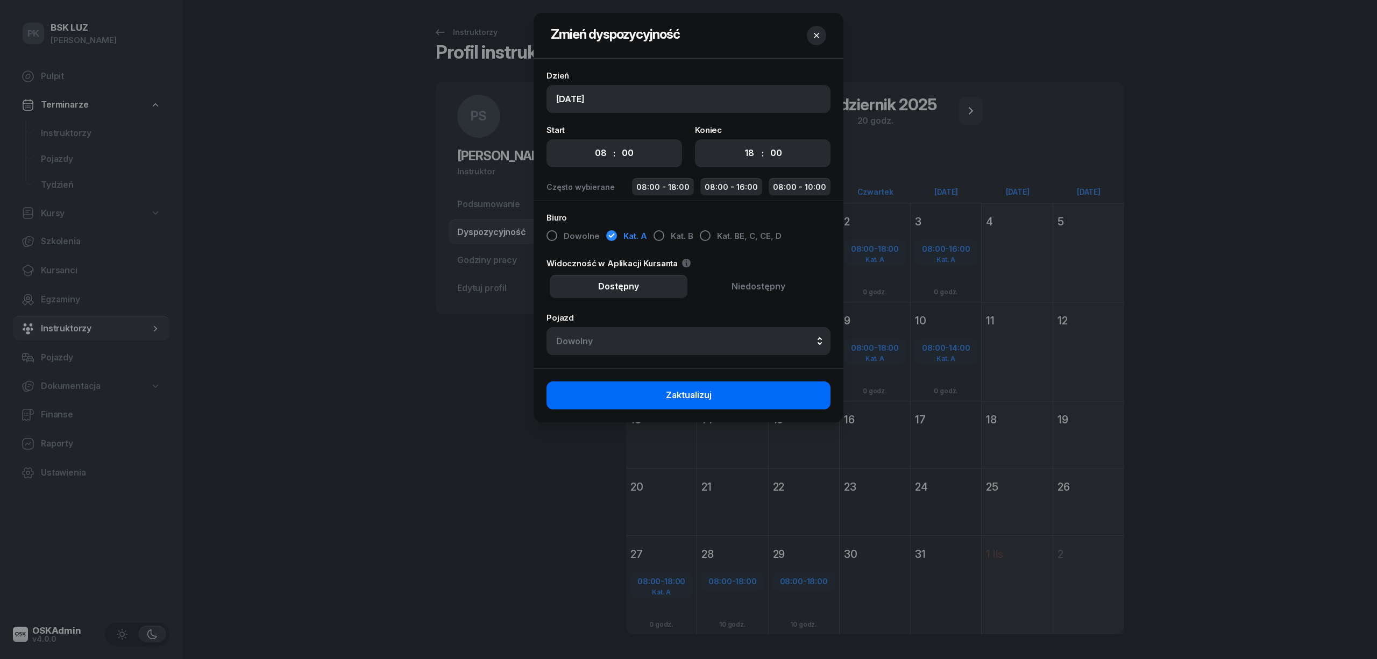
click at [726, 400] on button "Zaktualizuj" at bounding box center [689, 395] width 284 height 28
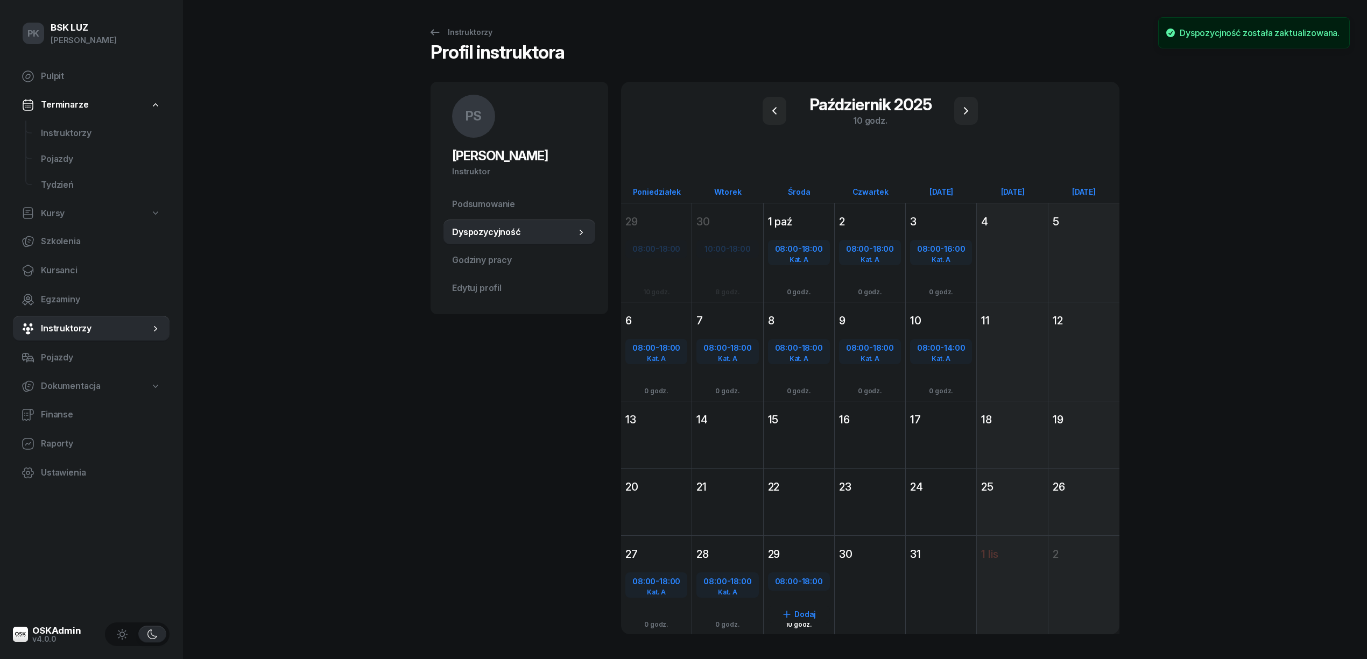
click at [812, 580] on span "18:00" at bounding box center [812, 581] width 21 height 10
select select "08"
select select "18"
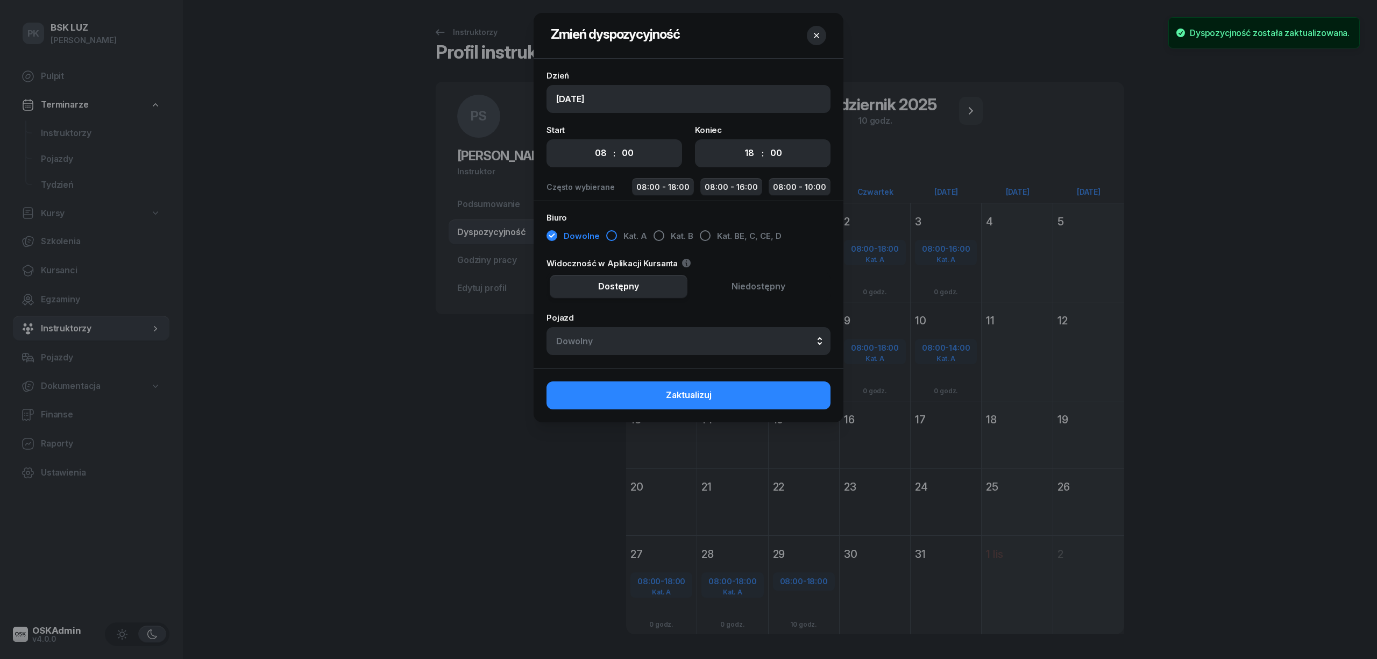
click at [606, 235] on div "button" at bounding box center [611, 235] width 11 height 11
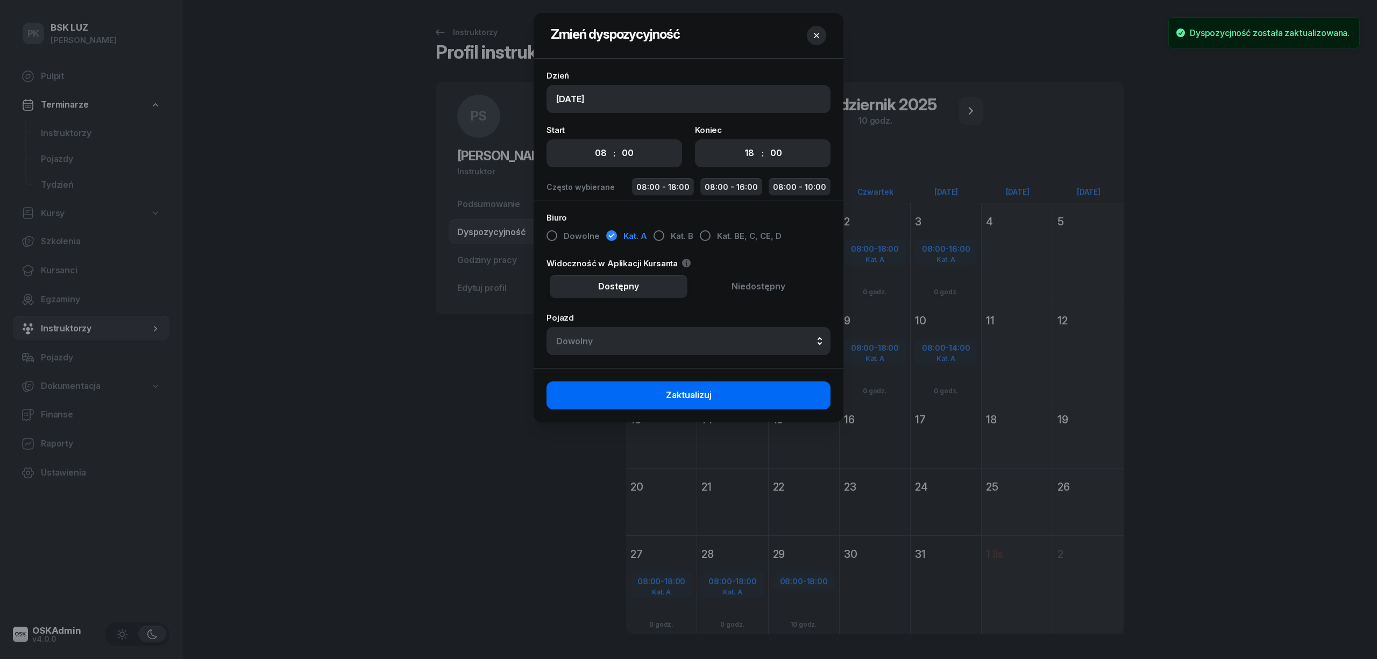
click at [747, 399] on button "Zaktualizuj" at bounding box center [689, 395] width 284 height 28
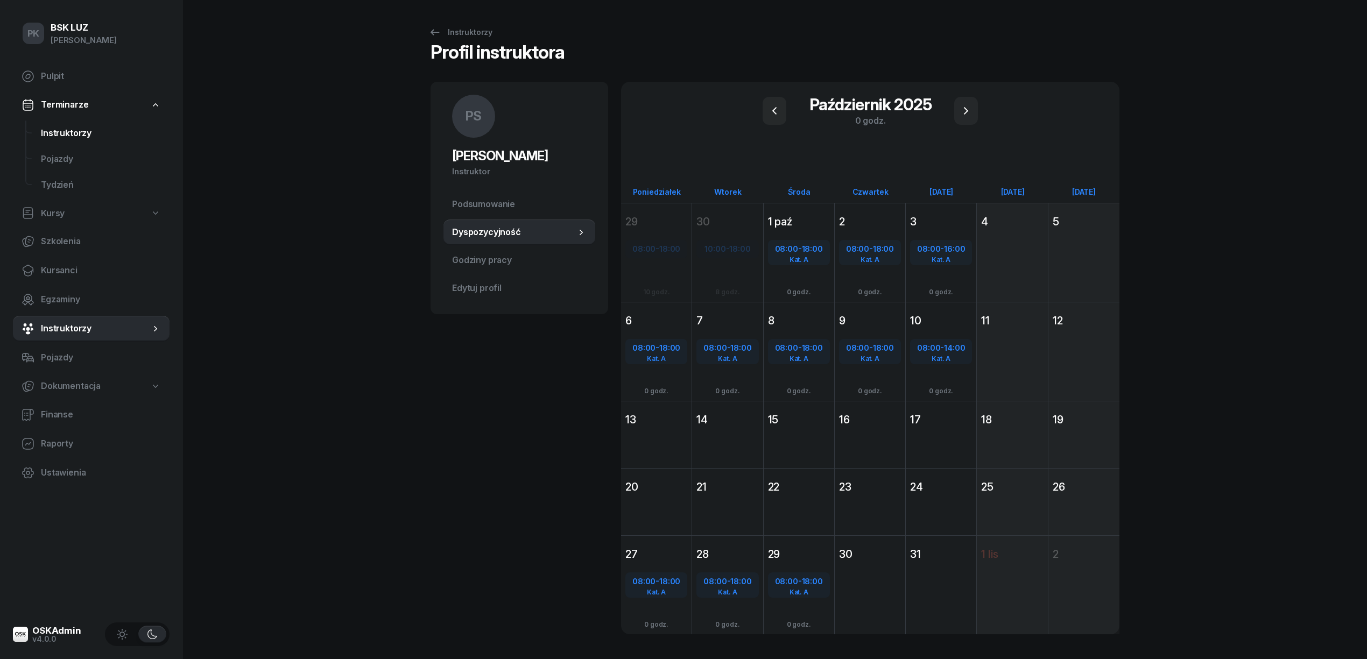
click at [79, 134] on span "Instruktorzy" at bounding box center [101, 133] width 120 height 14
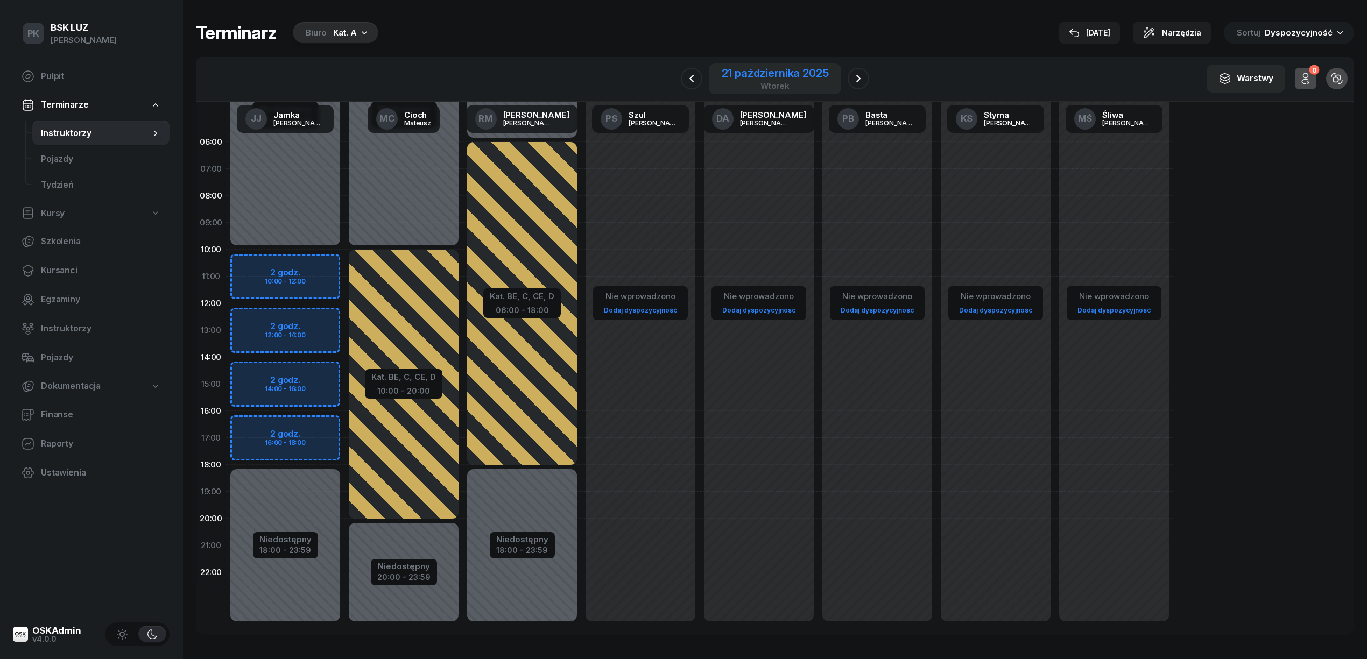
click at [809, 78] on div "21 października 2025" at bounding box center [775, 73] width 107 height 11
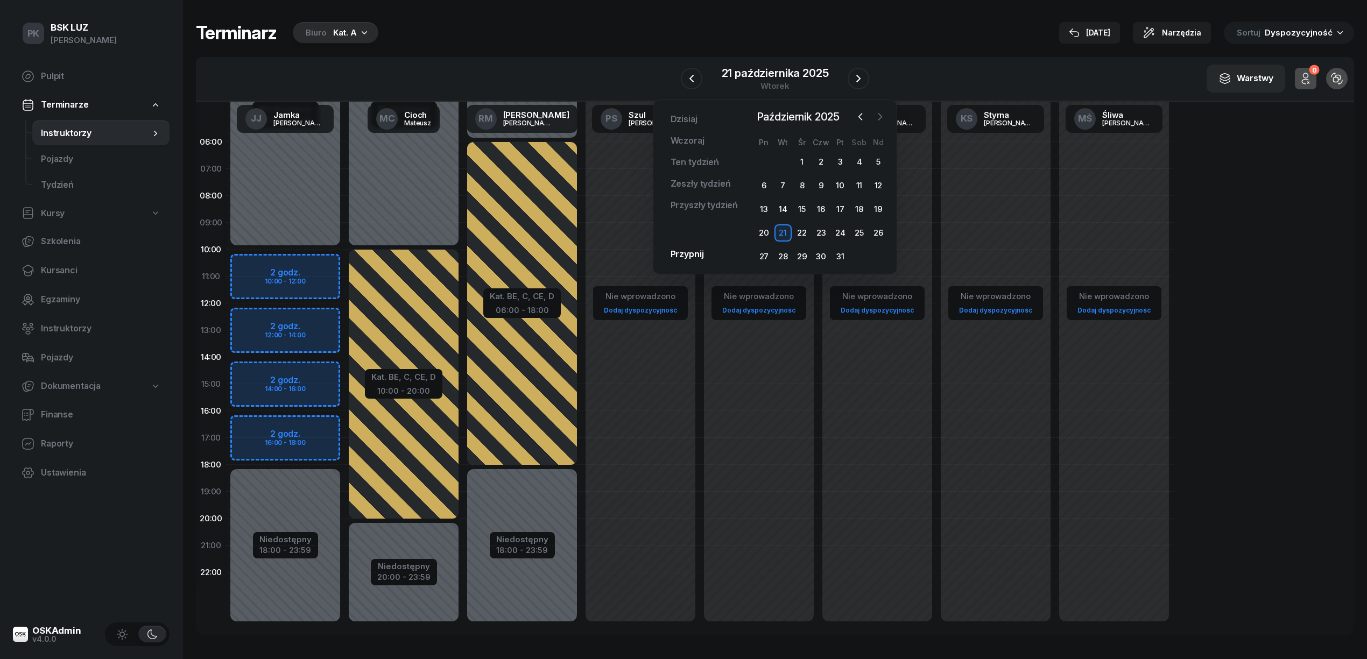
click at [882, 115] on icon "button" at bounding box center [879, 116] width 11 height 11
click at [760, 210] on div "10" at bounding box center [763, 209] width 17 height 17
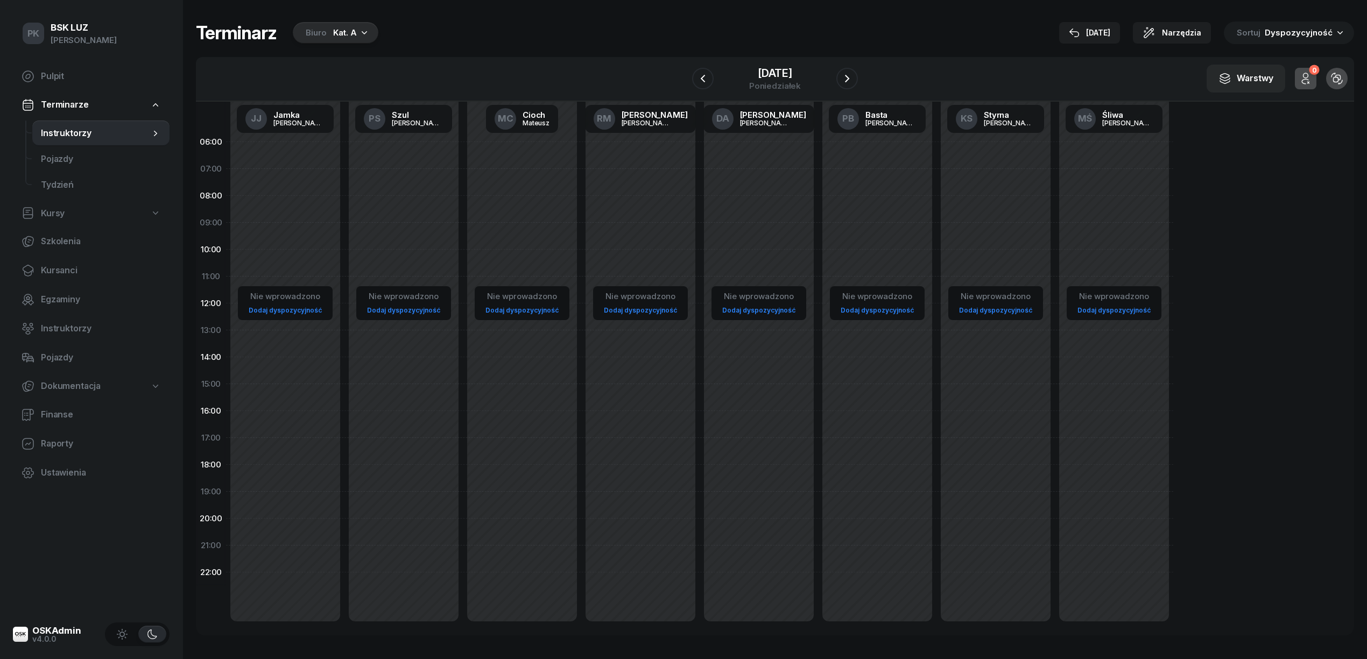
click at [409, 207] on div "Nie wprowadzono Dodaj dyspozycyjność" at bounding box center [403, 384] width 118 height 511
select select "08"
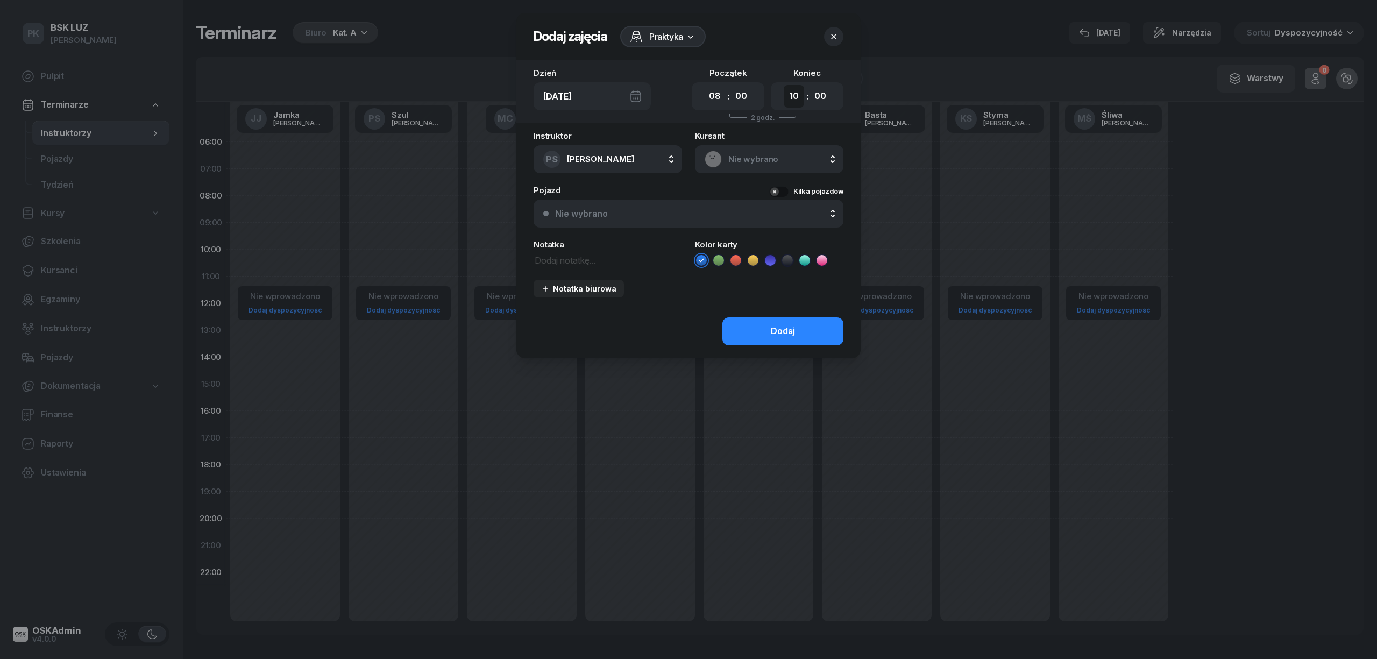
click at [788, 96] on select "00 01 02 03 04 05 06 07 08 09 10 11 12 13 14 15 16 17 18 19 20 21 22 23" at bounding box center [794, 96] width 20 height 23
select select "16"
click at [784, 85] on select "00 01 02 03 04 05 06 07 08 09 10 11 12 13 14 15 16 17 18 19 20 21 22 23" at bounding box center [794, 96] width 20 height 23
click at [663, 38] on span "Praktyka" at bounding box center [666, 36] width 34 height 13
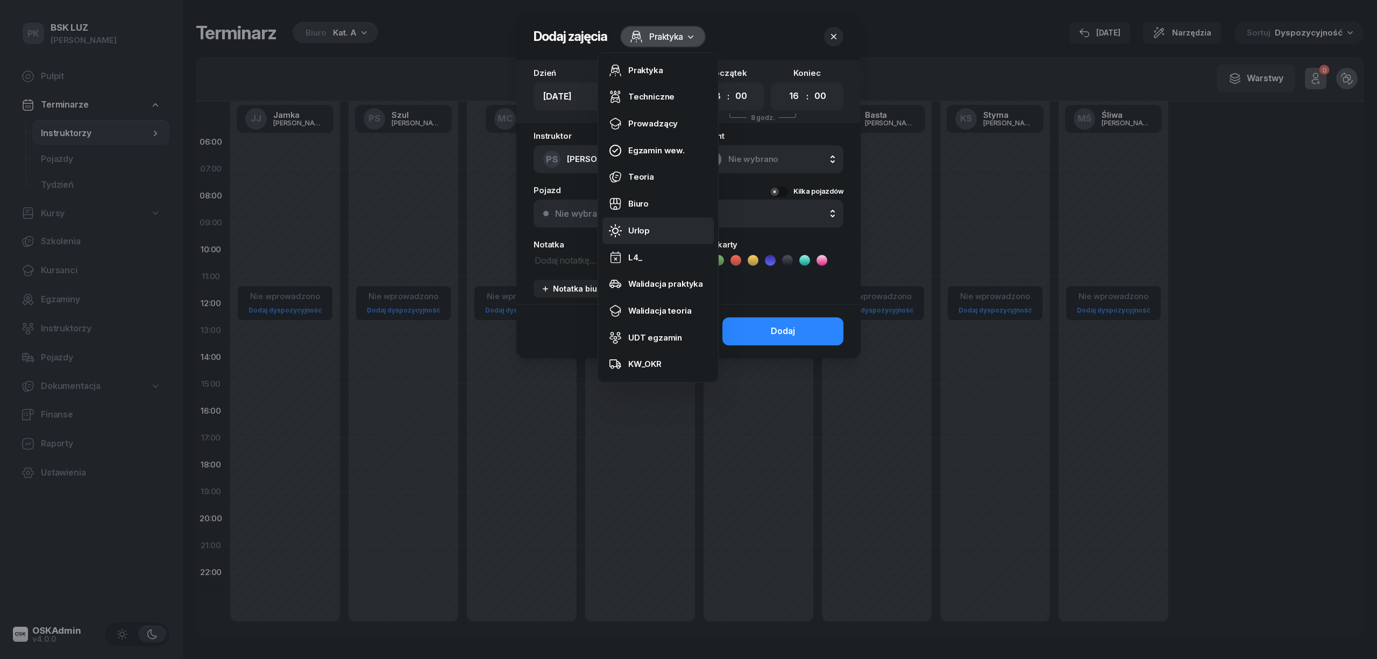
click at [646, 227] on div "Urlop" at bounding box center [639, 231] width 22 height 14
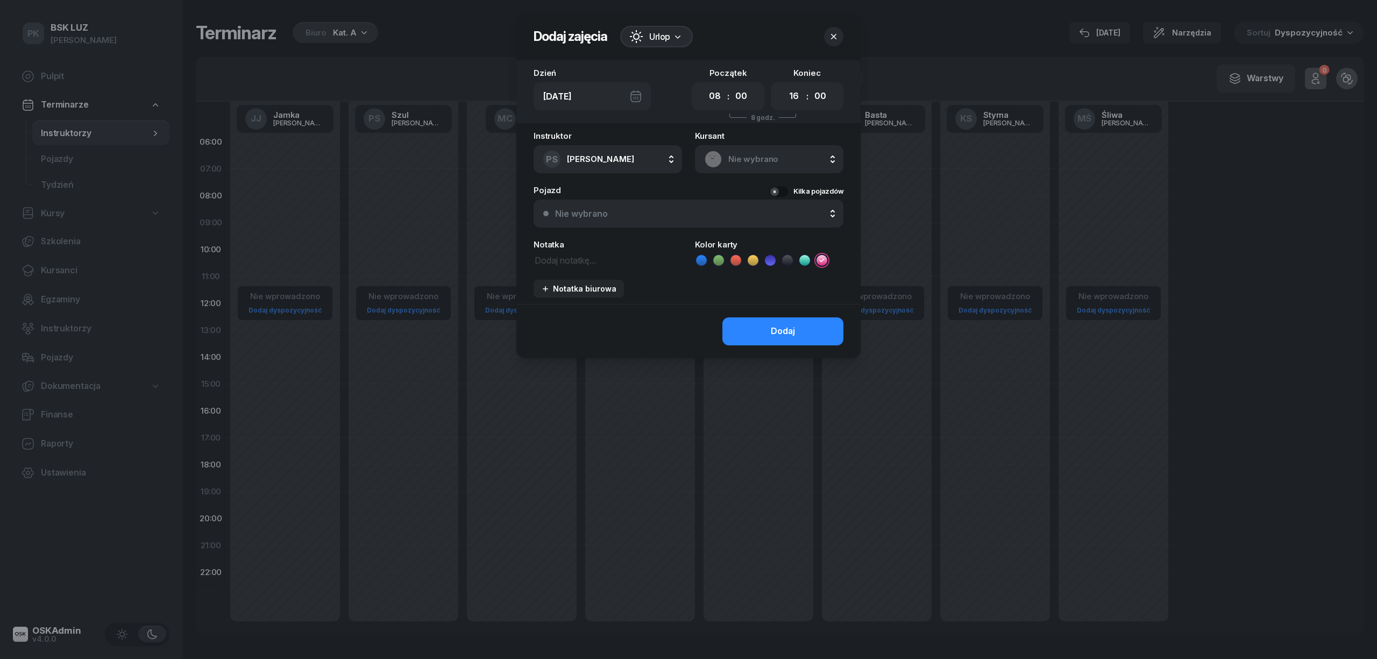
click at [789, 259] on icon at bounding box center [787, 260] width 11 height 11
click at [795, 341] on button "Dodaj" at bounding box center [783, 331] width 121 height 28
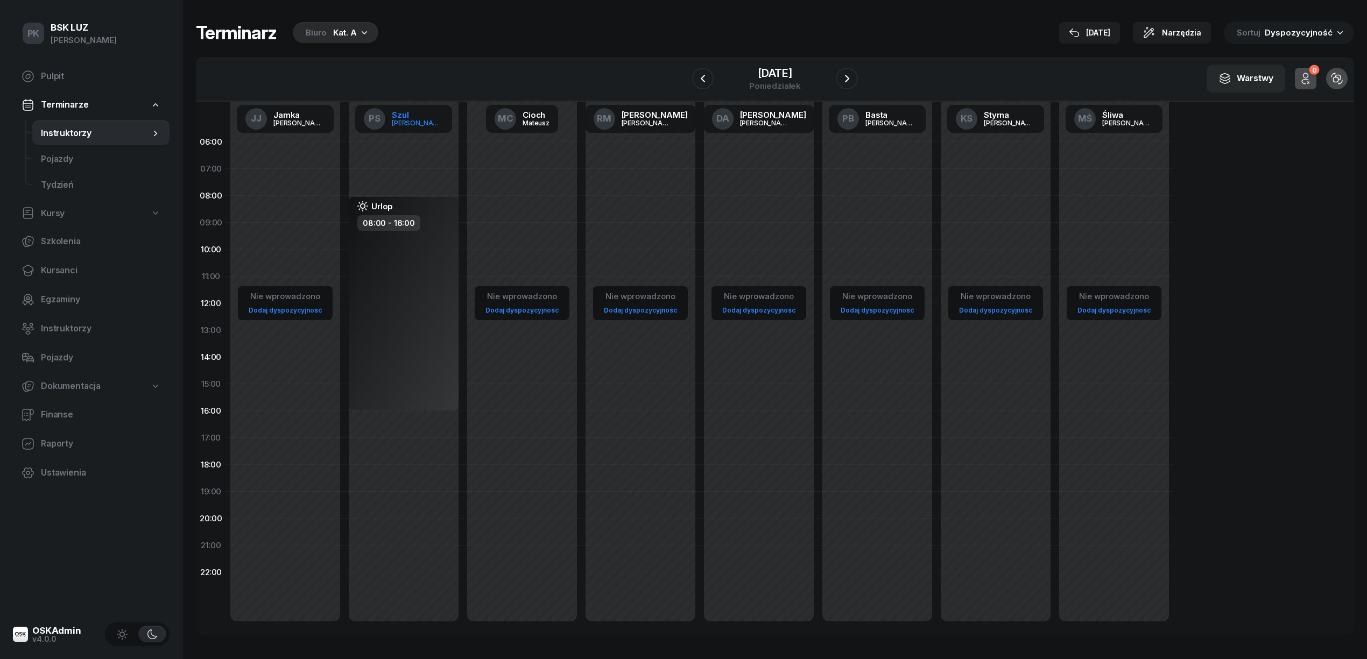
click at [419, 123] on div "[PERSON_NAME]" at bounding box center [418, 122] width 52 height 7
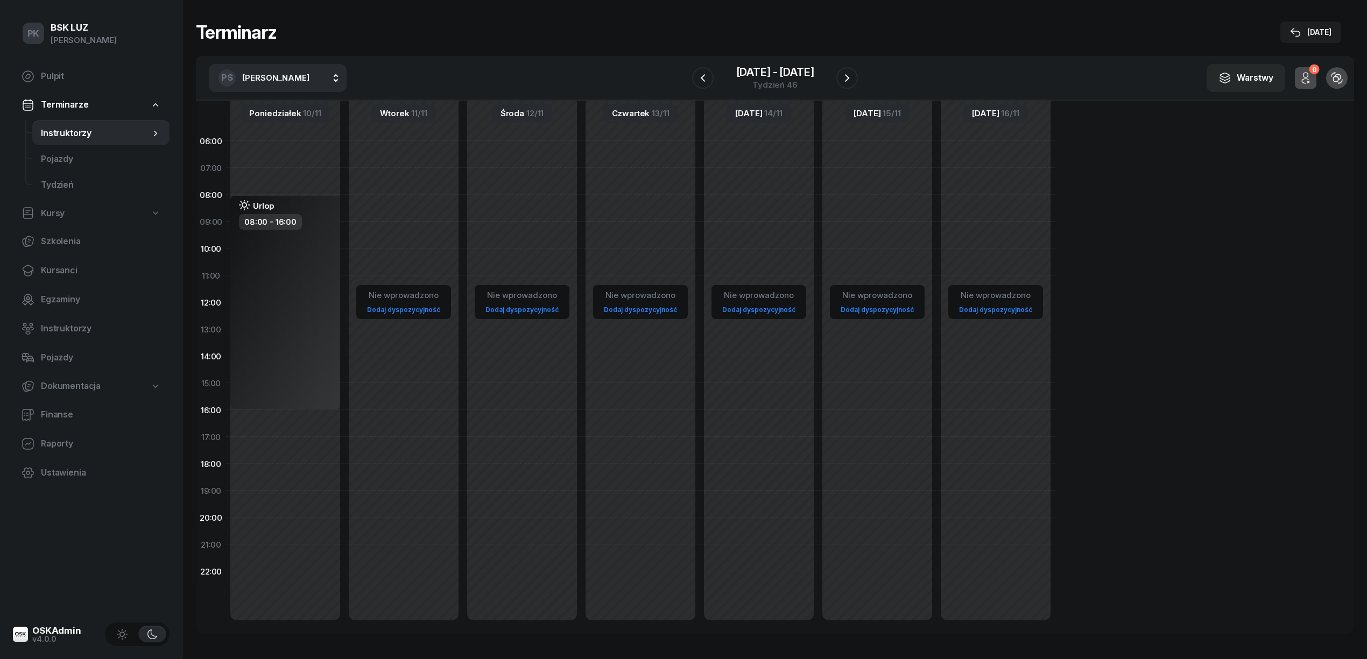
click at [375, 209] on div "Nie wprowadzono Dodaj dyspozycyjność" at bounding box center [403, 383] width 118 height 511
select select "08"
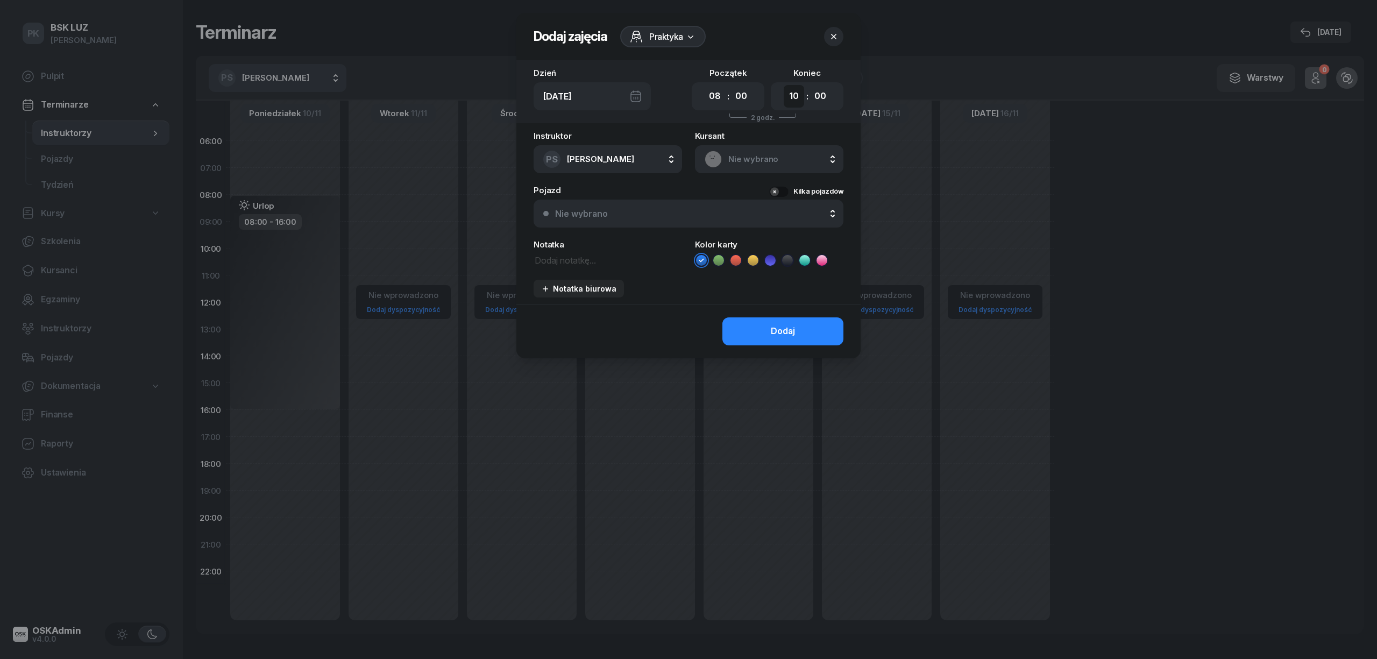
click at [795, 99] on select "00 01 02 03 04 05 06 07 08 09 10 11 12 13 14 15 16 17 18 19 20 21 22 23" at bounding box center [794, 96] width 20 height 23
select select "16"
click at [784, 85] on select "00 01 02 03 04 05 06 07 08 09 10 11 12 13 14 15 16 17 18 19 20 21 22 23" at bounding box center [794, 96] width 20 height 23
click at [660, 23] on header "Dodaj zajęcia Praktyka" at bounding box center [689, 36] width 344 height 47
click at [663, 32] on span "Praktyka" at bounding box center [666, 36] width 34 height 13
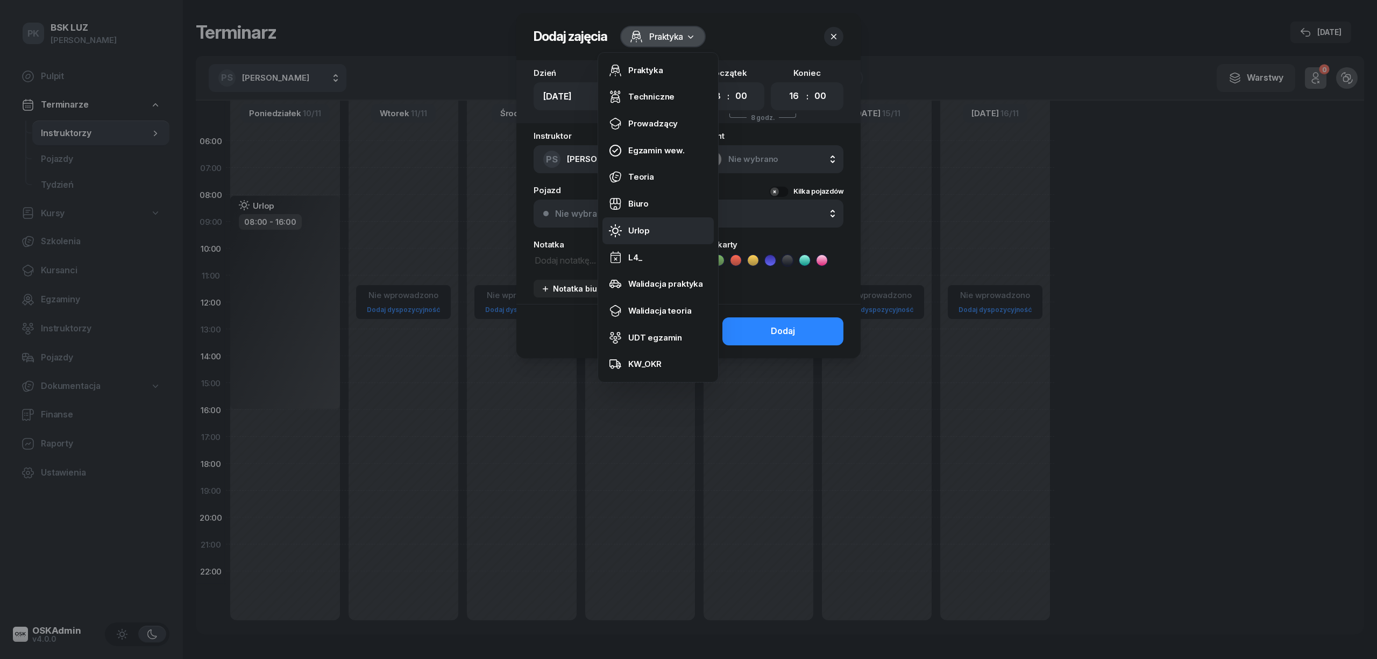
click at [652, 225] on link "Urlop" at bounding box center [658, 230] width 111 height 27
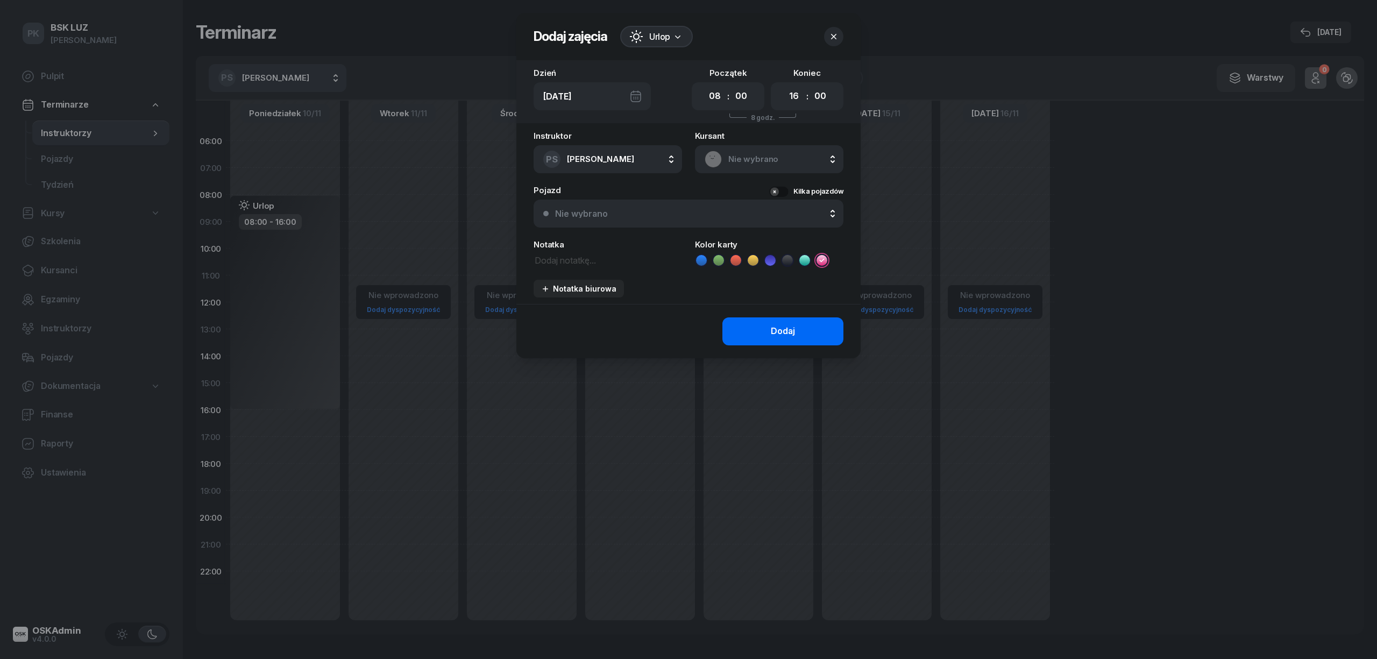
click at [776, 331] on div "Dodaj" at bounding box center [783, 331] width 24 height 14
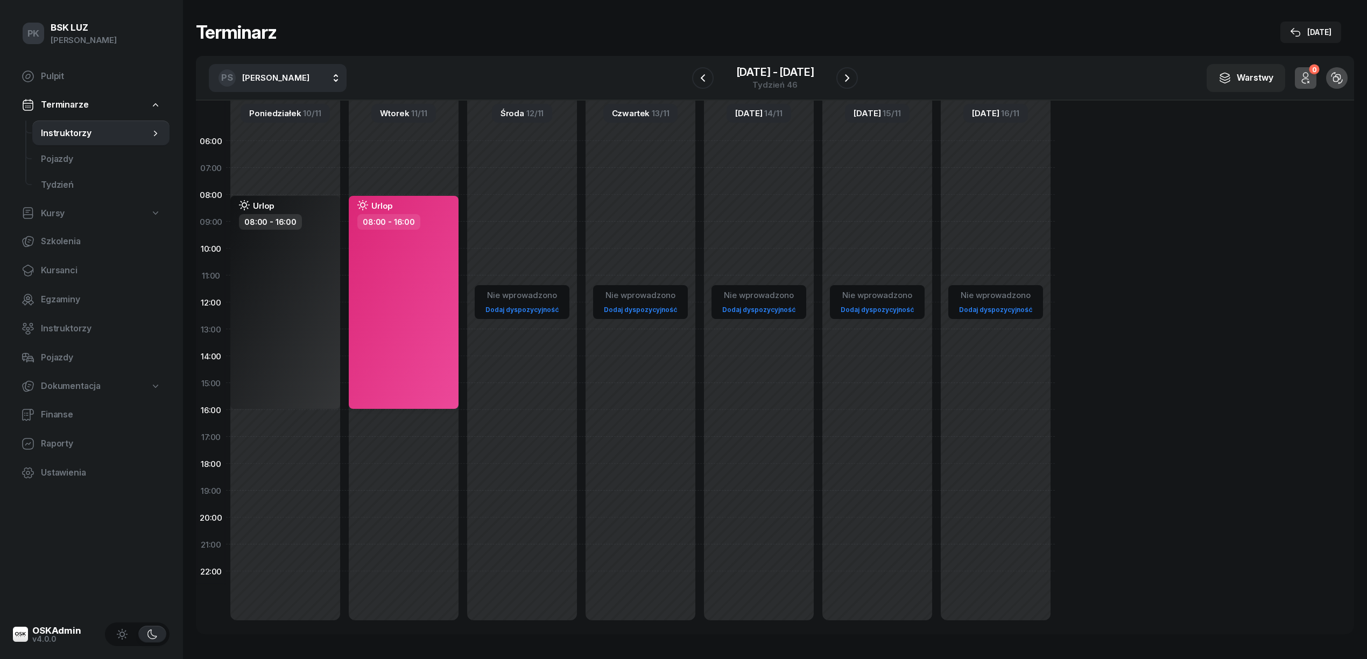
click at [418, 297] on div "Urlop 08:00 - 16:00" at bounding box center [404, 302] width 110 height 213
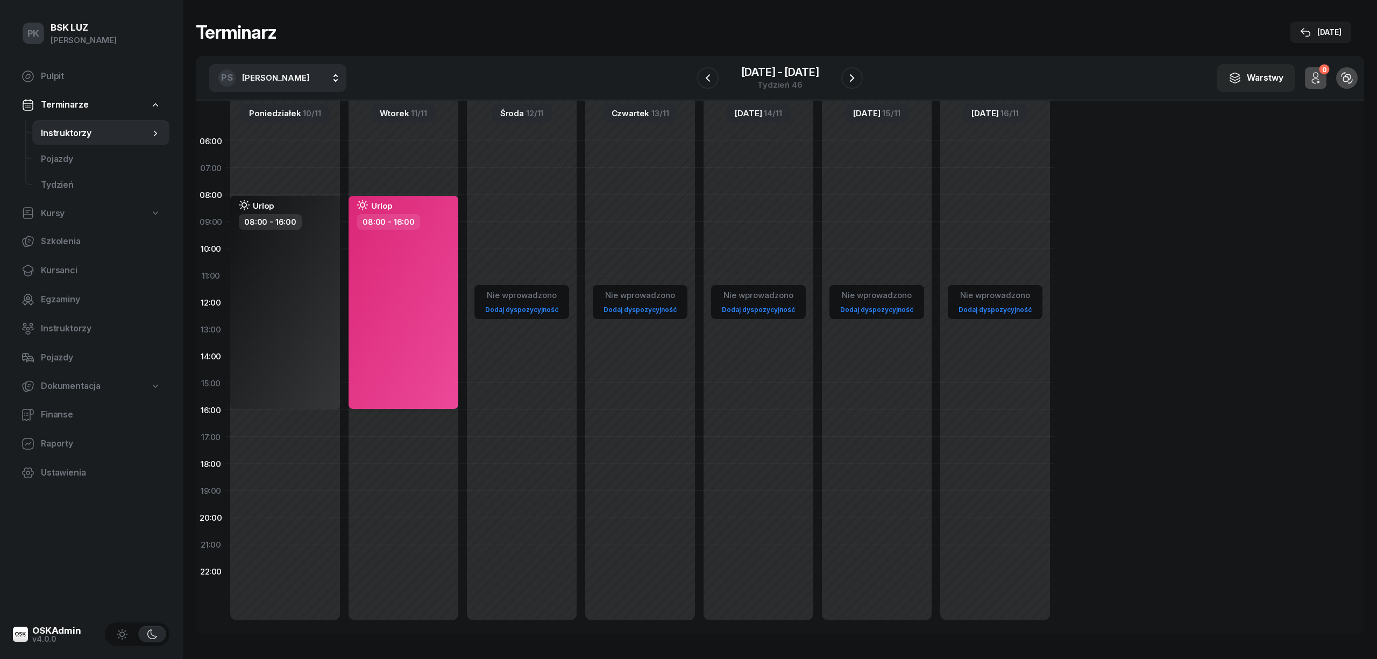
select select "08"
select select "16"
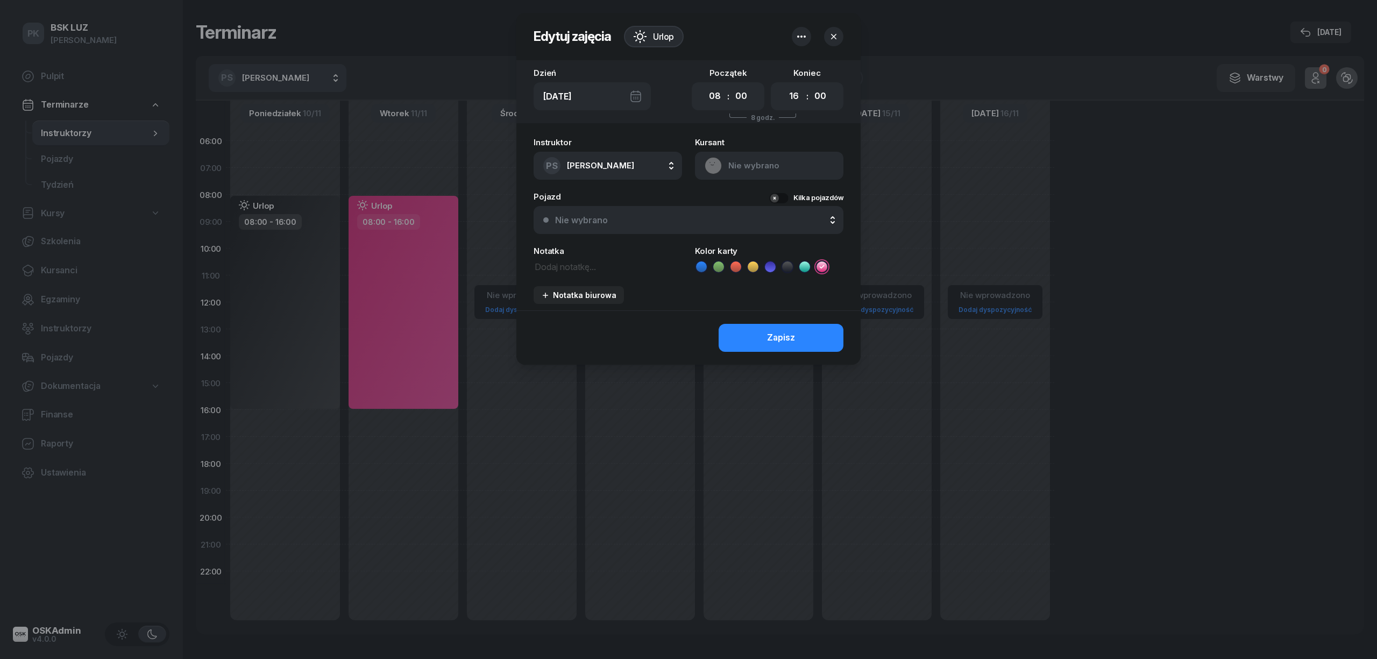
click at [783, 267] on icon at bounding box center [787, 266] width 11 height 11
click at [765, 343] on button "Zapisz" at bounding box center [781, 338] width 125 height 28
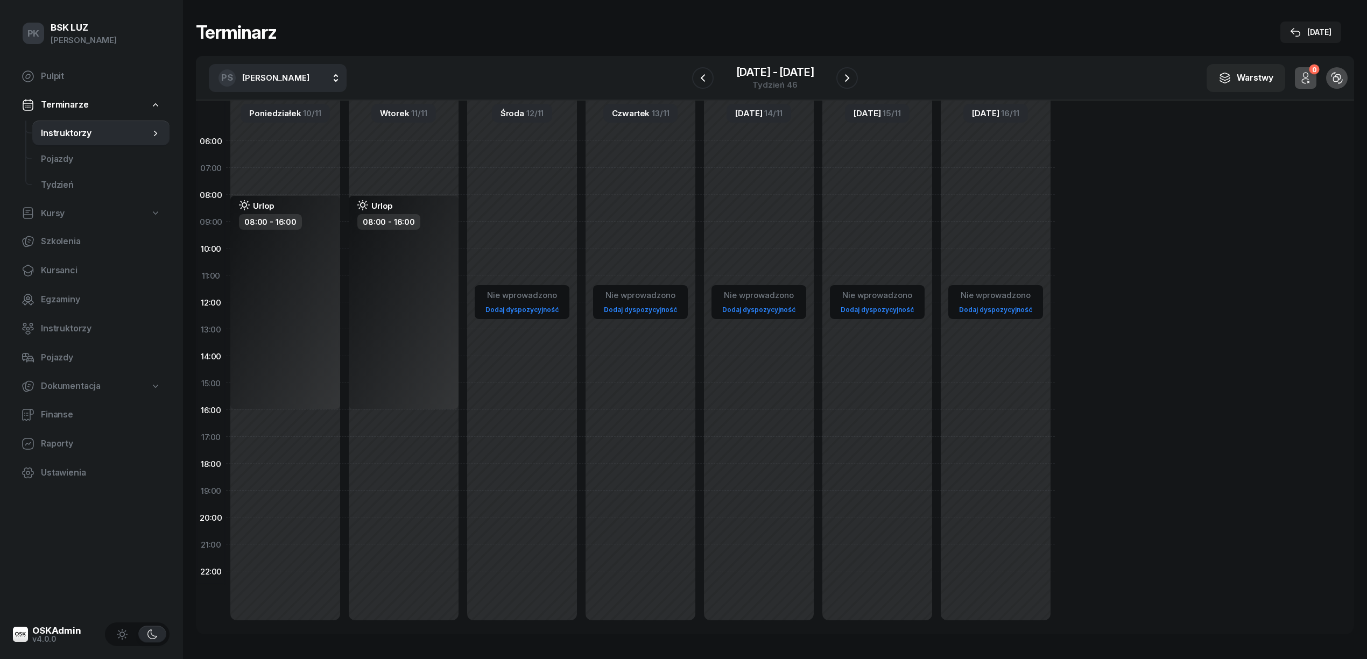
click at [524, 208] on div "Nie wprowadzono Dodaj dyspozycyjność" at bounding box center [522, 383] width 118 height 511
select select "08"
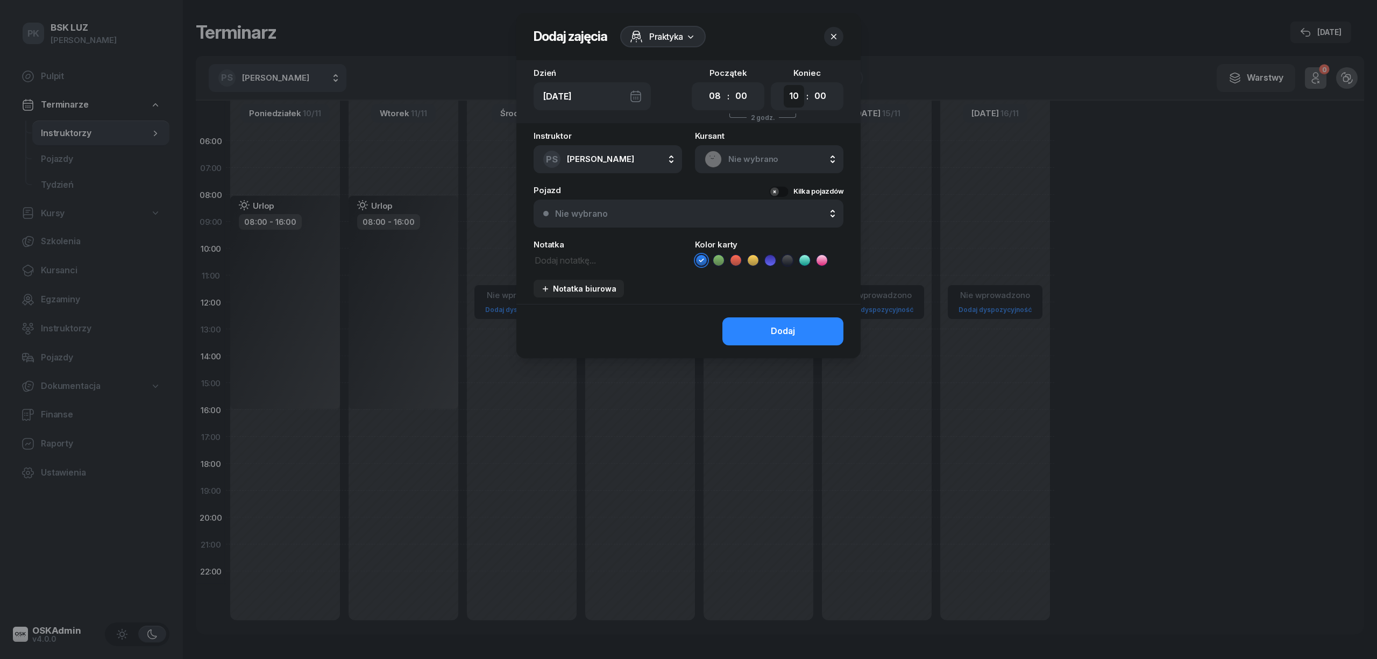
click at [793, 98] on select "00 01 02 03 04 05 06 07 08 09 10 11 12 13 14 15 16 17 18 19 20 21 22 23" at bounding box center [794, 96] width 20 height 23
select select "16"
click at [784, 85] on select "00 01 02 03 04 05 06 07 08 09 10 11 12 13 14 15 16 17 18 19 20 21 22 23" at bounding box center [794, 96] width 20 height 23
click at [641, 39] on icon at bounding box center [636, 36] width 13 height 13
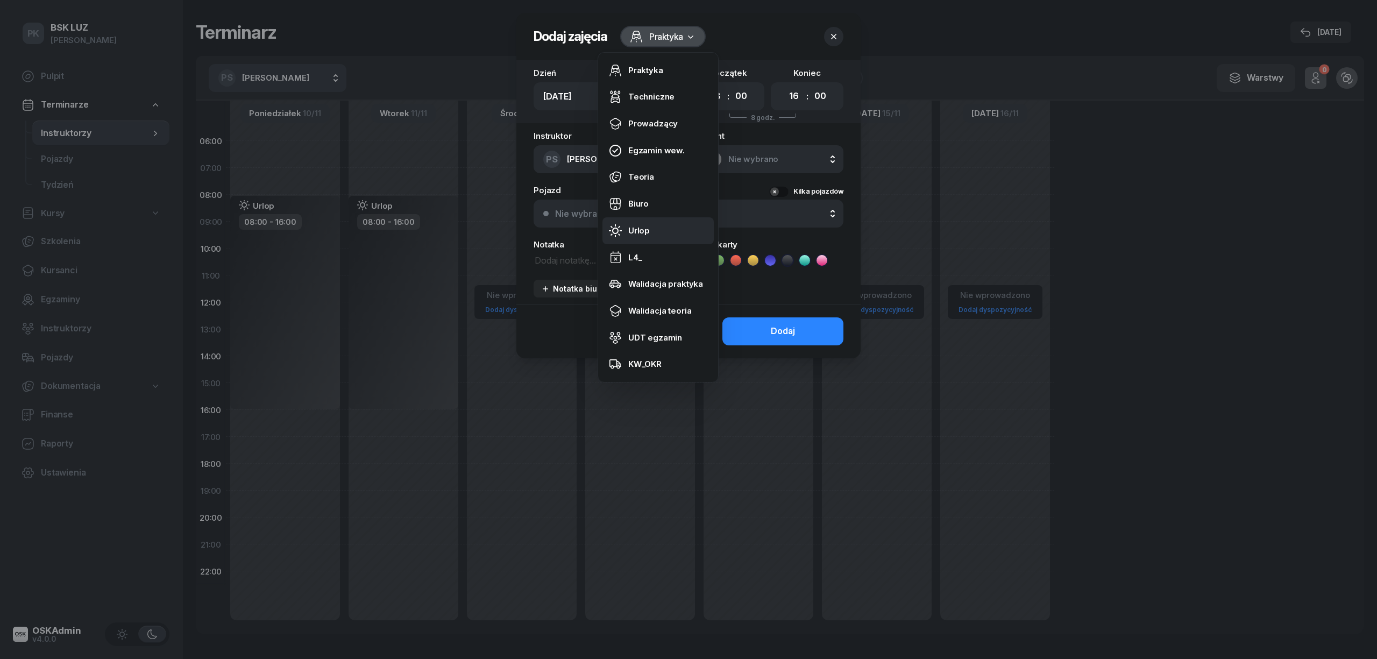
click at [640, 229] on div "Urlop" at bounding box center [639, 231] width 22 height 14
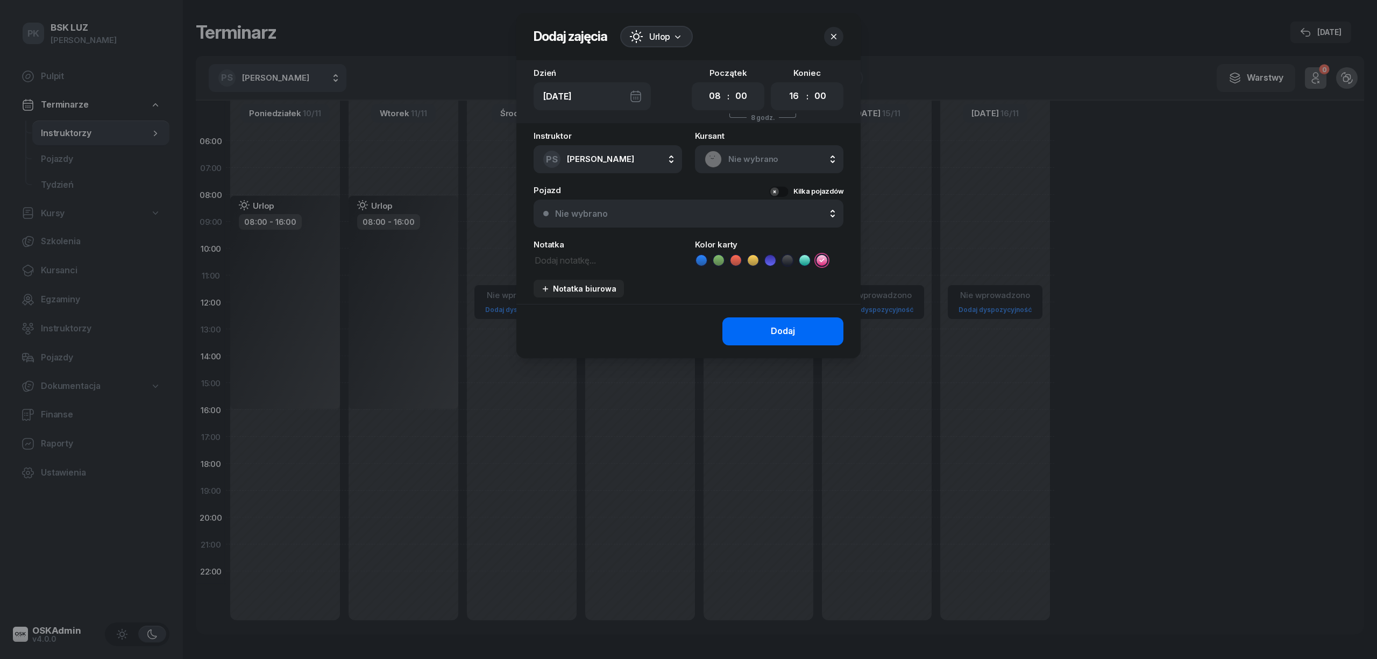
click at [755, 331] on button "Dodaj" at bounding box center [783, 331] width 121 height 28
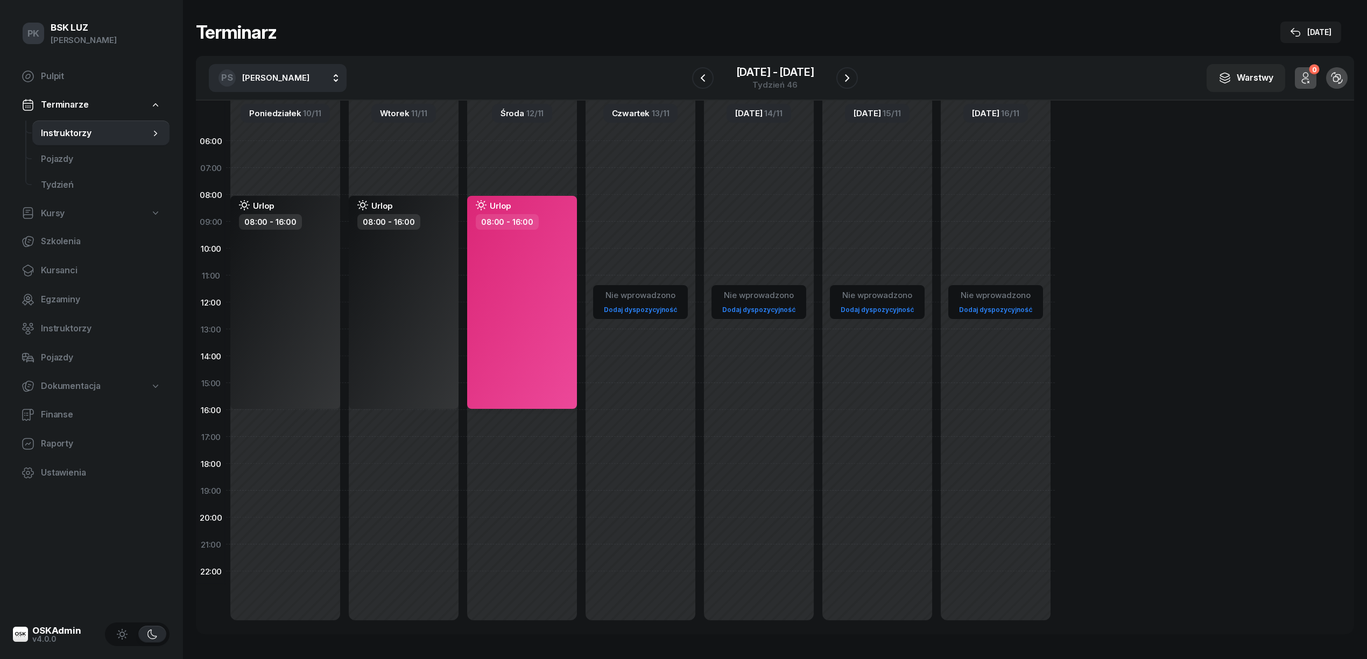
click at [549, 314] on div "Urlop 08:00 - 16:00" at bounding box center [522, 302] width 110 height 213
select select "08"
select select "16"
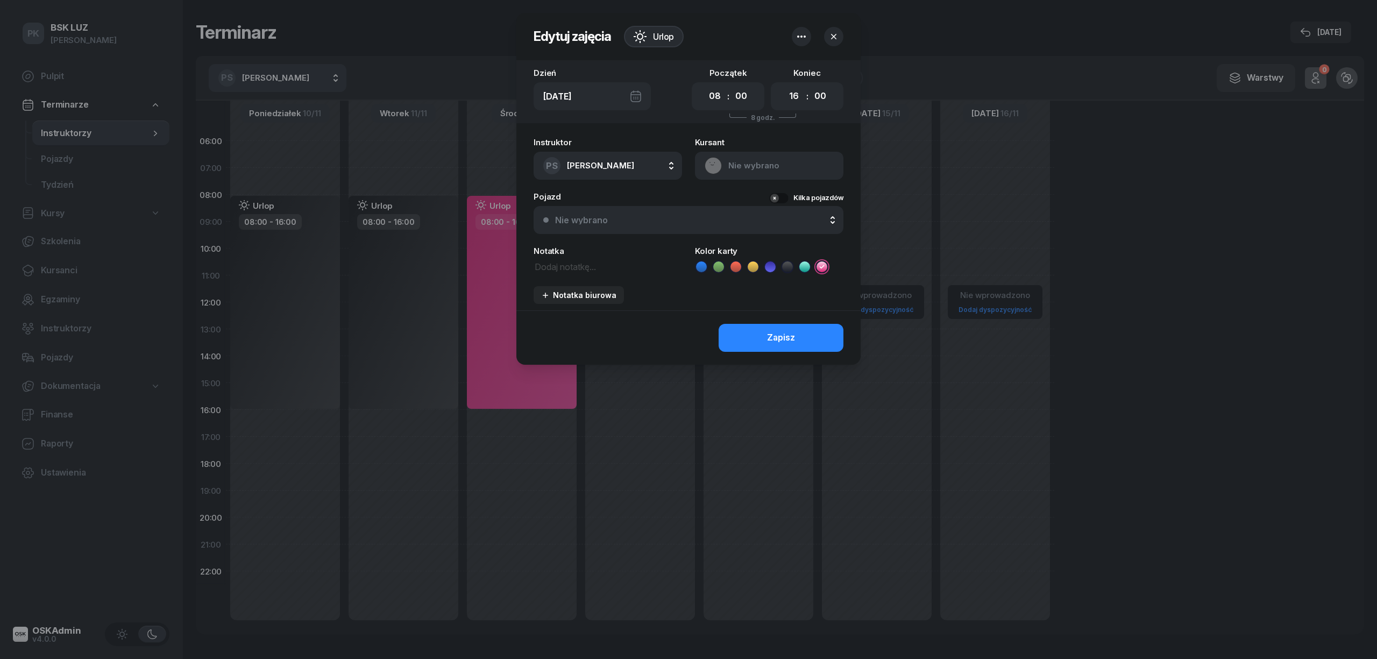
click at [788, 265] on icon at bounding box center [787, 267] width 5 height 4
click at [779, 324] on button "Zapisz" at bounding box center [781, 338] width 125 height 28
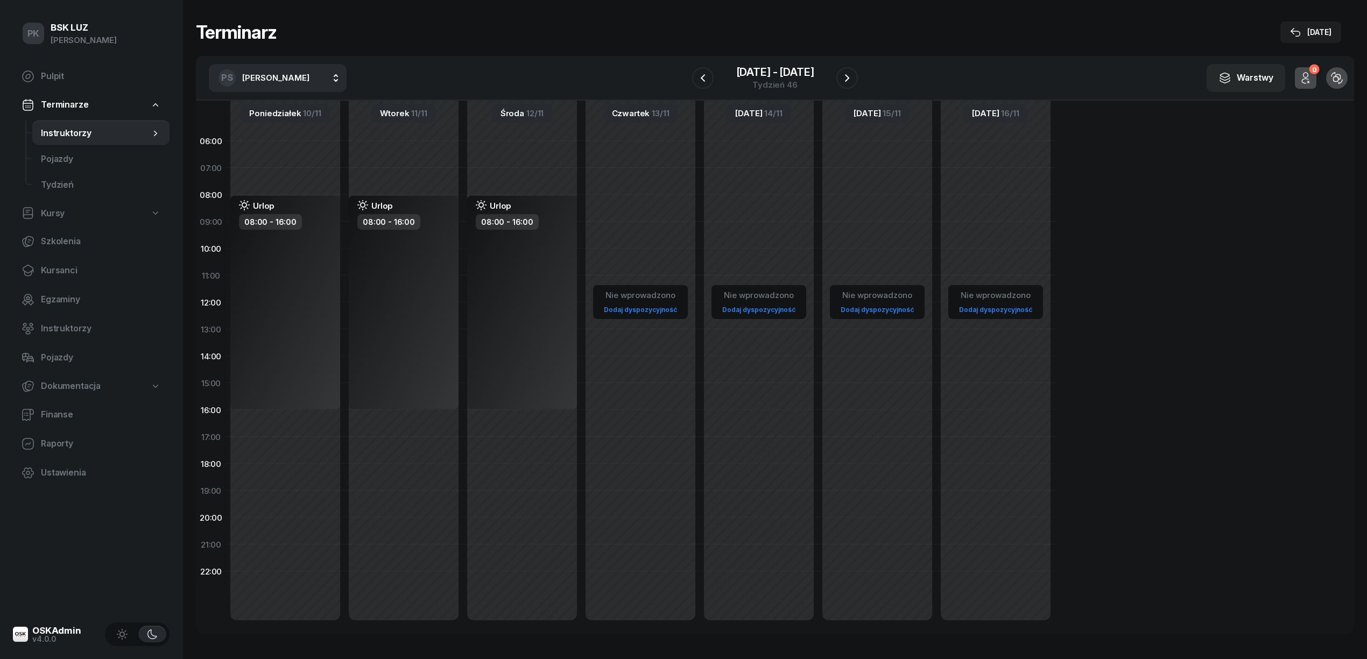
click at [642, 204] on div "Nie wprowadzono Dodaj dyspozycyjność" at bounding box center [640, 383] width 118 height 511
select select "08"
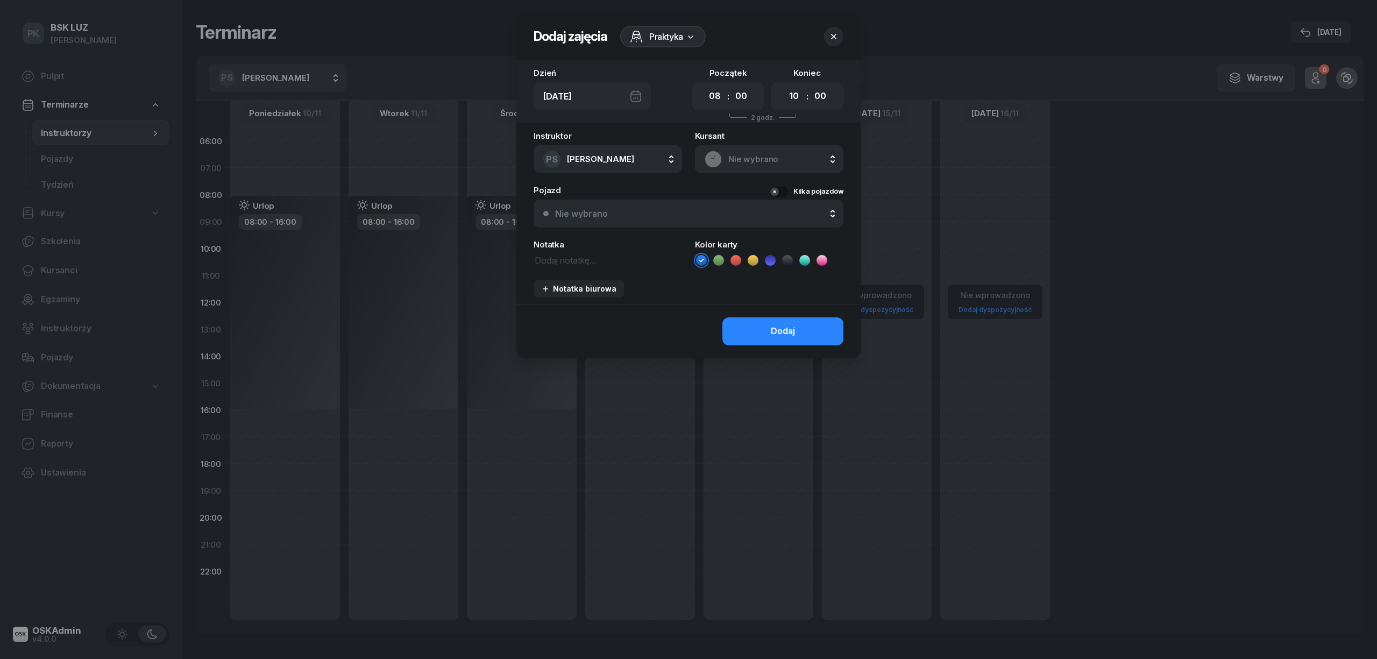
click at [668, 40] on span "Praktyka" at bounding box center [666, 36] width 34 height 13
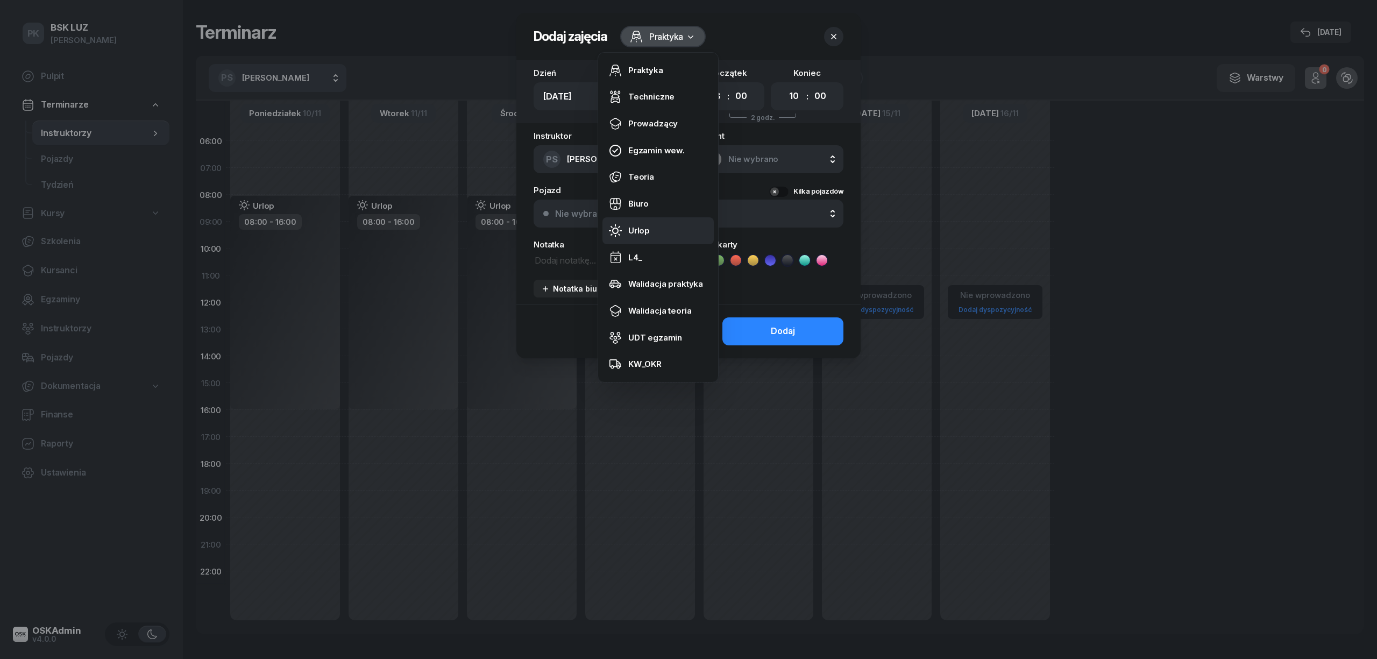
click at [648, 224] on div "Urlop" at bounding box center [639, 231] width 22 height 14
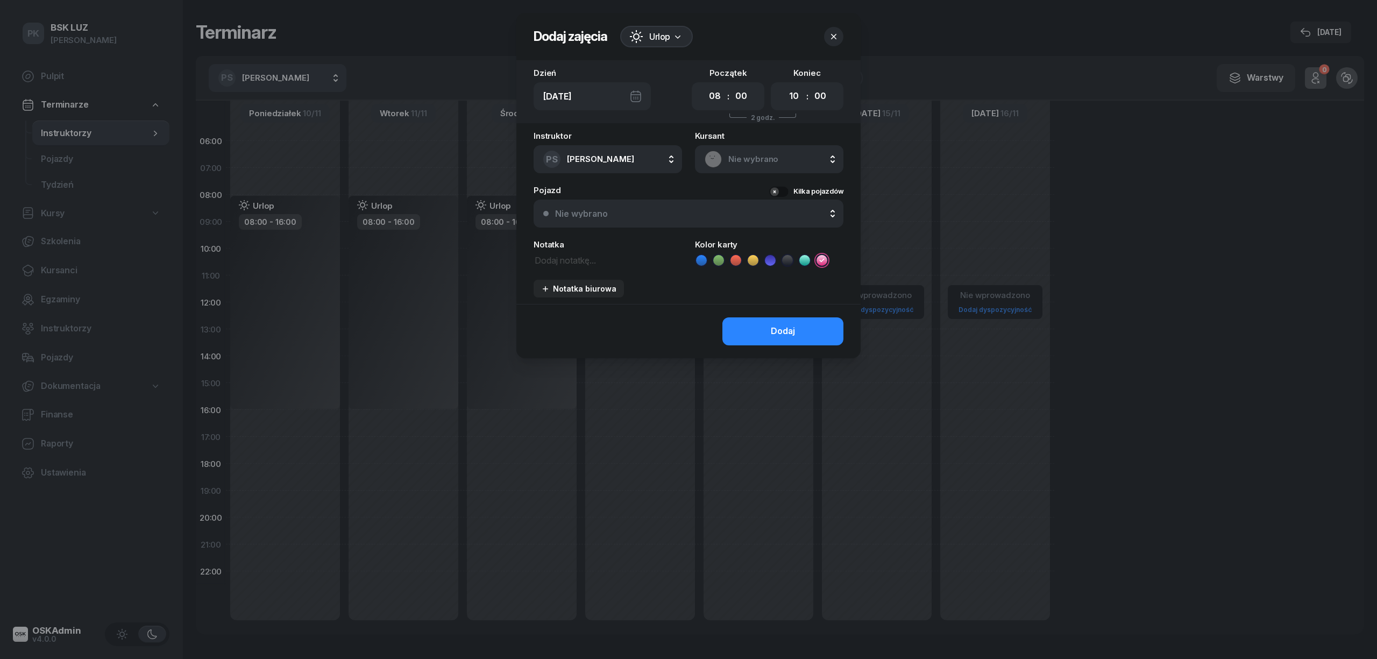
click at [786, 255] on icon at bounding box center [787, 260] width 11 height 11
drag, startPoint x: 798, startPoint y: 95, endPoint x: 796, endPoint y: 106, distance: 11.0
click at [798, 95] on select "00 01 02 03 04 05 06 07 08 09 10 11 12 13 14 15 16 17 18 19 20 21 22 23" at bounding box center [794, 96] width 20 height 23
select select "16"
click at [784, 85] on select "00 01 02 03 04 05 06 07 08 09 10 11 12 13 14 15 16 17 18 19 20 21 22 23" at bounding box center [794, 96] width 20 height 23
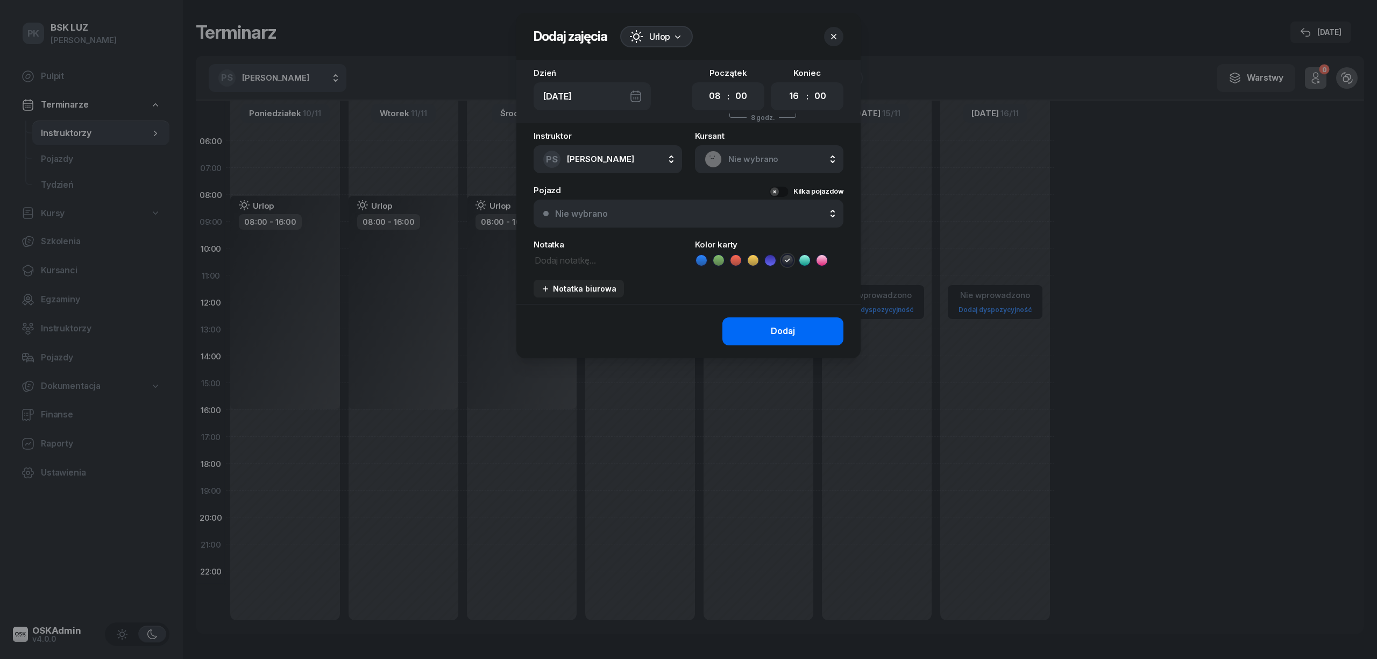
click at [793, 330] on div "Dodaj" at bounding box center [783, 331] width 24 height 14
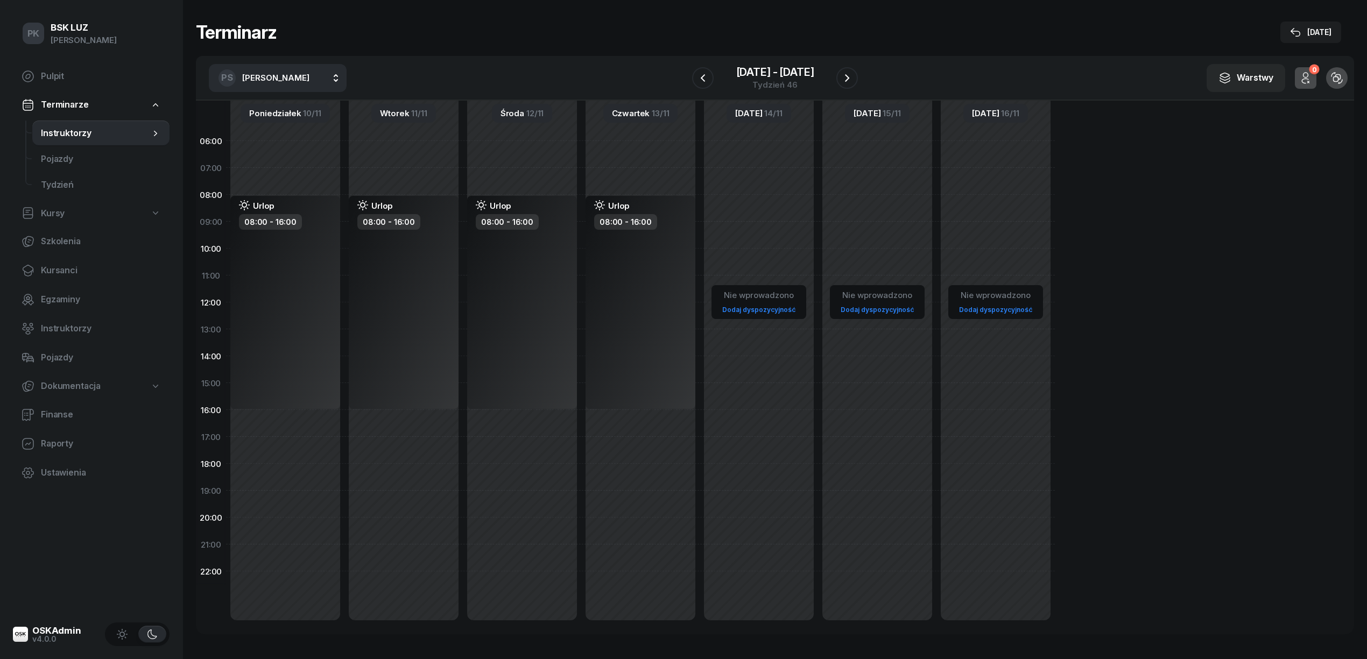
click at [769, 205] on div "Nie wprowadzono Dodaj dyspozycyjność" at bounding box center [758, 383] width 118 height 511
select select "08"
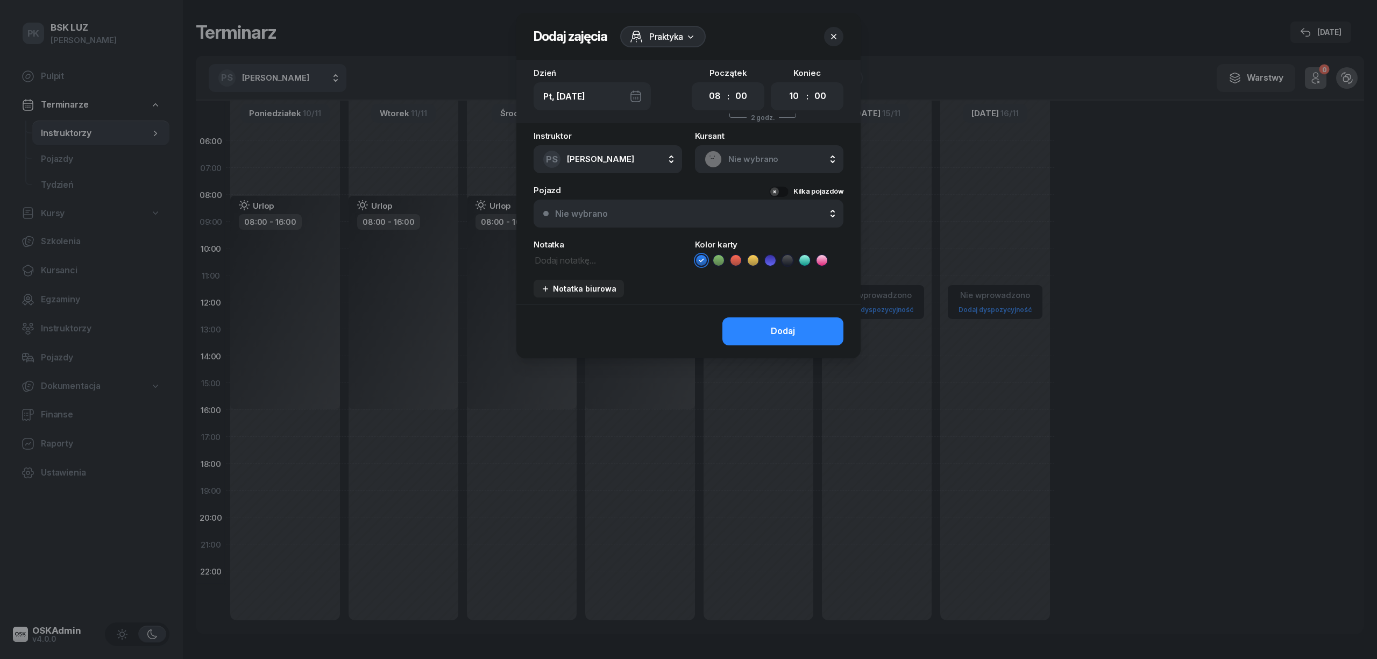
click at [646, 41] on div "Praktyka" at bounding box center [656, 36] width 53 height 13
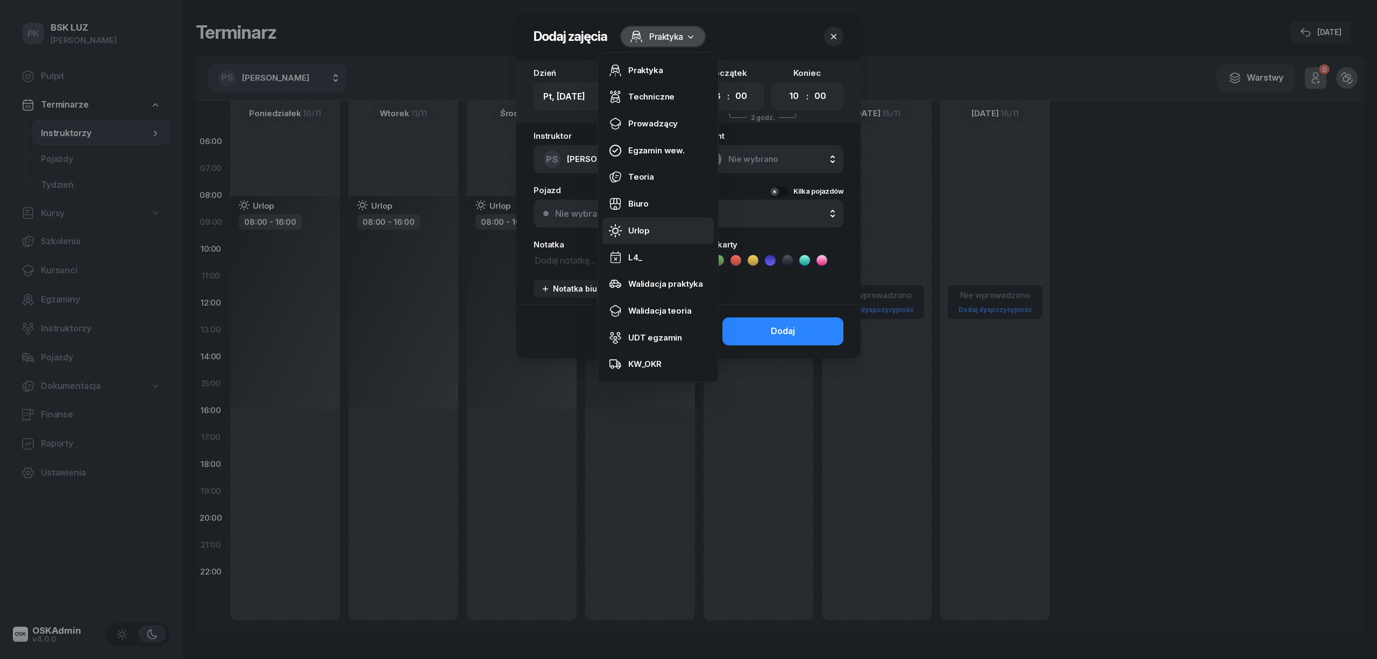
drag, startPoint x: 642, startPoint y: 227, endPoint x: 671, endPoint y: 229, distance: 29.7
click at [642, 227] on div "Urlop" at bounding box center [639, 231] width 22 height 14
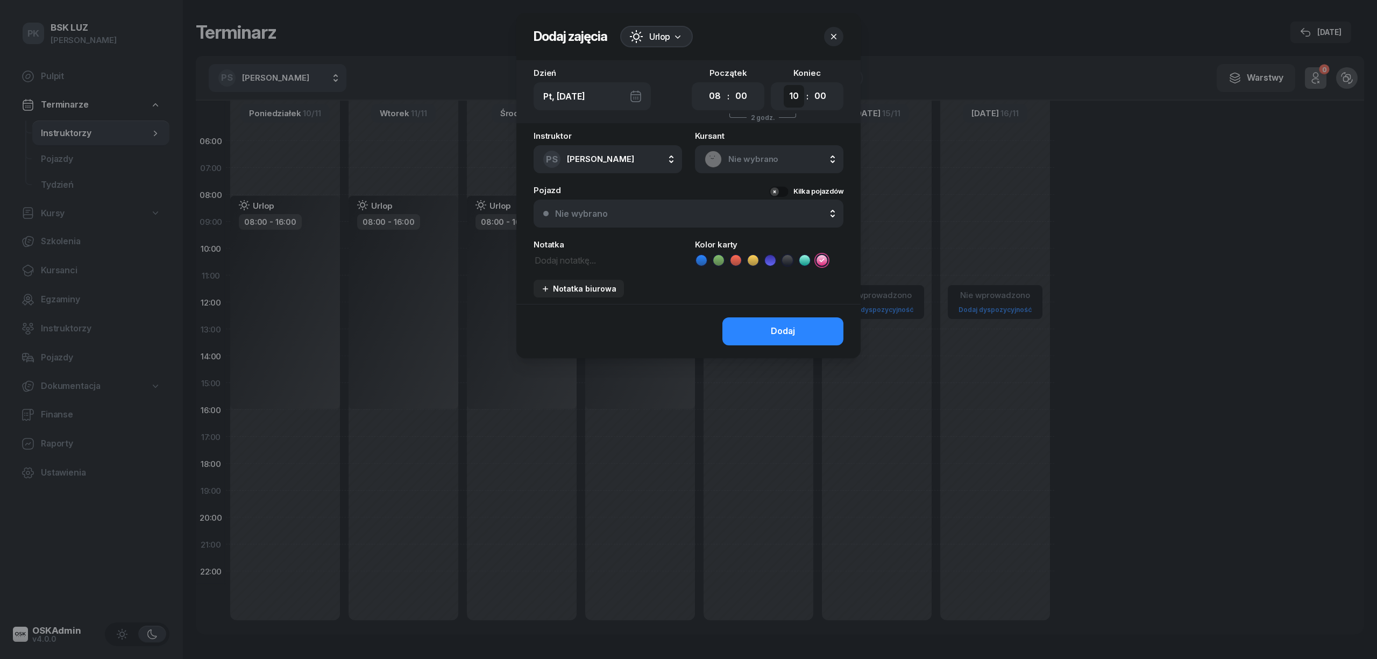
click at [786, 96] on select "00 01 02 03 04 05 06 07 08 09 10 11 12 13 14 15 16 17 18 19 20 21 22 23" at bounding box center [794, 96] width 20 height 23
select select "16"
click at [784, 85] on select "00 01 02 03 04 05 06 07 08 09 10 11 12 13 14 15 16 17 18 19 20 21 22 23" at bounding box center [794, 96] width 20 height 23
click at [784, 261] on icon at bounding box center [787, 260] width 11 height 11
click at [790, 325] on div "Dodaj" at bounding box center [783, 331] width 24 height 14
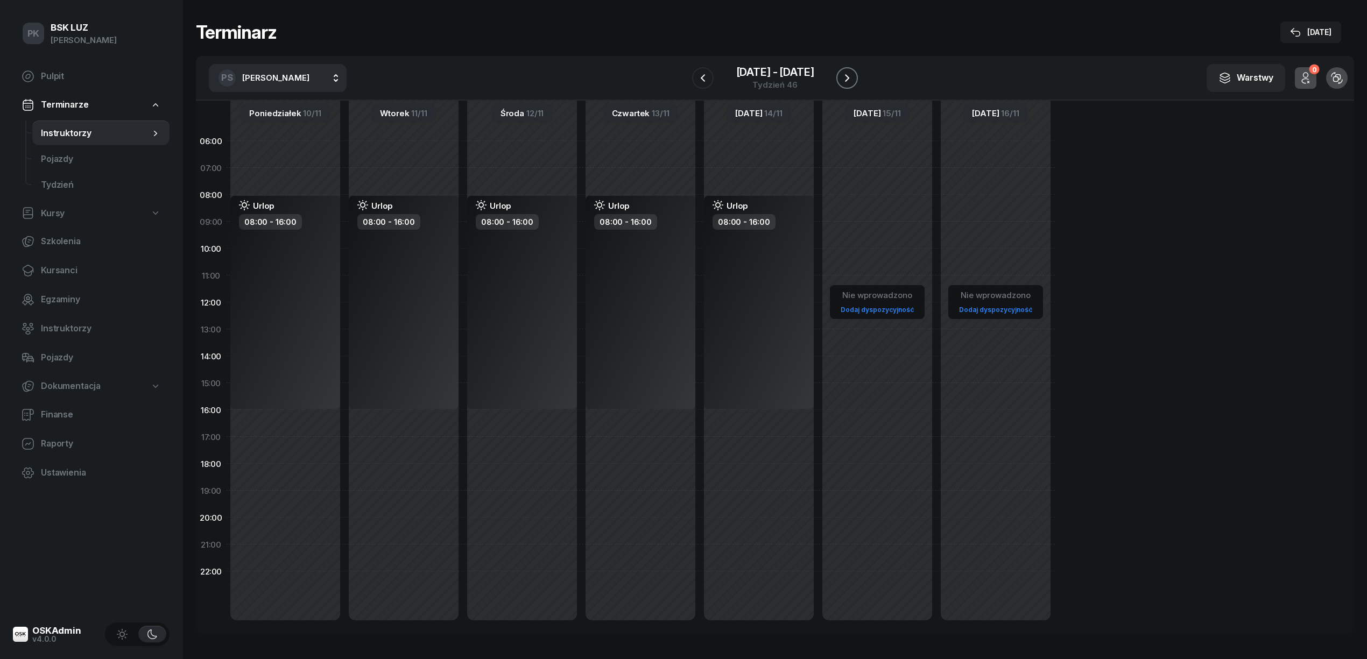
click at [847, 78] on icon "button" at bounding box center [846, 78] width 13 height 13
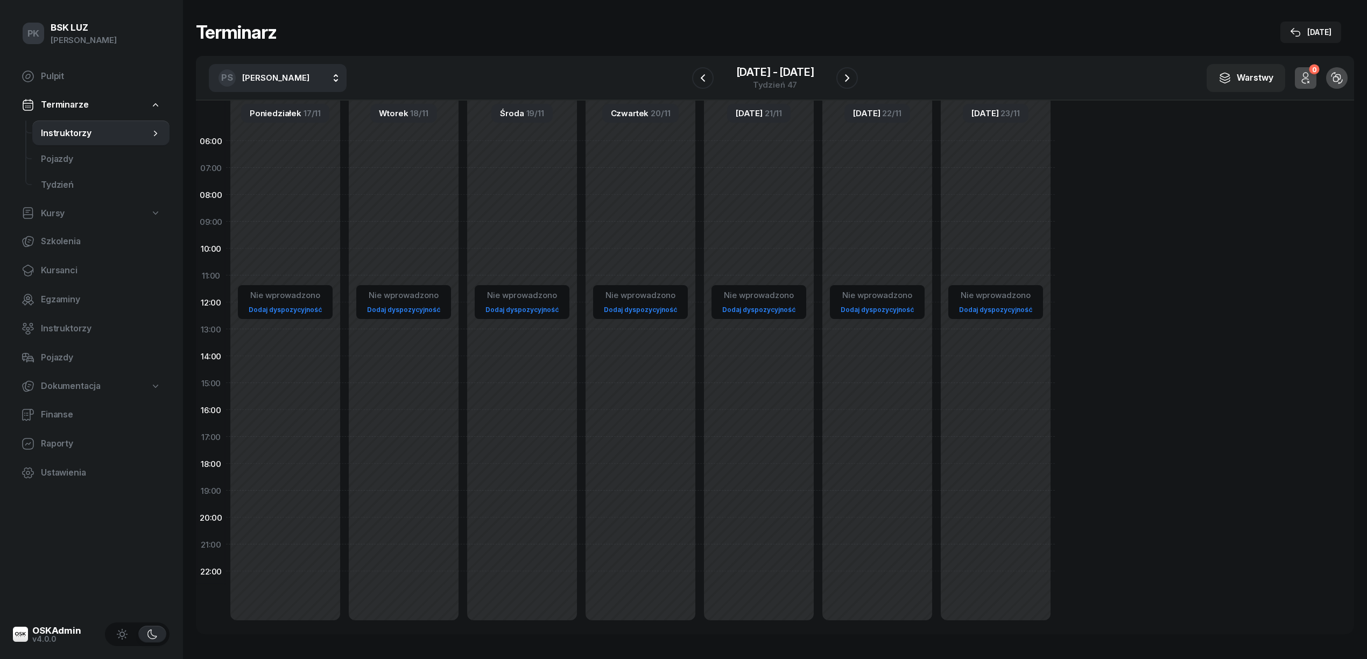
click at [317, 207] on div "Nie wprowadzono Dodaj dyspozycyjność" at bounding box center [285, 383] width 118 height 511
select select "08"
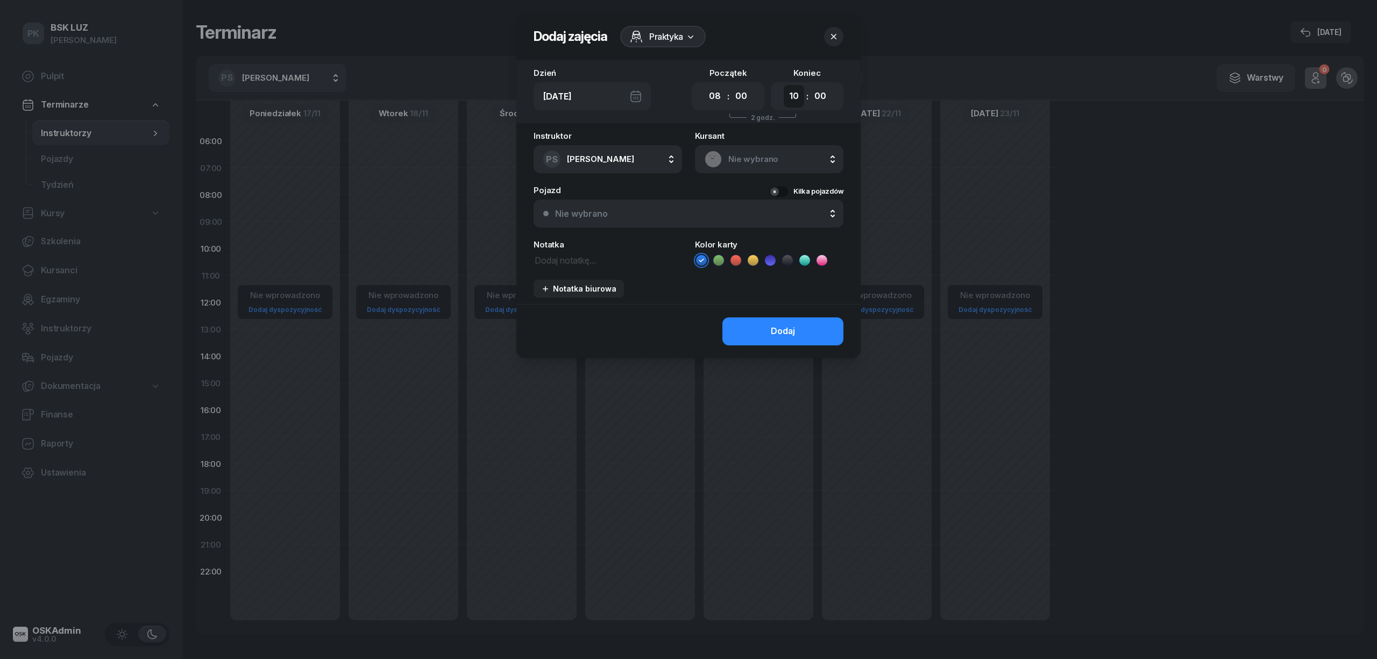
click at [790, 101] on select "00 01 02 03 04 05 06 07 08 09 10 11 12 13 14 15 16 17 18 19 20 21 22 23" at bounding box center [794, 96] width 20 height 23
select select "16"
click at [784, 85] on select "00 01 02 03 04 05 06 07 08 09 10 11 12 13 14 15 16 17 18 19 20 21 22 23" at bounding box center [794, 96] width 20 height 23
click at [661, 38] on span "Praktyka" at bounding box center [666, 36] width 34 height 13
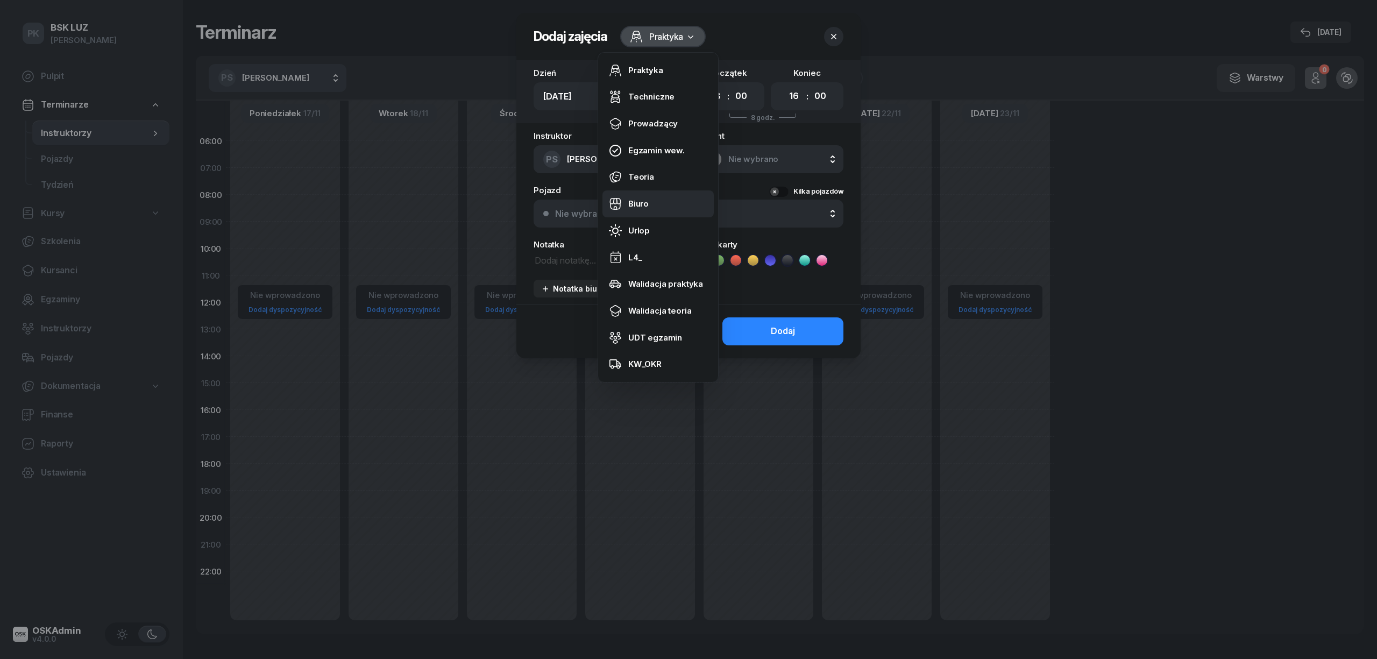
click at [639, 207] on div "Biuro" at bounding box center [638, 204] width 20 height 14
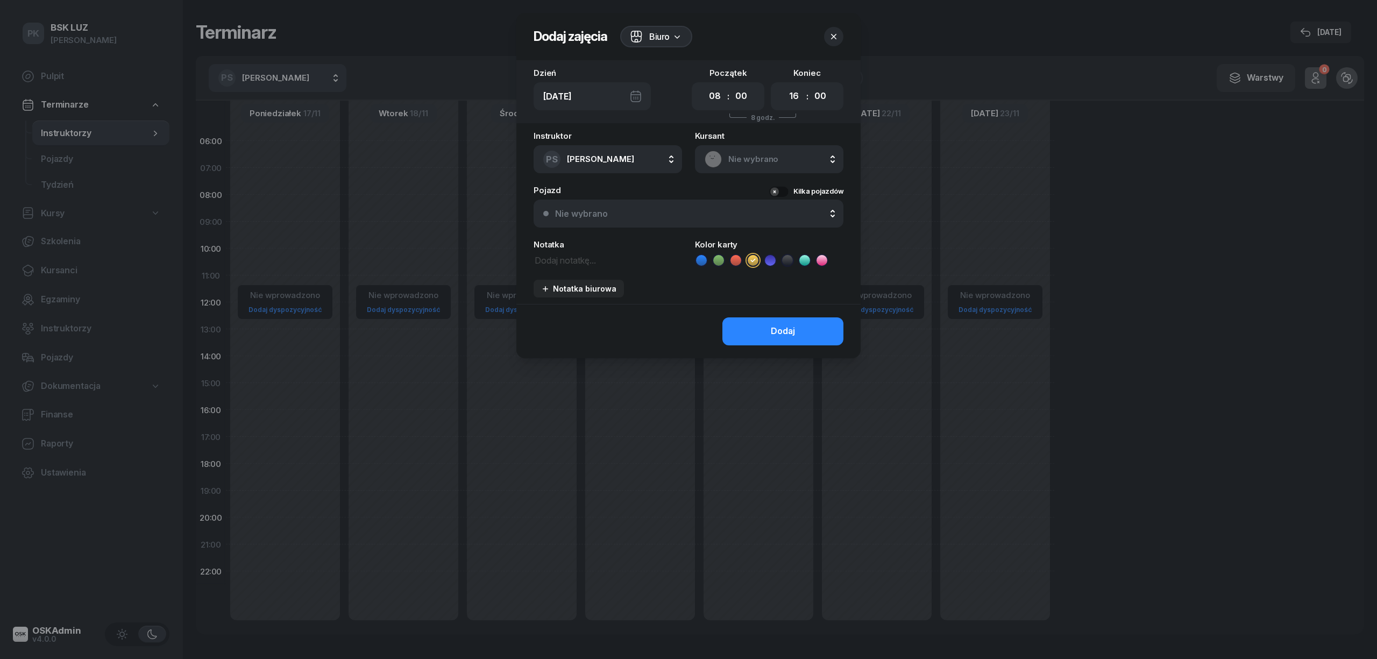
click at [650, 37] on div "Biuro" at bounding box center [659, 36] width 20 height 13
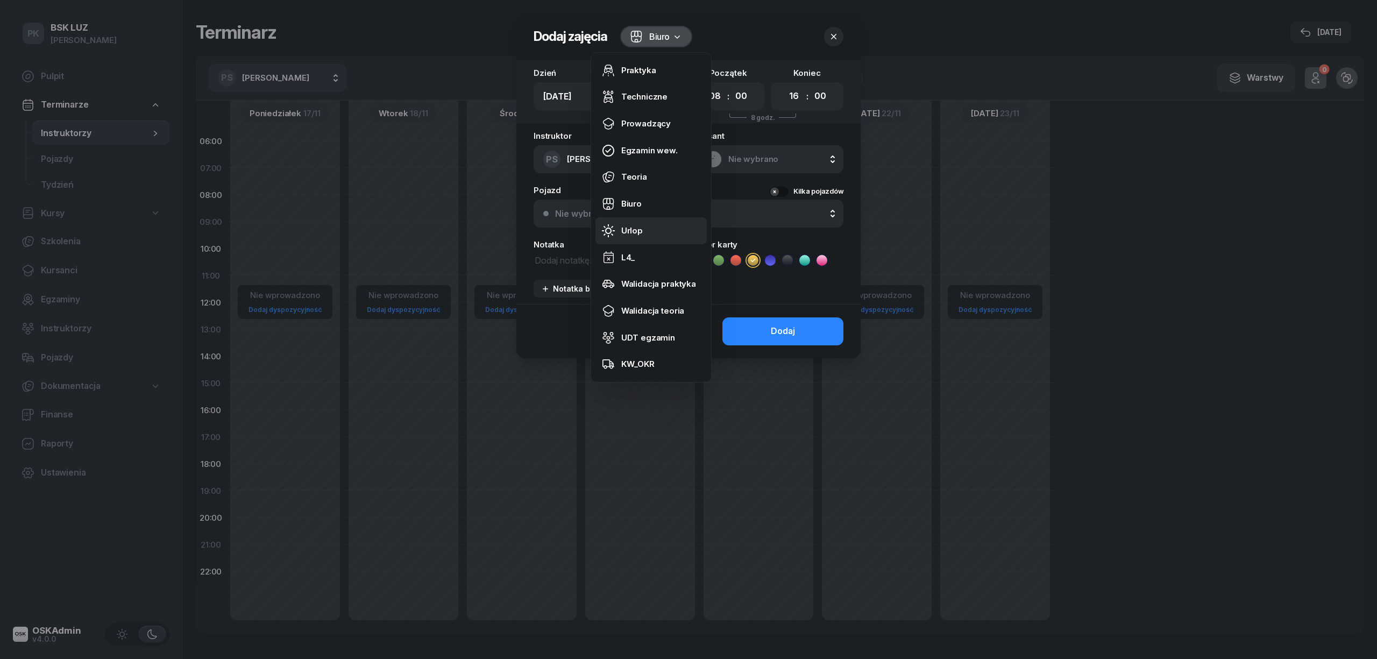
click at [640, 228] on div "Urlop" at bounding box center [632, 231] width 22 height 14
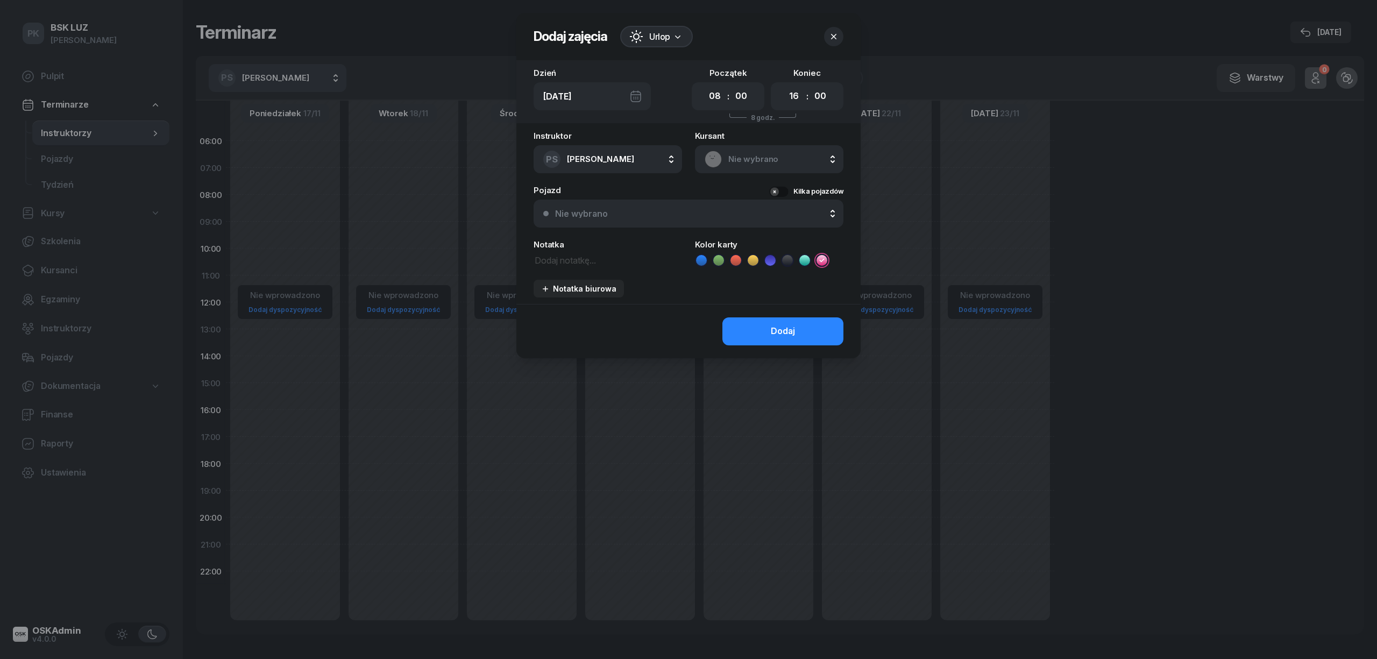
click at [789, 260] on icon at bounding box center [787, 260] width 11 height 11
click at [762, 335] on button "Dodaj" at bounding box center [783, 331] width 121 height 28
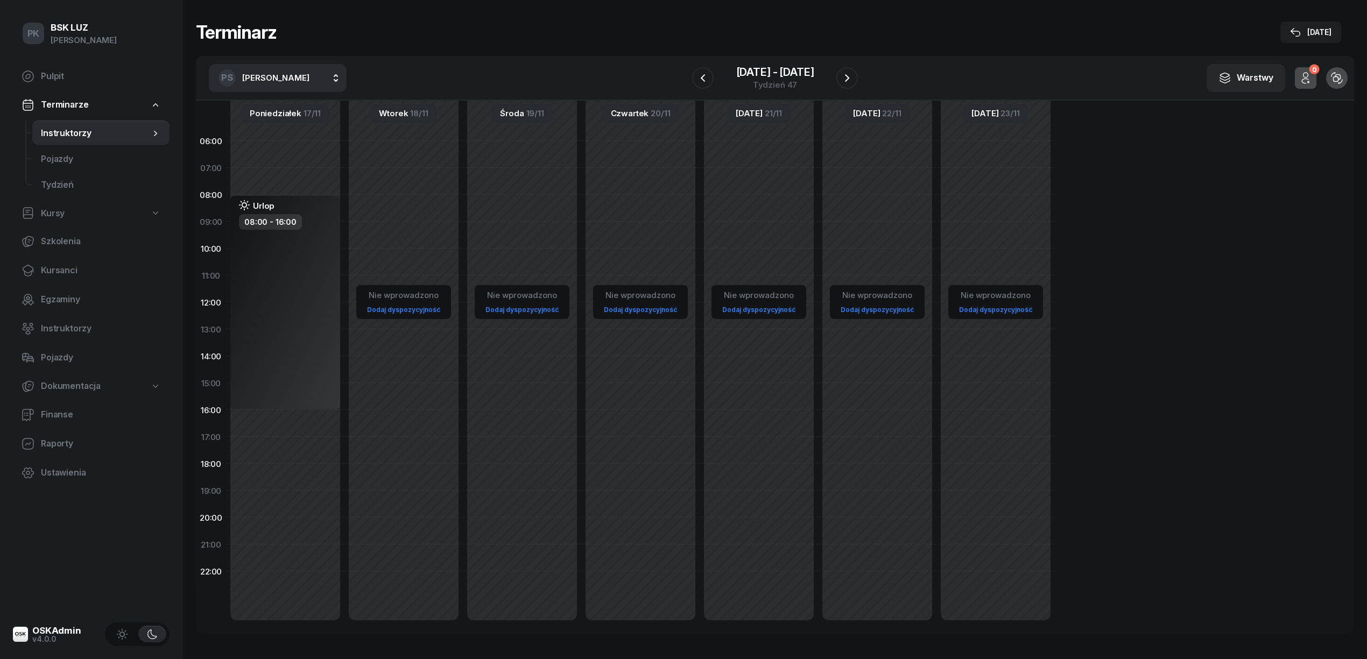
click at [394, 210] on div "Nie wprowadzono Dodaj dyspozycyjność" at bounding box center [403, 383] width 118 height 511
select select "08"
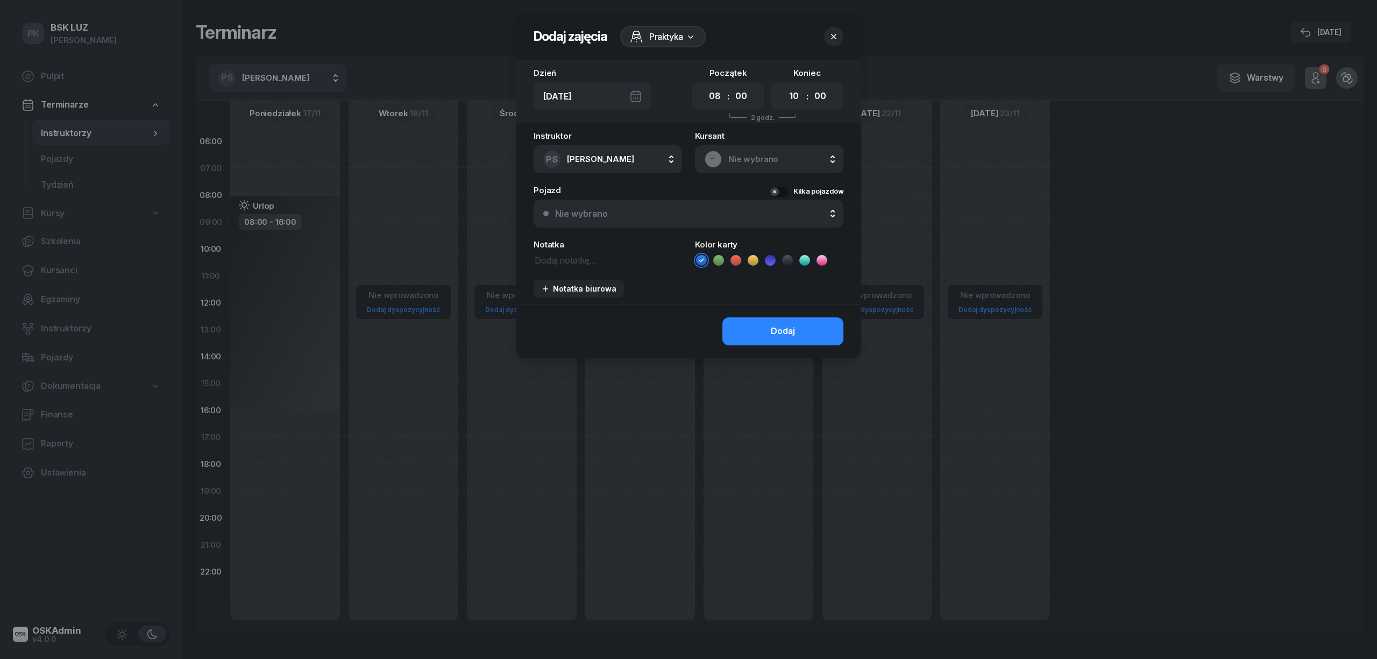
click at [662, 38] on span "Praktyka" at bounding box center [666, 36] width 34 height 13
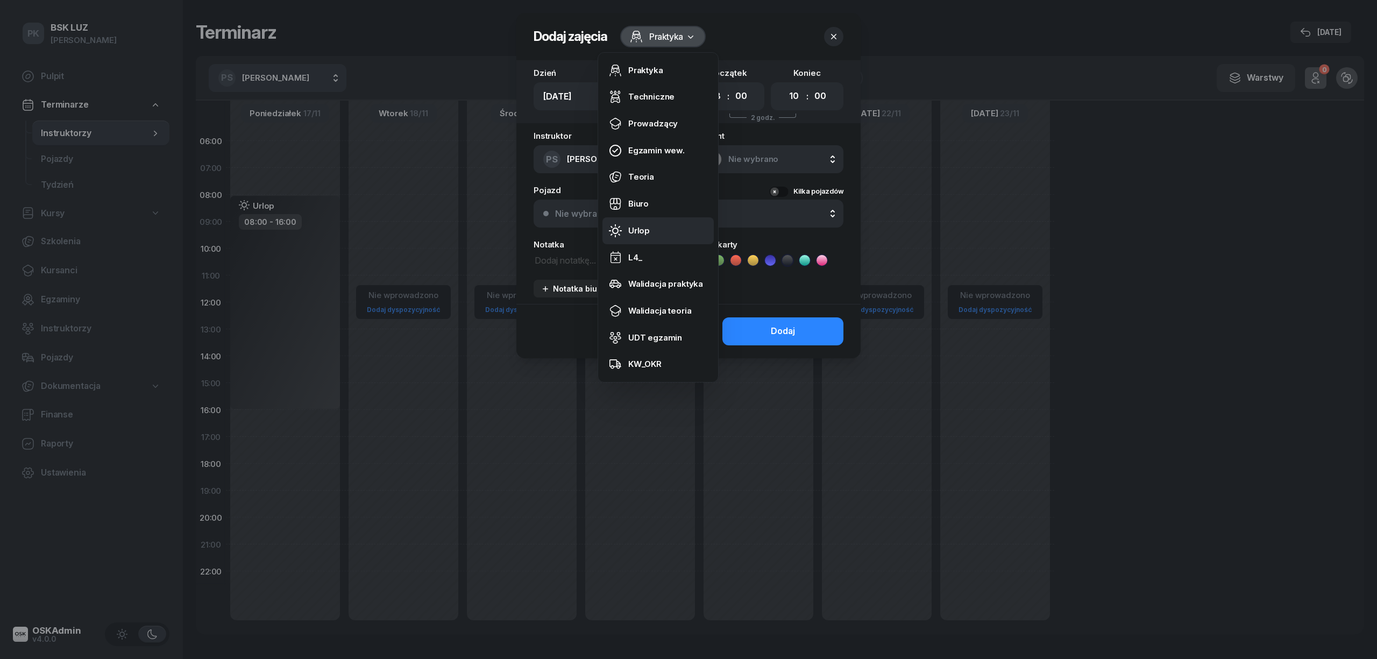
click at [642, 223] on link "Urlop" at bounding box center [658, 230] width 111 height 27
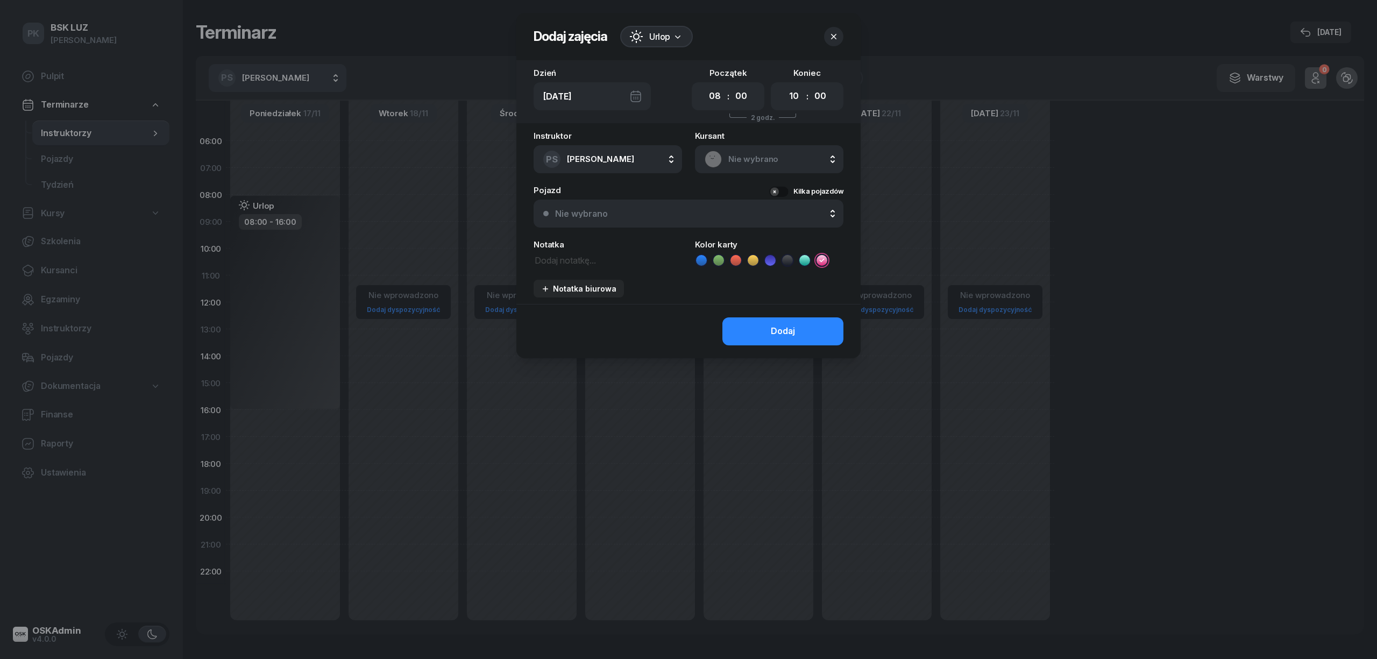
click at [790, 259] on icon at bounding box center [787, 260] width 11 height 11
drag, startPoint x: 793, startPoint y: 95, endPoint x: 774, endPoint y: 128, distance: 38.1
click at [793, 95] on select "00 01 02 03 04 05 06 07 08 09 10 11 12 13 14 15 16 17 18 19 20 21 22 23" at bounding box center [794, 96] width 20 height 23
select select "16"
click at [784, 85] on select "00 01 02 03 04 05 06 07 08 09 10 11 12 13 14 15 16 17 18 19 20 21 22 23" at bounding box center [794, 96] width 20 height 23
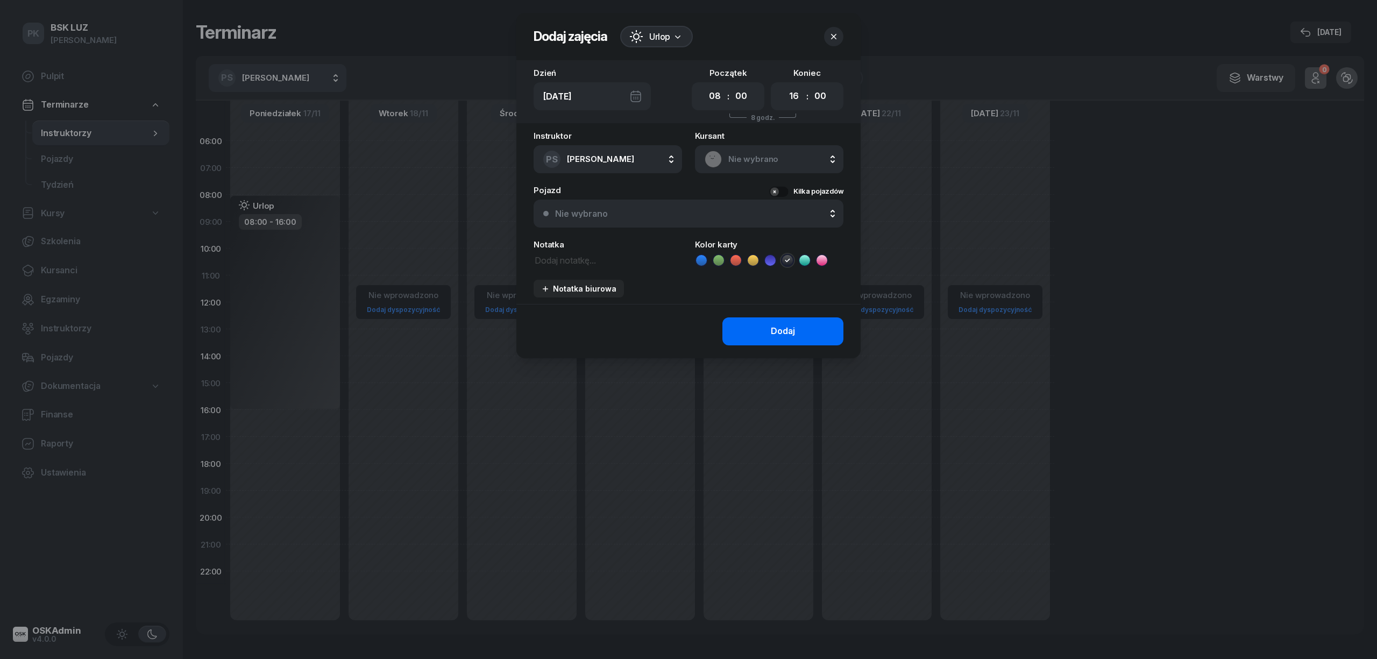
click at [795, 317] on button "Dodaj" at bounding box center [783, 331] width 121 height 28
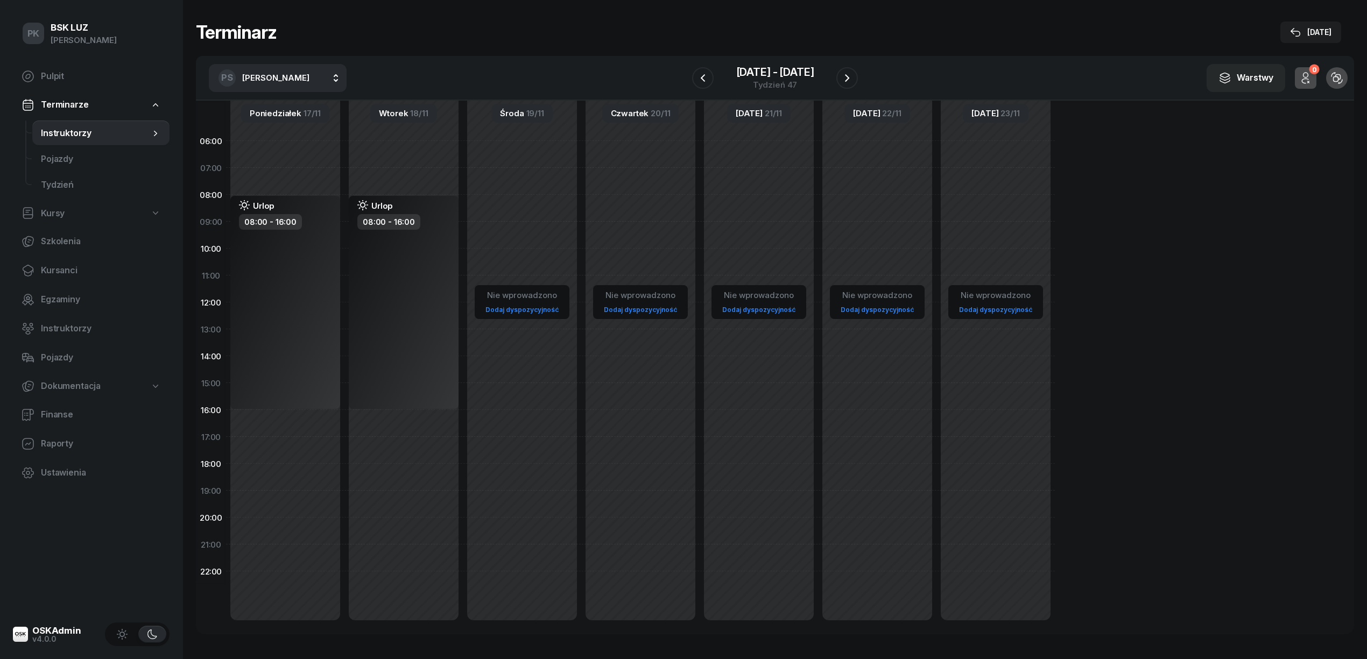
click at [485, 208] on div "Nie wprowadzono Dodaj dyspozycyjność" at bounding box center [522, 383] width 118 height 511
select select "08"
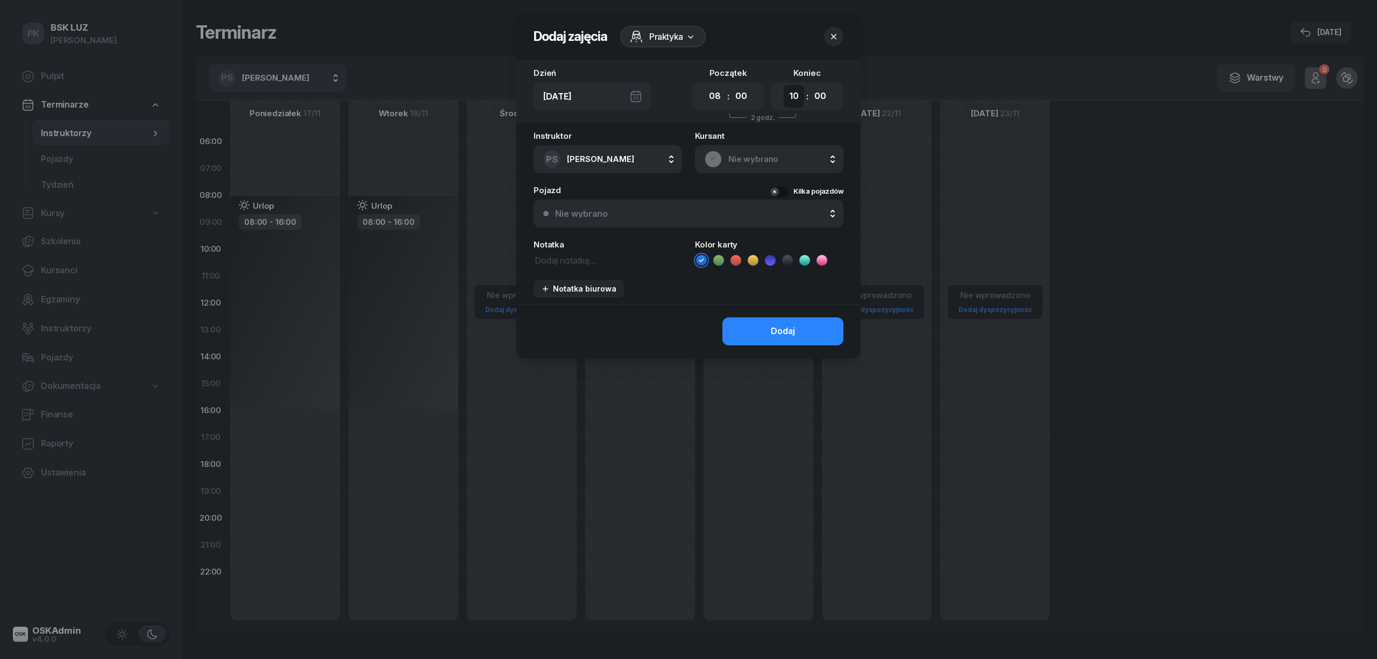
click at [794, 97] on select "00 01 02 03 04 05 06 07 08 09 10 11 12 13 14 15 16 17 18 19 20 21 22 23" at bounding box center [794, 96] width 20 height 23
select select "16"
click at [784, 85] on select "00 01 02 03 04 05 06 07 08 09 10 11 12 13 14 15 16 17 18 19 20 21 22 23" at bounding box center [794, 96] width 20 height 23
click at [676, 35] on span "Praktyka" at bounding box center [666, 36] width 34 height 13
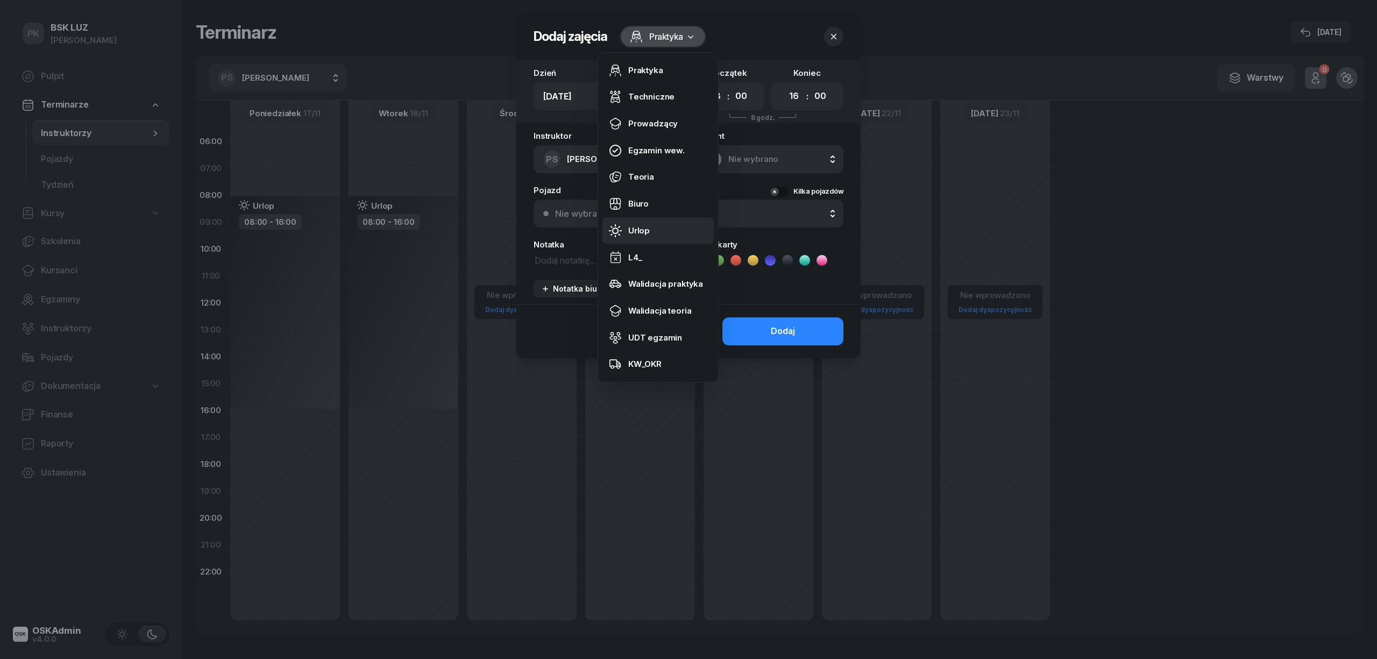
click at [656, 229] on link "Urlop" at bounding box center [658, 230] width 111 height 27
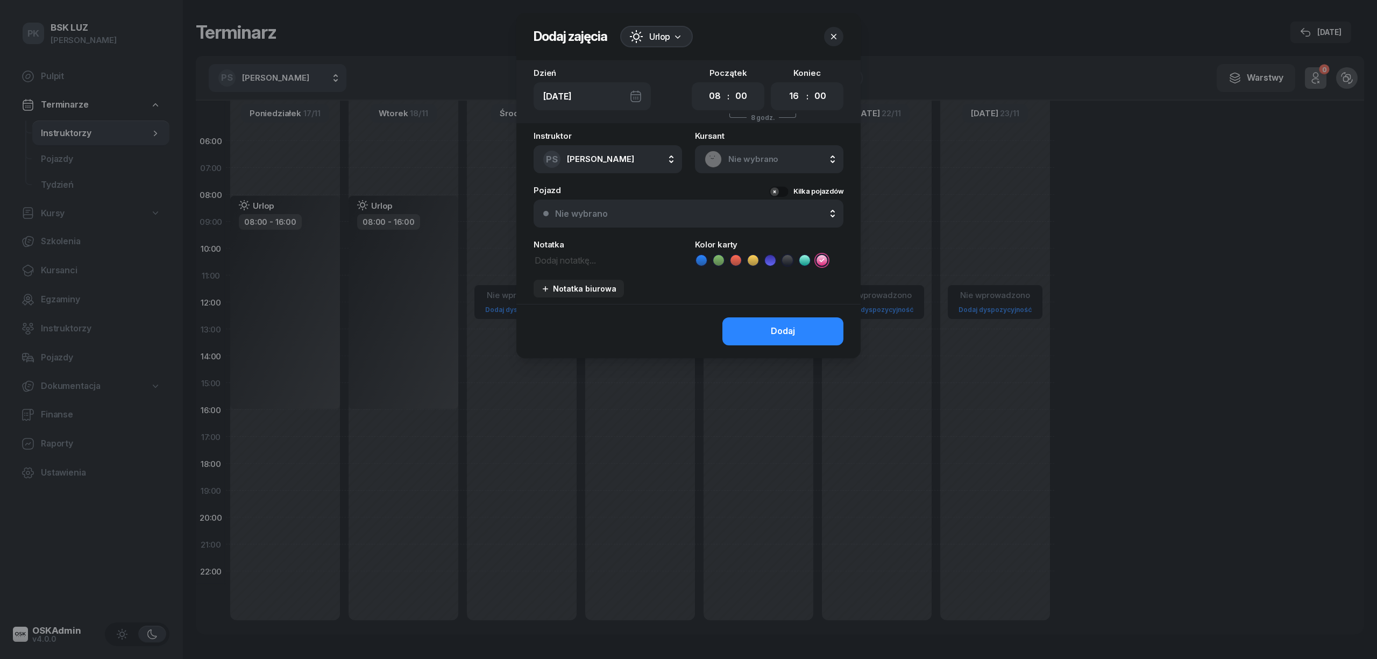
click at [782, 261] on icon at bounding box center [787, 260] width 11 height 11
click at [823, 326] on button "Dodaj" at bounding box center [783, 331] width 121 height 28
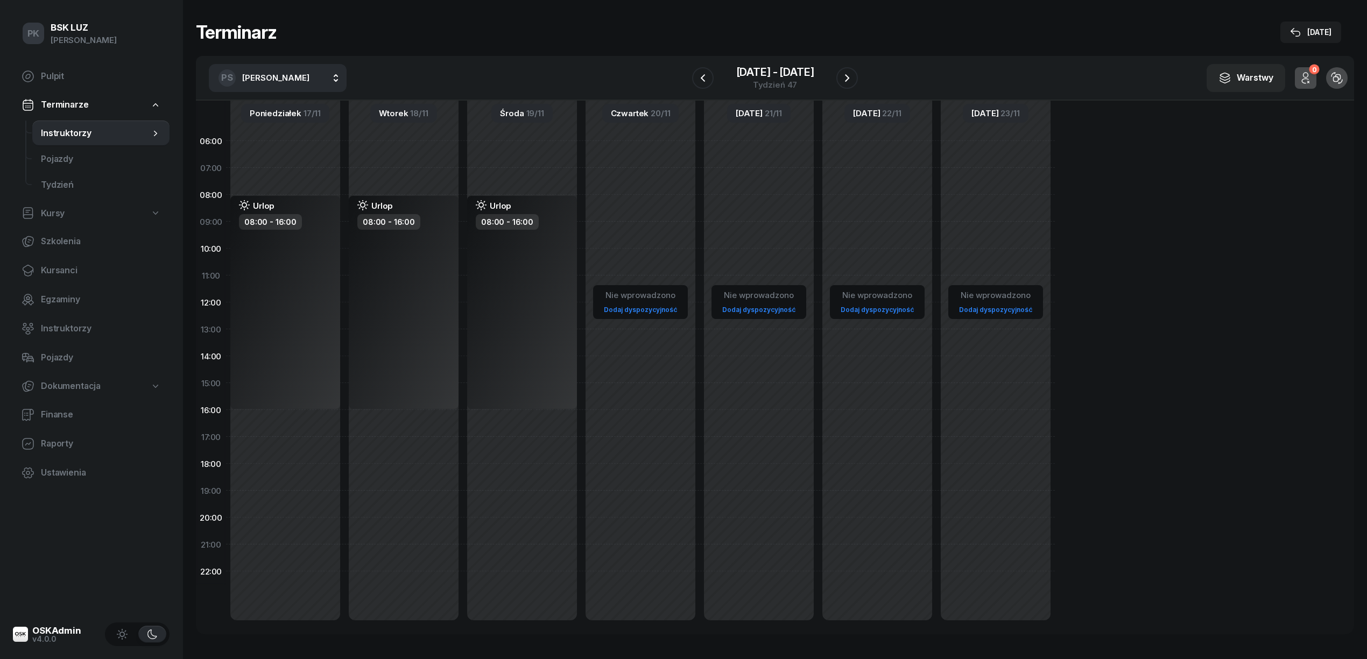
click at [651, 207] on div "Nie wprowadzono Dodaj dyspozycyjność" at bounding box center [640, 383] width 118 height 511
select select "08"
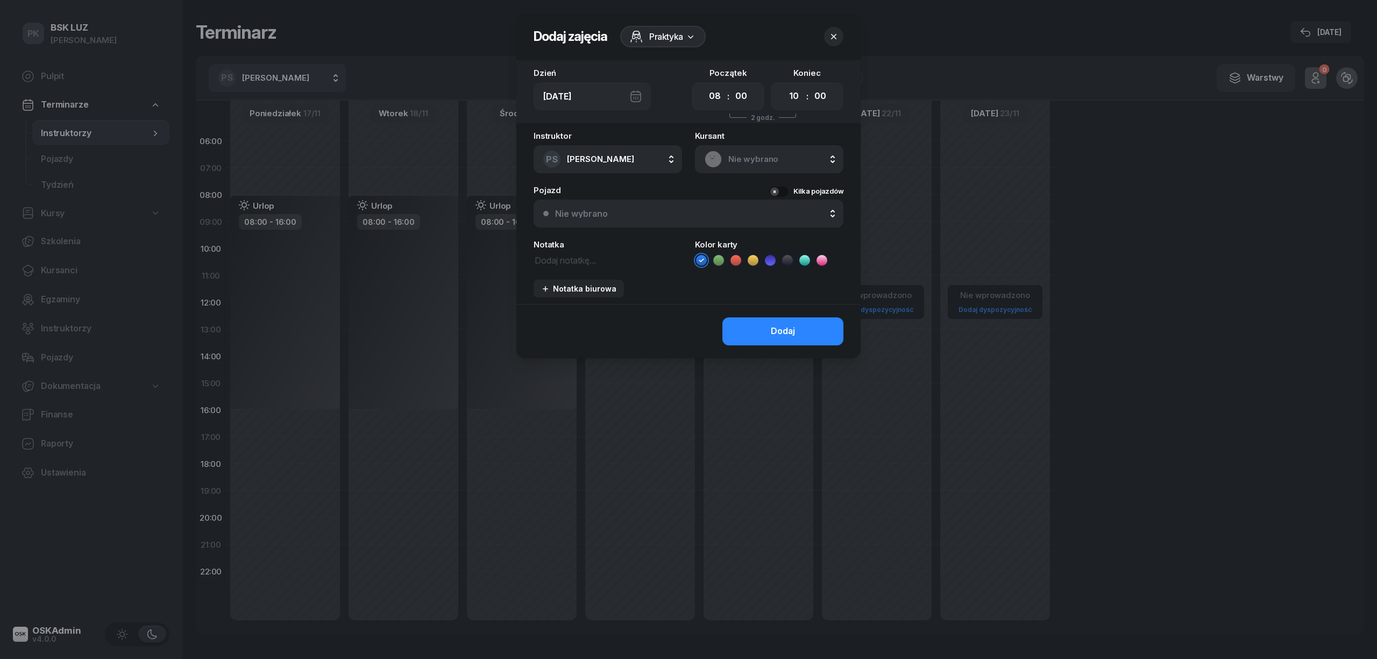
click at [659, 26] on div "Praktyka" at bounding box center [663, 37] width 86 height 22
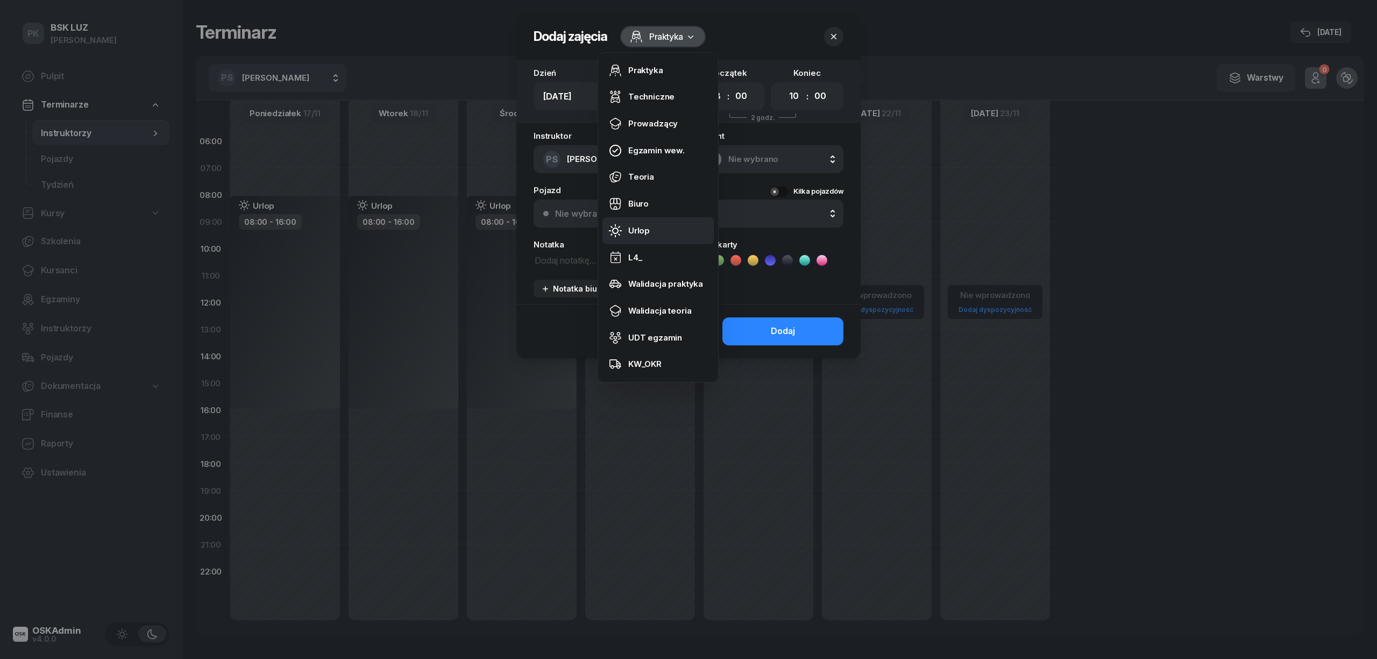
click at [642, 233] on div "Urlop" at bounding box center [639, 231] width 22 height 14
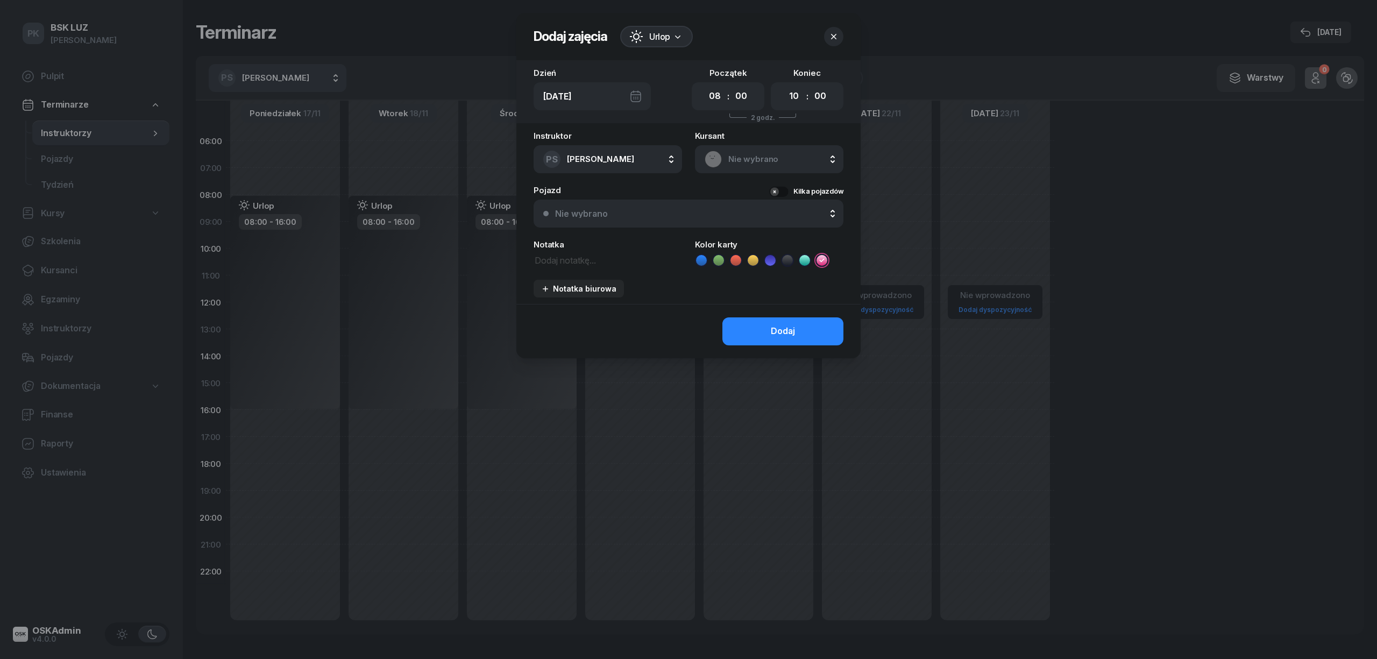
click at [793, 259] on li at bounding box center [787, 260] width 13 height 13
click at [793, 94] on select "00 01 02 03 04 05 06 07 08 09 10 11 12 13 14 15 16 17 18 19 20 21 22 23" at bounding box center [794, 96] width 20 height 23
select select "16"
click at [784, 85] on select "00 01 02 03 04 05 06 07 08 09 10 11 12 13 14 15 16 17 18 19 20 21 22 23" at bounding box center [794, 96] width 20 height 23
click at [815, 329] on button "Dodaj" at bounding box center [783, 331] width 121 height 28
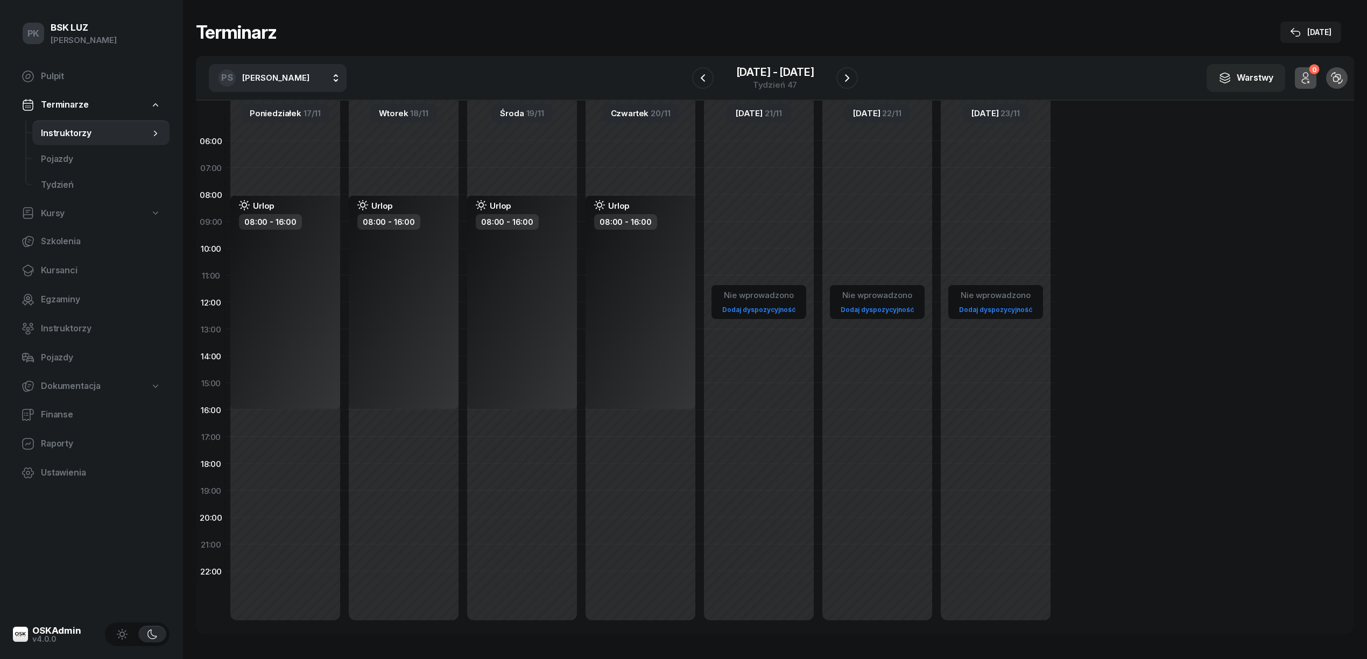
click at [744, 210] on div "Nie wprowadzono Dodaj dyspozycyjność" at bounding box center [758, 383] width 118 height 511
select select "08"
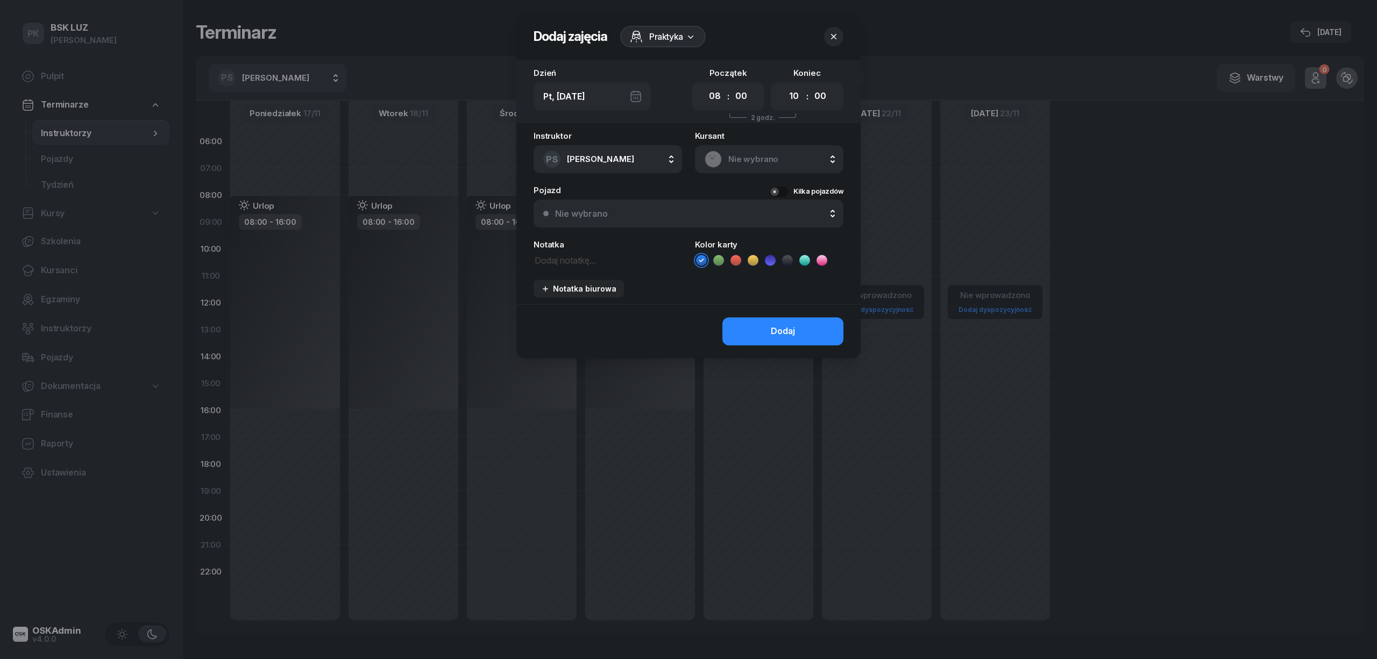
click at [650, 36] on span "Praktyka" at bounding box center [666, 36] width 34 height 13
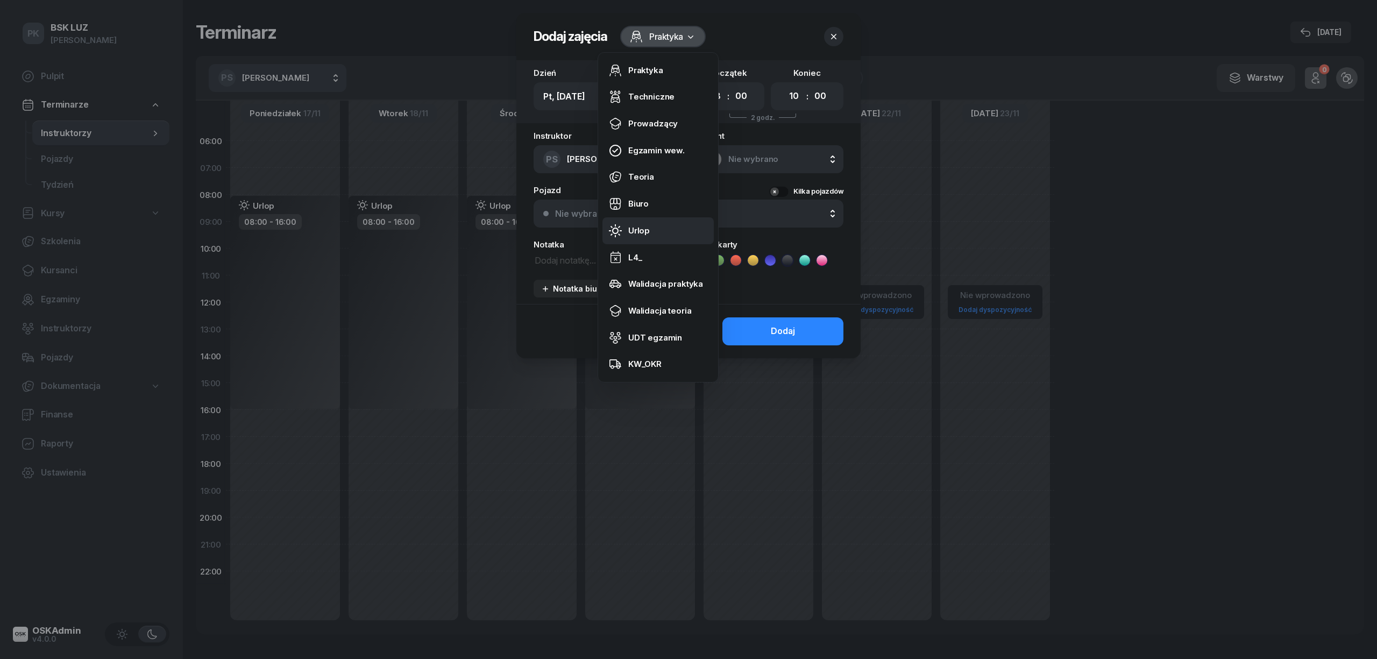
click at [648, 226] on div "Urlop" at bounding box center [639, 231] width 22 height 14
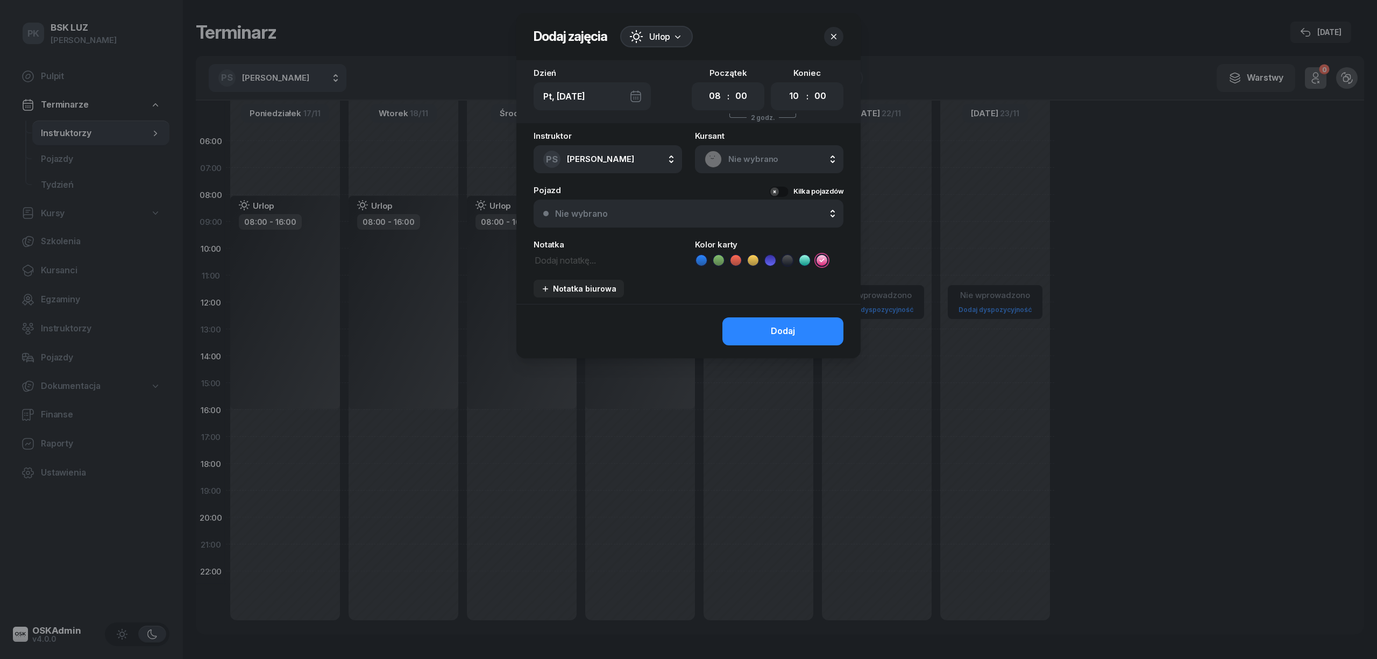
click at [784, 261] on icon at bounding box center [787, 260] width 11 height 11
drag, startPoint x: 793, startPoint y: 95, endPoint x: 795, endPoint y: 103, distance: 8.5
click at [793, 95] on select "00 01 02 03 04 05 06 07 08 09 10 11 12 13 14 15 16 17 18 19 20 21 22 23" at bounding box center [794, 96] width 20 height 23
click at [784, 85] on select "00 01 02 03 04 05 06 07 08 09 10 11 12 13 14 15 16 17 18 19 20 21 22 23" at bounding box center [794, 96] width 20 height 23
click at [789, 88] on select "00 01 02 03 04 05 06 07 08 09 10 11 12 13 14 15 16 17 18 19 20 21 22 23" at bounding box center [794, 96] width 20 height 23
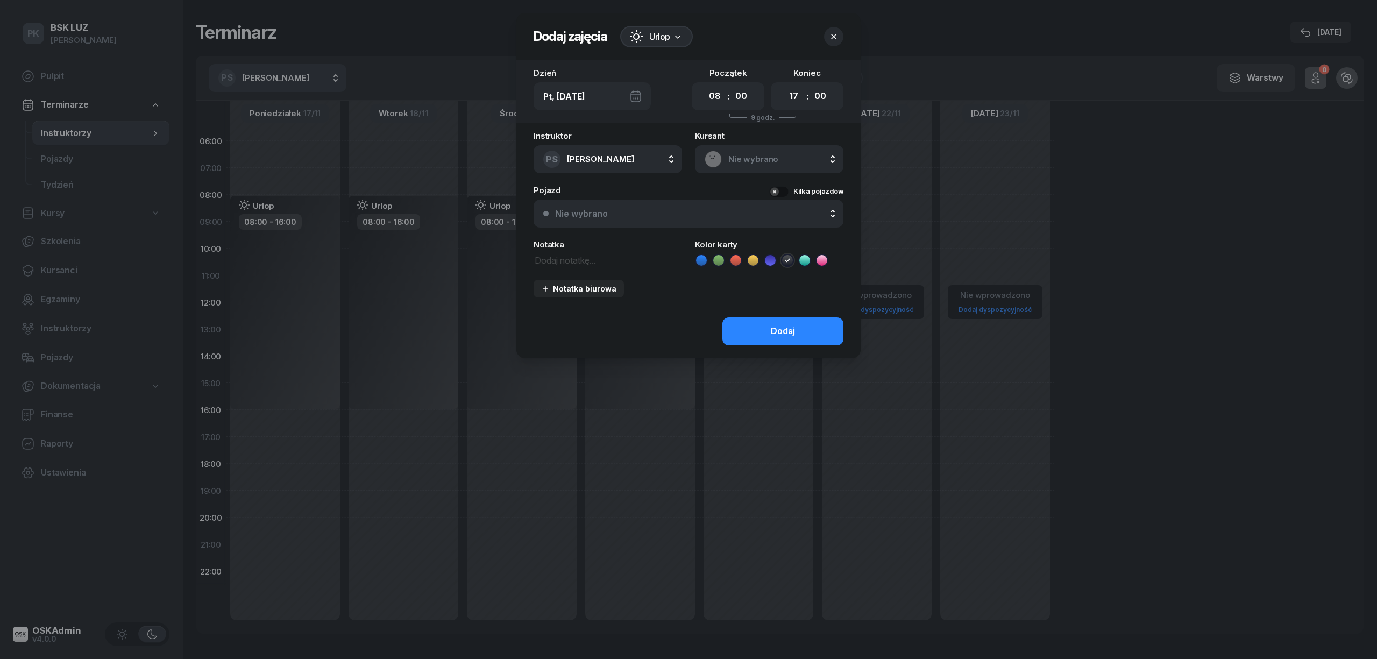
select select "16"
click at [784, 85] on select "00 01 02 03 04 05 06 07 08 09 10 11 12 13 14 15 16 17 18 19 20 21 22 23" at bounding box center [794, 96] width 20 height 23
click at [800, 337] on button "Dodaj" at bounding box center [783, 331] width 121 height 28
